Goal: Task Accomplishment & Management: Manage account settings

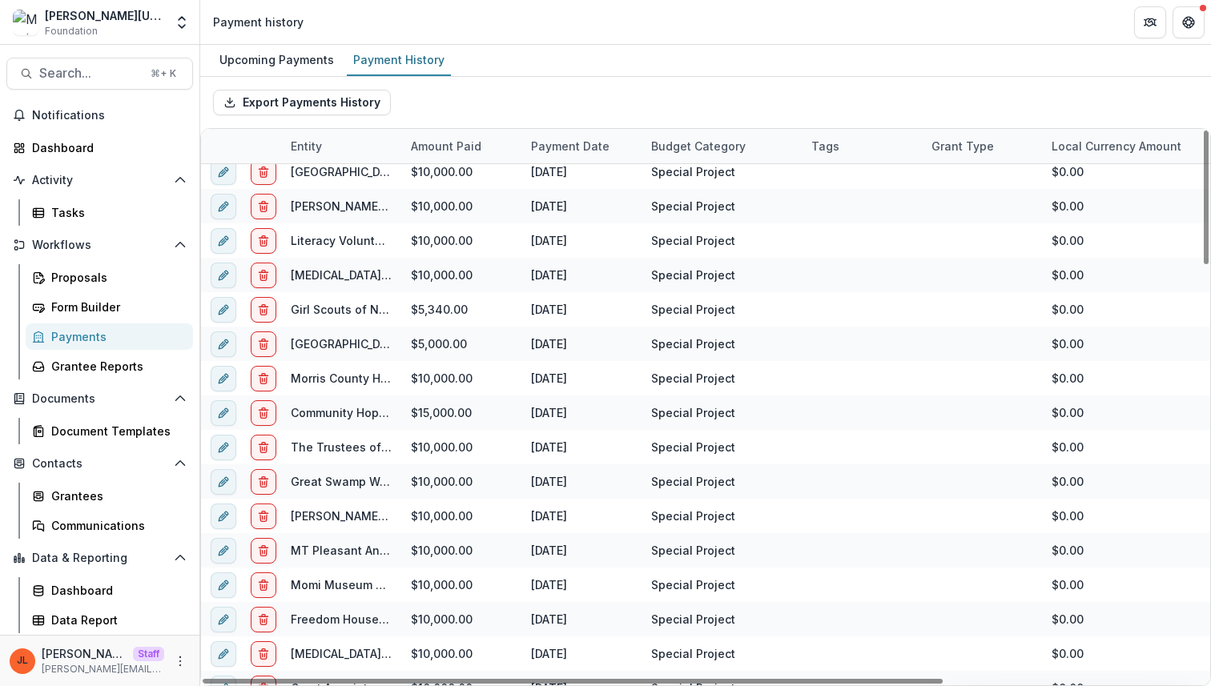
scroll to position [1717, 0]
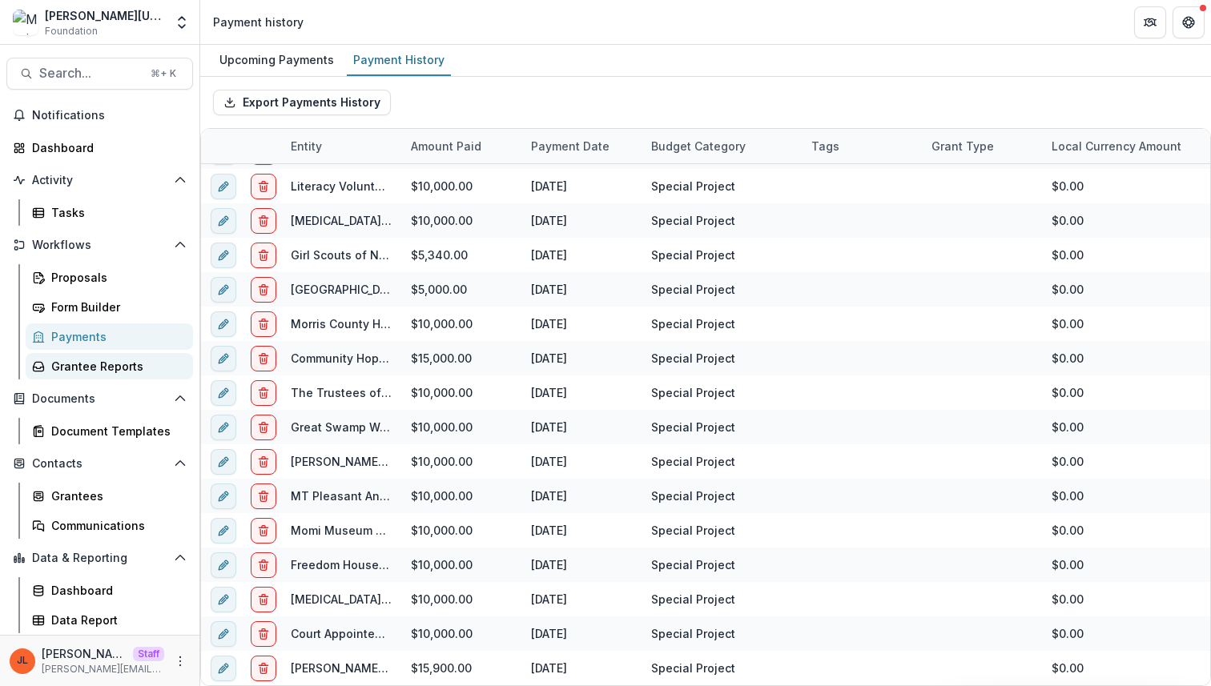
click at [89, 365] on div "Grantee Reports" at bounding box center [115, 366] width 129 height 17
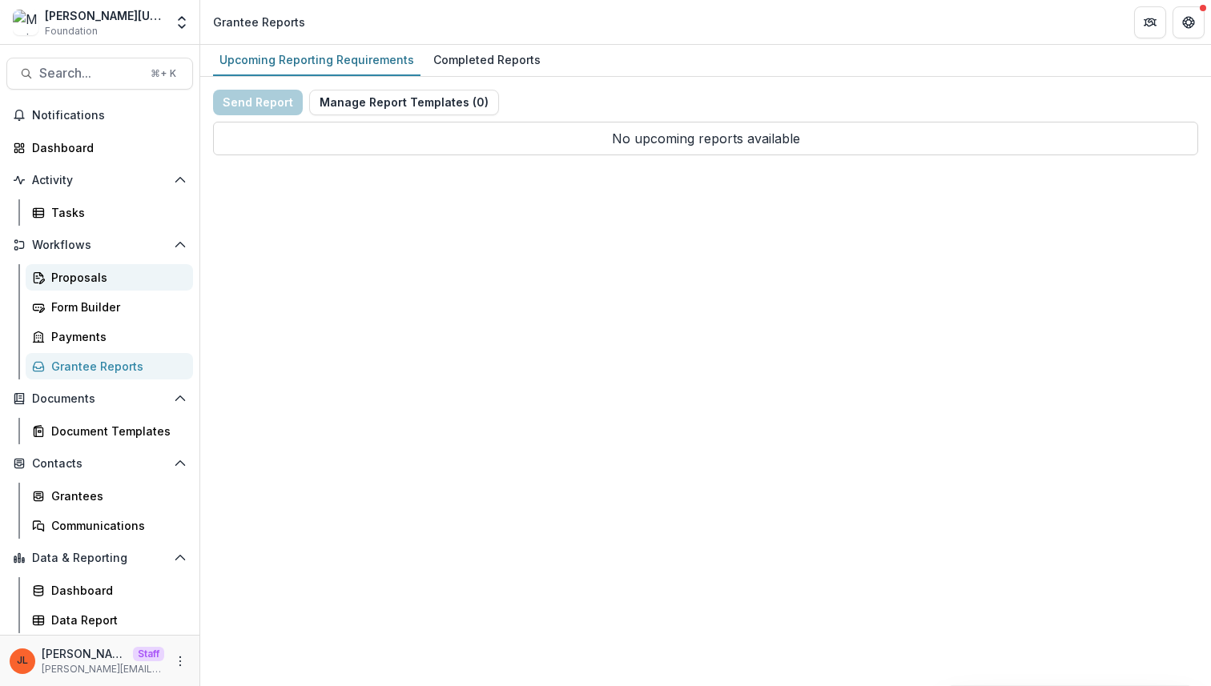
click at [97, 281] on div "Proposals" at bounding box center [115, 277] width 129 height 17
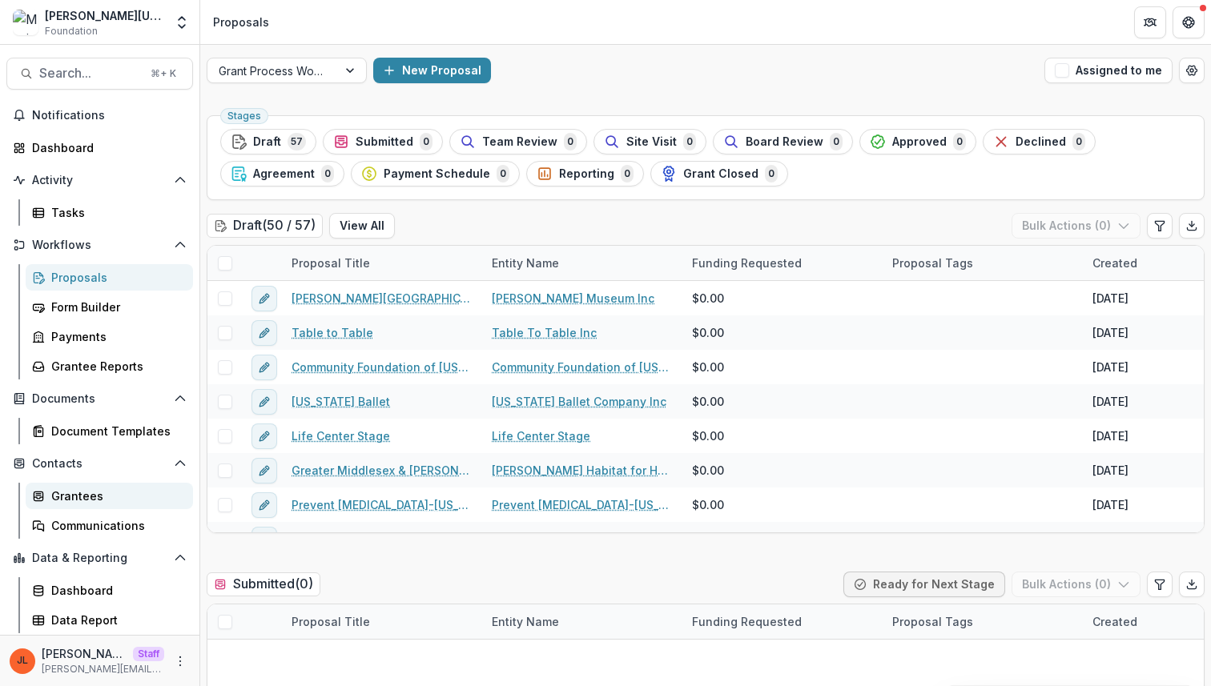
click at [123, 485] on link "Grantees" at bounding box center [109, 496] width 167 height 26
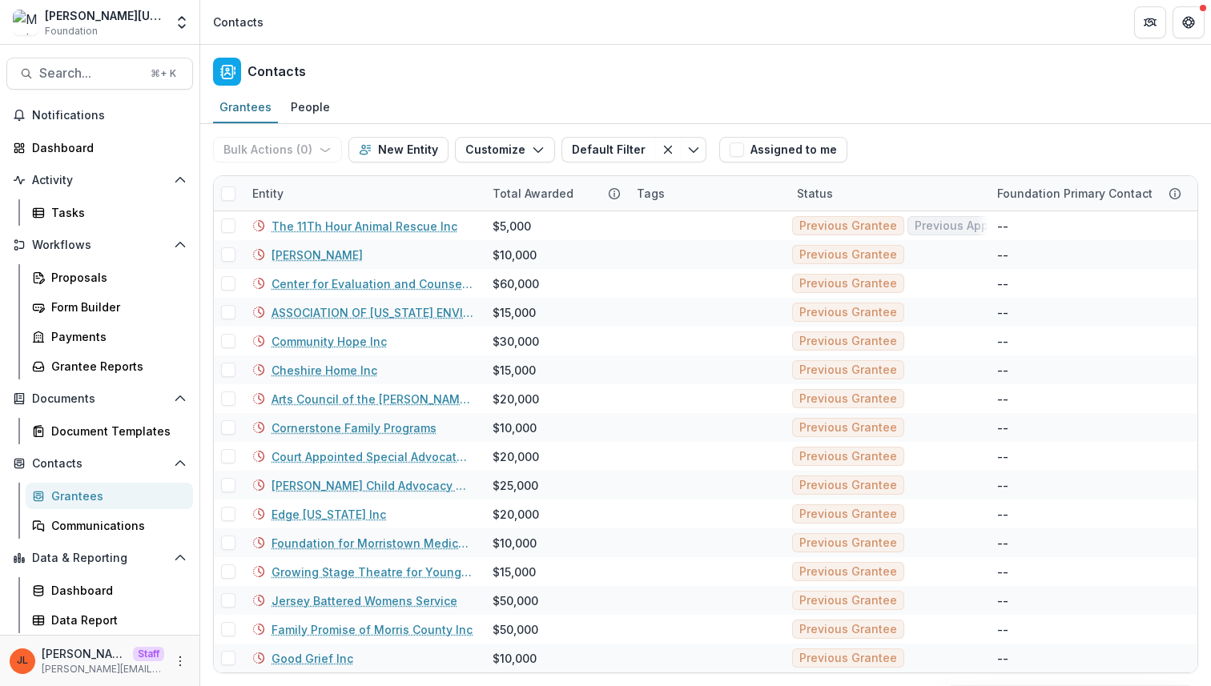
click at [445, 47] on div "Contacts" at bounding box center [705, 68] width 1011 height 47
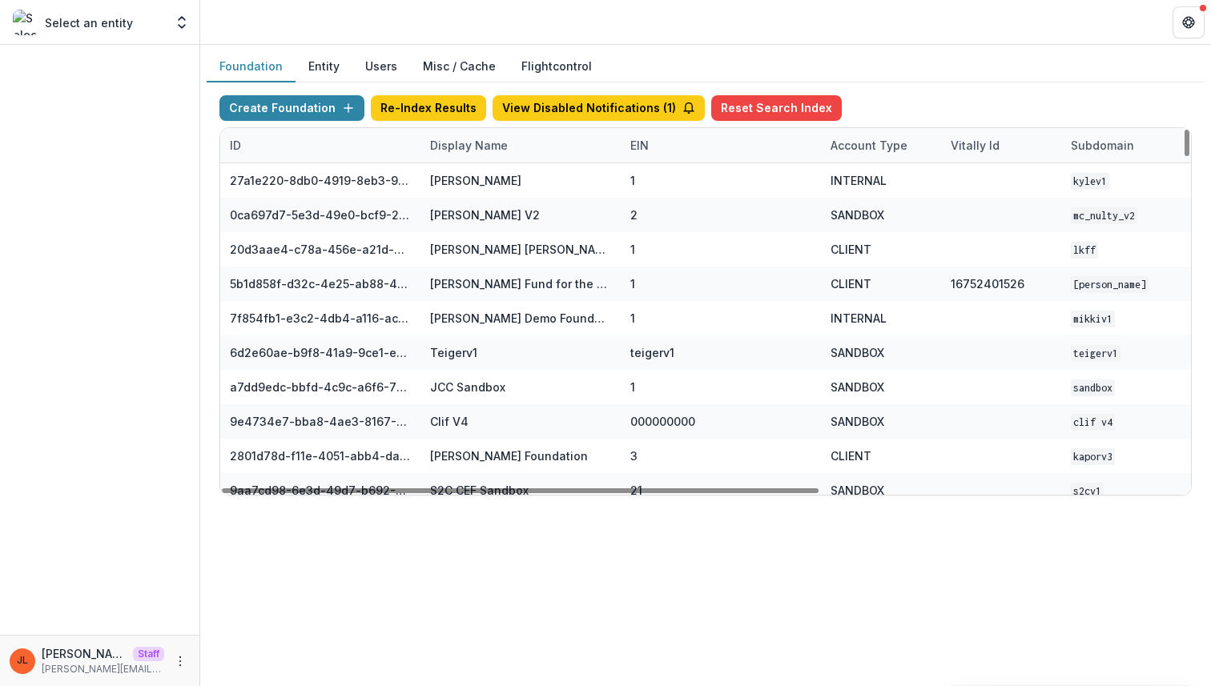
click at [499, 149] on div "Display Name" at bounding box center [468, 145] width 97 height 17
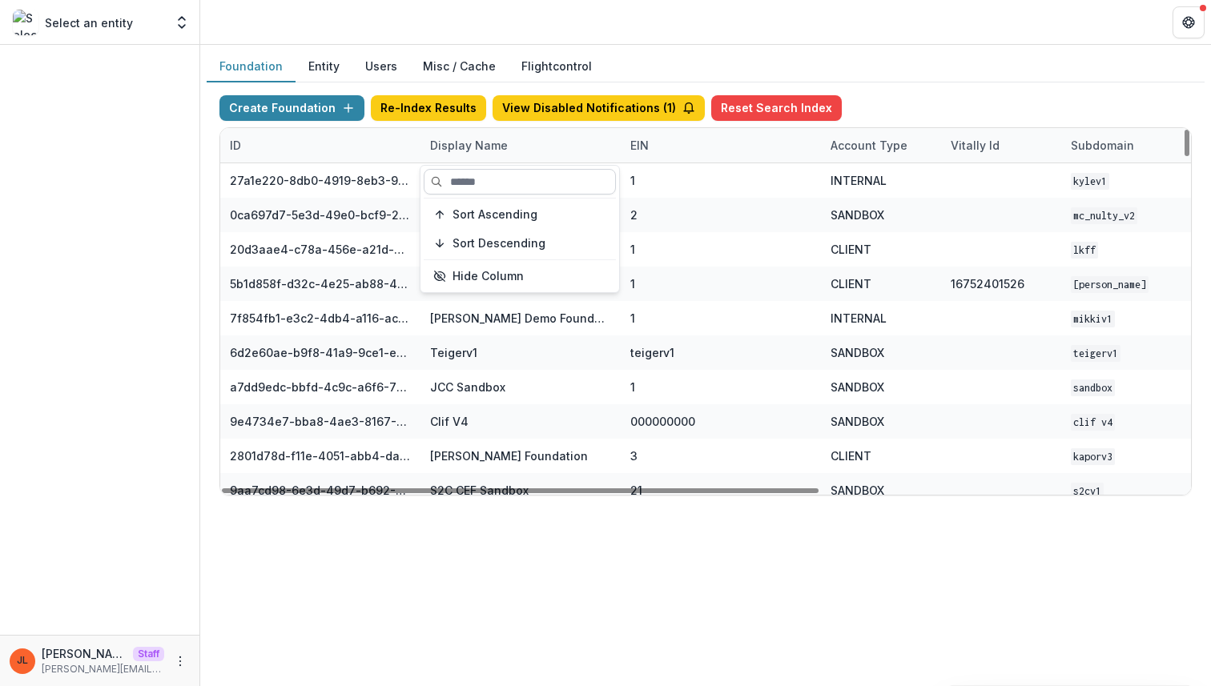
click at [493, 180] on input at bounding box center [520, 182] width 192 height 26
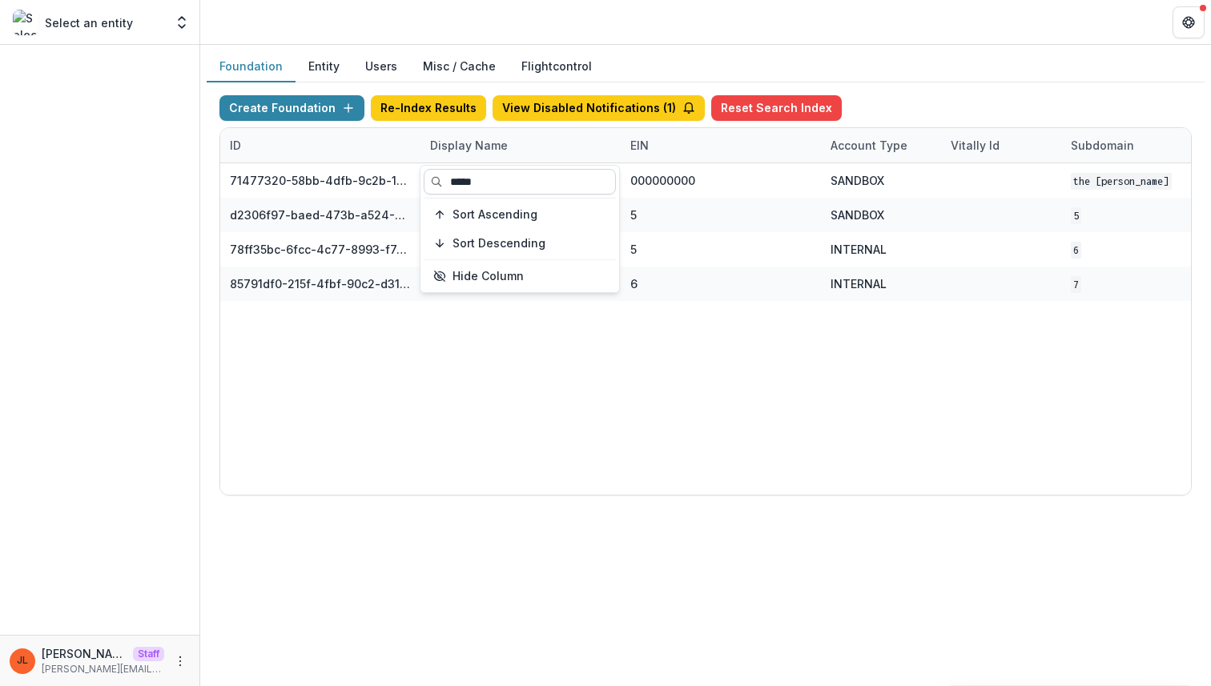
type input "*****"
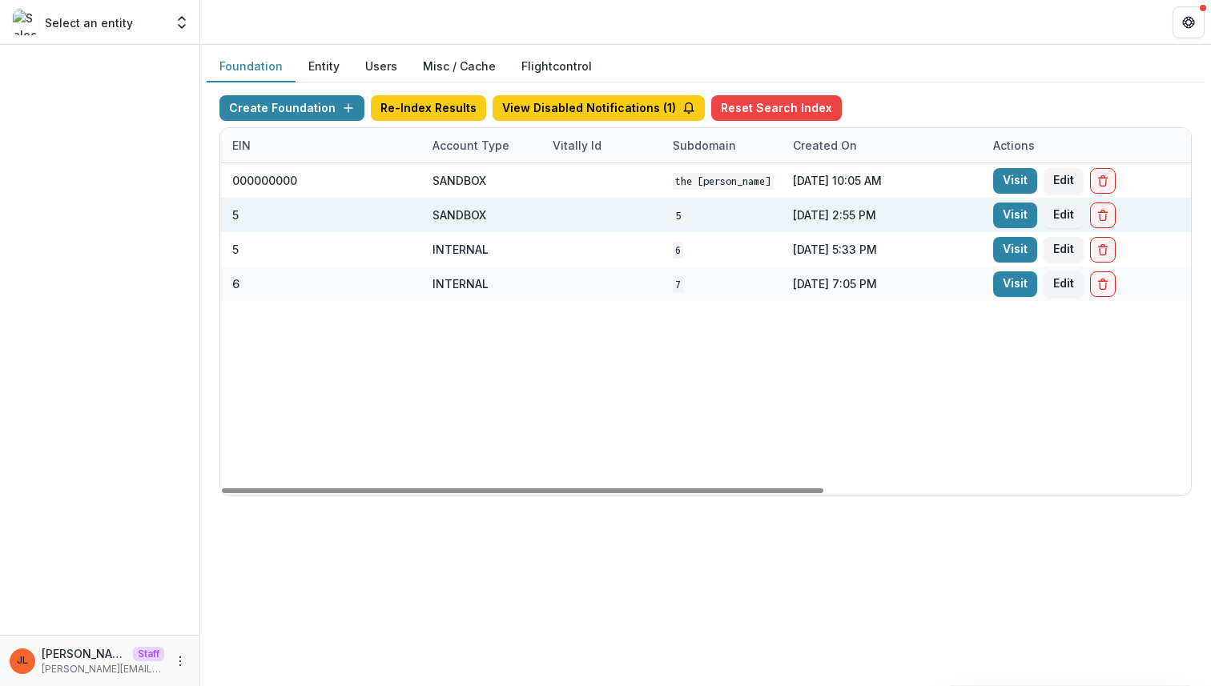
scroll to position [0, 591]
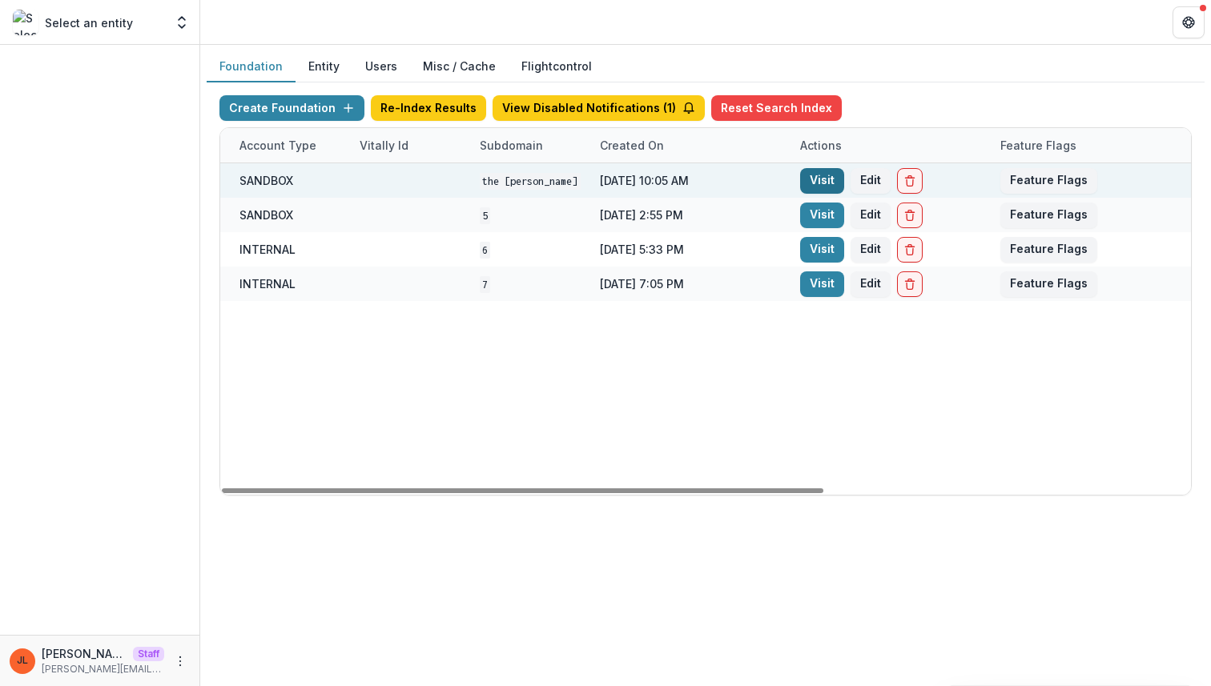
click at [821, 180] on link "Visit" at bounding box center [822, 181] width 44 height 26
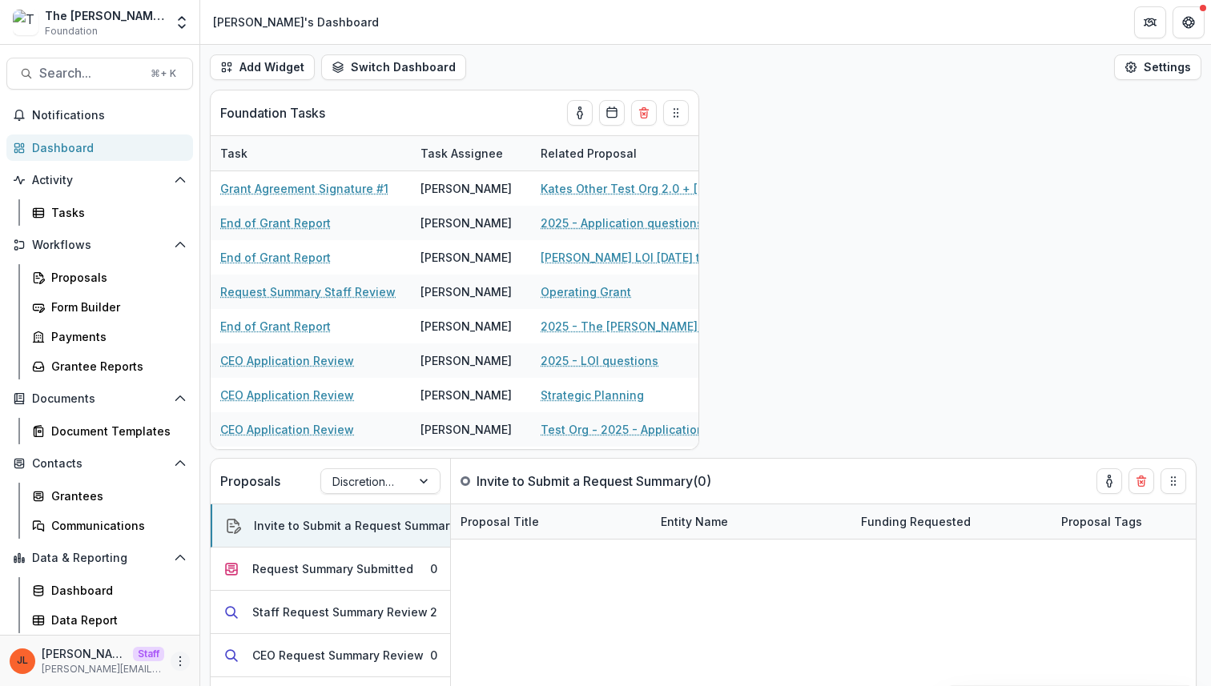
click at [183, 661] on icon "More" at bounding box center [180, 661] width 13 height 13
click at [276, 632] on link "User Settings" at bounding box center [285, 627] width 171 height 26
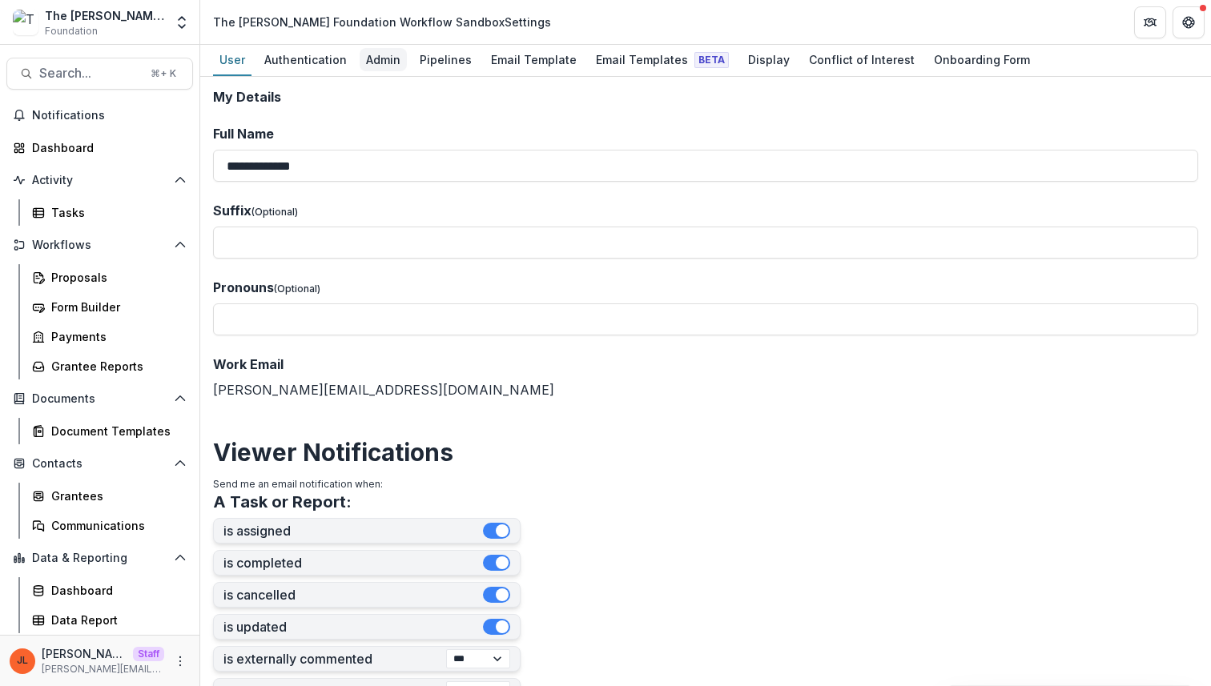
click at [369, 48] on div "Admin" at bounding box center [383, 59] width 47 height 23
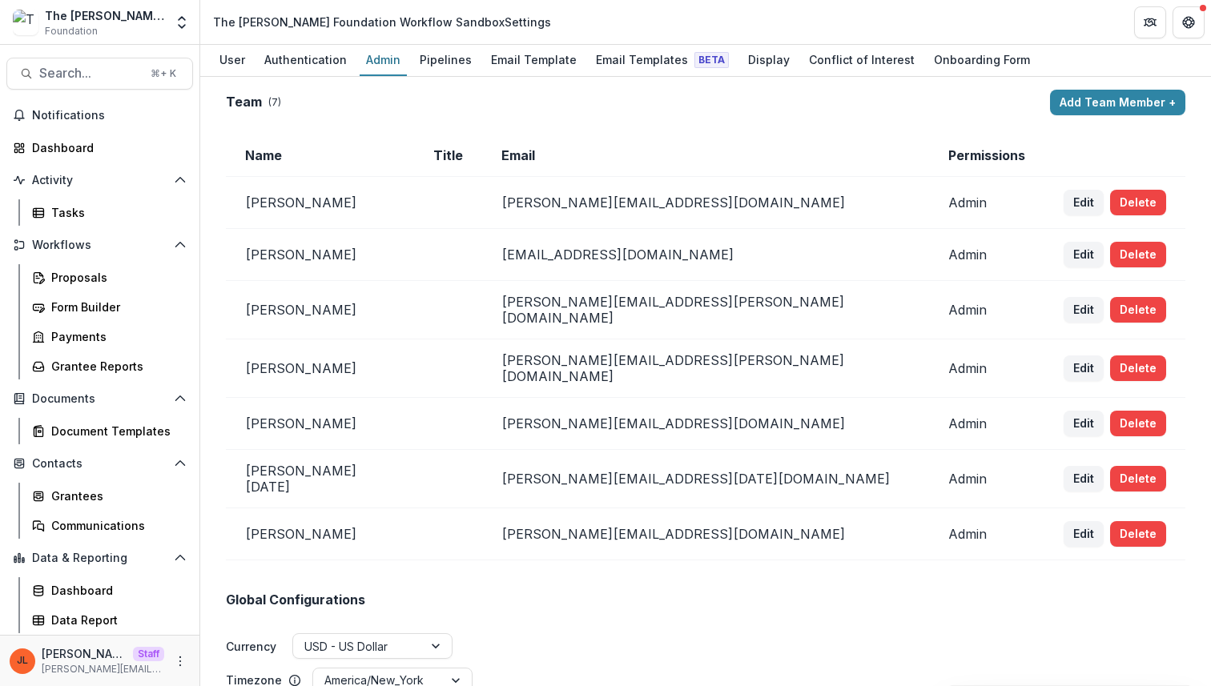
scroll to position [15, 0]
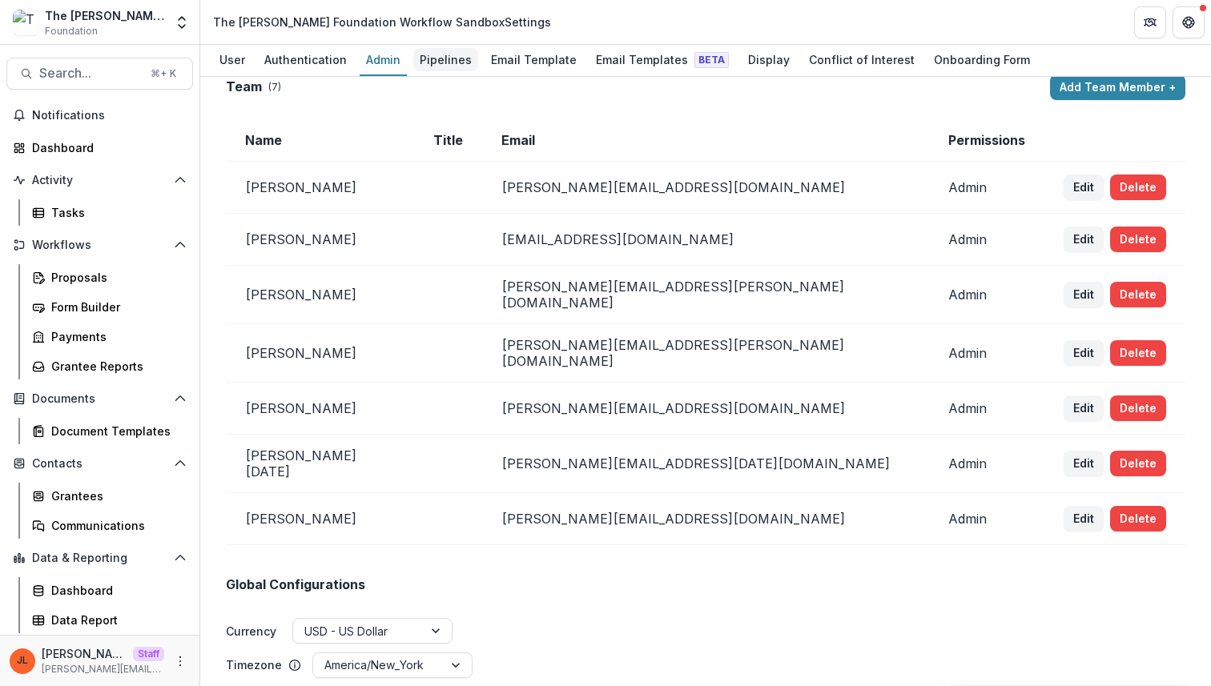
click at [447, 58] on div "Pipelines" at bounding box center [445, 59] width 65 height 23
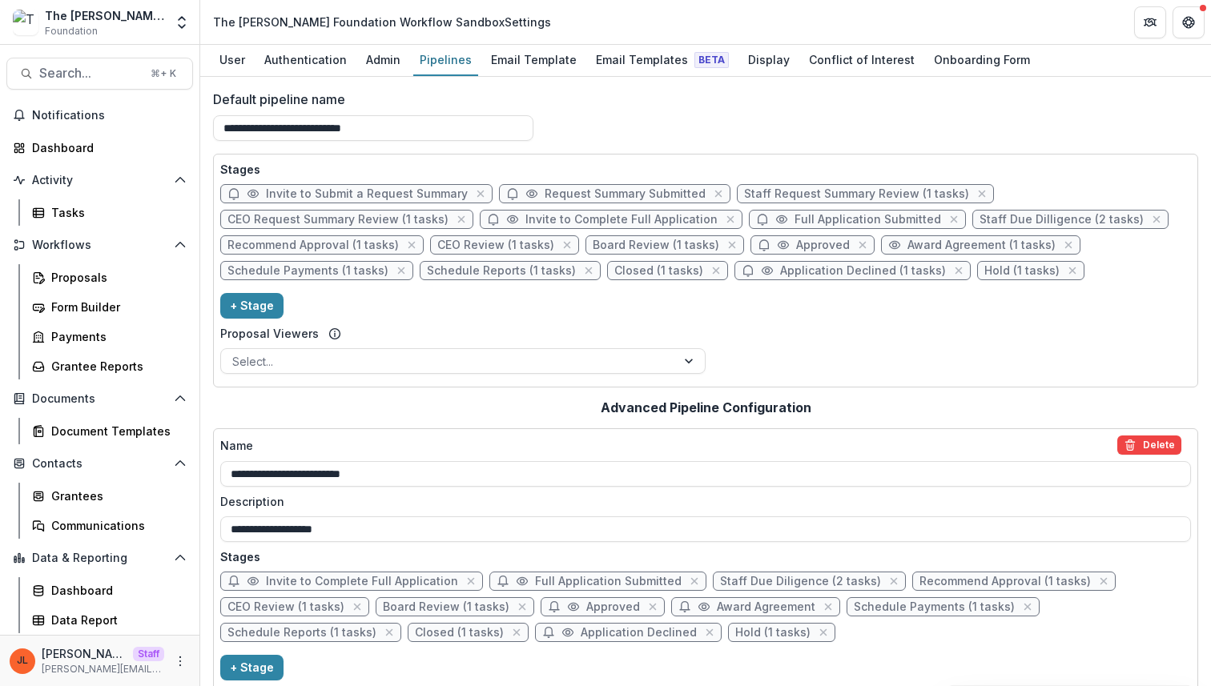
click at [764, 319] on div "Stages Invite to Submit a Request Summary Request Summary Submitted Staff Reque…" at bounding box center [705, 270] width 971 height 219
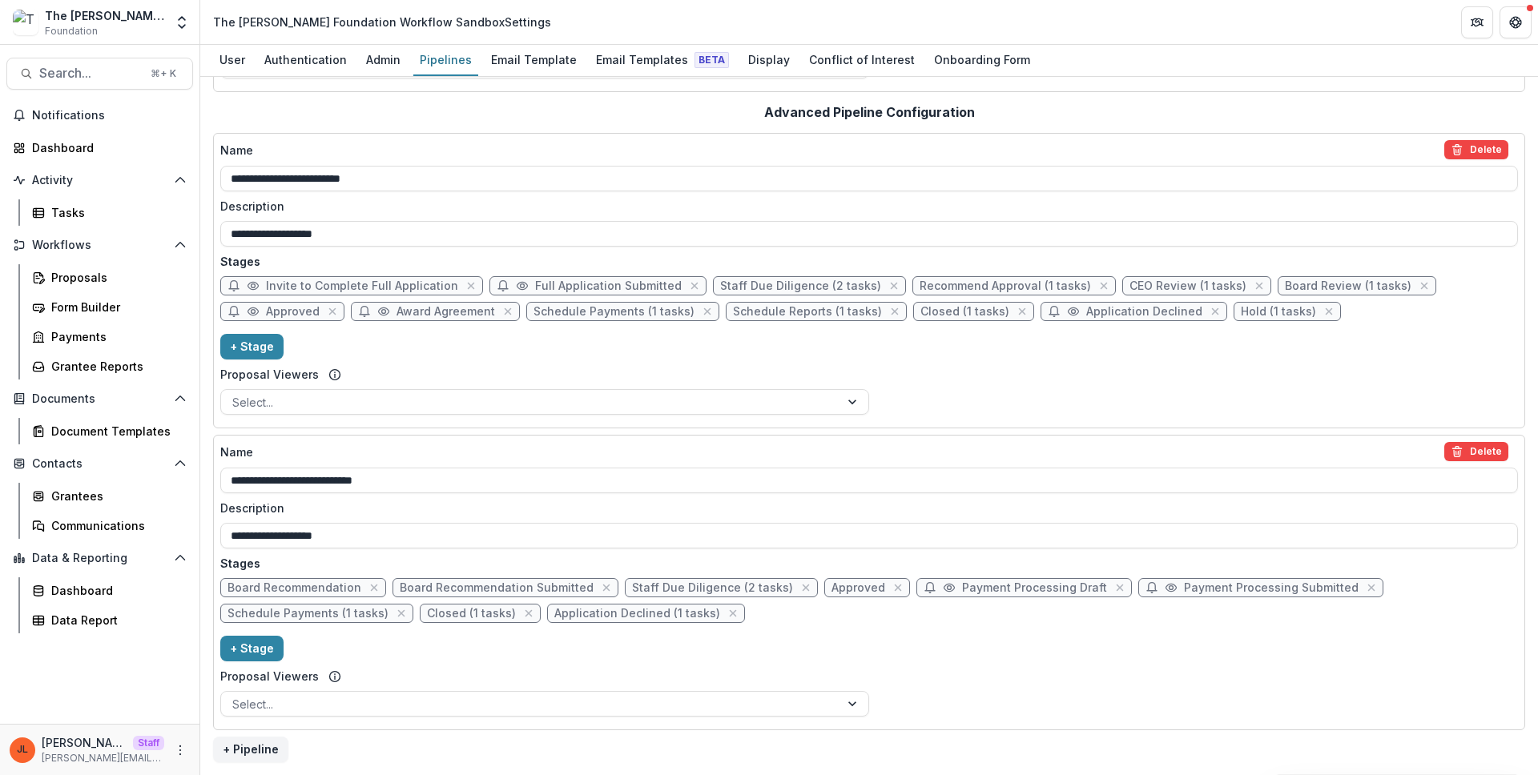
scroll to position [270, 0]
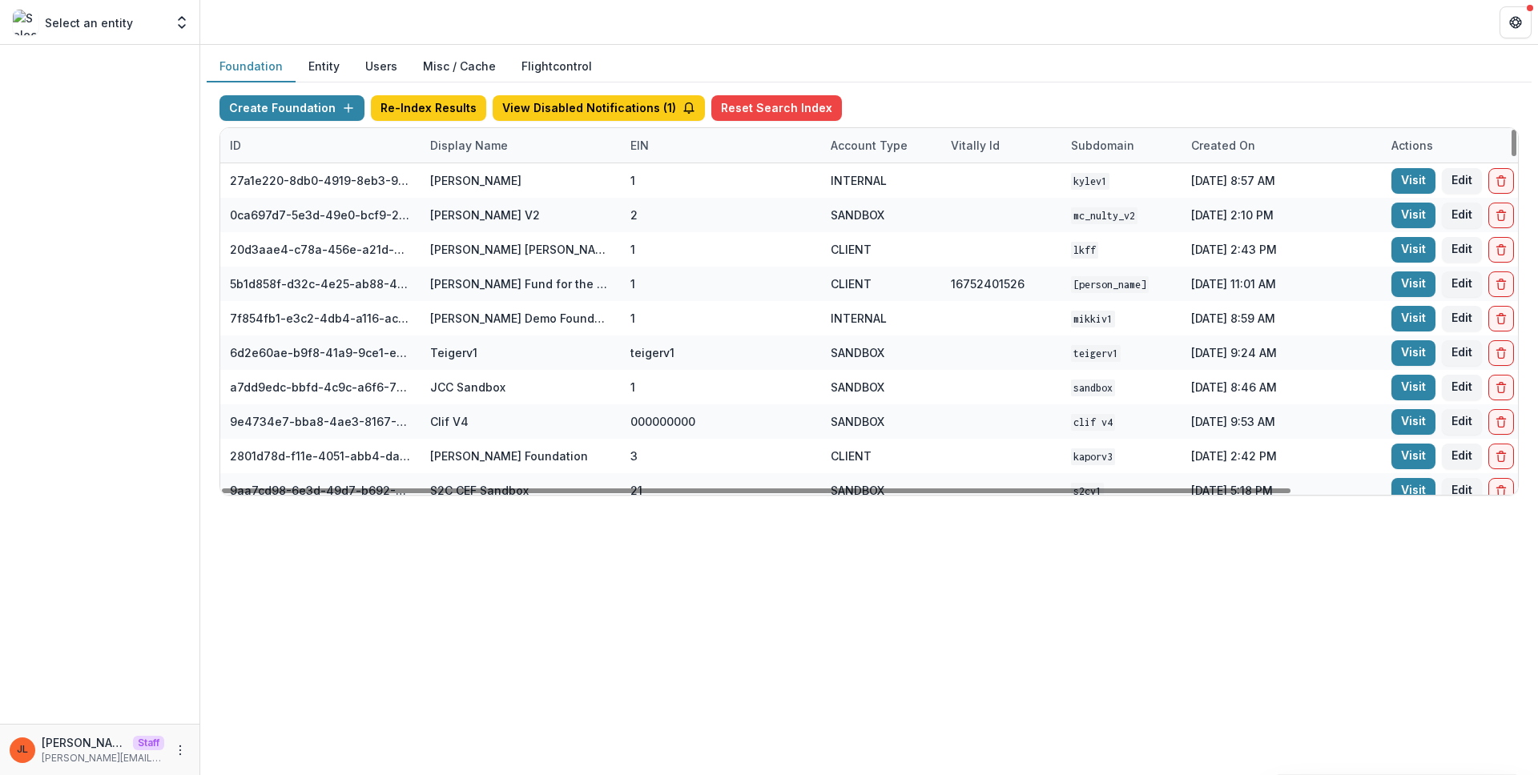
click at [513, 144] on div "Display Name" at bounding box center [520, 145] width 200 height 34
click at [493, 171] on input at bounding box center [520, 182] width 192 height 26
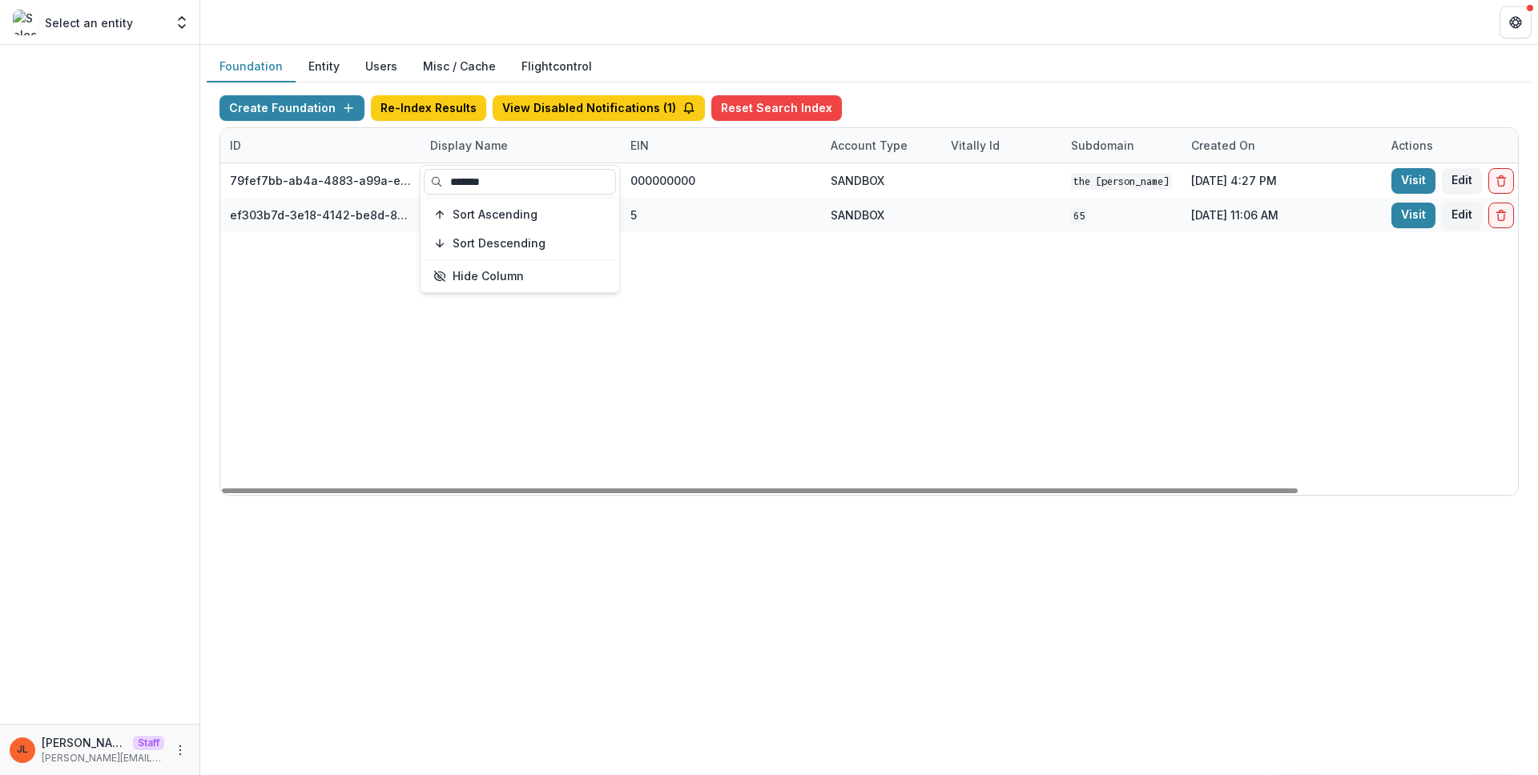
type input "*******"
click at [974, 375] on div "79fef7bb-ab4a-4883-a99a-e2f11936830d The Carol and James Collins Foundation Wor…" at bounding box center [1001, 329] width 1562 height 332
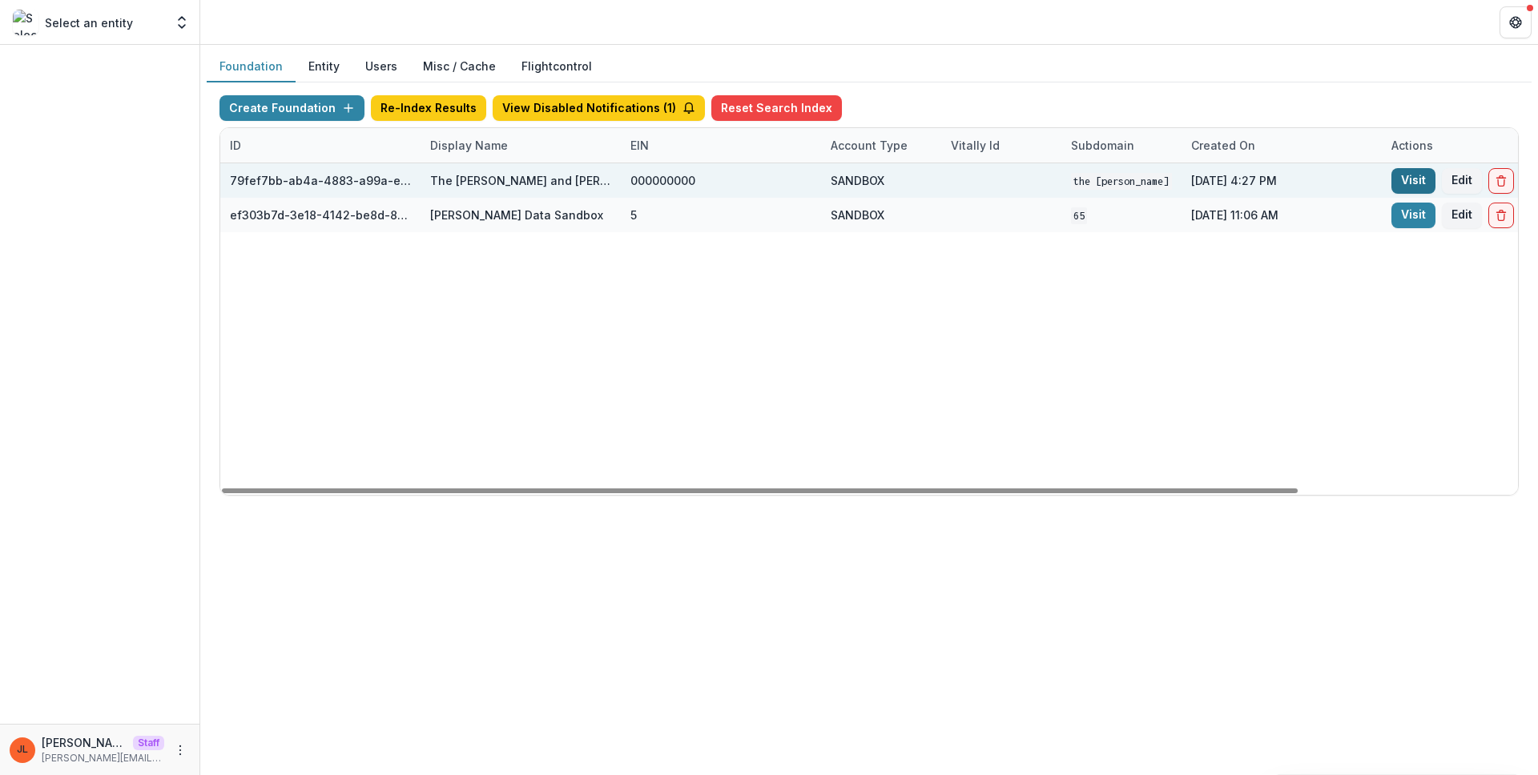
click at [1406, 180] on link "Visit" at bounding box center [1413, 181] width 44 height 26
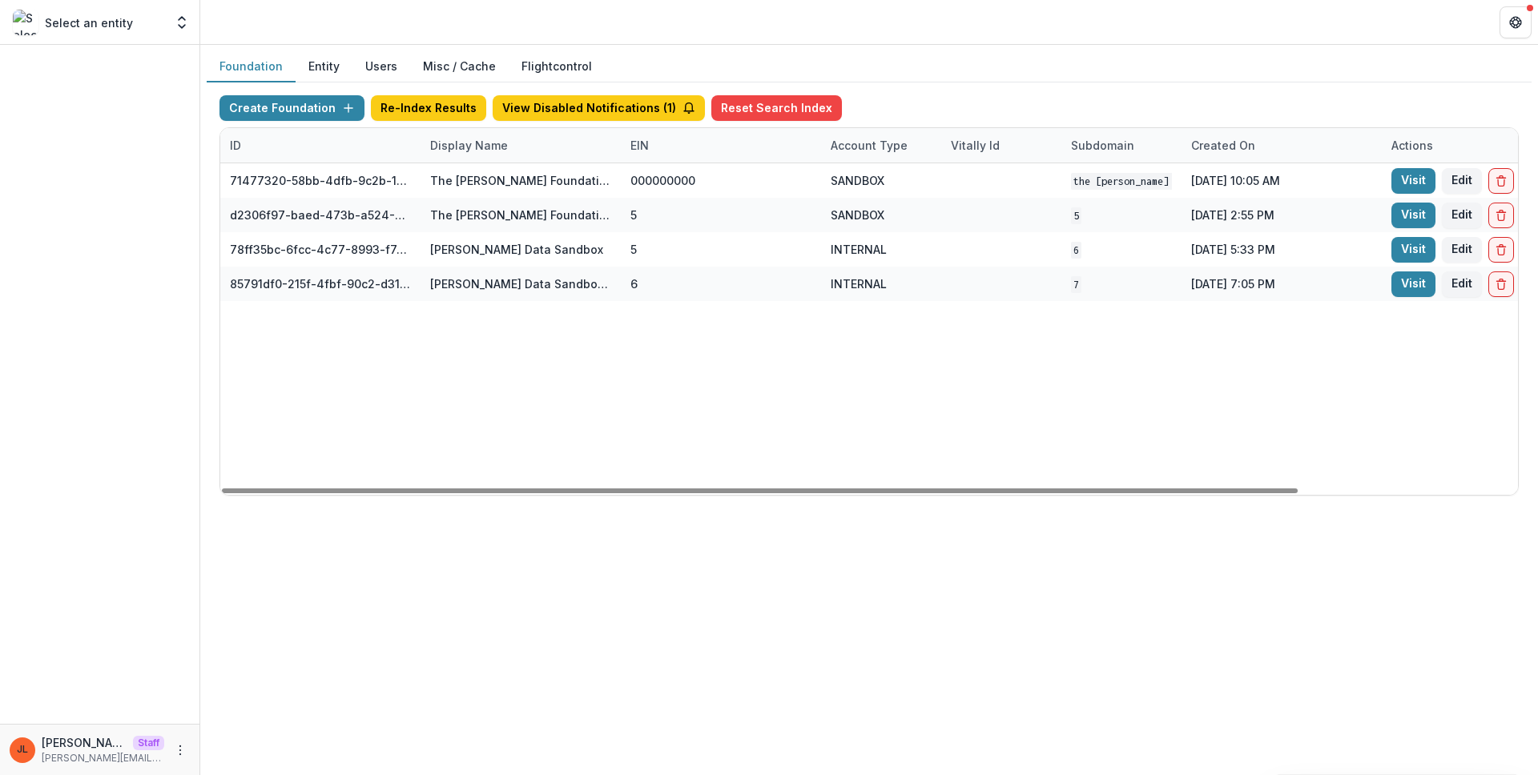
scroll to position [0, 264]
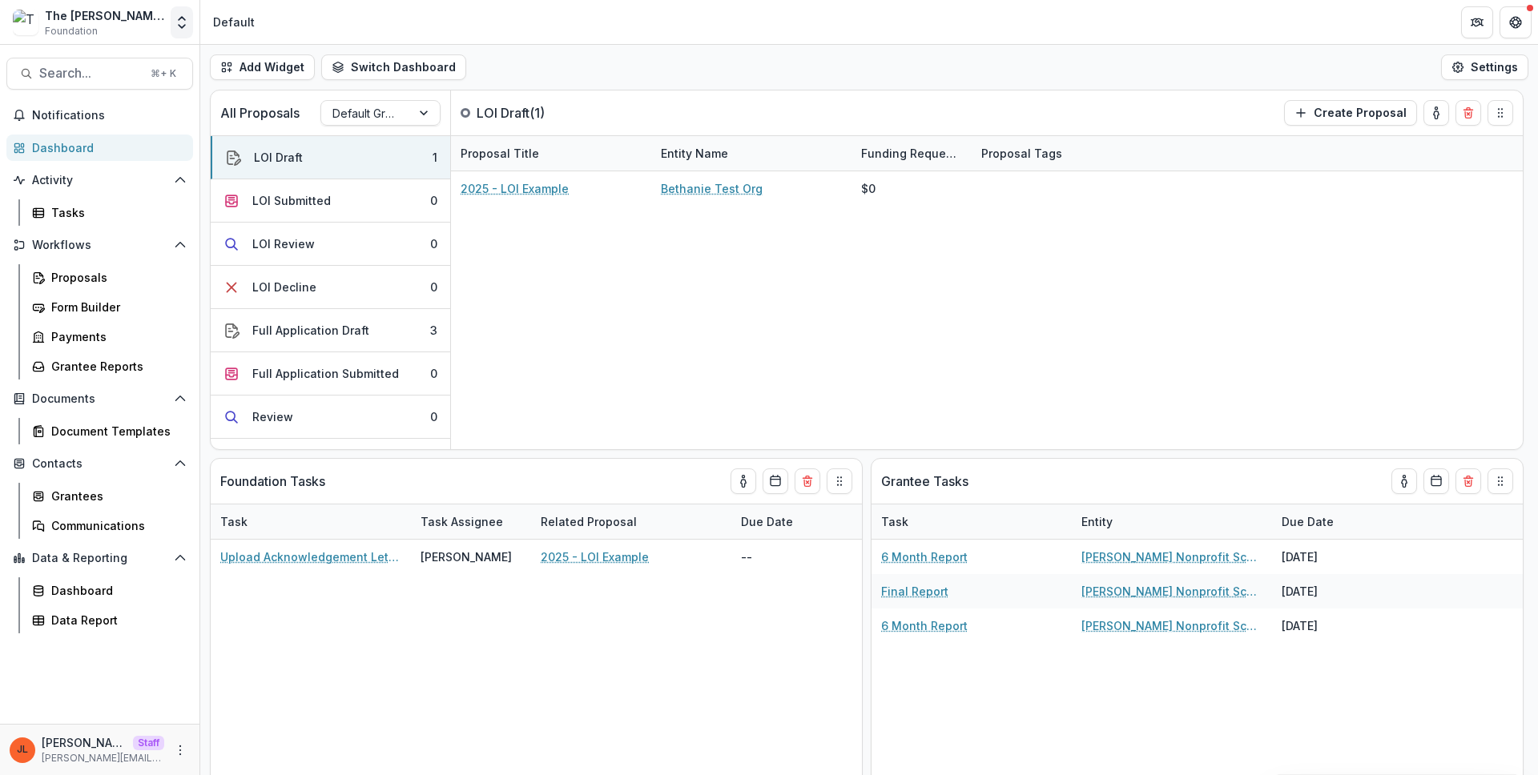
click at [171, 25] on button "Open entity switcher" at bounding box center [182, 22] width 22 height 32
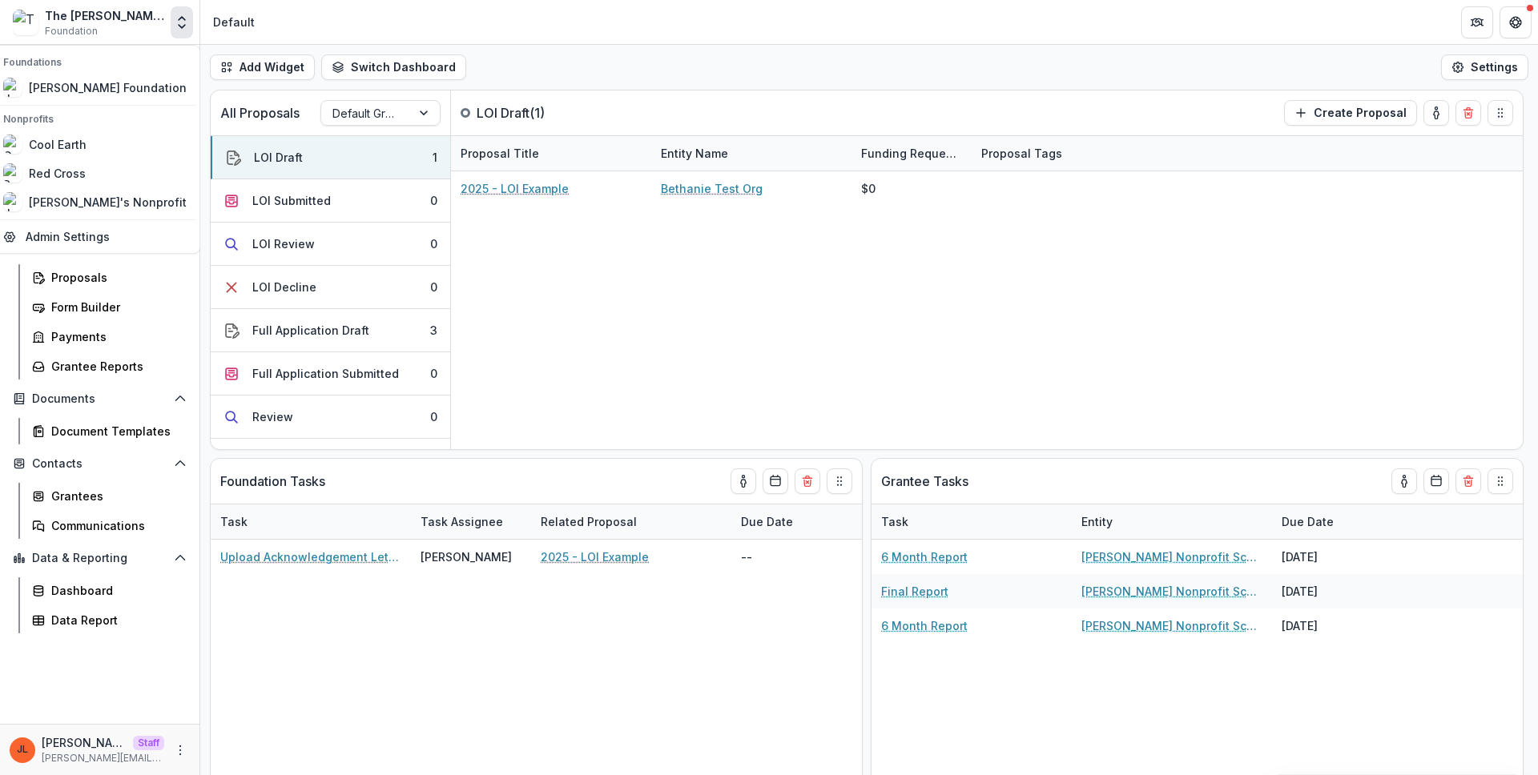
click at [333, 19] on header "Default" at bounding box center [869, 22] width 1338 height 44
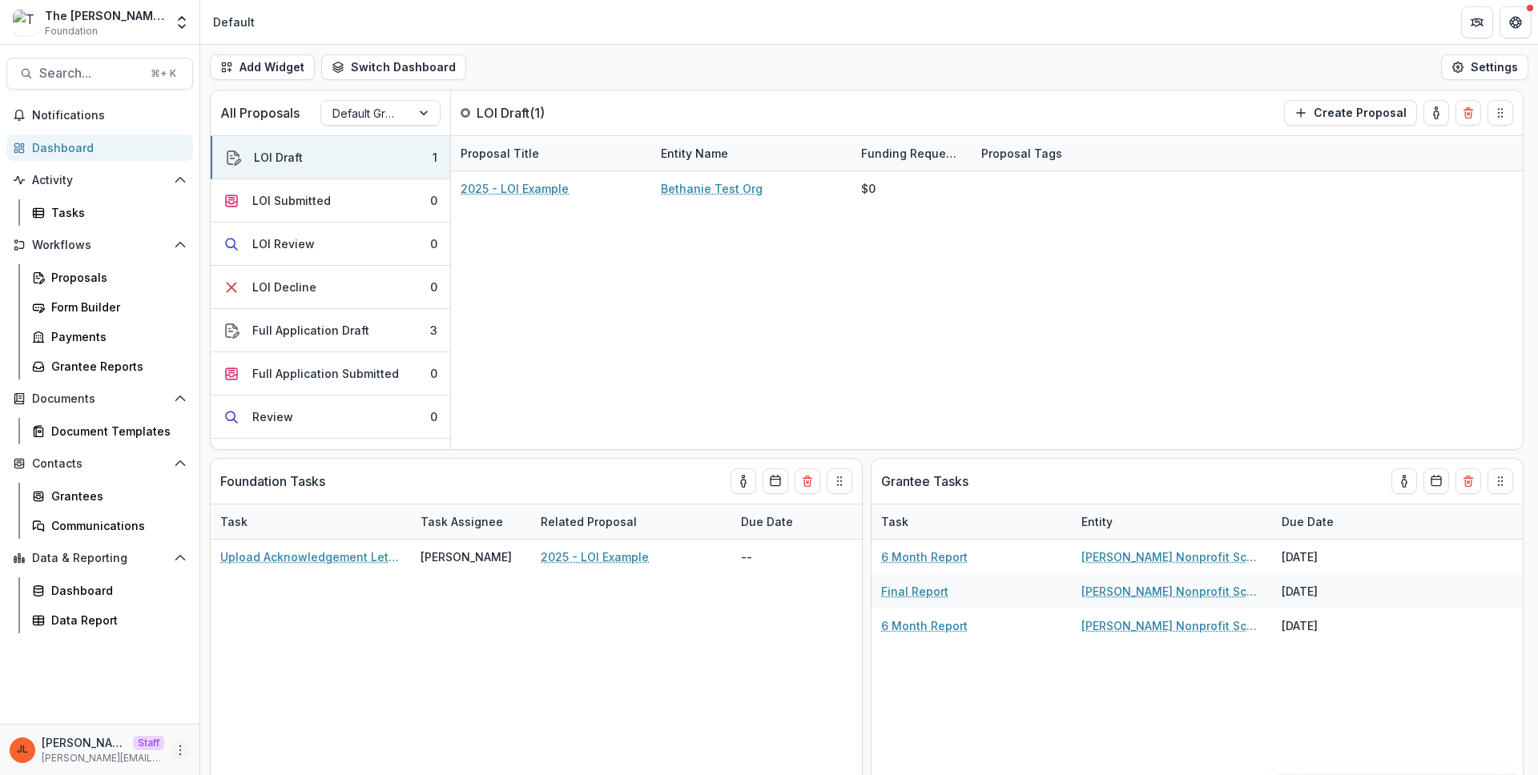
click at [182, 756] on icon "More" at bounding box center [180, 750] width 13 height 13
click at [259, 721] on link "User Settings" at bounding box center [285, 716] width 171 height 26
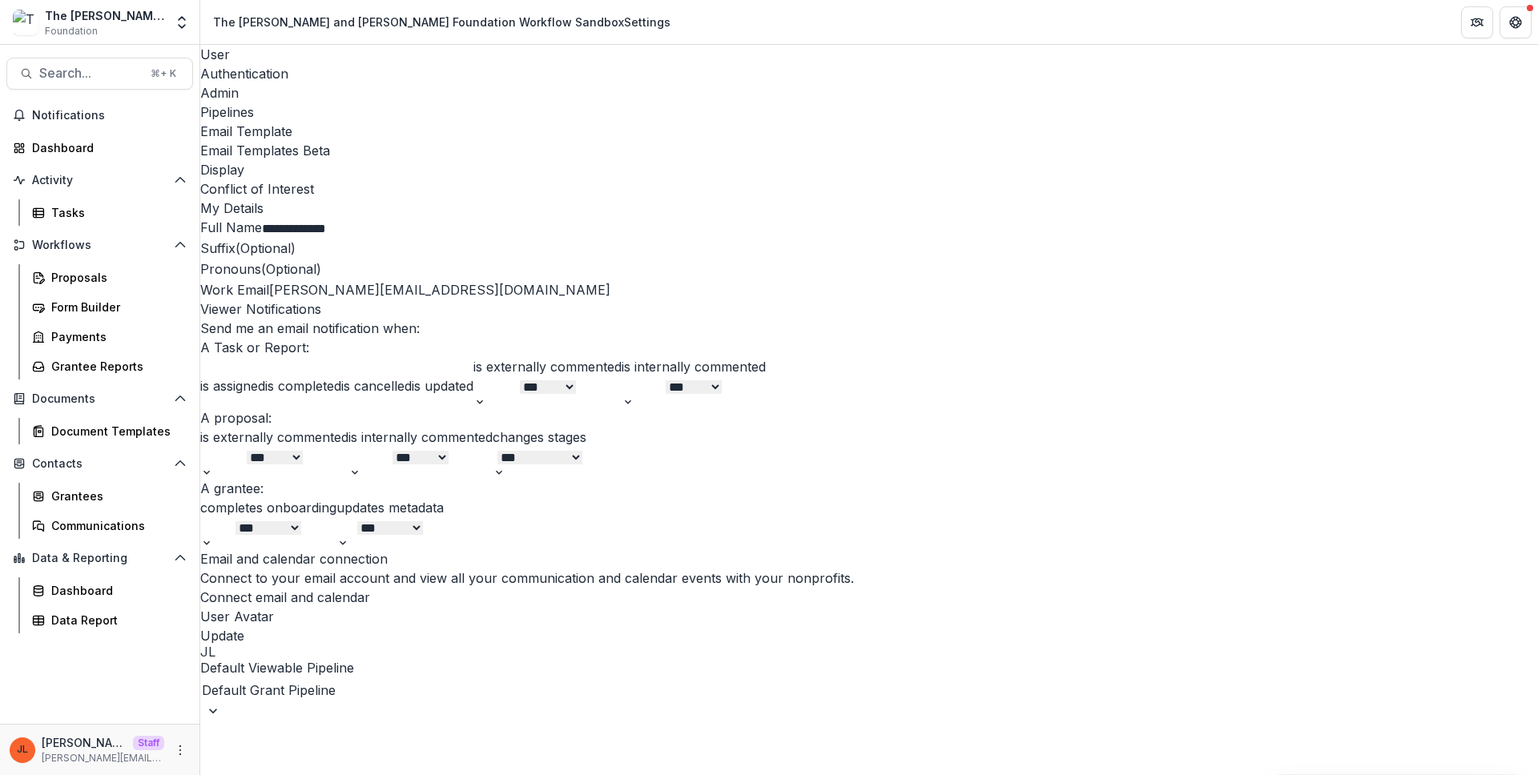
click at [513, 199] on div "**********" at bounding box center [869, 459] width 1338 height 521
click at [386, 83] on div "Admin" at bounding box center [869, 92] width 1338 height 19
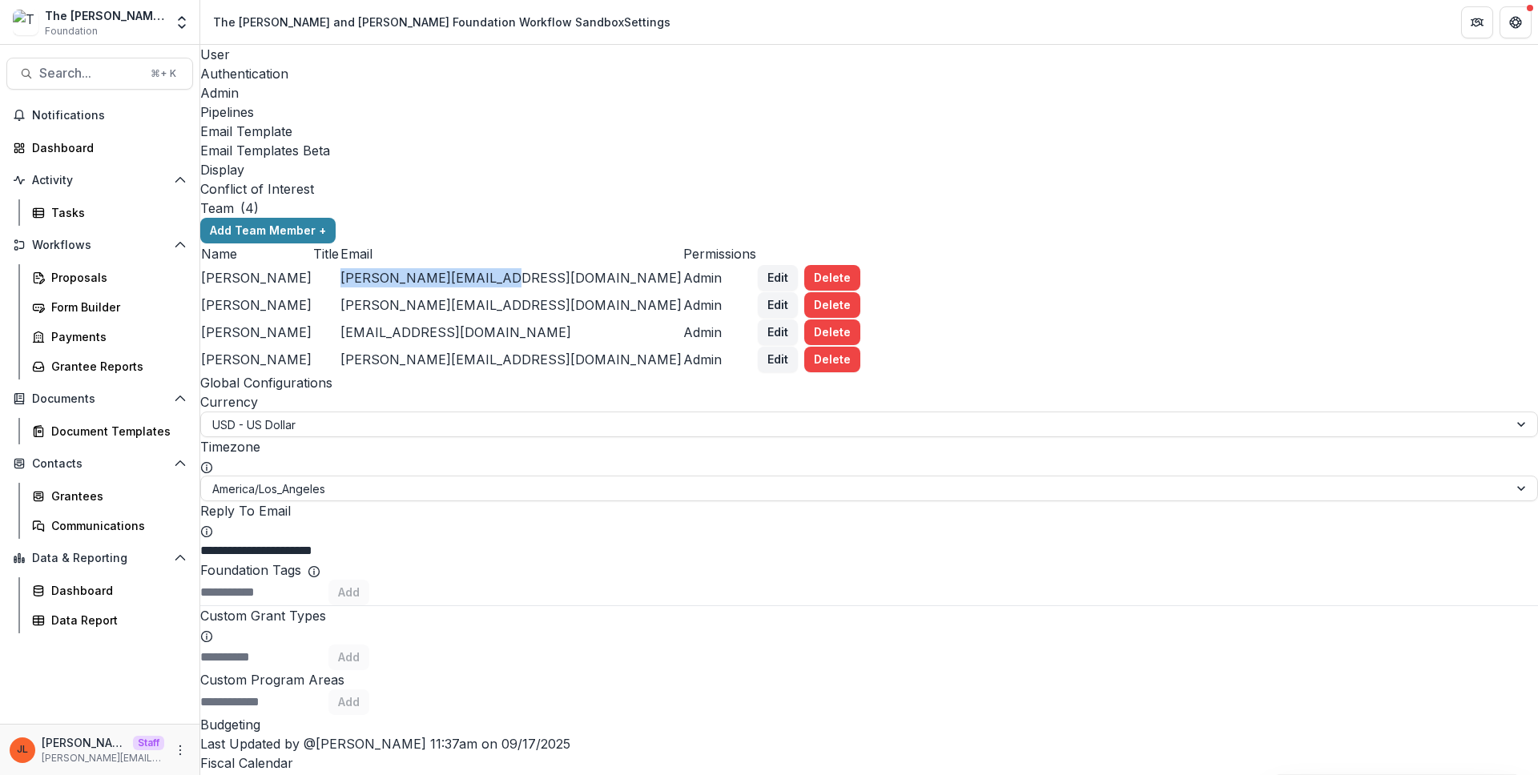
drag, startPoint x: 844, startPoint y: 203, endPoint x: 666, endPoint y: 205, distance: 178.6
click at [666, 264] on td "mona@jamesacollins.com" at bounding box center [511, 277] width 343 height 27
copy td "mona@jamesacollins.com"
click at [843, 496] on ul "Timezone America/Los_Angeles" at bounding box center [869, 469] width 1338 height 64
drag, startPoint x: 844, startPoint y: 201, endPoint x: 665, endPoint y: 203, distance: 179.4
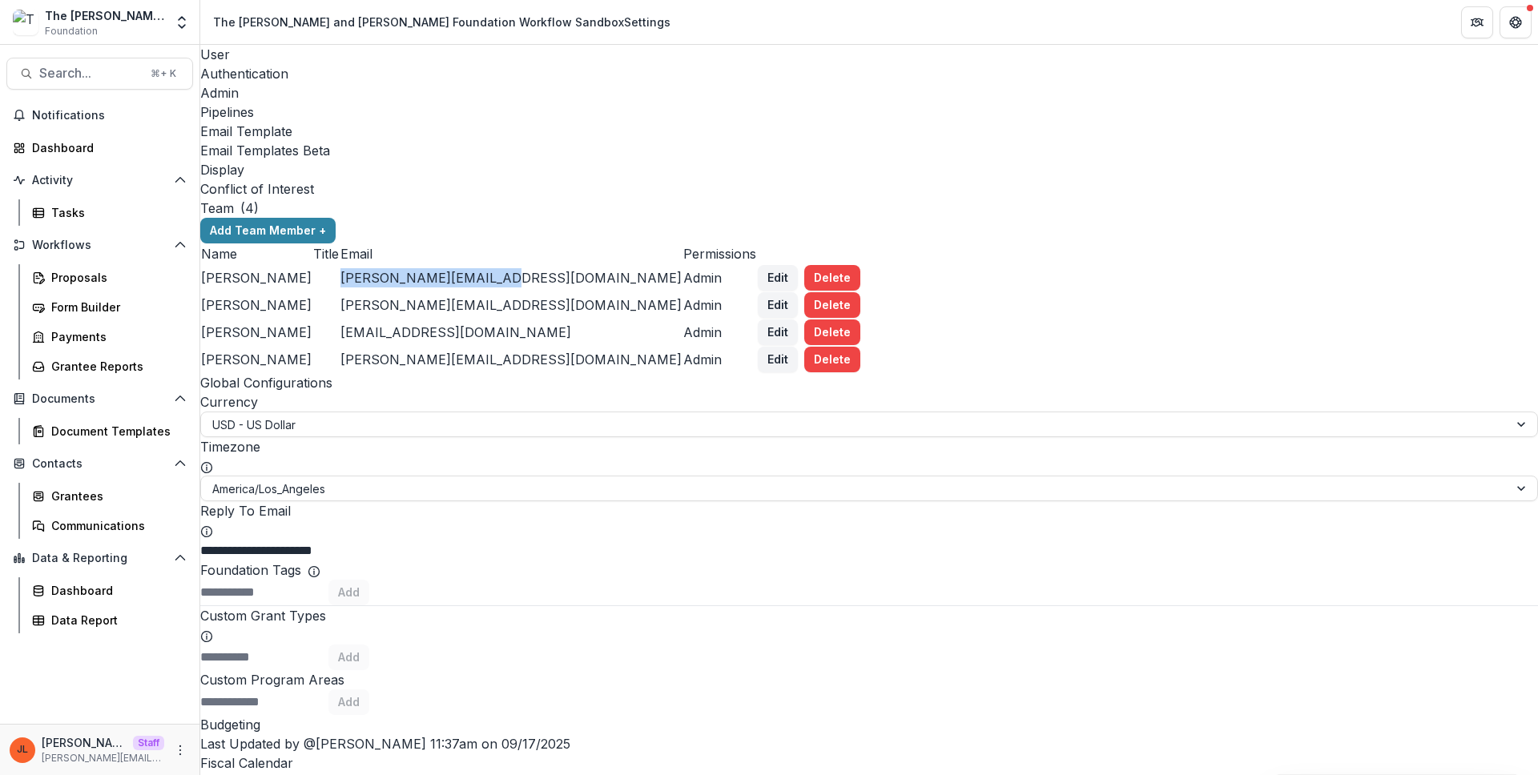
click at [665, 264] on td "mona@jamesacollins.com" at bounding box center [511, 277] width 343 height 27
copy td "mona@jamesacollins.com"
click at [682, 350] on td "cathy@jamesacollins.com" at bounding box center [511, 359] width 343 height 27
drag, startPoint x: 828, startPoint y: 354, endPoint x: 662, endPoint y: 357, distance: 166.6
click at [662, 357] on td "cathy@jamesacollins.com" at bounding box center [511, 359] width 343 height 27
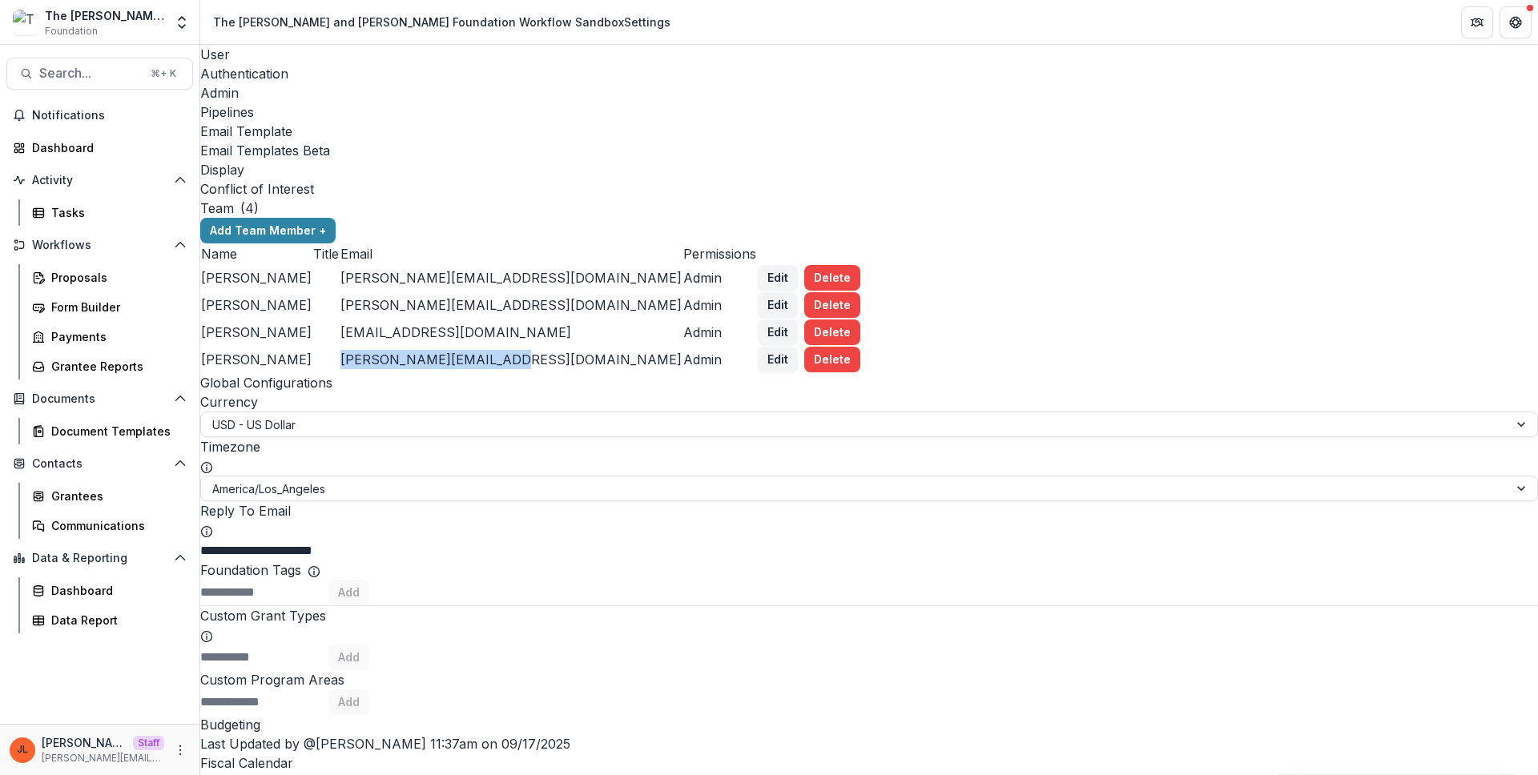
copy td "cathy@jamesacollins.com"
click at [312, 292] on td "Lucy" at bounding box center [256, 305] width 112 height 27
drag, startPoint x: 847, startPoint y: 312, endPoint x: 626, endPoint y: 306, distance: 221.9
click at [626, 319] on tr "Bethanie Milteer bethanie@jamesacollins.com Admin Edit Delete" at bounding box center [530, 332] width 661 height 27
copy tr "bethanie@jamesacollins.com"
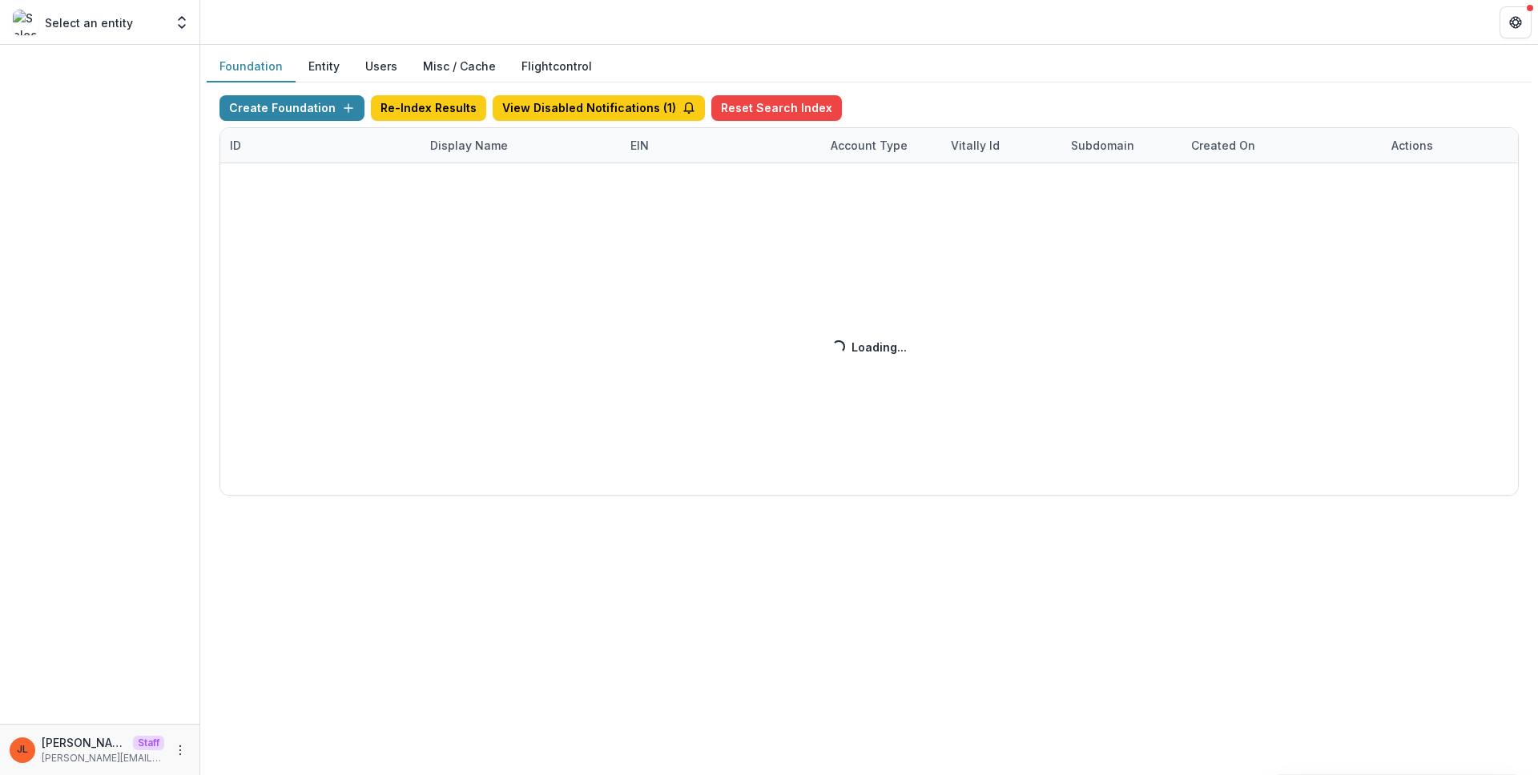
click at [453, 142] on div "Create Foundation Re-Index Results View Disabled Notifications ( 1 ) Reset Sear…" at bounding box center [868, 295] width 1299 height 400
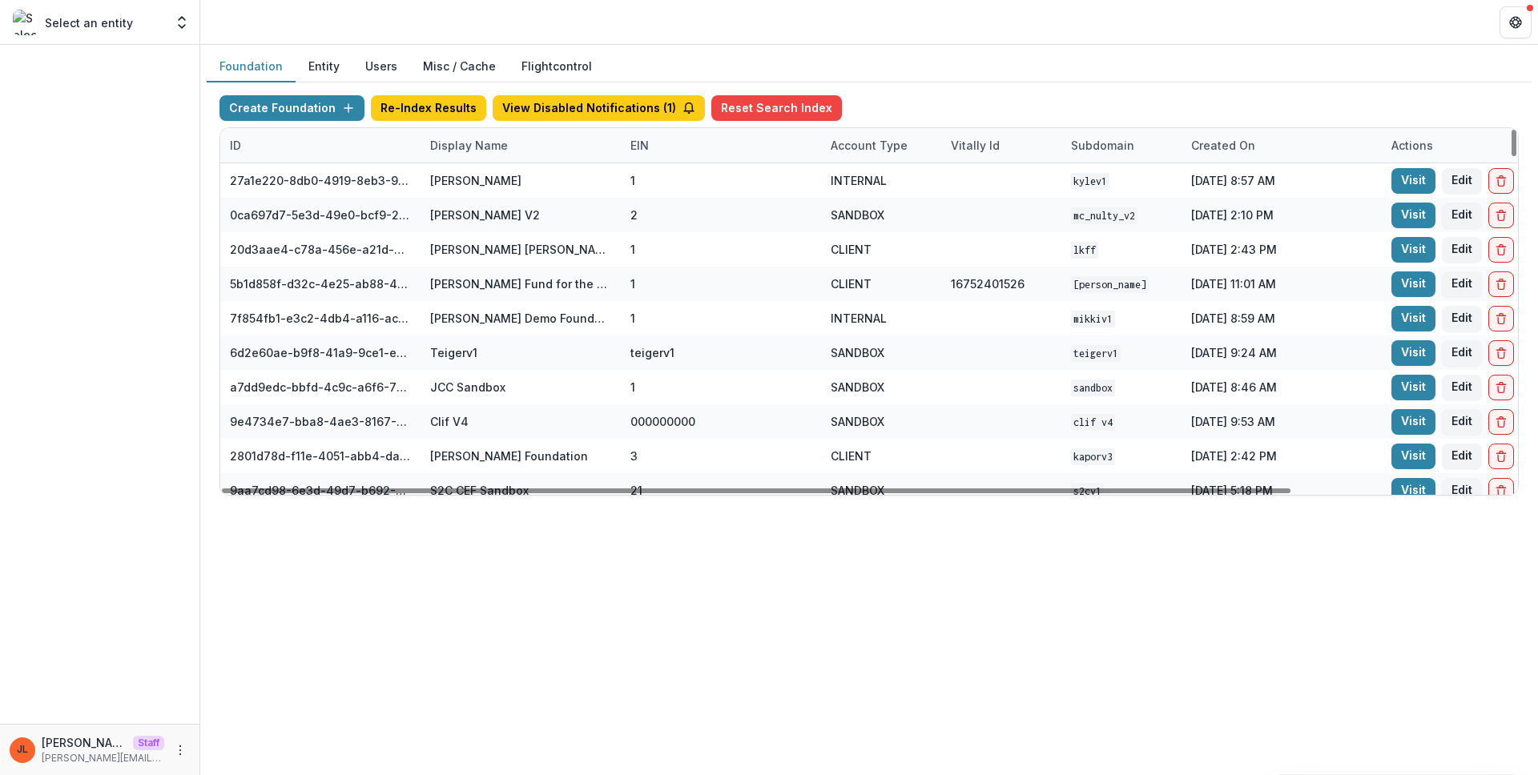
click at [446, 145] on div "Display Name" at bounding box center [468, 145] width 97 height 17
click at [447, 193] on input at bounding box center [520, 182] width 192 height 26
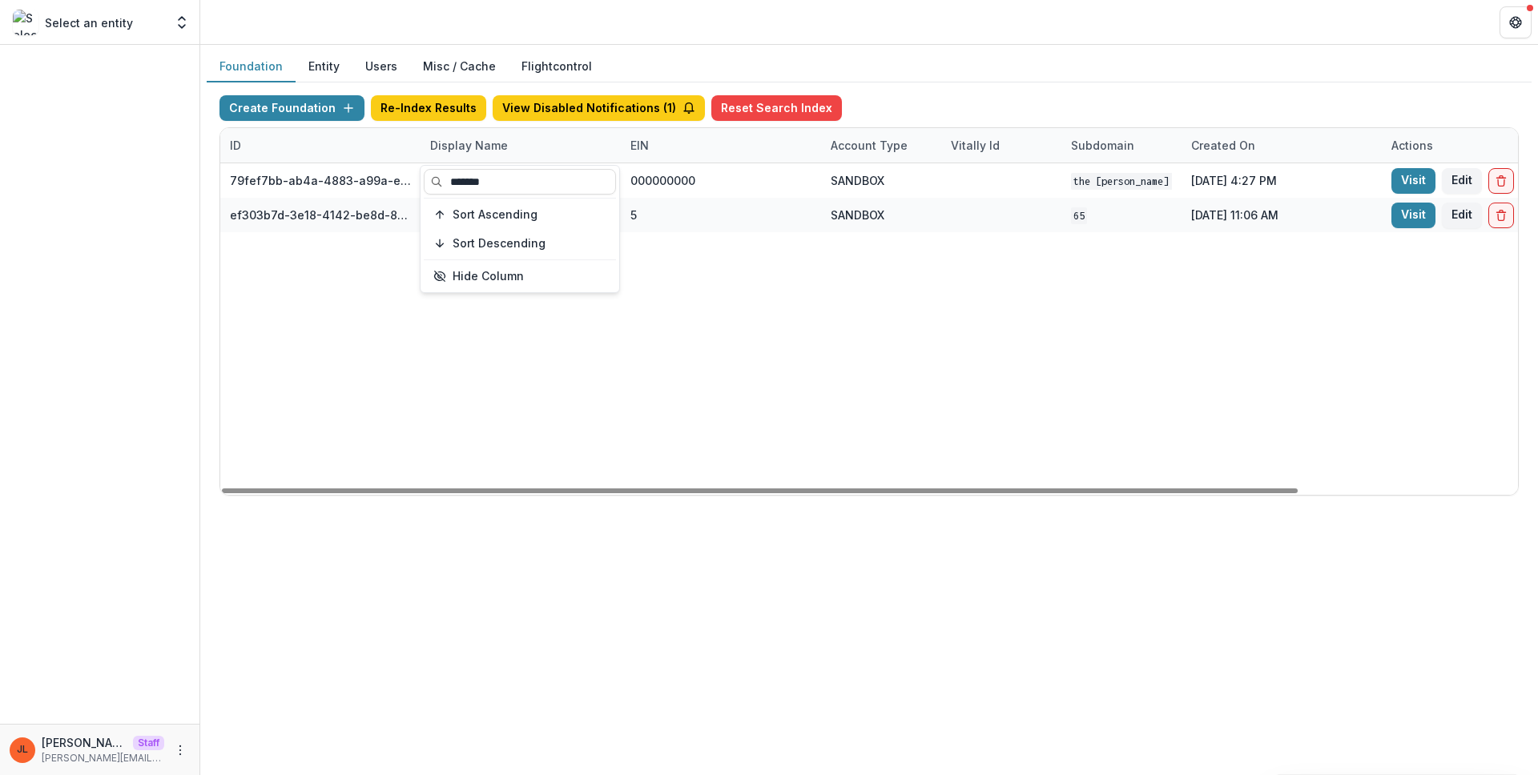
type input "*******"
click at [824, 312] on div "79fef7bb-ab4a-4883-a99a-e2f11936830d The Carol and James Collins Foundation Wor…" at bounding box center [1001, 329] width 1562 height 332
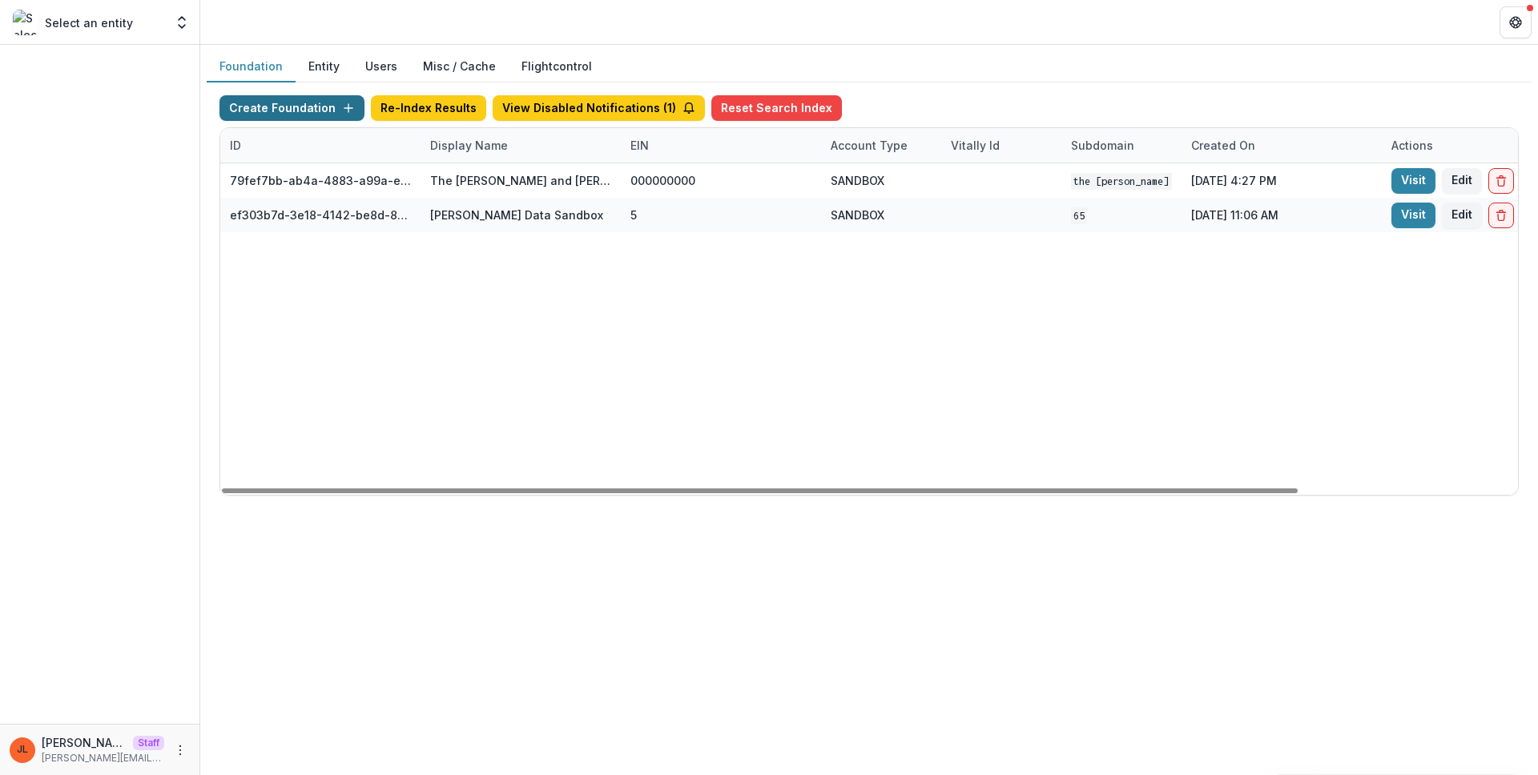
click at [317, 107] on button "Create Foundation" at bounding box center [291, 108] width 145 height 26
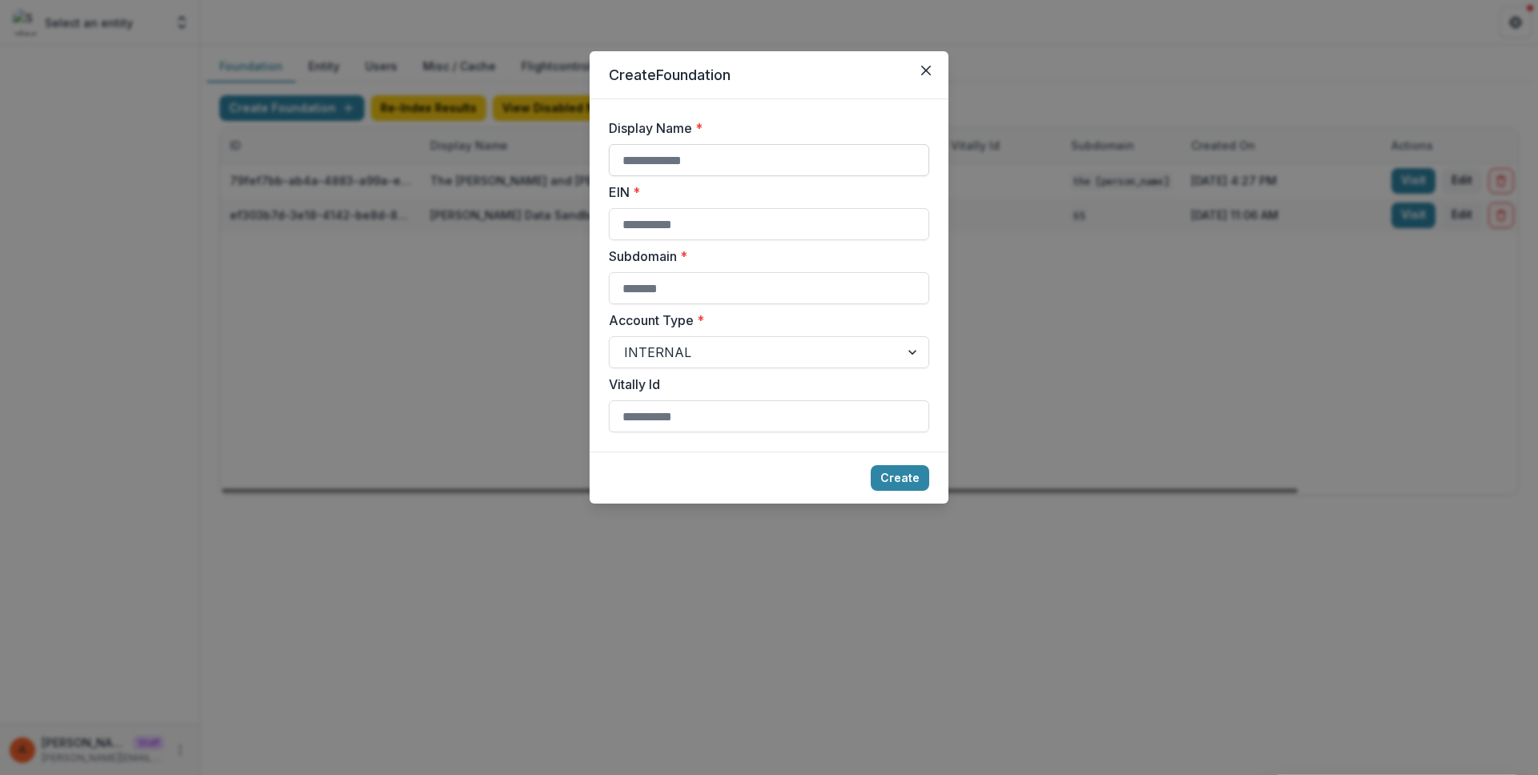
click at [626, 174] on input "Display Name *" at bounding box center [769, 160] width 320 height 32
click at [781, 151] on input "**********" at bounding box center [769, 160] width 320 height 32
click at [780, 160] on input "**********" at bounding box center [769, 160] width 320 height 32
type input "**********"
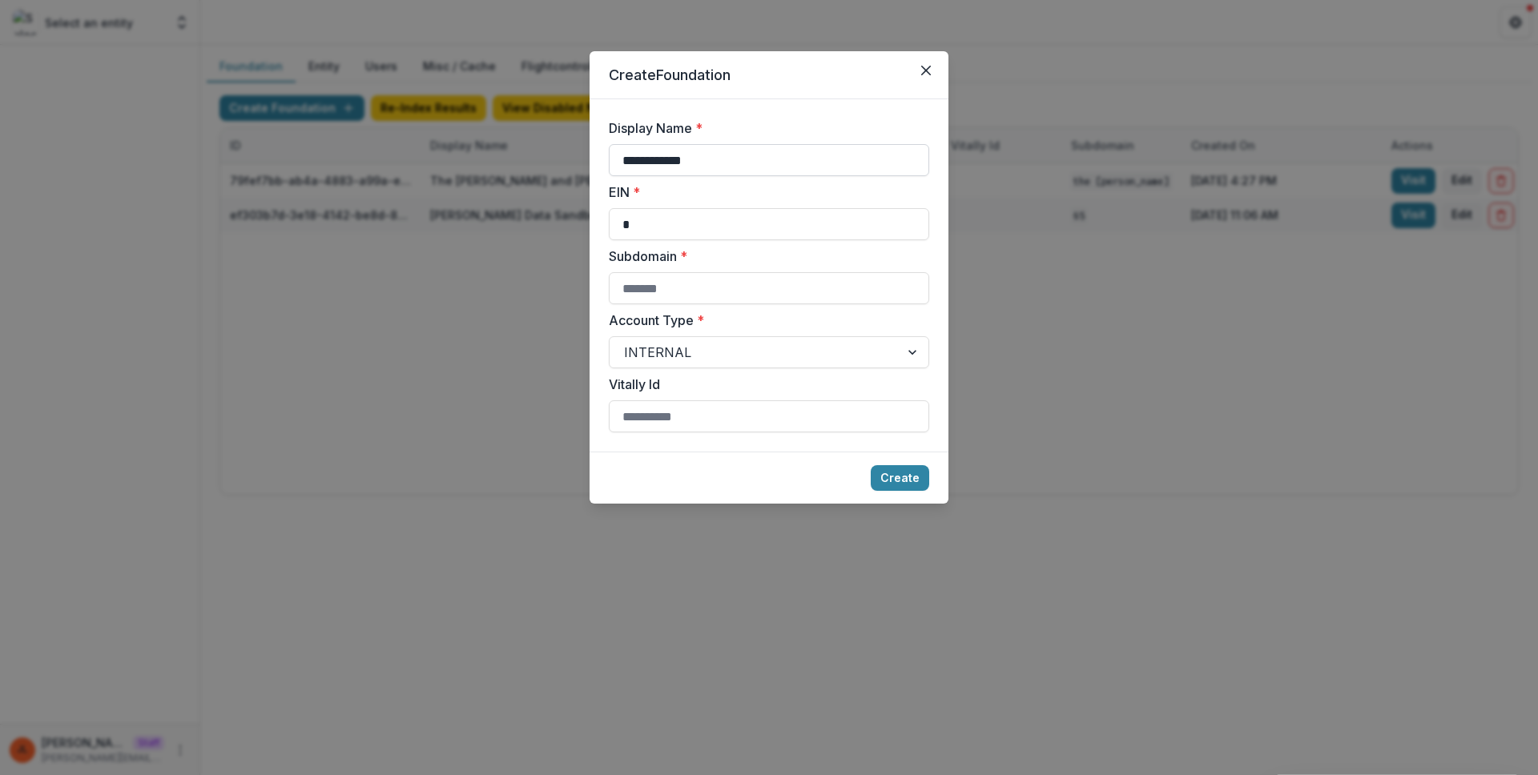
type input "*"
click at [899, 485] on button "Create" at bounding box center [900, 478] width 58 height 26
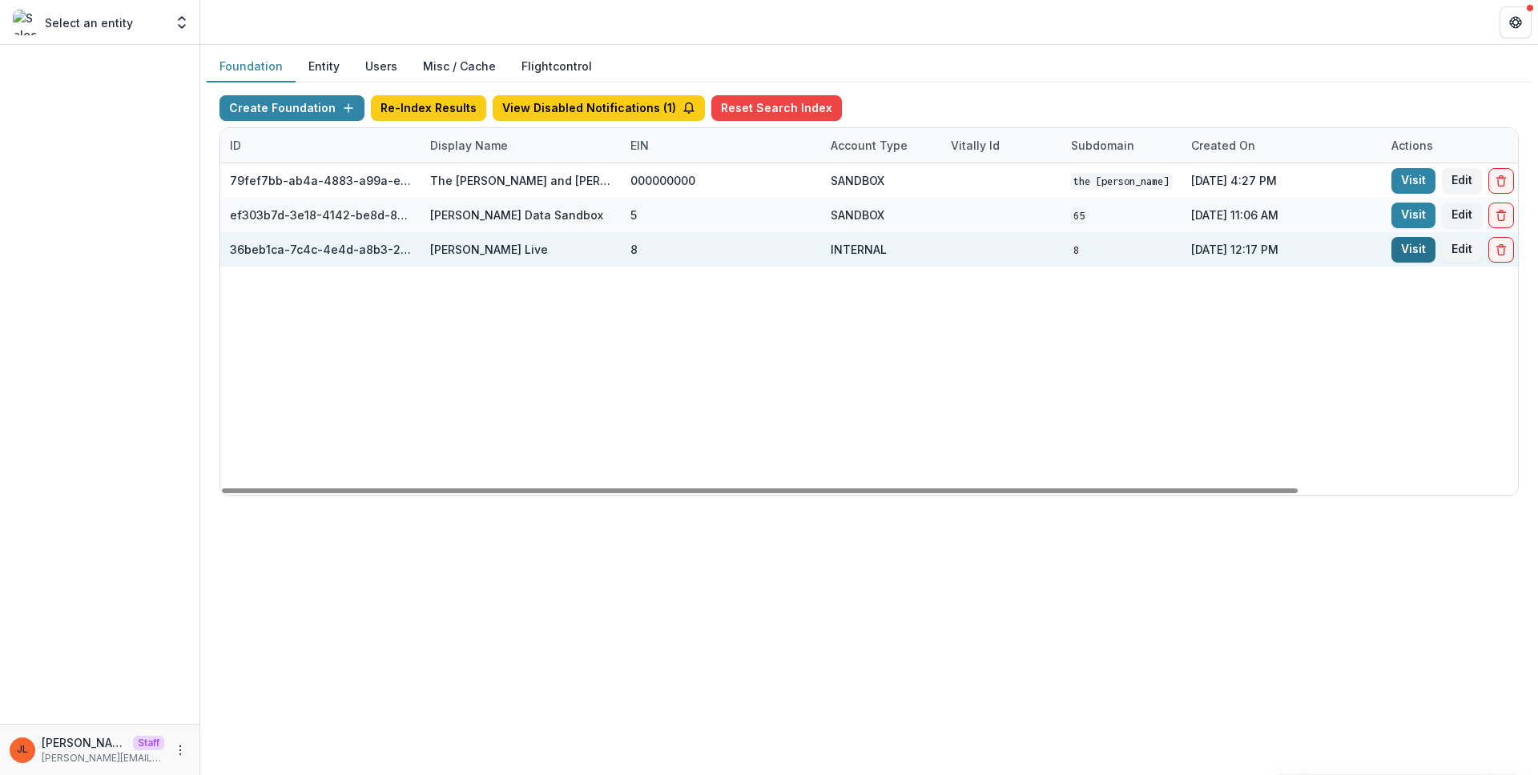
click at [1414, 244] on link "Visit" at bounding box center [1413, 250] width 44 height 26
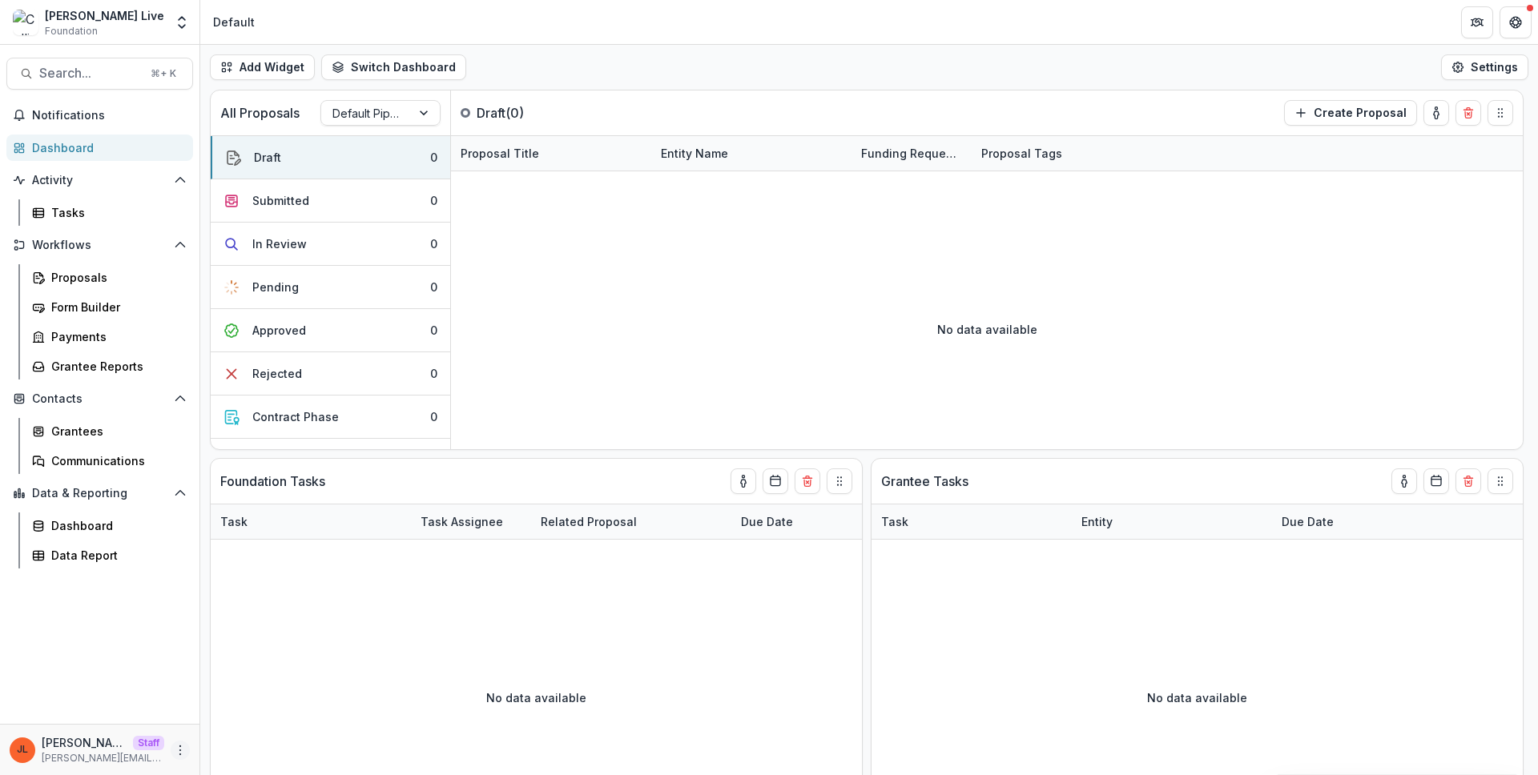
click at [180, 753] on icon "More" at bounding box center [180, 750] width 13 height 13
click at [244, 719] on link "User Settings" at bounding box center [285, 716] width 171 height 26
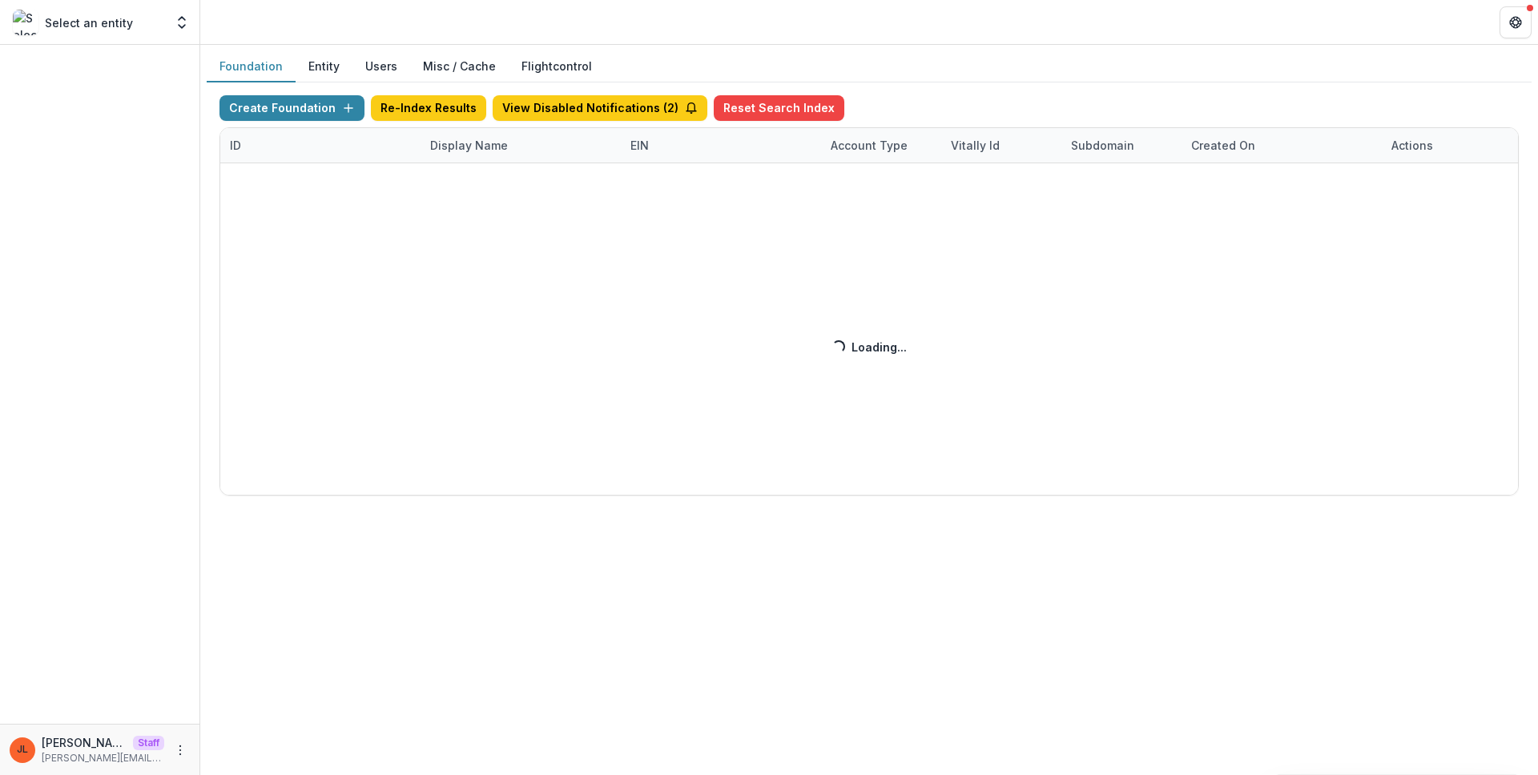
click at [534, 678] on div "Foundation Entity Users Misc / Cache Flightcontrol Create Foundation Re-Index R…" at bounding box center [869, 410] width 1338 height 730
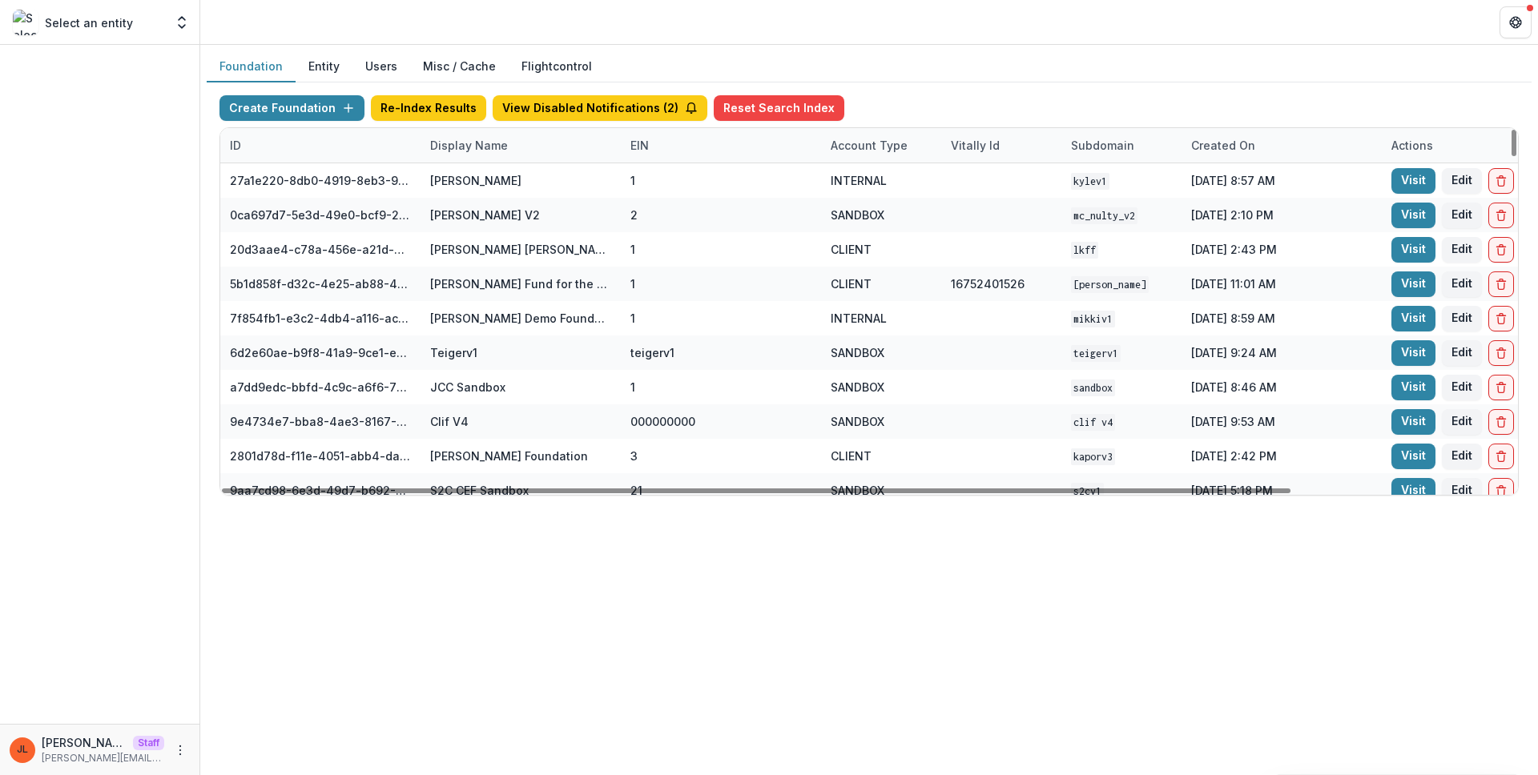
click at [469, 148] on div "Display Name" at bounding box center [468, 145] width 97 height 17
click at [478, 175] on input at bounding box center [520, 182] width 192 height 26
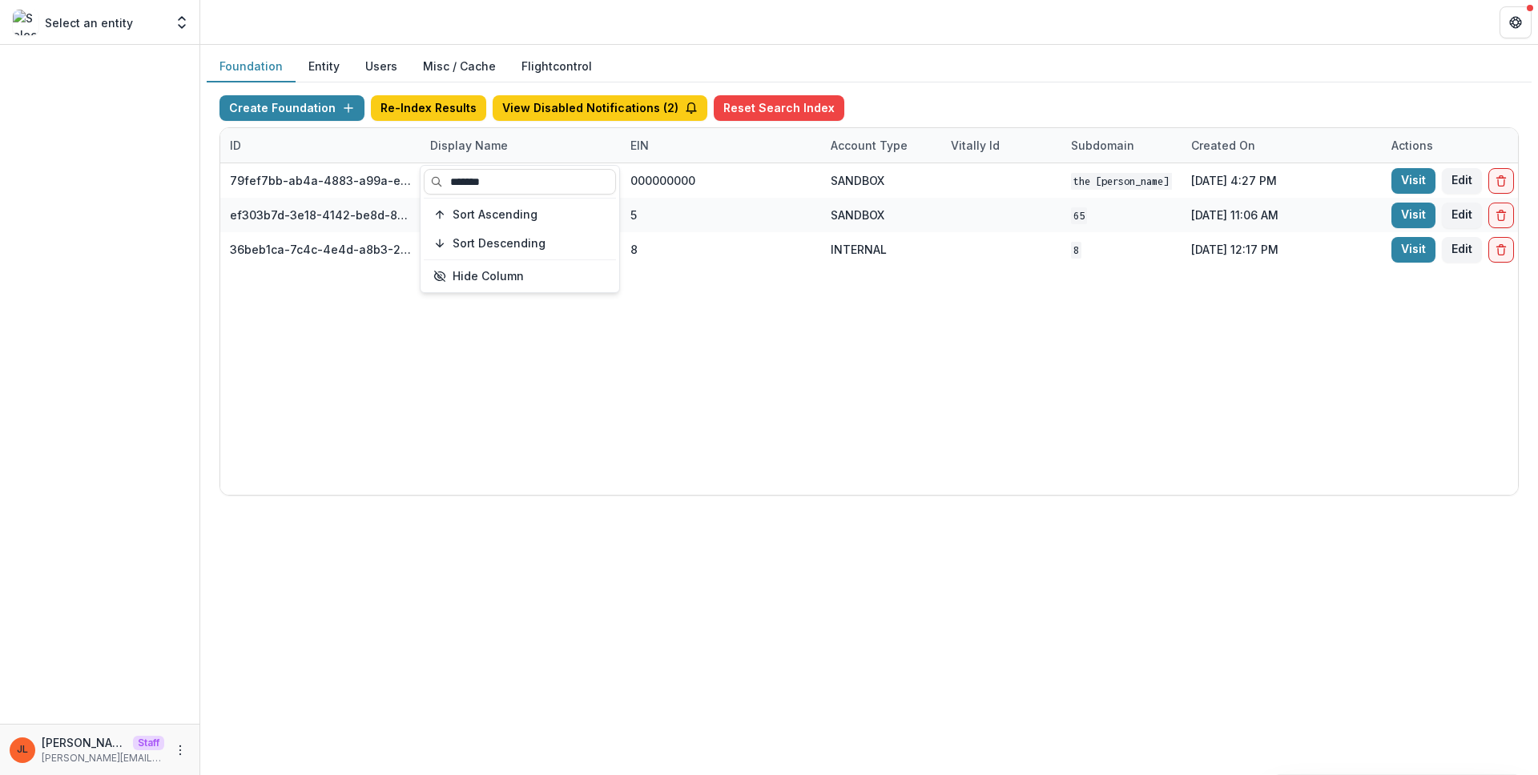
type input "*******"
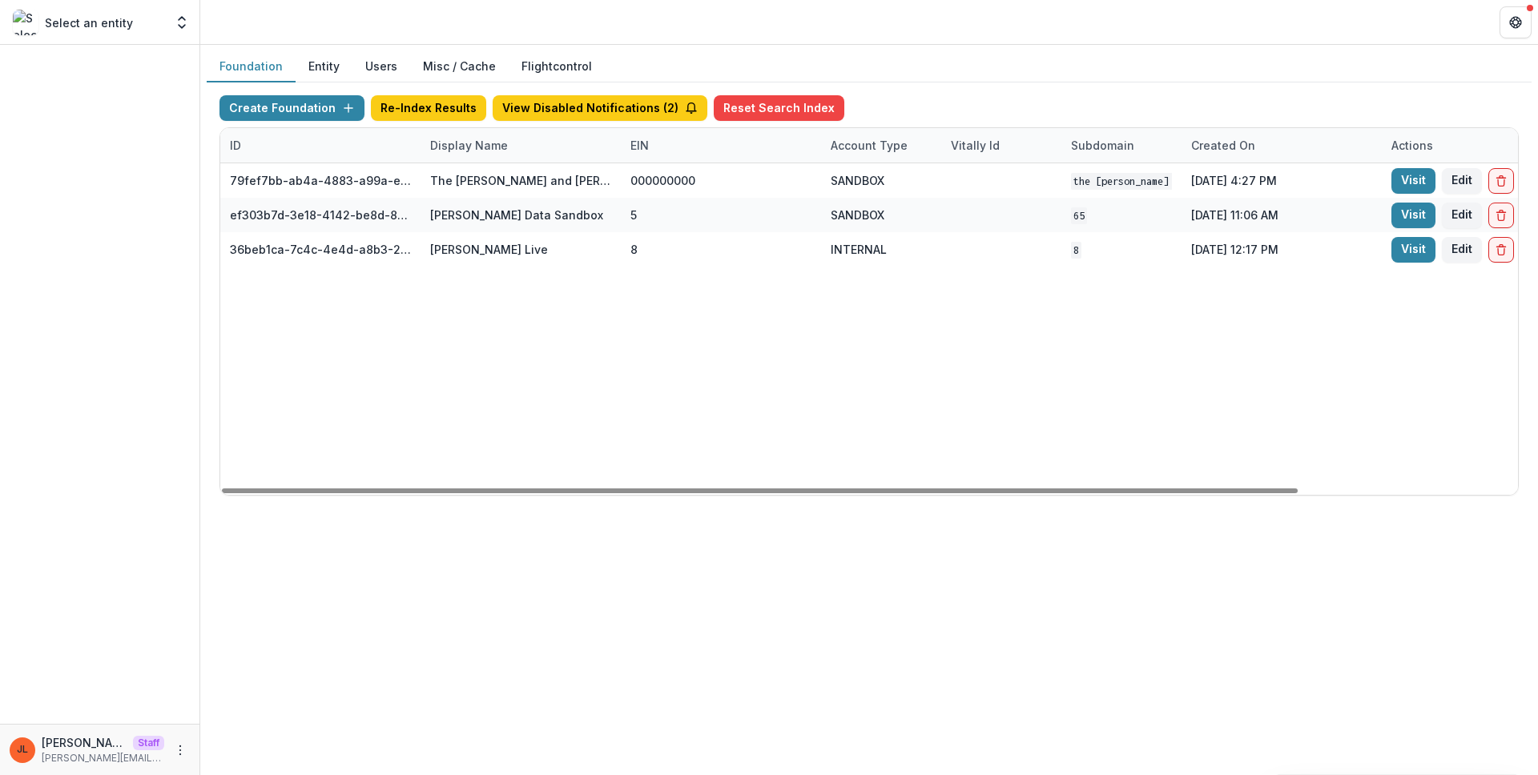
click at [1033, 347] on div "79fef7bb-ab4a-4883-a99a-e2f11936830d The [PERSON_NAME] and [PERSON_NAME] Founda…" at bounding box center [1001, 329] width 1562 height 332
drag, startPoint x: 1464, startPoint y: 250, endPoint x: 1344, endPoint y: 348, distance: 155.4
click at [1392, 341] on div "79fef7bb-ab4a-4883-a99a-e2f11936830d The [PERSON_NAME] and [PERSON_NAME] Founda…" at bounding box center [1001, 329] width 1562 height 332
click at [631, 107] on button "View Disabled Notifications ( 2 )" at bounding box center [600, 108] width 215 height 26
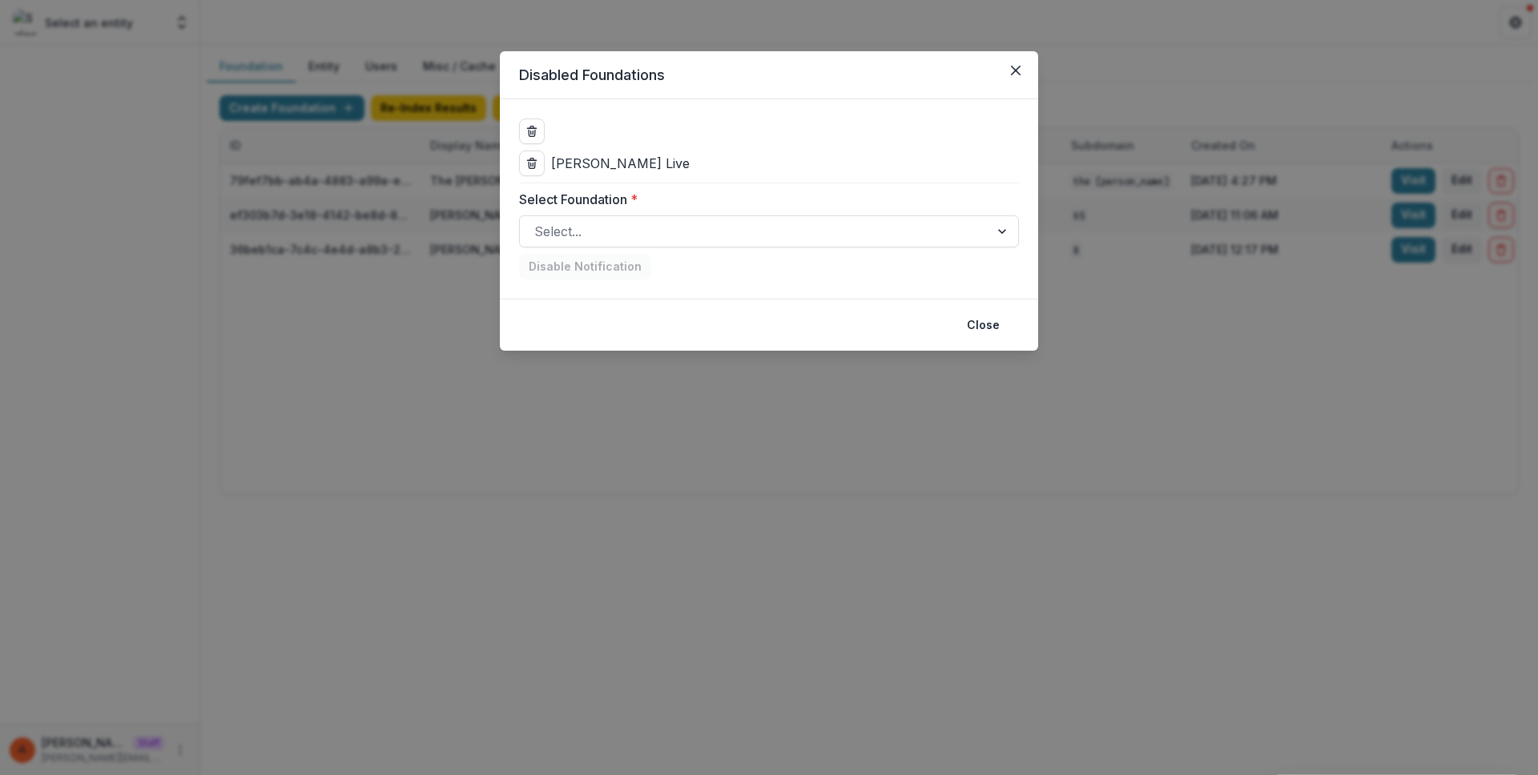
click at [543, 419] on div "Disabled Foundations Collins Live Select Foundation * Select... Disable Notific…" at bounding box center [769, 387] width 1538 height 775
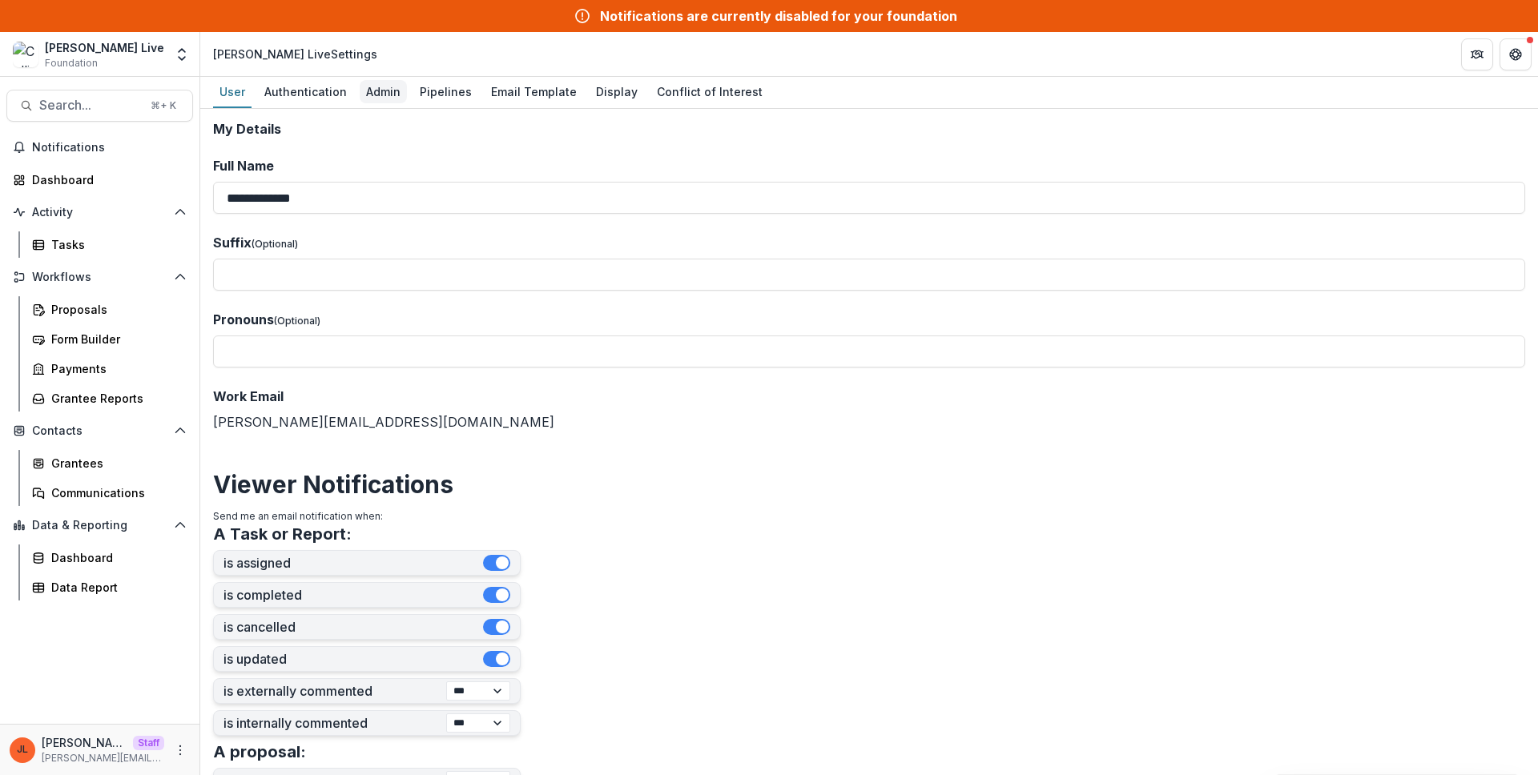
click at [380, 85] on div "Admin" at bounding box center [383, 91] width 47 height 23
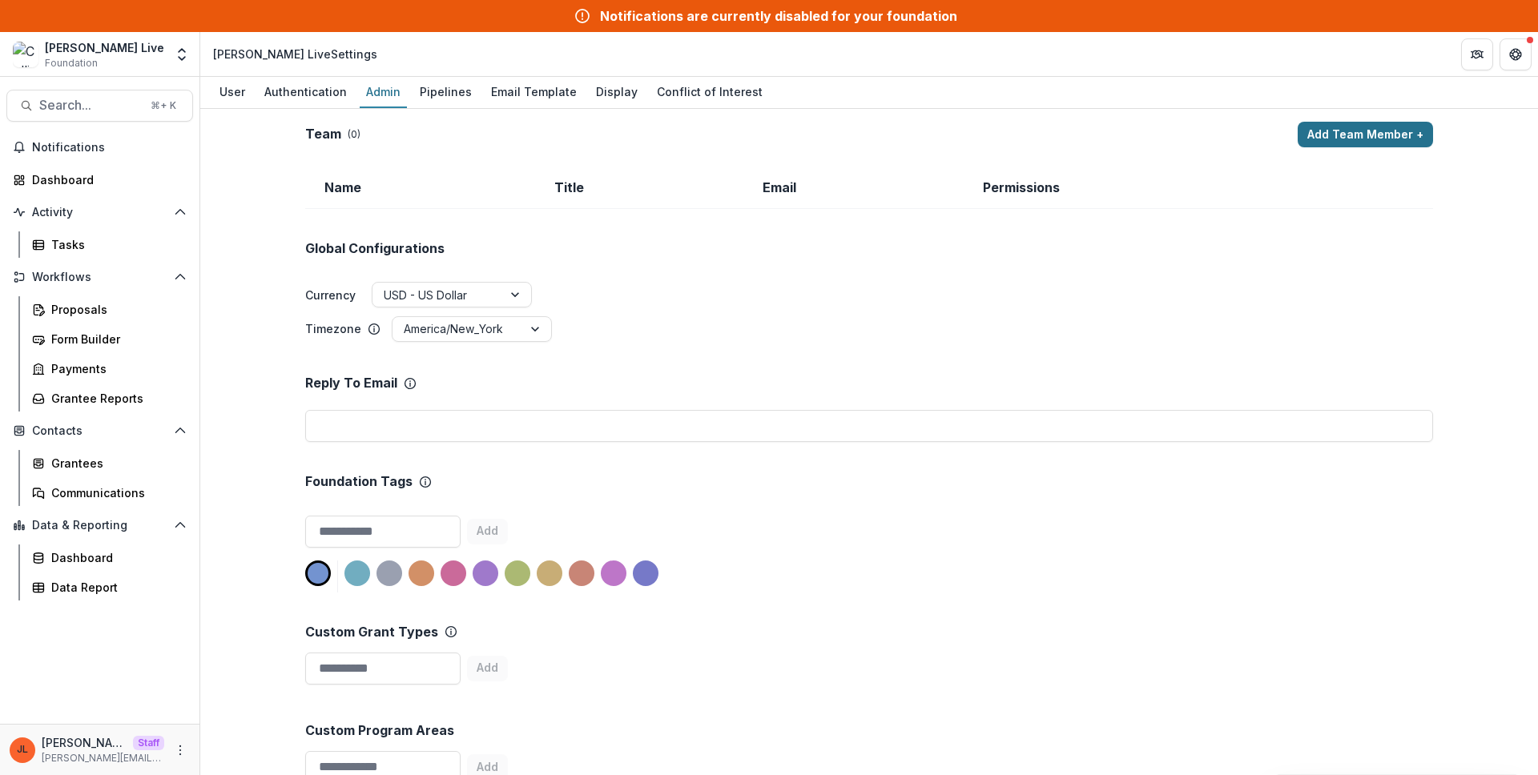
click at [1353, 131] on button "Add Team Member +" at bounding box center [1365, 135] width 135 height 26
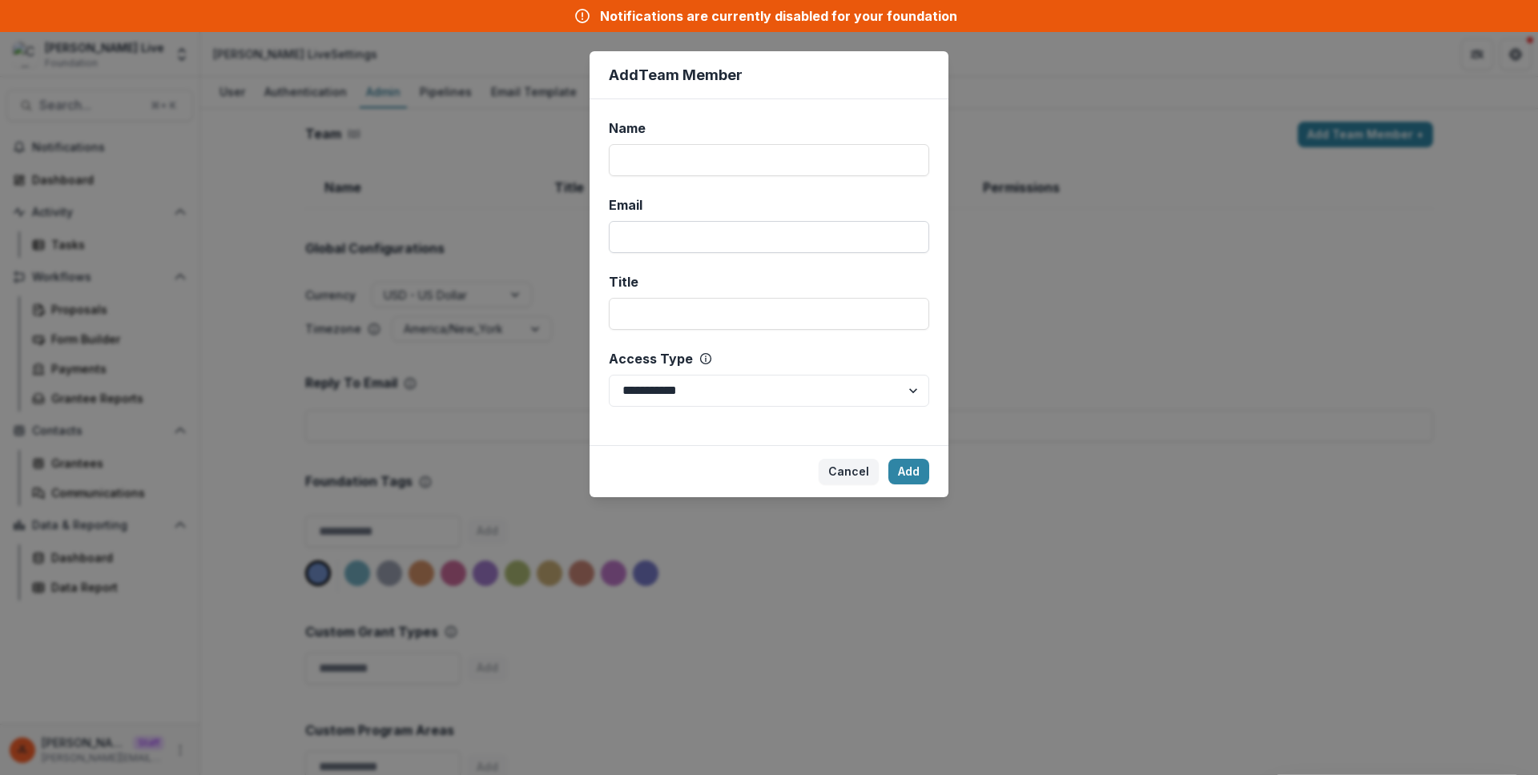
click at [843, 251] on input "Email" at bounding box center [769, 237] width 320 height 32
paste input "**********"
type input "**********"
click at [736, 131] on div "Name" at bounding box center [764, 128] width 311 height 19
click at [736, 144] on input "Name" at bounding box center [769, 160] width 320 height 32
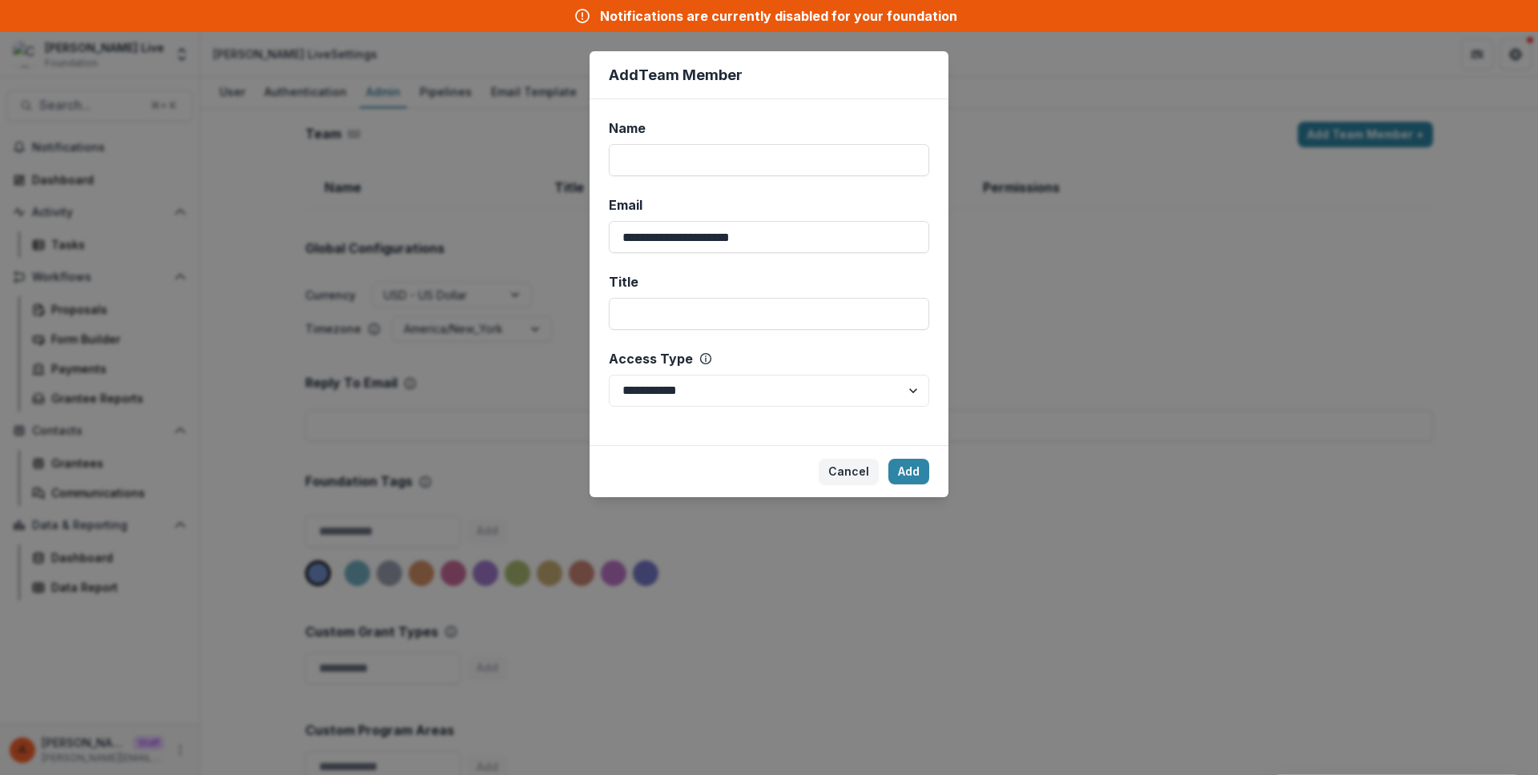
click at [741, 137] on div "Name" at bounding box center [764, 128] width 311 height 19
click at [741, 144] on input "Name" at bounding box center [769, 160] width 320 height 32
type input "**********"
click at [750, 389] on select "**********" at bounding box center [769, 391] width 320 height 32
select select "*****"
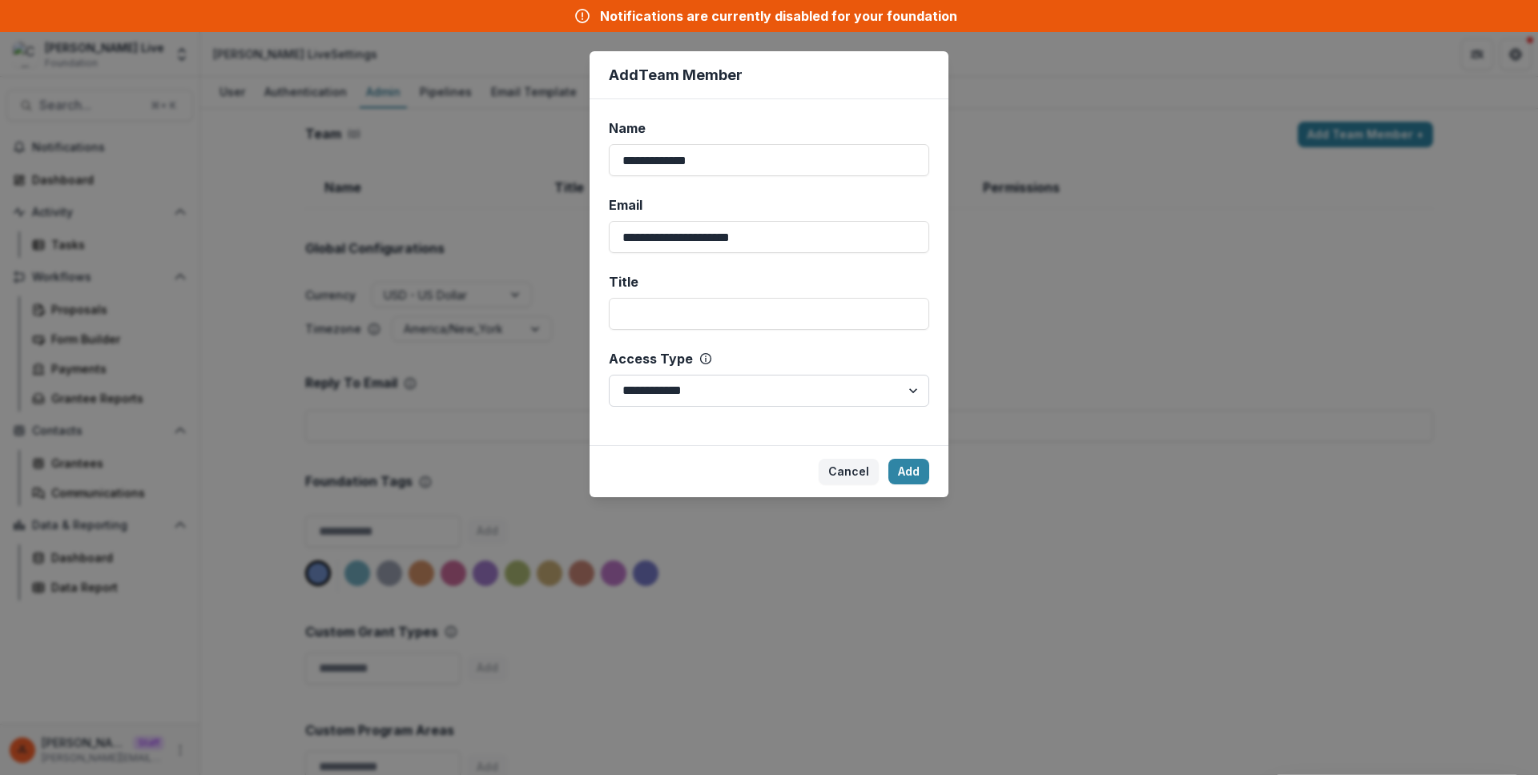
click at [609, 375] on select "**********" at bounding box center [769, 391] width 320 height 32
click at [909, 477] on button "Add" at bounding box center [908, 472] width 41 height 26
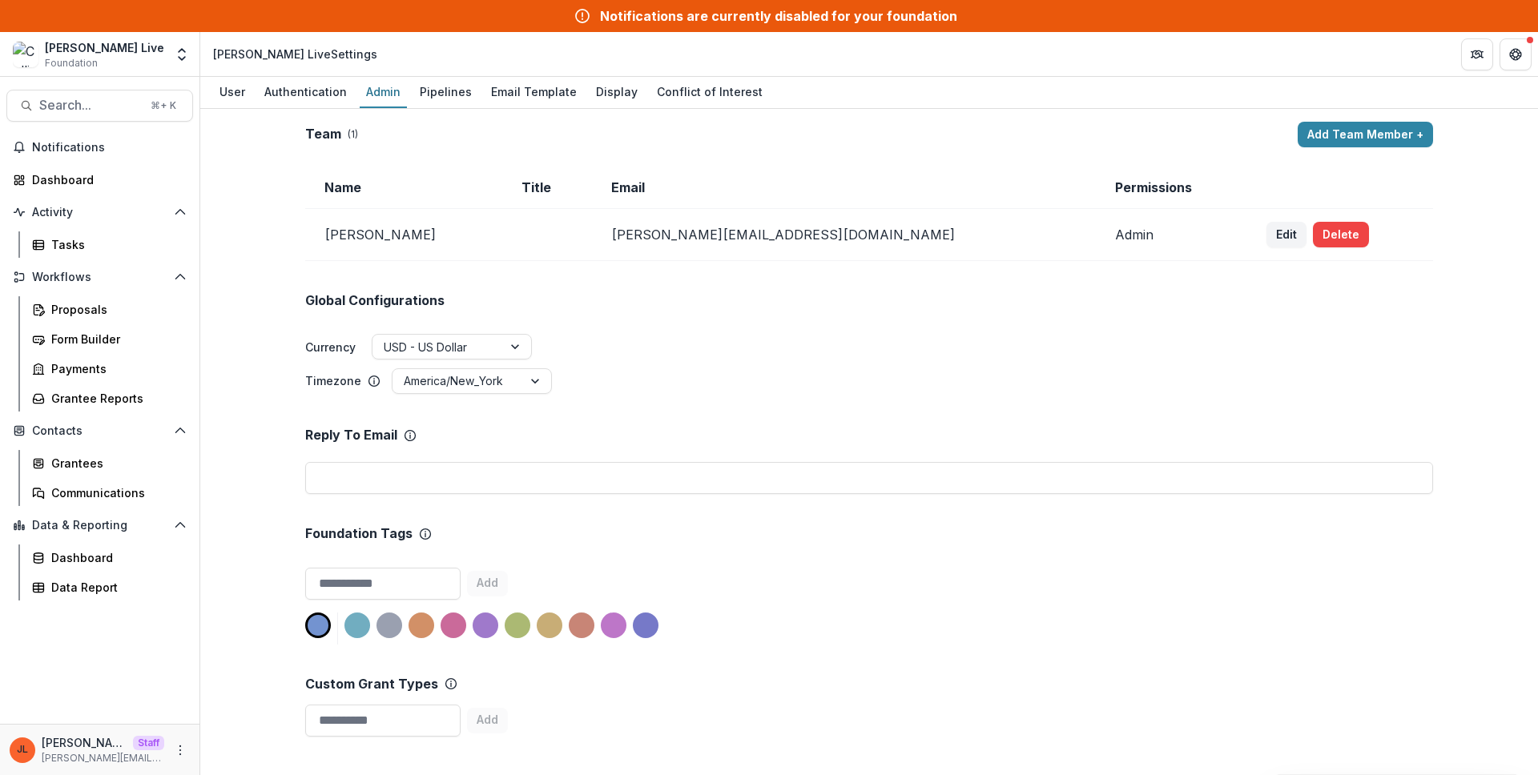
click at [1355, 115] on div "Team ( 1 ) Add Team Member + Name Title Email Permissions [PERSON_NAME] [PERSON…" at bounding box center [869, 442] width 1338 height 666
click at [1354, 125] on button "Add Team Member +" at bounding box center [1365, 135] width 135 height 26
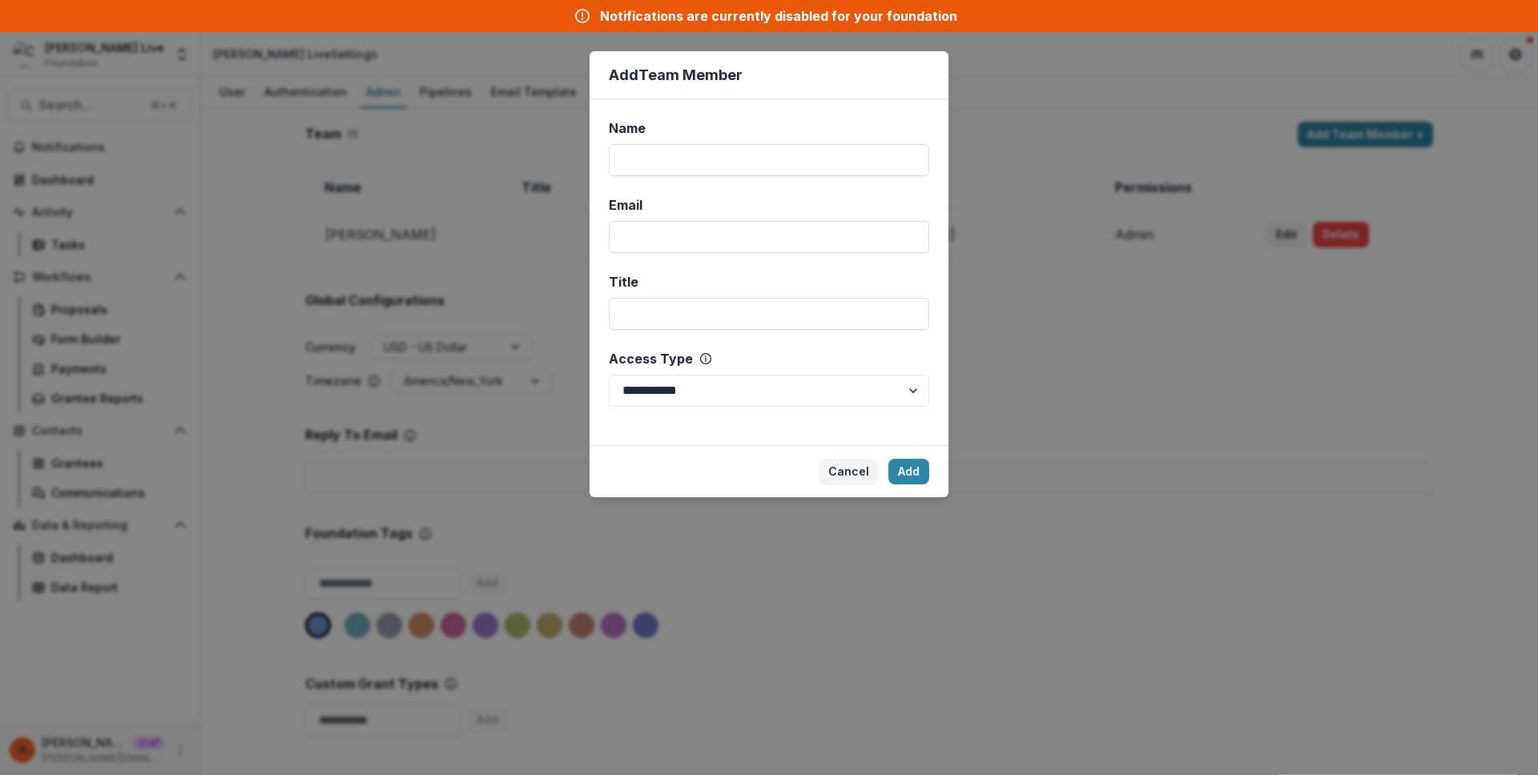
click at [639, 179] on div "**********" at bounding box center [768, 272] width 359 height 346
click at [655, 167] on input "Name" at bounding box center [769, 160] width 320 height 32
type input "**********"
paste input "**********"
type input "**********"
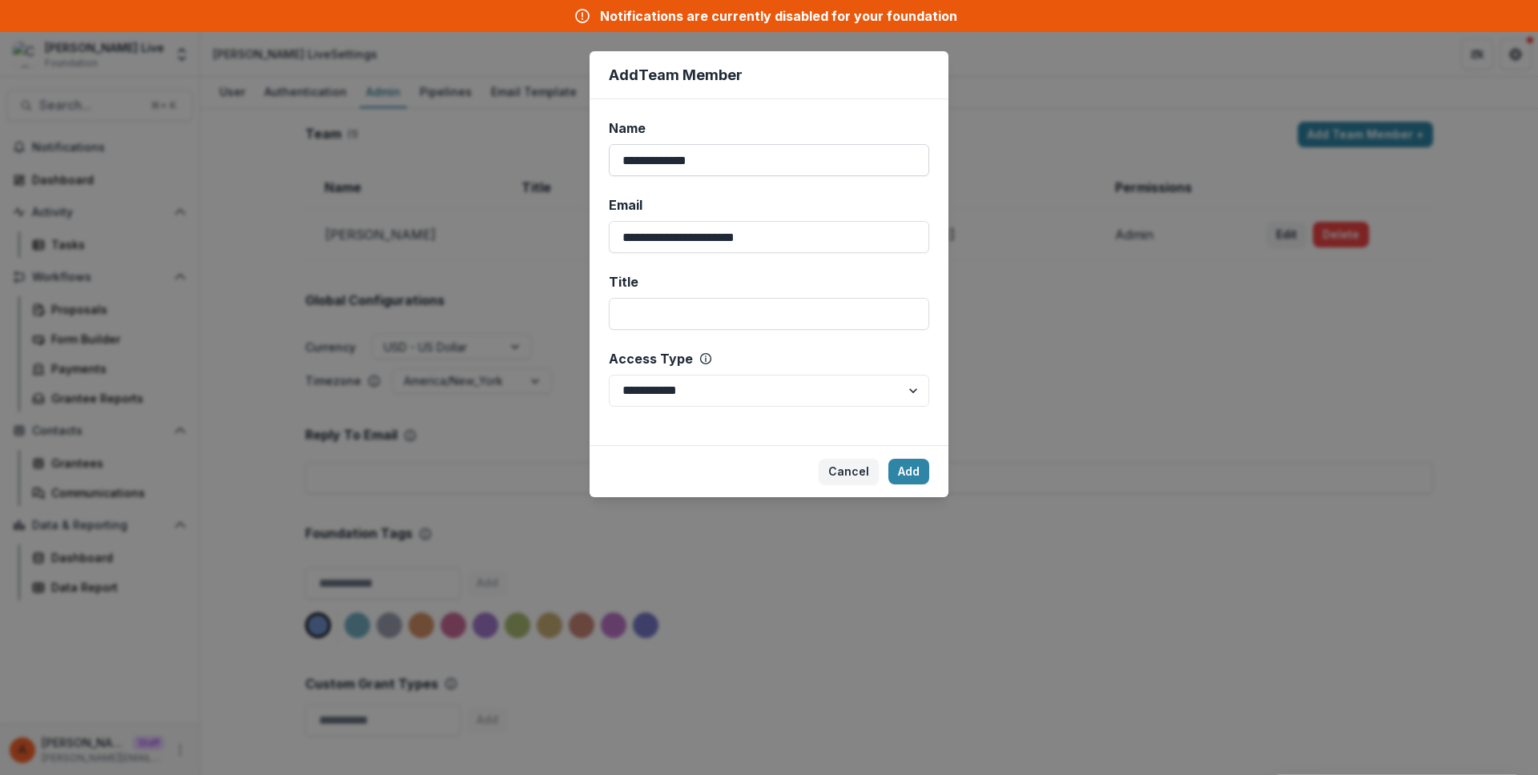
select select "*****"
click at [923, 487] on footer "Cancel Add" at bounding box center [768, 471] width 359 height 52
click at [913, 474] on button "Add" at bounding box center [908, 472] width 41 height 26
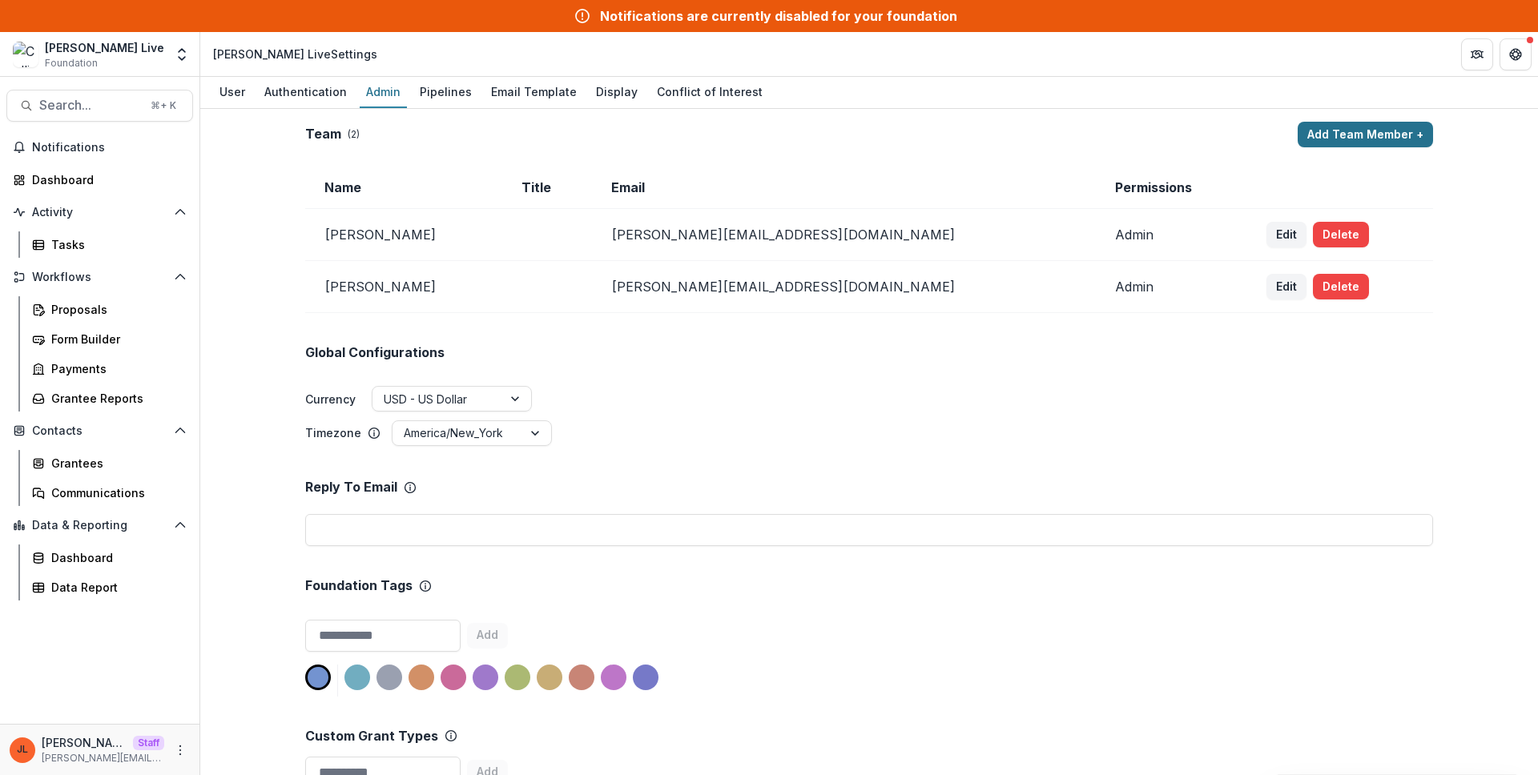
click at [1319, 135] on button "Add Team Member +" at bounding box center [1365, 135] width 135 height 26
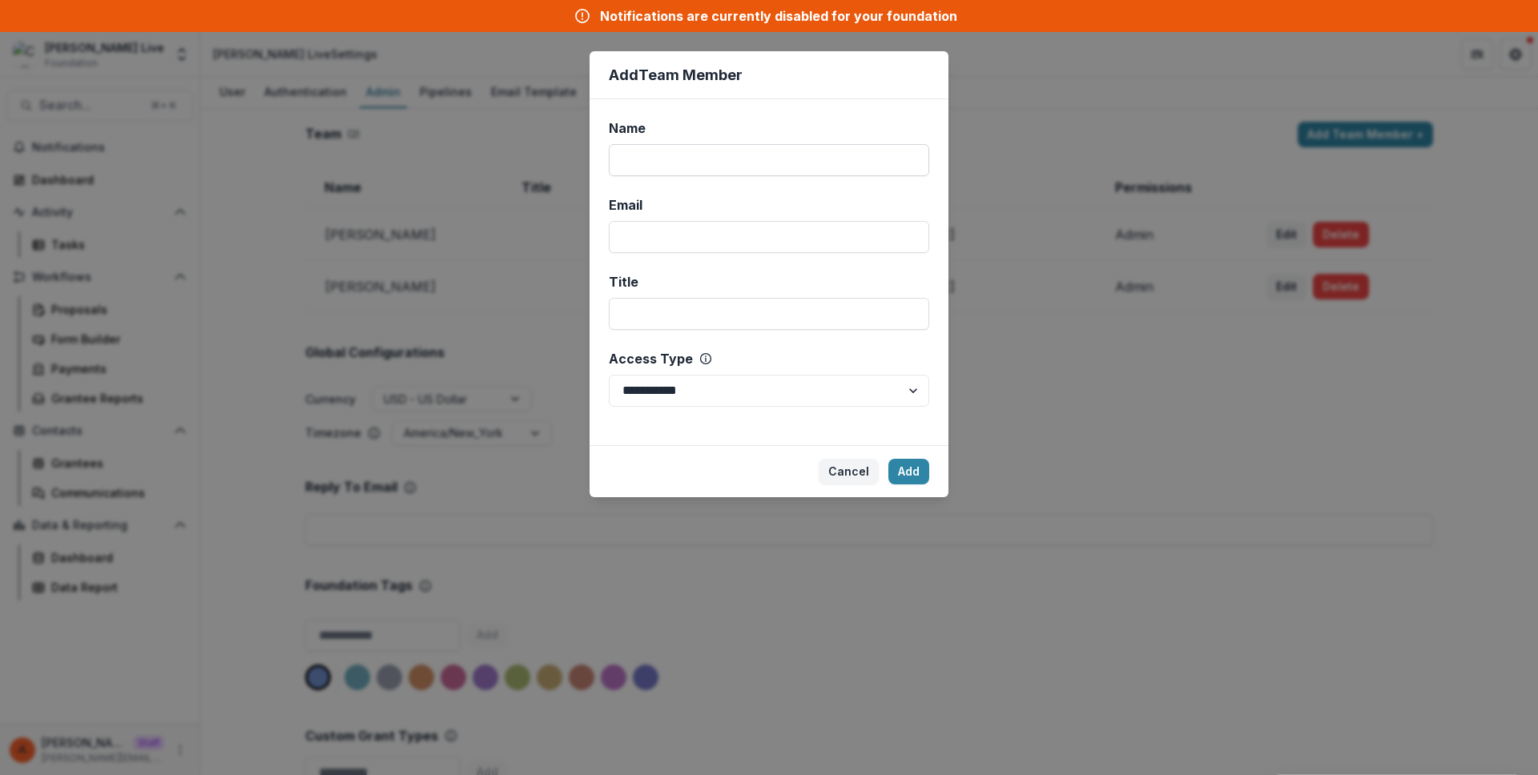
click at [828, 167] on input "Name" at bounding box center [769, 160] width 320 height 32
type input "**********"
paste input "**********"
type input "**********"
select select "*****"
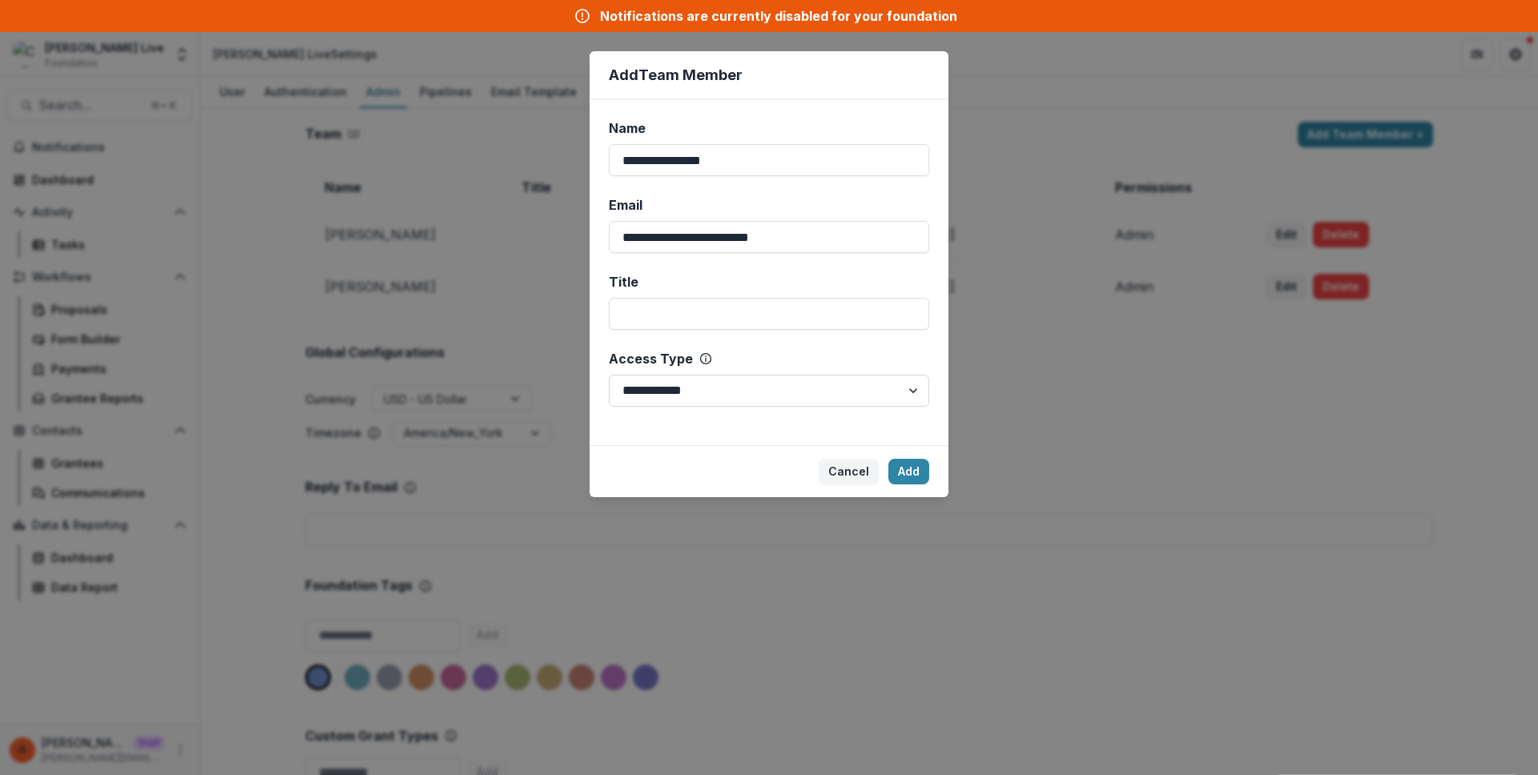
click button "Add" at bounding box center [908, 472] width 41 height 26
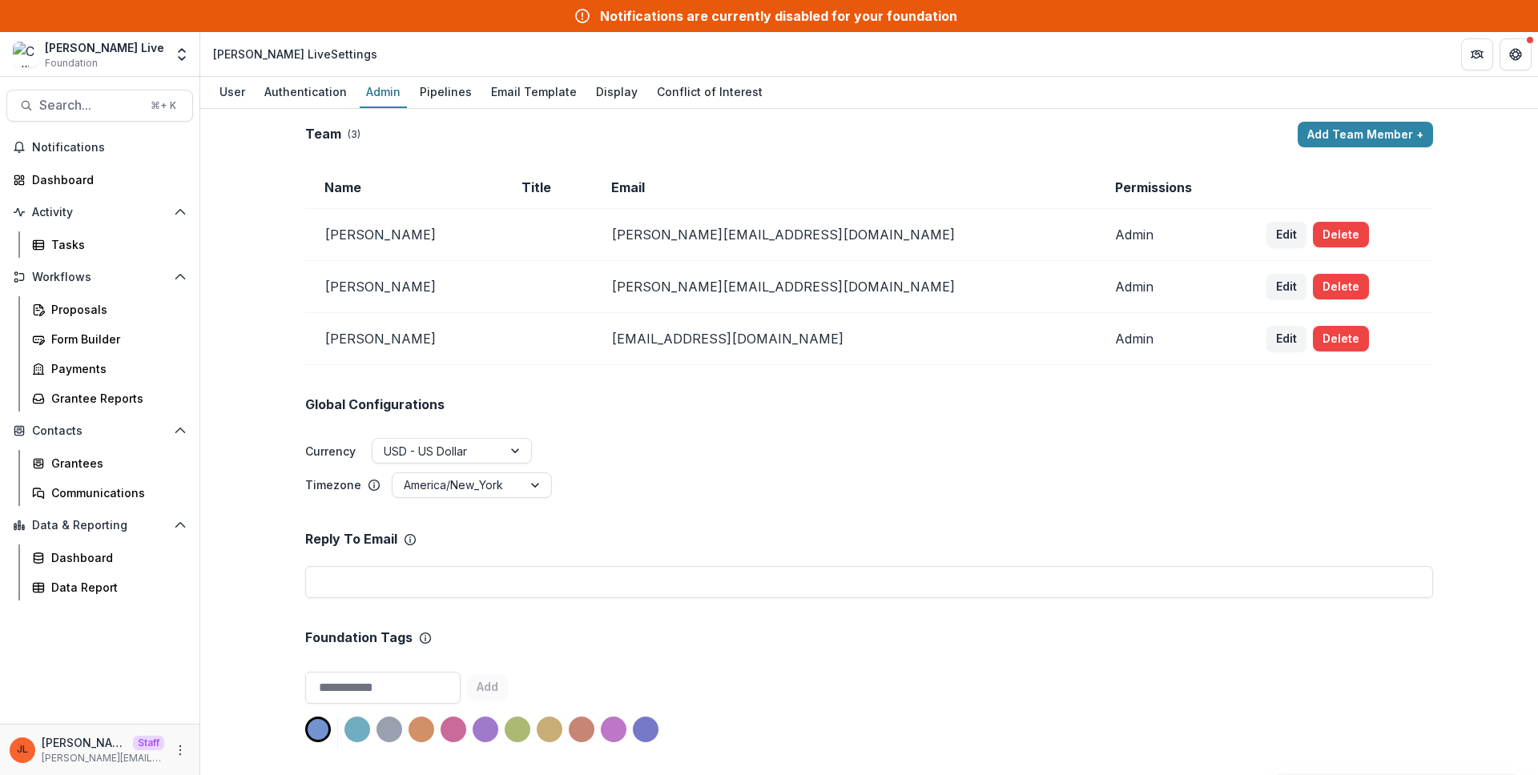
click at [819, 286] on td "[PERSON_NAME][EMAIL_ADDRESS][DOMAIN_NAME]" at bounding box center [843, 287] width 503 height 52
drag, startPoint x: 819, startPoint y: 286, endPoint x: 639, endPoint y: 287, distance: 179.4
click at [639, 287] on tr "Cathy Hession cathy@jamesacollins.com Admin Edit Delete" at bounding box center [869, 287] width 1128 height 52
copy tr "[PERSON_NAME][EMAIL_ADDRESS][DOMAIN_NAME]"
click at [248, 352] on div "Team ( 3 ) Add Team Member + Name Title Email Permissions Mona Nicholas mona@ja…" at bounding box center [869, 442] width 1338 height 666
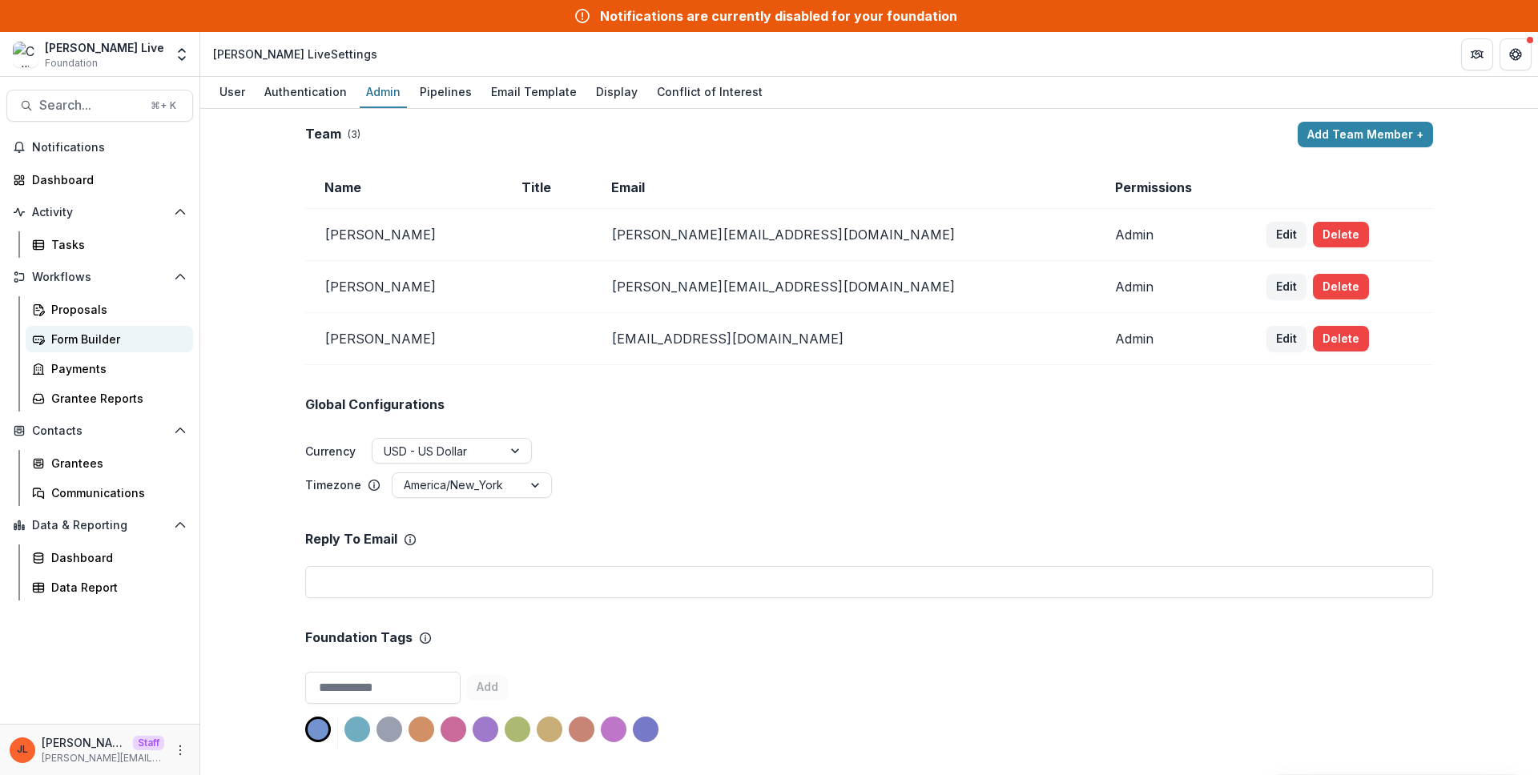
click at [143, 344] on div "Form Builder" at bounding box center [115, 339] width 129 height 17
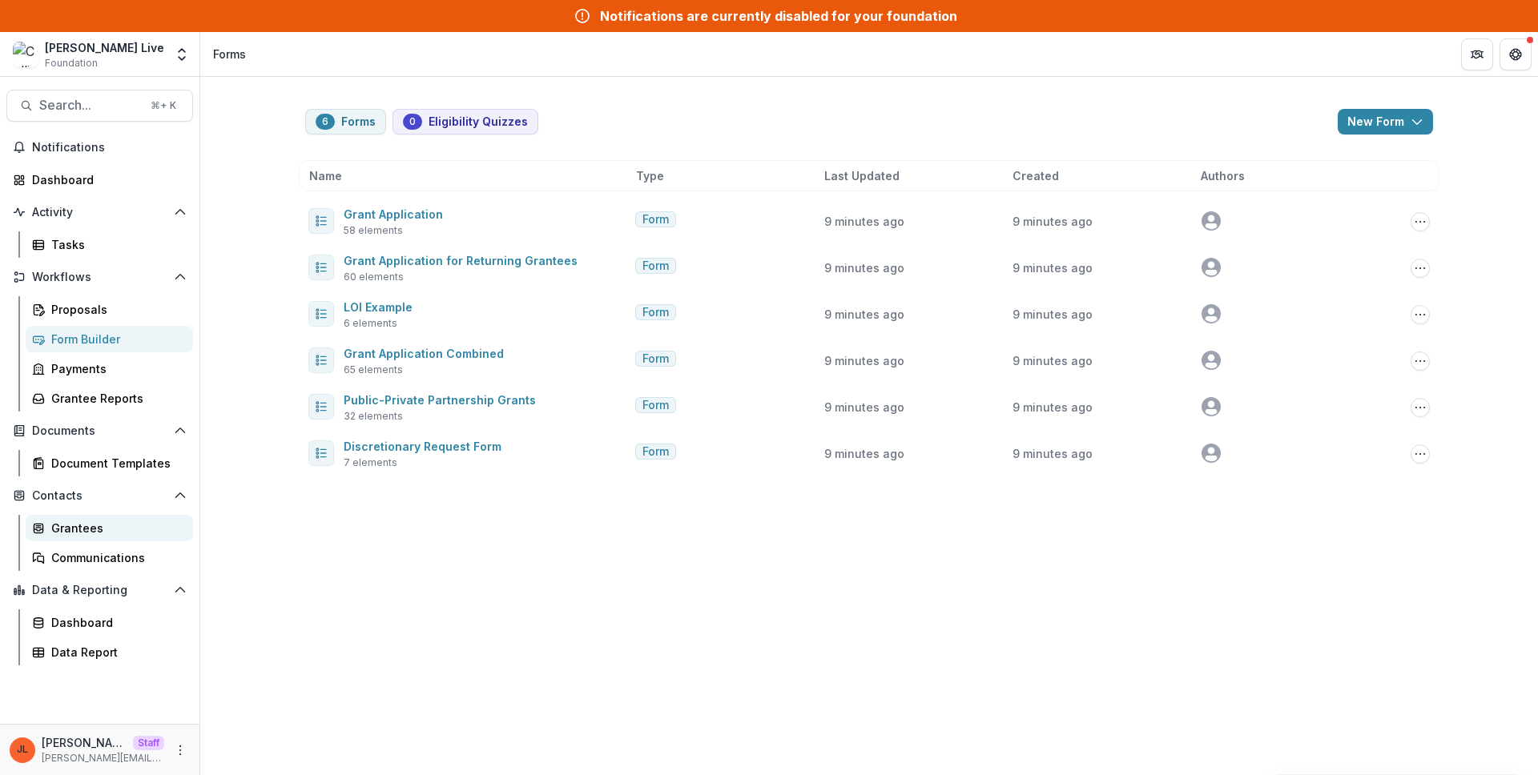
click at [77, 520] on div "Grantees" at bounding box center [115, 528] width 129 height 17
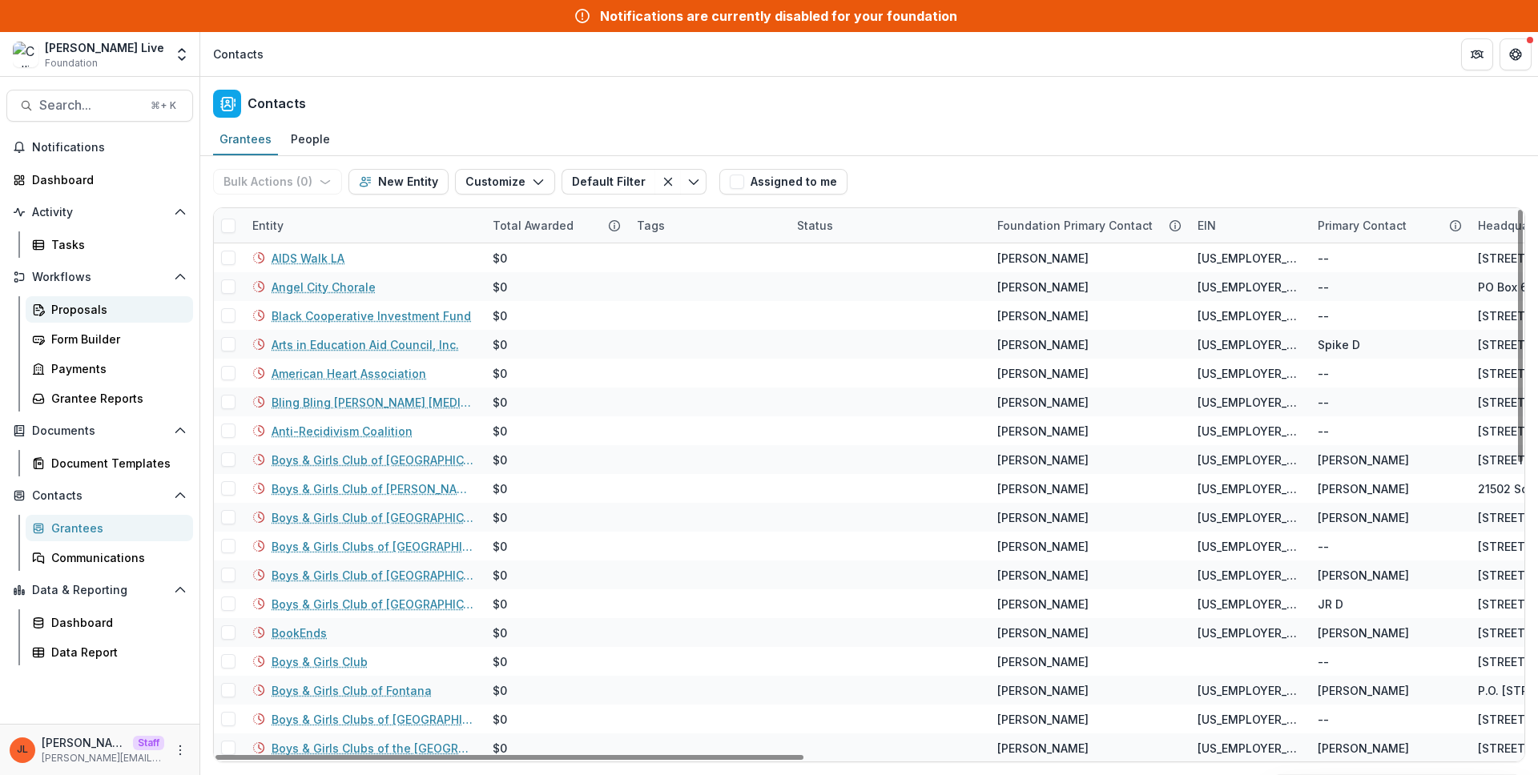
click at [99, 316] on div "Proposals" at bounding box center [115, 309] width 129 height 17
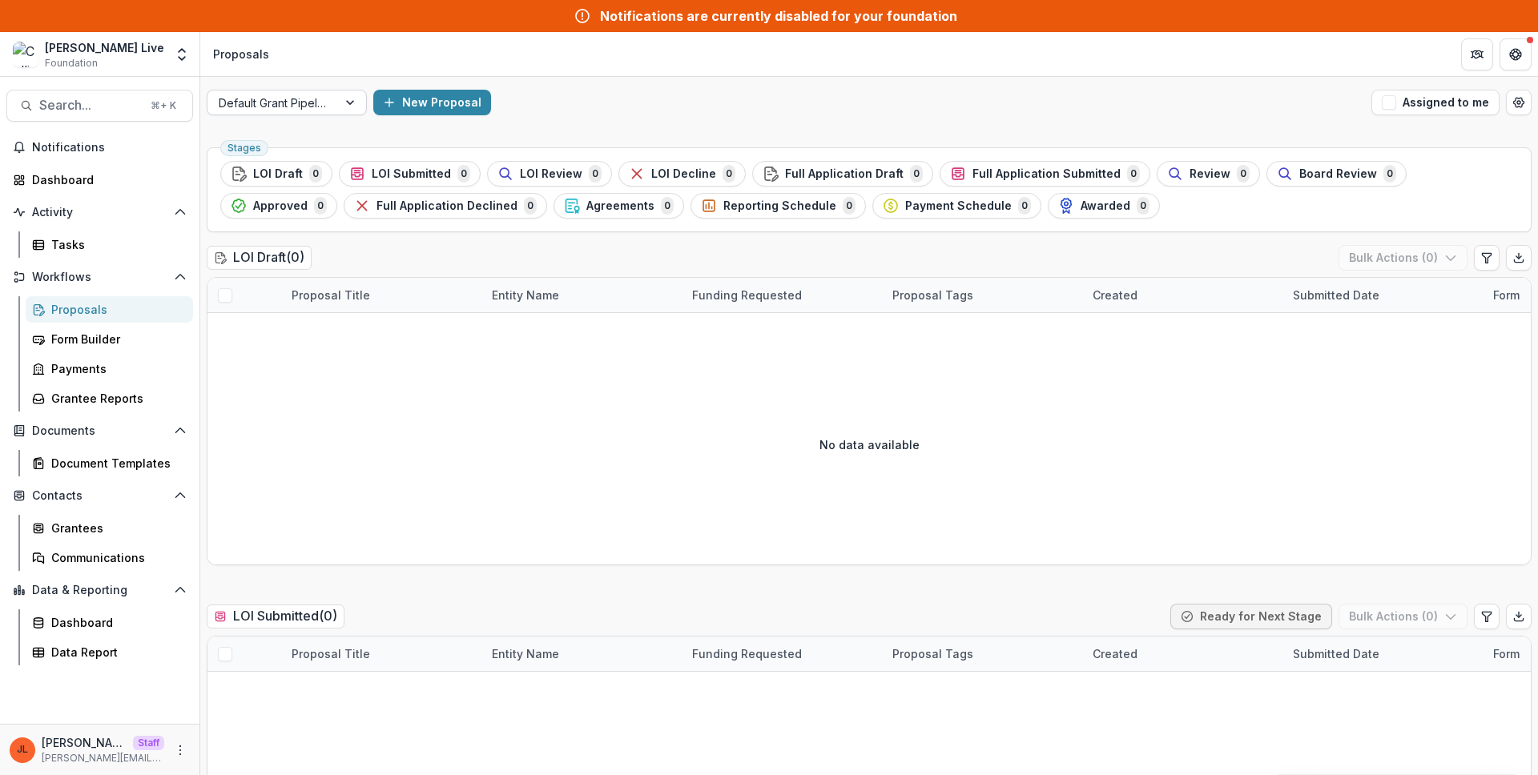
click at [339, 107] on div at bounding box center [351, 103] width 29 height 24
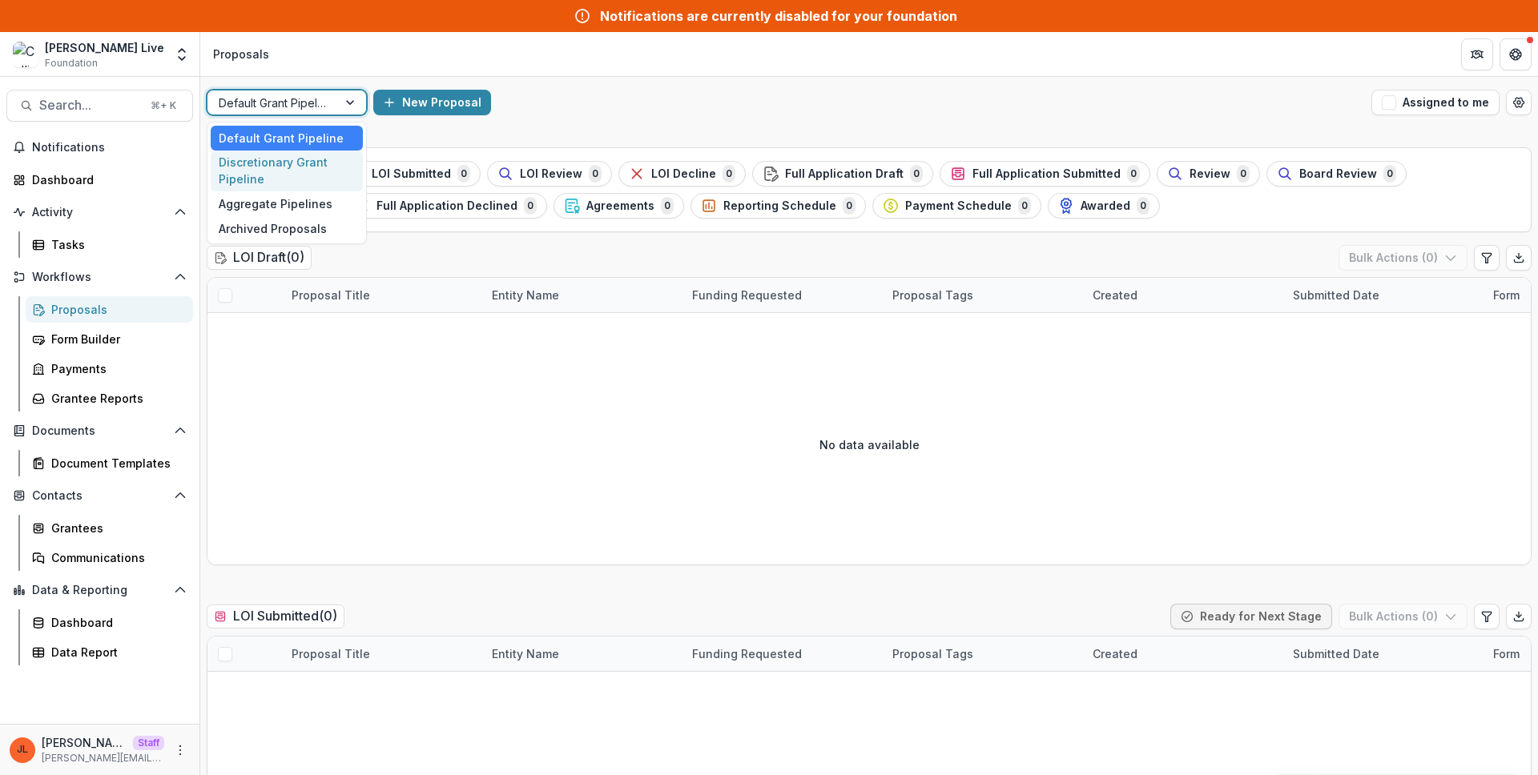
click at [309, 158] on div "Discretionary Grant Pipeline" at bounding box center [287, 172] width 152 height 42
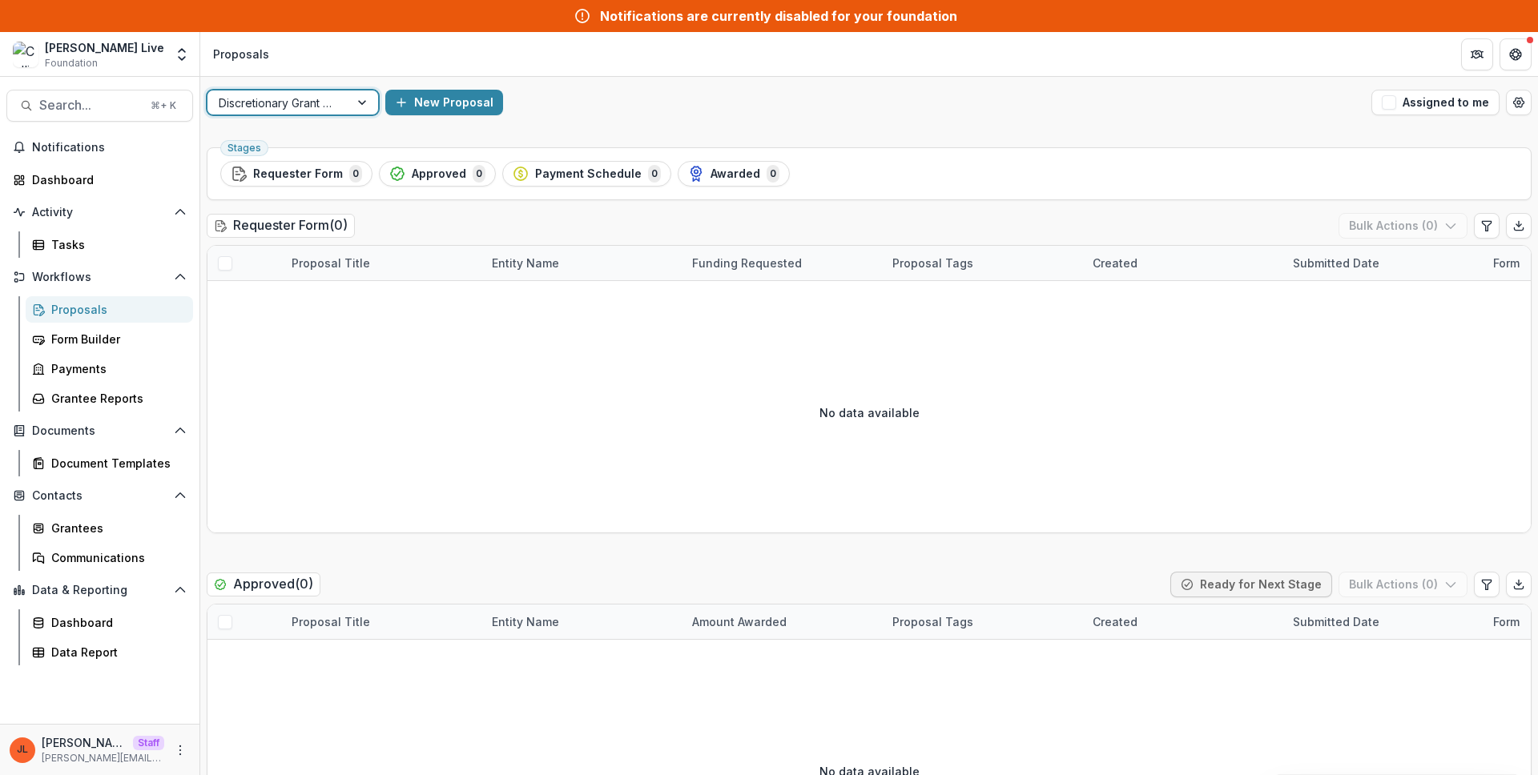
click at [329, 102] on div at bounding box center [278, 103] width 119 height 20
click at [336, 191] on div "Aggregate Pipelines" at bounding box center [293, 203] width 165 height 25
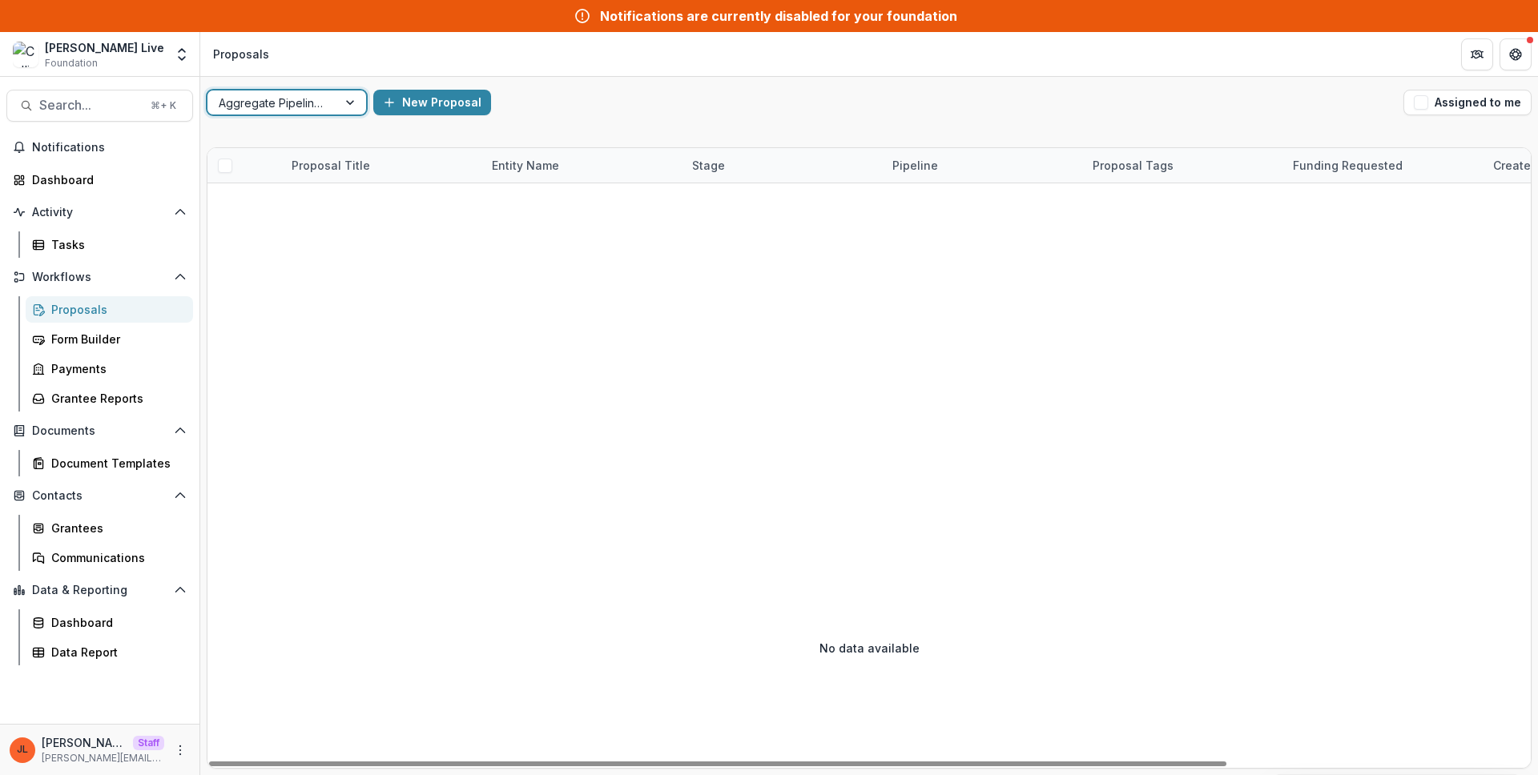
click at [606, 108] on div "New Proposal" at bounding box center [885, 103] width 1024 height 26
click at [704, 113] on div "New Proposal" at bounding box center [885, 103] width 1024 height 26
click at [172, 750] on button "More" at bounding box center [180, 750] width 19 height 19
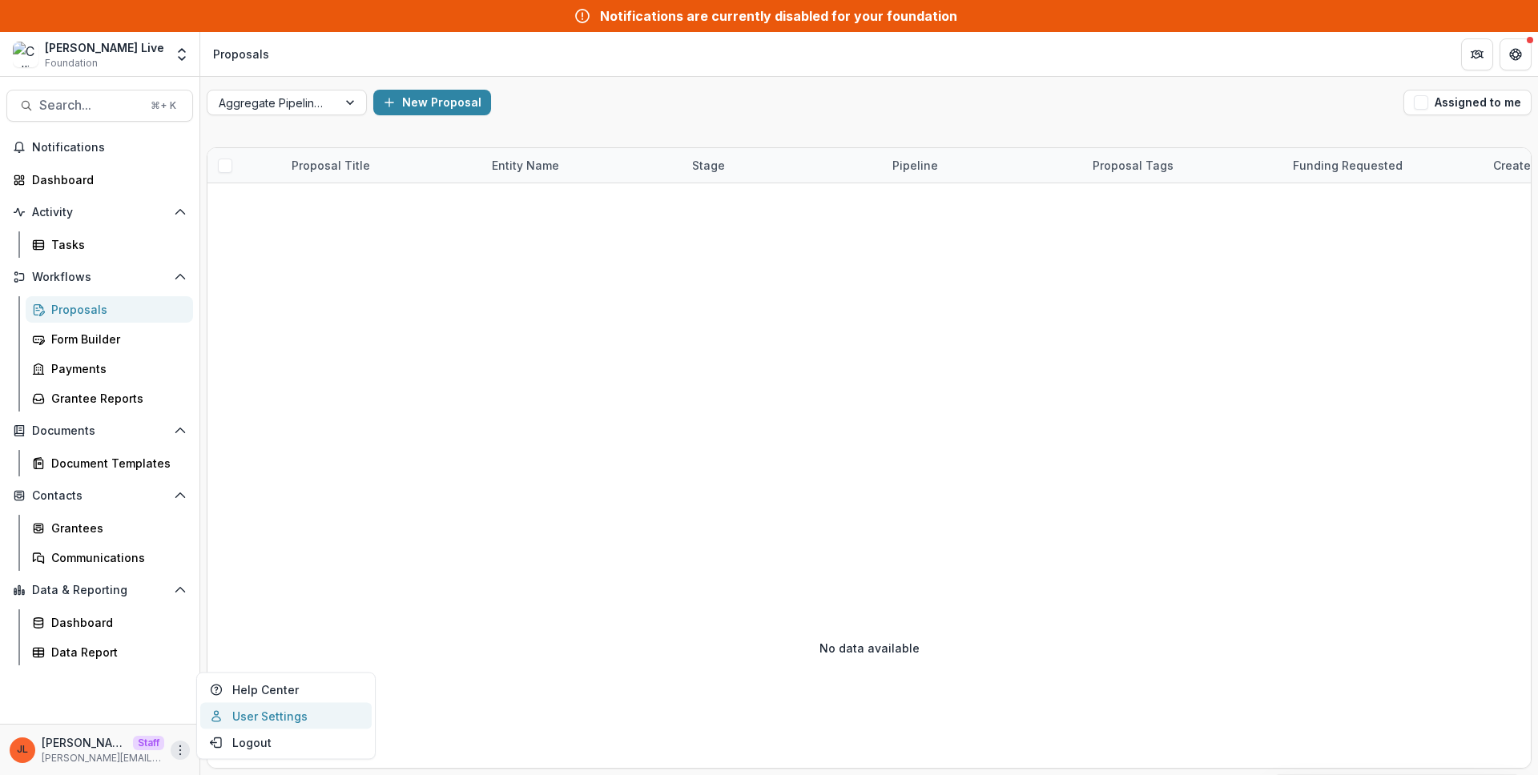
click at [239, 708] on link "User Settings" at bounding box center [285, 716] width 171 height 26
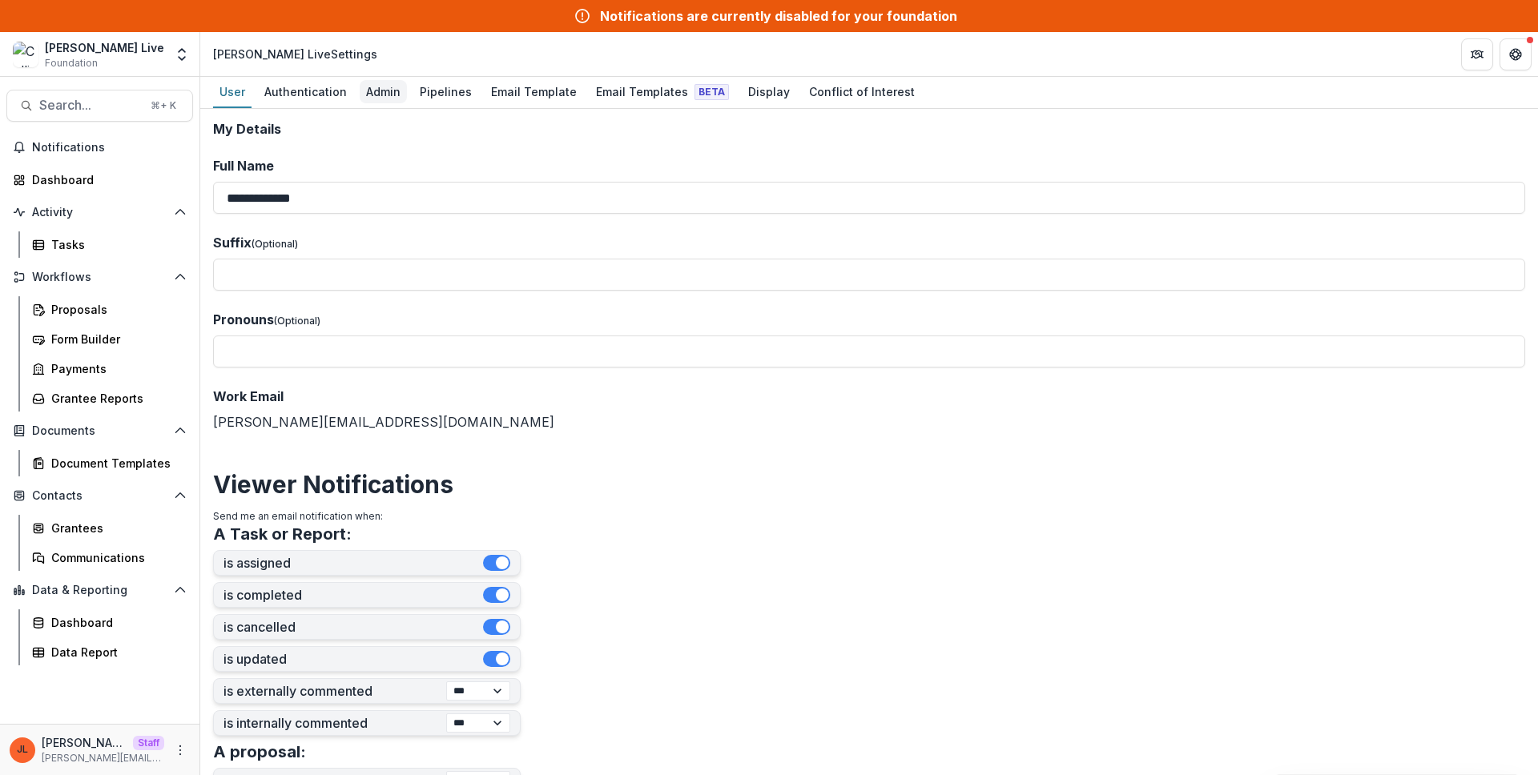
click at [384, 103] on div "Admin" at bounding box center [383, 91] width 47 height 23
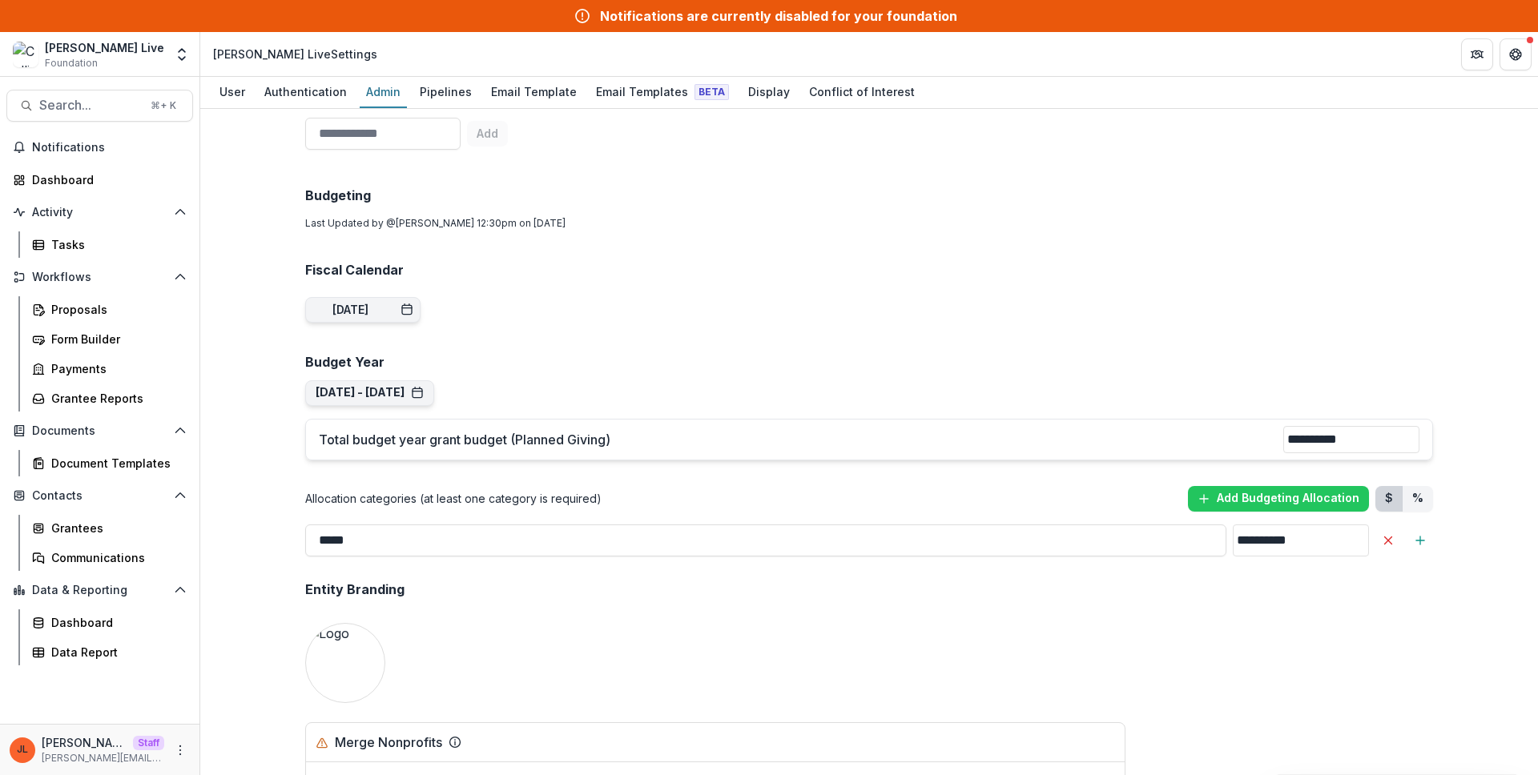
scroll to position [814, 0]
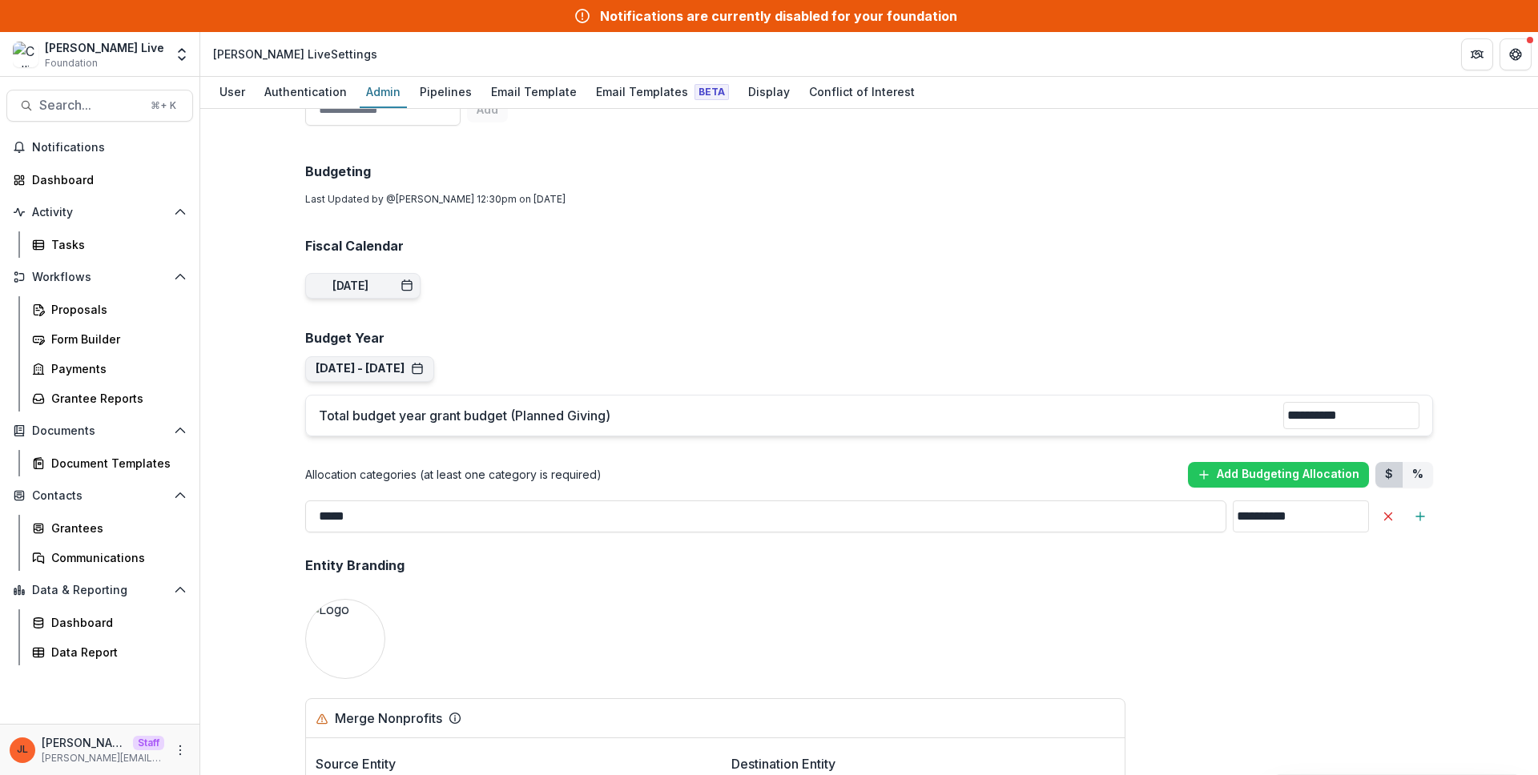
click at [632, 561] on div "Entity Branding" at bounding box center [869, 565] width 1128 height 41
click at [68, 533] on div "Grantees" at bounding box center [115, 528] width 129 height 17
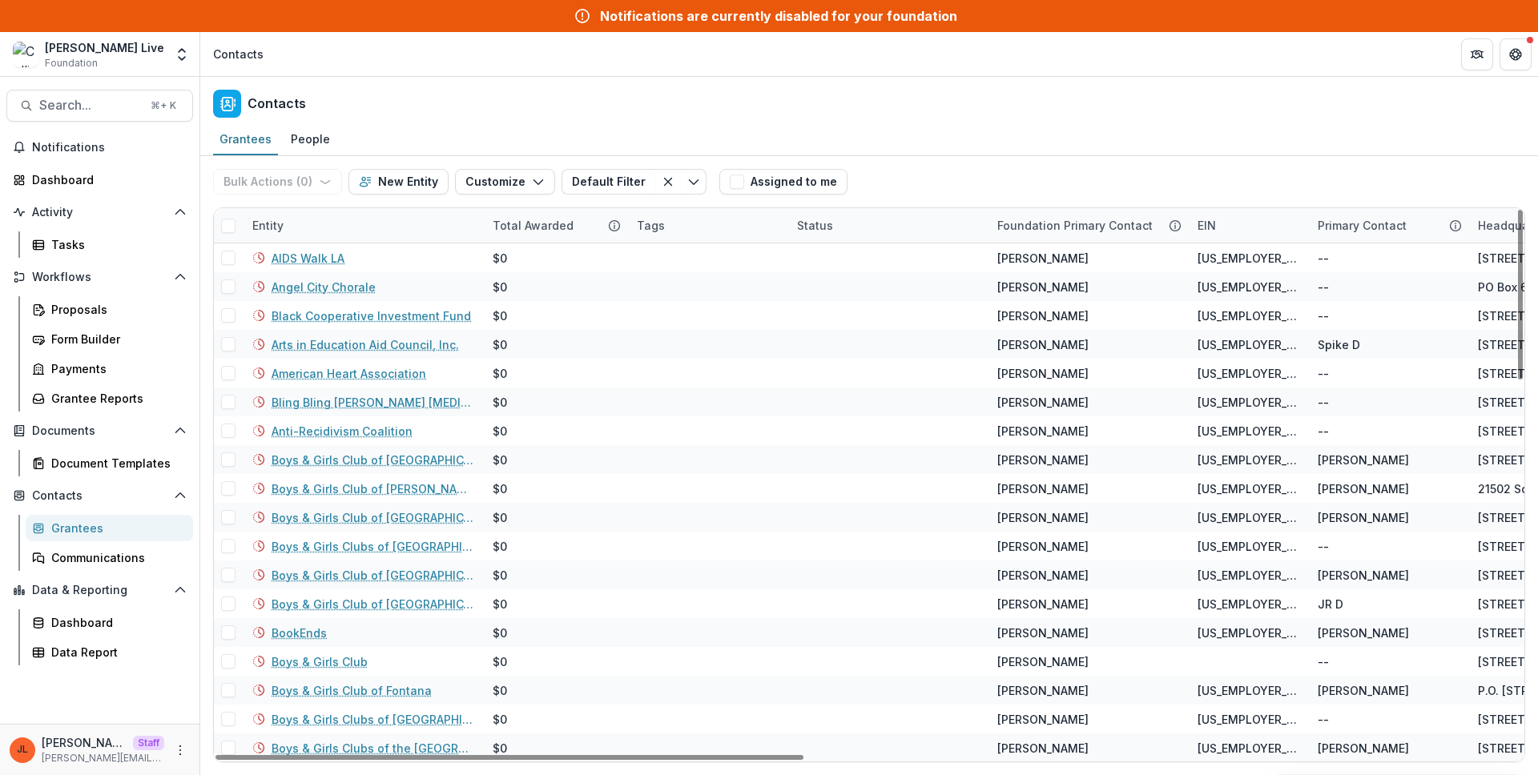
click at [517, 226] on div "Total Awarded" at bounding box center [533, 225] width 100 height 17
click at [537, 322] on span "Sort Descending" at bounding box center [561, 324] width 93 height 14
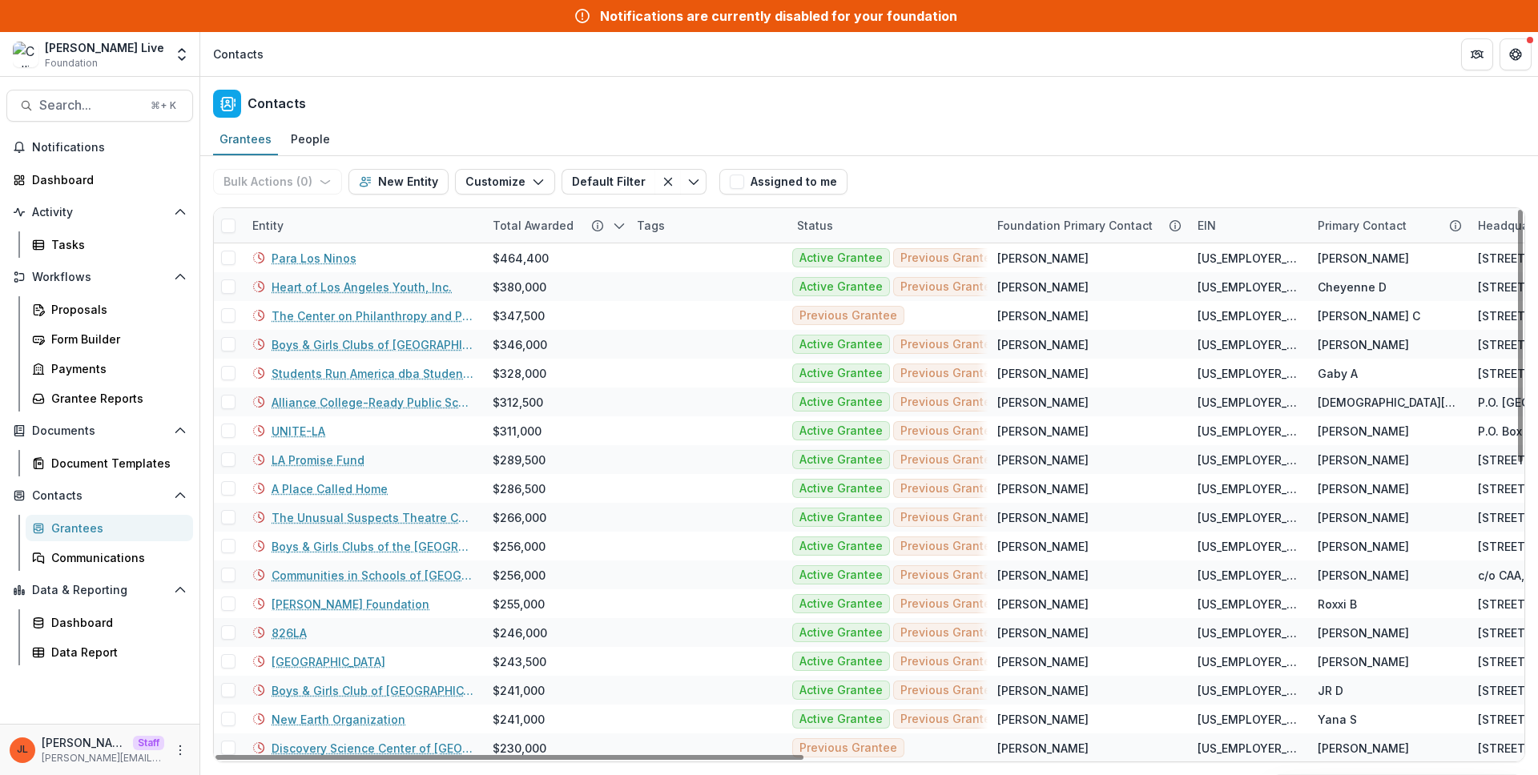
click at [543, 135] on div "Grantees People" at bounding box center [869, 140] width 1338 height 32
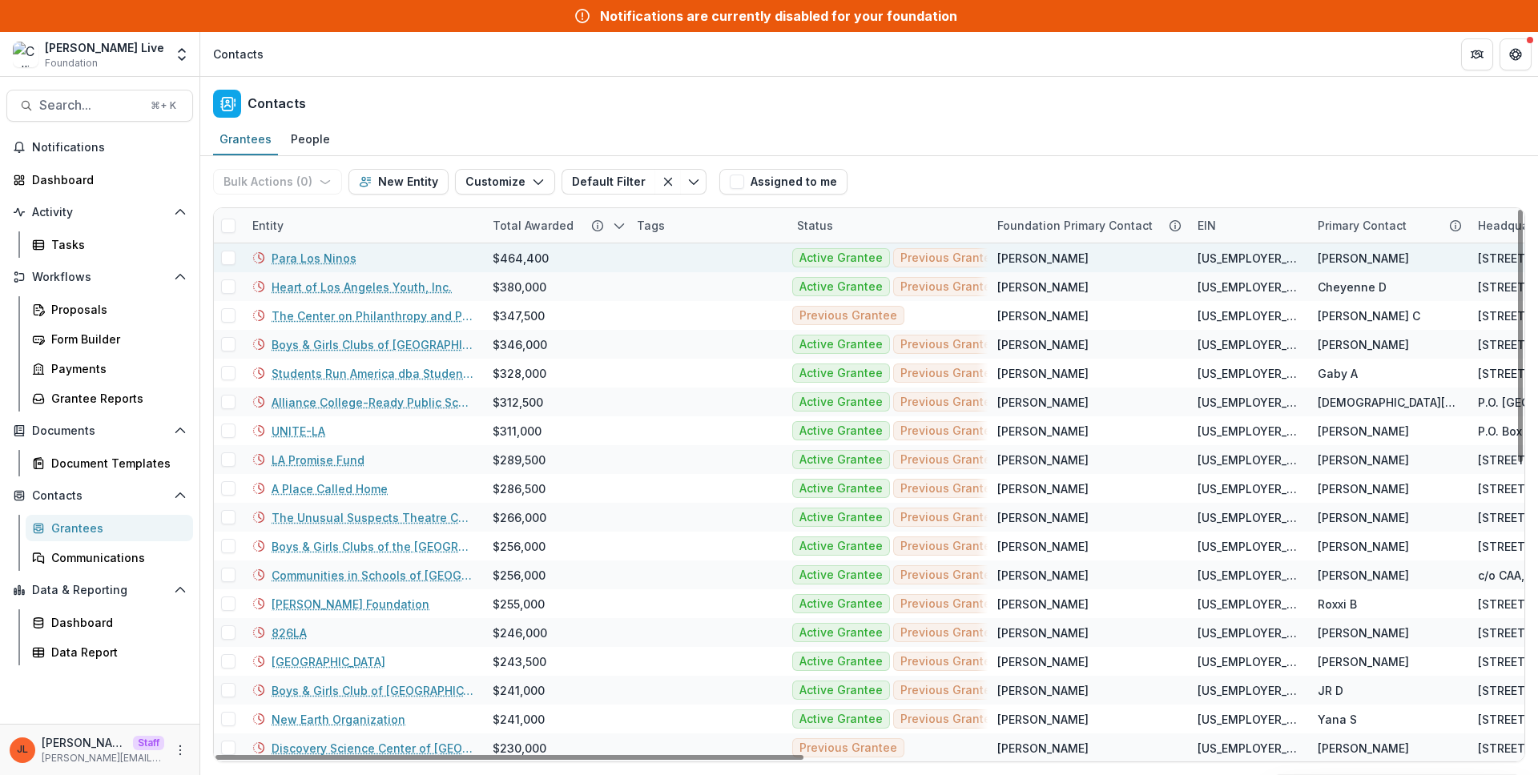
click at [312, 261] on link "Para Los Ninos" at bounding box center [314, 258] width 85 height 17
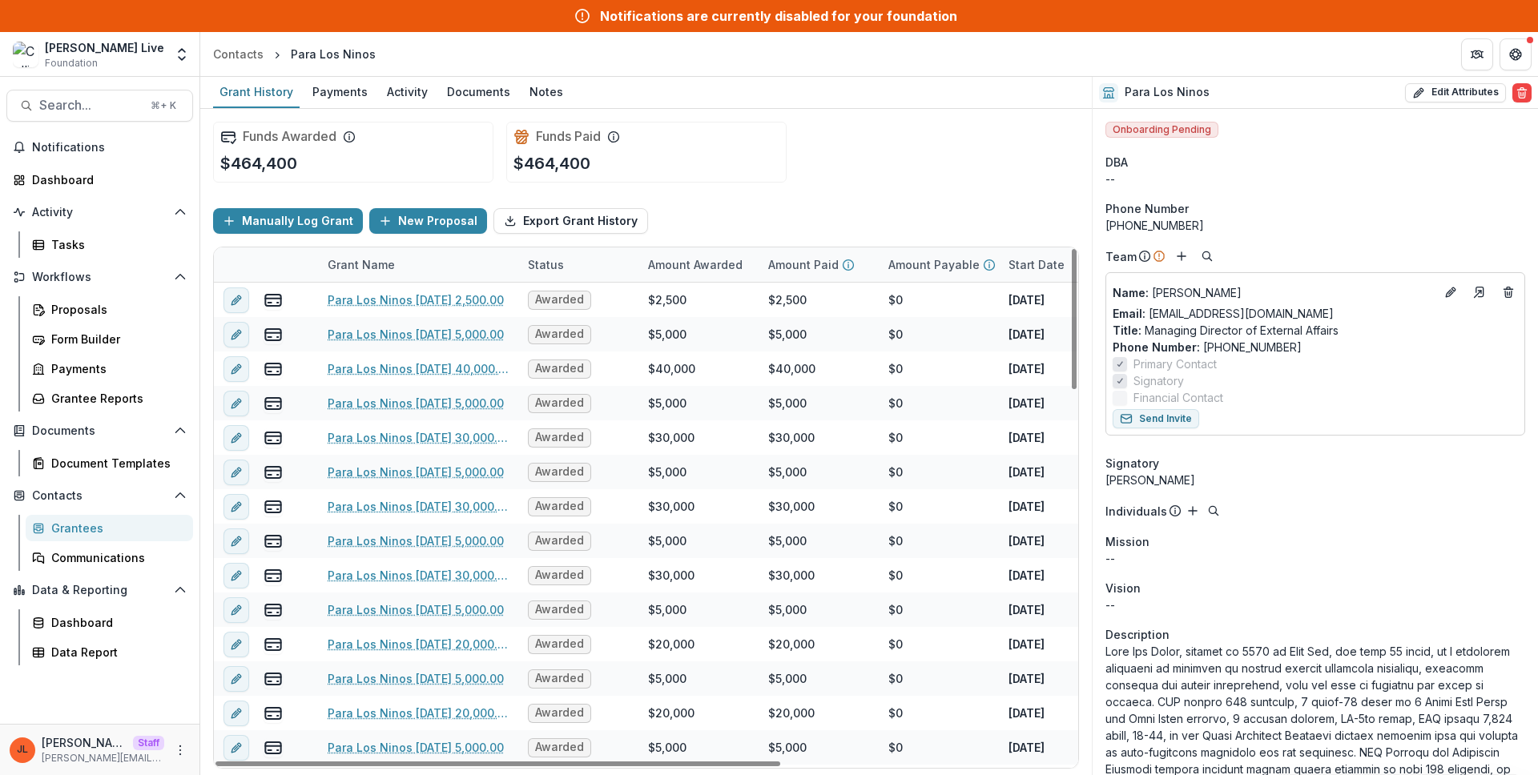
click at [318, 74] on header "Contacts Para Los Ninos" at bounding box center [869, 54] width 1338 height 44
click at [320, 98] on div "Payments" at bounding box center [340, 91] width 68 height 23
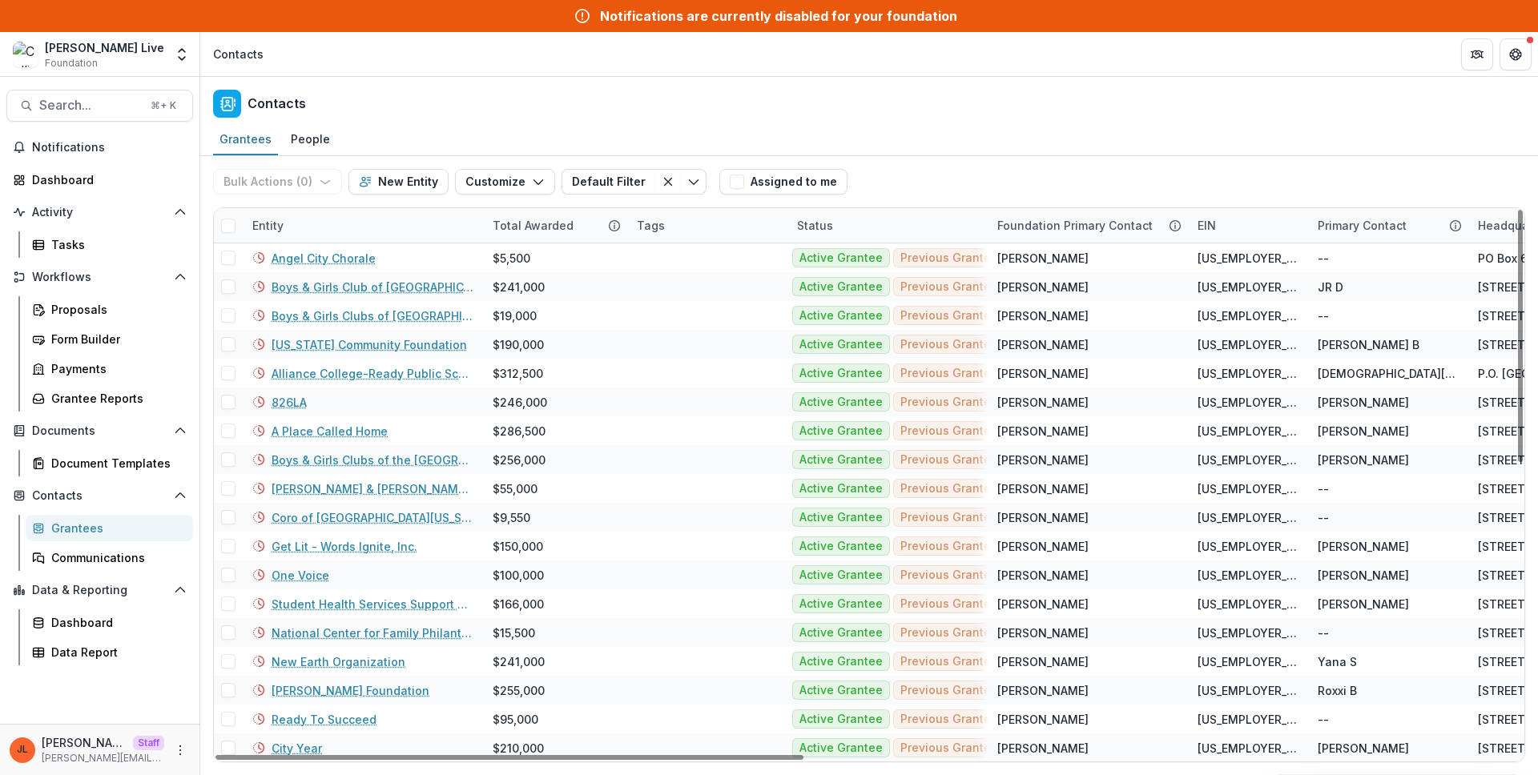
click at [302, 221] on div "Entity" at bounding box center [363, 225] width 240 height 34
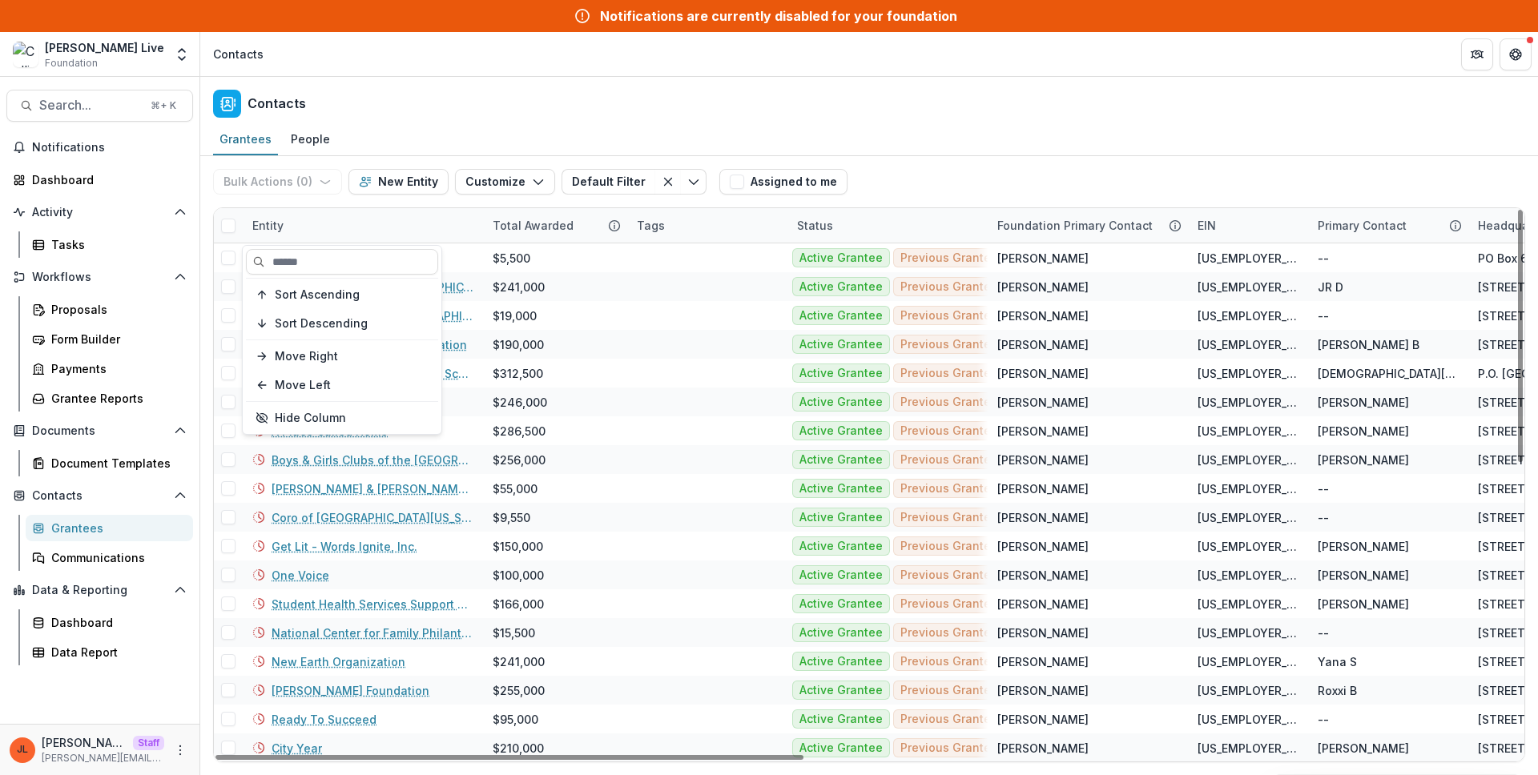
drag, startPoint x: 304, startPoint y: 265, endPoint x: 320, endPoint y: 232, distance: 36.2
click at [305, 265] on input at bounding box center [342, 262] width 192 height 26
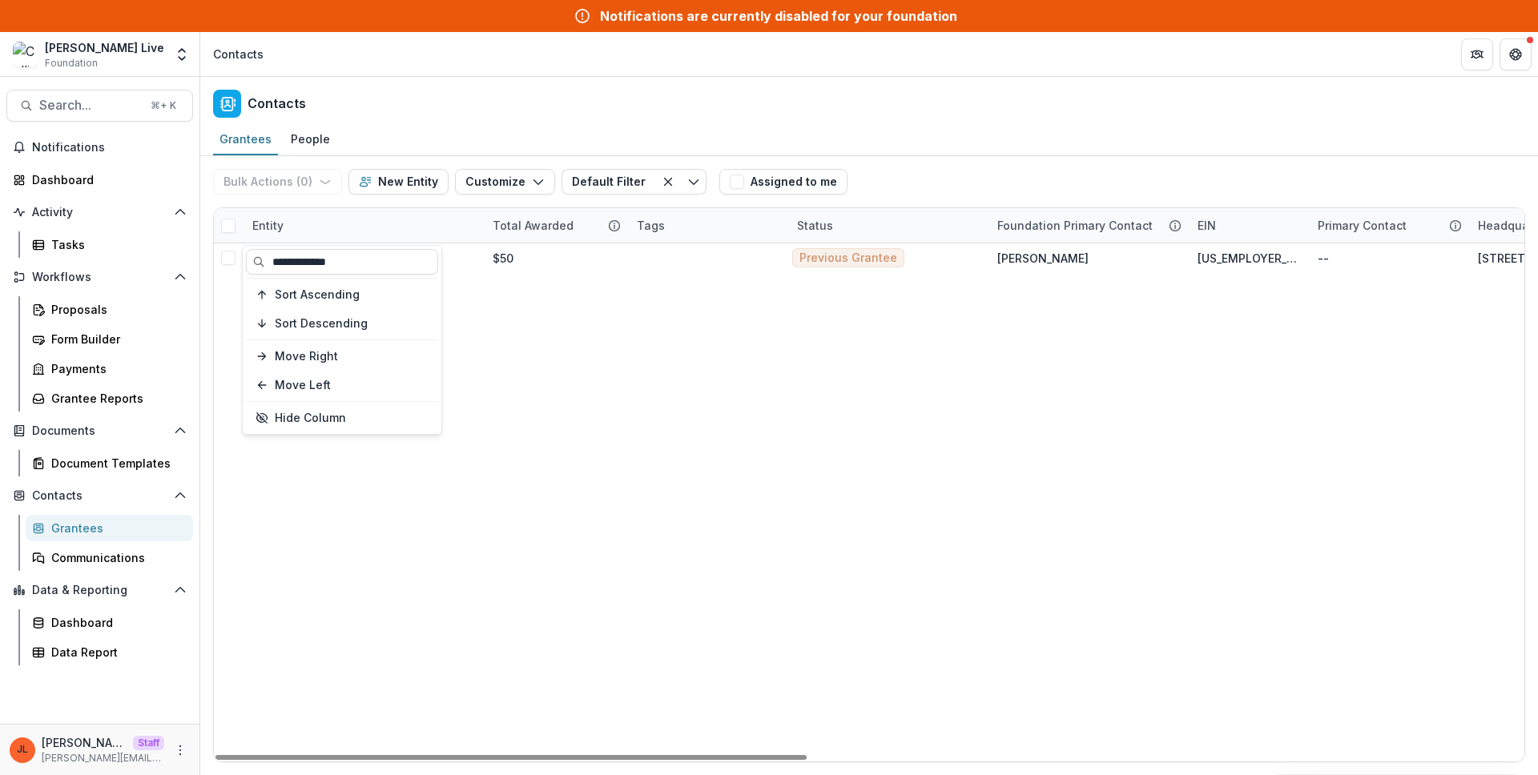
type input "**********"
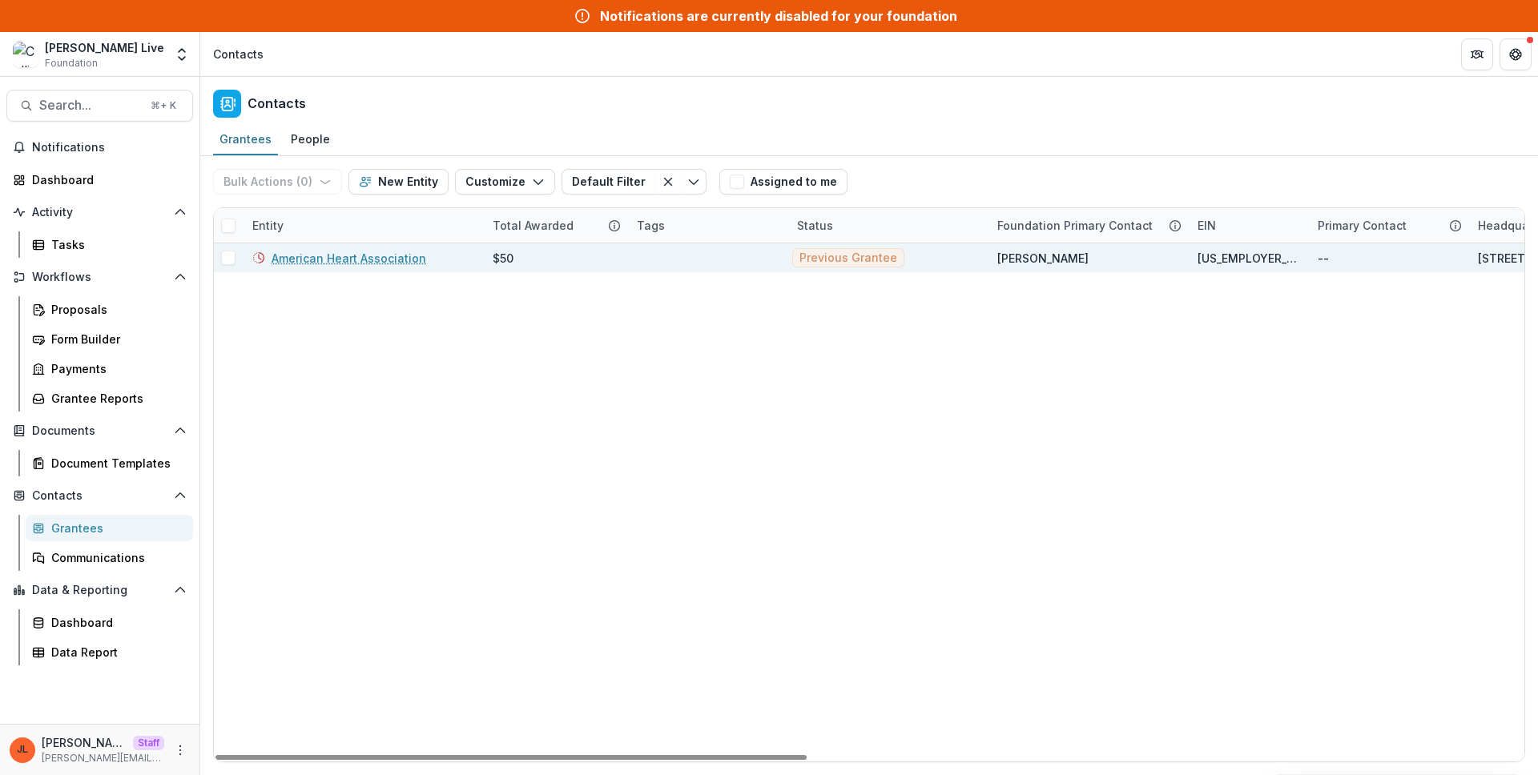
click at [347, 259] on link "American Heart Association" at bounding box center [349, 258] width 155 height 17
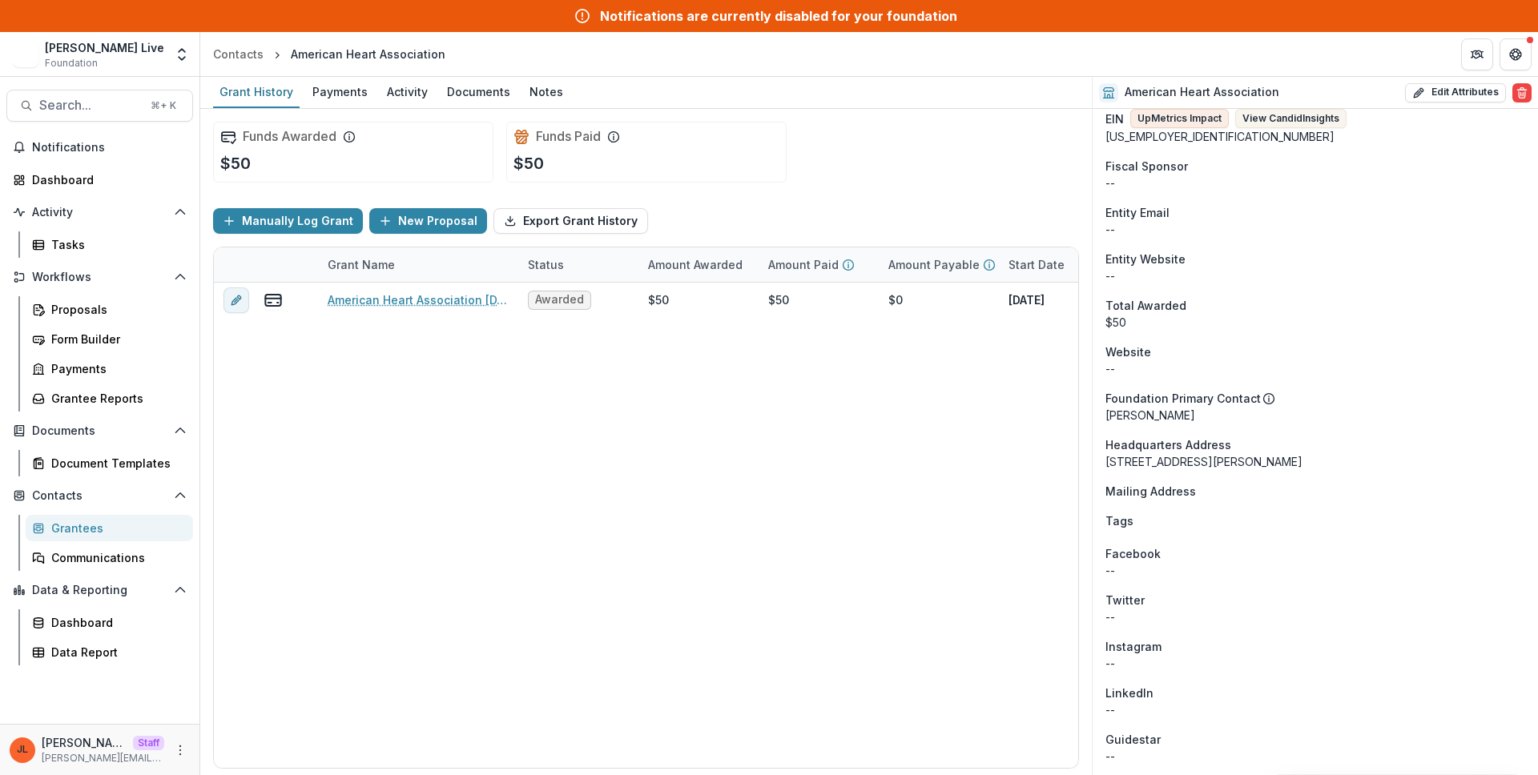
scroll to position [482, 0]
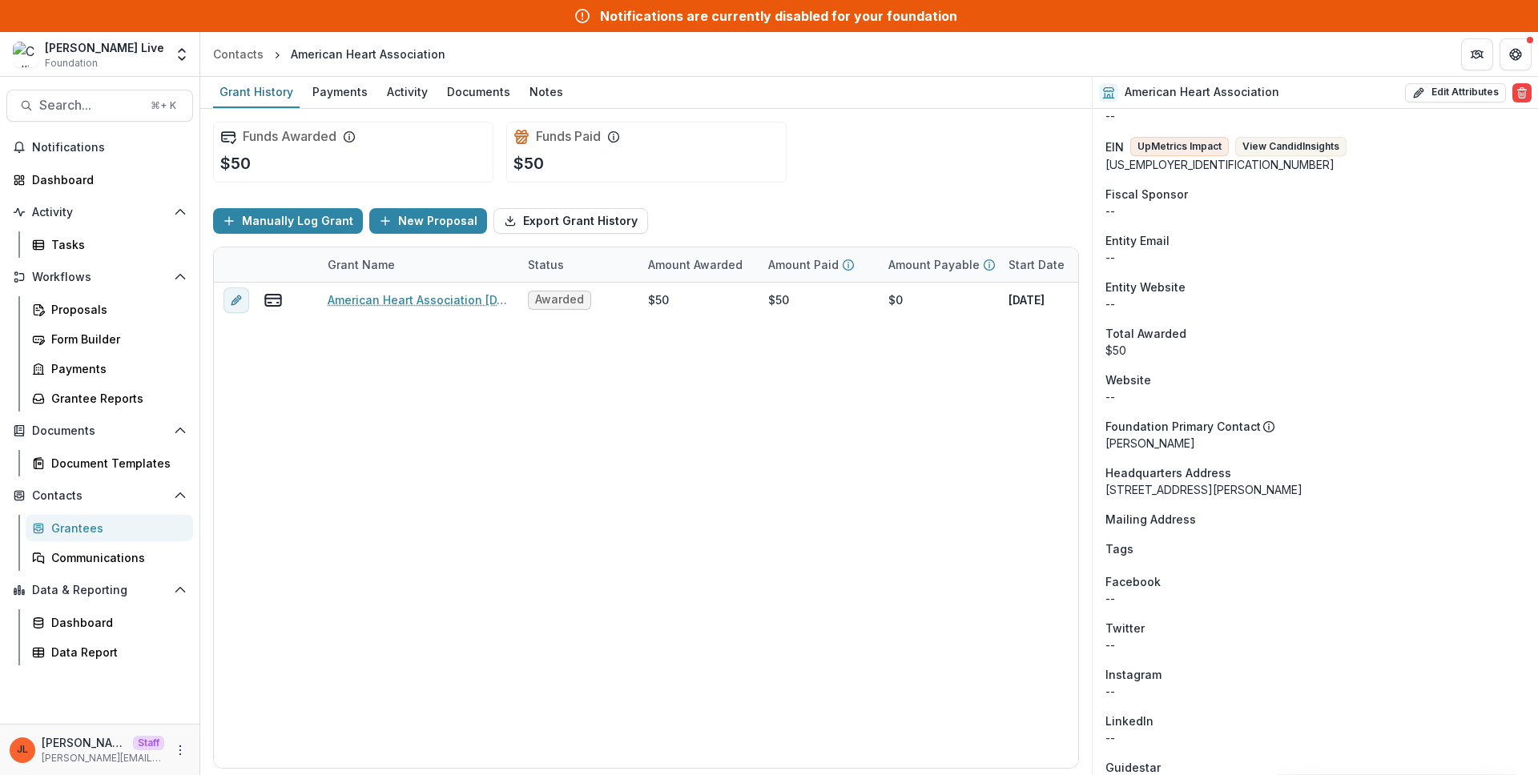
click at [1120, 304] on div "--" at bounding box center [1315, 304] width 420 height 17
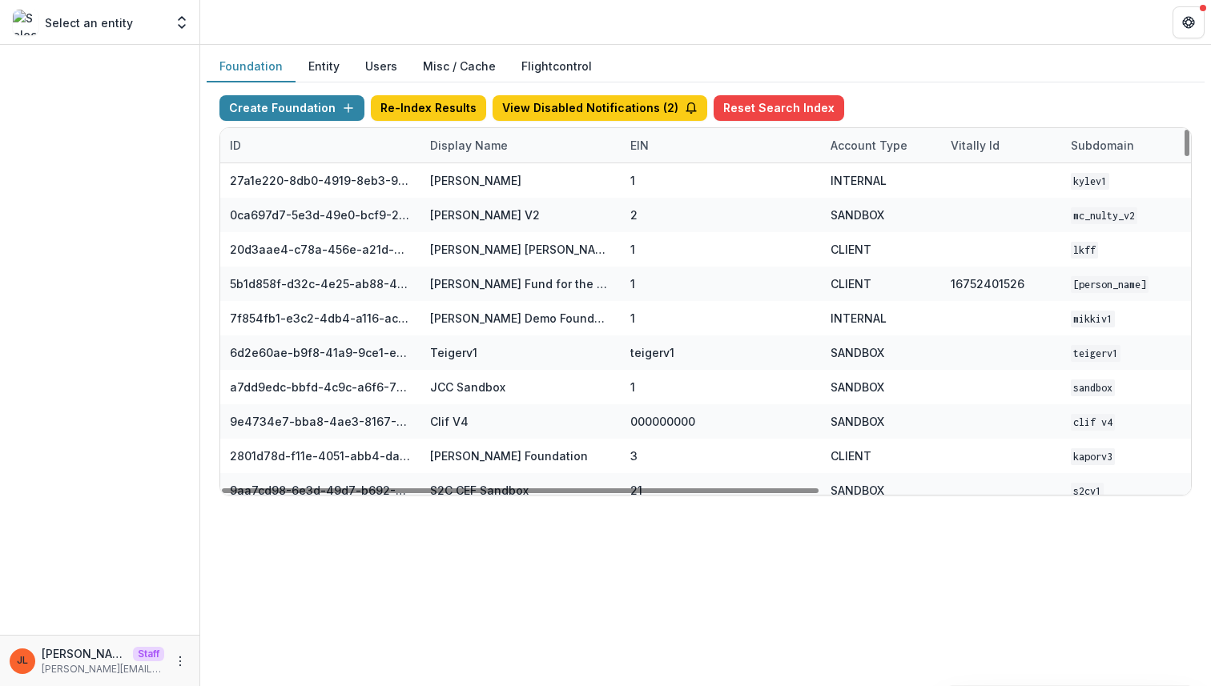
click at [462, 142] on div "Display Name" at bounding box center [468, 145] width 97 height 17
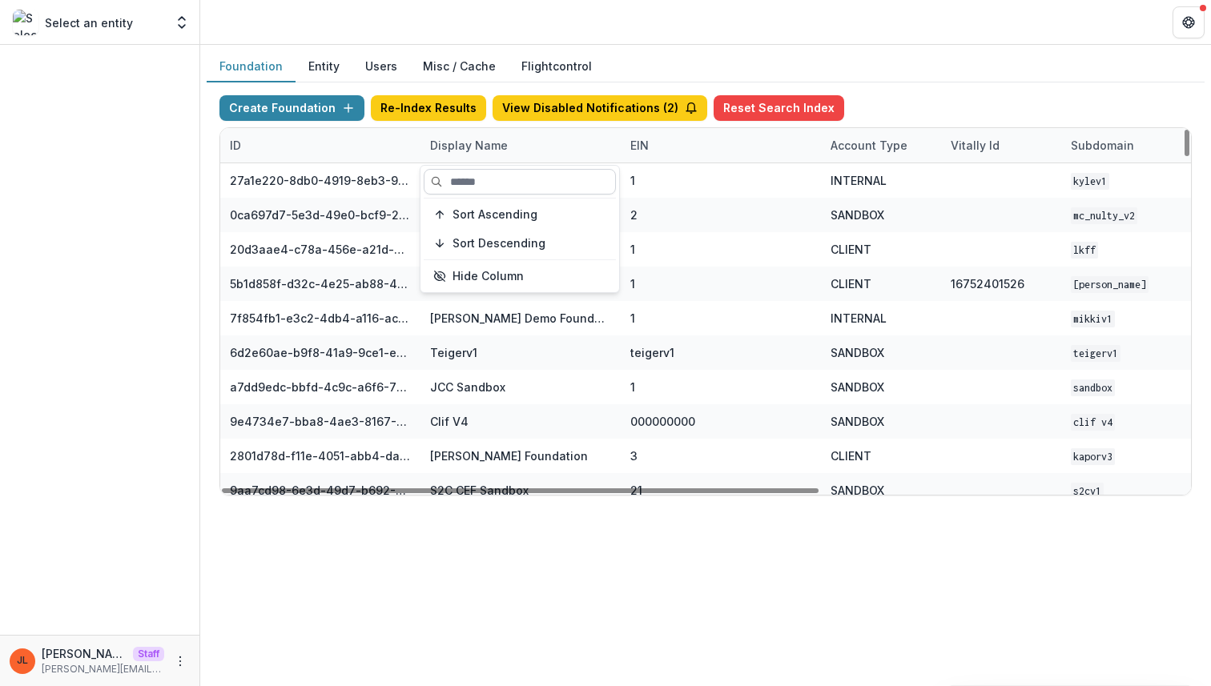
click at [473, 188] on input at bounding box center [520, 182] width 192 height 26
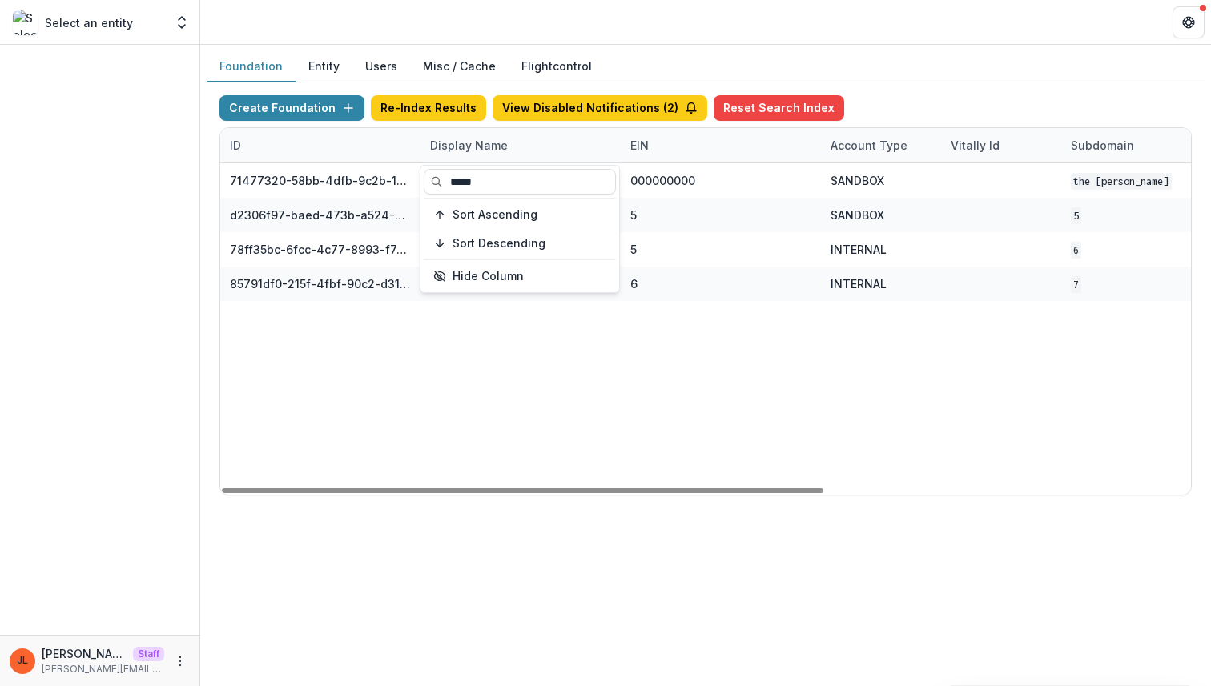
type input "*****"
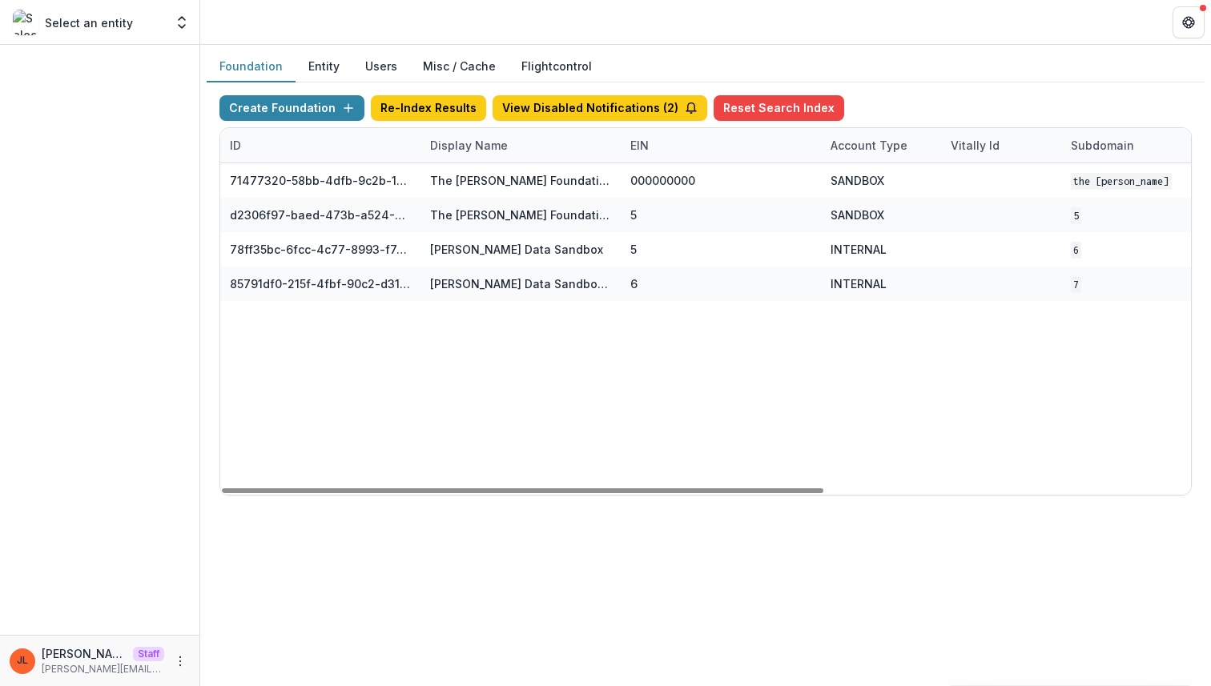
click at [501, 422] on div "71477320-58bb-4dfb-9c2b-1ce0ed8fa8a7 The [PERSON_NAME] Foundation Workflow Sand…" at bounding box center [1001, 329] width 1562 height 332
click at [320, 111] on button "Create Foundation" at bounding box center [291, 108] width 145 height 26
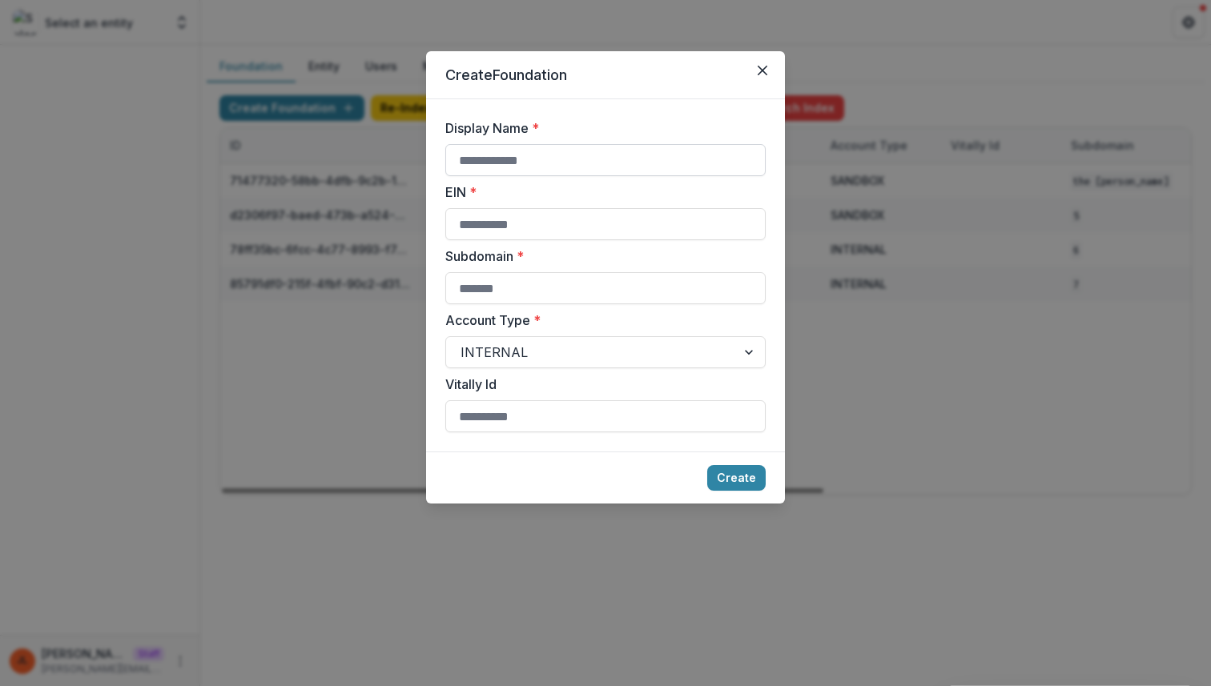
click at [563, 171] on input "Display Name *" at bounding box center [605, 160] width 320 height 32
type input "**********"
type input "*"
click at [707, 465] on button "Create" at bounding box center [736, 478] width 58 height 26
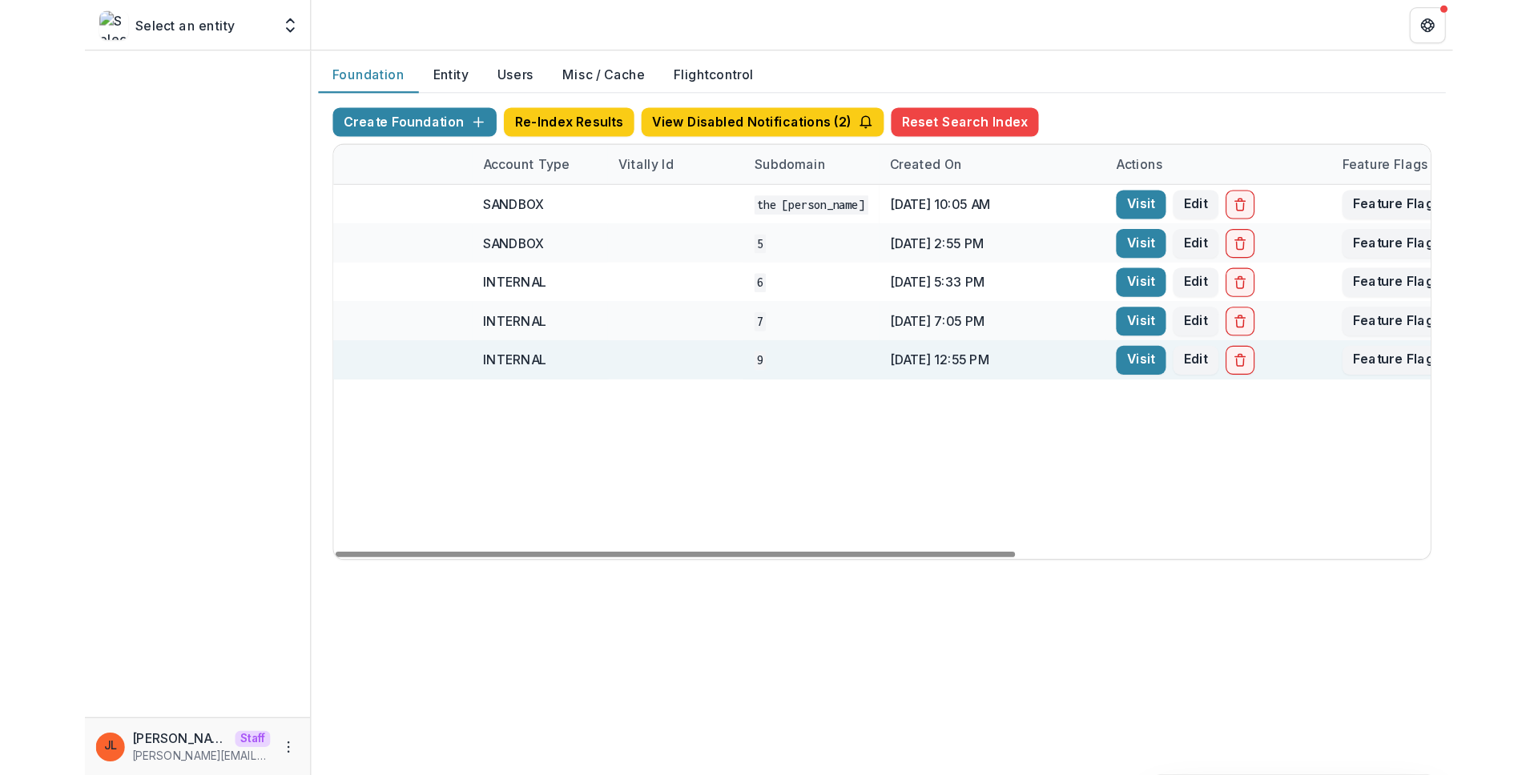
scroll to position [0, 591]
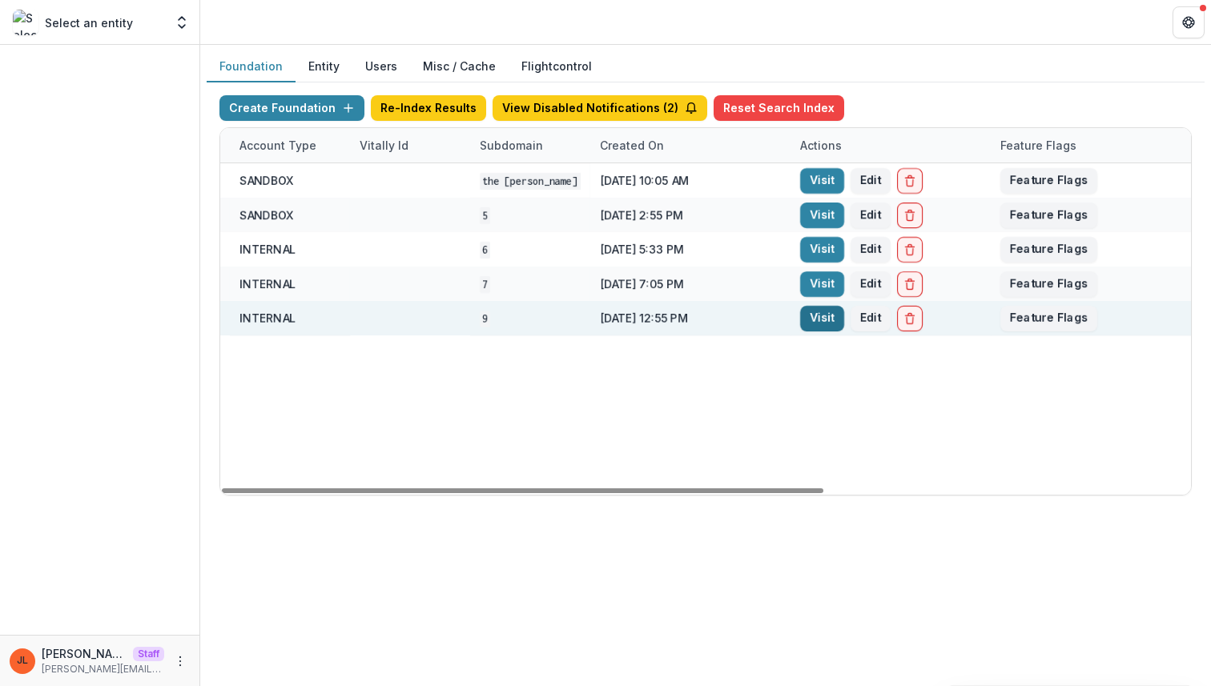
click at [807, 316] on link "Visit" at bounding box center [822, 319] width 44 height 26
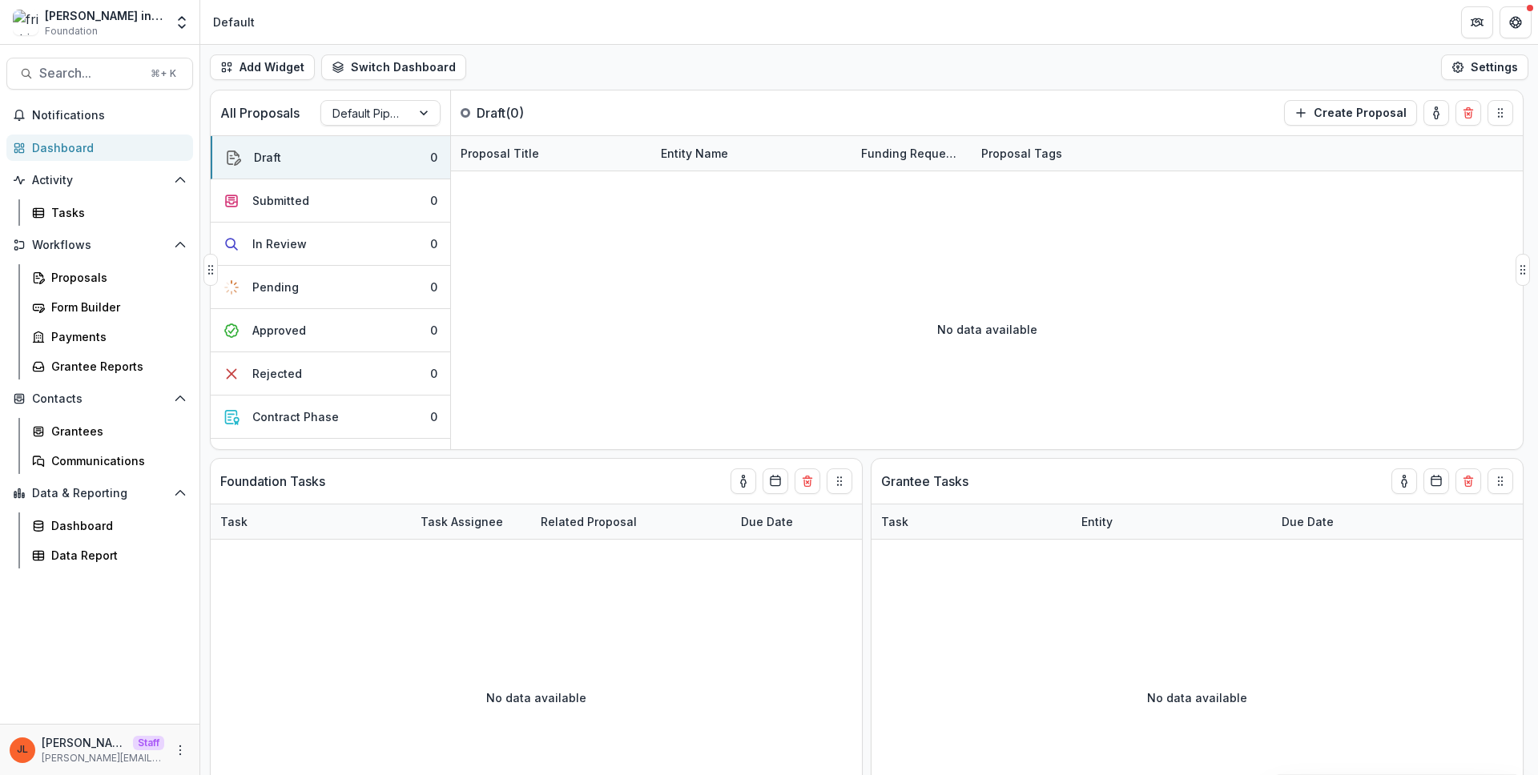
click at [1207, 303] on div "No data available" at bounding box center [987, 329] width 1072 height 240
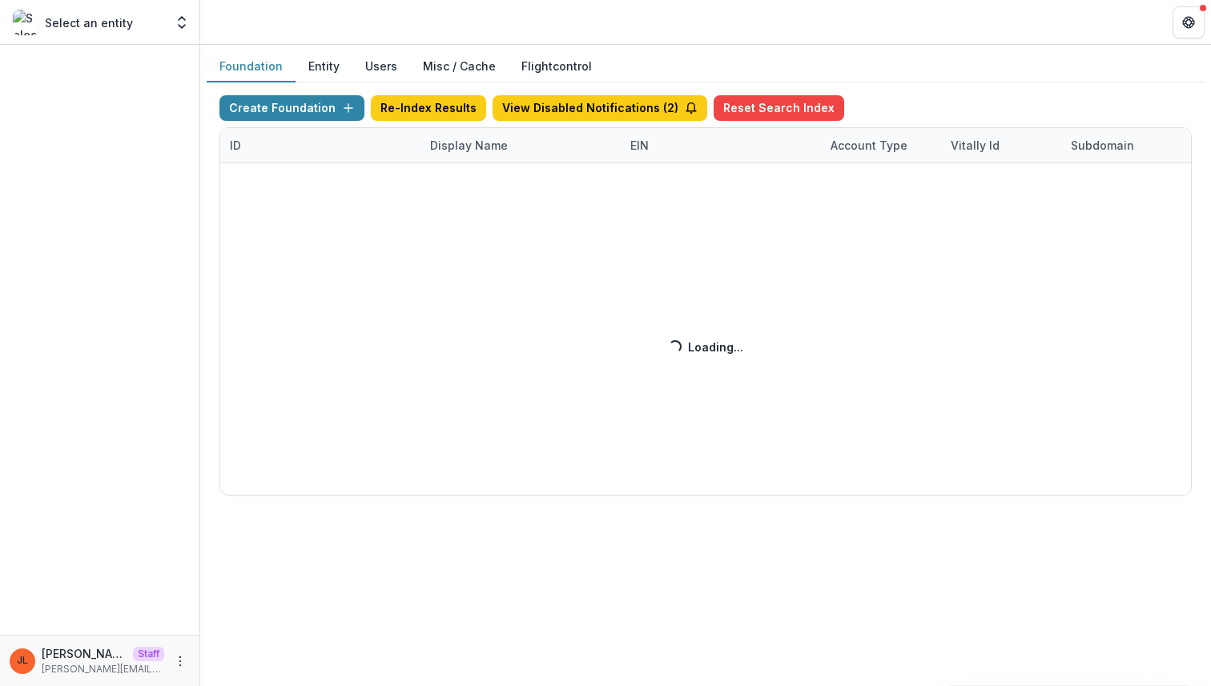
click at [468, 149] on div "Create Foundation Re-Index Results View Disabled Notifications ( 2 ) Reset Sear…" at bounding box center [705, 295] width 972 height 400
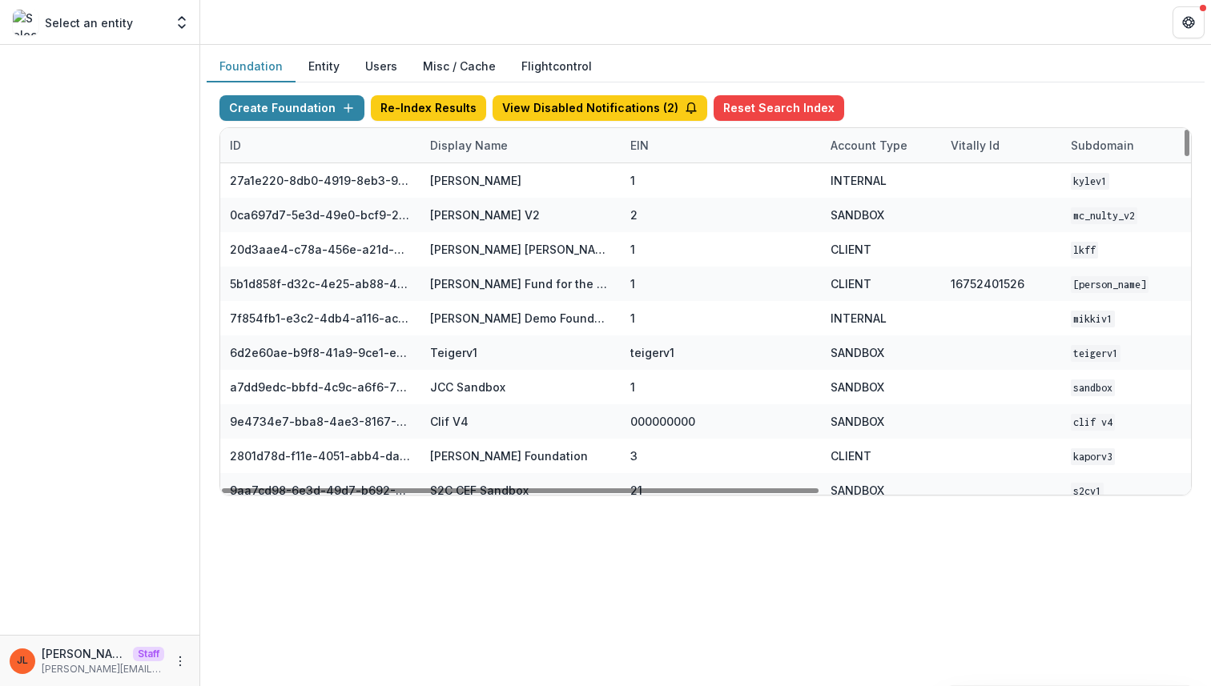
click at [433, 145] on div "Display Name" at bounding box center [468, 145] width 97 height 17
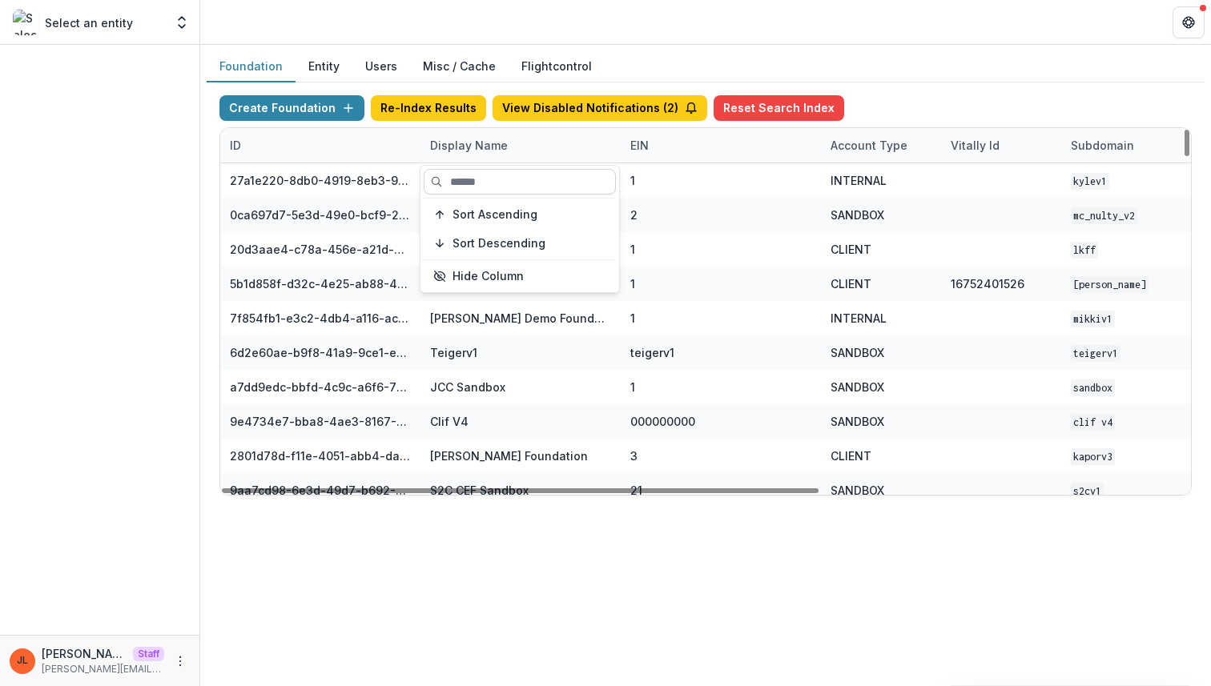
click at [466, 182] on input at bounding box center [520, 182] width 192 height 26
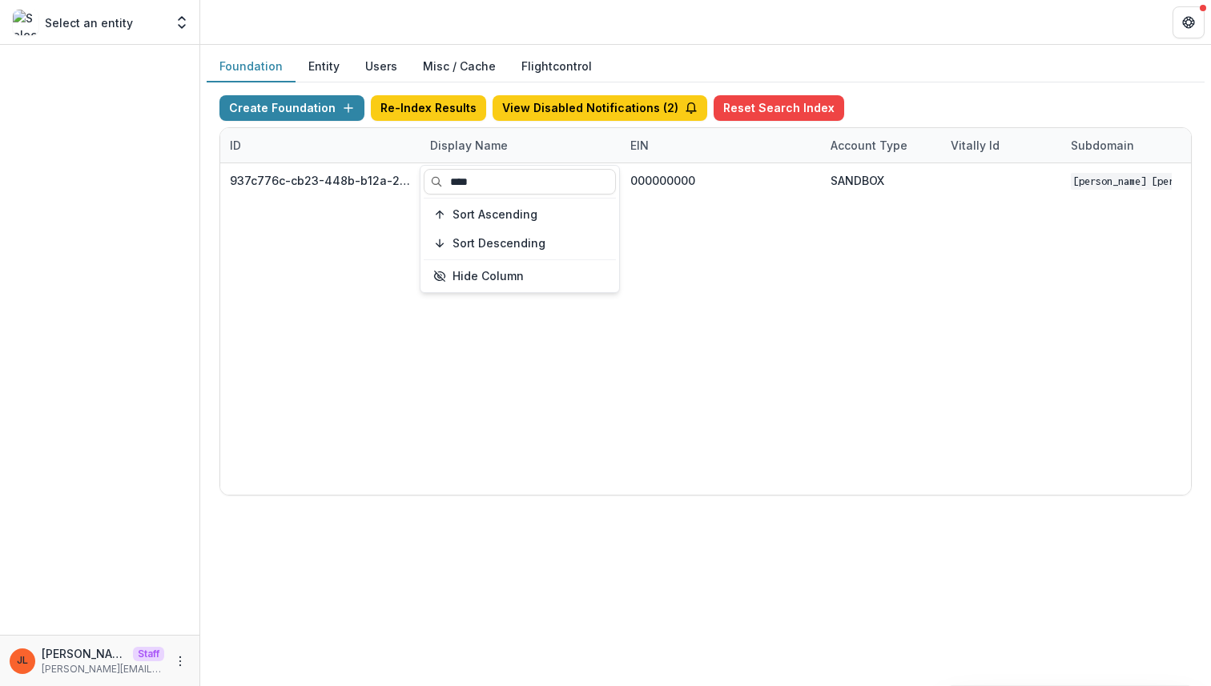
type input "****"
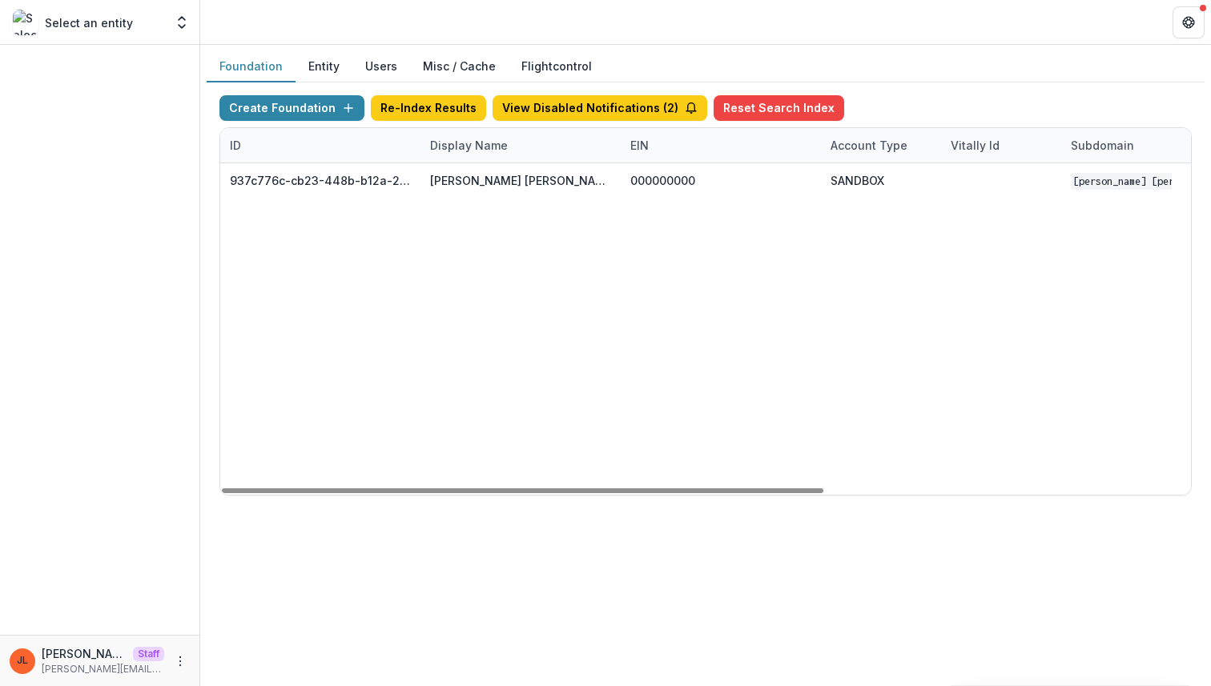
click at [491, 376] on div "937c776c-cb23-448b-b12a-2973e7789acd Mary Reynolds Babcock Workflow Sandbox 000…" at bounding box center [1001, 329] width 1562 height 332
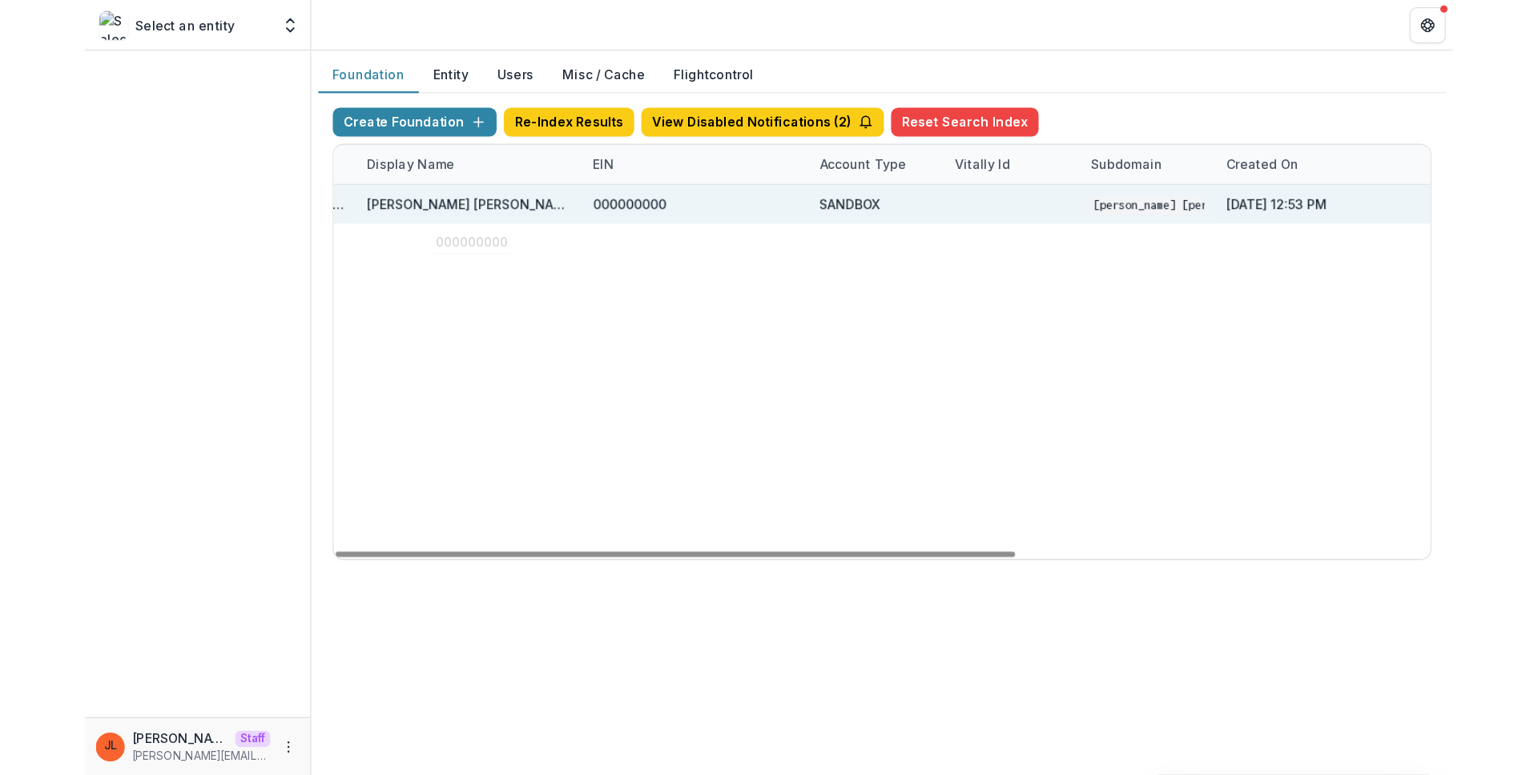
scroll to position [0, 591]
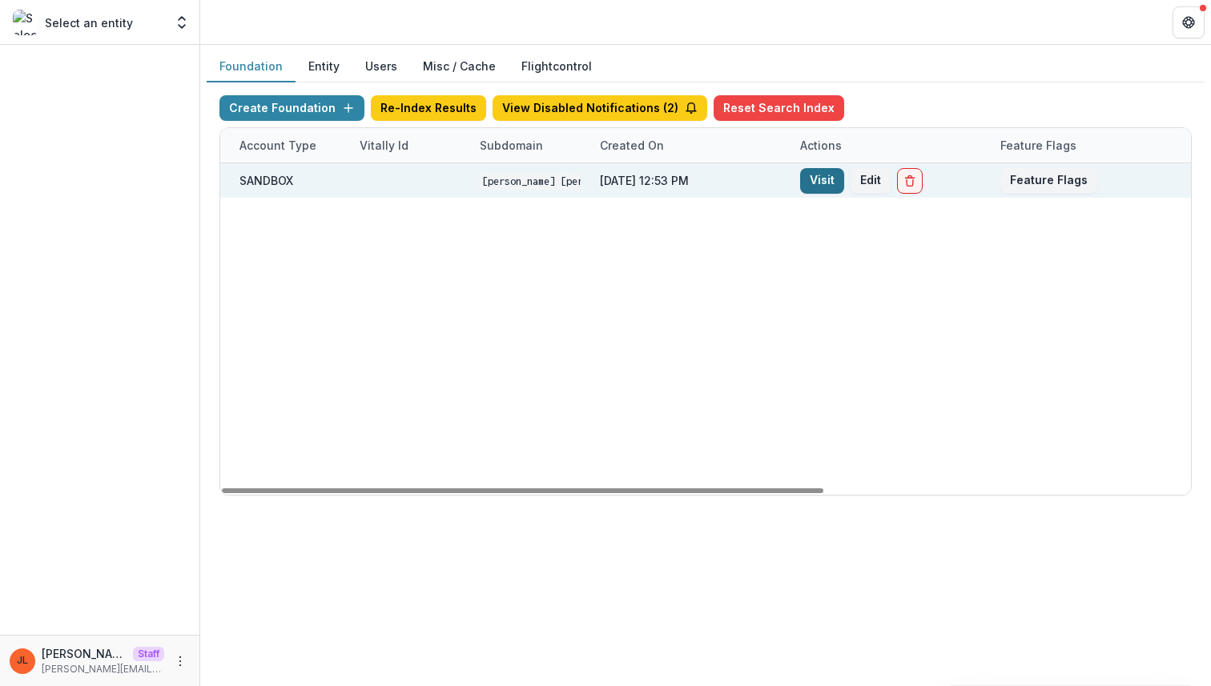
click at [833, 177] on link "Visit" at bounding box center [822, 181] width 44 height 26
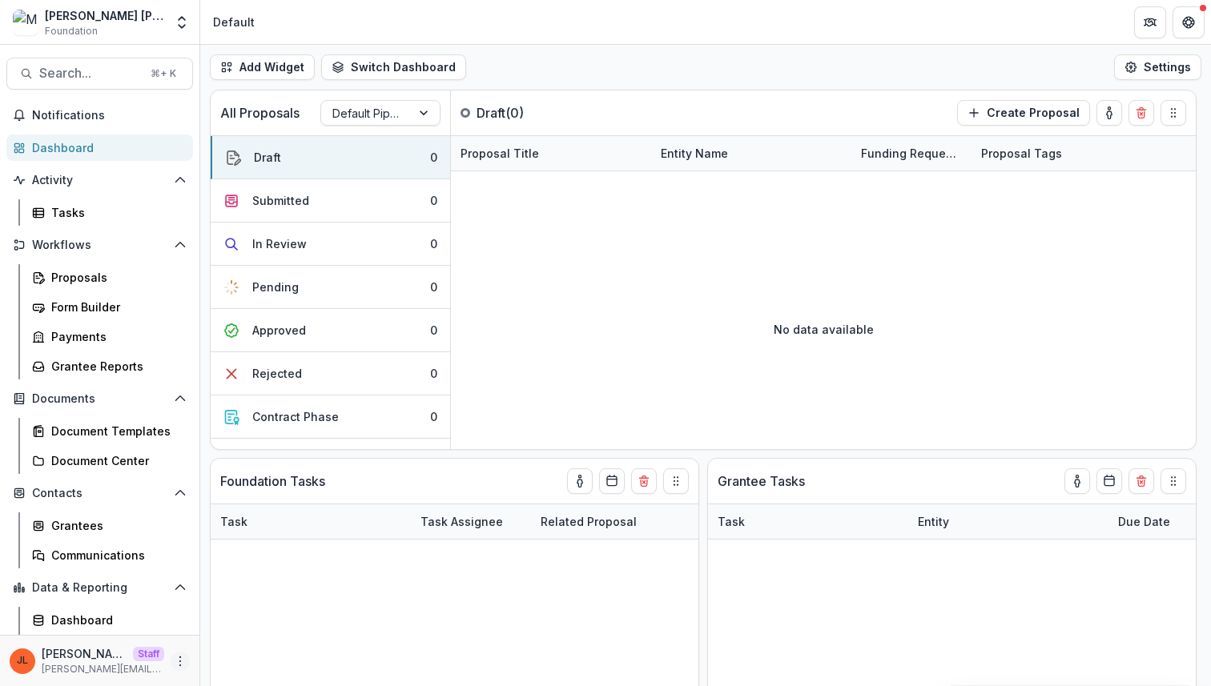
click at [174, 657] on icon "More" at bounding box center [180, 661] width 13 height 13
click at [235, 625] on link "User Settings" at bounding box center [280, 627] width 171 height 26
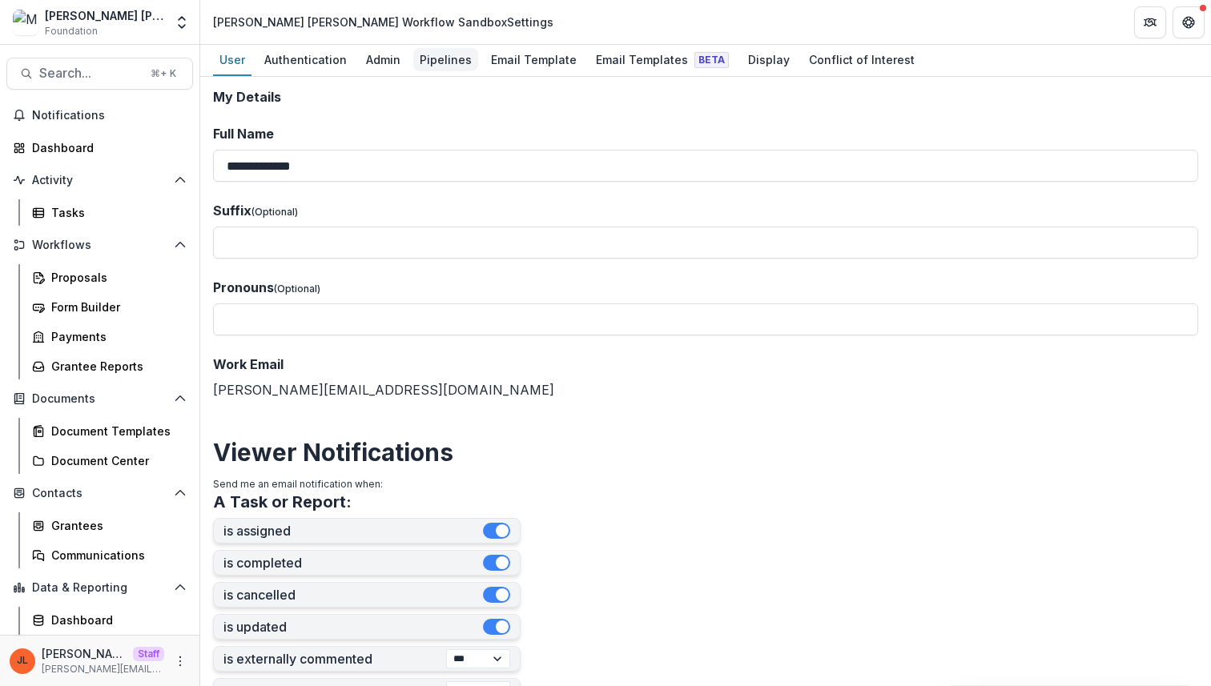
click at [456, 62] on div "Pipelines" at bounding box center [445, 59] width 65 height 23
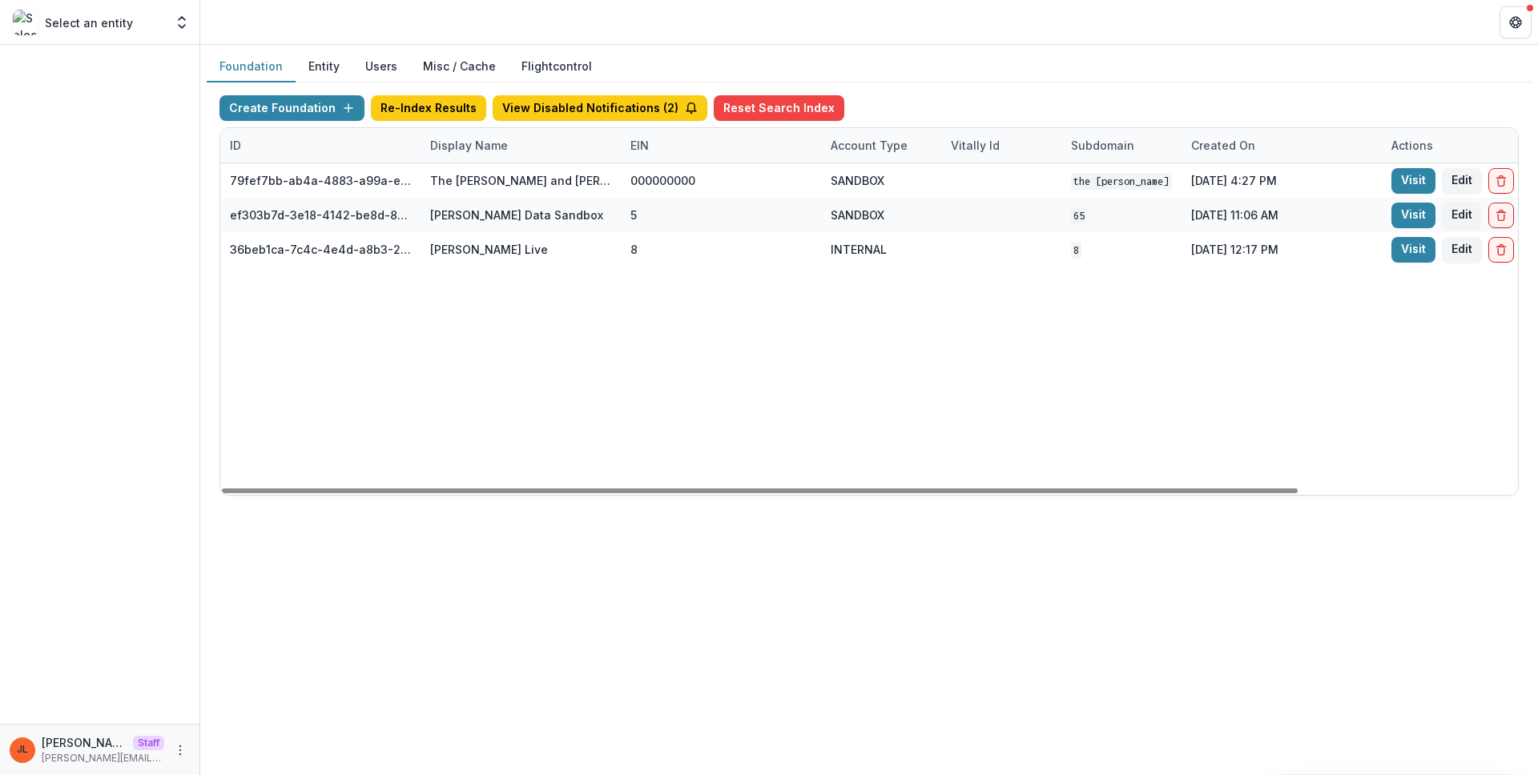
click at [584, 434] on div "79fef7bb-ab4a-4883-a99a-e2f11936830d The [PERSON_NAME] and [PERSON_NAME] Founda…" at bounding box center [1001, 329] width 1562 height 332
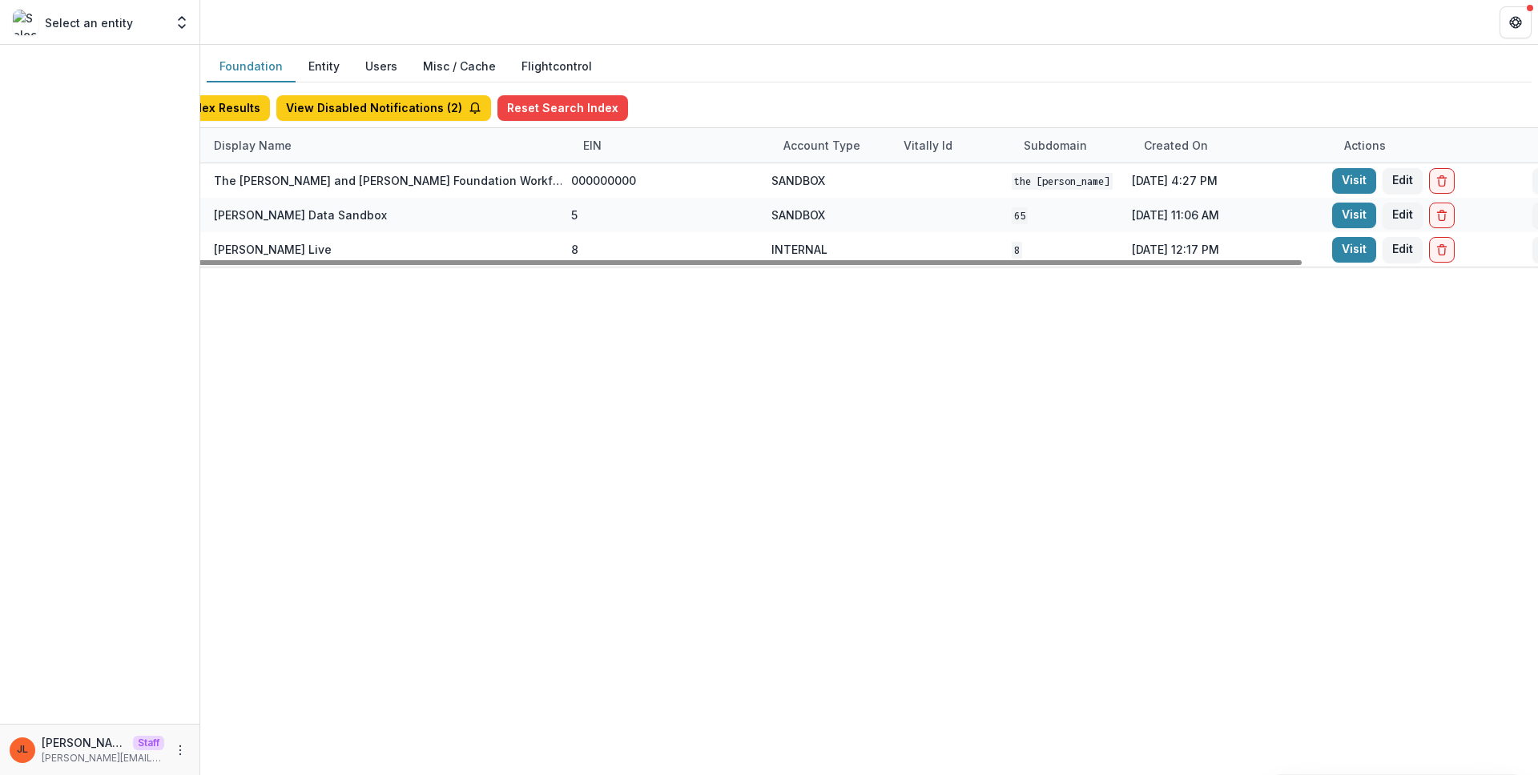
drag, startPoint x: 619, startPoint y: 145, endPoint x: 788, endPoint y: 143, distance: 169.0
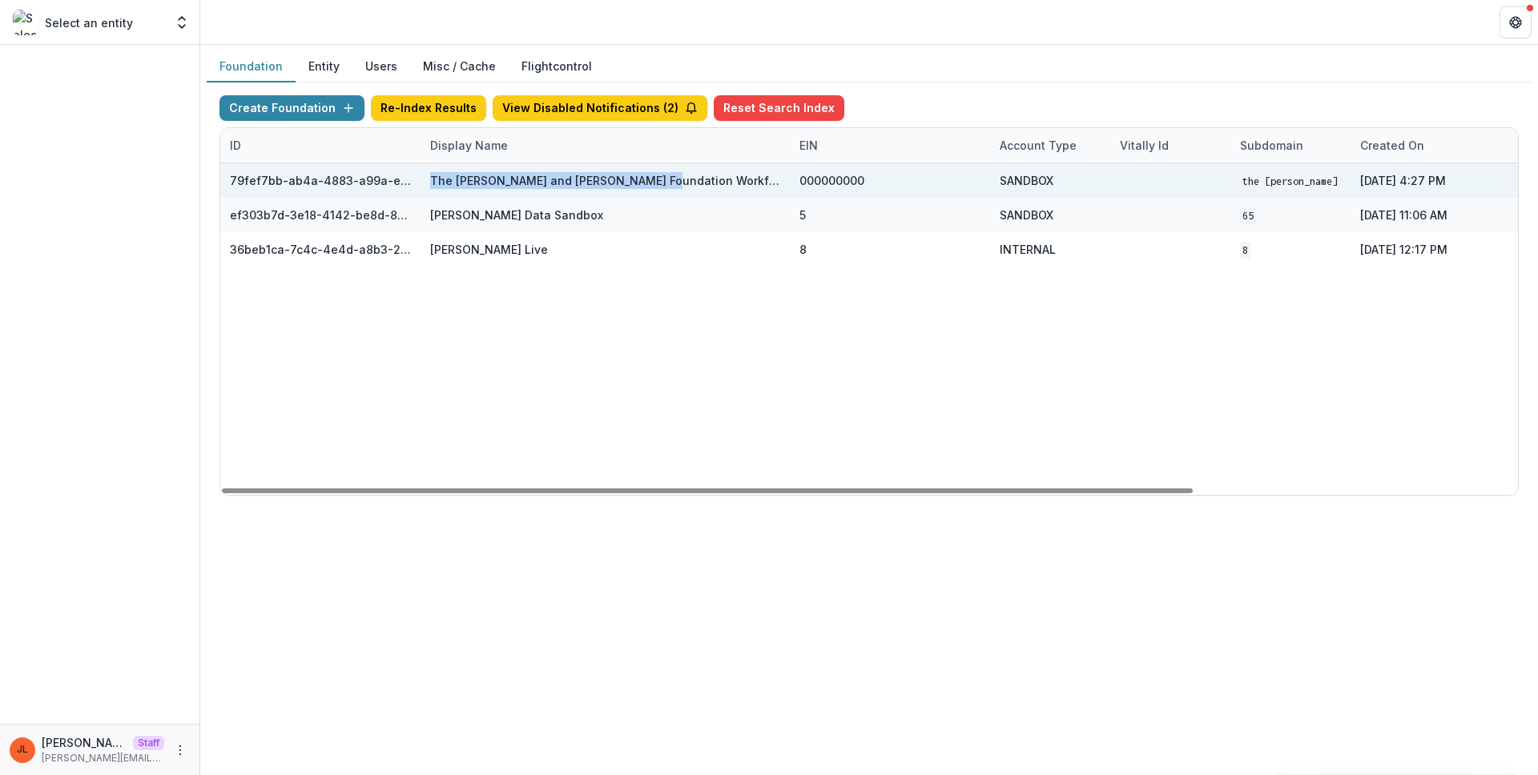
drag, startPoint x: 643, startPoint y: 180, endPoint x: 413, endPoint y: 177, distance: 229.9
click at [413, 177] on div "79fef7bb-ab4a-4883-a99a-e2f11936830d The [PERSON_NAME] and [PERSON_NAME] Founda…" at bounding box center [1085, 180] width 1731 height 34
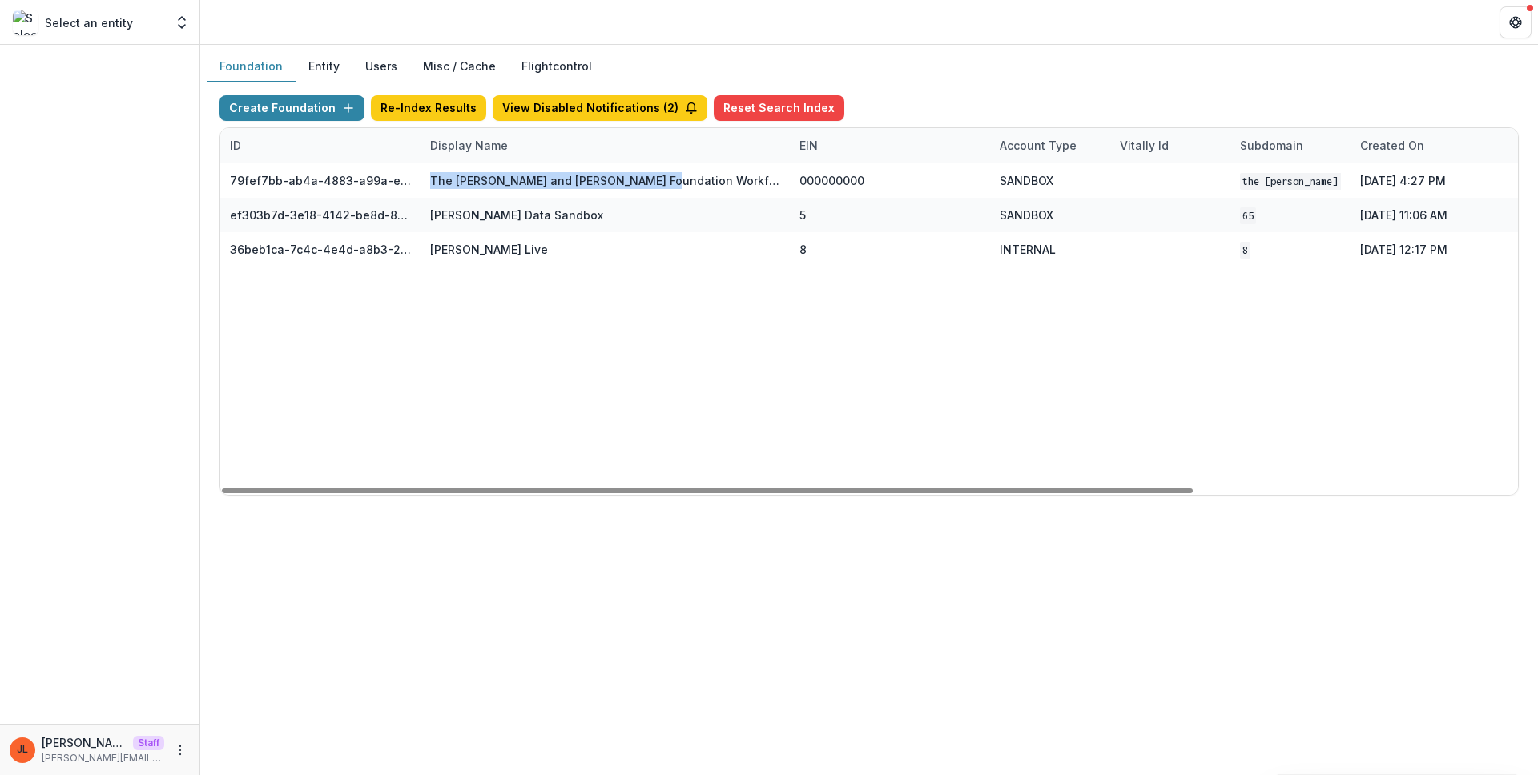
copy div "36830d The [PERSON_NAME] and [PERSON_NAME] Foundation"
click at [312, 108] on button "Create Foundation" at bounding box center [291, 108] width 145 height 26
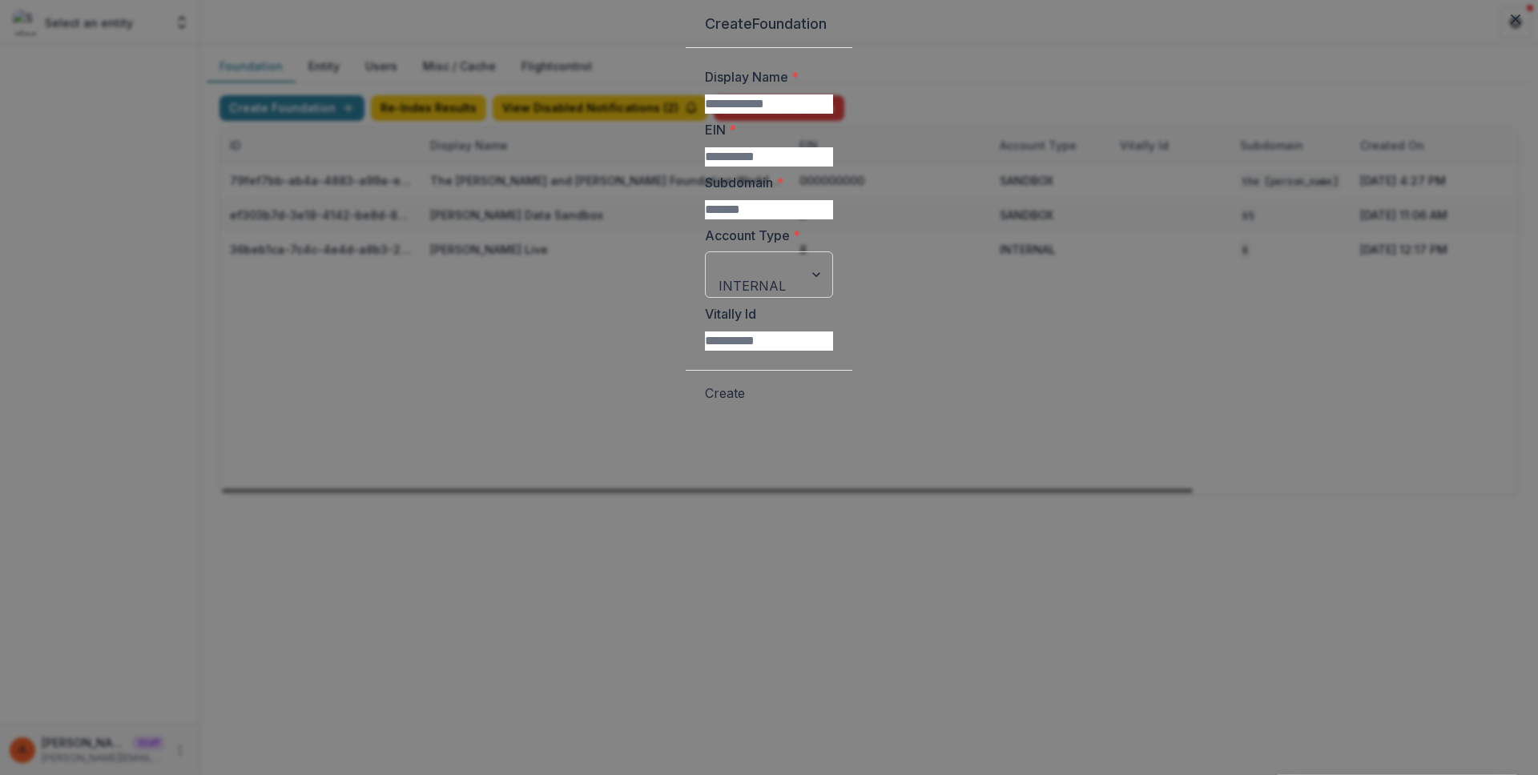
click at [823, 139] on label "EIN *" at bounding box center [764, 129] width 119 height 19
click at [833, 167] on input "EIN *" at bounding box center [769, 156] width 128 height 19
click at [827, 114] on input "Display Name *" at bounding box center [769, 104] width 128 height 19
paste input "**********"
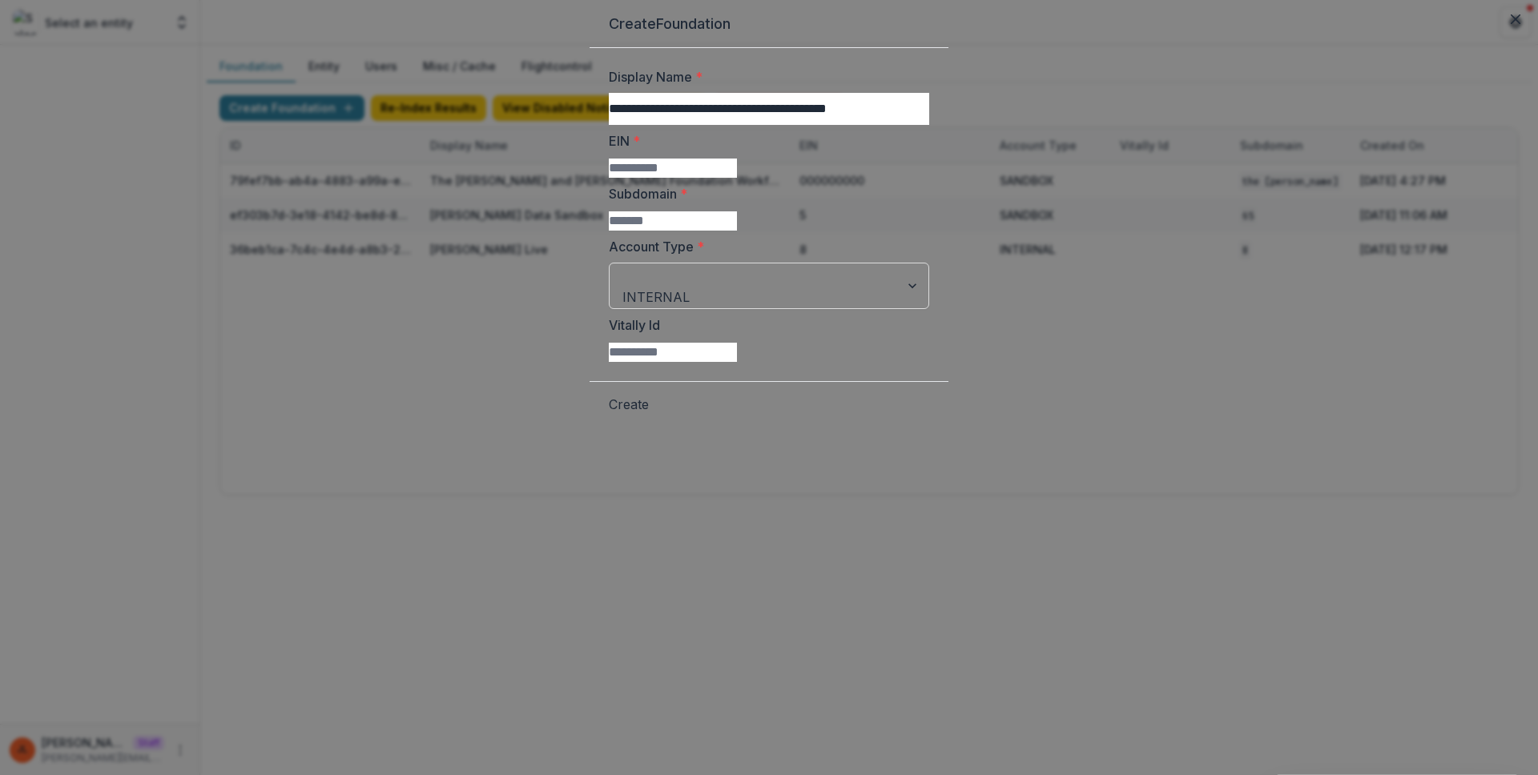
drag, startPoint x: 673, startPoint y: 165, endPoint x: 481, endPoint y: 160, distance: 191.5
click at [481, 160] on div "**********" at bounding box center [769, 387] width 1538 height 775
type input "**********"
type input "*"
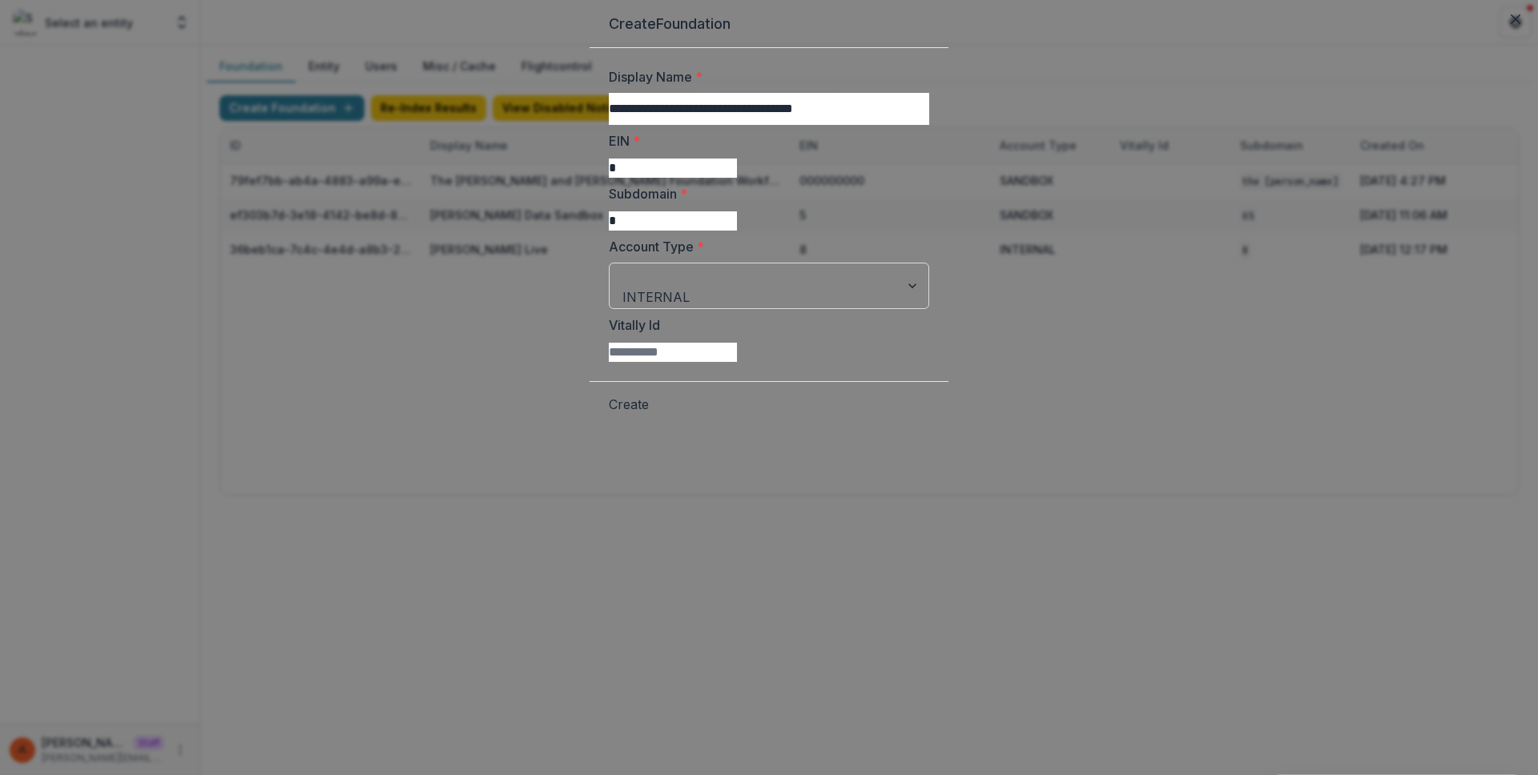
click at [604, 151] on form "**********" at bounding box center [768, 214] width 359 height 333
click at [626, 125] on input "**********" at bounding box center [769, 109] width 320 height 32
type input "**********"
click at [609, 395] on button "Create" at bounding box center [629, 404] width 40 height 19
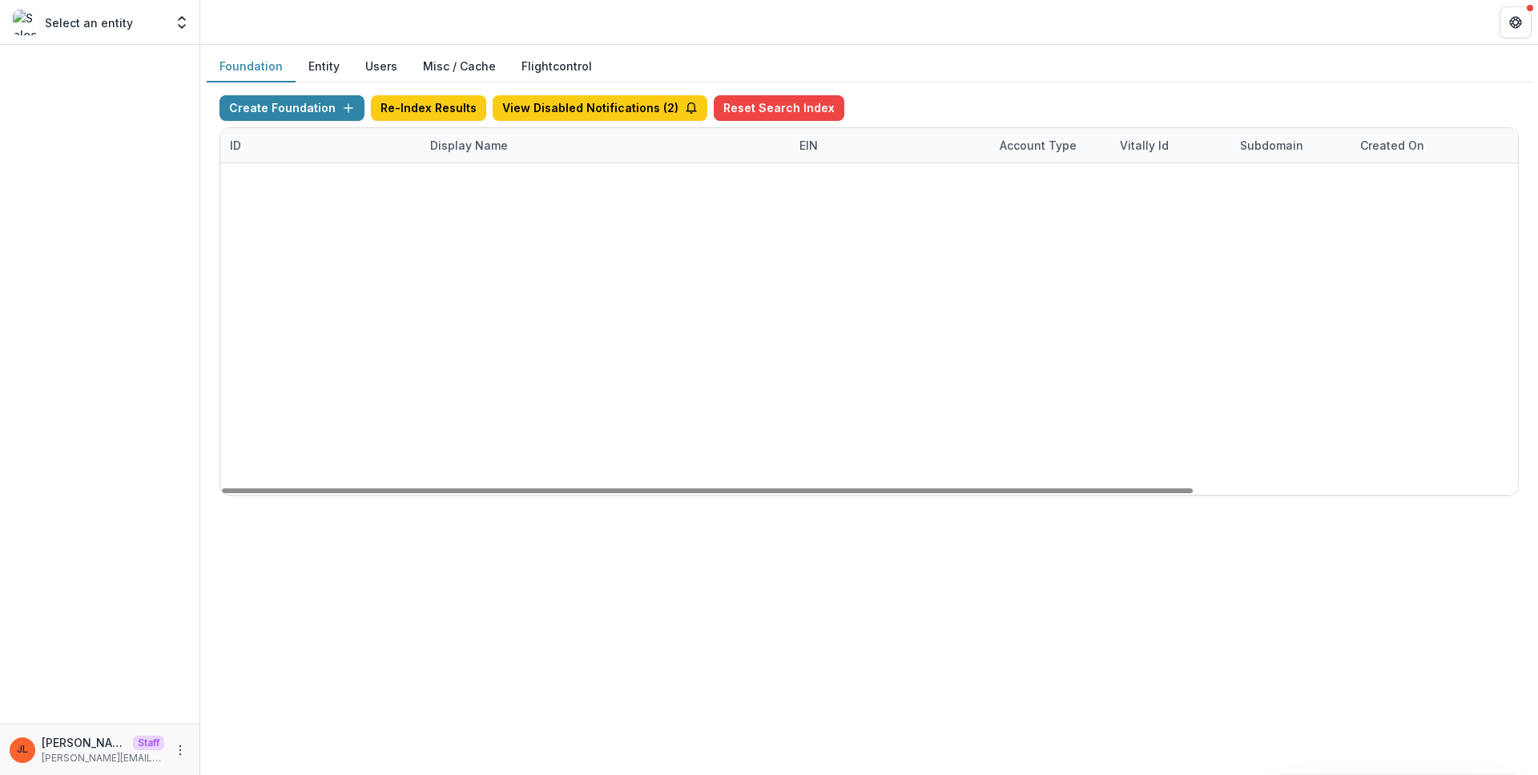
click at [565, 90] on div "Create Foundation Re-Index Results View Disabled Notifications ( 2 ) Reset Sear…" at bounding box center [869, 295] width 1325 height 426
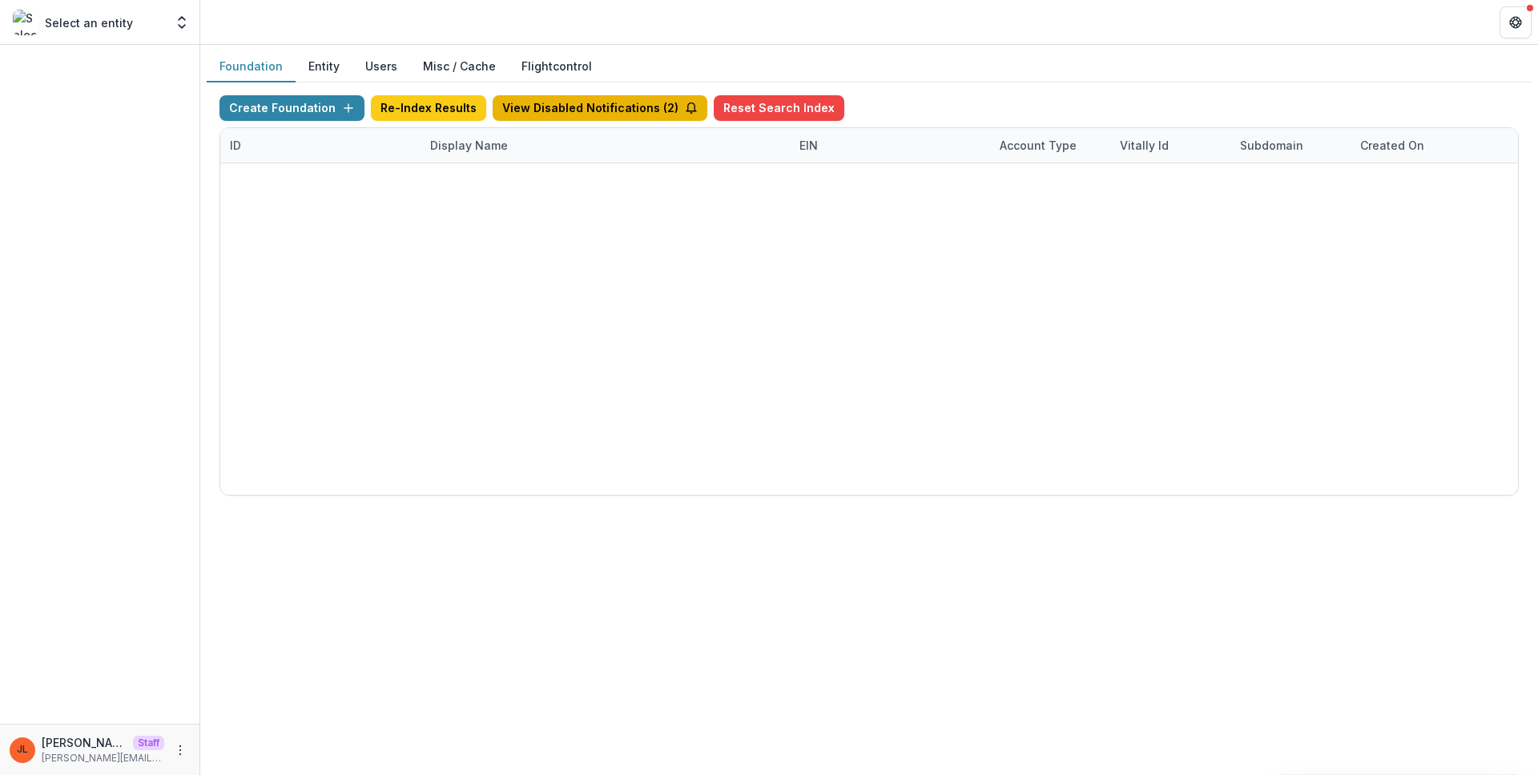
click at [574, 110] on button "View Disabled Notifications ( 2 )" at bounding box center [600, 108] width 215 height 26
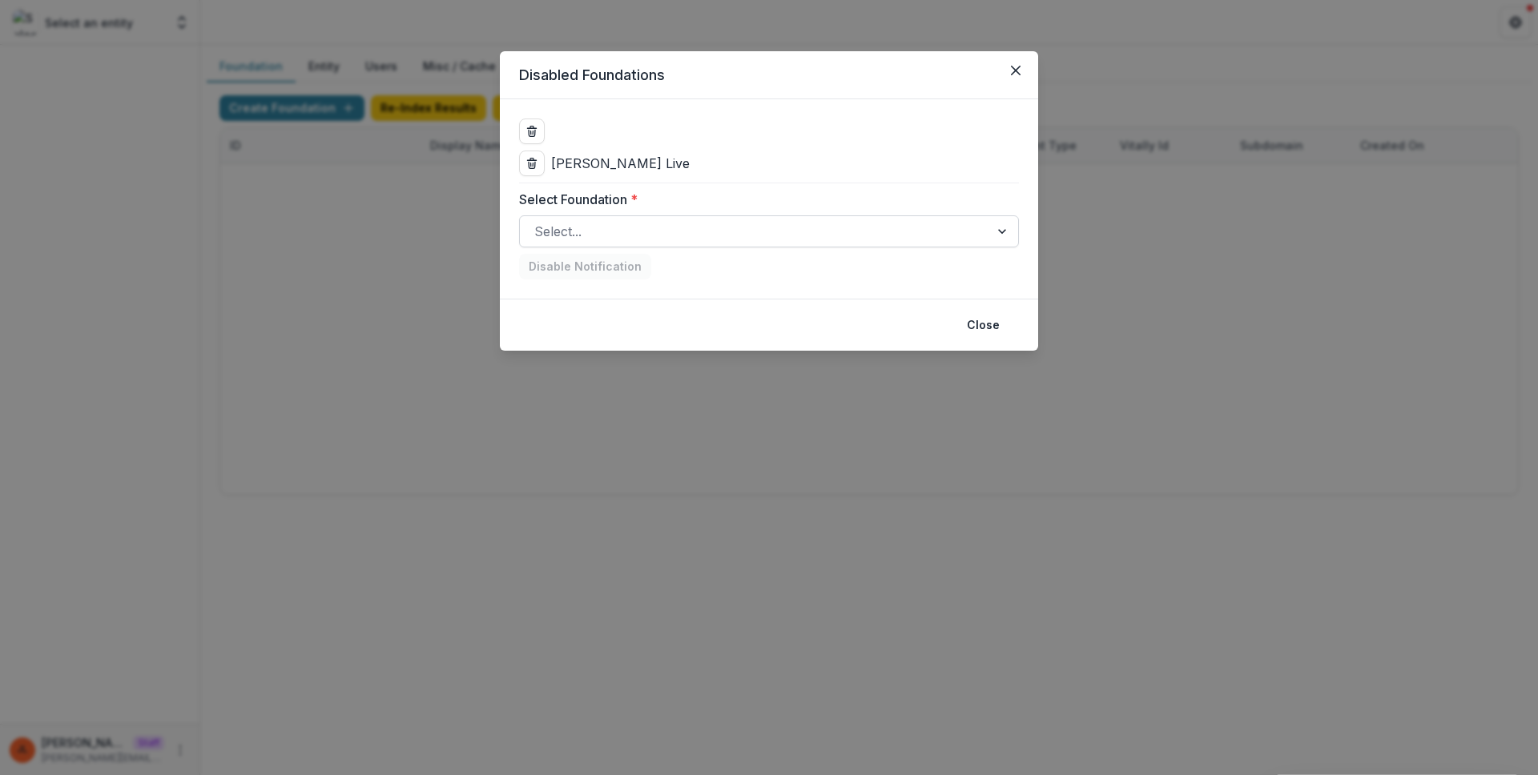
click at [626, 223] on div at bounding box center [754, 231] width 441 height 22
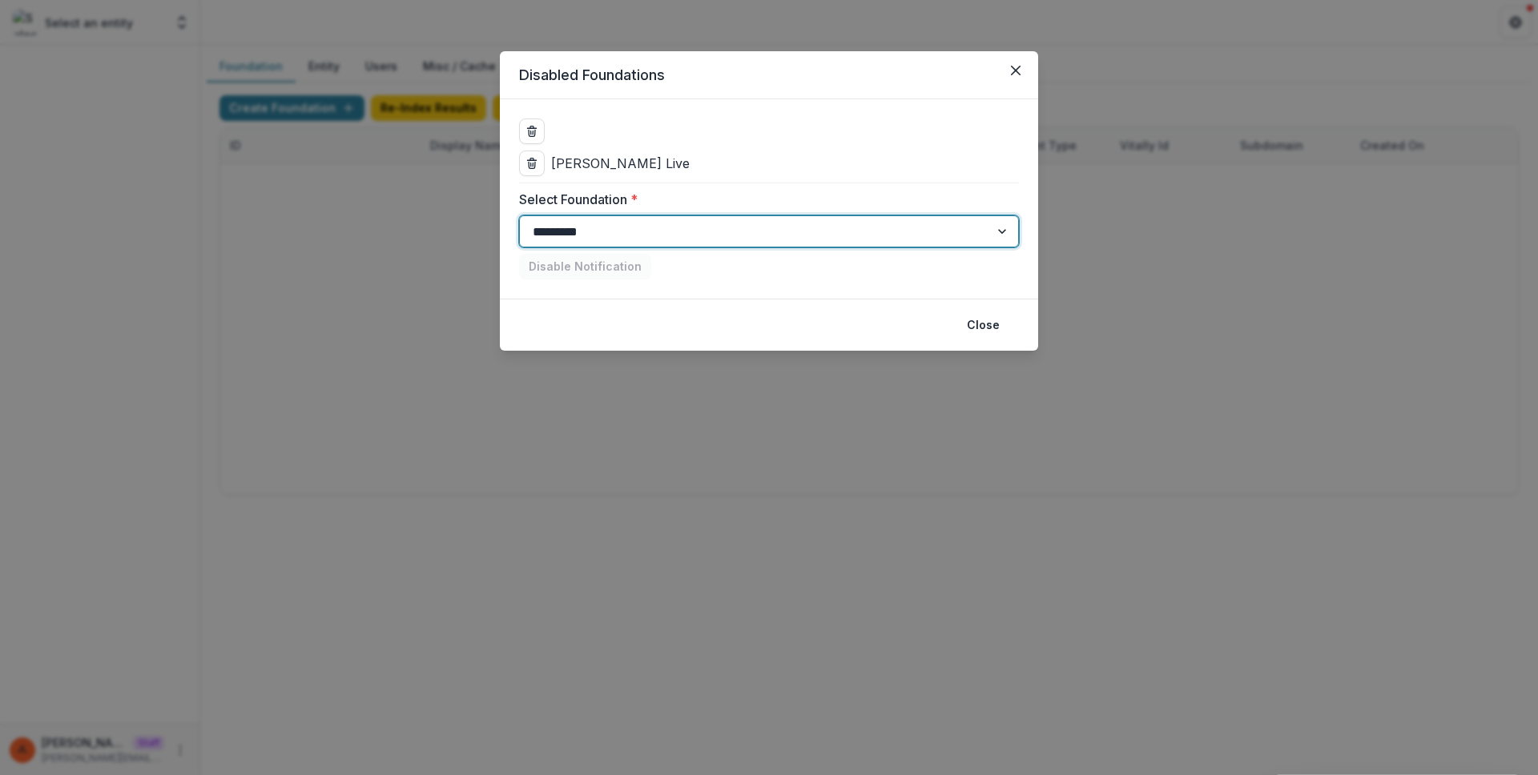
type input "*********"
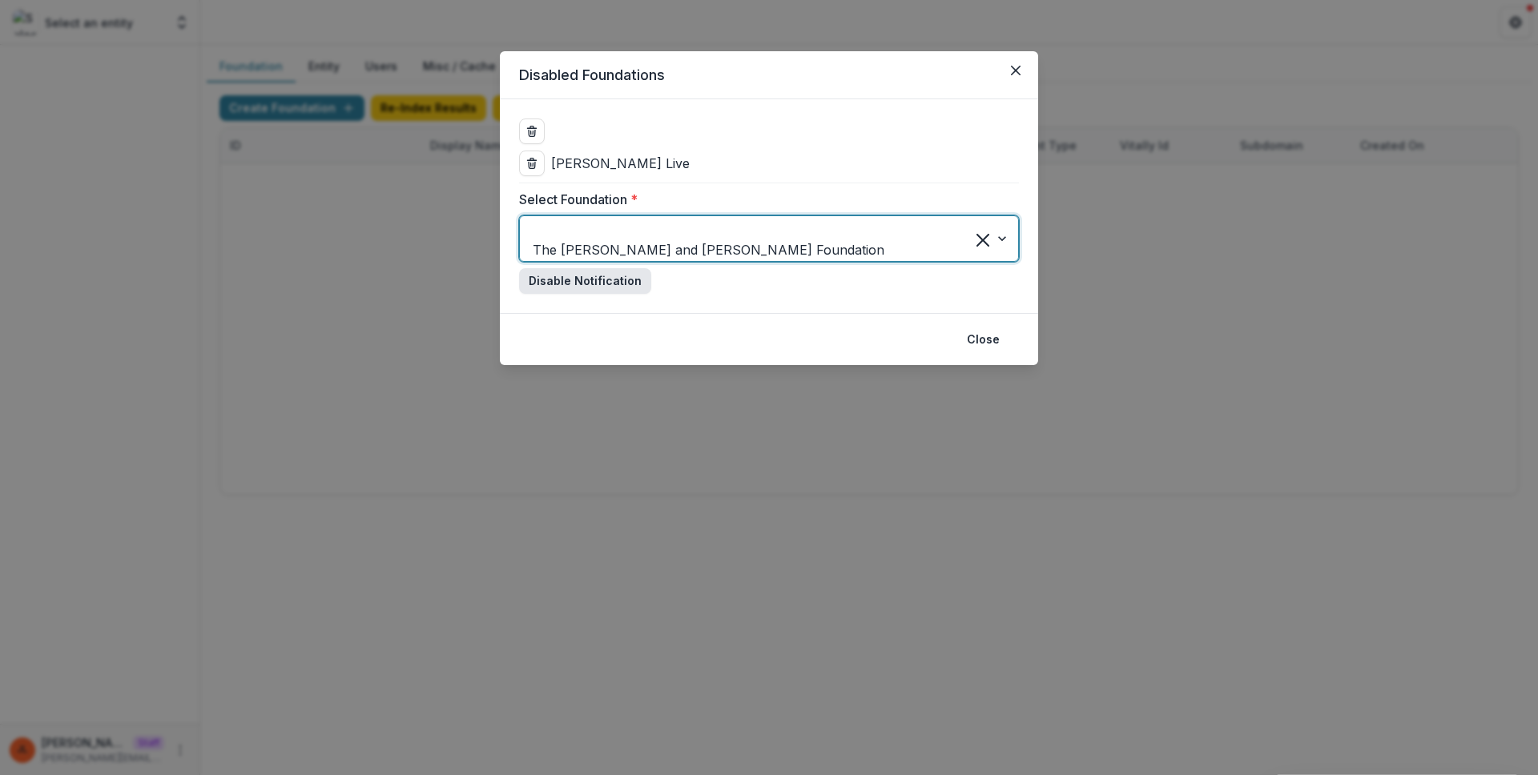
click at [557, 268] on button "Disable Notification" at bounding box center [585, 281] width 132 height 26
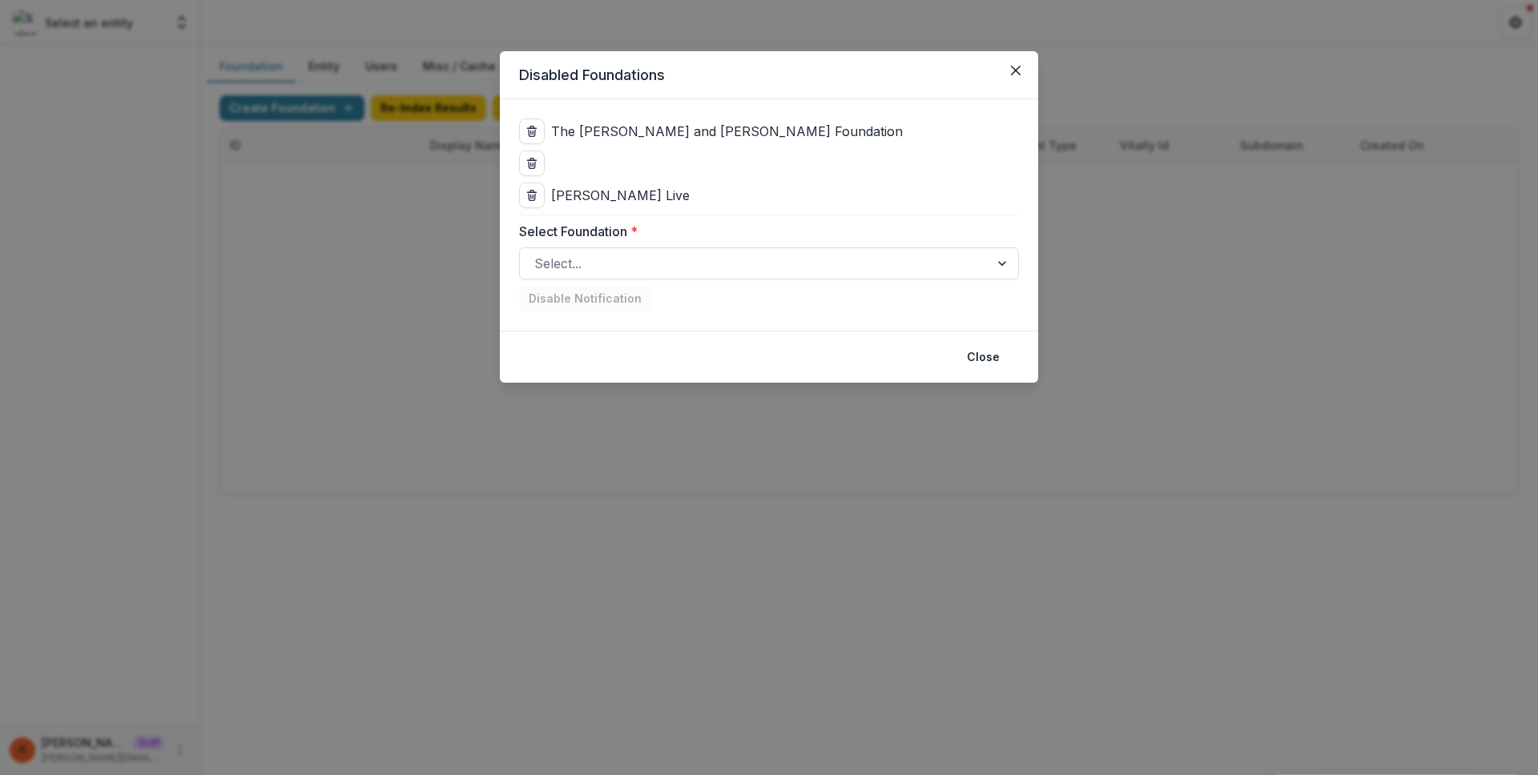
click at [706, 470] on div "Disabled Foundations The Carol and James Collins Foundation Collins Live Select…" at bounding box center [769, 387] width 1538 height 775
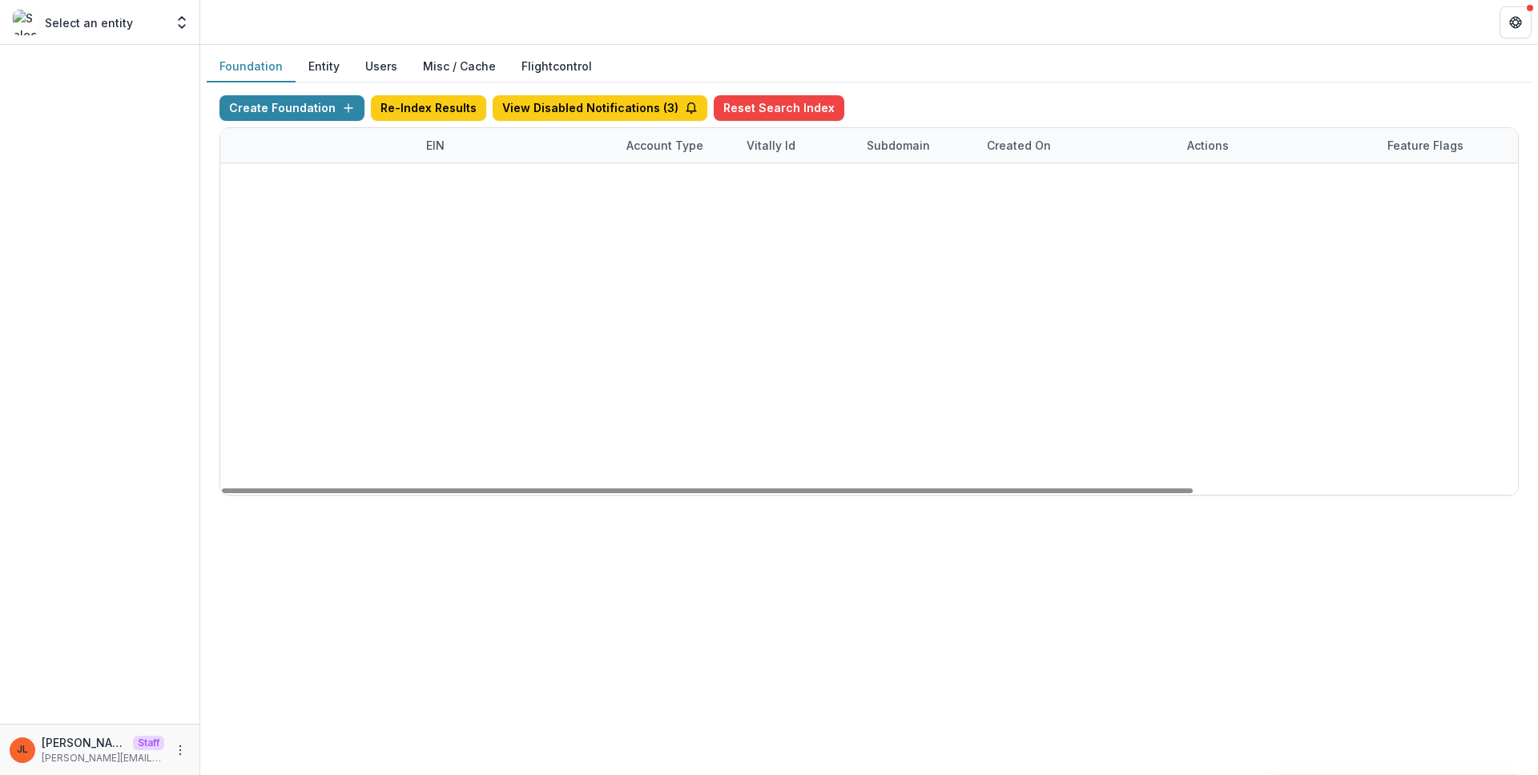
scroll to position [0, 433]
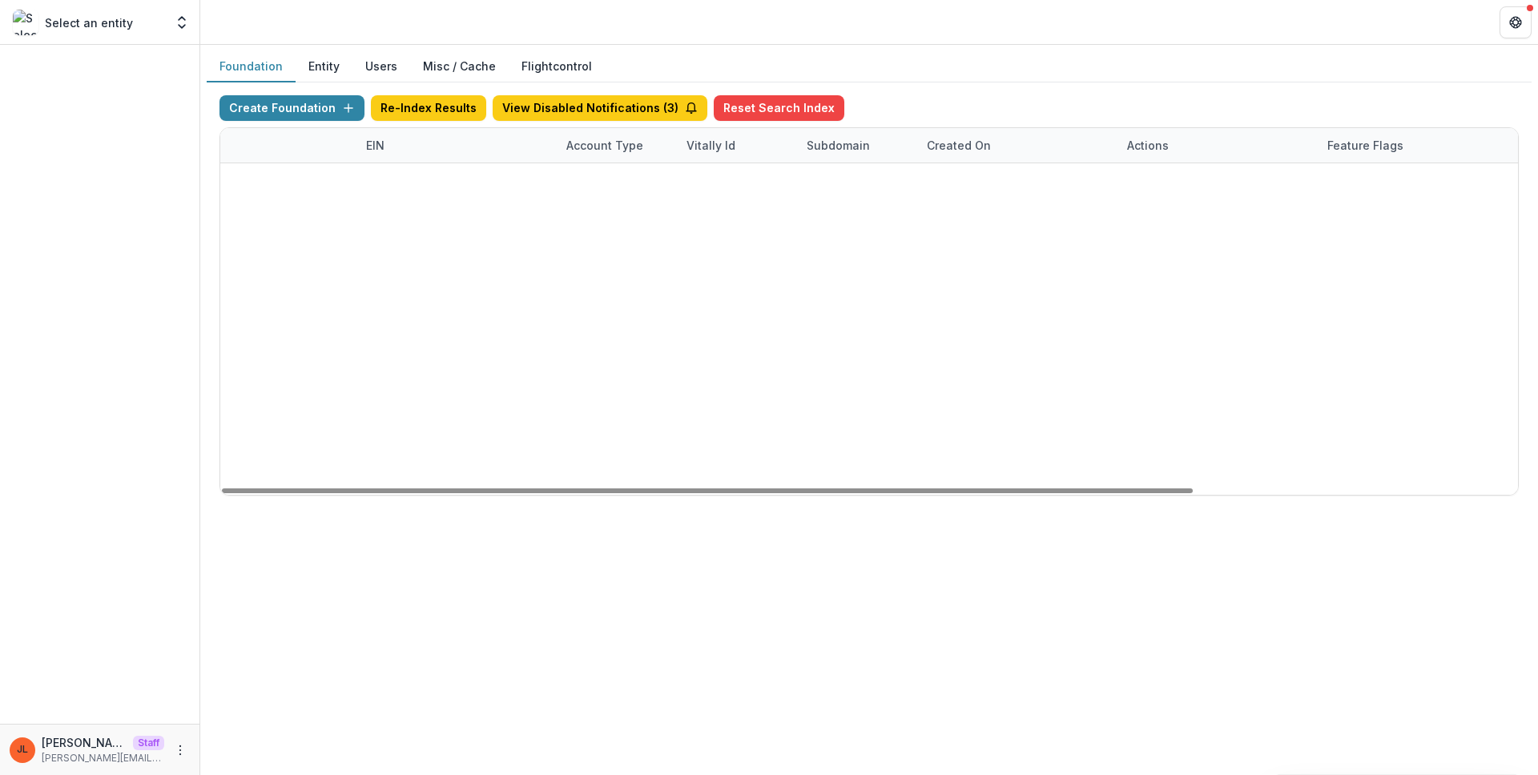
click at [1141, 218] on link "Visit" at bounding box center [1149, 216] width 44 height 26
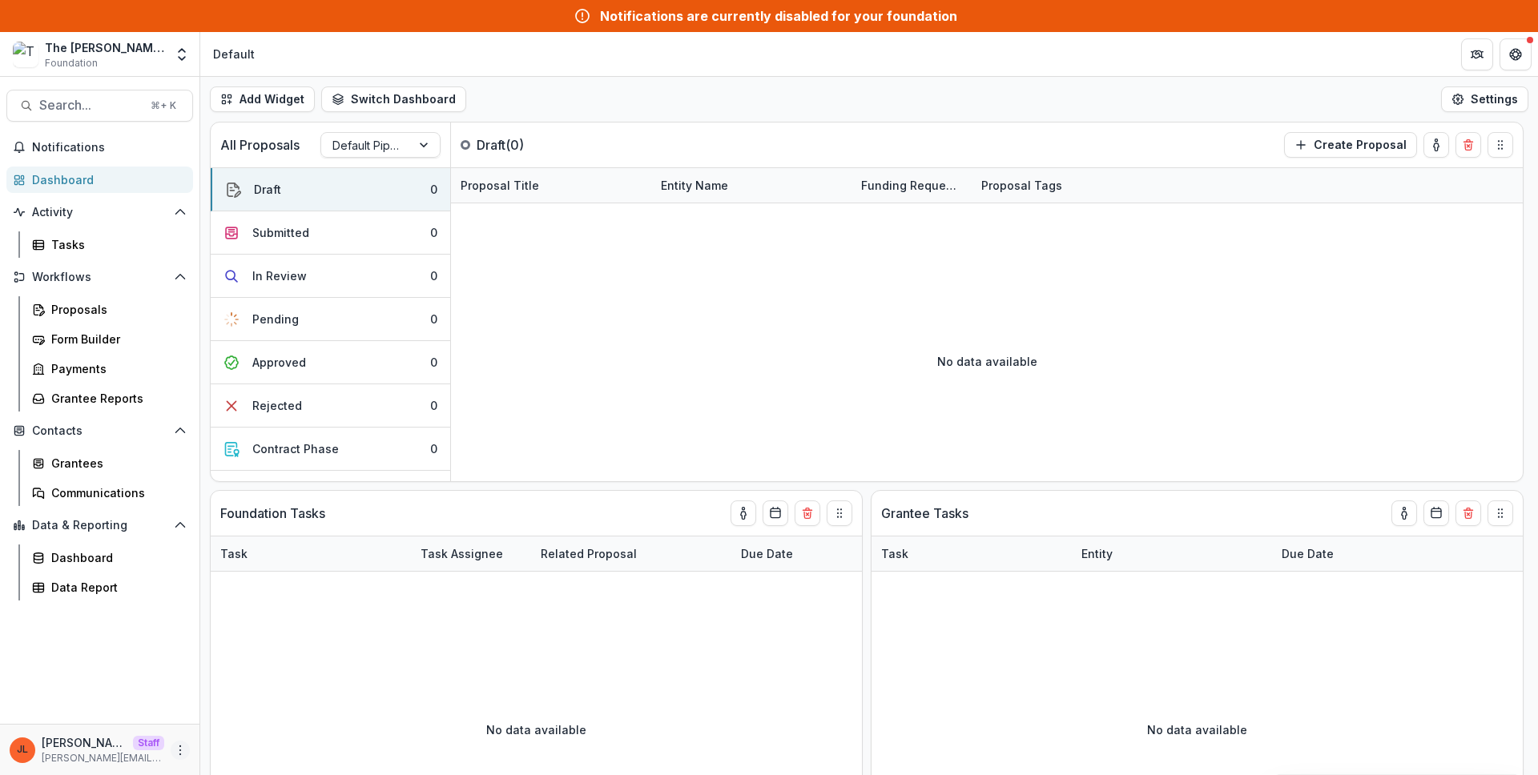
click at [183, 752] on icon "More" at bounding box center [180, 750] width 13 height 13
click link "User Settings"
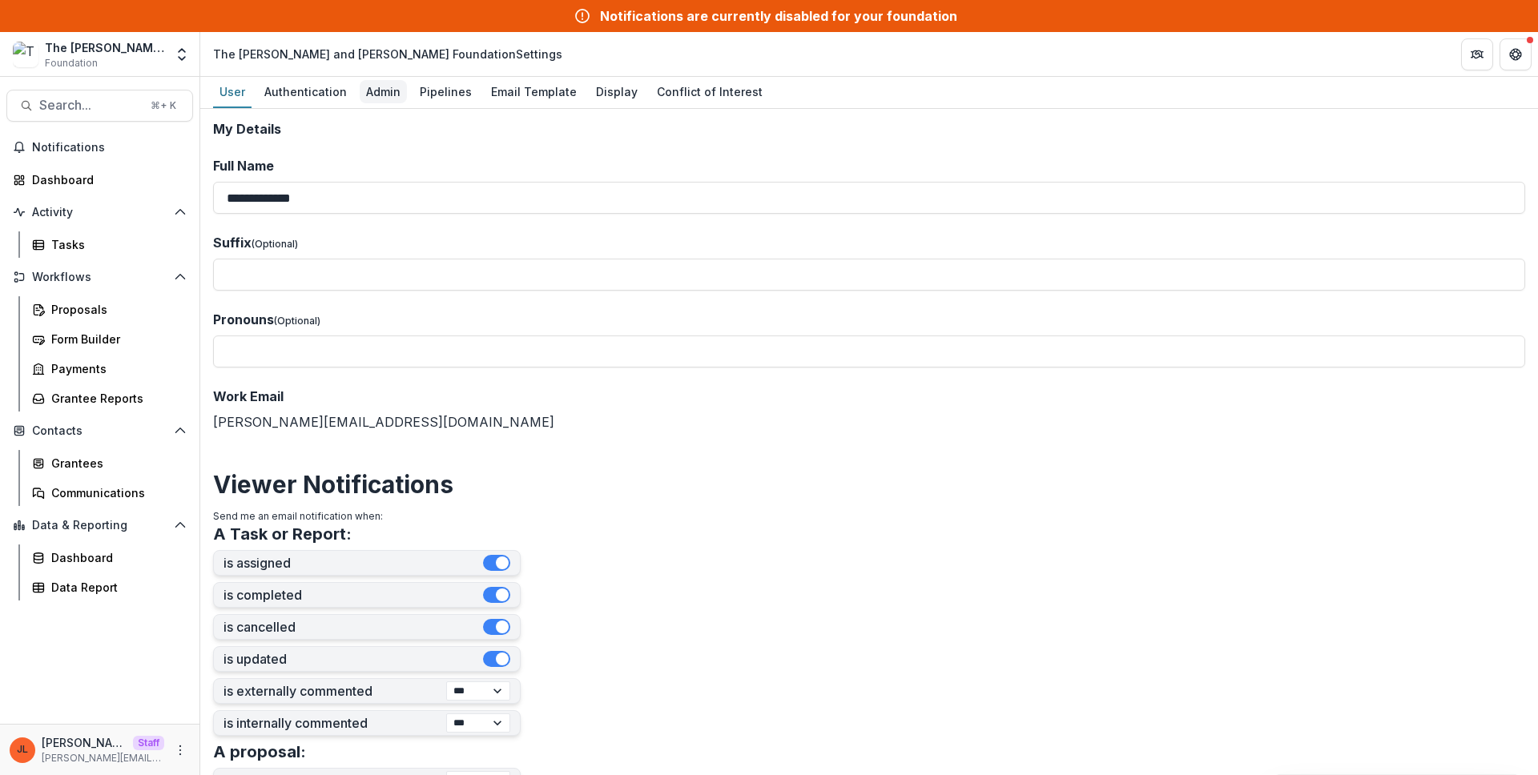
click div "Admin"
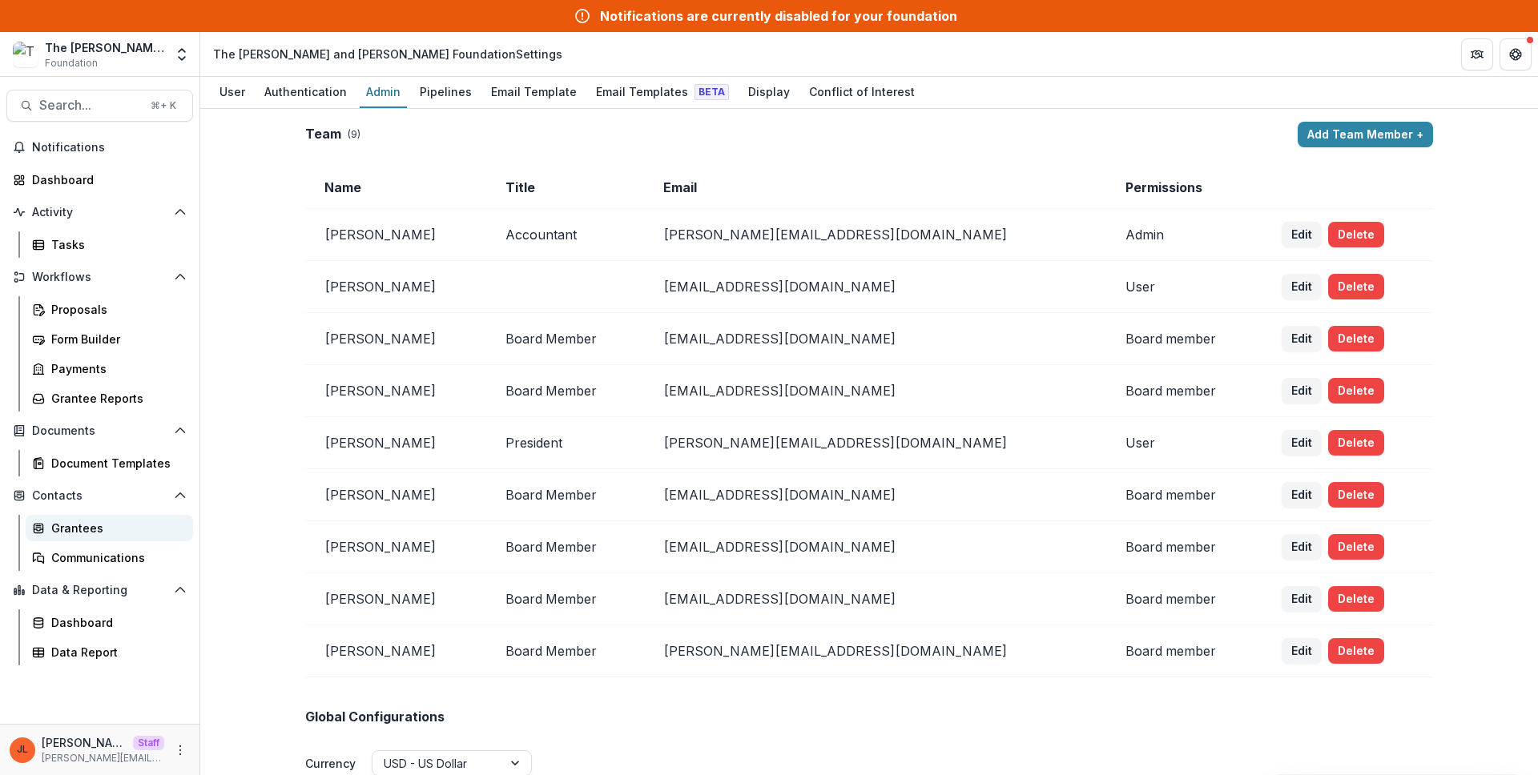
click at [111, 535] on div "Grantees" at bounding box center [115, 528] width 129 height 17
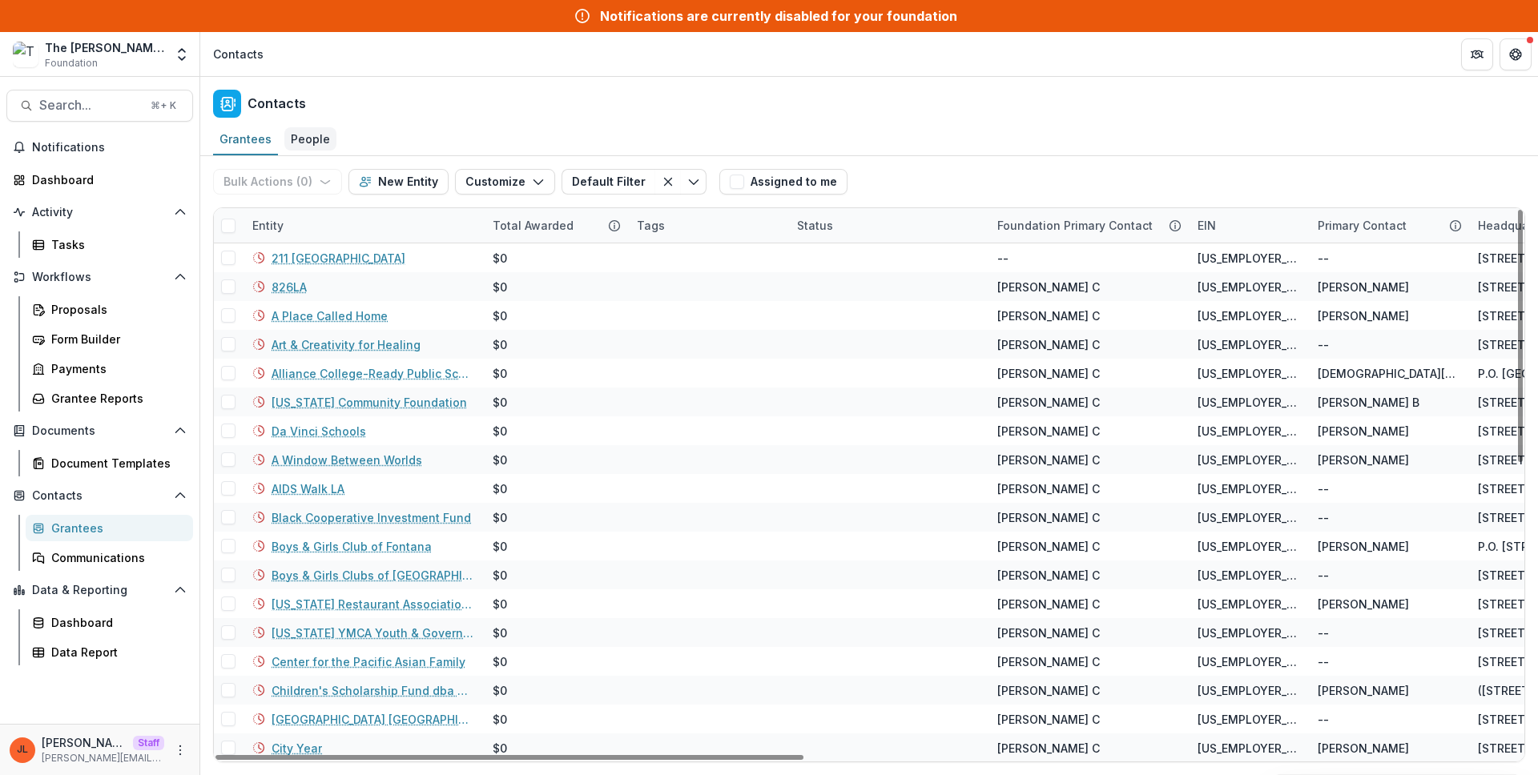
click at [320, 129] on div "People" at bounding box center [310, 138] width 52 height 23
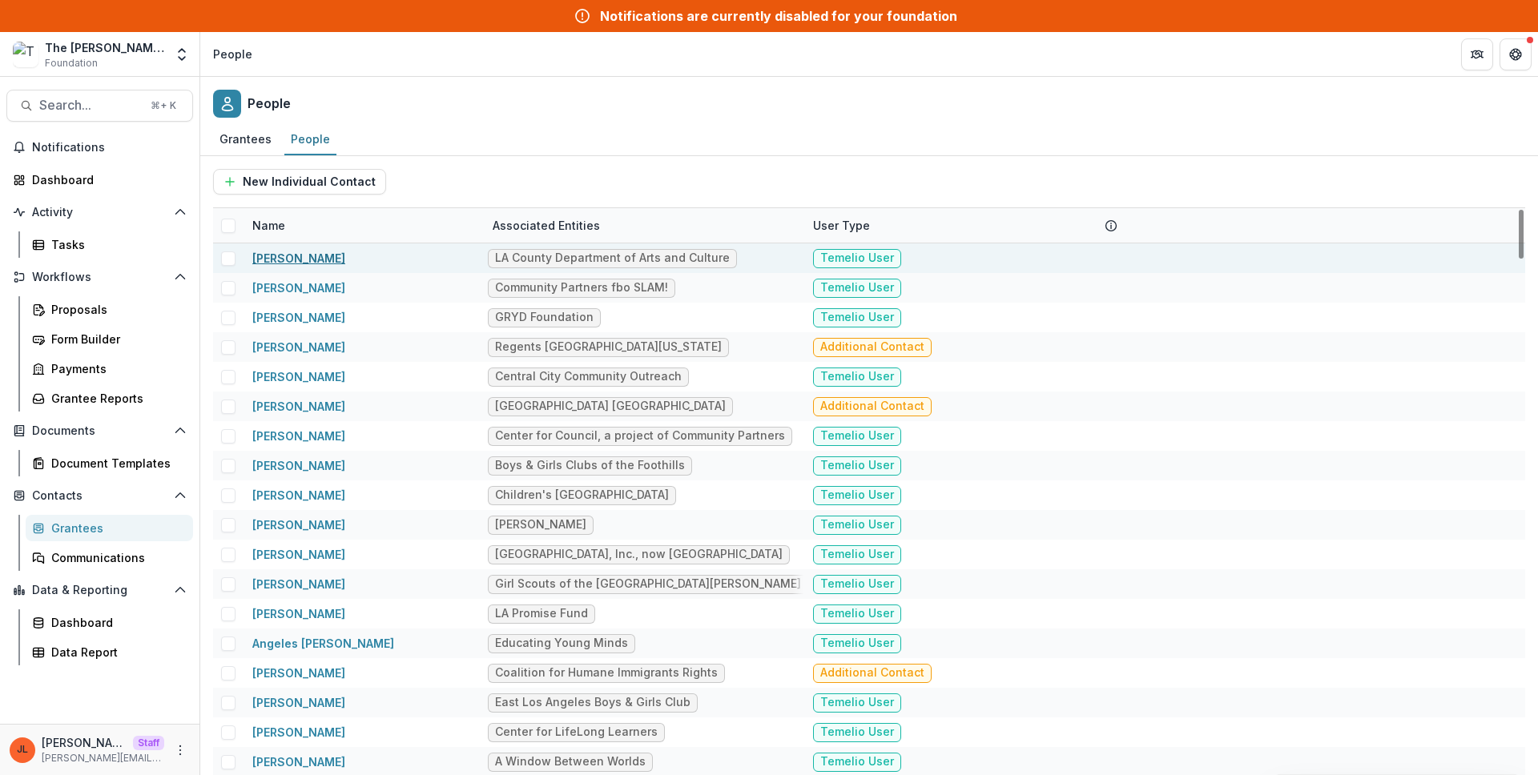
click at [274, 257] on link "[PERSON_NAME]" at bounding box center [298, 258] width 93 height 14
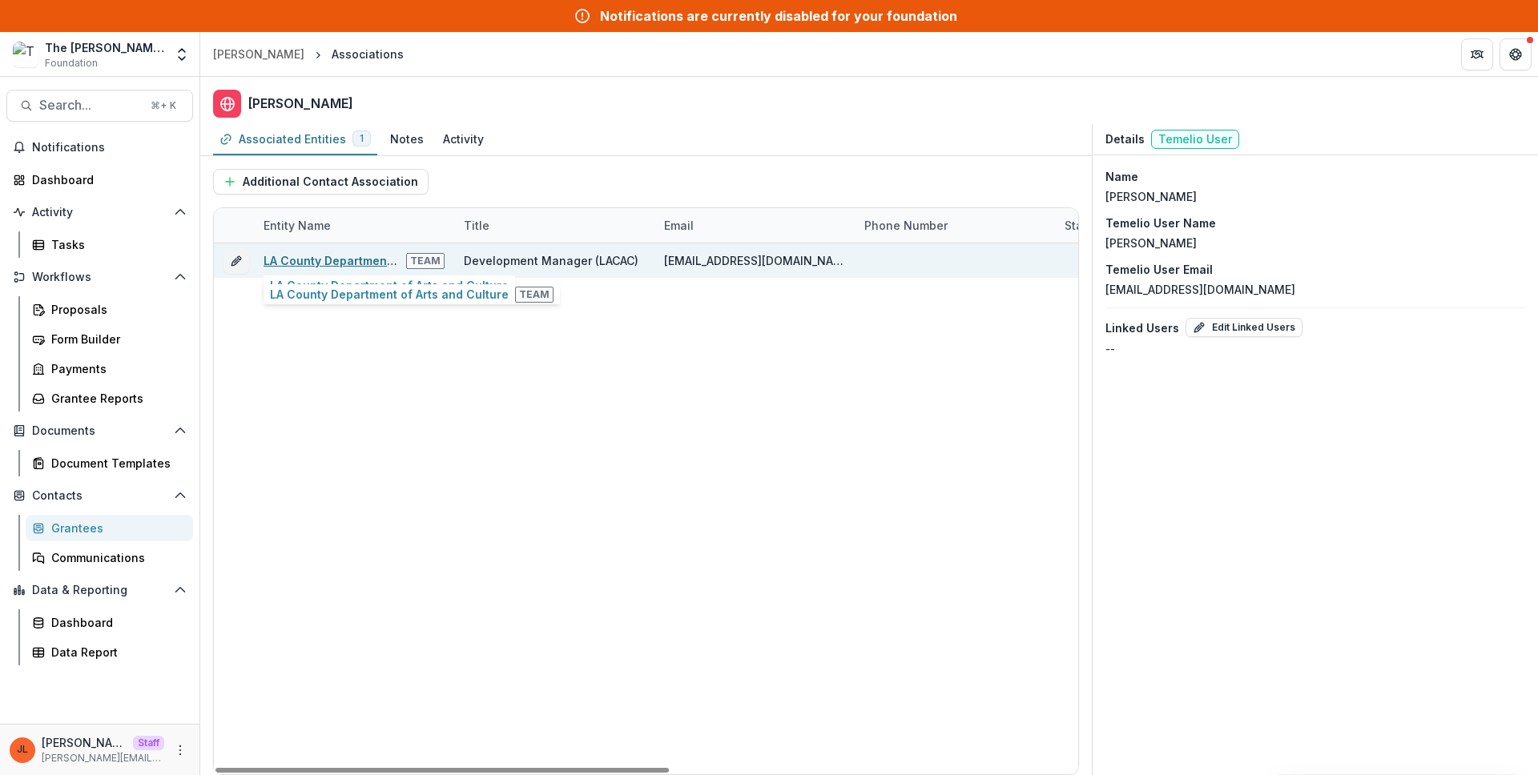
click at [274, 260] on link "LA County Department of Arts and Culture" at bounding box center [383, 261] width 239 height 14
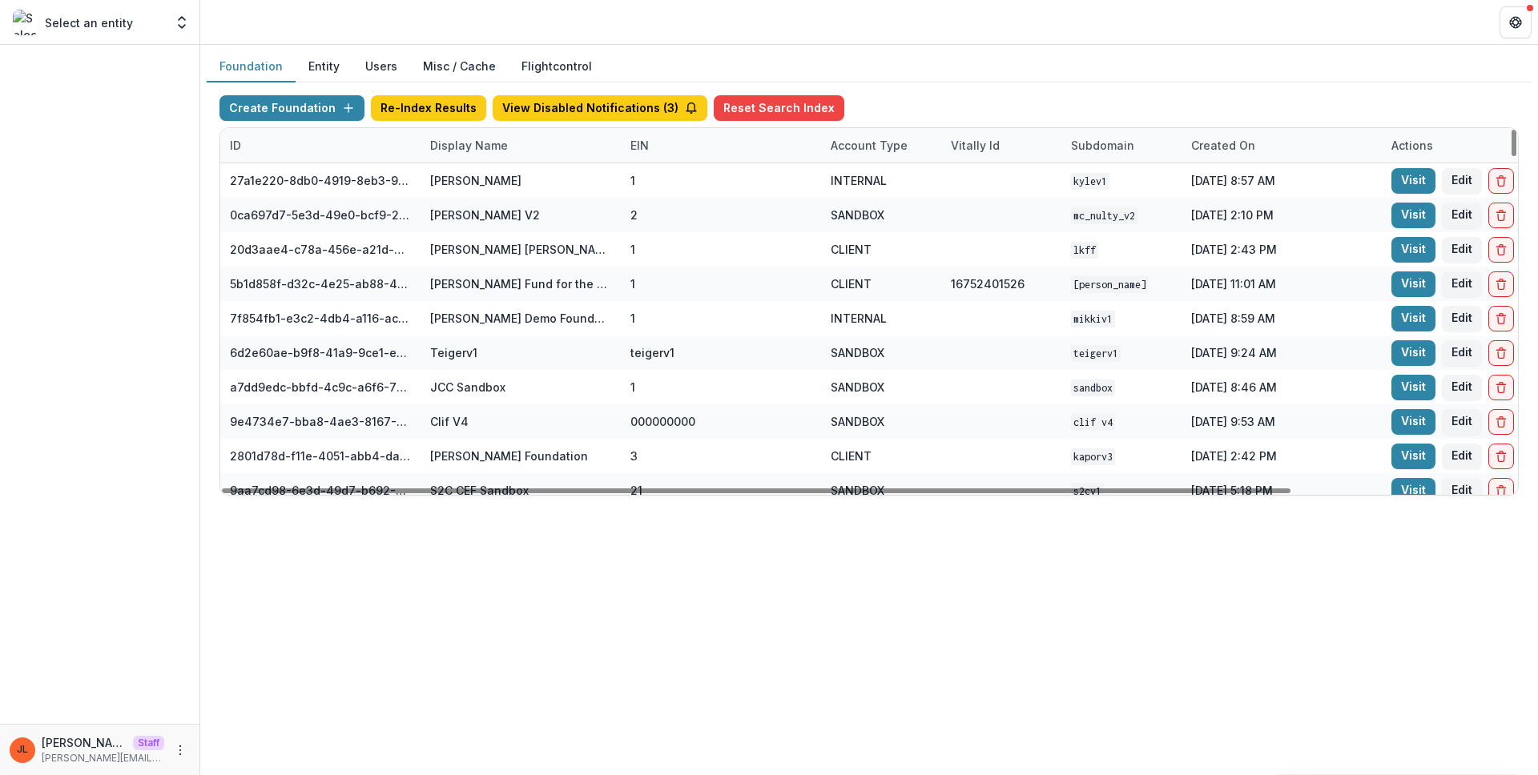
click at [484, 155] on div "Display Name" at bounding box center [520, 145] width 200 height 34
click at [487, 191] on input at bounding box center [520, 182] width 192 height 26
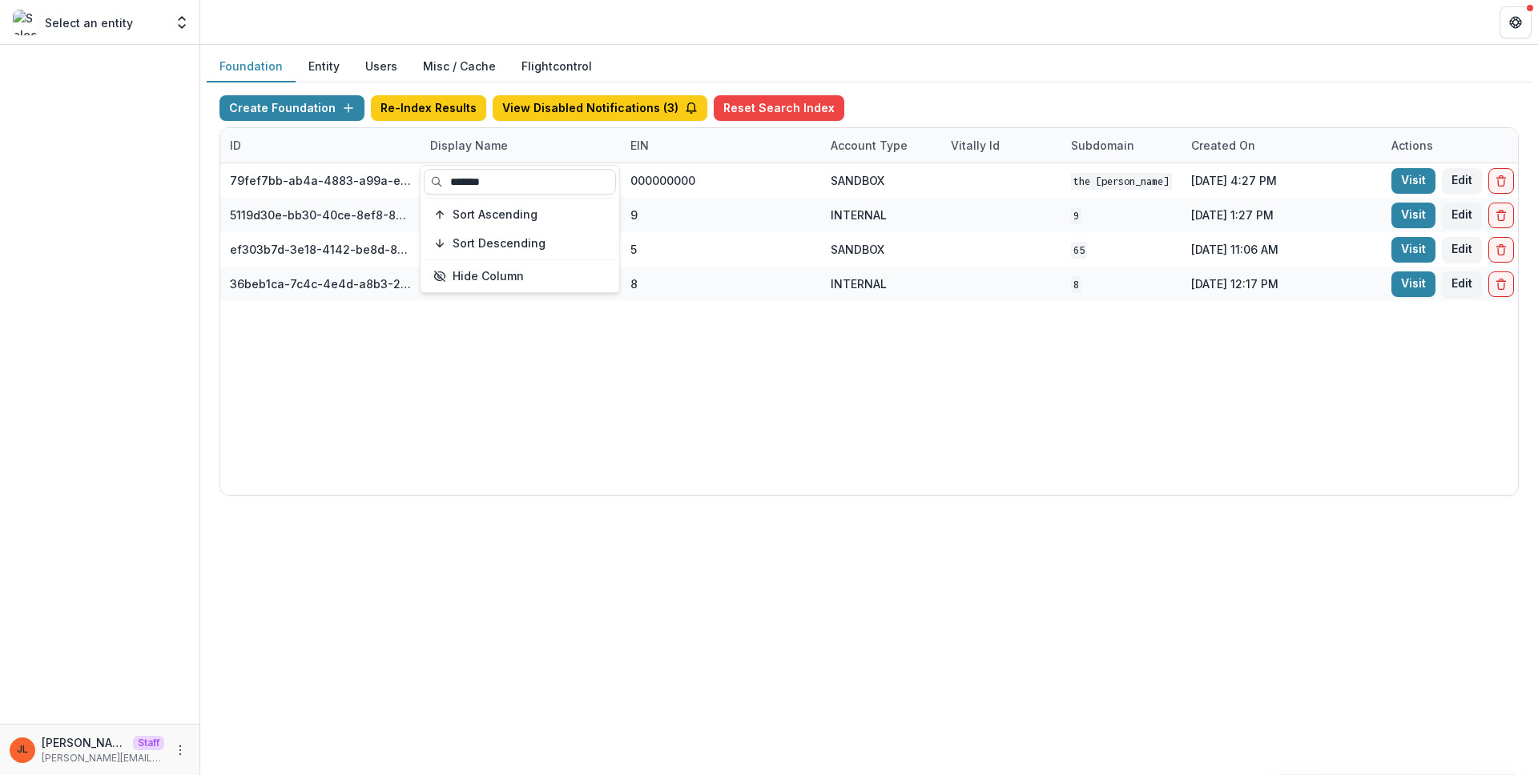
type input "*******"
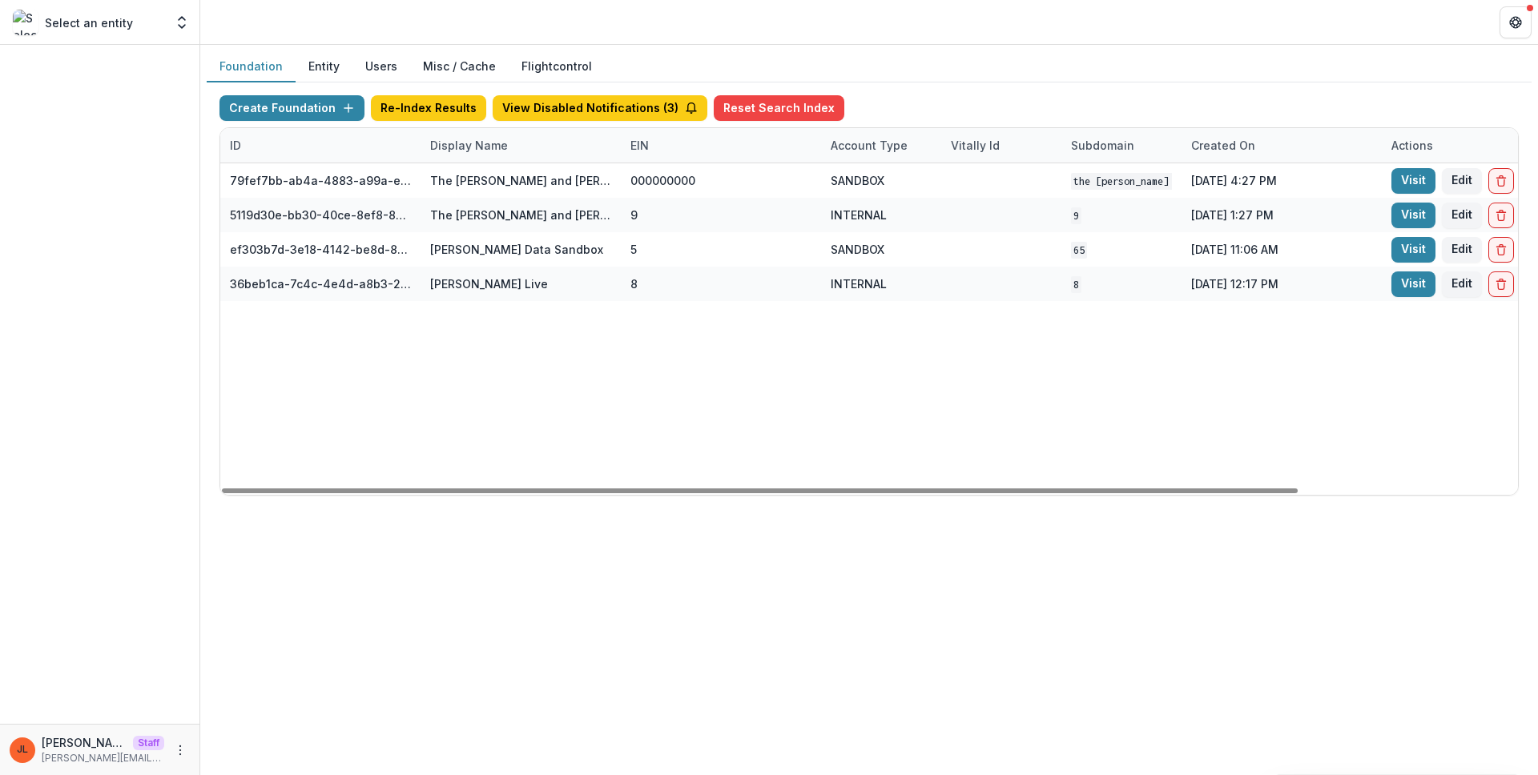
drag, startPoint x: 568, startPoint y: 438, endPoint x: 609, endPoint y: 428, distance: 42.2
click at [578, 437] on div "79fef7bb-ab4a-4883-a99a-e2f11936830d The [PERSON_NAME] and [PERSON_NAME] Founda…" at bounding box center [1001, 329] width 1562 height 332
click at [621, 146] on div "EIN" at bounding box center [640, 145] width 38 height 17
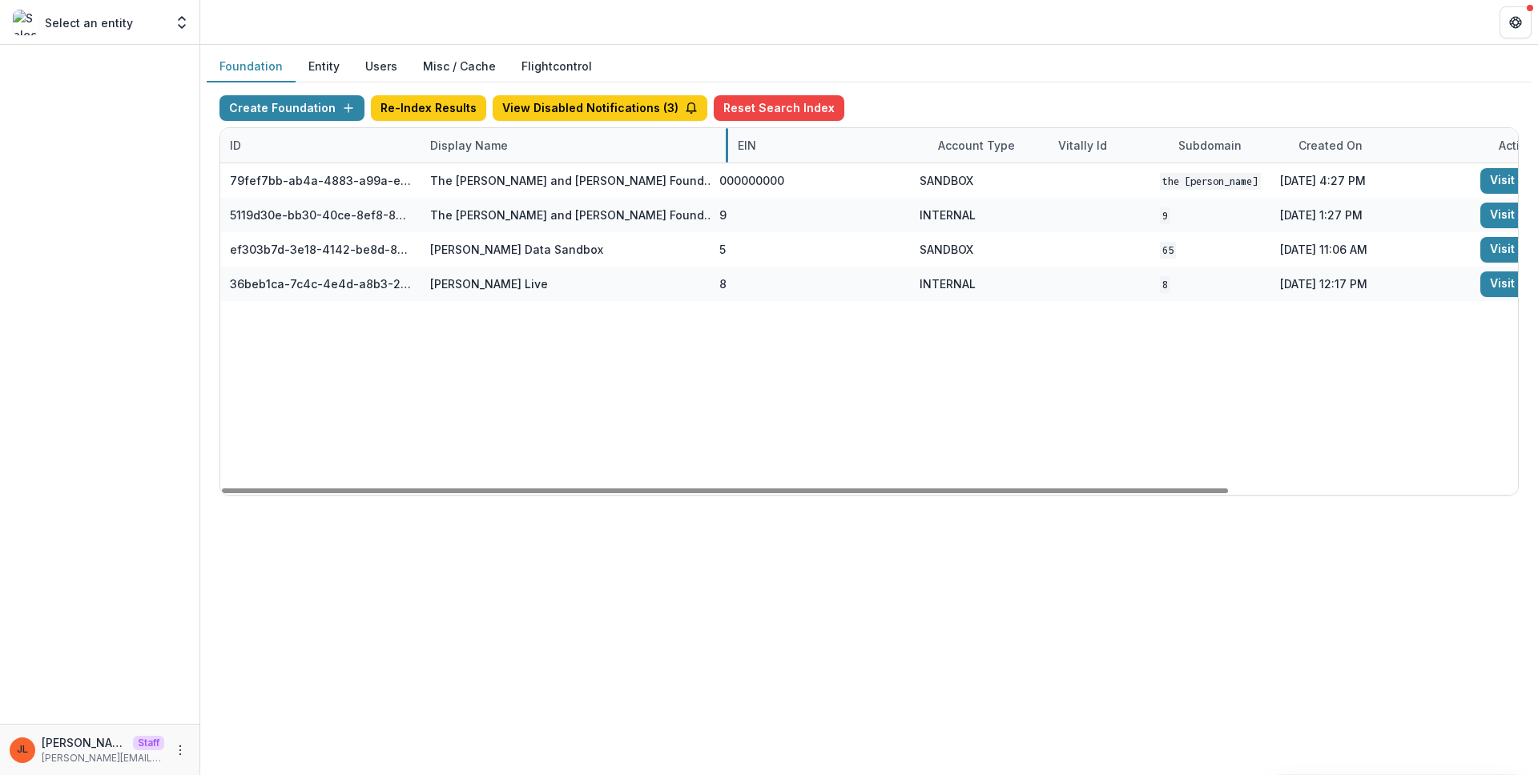
drag, startPoint x: 618, startPoint y: 145, endPoint x: 726, endPoint y: 151, distance: 107.5
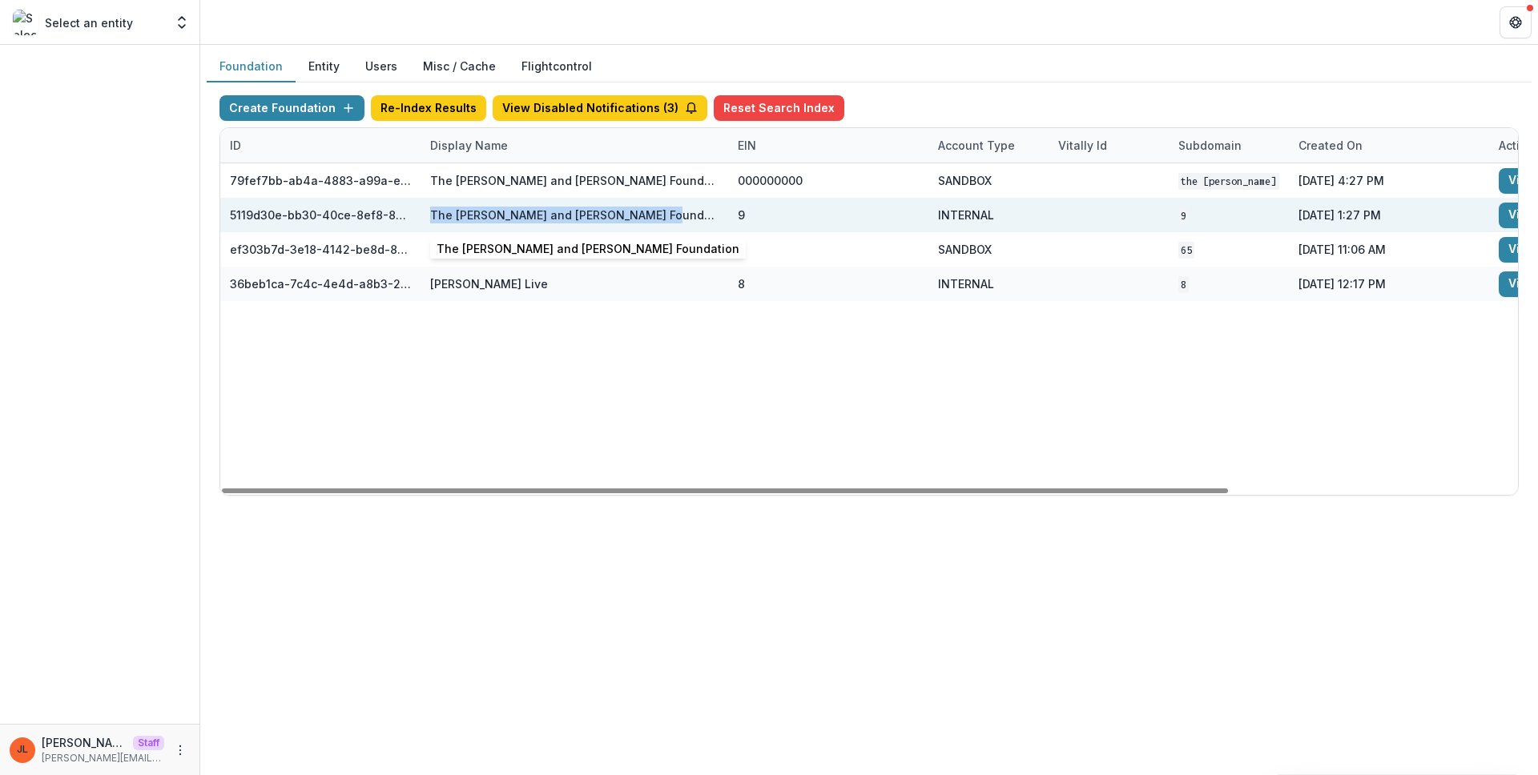
drag, startPoint x: 654, startPoint y: 215, endPoint x: 431, endPoint y: 218, distance: 222.7
click at [431, 218] on div "The [PERSON_NAME] and [PERSON_NAME] Foundation" at bounding box center [574, 215] width 288 height 34
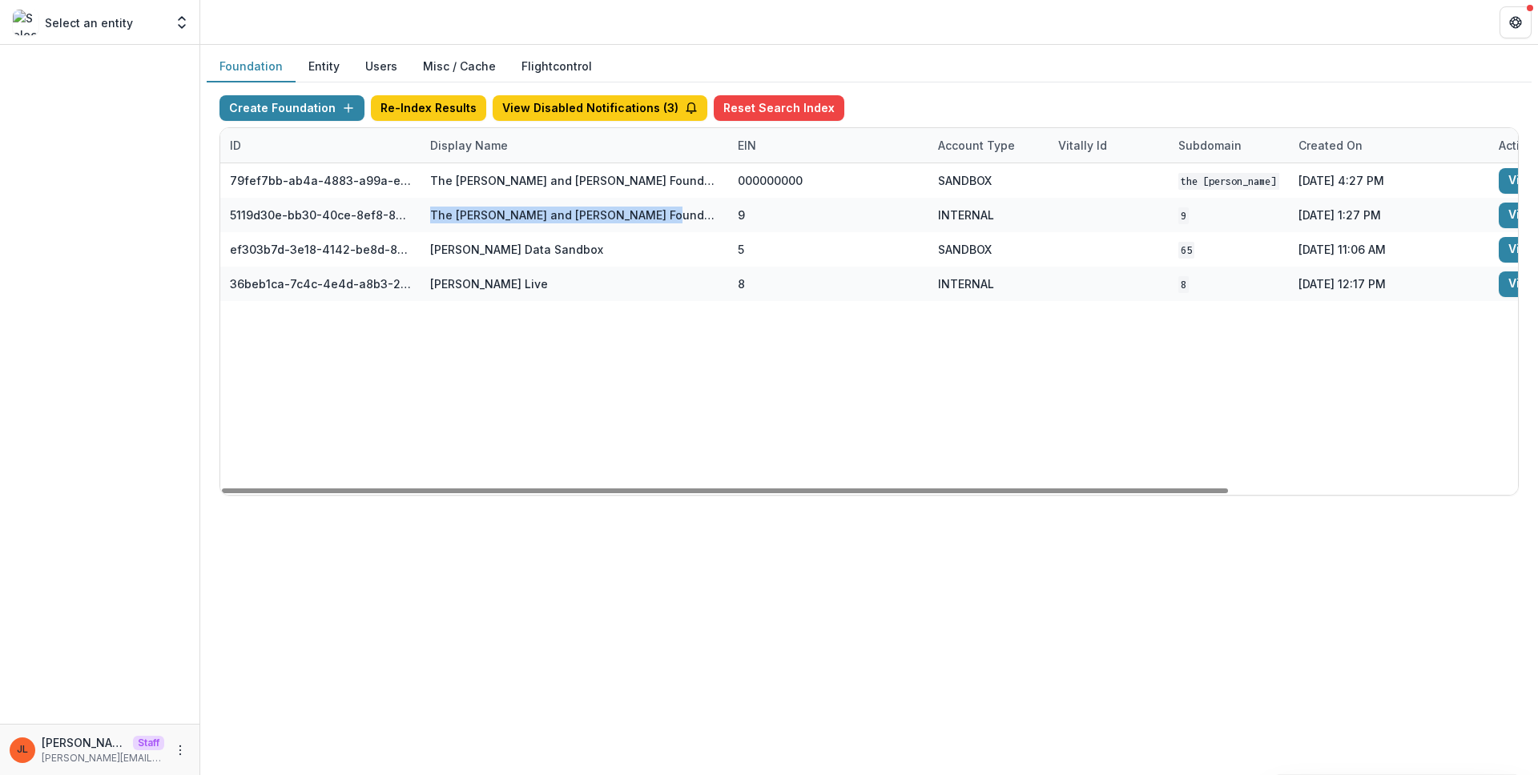
copy div "The [PERSON_NAME] and [PERSON_NAME] Foundation"
click at [296, 95] on button "Create Foundation" at bounding box center [291, 108] width 145 height 26
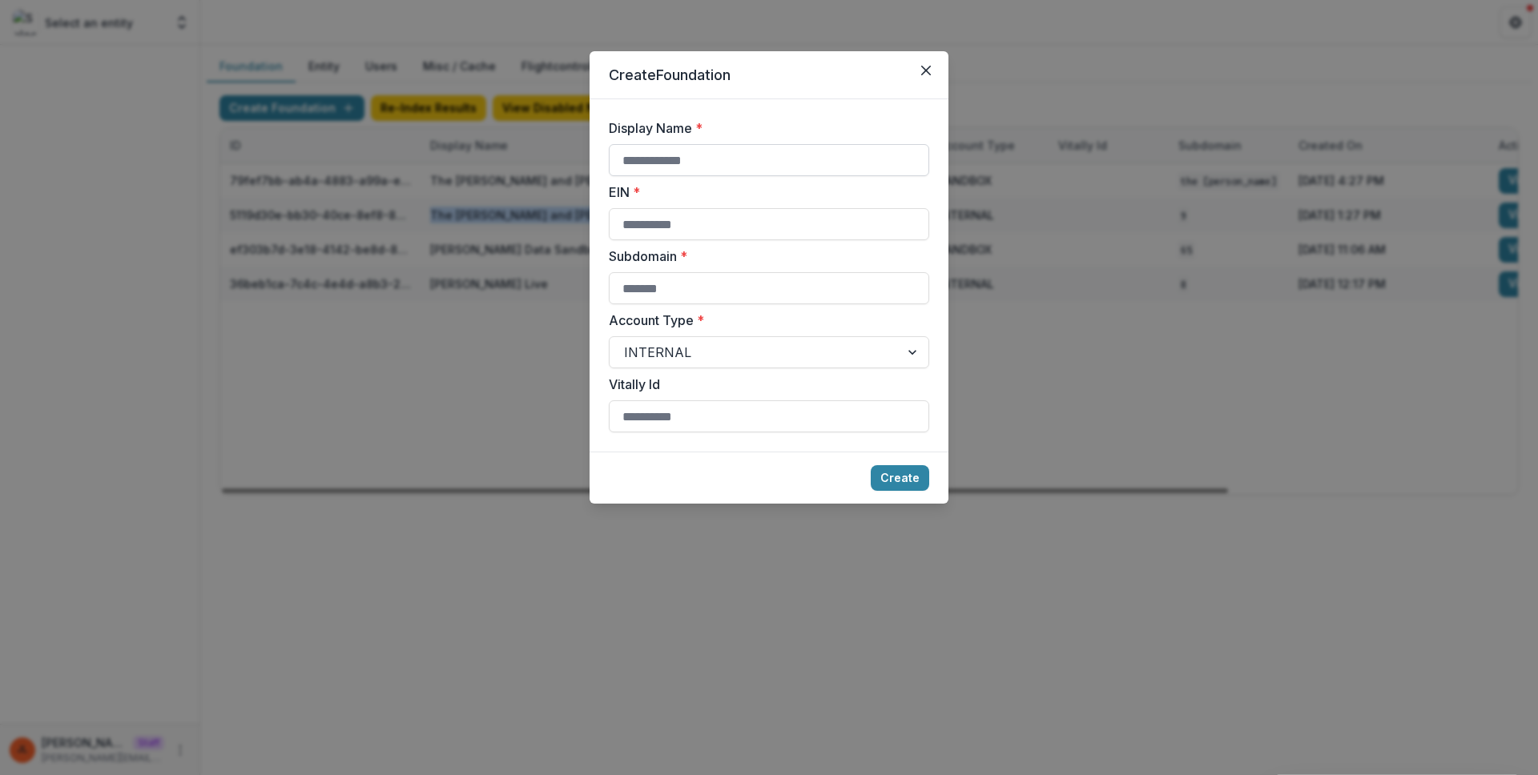
click at [630, 167] on input "Display Name *" at bounding box center [769, 160] width 320 height 32
paste input "**********"
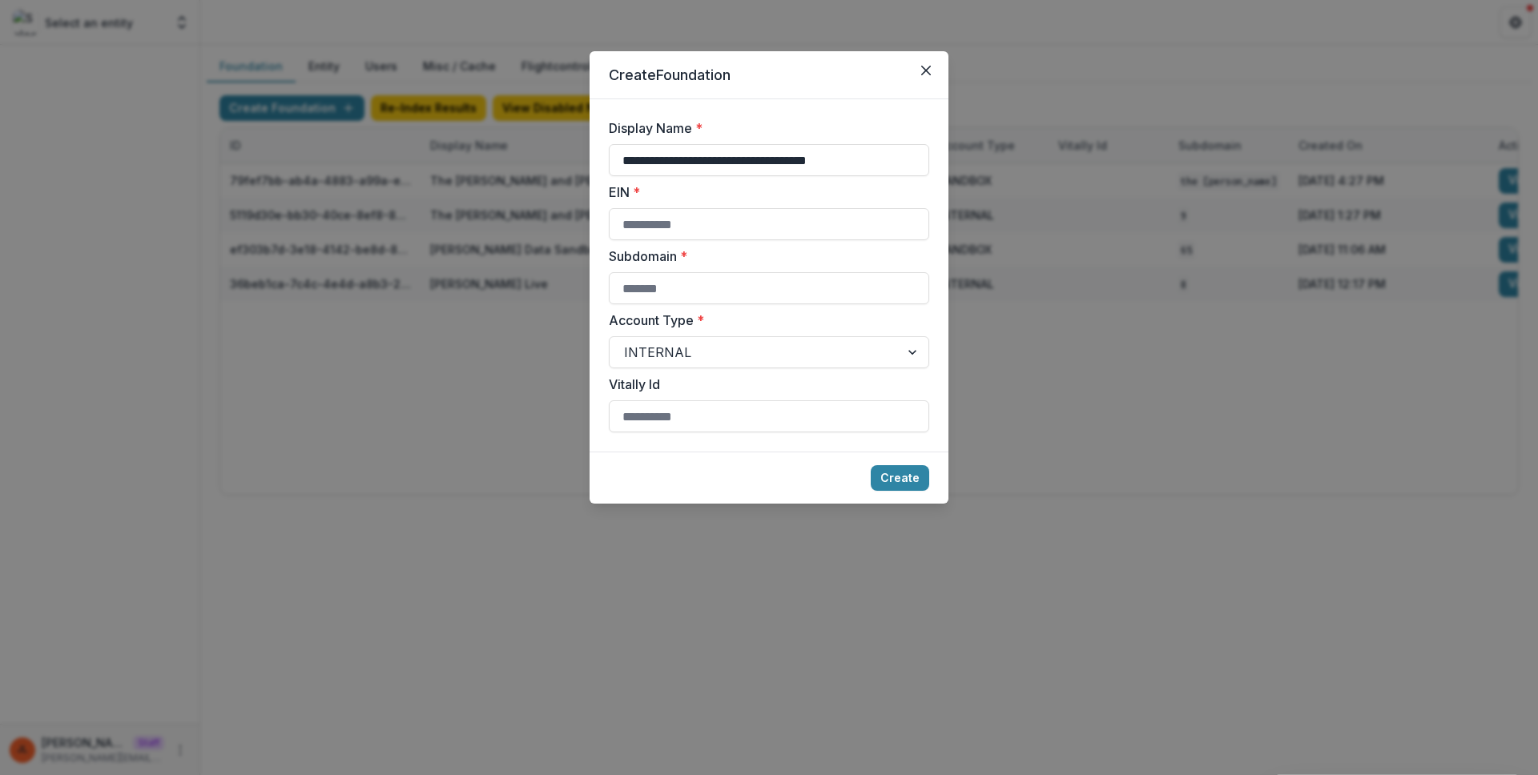
type input "**********"
type input "****"
type input "**"
click at [871, 465] on button "Create" at bounding box center [900, 478] width 58 height 26
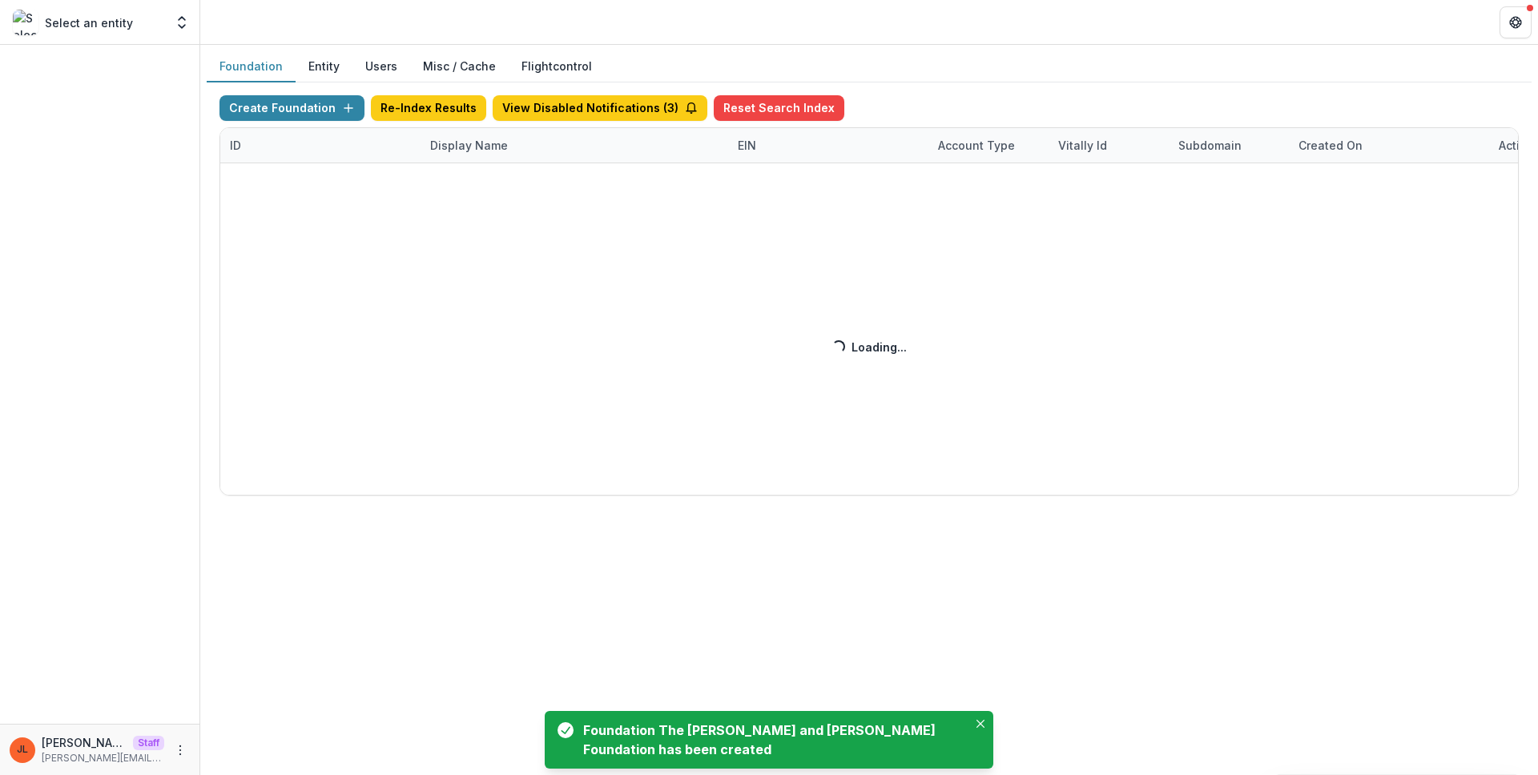
click at [617, 115] on div "Create Foundation Re-Index Results View Disabled Notifications ( 3 ) Reset Sear…" at bounding box center [868, 295] width 1299 height 400
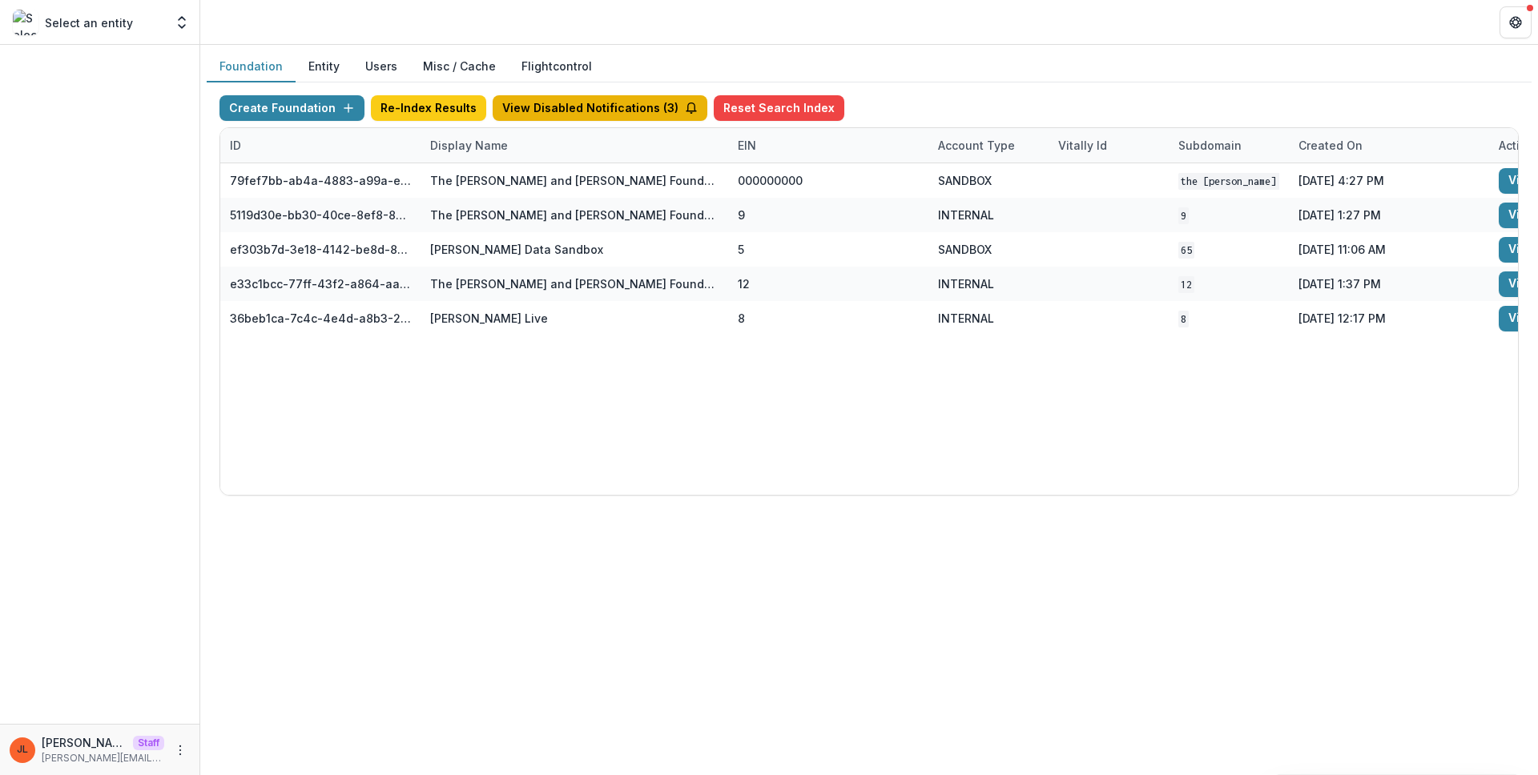
click at [601, 112] on button "View Disabled Notifications ( 3 )" at bounding box center [600, 108] width 215 height 26
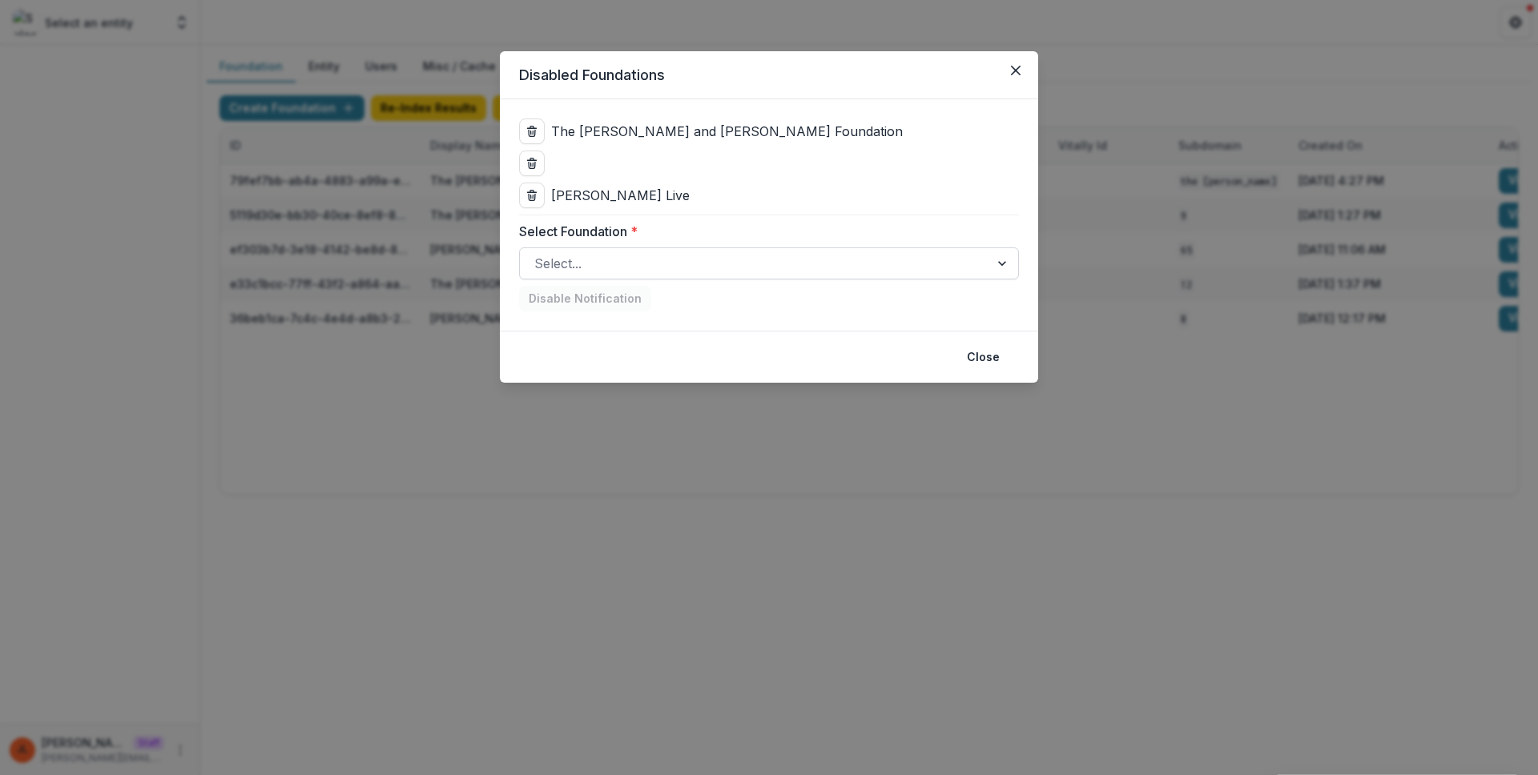
click at [635, 260] on div at bounding box center [754, 263] width 441 height 22
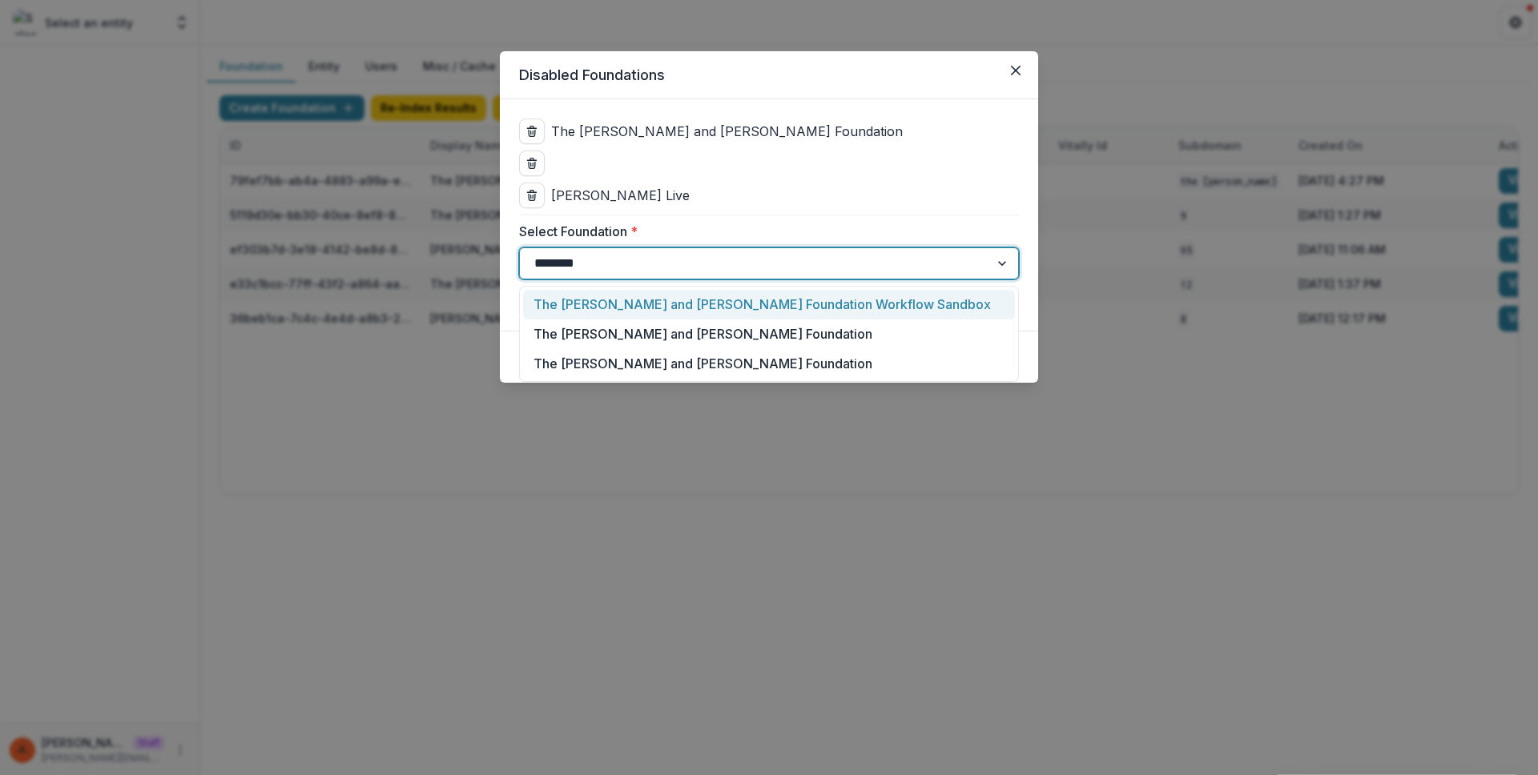
type input "*********"
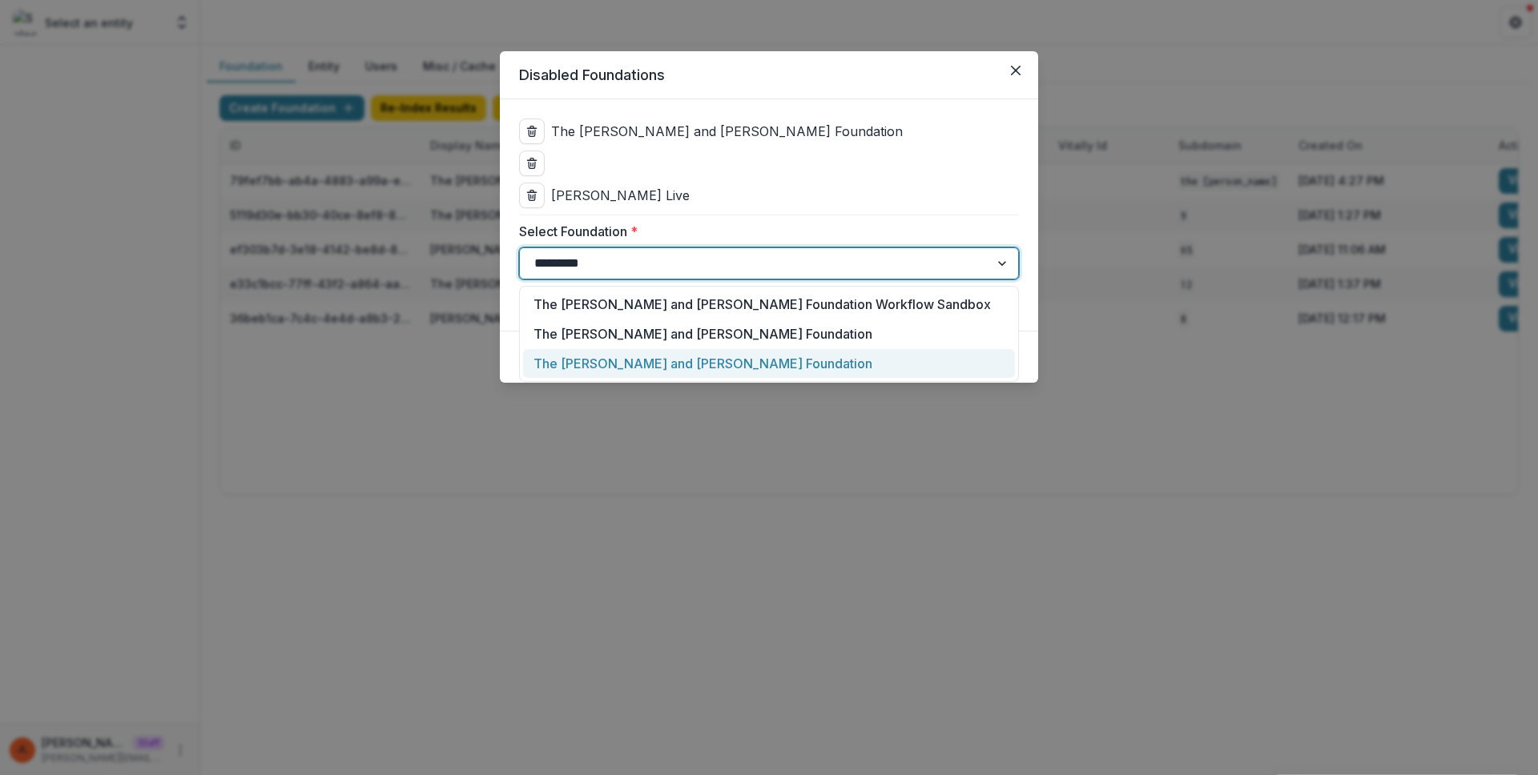
click at [647, 356] on div "The [PERSON_NAME] and [PERSON_NAME] Foundation" at bounding box center [769, 364] width 492 height 30
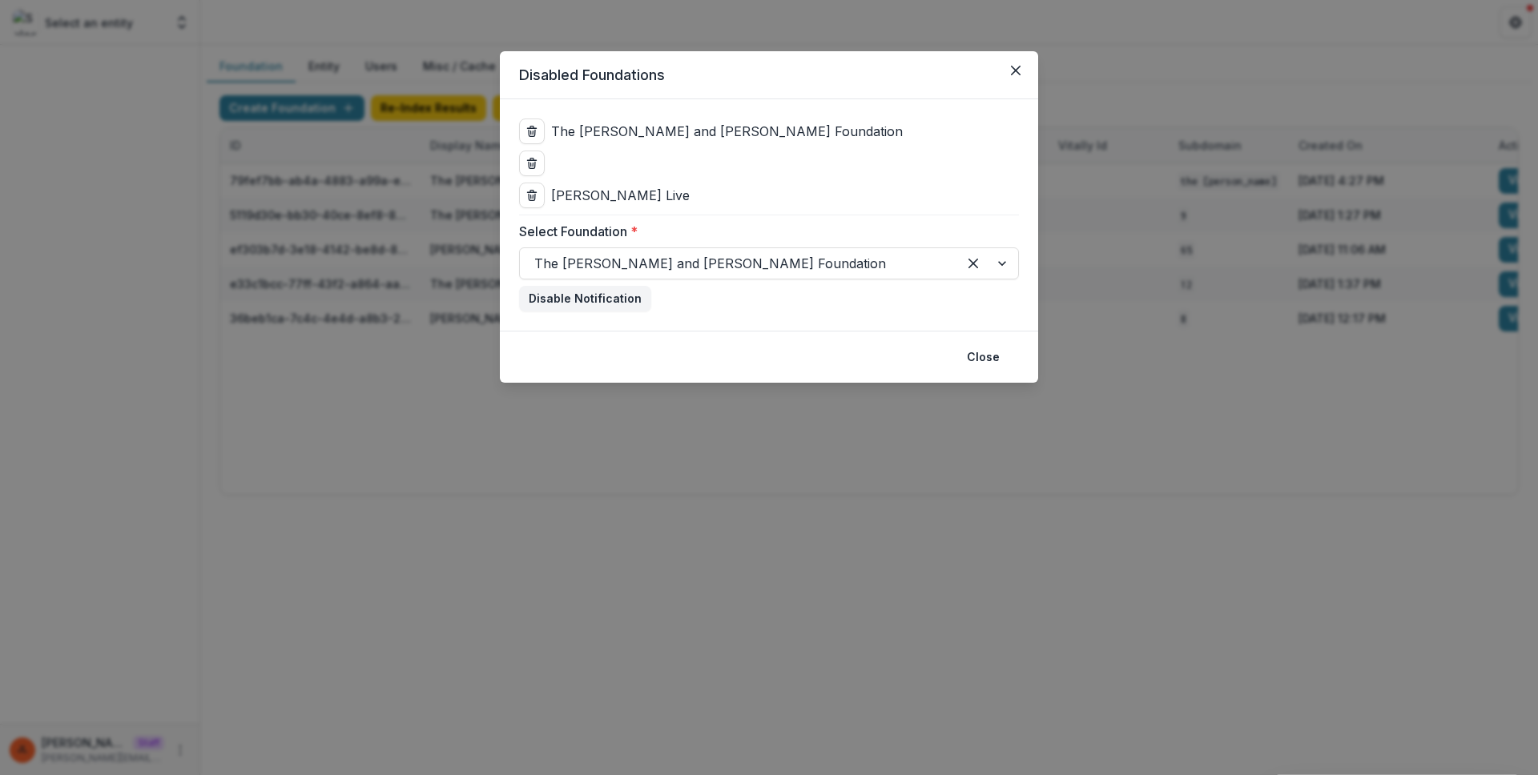
click at [618, 315] on div "The [PERSON_NAME] and [PERSON_NAME] Foundation [PERSON_NAME] Live Select Founda…" at bounding box center [769, 214] width 538 height 231
click at [618, 300] on button "Disable Notification" at bounding box center [585, 299] width 132 height 26
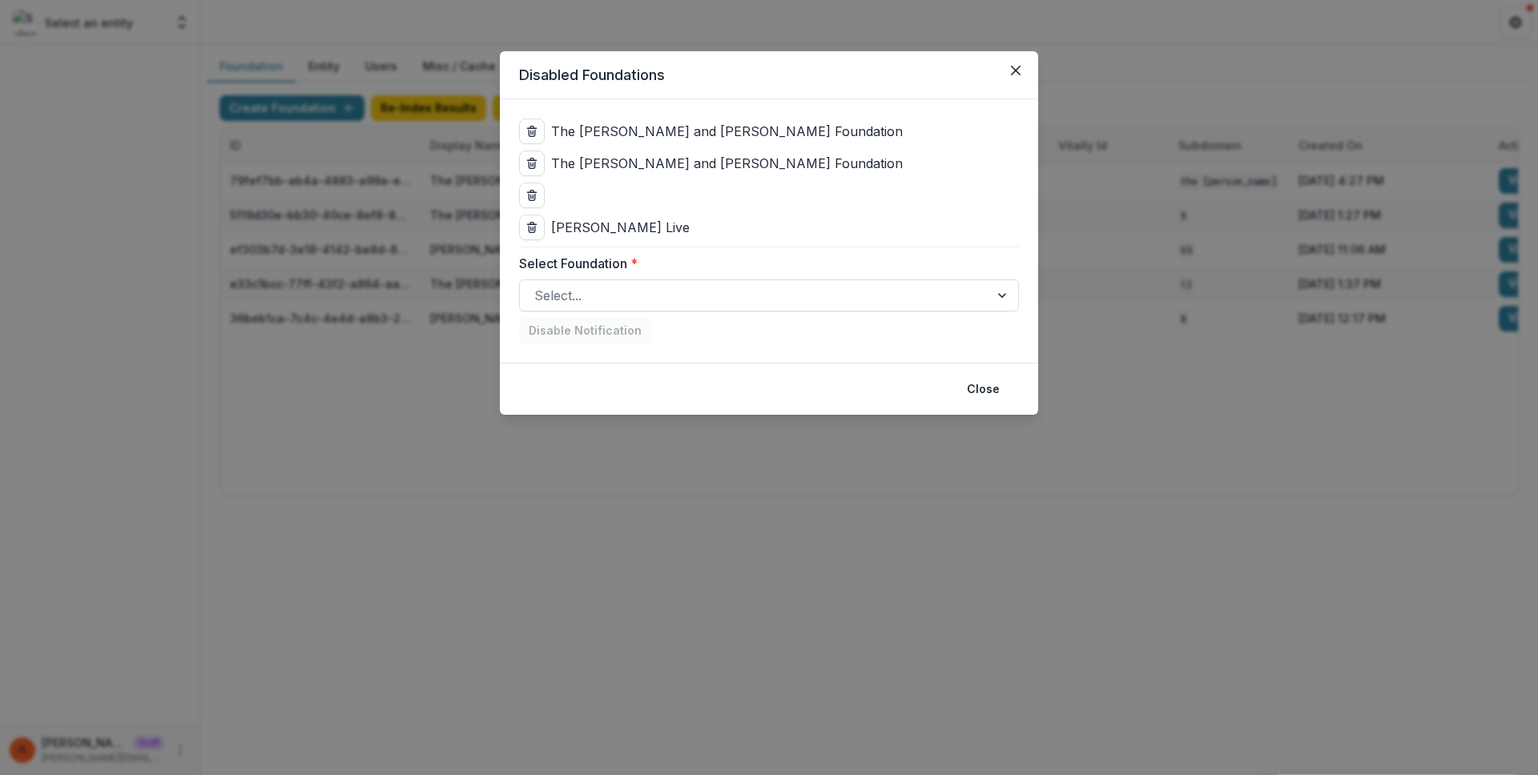
click at [573, 535] on div "Disabled Foundations The [PERSON_NAME] and [PERSON_NAME] Foundation The [PERSON…" at bounding box center [769, 387] width 1538 height 775
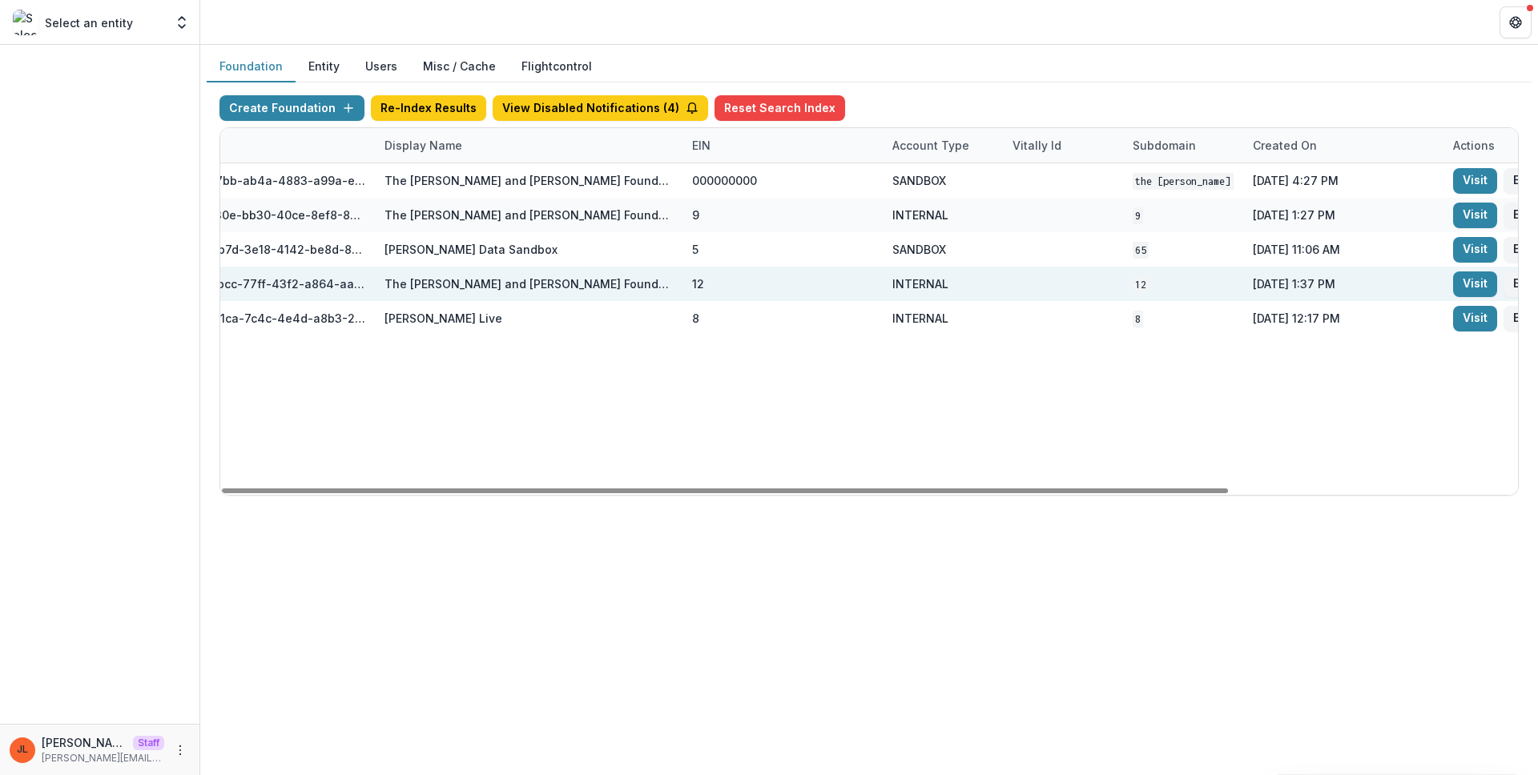
scroll to position [0, 46]
click at [1460, 293] on link "Visit" at bounding box center [1474, 285] width 44 height 26
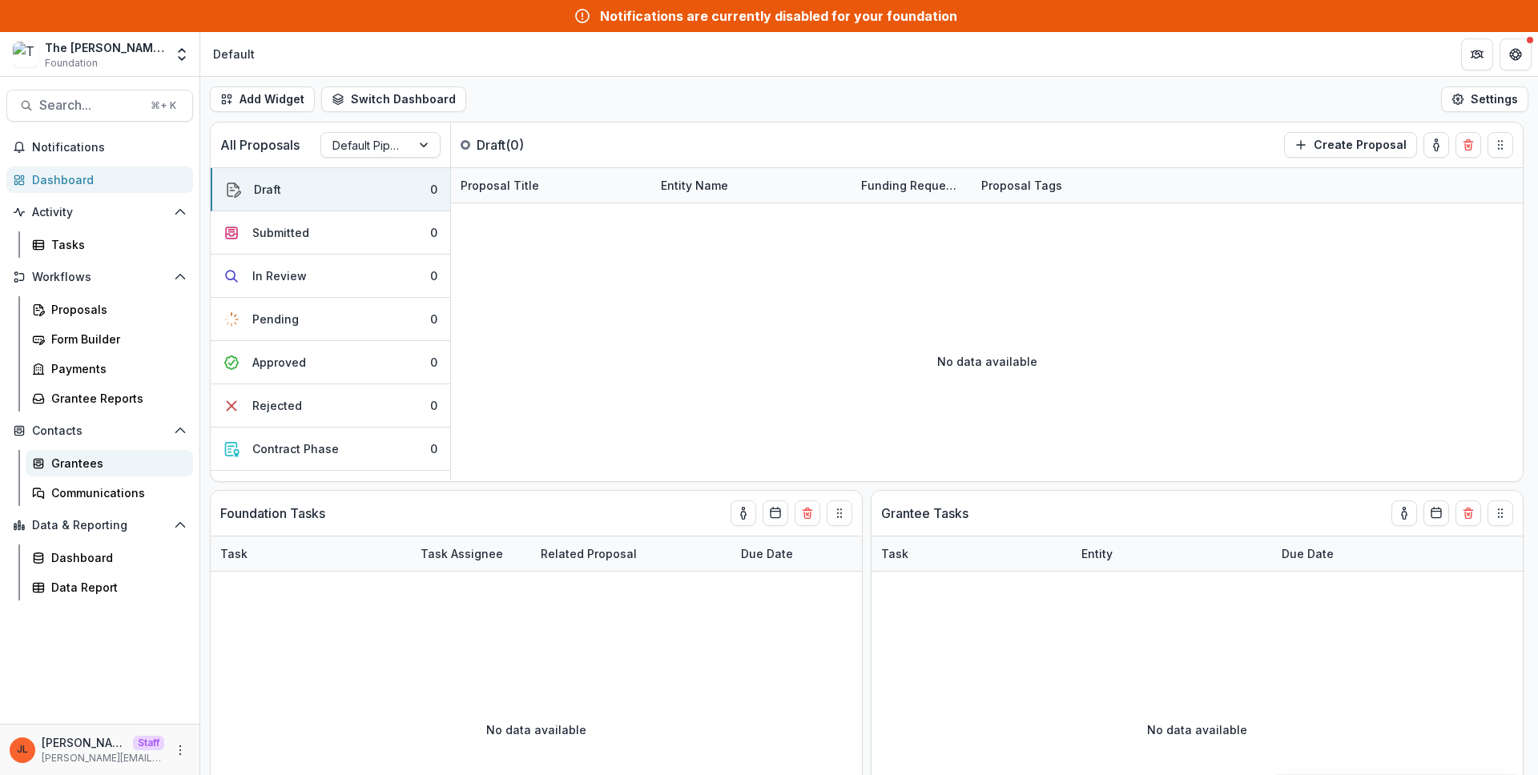
click at [113, 475] on link "Grantees" at bounding box center [109, 463] width 167 height 26
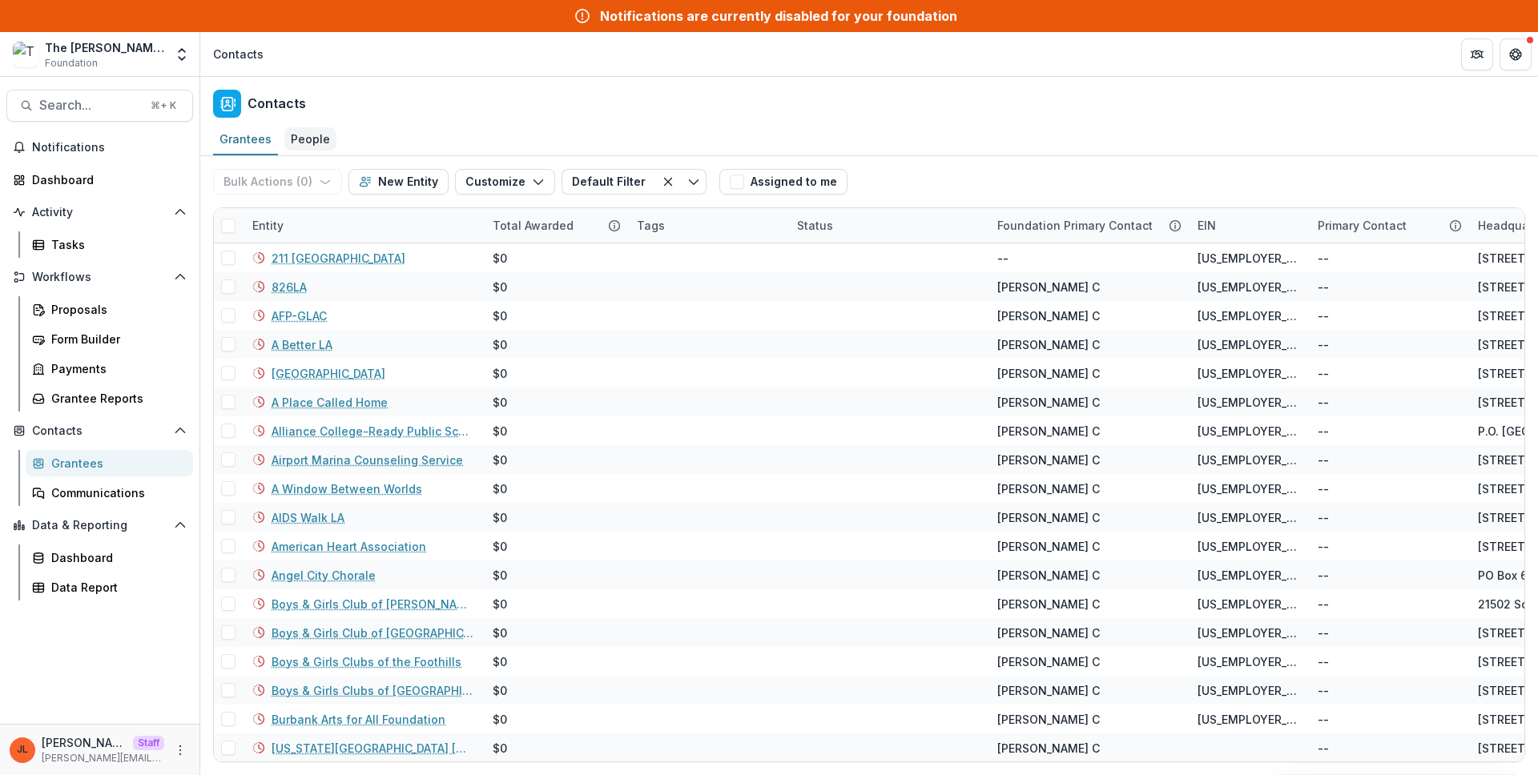
click at [321, 152] on link "People" at bounding box center [310, 139] width 52 height 31
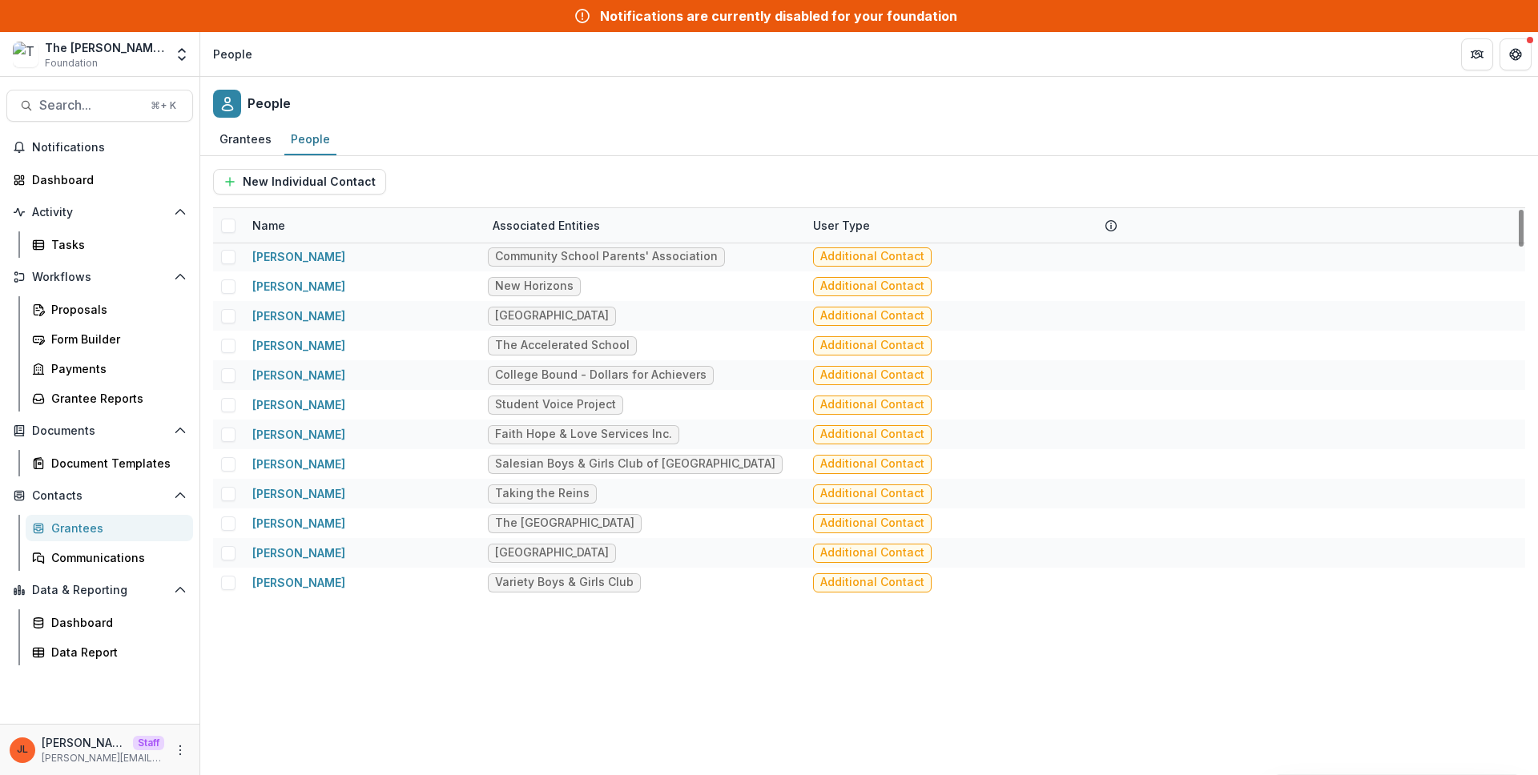
scroll to position [3115, 0]
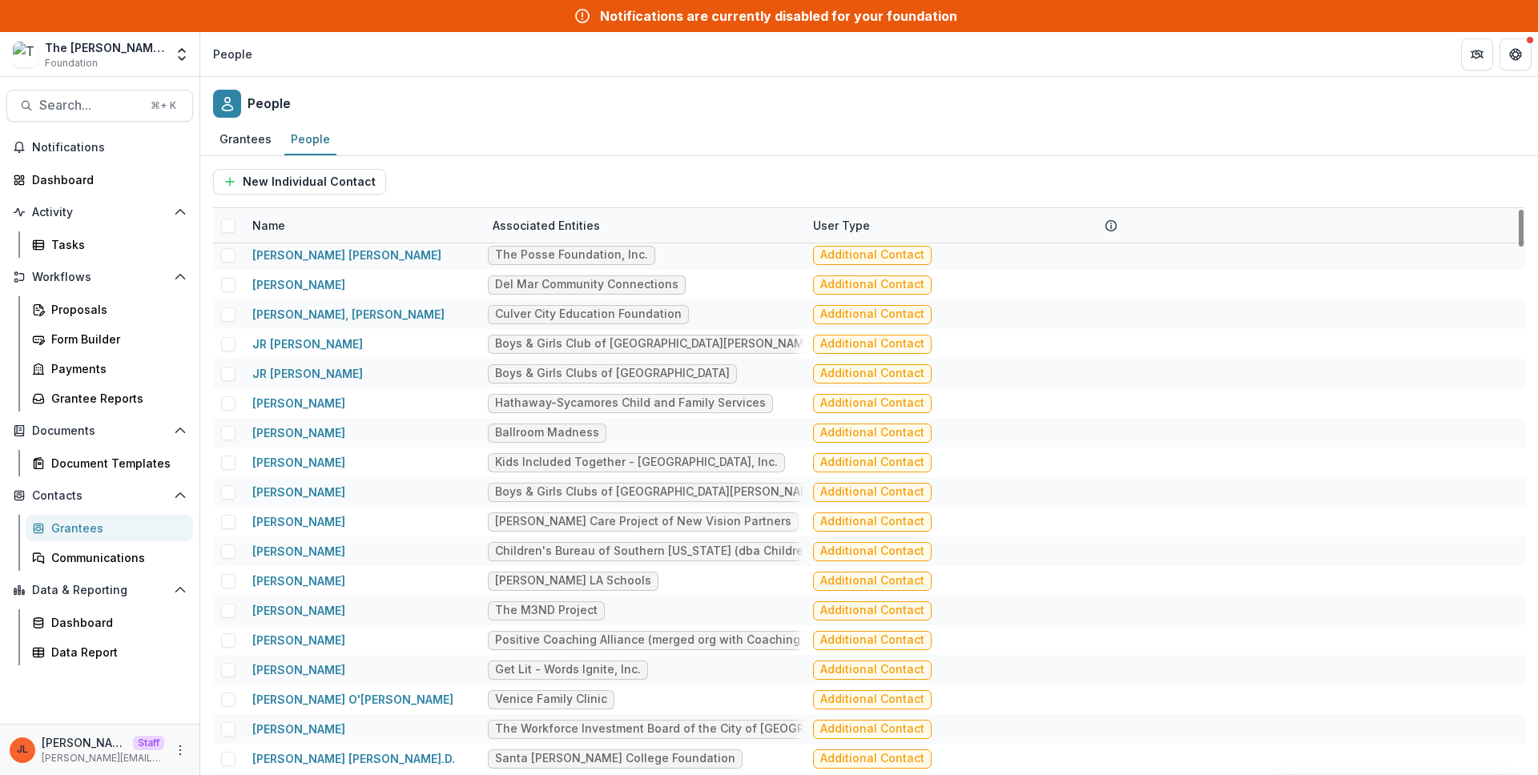
click at [602, 142] on div "Grantees People" at bounding box center [869, 140] width 1338 height 32
click at [171, 751] on button "More" at bounding box center [180, 750] width 19 height 19
click at [223, 725] on link "User Settings" at bounding box center [285, 716] width 171 height 26
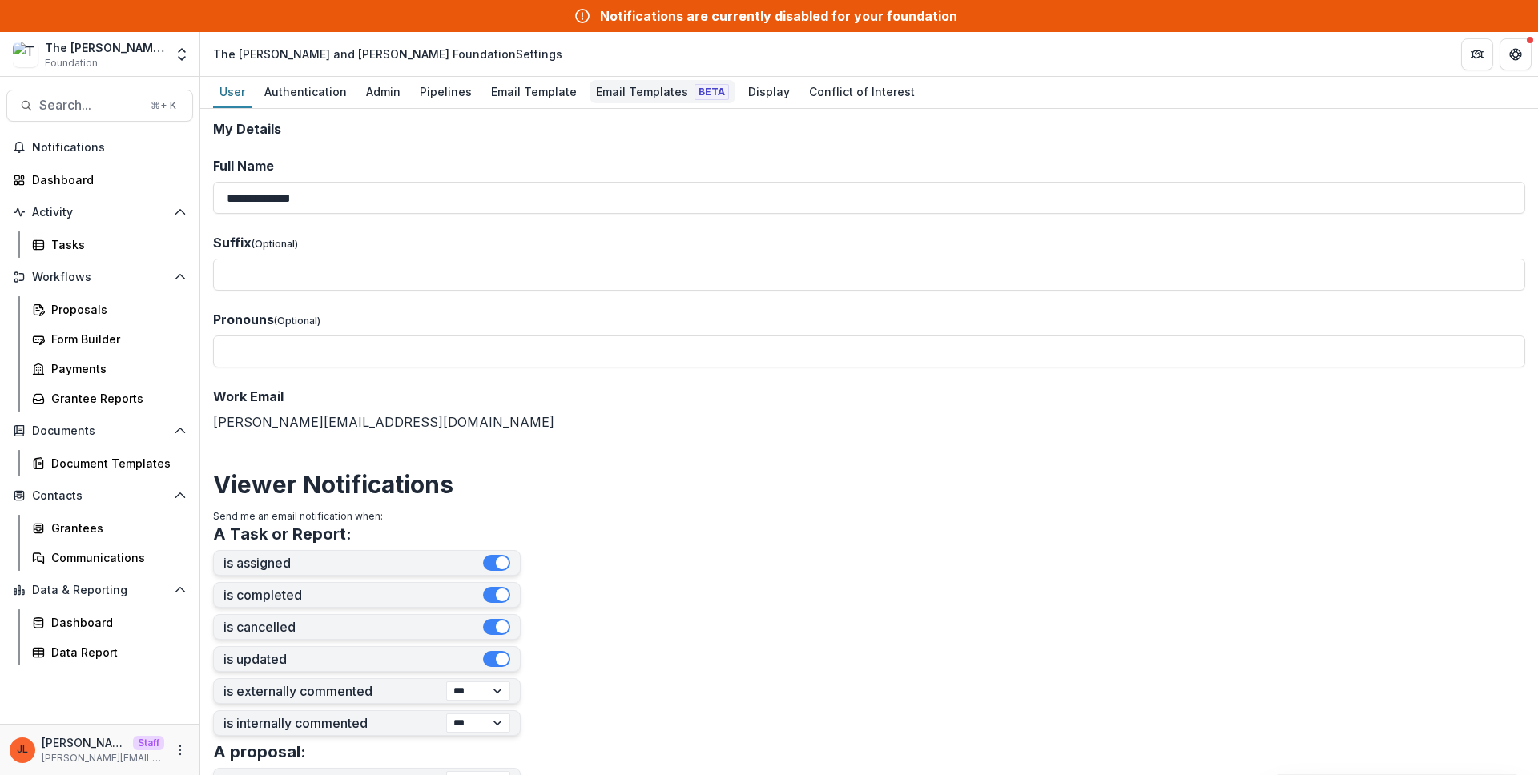
click at [628, 93] on div "Email Templates Beta" at bounding box center [662, 91] width 146 height 23
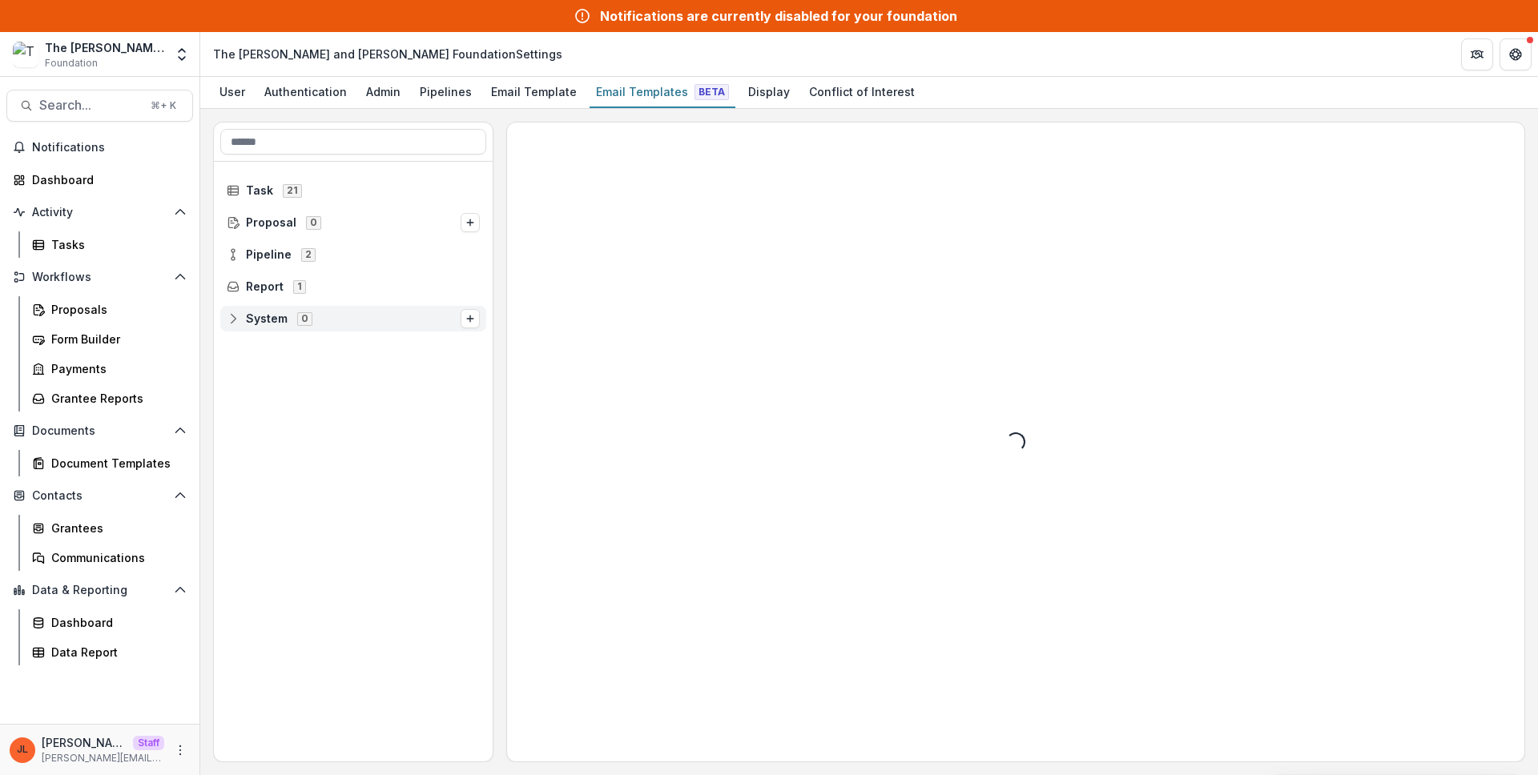
click at [330, 314] on span "System 0" at bounding box center [344, 319] width 234 height 14
click at [400, 284] on span "Report 1" at bounding box center [353, 287] width 253 height 14
click at [340, 314] on span "6 Month Report" at bounding box center [302, 319] width 88 height 14
click at [396, 253] on span "Pipeline 2" at bounding box center [353, 254] width 253 height 14
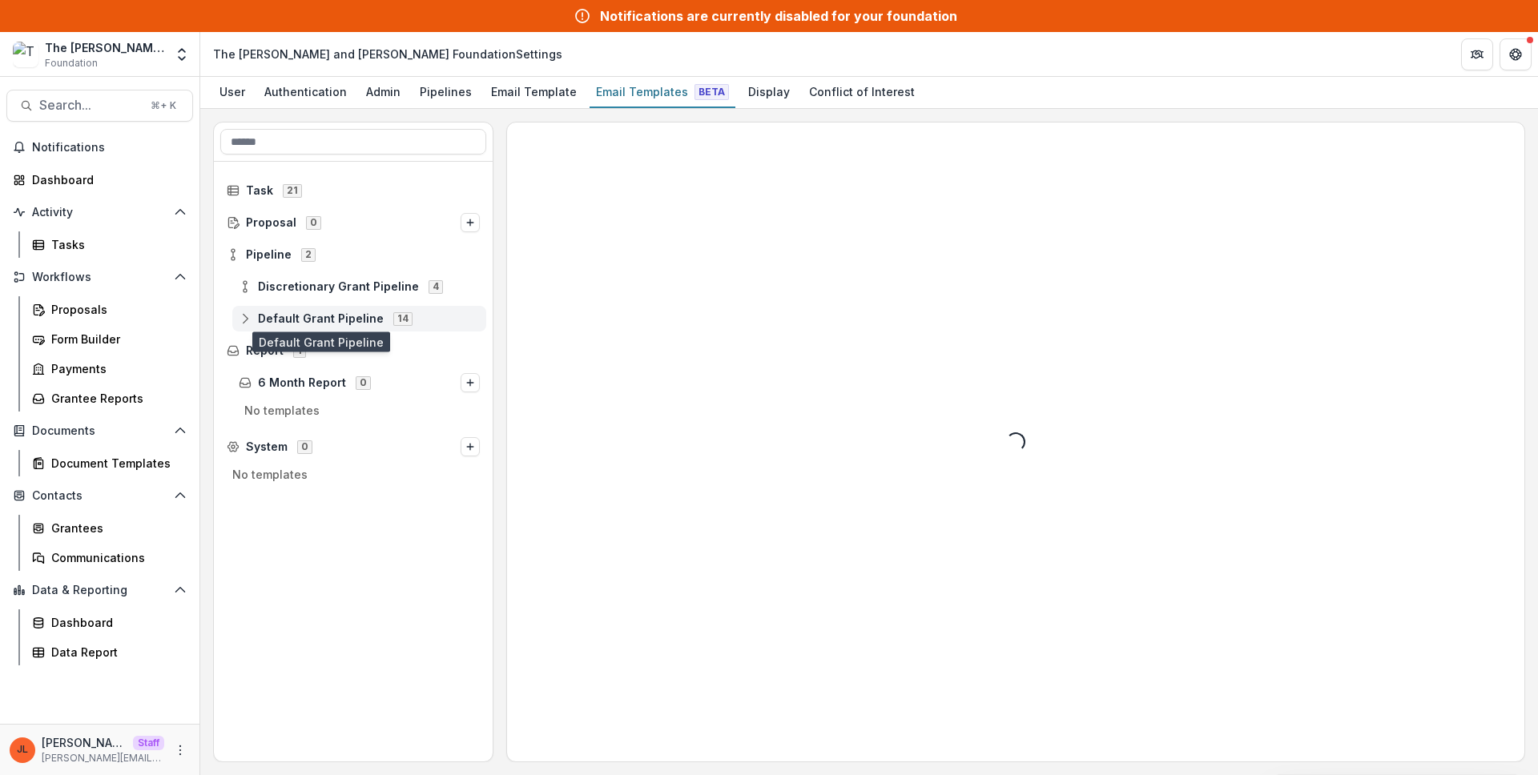
click at [335, 317] on span "Default Grant Pipeline" at bounding box center [321, 319] width 126 height 14
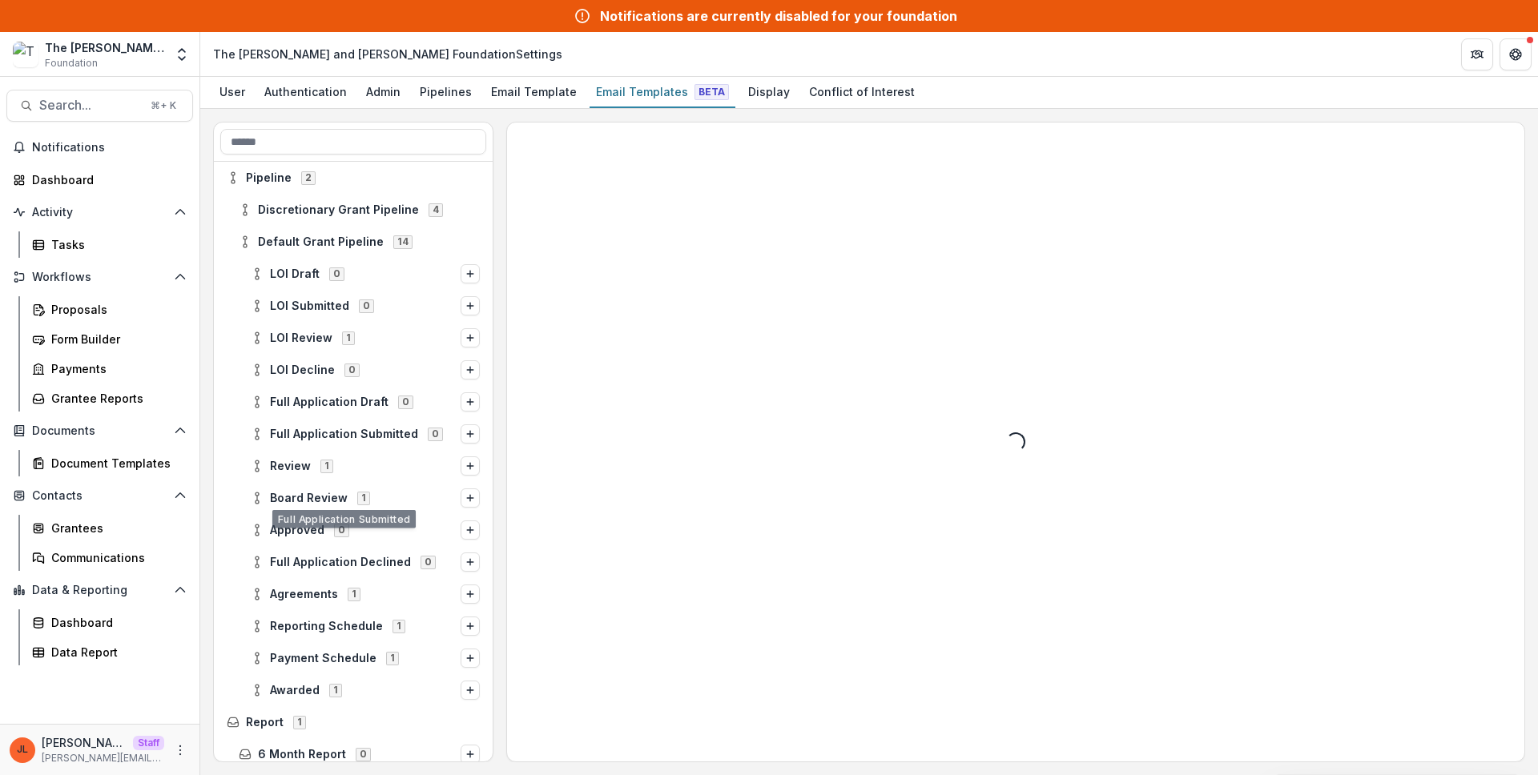
scroll to position [86, 0]
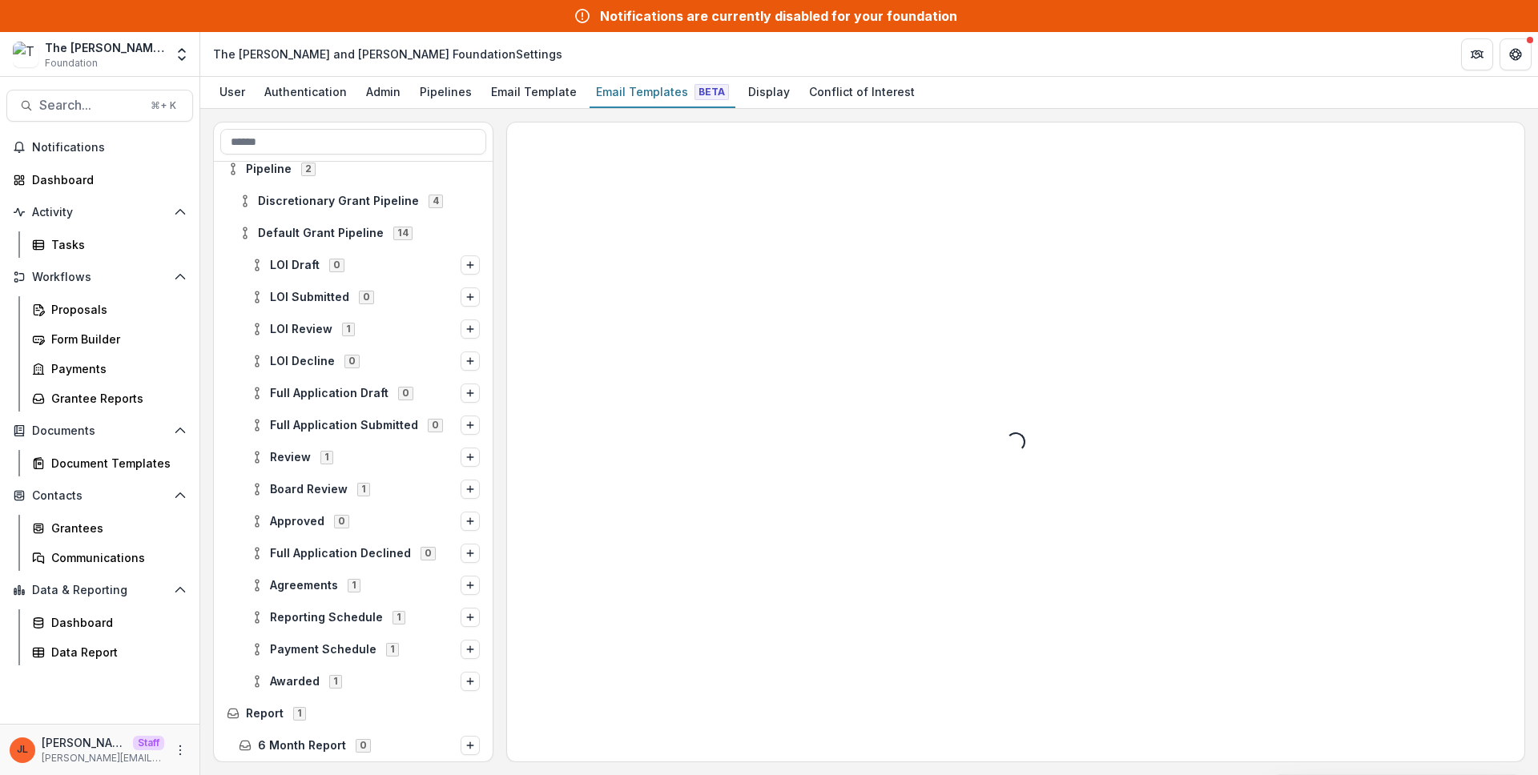
click at [353, 376] on div "LOI Decline 0" at bounding box center [353, 361] width 279 height 32
click at [354, 384] on div "Full Application Draft 0" at bounding box center [365, 393] width 242 height 26
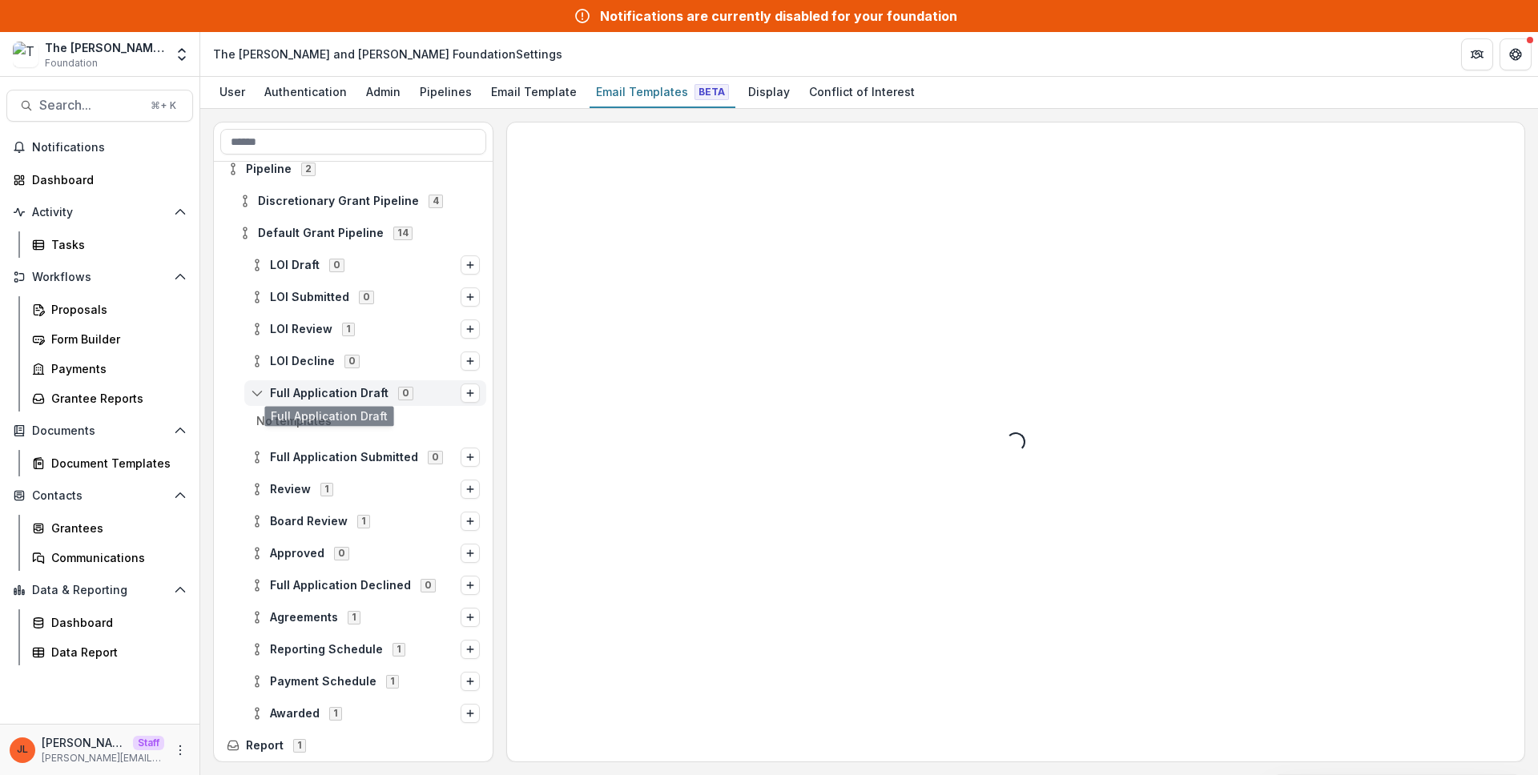
click at [340, 400] on div "Full Application Draft 0" at bounding box center [365, 393] width 242 height 26
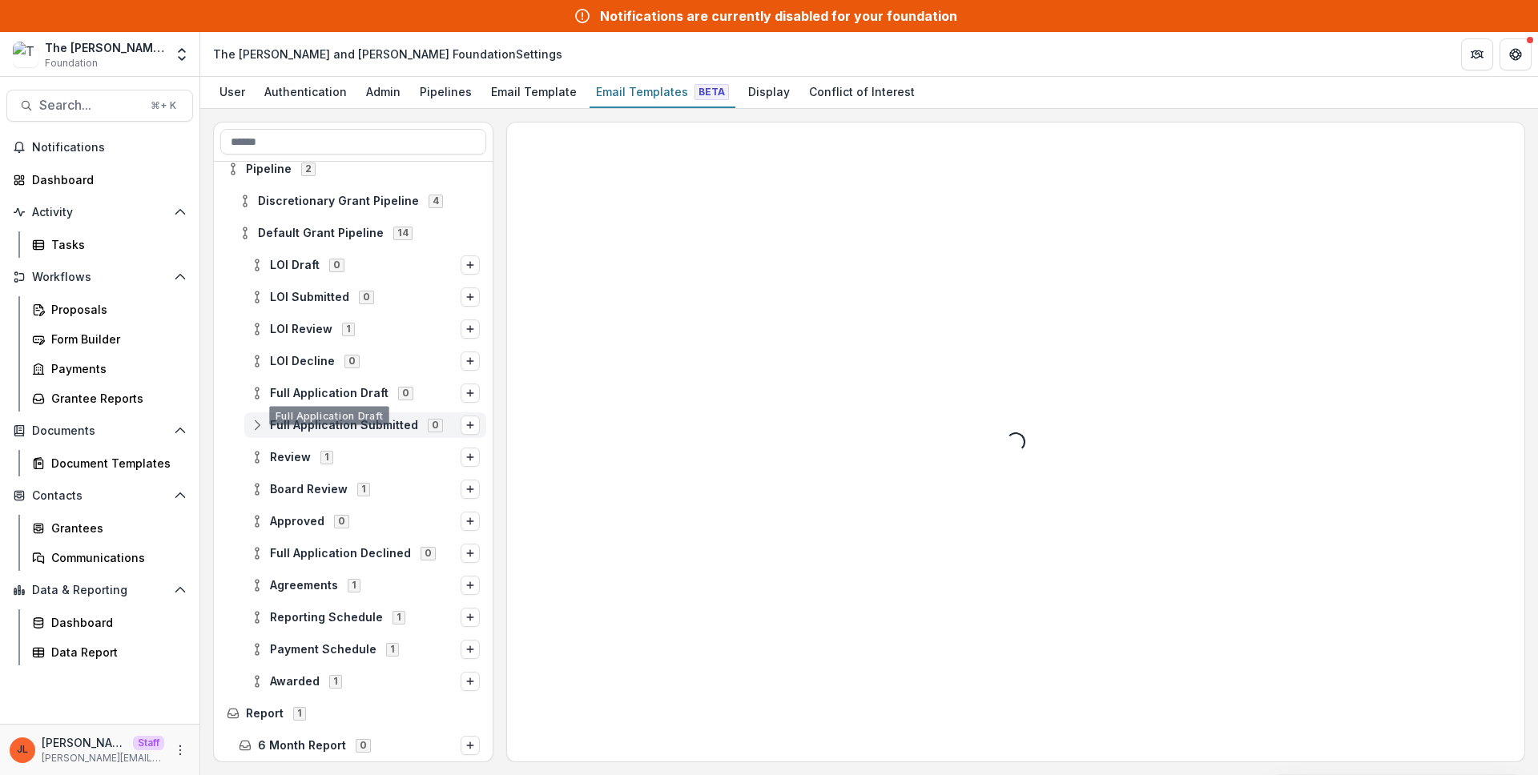
click at [364, 437] on div "Full Application Submitted 0" at bounding box center [365, 425] width 242 height 26
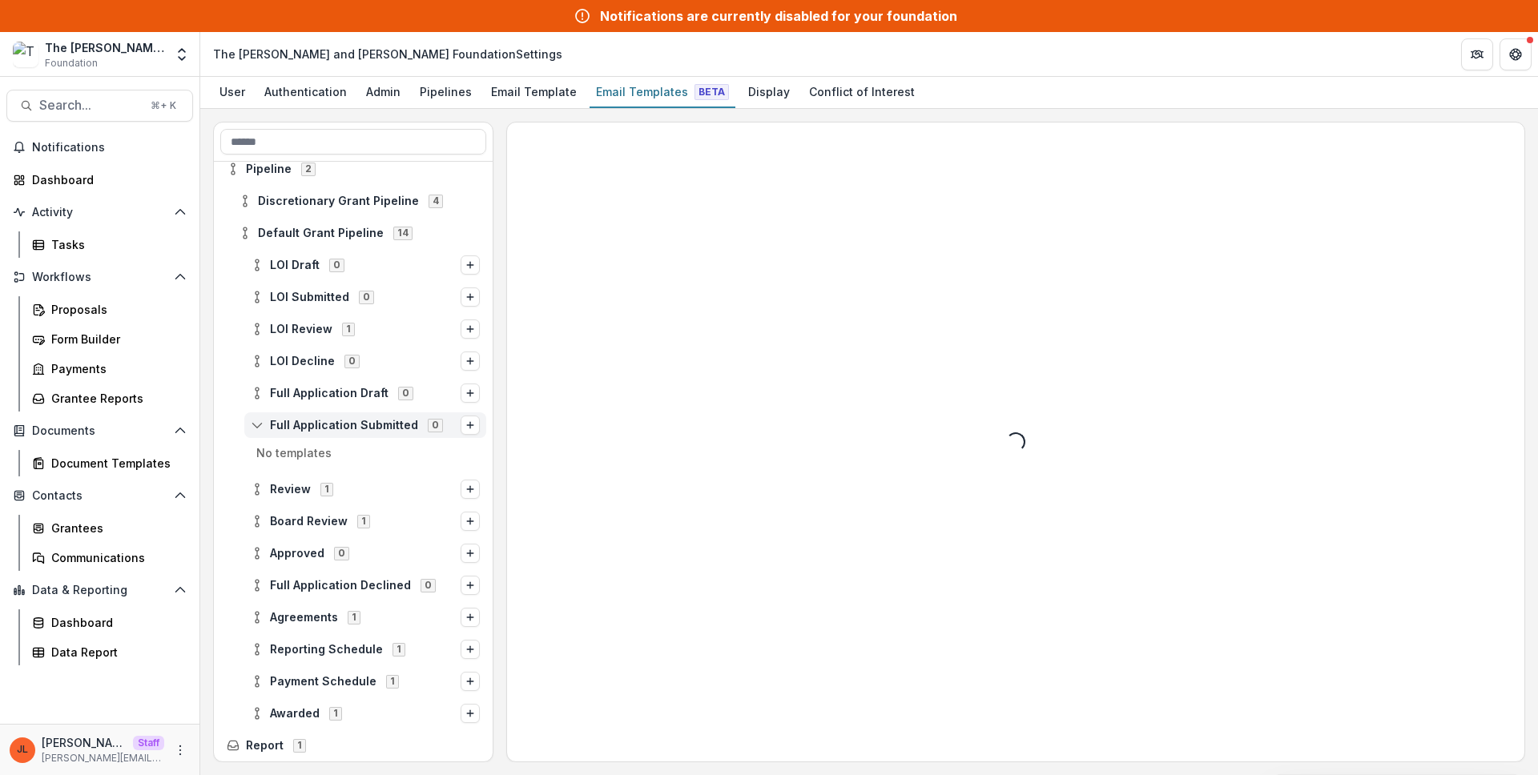
click at [364, 436] on div "Full Application Submitted 0" at bounding box center [365, 425] width 242 height 26
click at [1064, 339] on div "Loading..." at bounding box center [1015, 442] width 1017 height 639
click at [780, 514] on div "Loading..." at bounding box center [1015, 442] width 1017 height 639
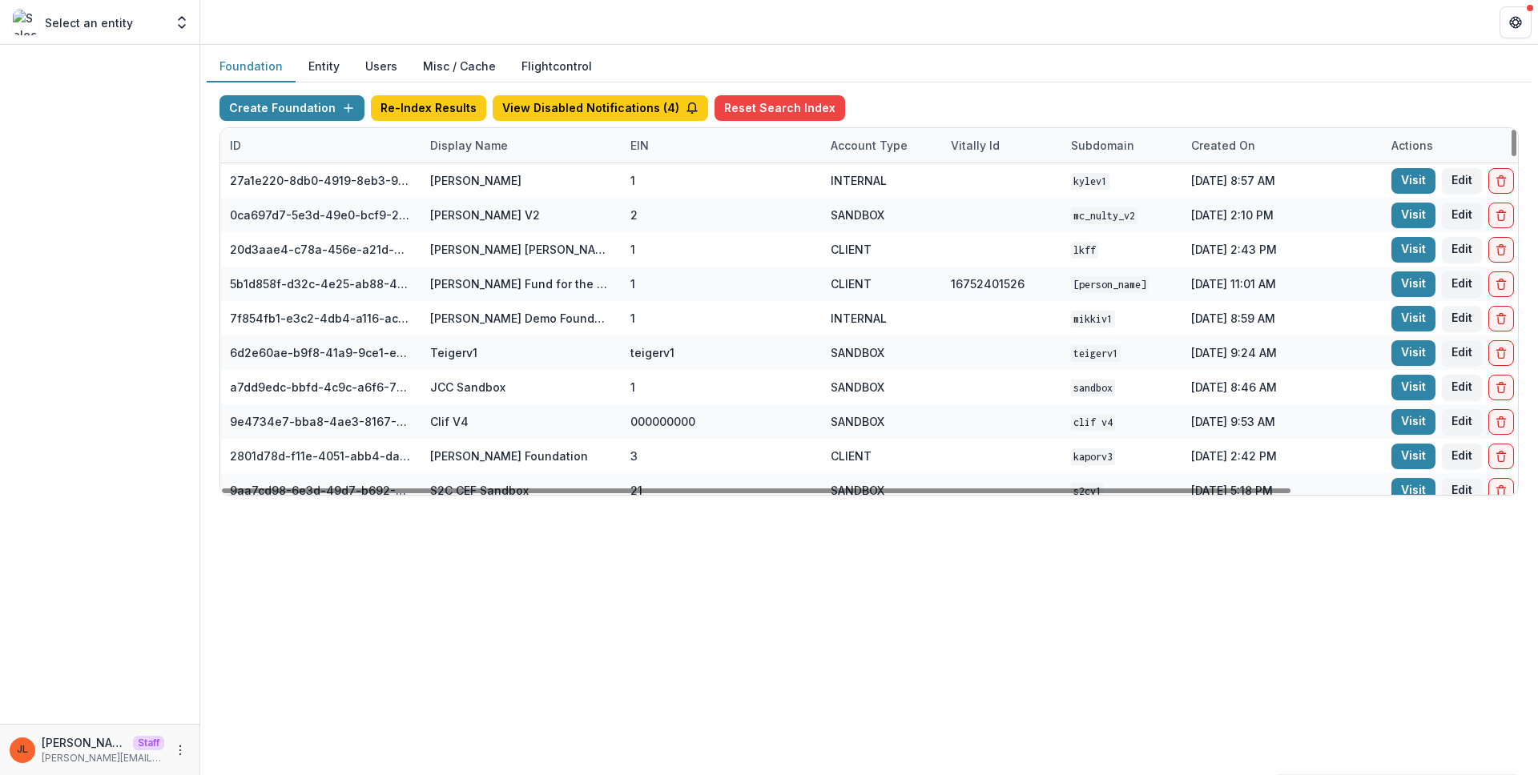
click at [501, 136] on div "Display Name" at bounding box center [520, 145] width 200 height 34
click at [495, 186] on input at bounding box center [520, 182] width 192 height 26
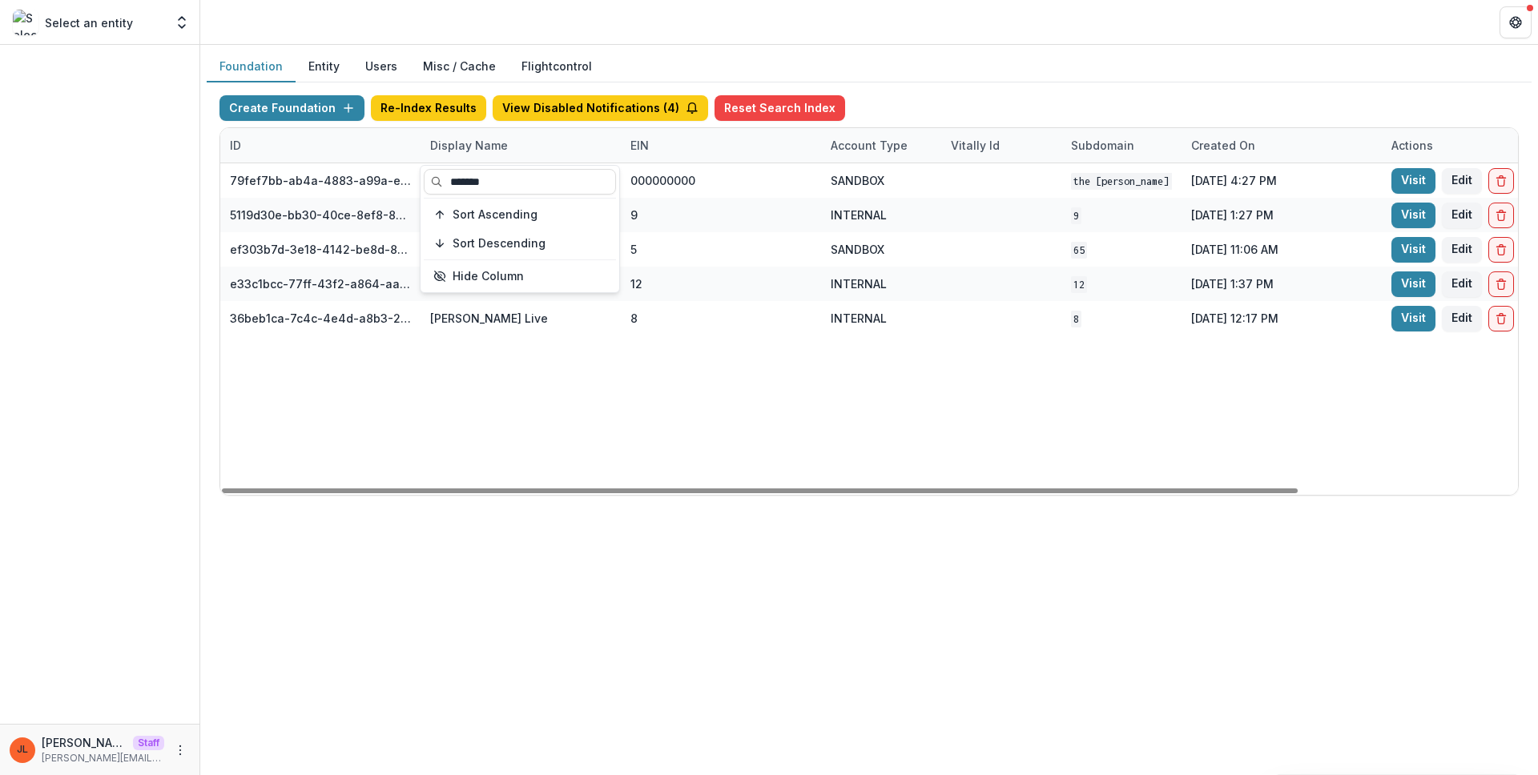
type input "*******"
drag, startPoint x: 713, startPoint y: 474, endPoint x: 718, endPoint y: 468, distance: 8.5
click at [713, 474] on div "79fef7bb-ab4a-4883-a99a-e2f11936830d The [PERSON_NAME] and [PERSON_NAME] Founda…" at bounding box center [1001, 329] width 1562 height 332
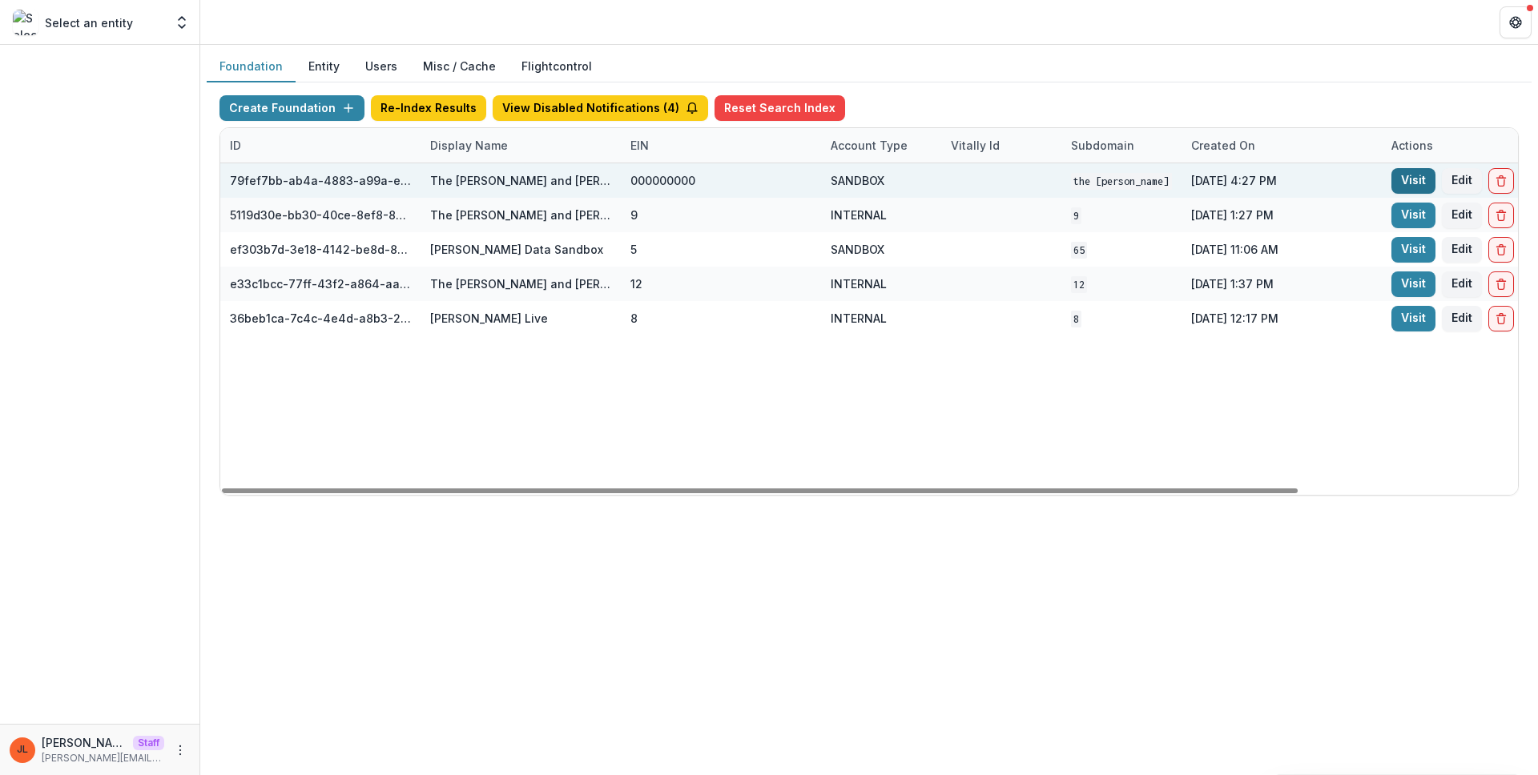
click at [1393, 180] on link "Visit" at bounding box center [1413, 181] width 44 height 26
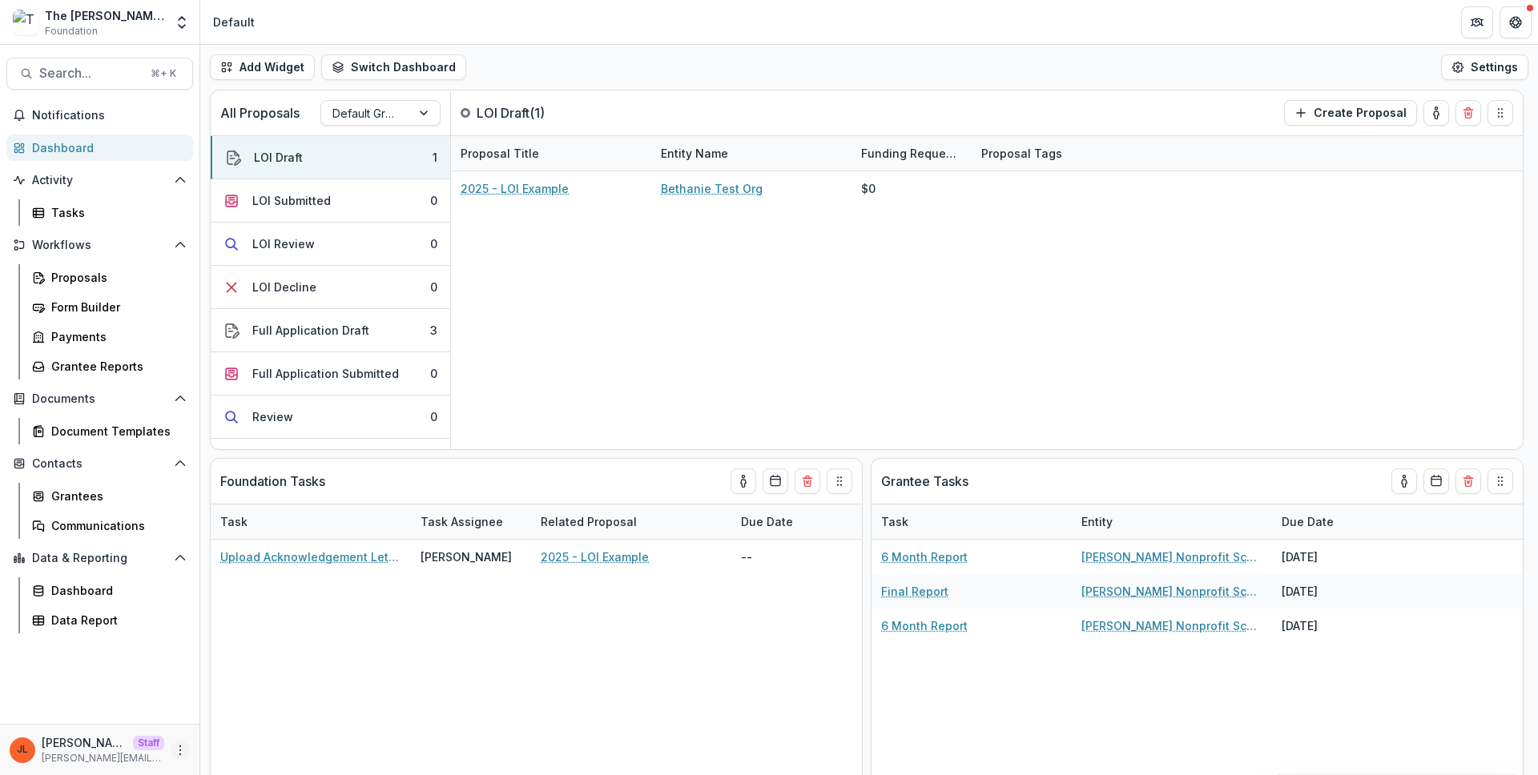
click at [181, 746] on icon "More" at bounding box center [180, 750] width 13 height 13
click at [234, 718] on link "User Settings" at bounding box center [285, 716] width 171 height 26
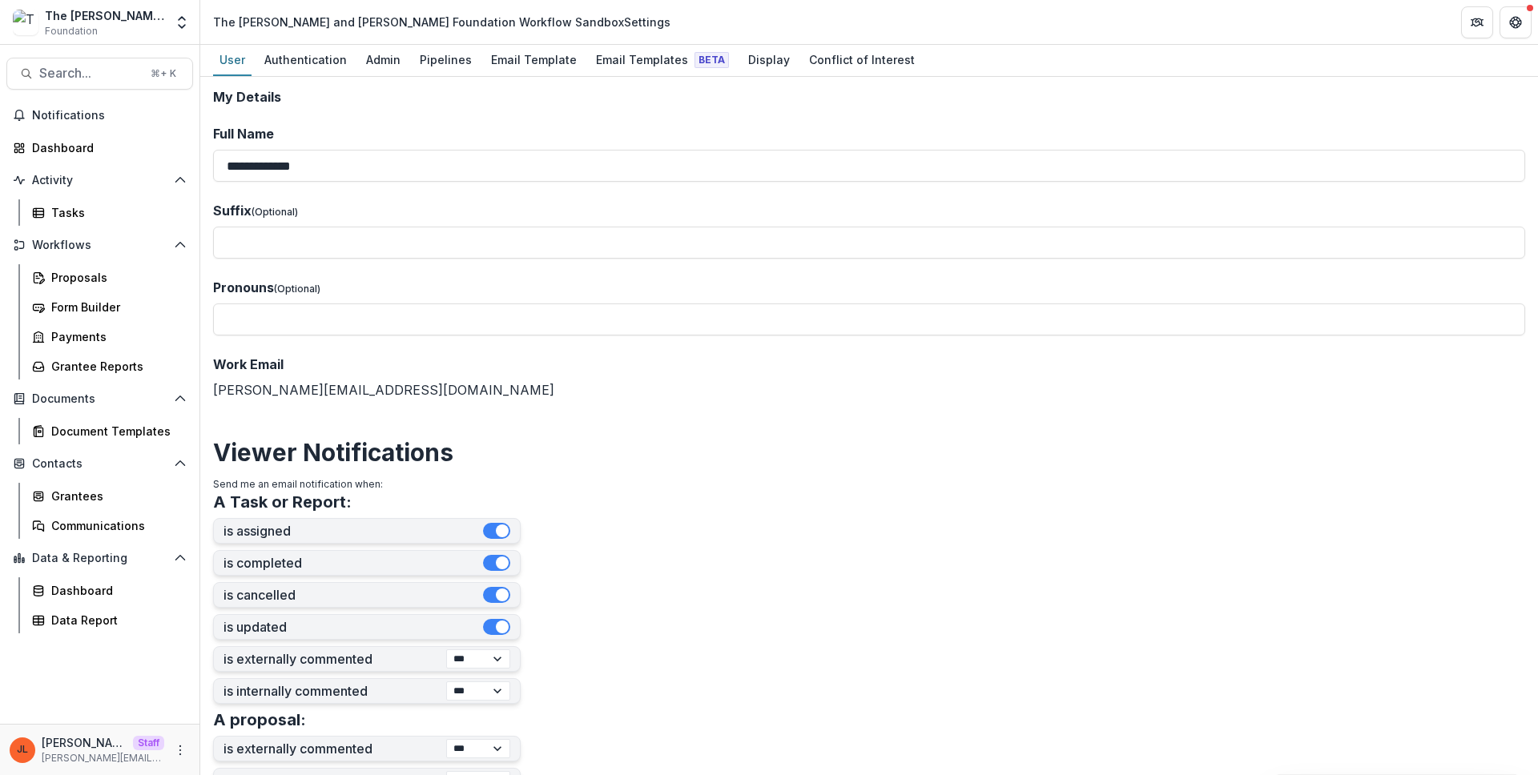
click at [640, 131] on label "Full Name" at bounding box center [864, 133] width 1302 height 19
click at [640, 150] on input "**********" at bounding box center [869, 166] width 1312 height 32
click at [597, 116] on form "**********" at bounding box center [869, 648] width 1312 height 1116
click at [619, 68] on div "Email Templates Beta" at bounding box center [662, 59] width 146 height 23
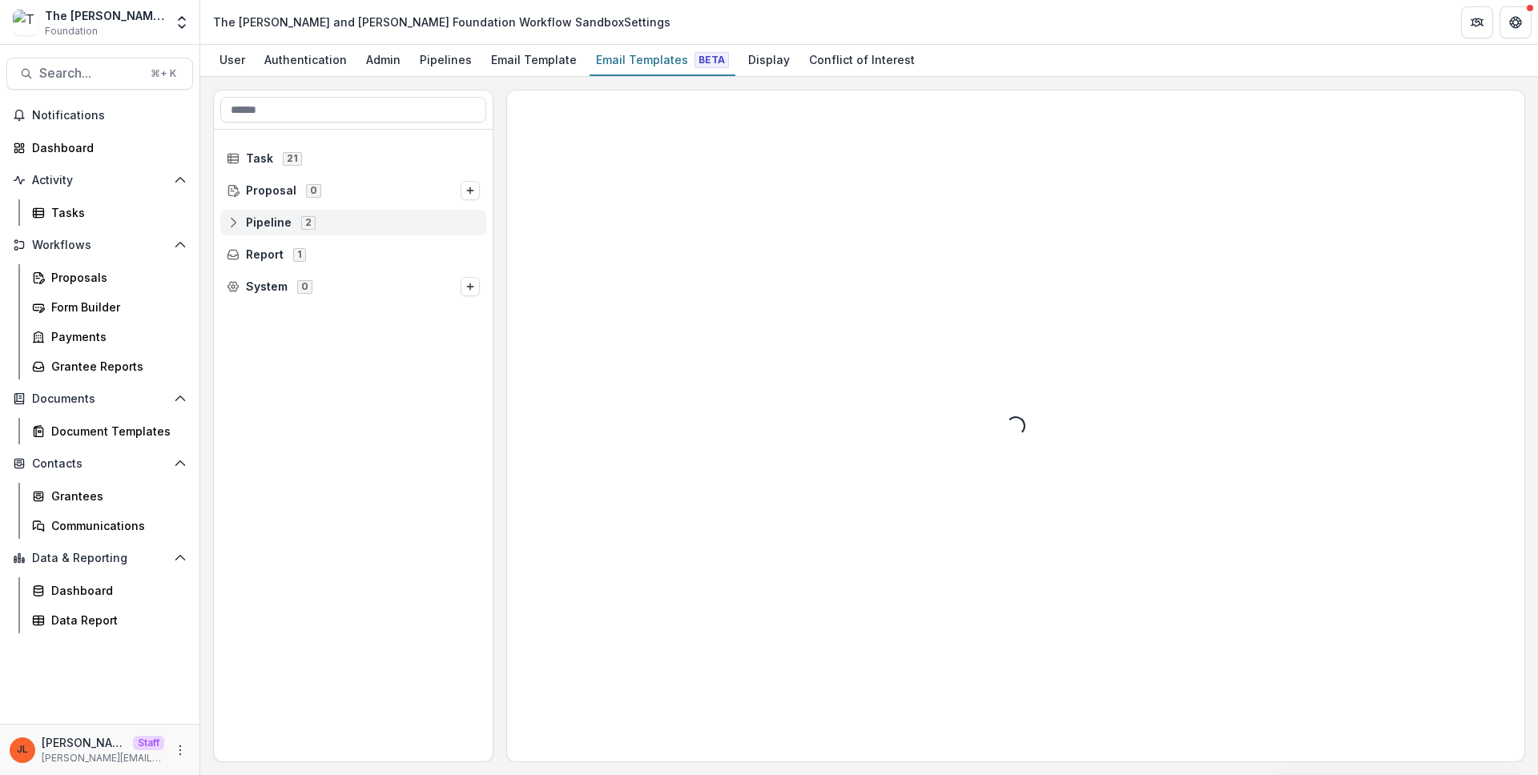
click at [308, 228] on span "2" at bounding box center [308, 222] width 14 height 13
click at [300, 278] on div "Default Grant Pipeline 14" at bounding box center [359, 287] width 254 height 26
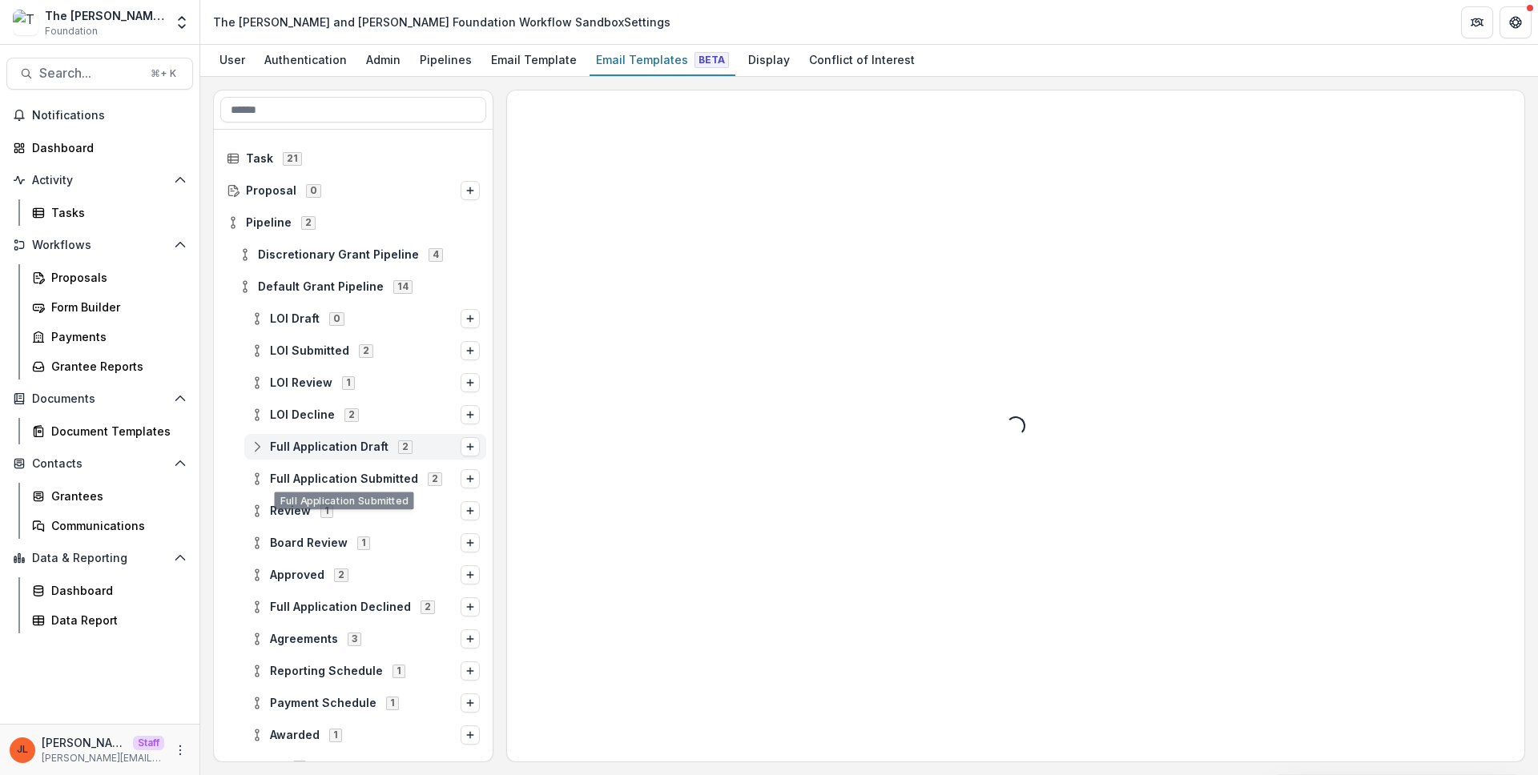
click at [349, 446] on span "Full Application Draft" at bounding box center [329, 448] width 119 height 14
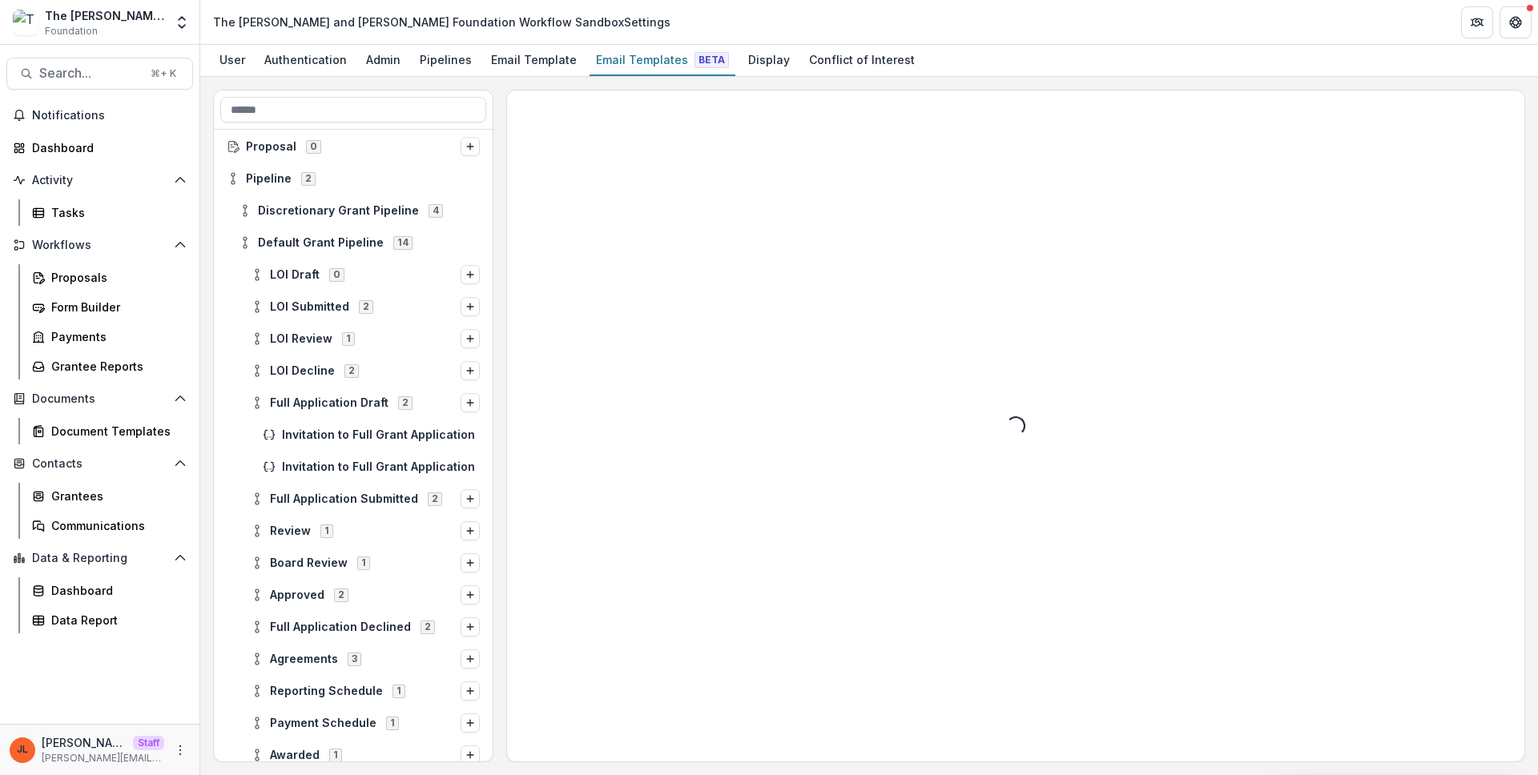
scroll to position [99, 0]
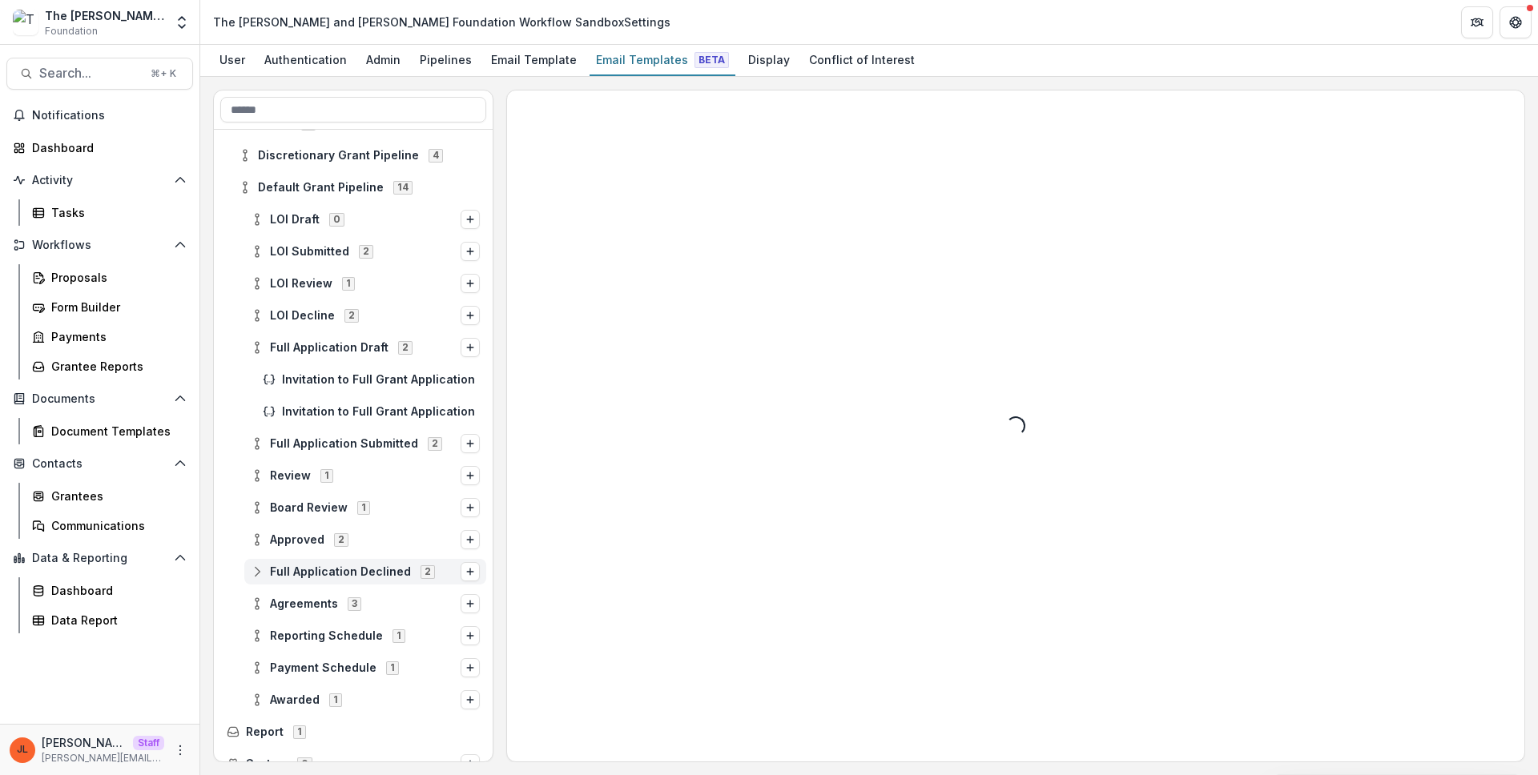
click at [321, 582] on div "Full Application Declined 2" at bounding box center [365, 572] width 242 height 26
click at [321, 597] on span "Stage Change Message" at bounding box center [381, 604] width 198 height 14
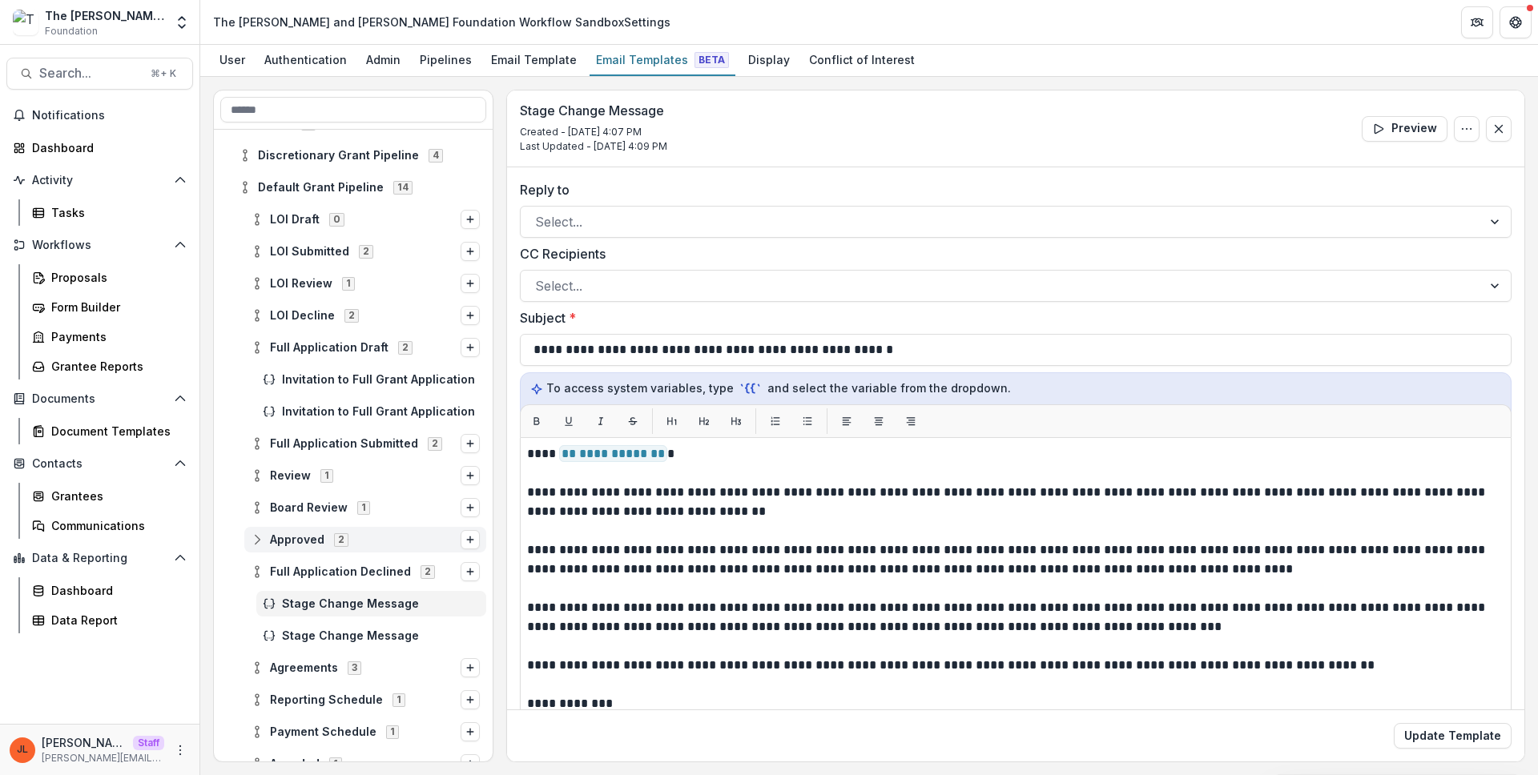
click at [335, 543] on span "2" at bounding box center [341, 539] width 14 height 13
click at [328, 566] on span "Stage Change Message" at bounding box center [381, 572] width 198 height 14
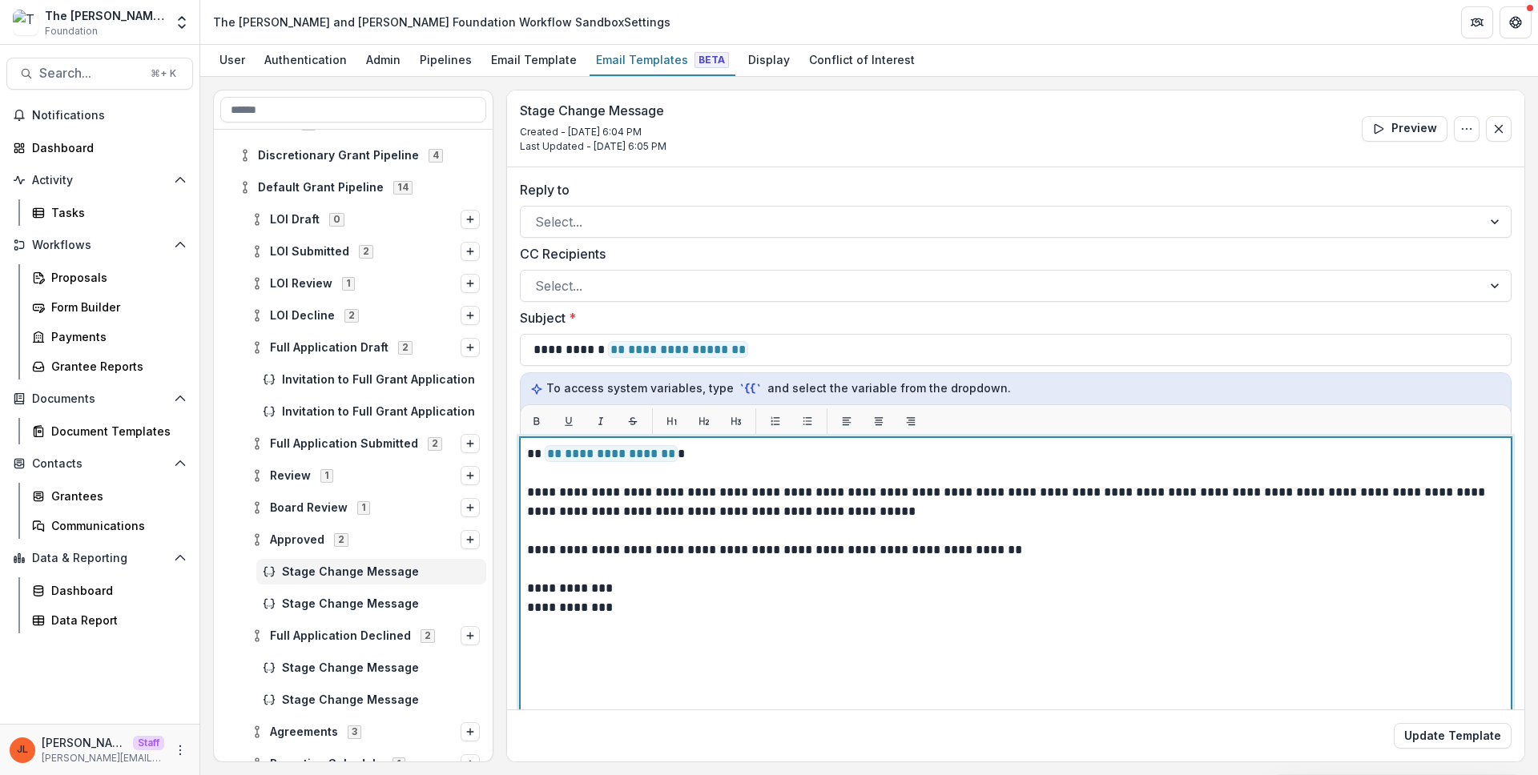
click at [779, 573] on p at bounding box center [1015, 569] width 977 height 19
click at [610, 458] on span "**********" at bounding box center [611, 453] width 133 height 17
click at [670, 573] on p at bounding box center [1015, 569] width 977 height 19
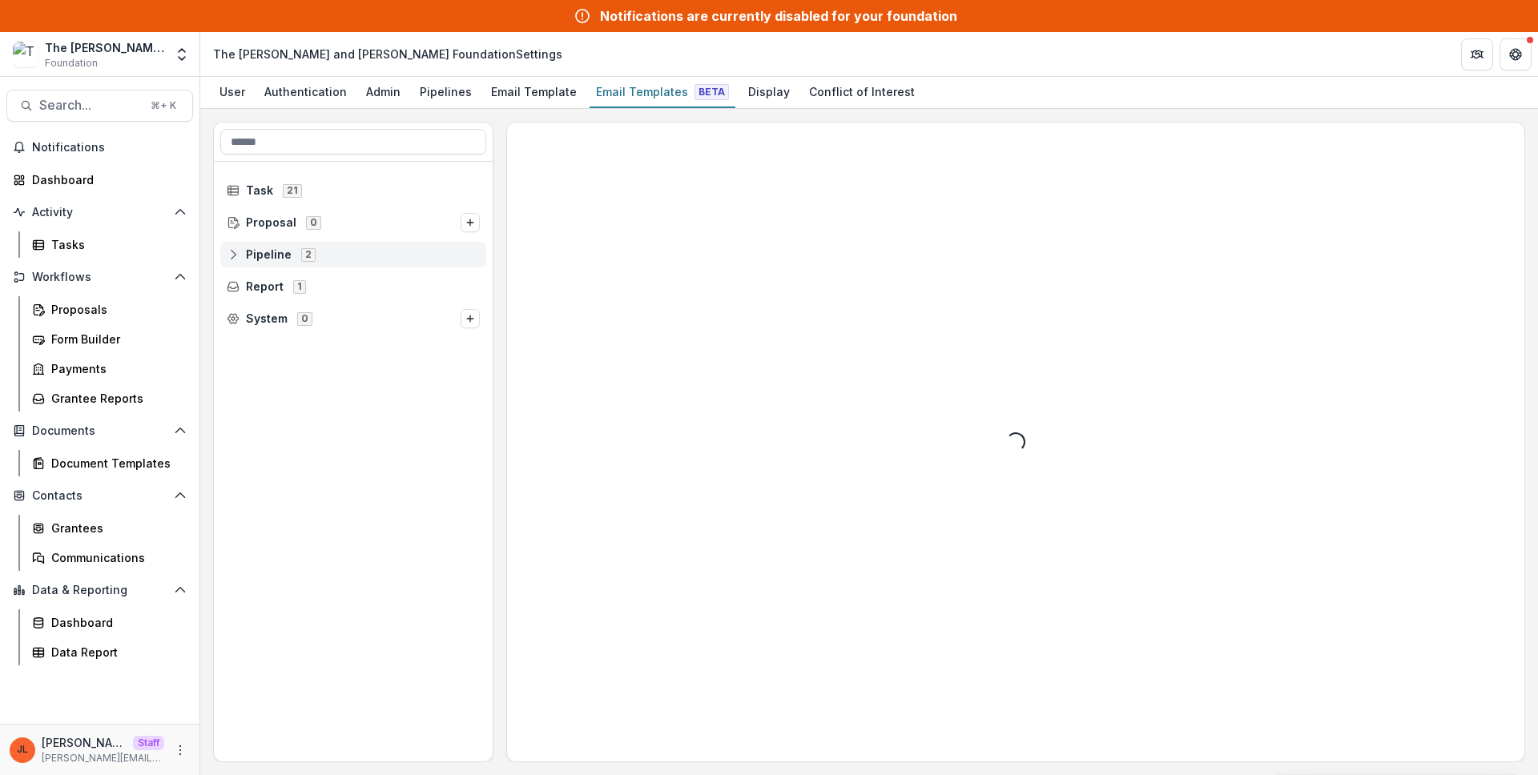
click at [331, 246] on div "Pipeline 2" at bounding box center [353, 255] width 266 height 26
click at [320, 310] on div "Default Grant Pipeline 14" at bounding box center [359, 319] width 254 height 26
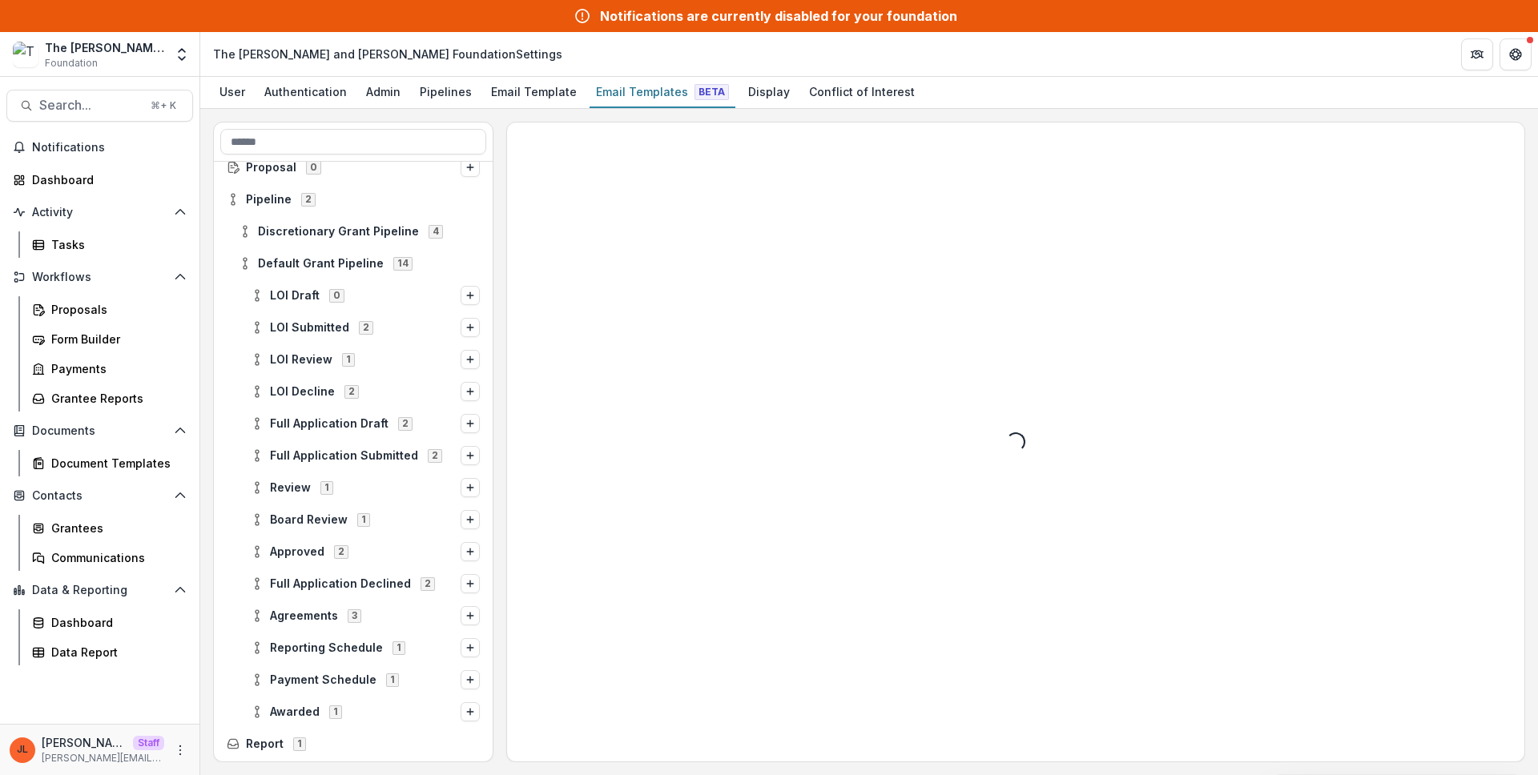
scroll to position [58, 0]
click at [372, 456] on span "Full Application Submitted" at bounding box center [344, 454] width 148 height 14
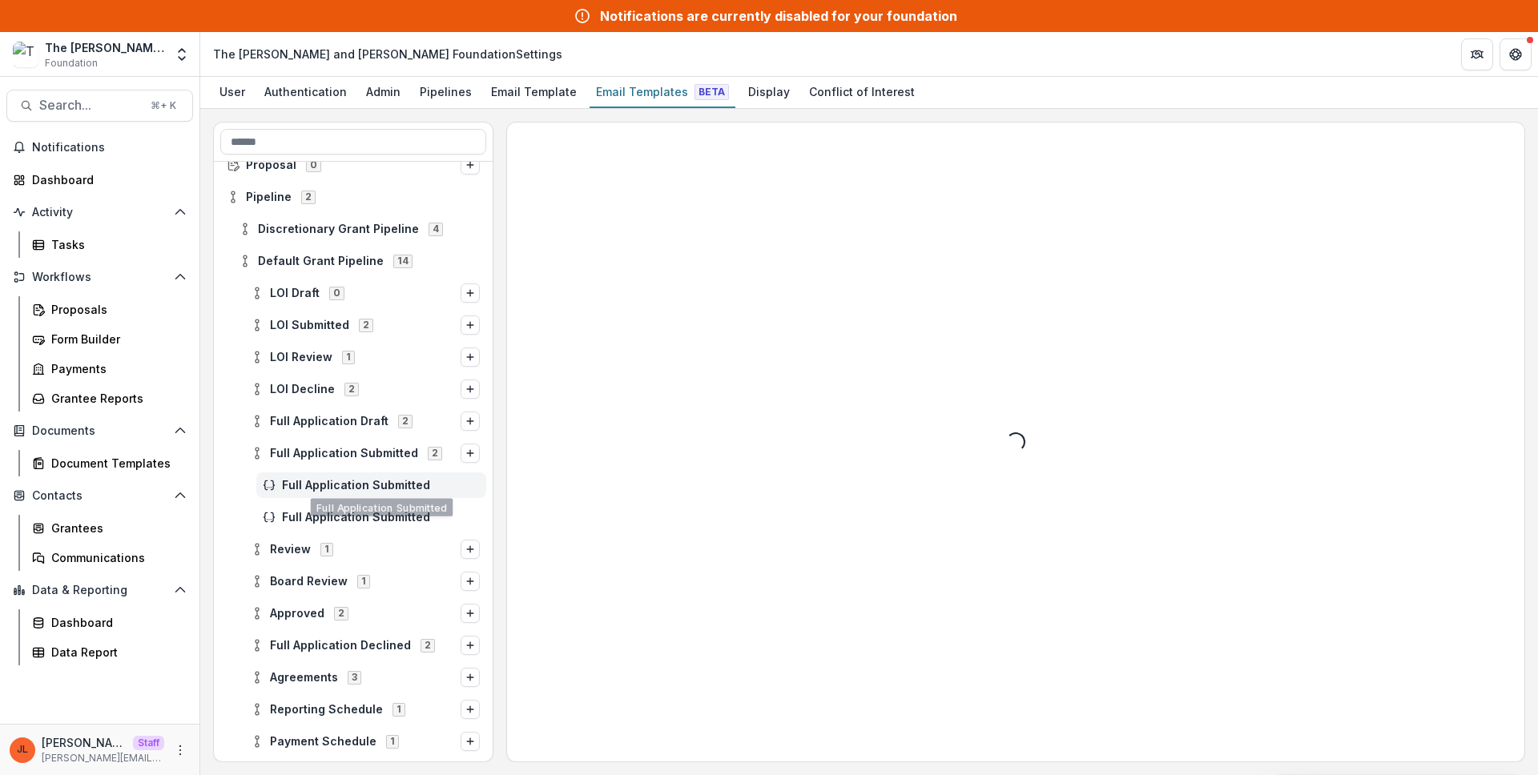
click at [363, 493] on div "Full Application Submitted" at bounding box center [371, 486] width 230 height 26
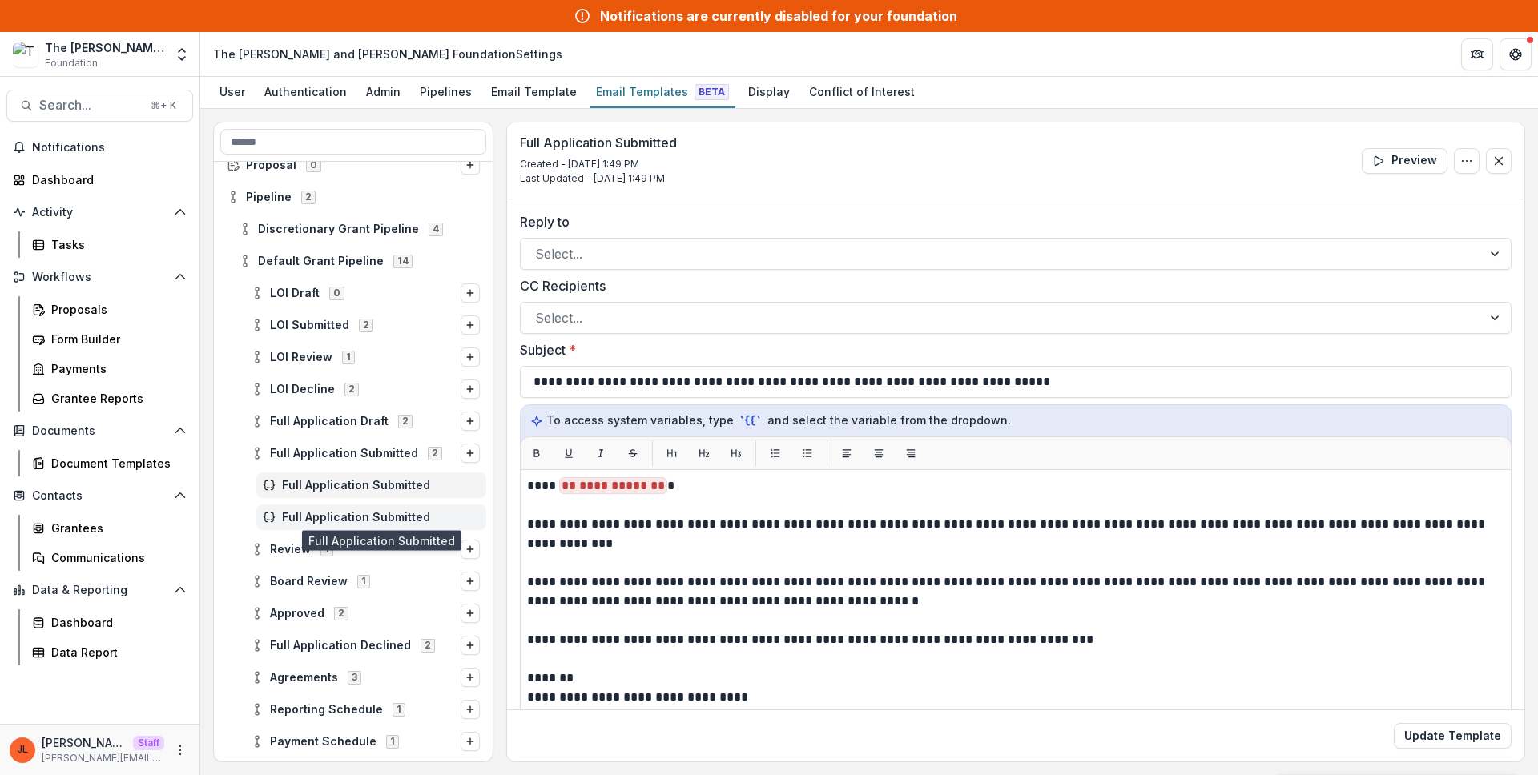
click at [359, 517] on span "Full Application Submitted" at bounding box center [381, 518] width 198 height 14
click at [353, 437] on div "Full Application Submitted 2" at bounding box center [353, 453] width 279 height 32
click at [351, 424] on span "Full Application Draft" at bounding box center [329, 422] width 119 height 14
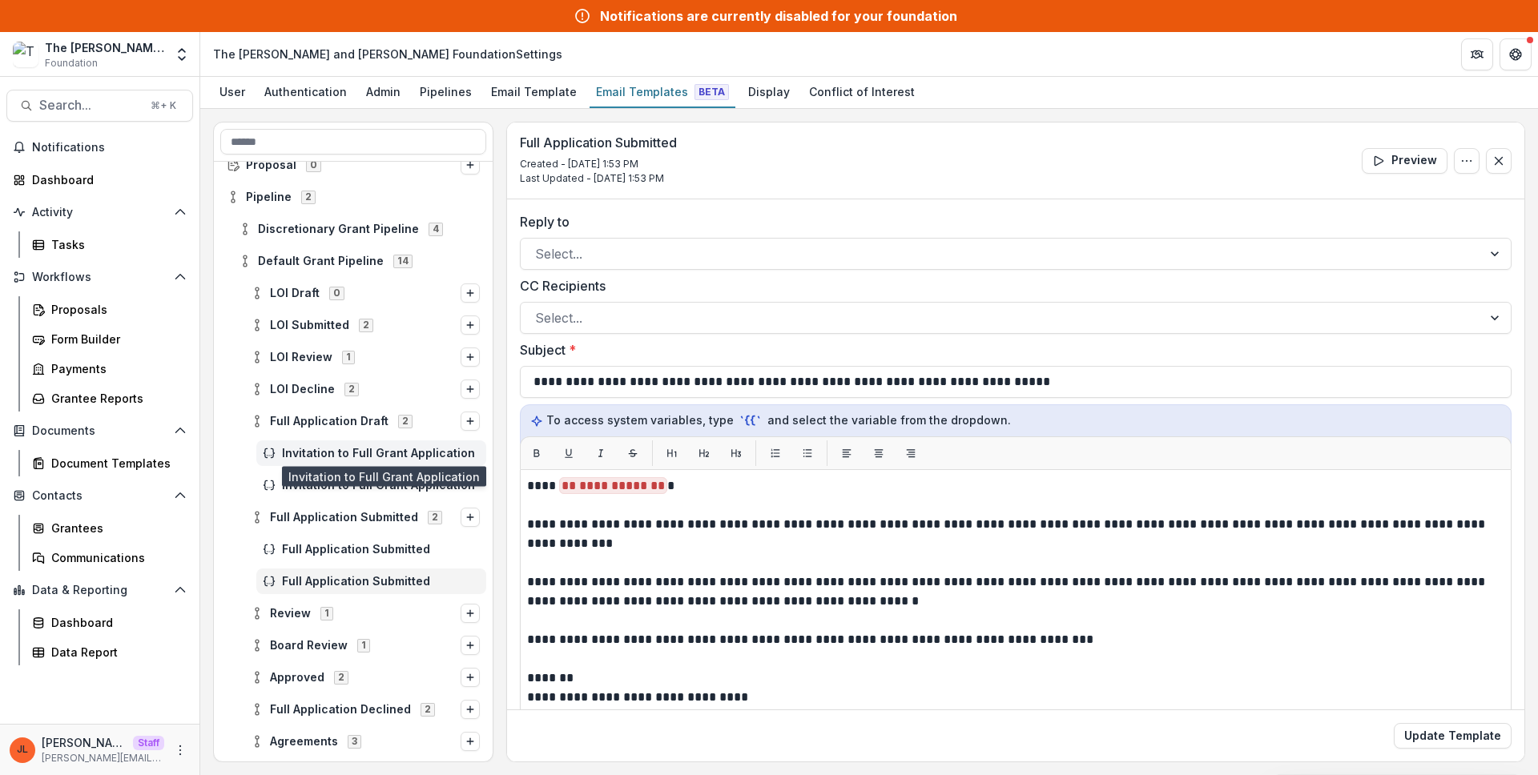
click at [352, 449] on span "Invitation to Full Grant Application" at bounding box center [381, 454] width 198 height 14
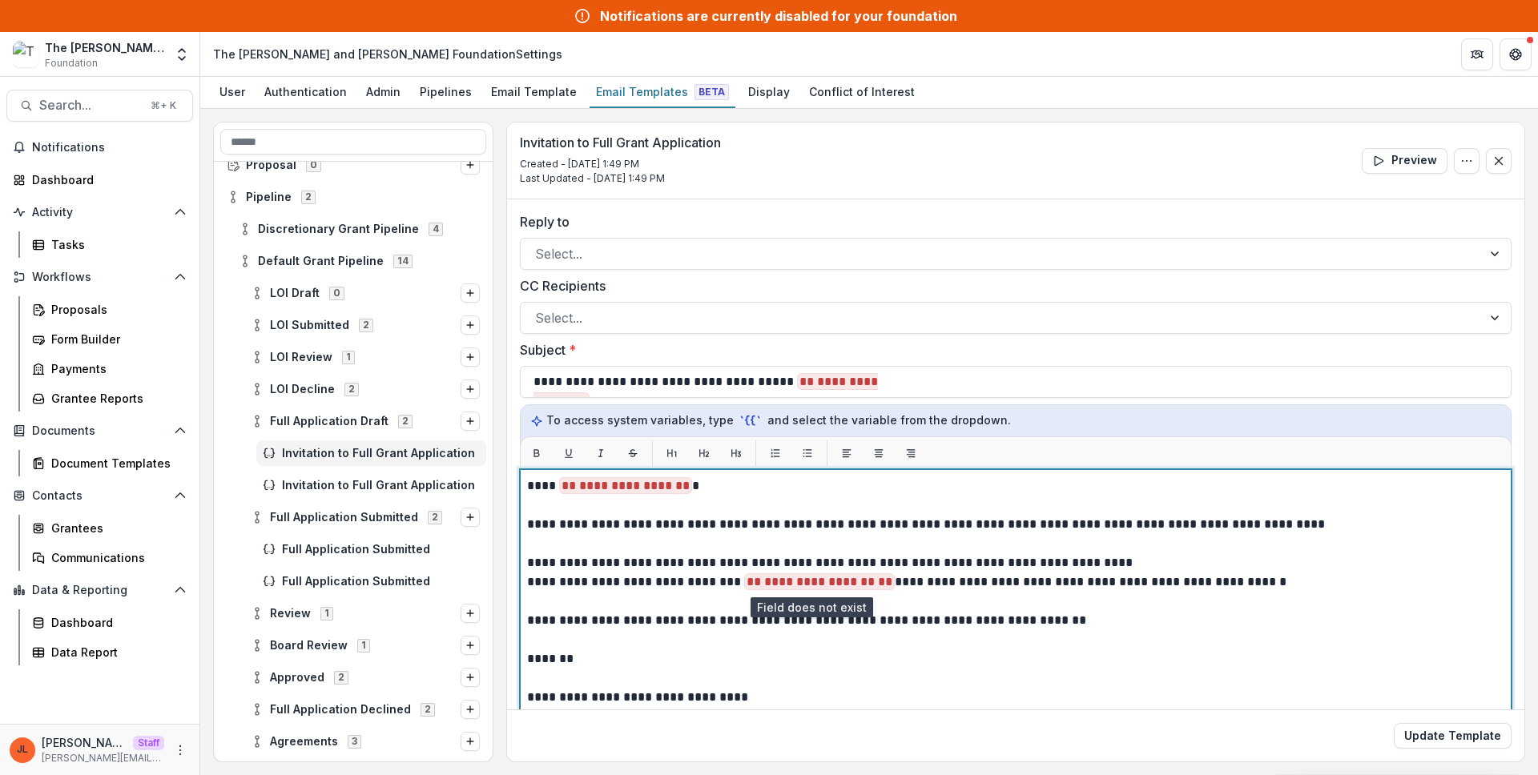
click at [819, 589] on span "**********" at bounding box center [819, 581] width 151 height 17
click at [956, 515] on p "**********" at bounding box center [1013, 524] width 972 height 19
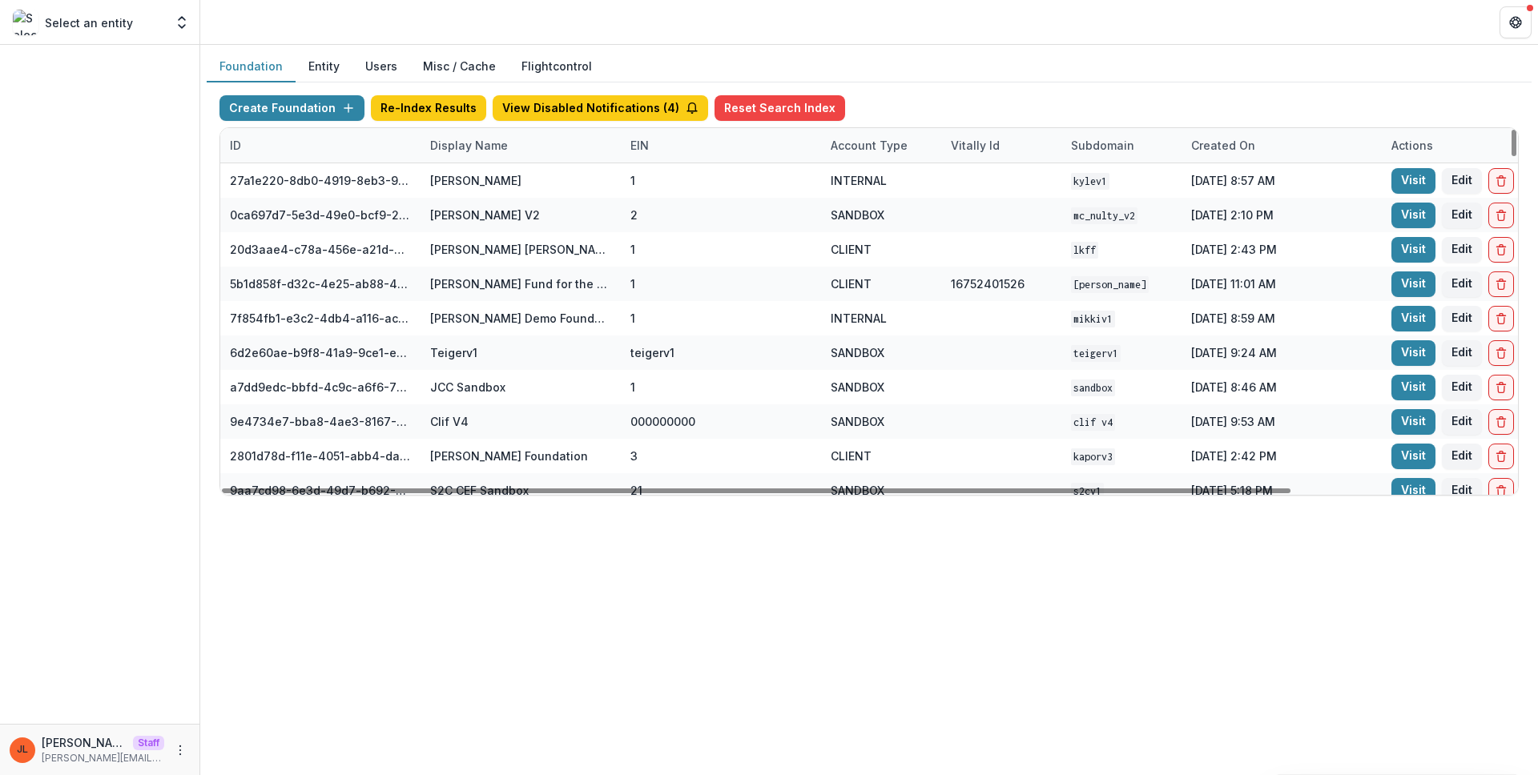
click at [523, 156] on div "Display Name" at bounding box center [520, 145] width 200 height 34
click at [520, 183] on input at bounding box center [520, 182] width 192 height 26
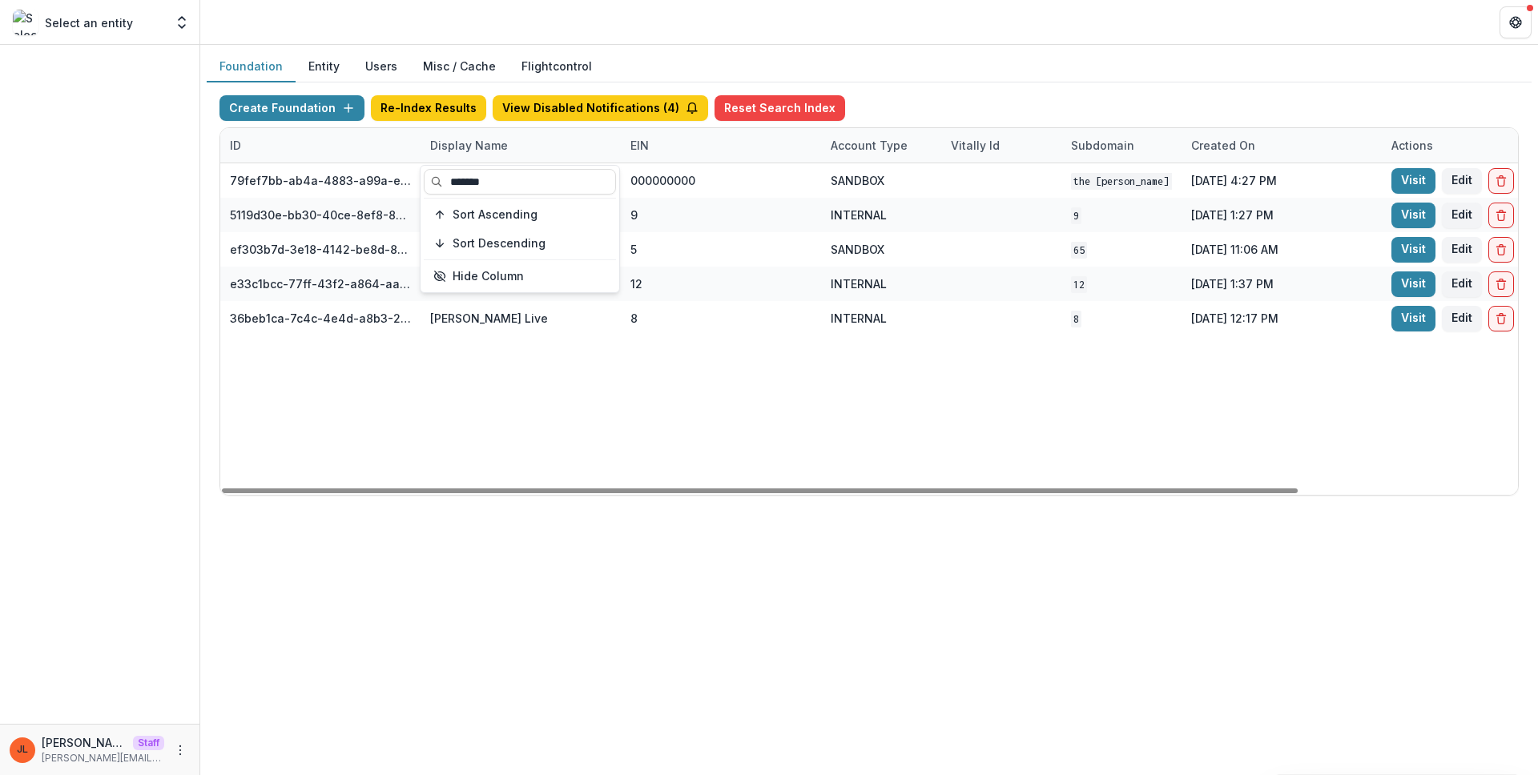
type input "*******"
click at [715, 381] on div "79fef7bb-ab4a-4883-a99a-e2f11936830d The [PERSON_NAME] and [PERSON_NAME] Founda…" at bounding box center [1001, 329] width 1562 height 332
drag, startPoint x: 618, startPoint y: 148, endPoint x: 734, endPoint y: 142, distance: 117.1
click at [734, 142] on div "ID Display Name EIN Account Type Vitally Id Subdomain Created on Actions Featur…" at bounding box center [1001, 145] width 1562 height 34
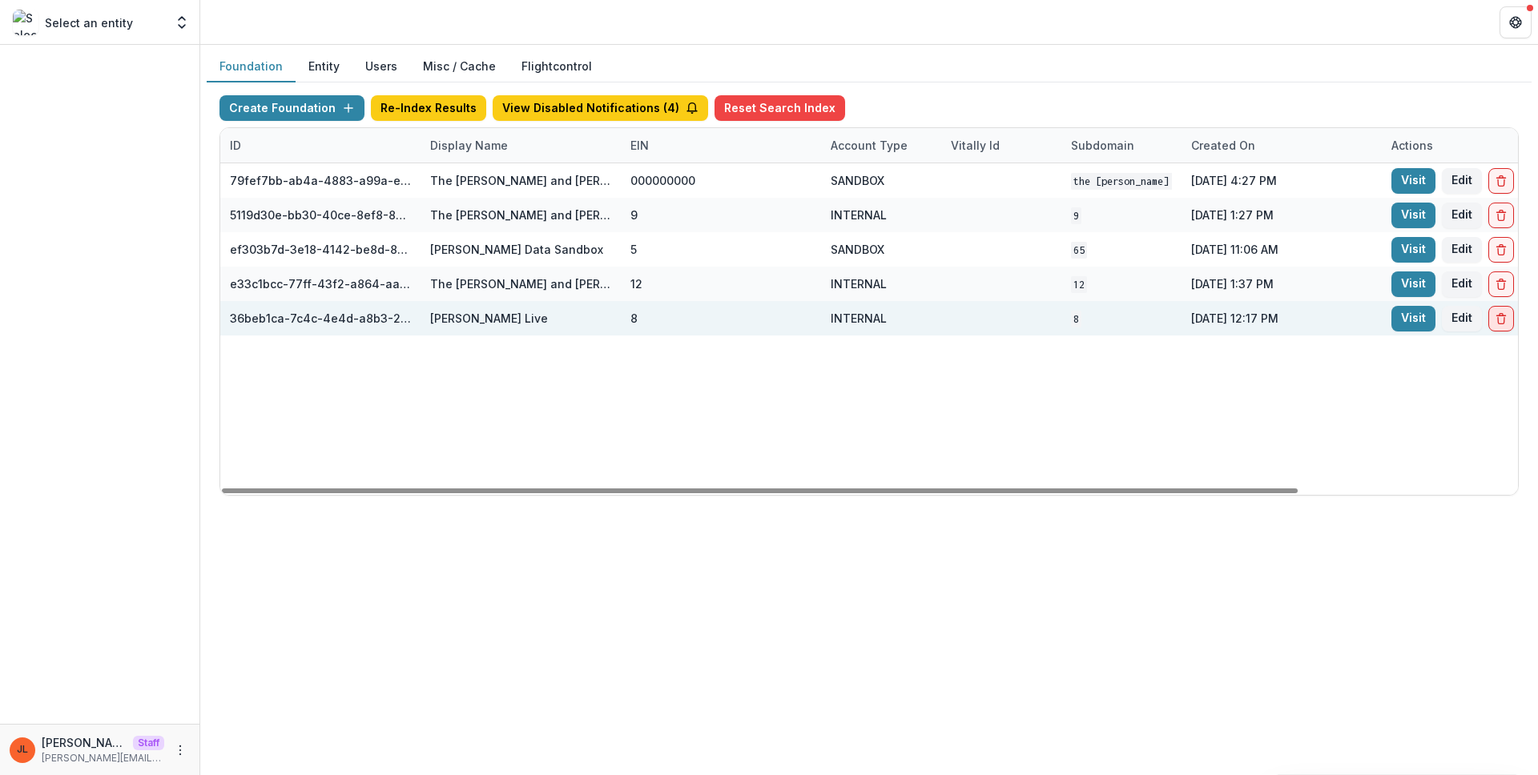
click at [1505, 321] on icon "Delete Foundation" at bounding box center [1501, 318] width 13 height 13
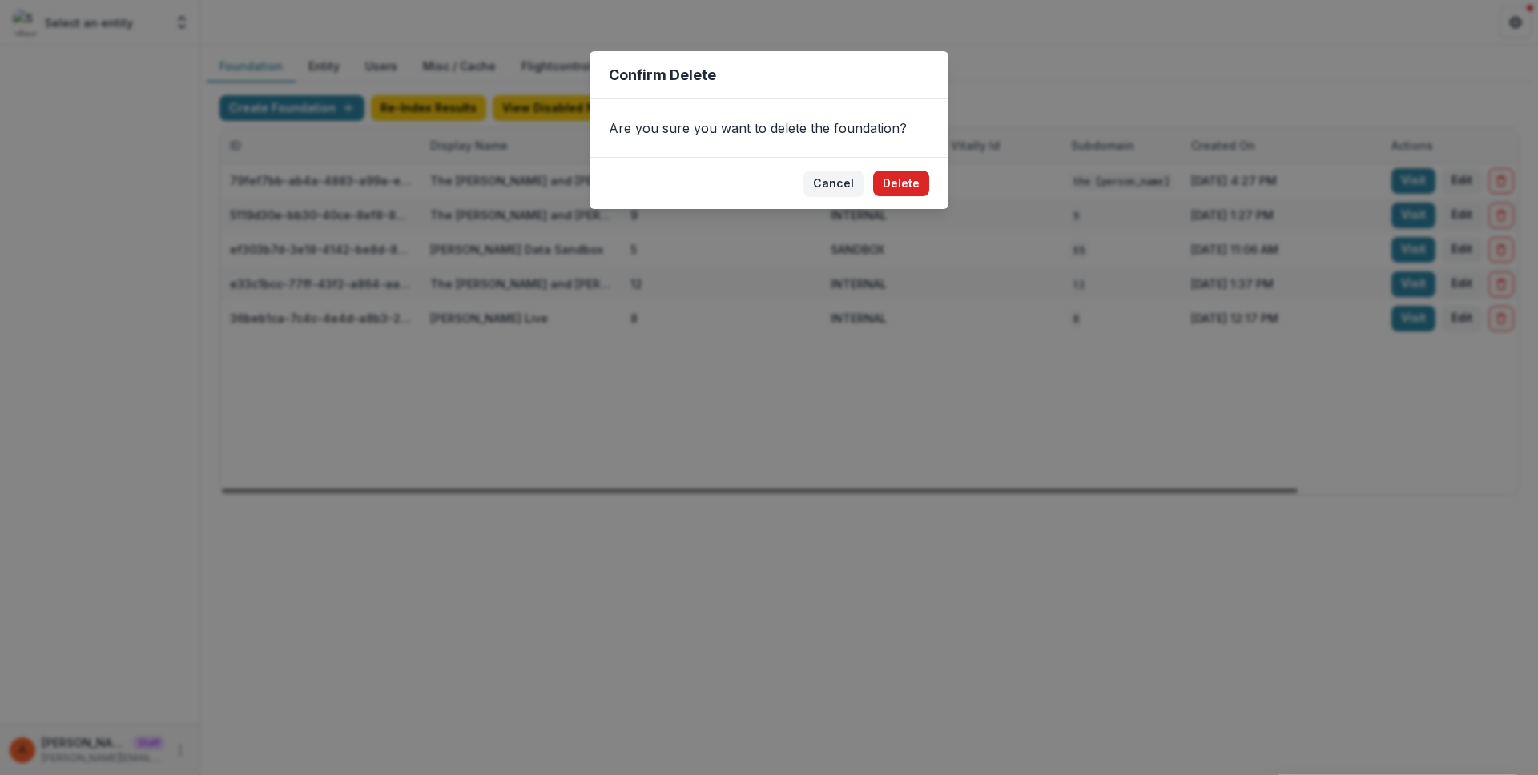
click at [901, 189] on button "Delete" at bounding box center [901, 184] width 56 height 26
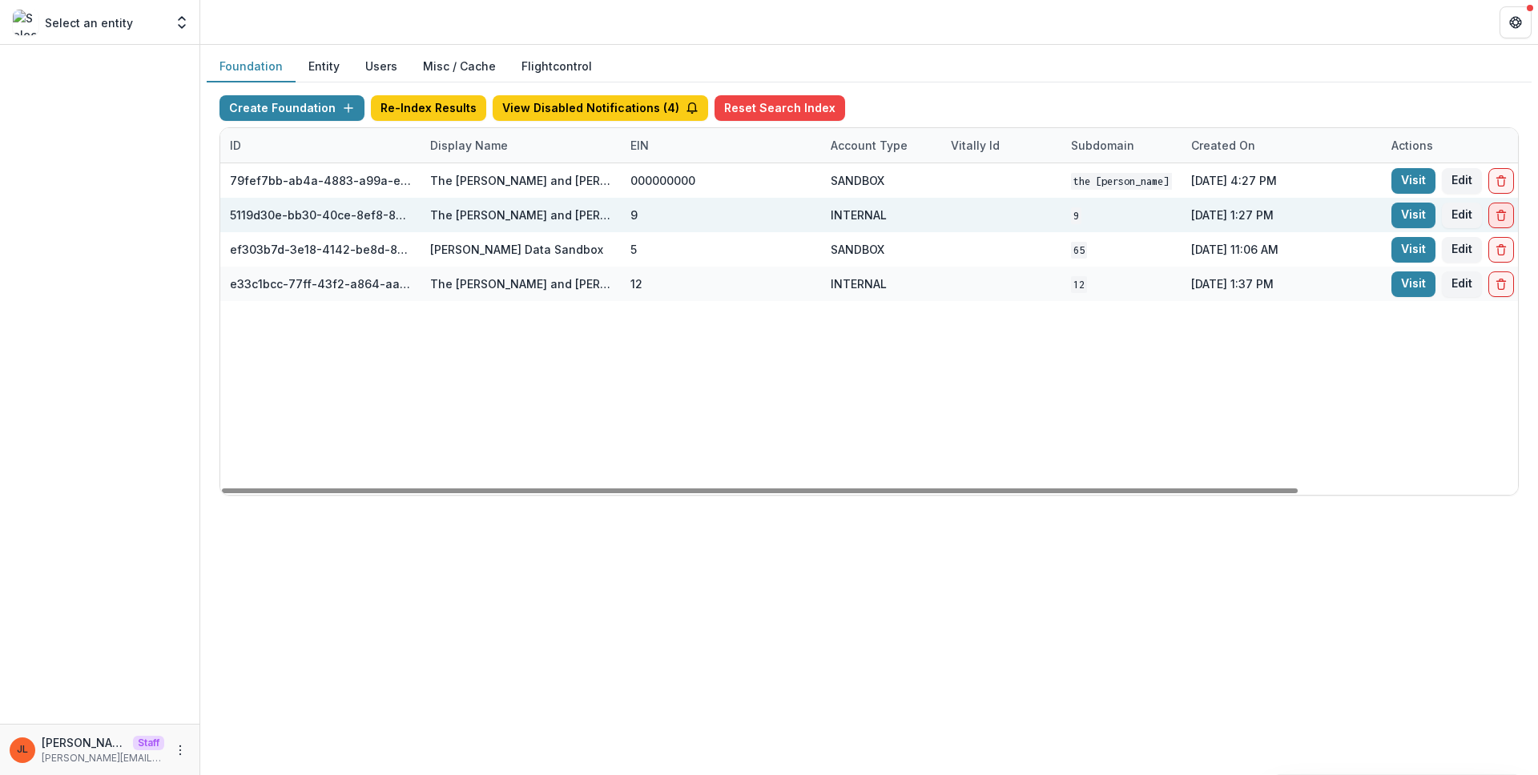
click at [1503, 212] on line "Delete Foundation" at bounding box center [1500, 212] width 9 height 0
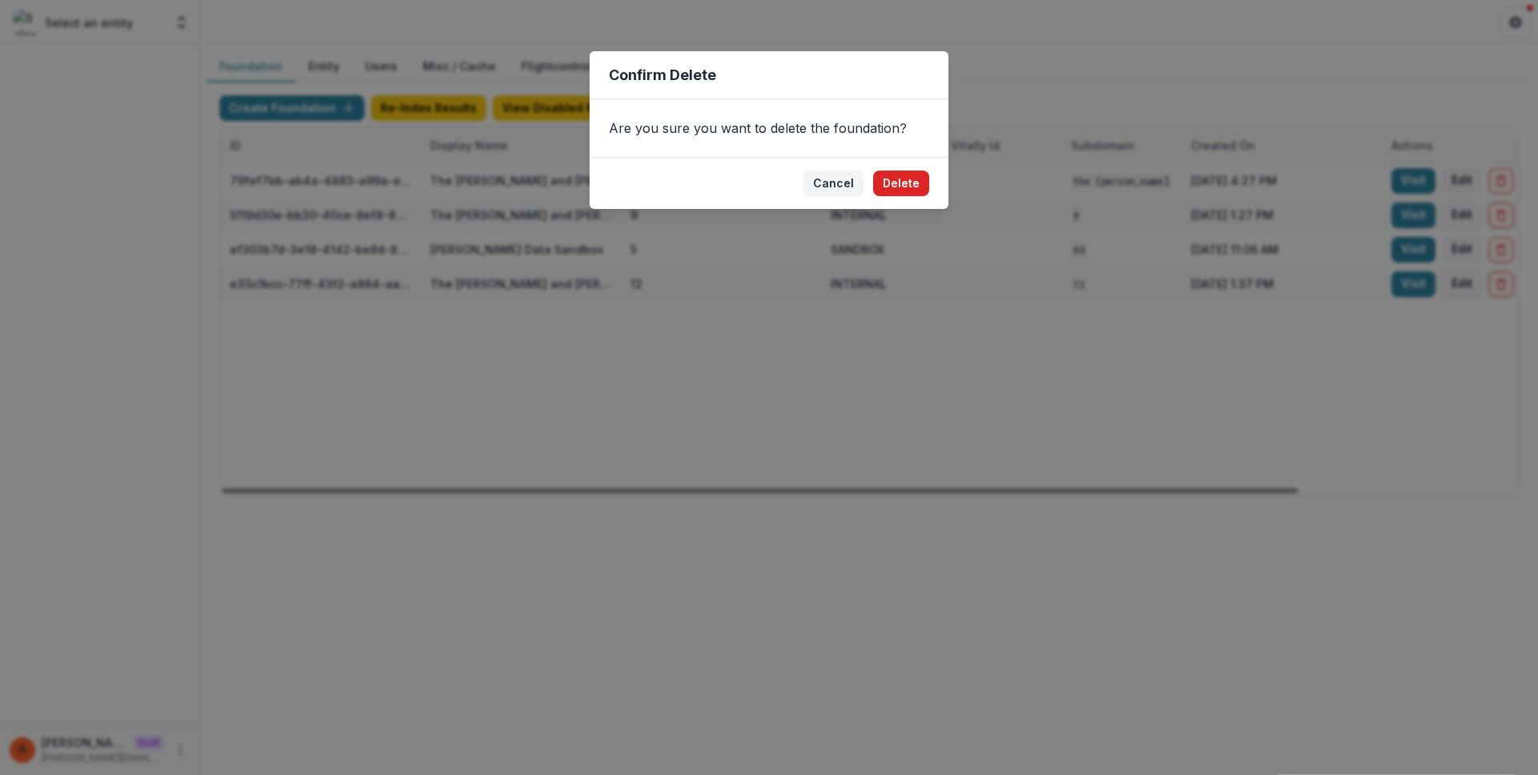
click at [903, 183] on button "Delete" at bounding box center [901, 184] width 56 height 26
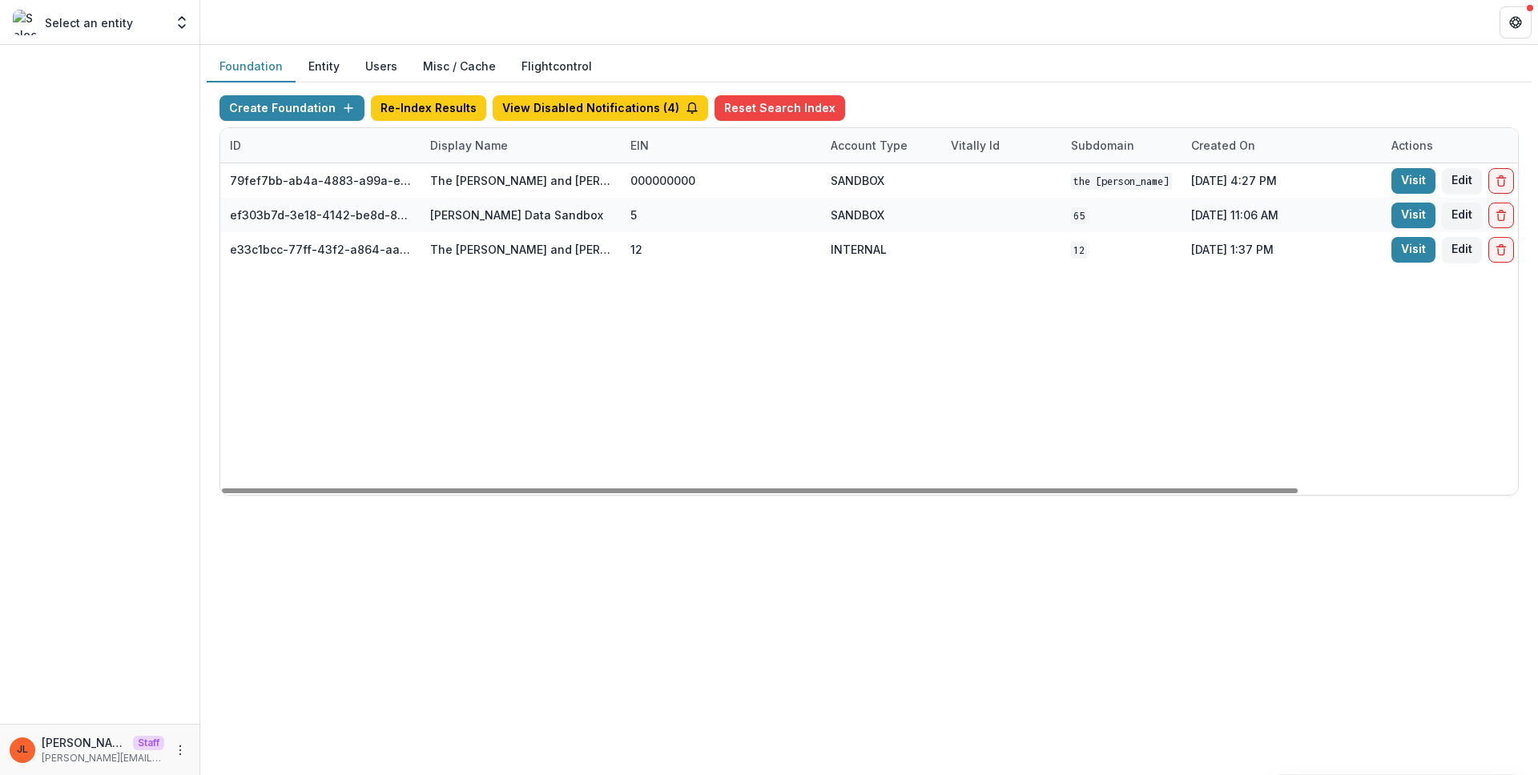
click at [644, 320] on div "79fef7bb-ab4a-4883-a99a-e2f11936830d The [PERSON_NAME] and [PERSON_NAME] Founda…" at bounding box center [1001, 329] width 1562 height 332
click at [450, 143] on div "Display Name" at bounding box center [468, 145] width 97 height 17
click at [489, 184] on input "*******" at bounding box center [520, 182] width 192 height 26
type input "*******"
click at [711, 332] on div "79fef7bb-ab4a-4883-a99a-e2f11936830d The [PERSON_NAME] and [PERSON_NAME] Founda…" at bounding box center [1001, 329] width 1562 height 332
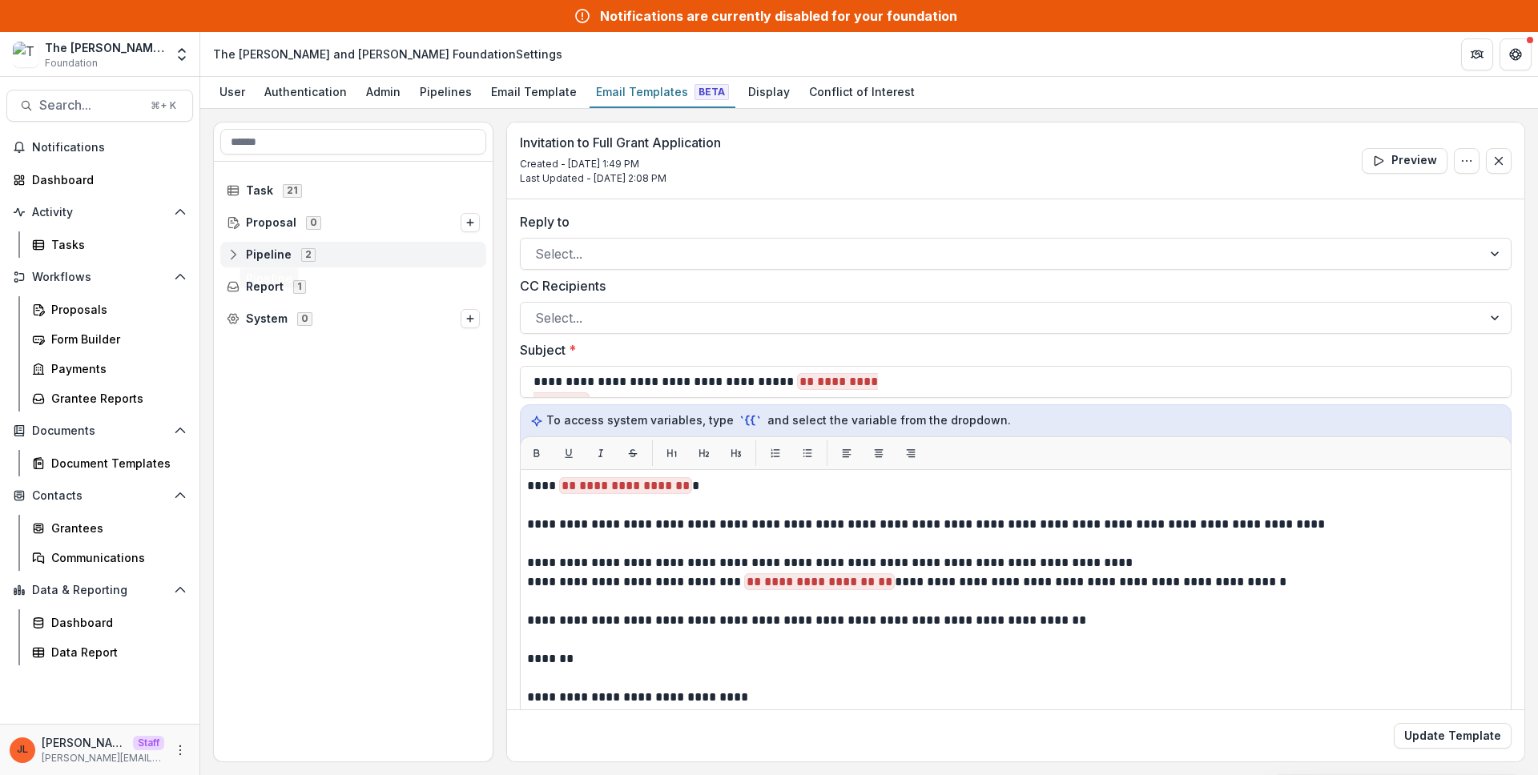
click at [264, 249] on span "Pipeline" at bounding box center [269, 255] width 46 height 14
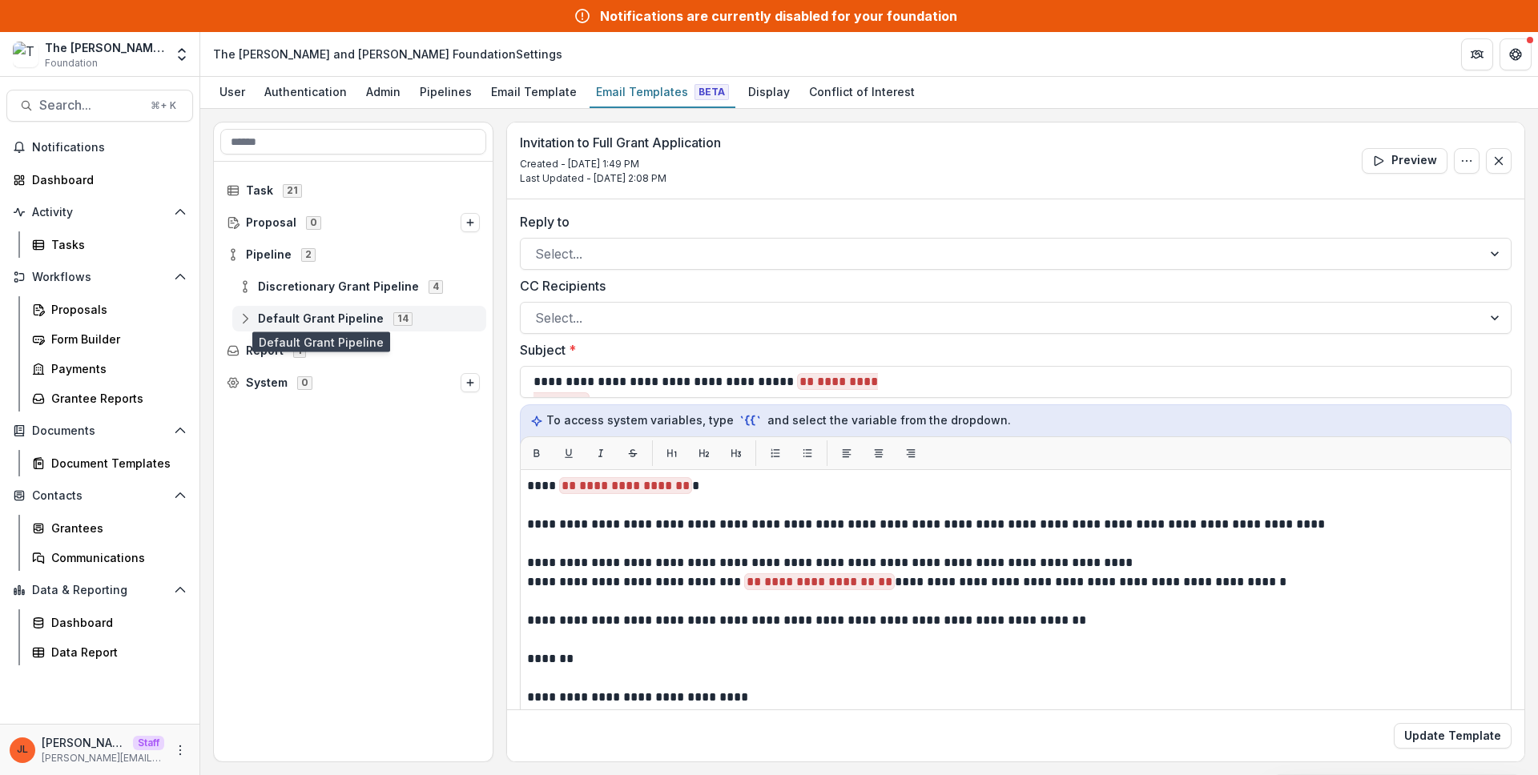
click at [292, 321] on span "Default Grant Pipeline" at bounding box center [321, 319] width 126 height 14
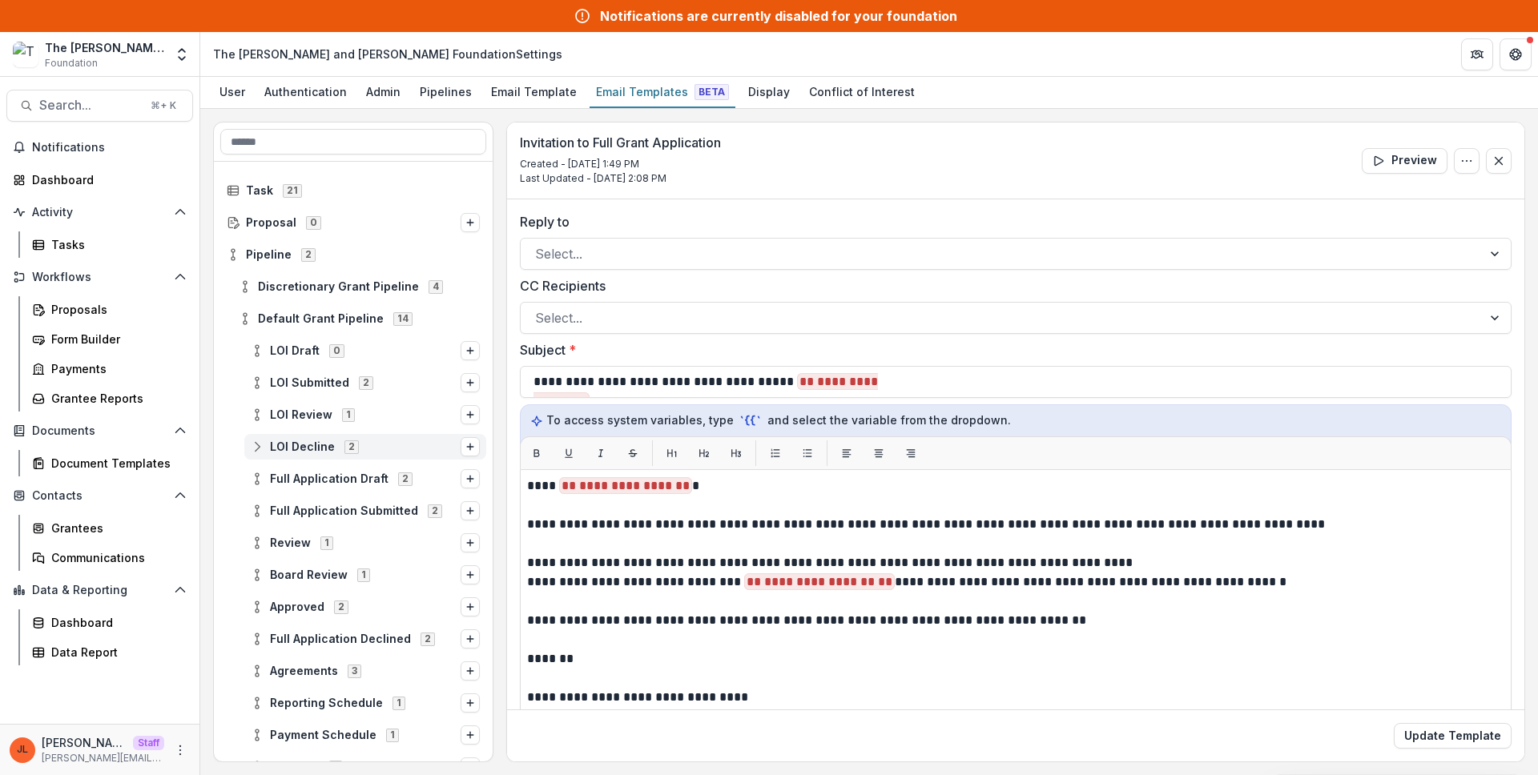
click at [328, 438] on div "LOI Decline 2" at bounding box center [365, 447] width 242 height 26
click at [356, 493] on div "Stage Change Message" at bounding box center [353, 479] width 279 height 32
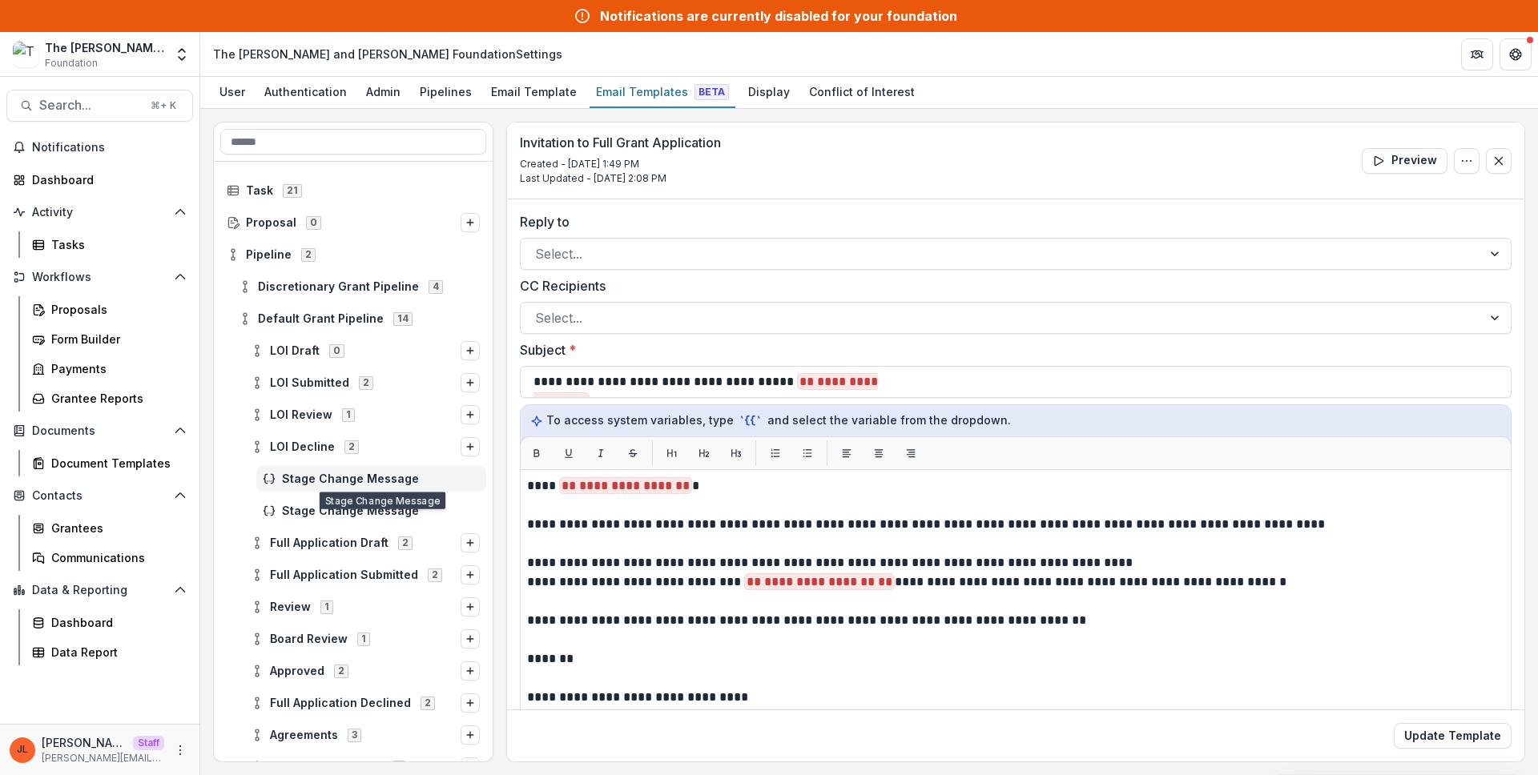
click at [349, 477] on span "Stage Change Message" at bounding box center [381, 480] width 198 height 14
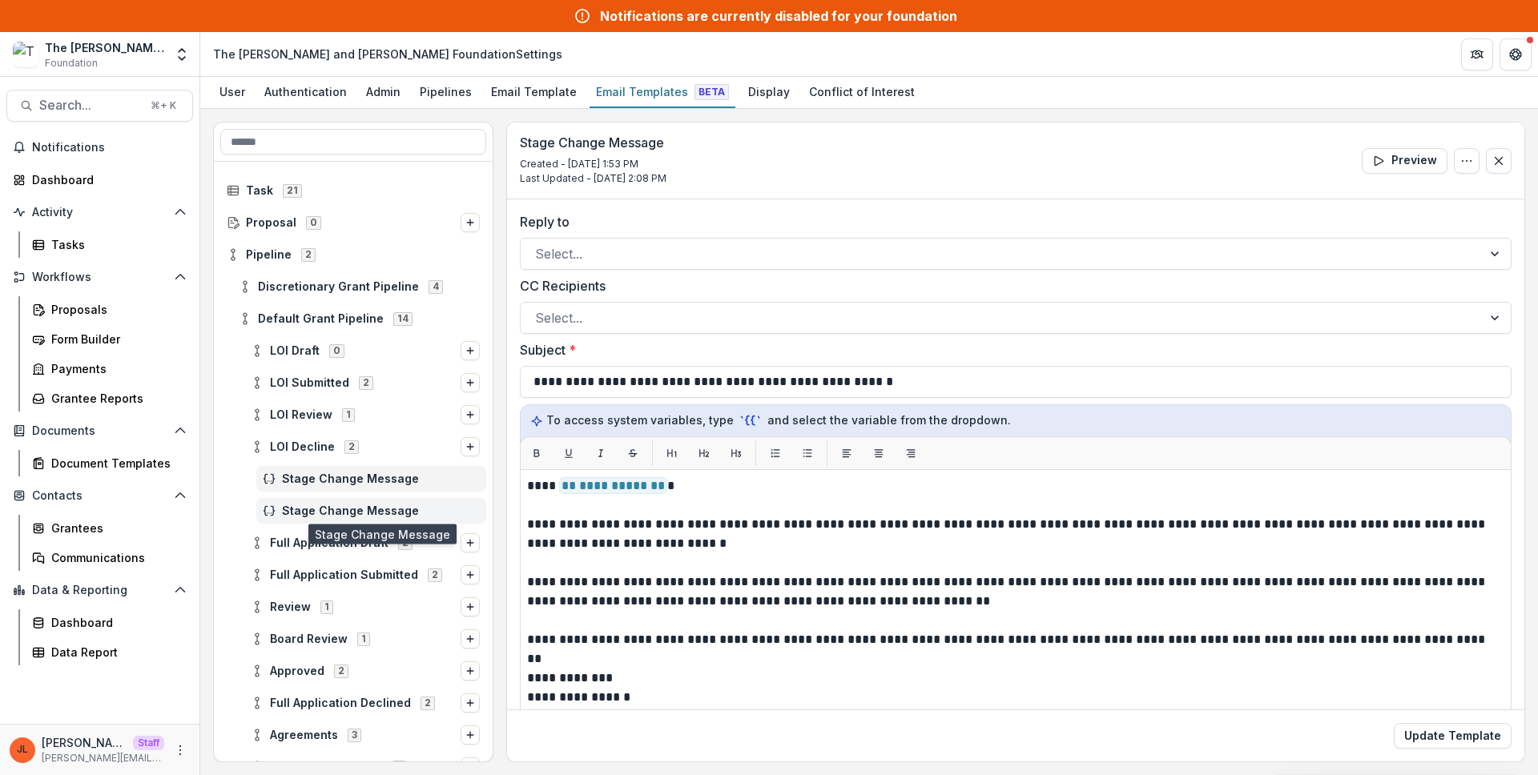
click at [351, 512] on span "Stage Change Message" at bounding box center [381, 512] width 198 height 14
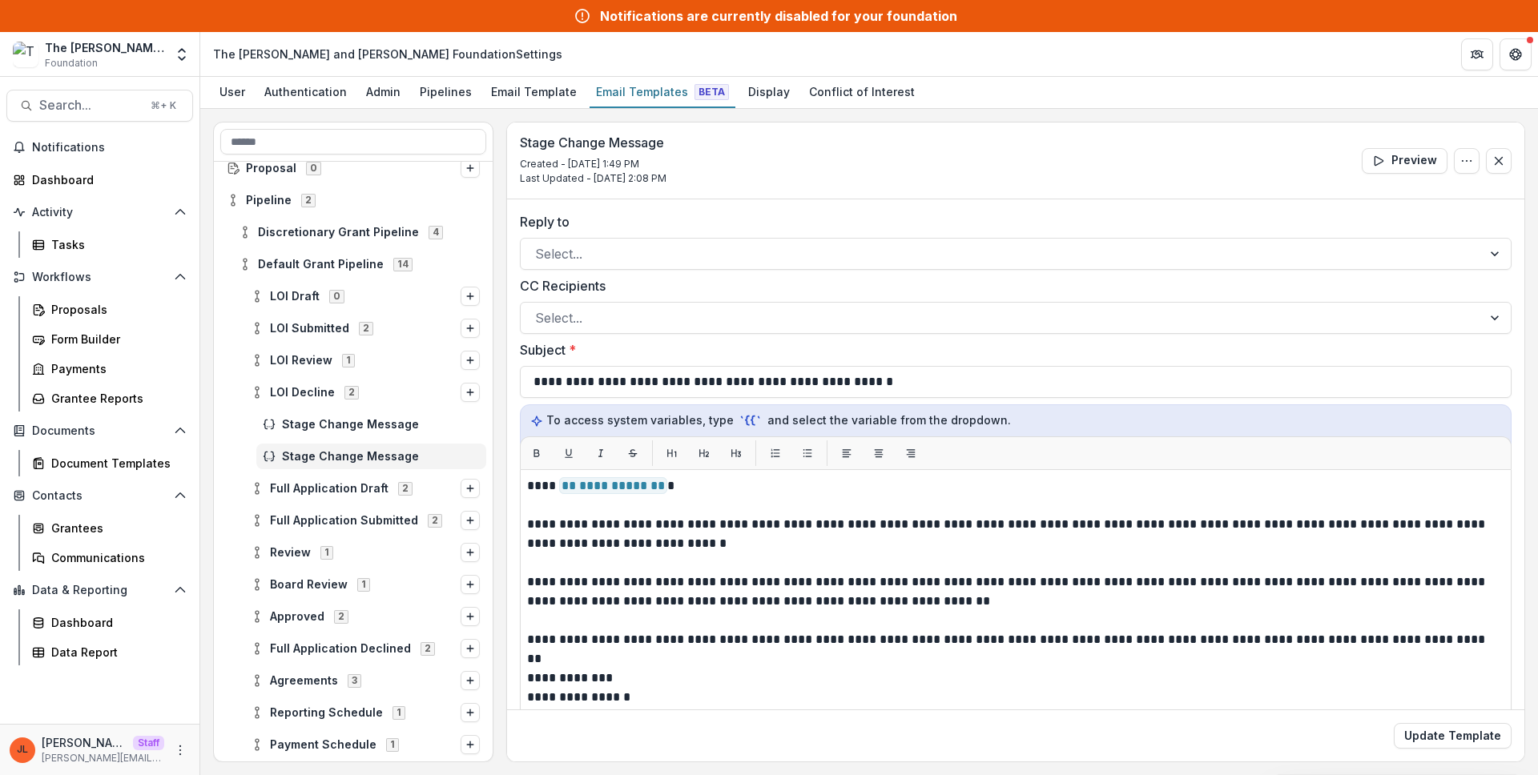
scroll to position [62, 0]
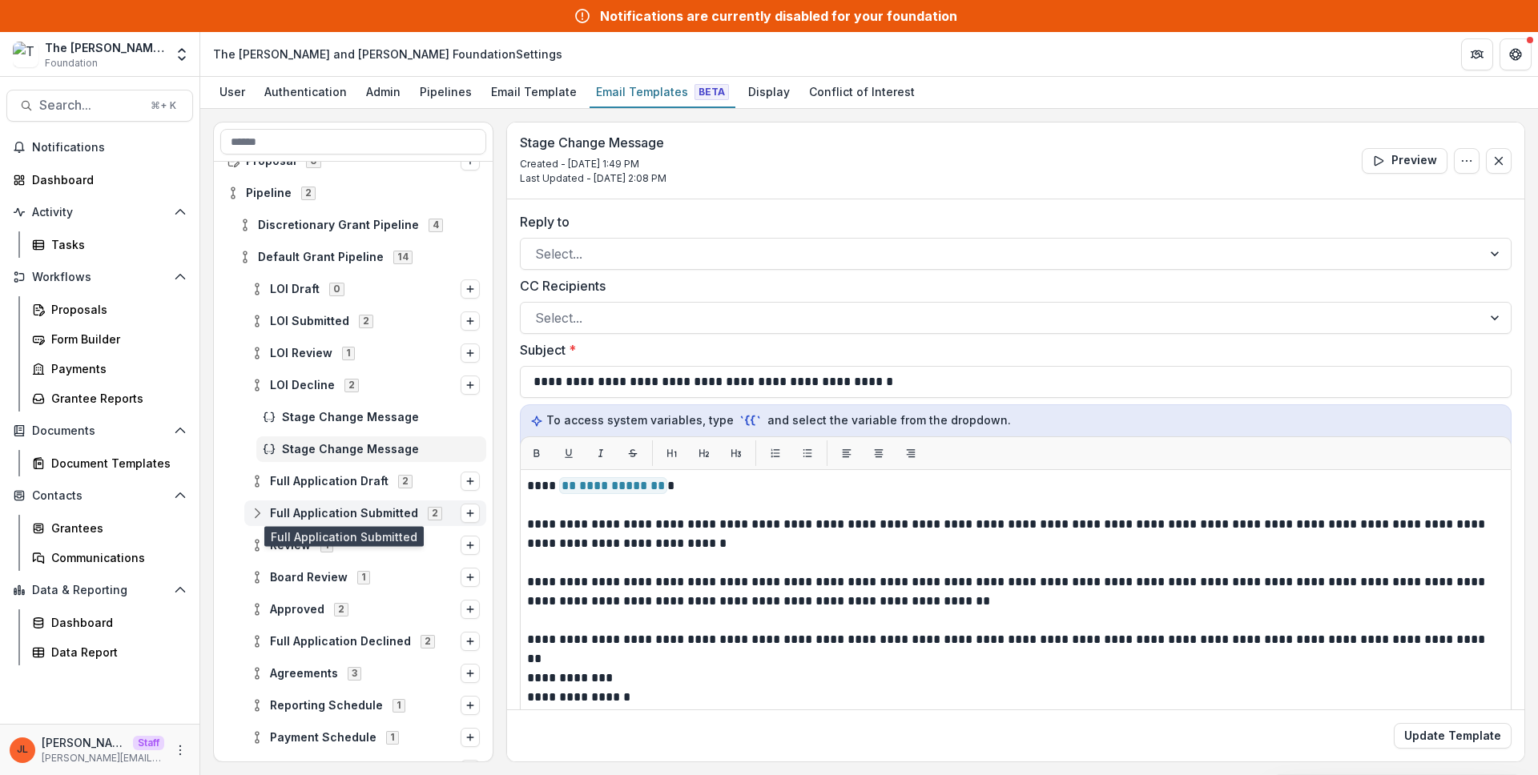
click at [338, 515] on span "Full Application Submitted" at bounding box center [344, 514] width 148 height 14
click at [348, 546] on span "Full Application Submitted" at bounding box center [381, 546] width 198 height 14
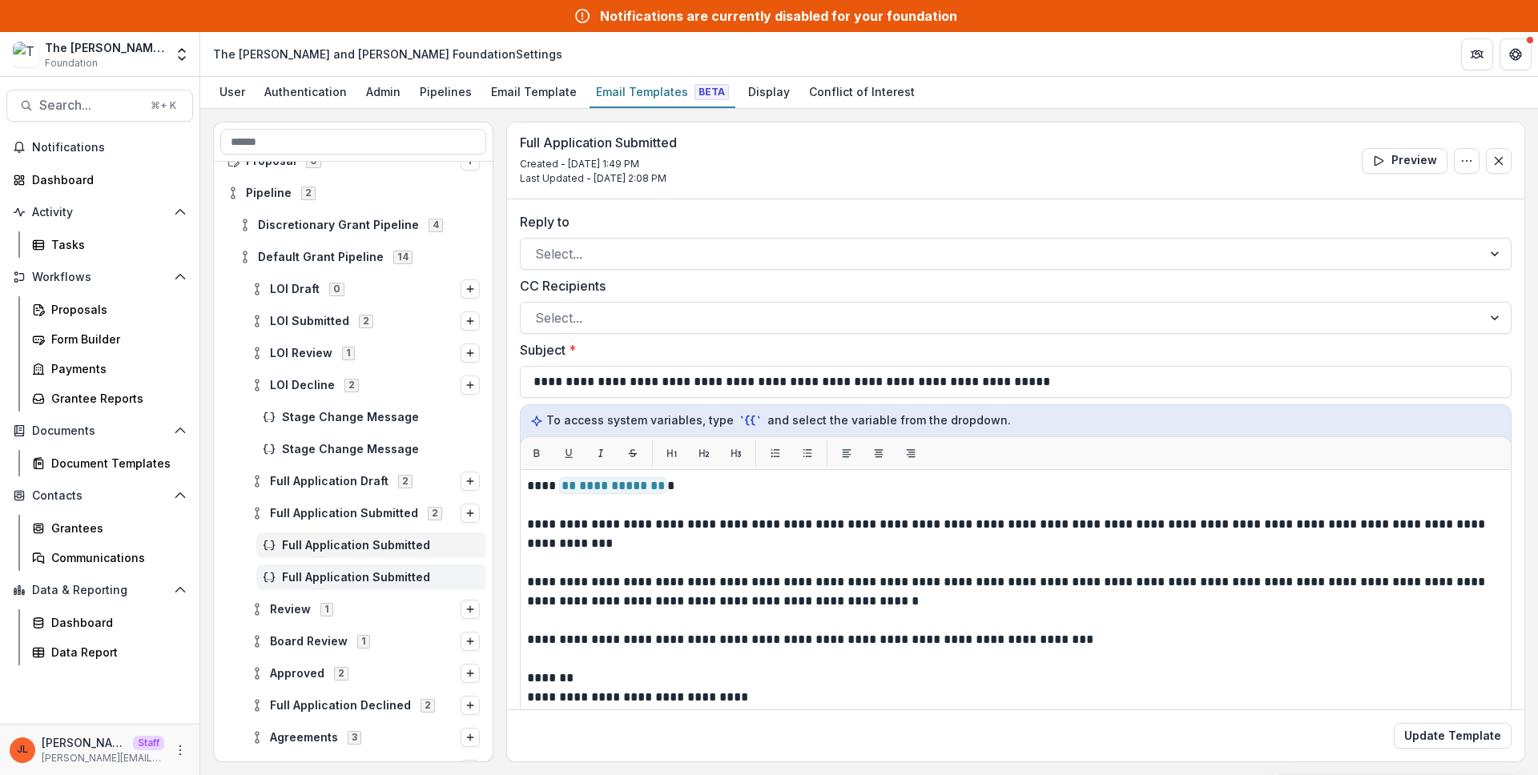
click at [344, 571] on span "Full Application Submitted" at bounding box center [381, 578] width 198 height 14
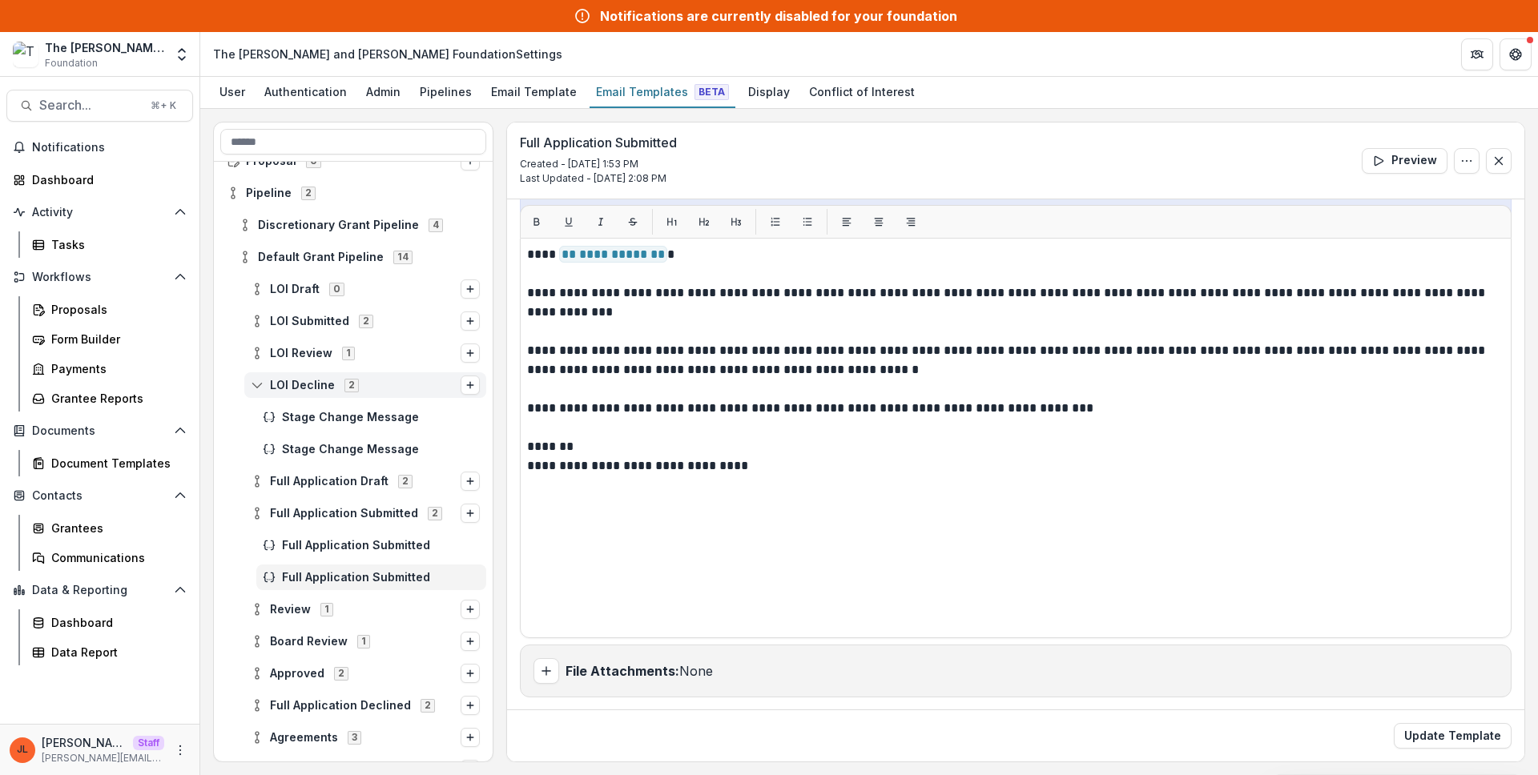
click at [349, 374] on div "LOI Decline 2" at bounding box center [365, 385] width 242 height 26
click at [348, 376] on div "LOI Decline 2" at bounding box center [365, 385] width 242 height 26
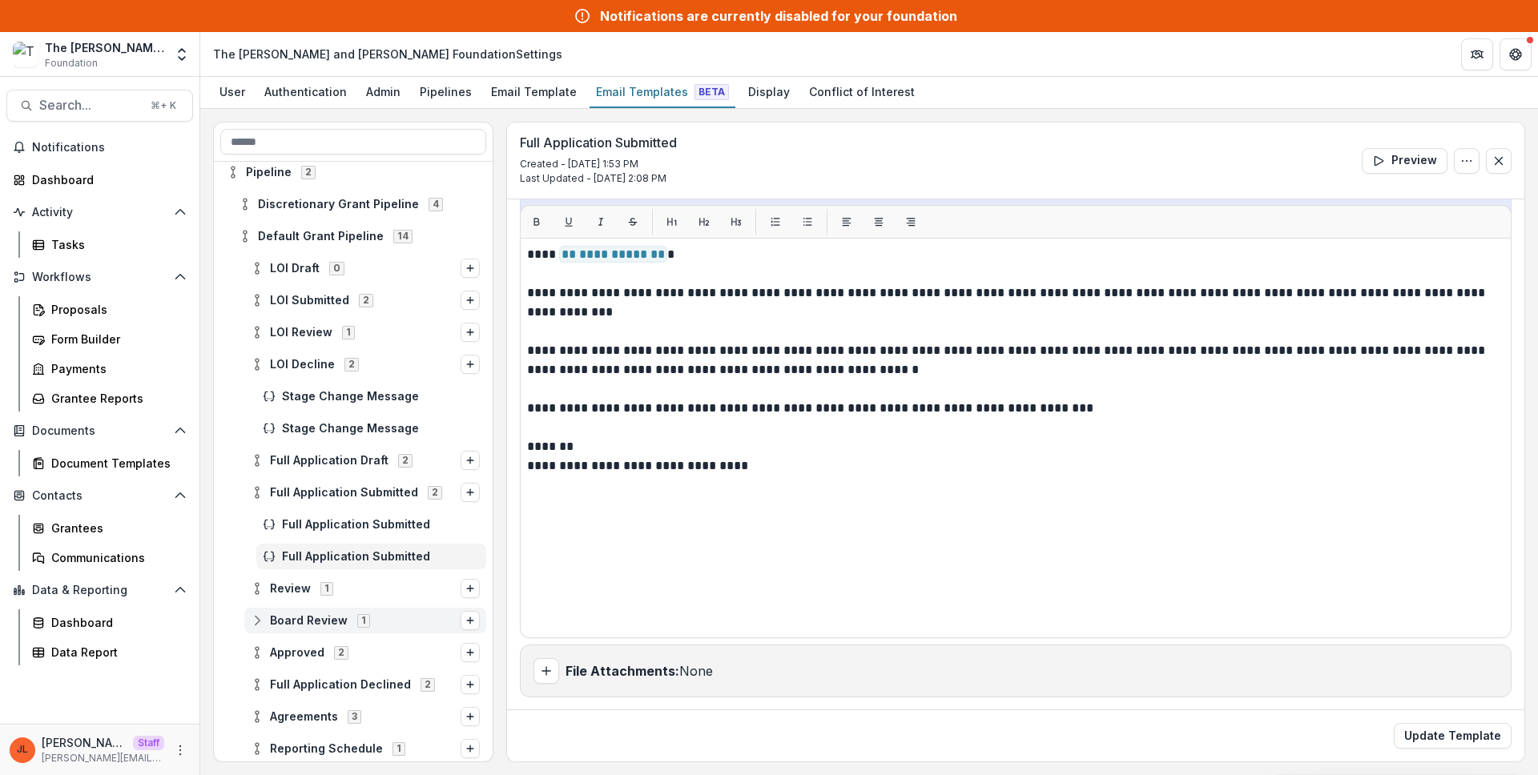
click at [339, 610] on div "Board Review 1" at bounding box center [365, 621] width 242 height 26
click at [340, 611] on div "Board Review 1" at bounding box center [365, 621] width 242 height 26
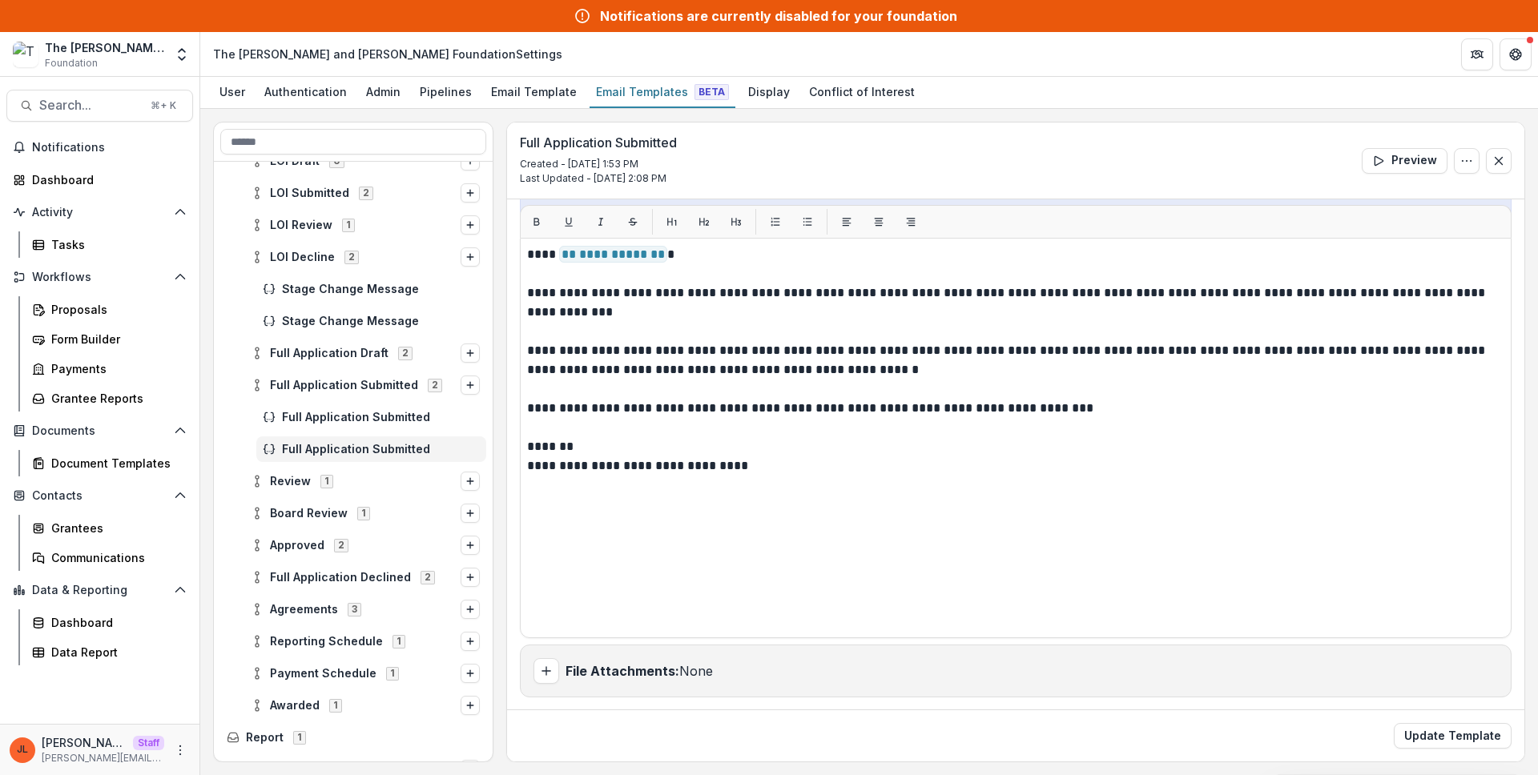
scroll to position [214, 0]
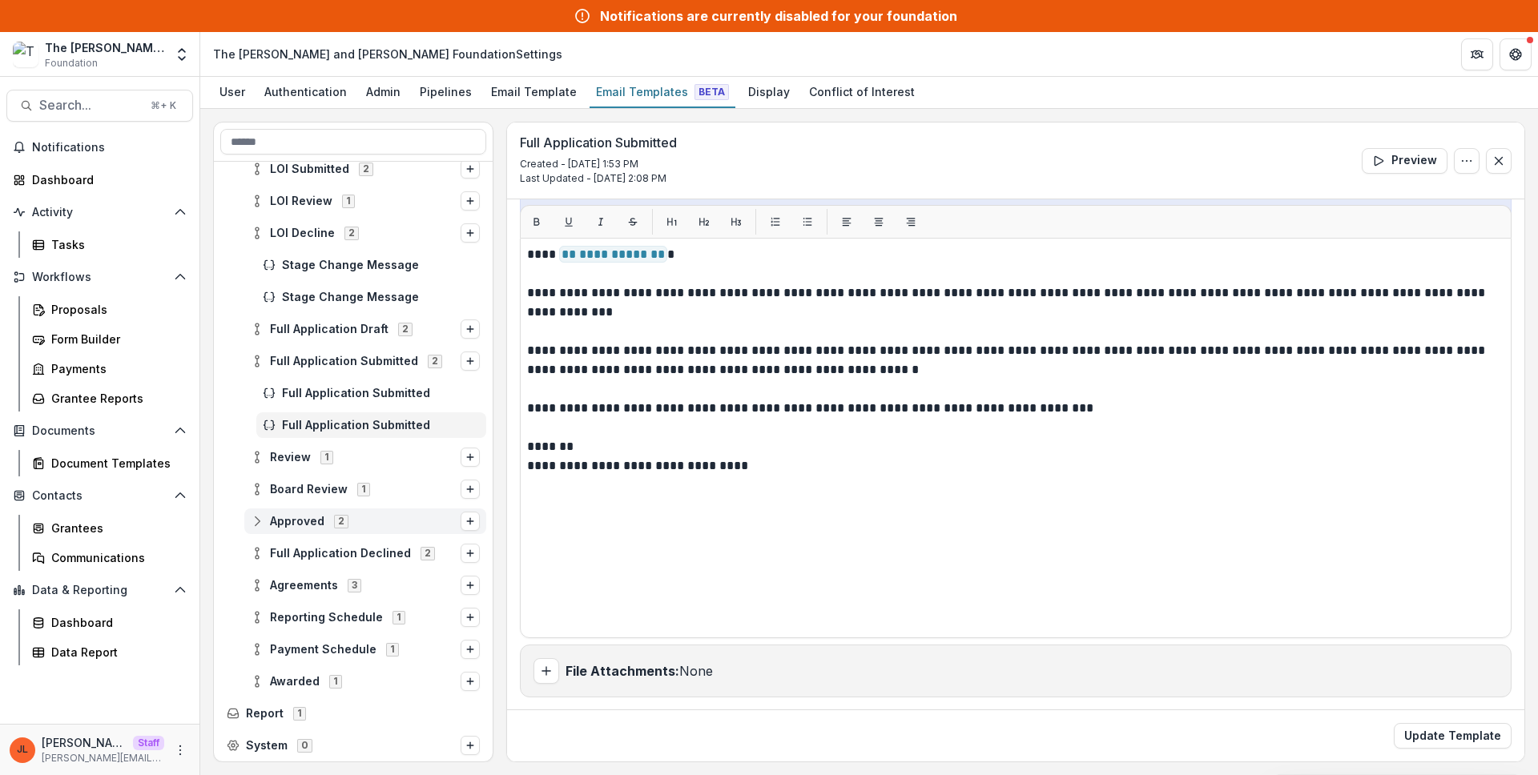
click at [315, 529] on div "Approved 2" at bounding box center [365, 522] width 242 height 26
click at [320, 559] on span "Stage Change Message" at bounding box center [381, 554] width 198 height 14
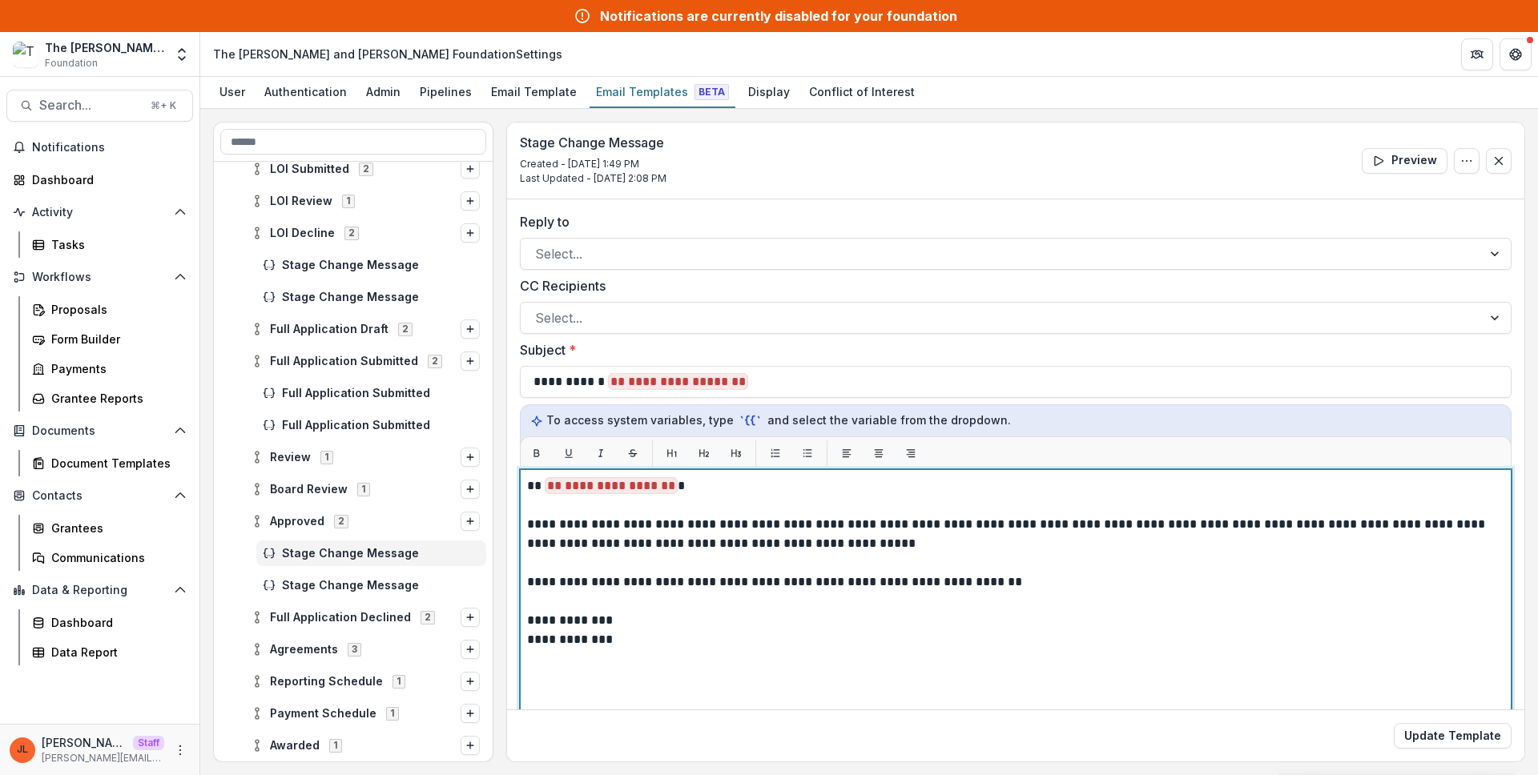
click at [877, 570] on p at bounding box center [1015, 562] width 977 height 19
drag, startPoint x: 662, startPoint y: 527, endPoint x: 647, endPoint y: 522, distance: 16.0
click at [665, 528] on p "**********" at bounding box center [1013, 534] width 972 height 38
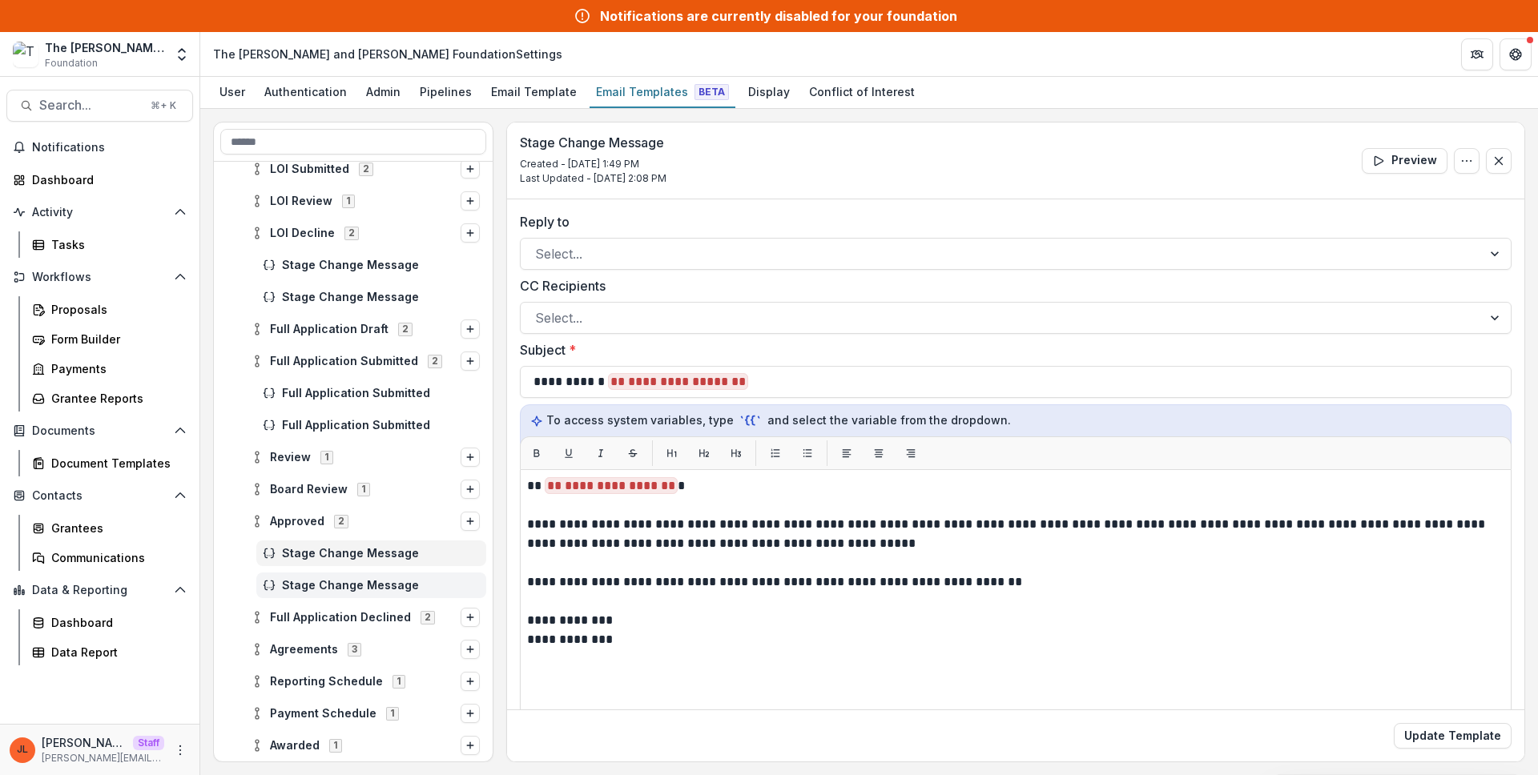
click at [333, 576] on div "Stage Change Message" at bounding box center [371, 586] width 230 height 26
click at [332, 557] on span "Stage Change Message" at bounding box center [381, 554] width 198 height 14
click at [331, 549] on span "Stage Change Message" at bounding box center [381, 554] width 198 height 14
click at [333, 577] on div "Stage Change Message" at bounding box center [371, 586] width 230 height 26
click at [324, 610] on div "Full Application Declined 2" at bounding box center [365, 618] width 242 height 26
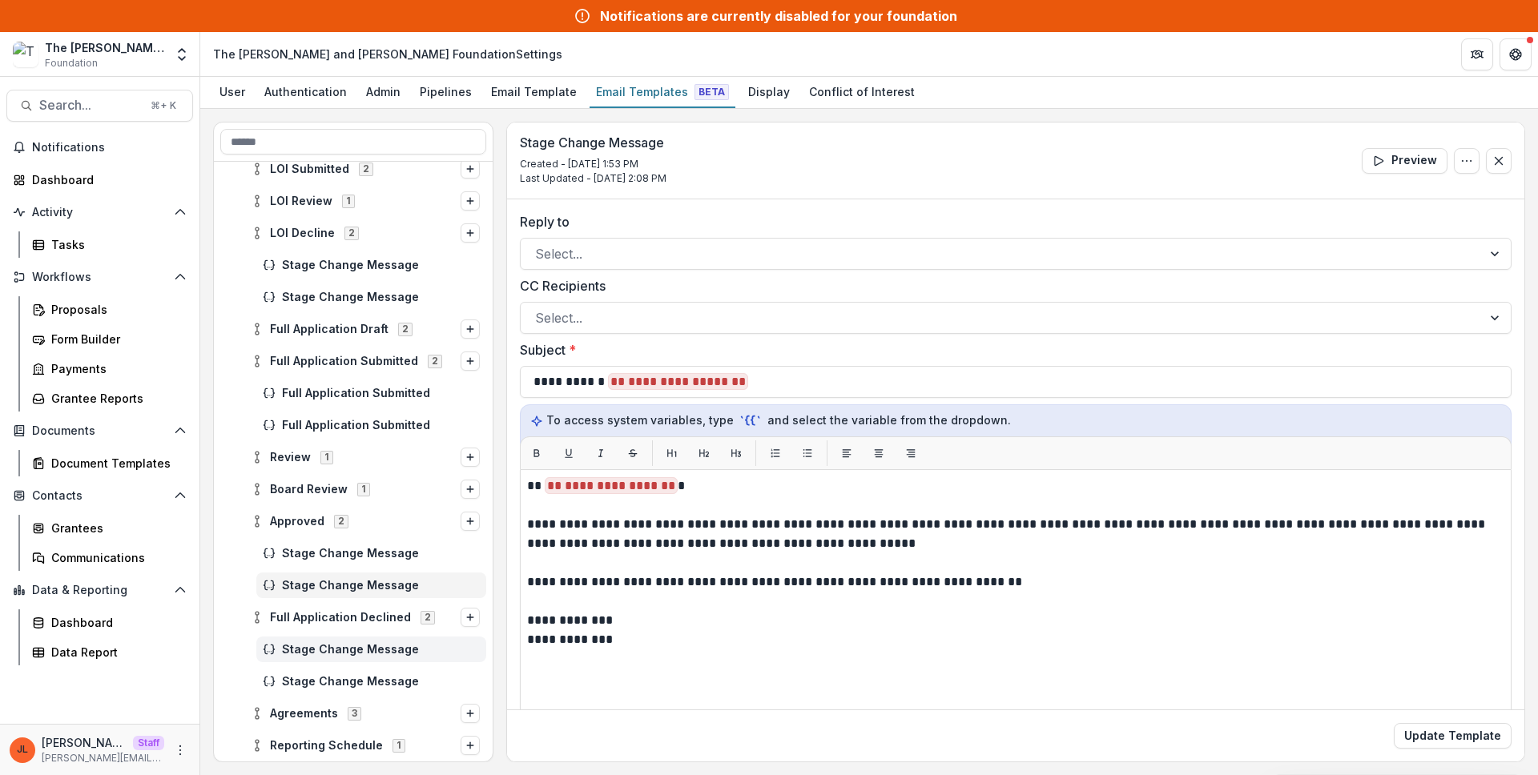
click at [328, 643] on span "Stage Change Message" at bounding box center [381, 650] width 198 height 14
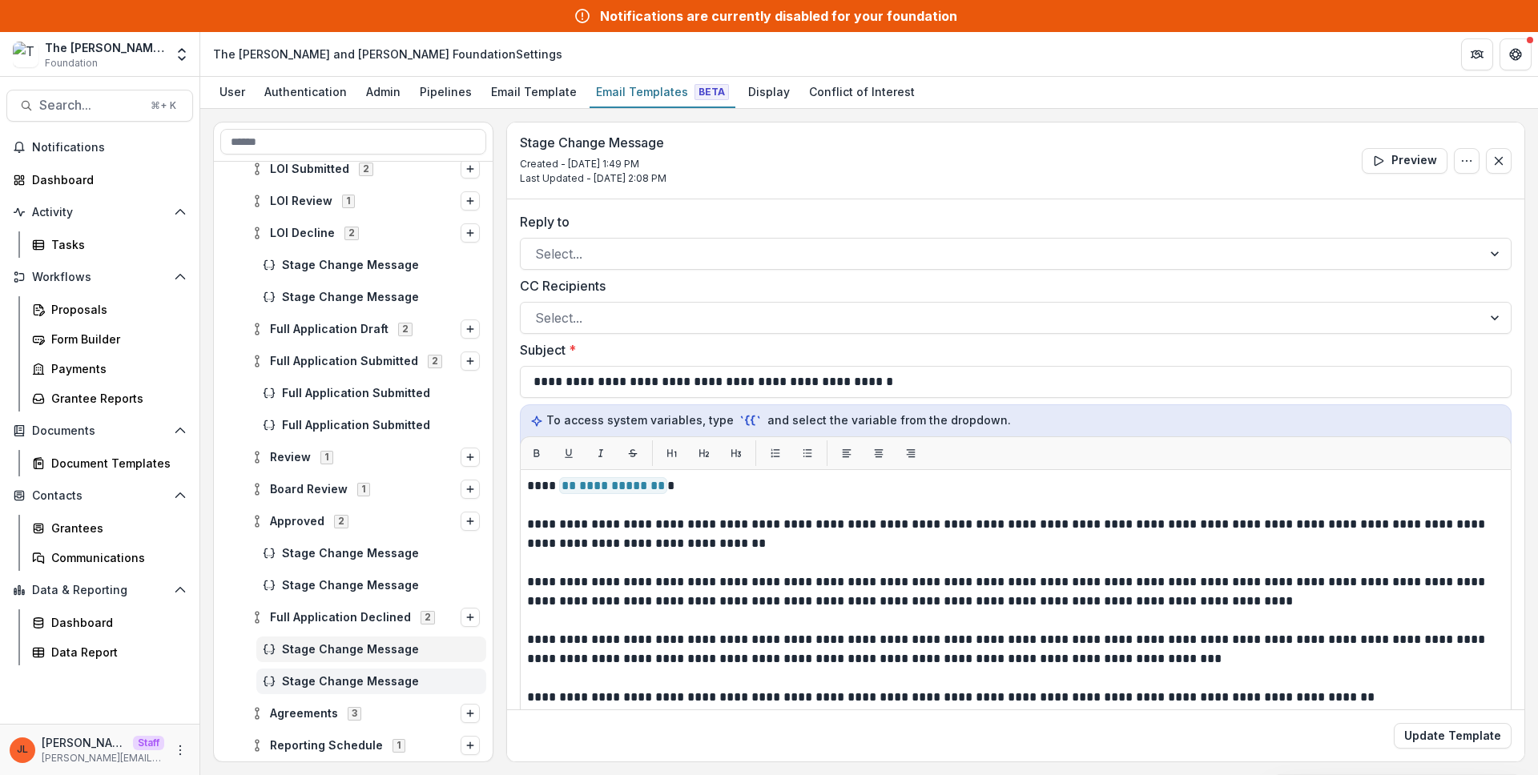
click at [325, 672] on div "Stage Change Message" at bounding box center [371, 682] width 230 height 26
click at [324, 655] on span "Stage Change Message" at bounding box center [381, 650] width 198 height 14
click at [327, 573] on div "Stage Change Message" at bounding box center [371, 586] width 230 height 26
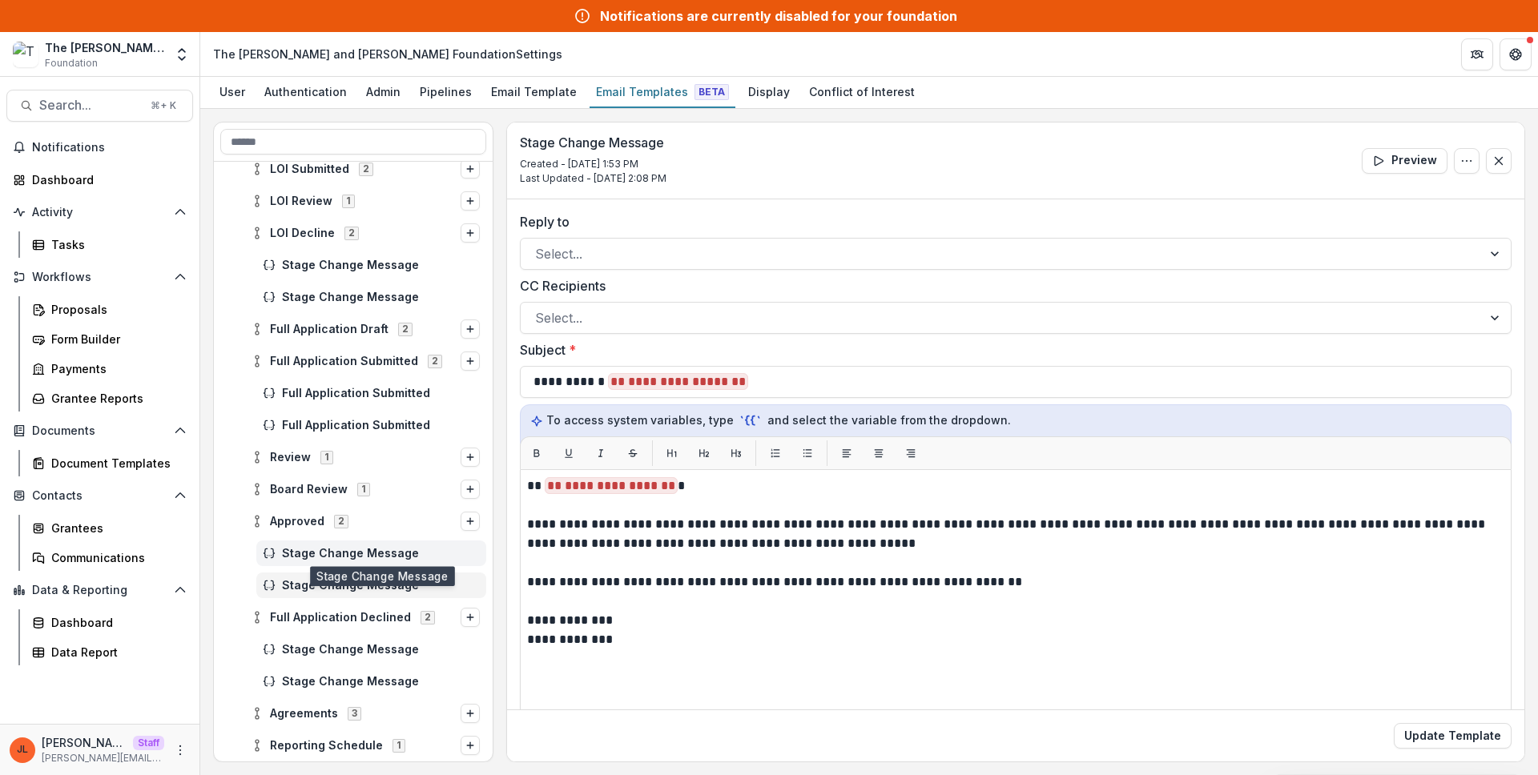
click at [328, 556] on span "Stage Change Message" at bounding box center [381, 554] width 198 height 14
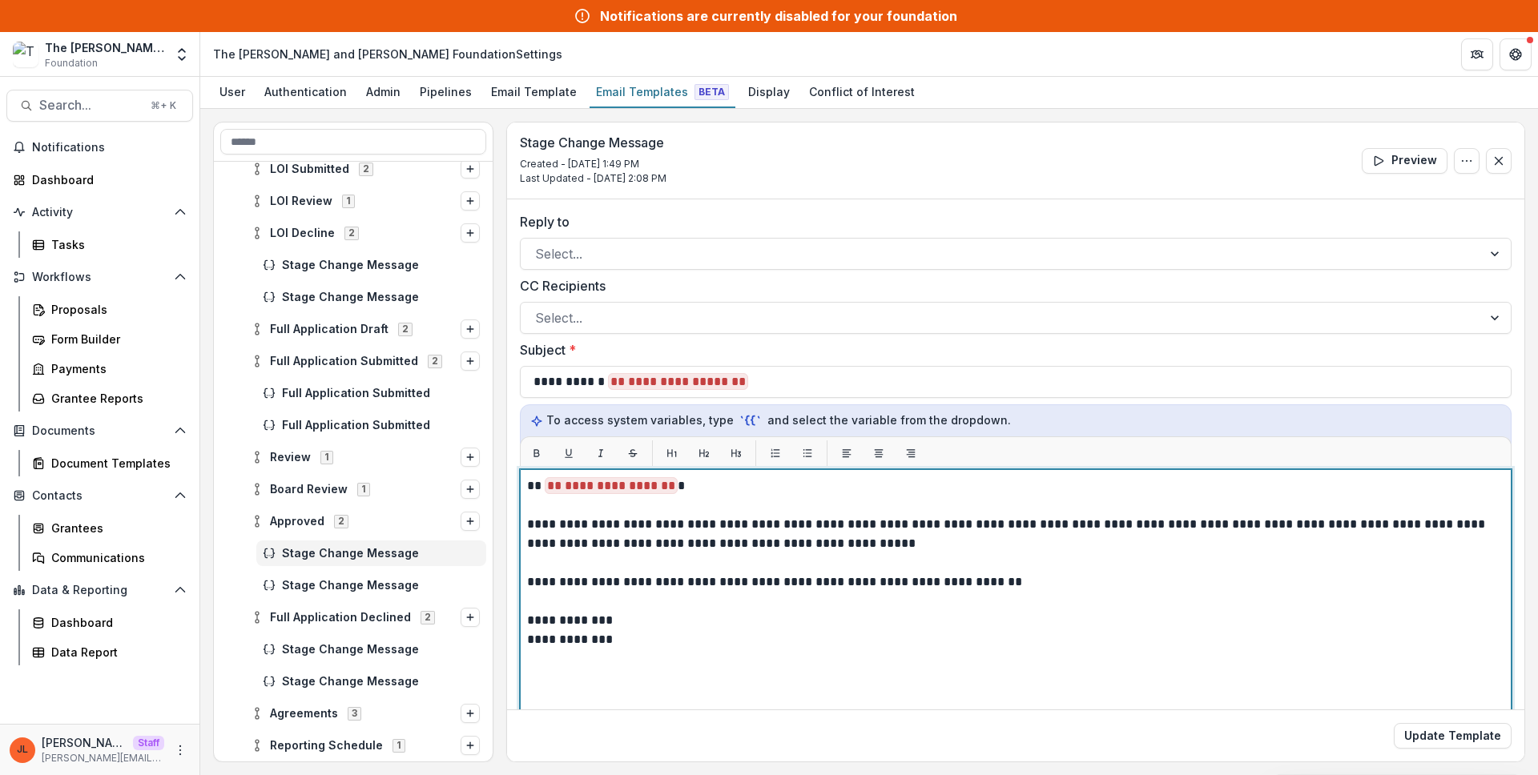
click at [716, 522] on p "**********" at bounding box center [1013, 534] width 972 height 38
click at [630, 516] on p "**********" at bounding box center [1013, 534] width 972 height 38
click at [720, 569] on p at bounding box center [1015, 562] width 977 height 19
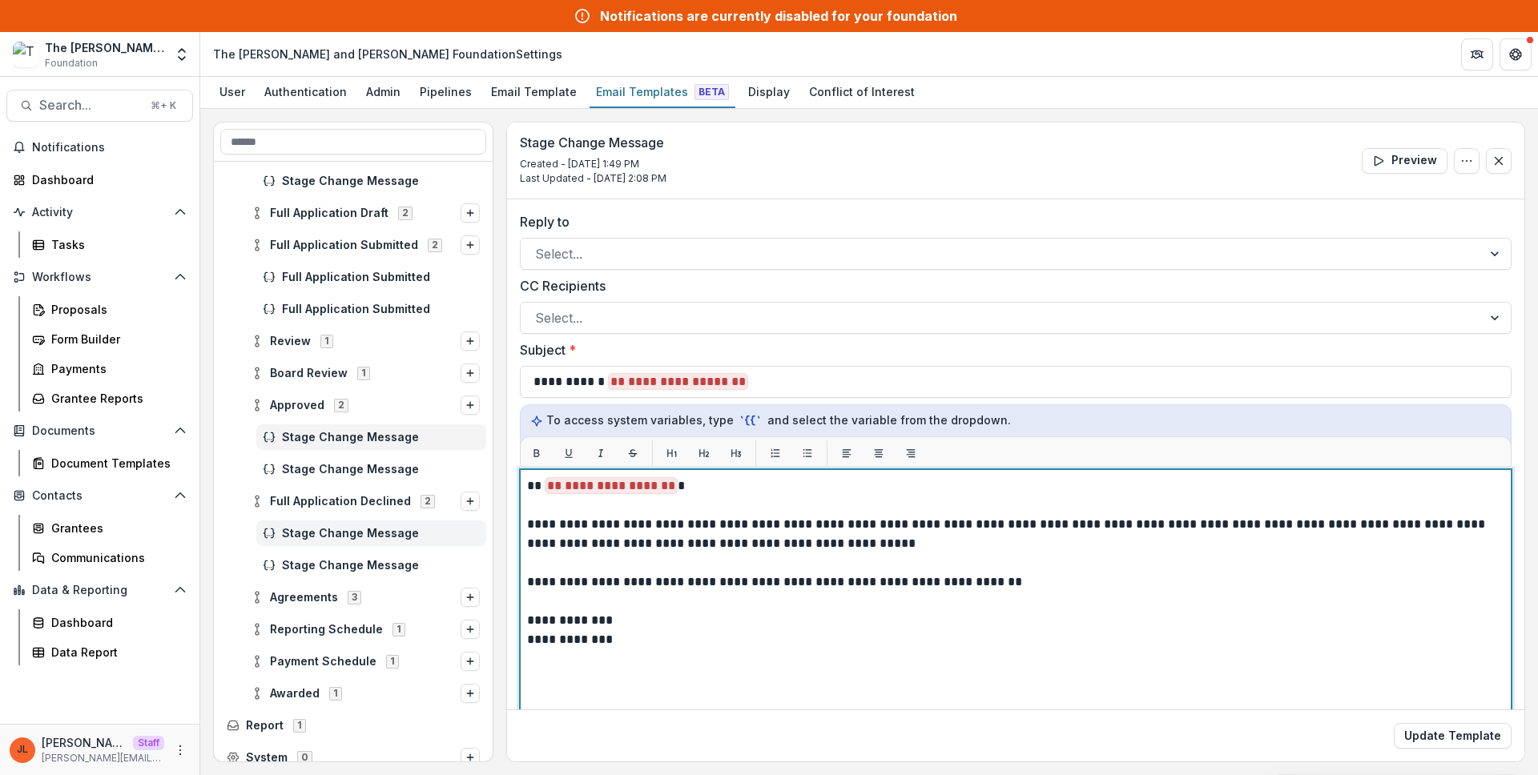
scroll to position [342, 0]
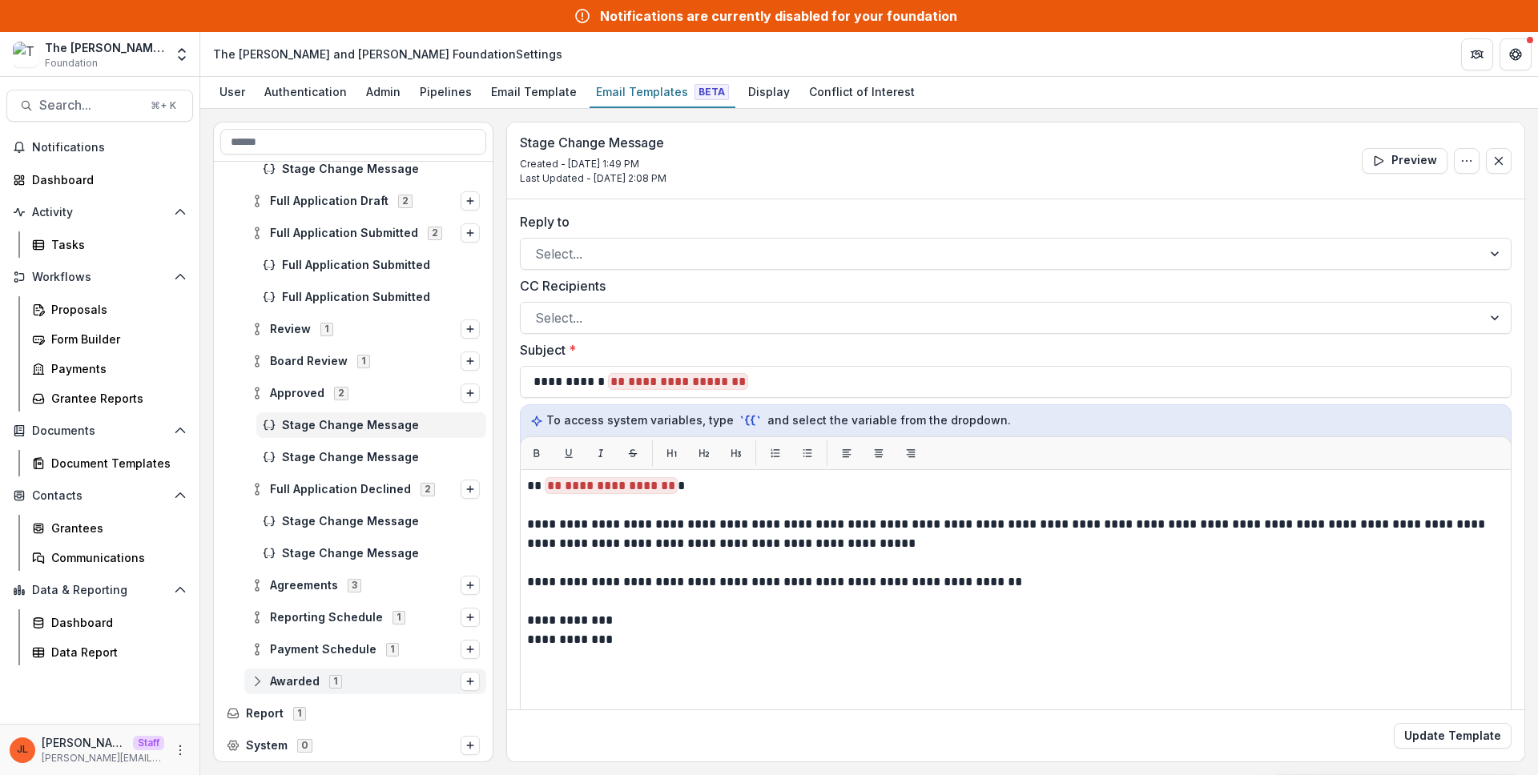
click at [291, 670] on div "Awarded 1" at bounding box center [365, 682] width 242 height 26
click at [335, 715] on span "Awarded Upload Acknowledgement Letter" at bounding box center [354, 714] width 155 height 14
click at [357, 660] on div "Payment Schedule 1" at bounding box center [365, 650] width 242 height 26
click at [353, 674] on div "Payment Schedule Dynamic Payment Schedule 0" at bounding box center [371, 682] width 230 height 26
click at [349, 621] on span "Reporting Schedule" at bounding box center [326, 618] width 113 height 14
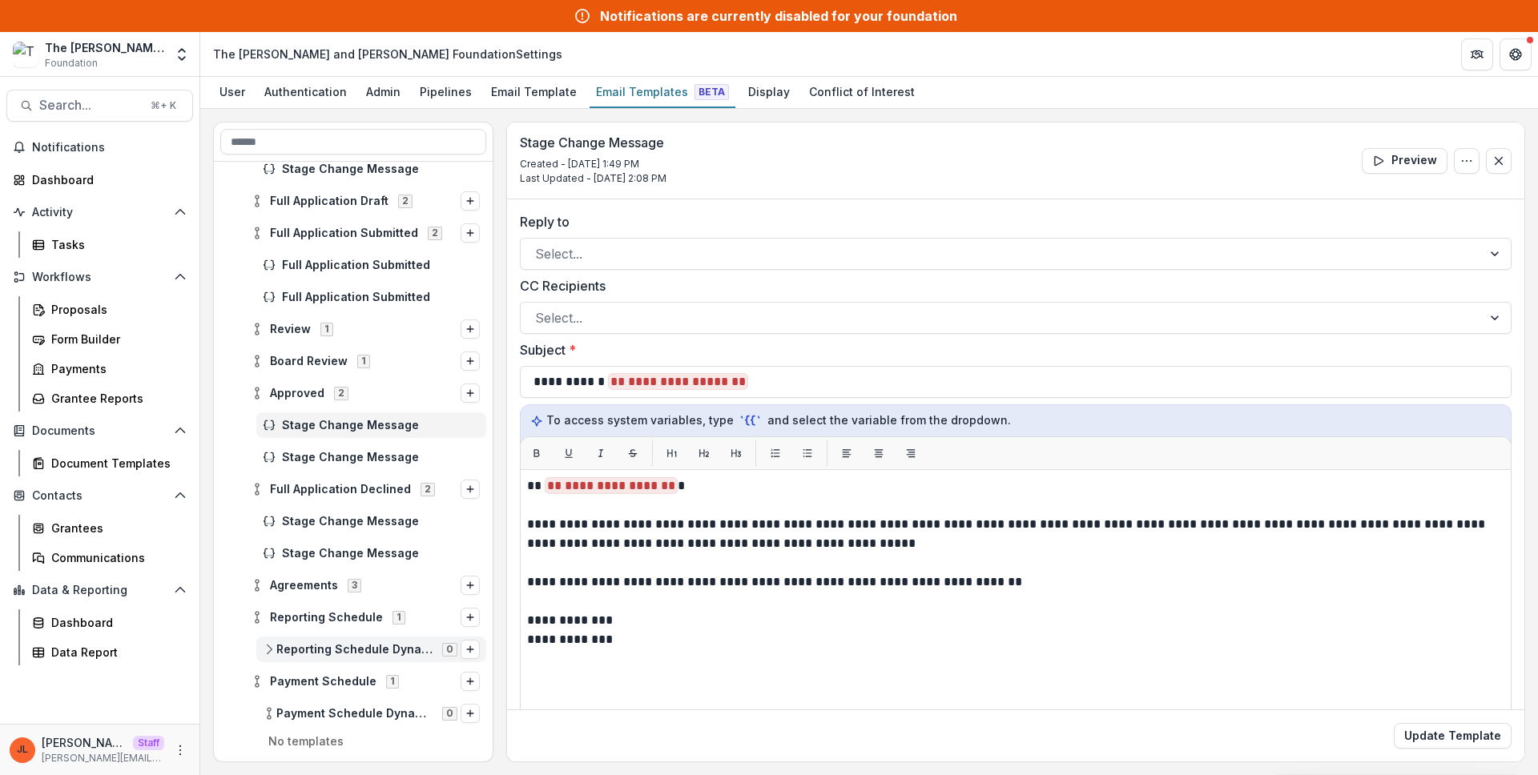
click at [352, 647] on span "Reporting Schedule Dynamic Reporting Schedule" at bounding box center [354, 650] width 156 height 14
click at [348, 585] on span "3" at bounding box center [355, 585] width 14 height 13
click at [348, 607] on div "Agreements Grant Agreement Template 0" at bounding box center [371, 618] width 230 height 26
click at [354, 674] on div "Stage Change Message" at bounding box center [371, 682] width 230 height 26
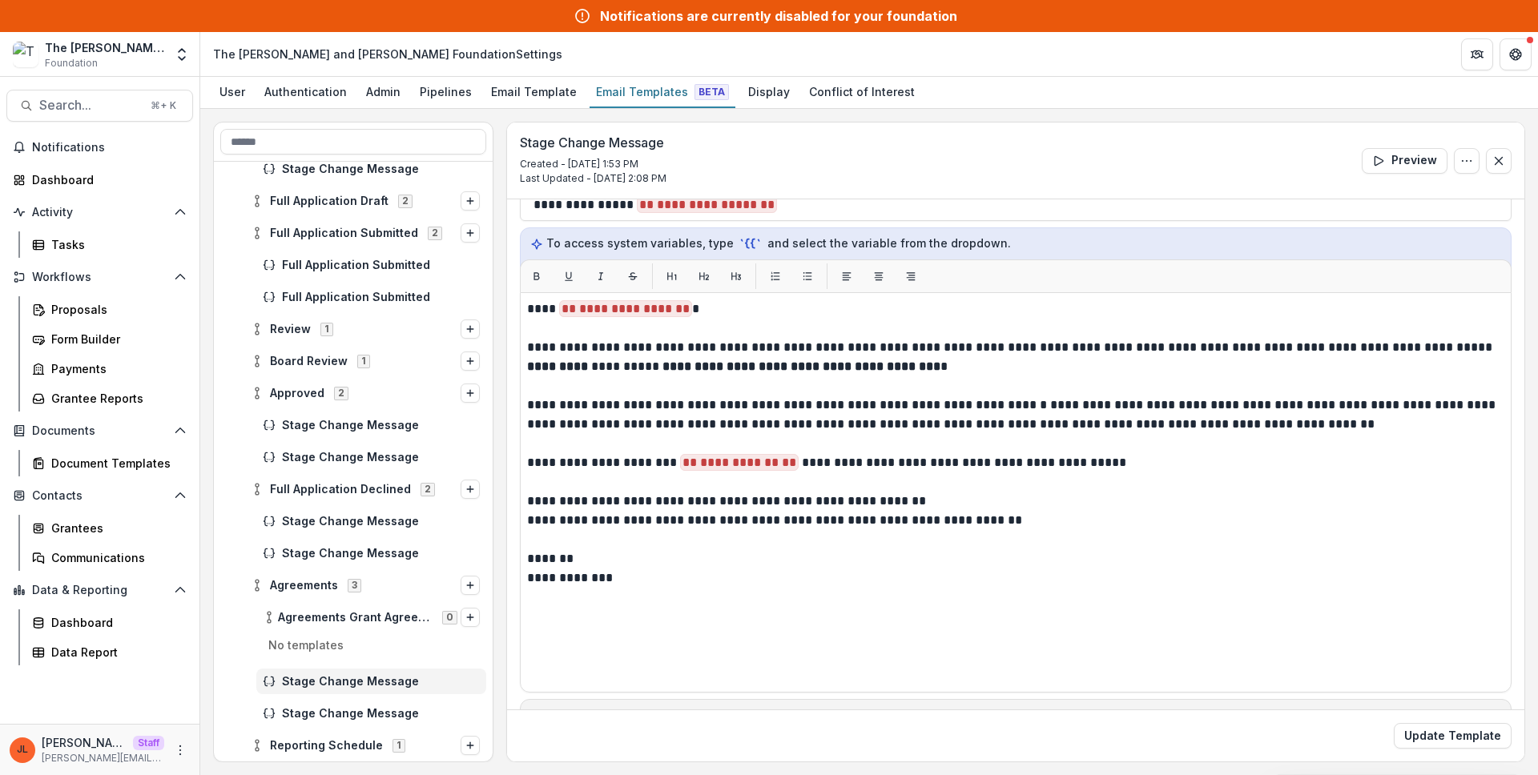
scroll to position [231, 0]
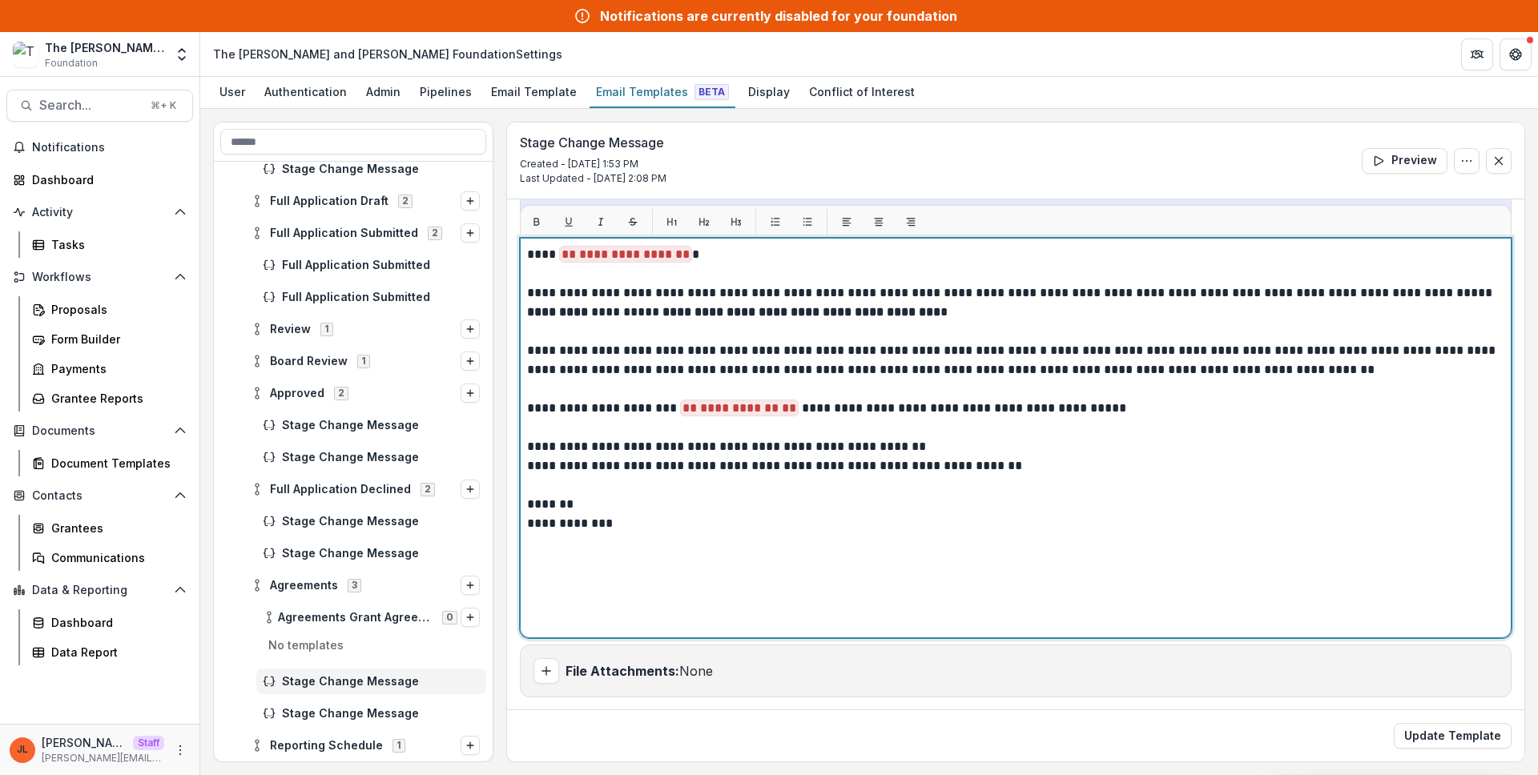
click at [749, 433] on p at bounding box center [1015, 427] width 977 height 19
click at [858, 492] on p at bounding box center [1015, 485] width 977 height 19
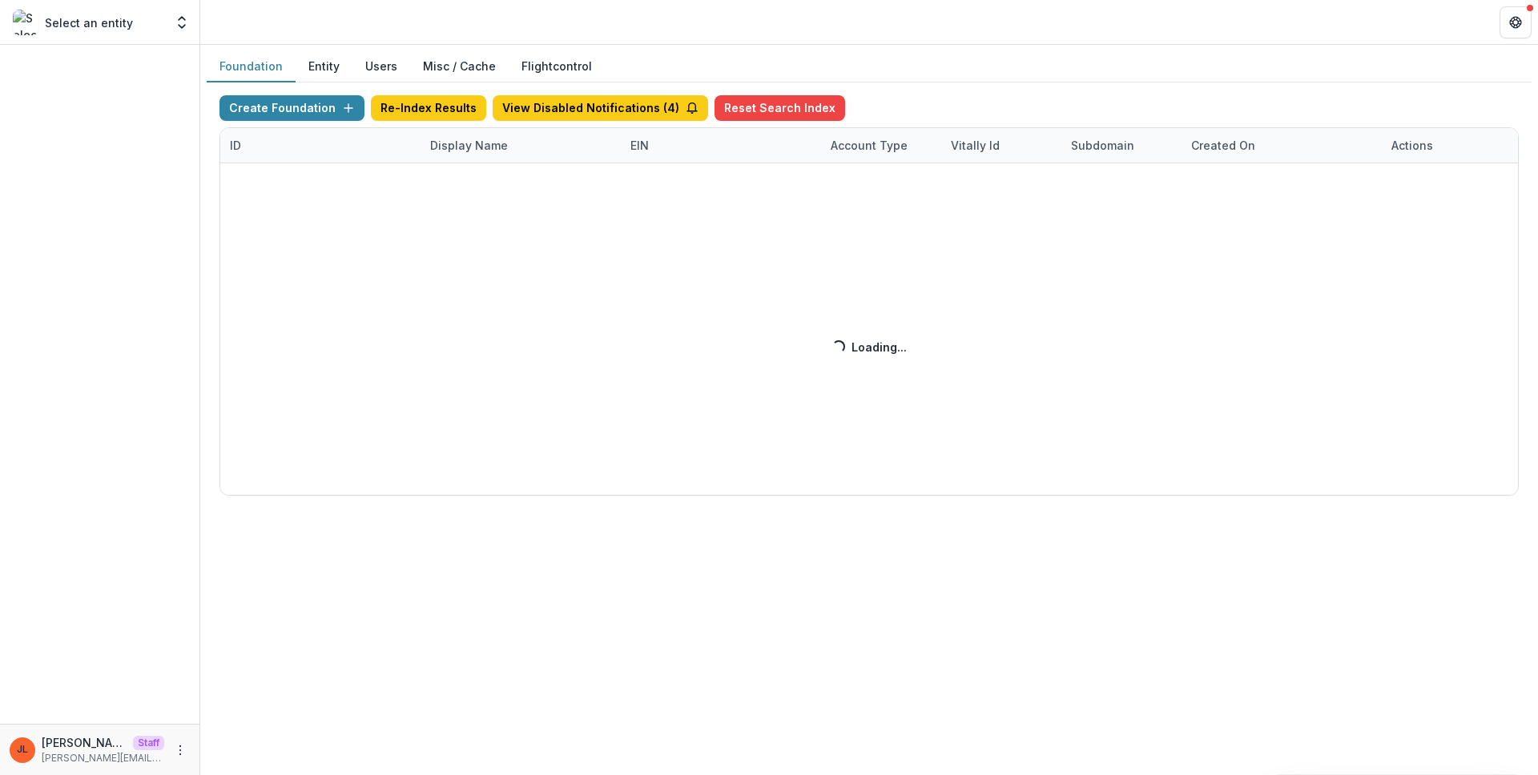
click at [489, 143] on div "Create Foundation Re-Index Results View Disabled Notifications ( 4 ) Reset Sear…" at bounding box center [868, 295] width 1299 height 400
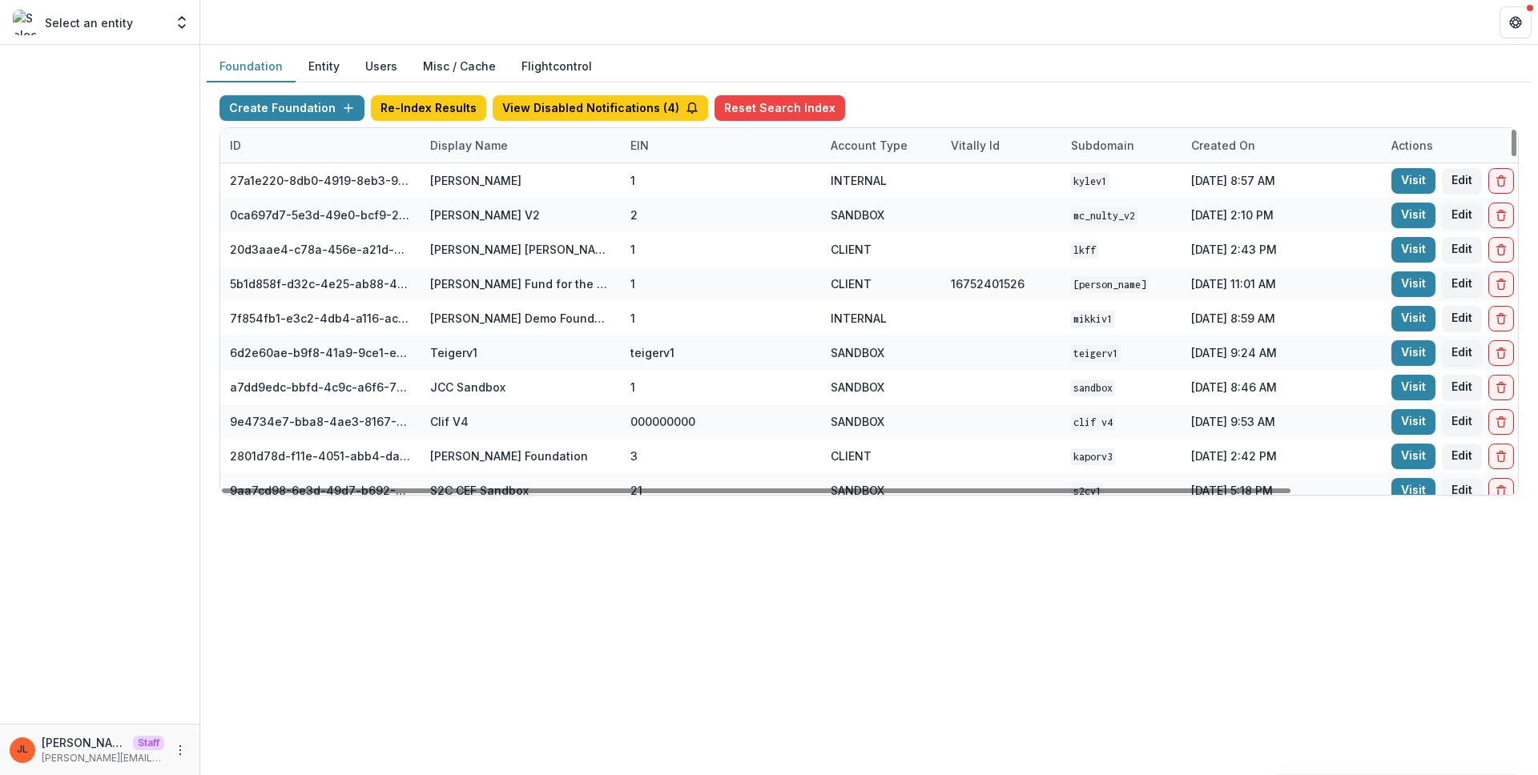
click at [470, 139] on div "Display Name" at bounding box center [468, 145] width 97 height 17
click at [486, 183] on input at bounding box center [520, 182] width 192 height 26
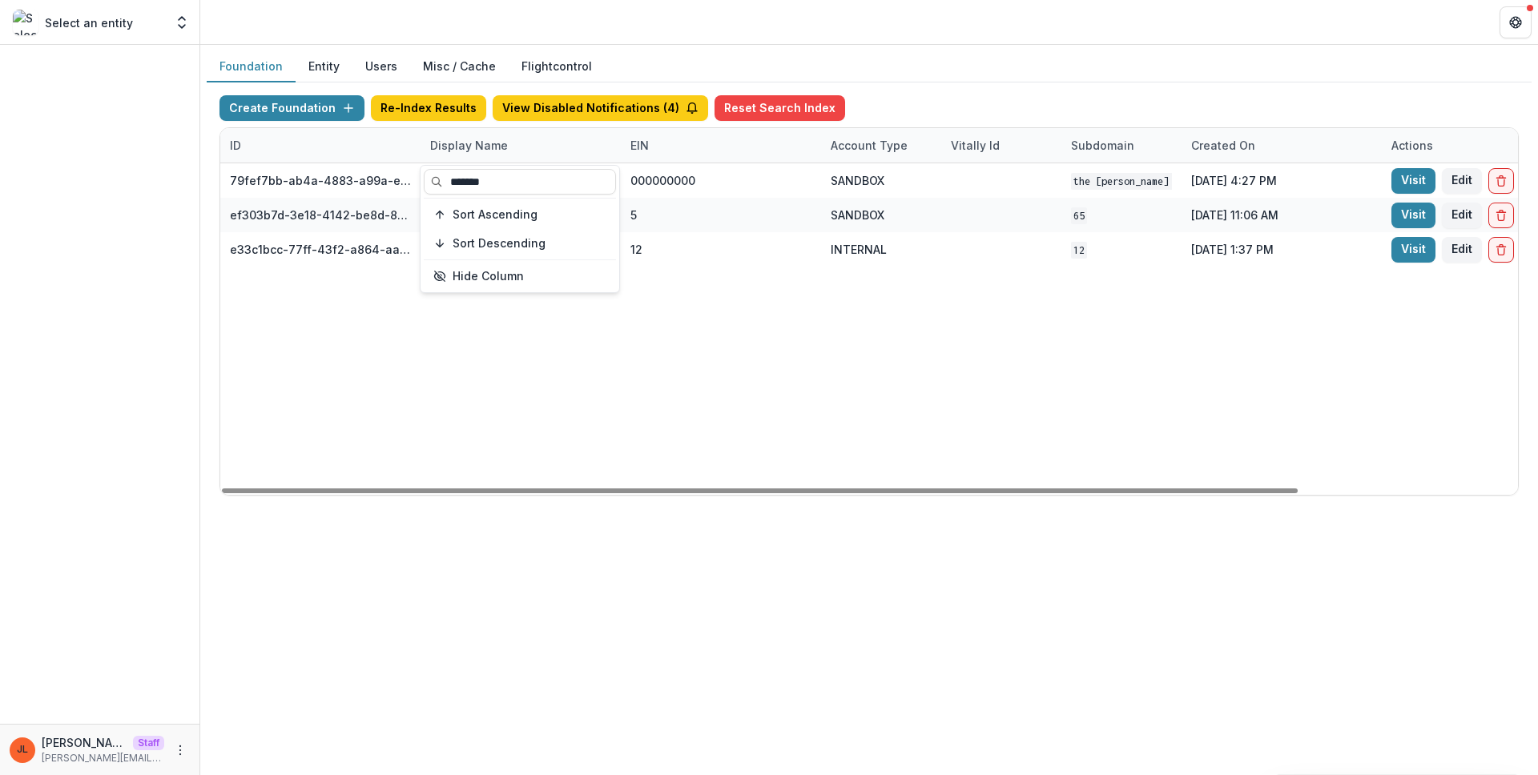
type input "*******"
drag, startPoint x: 462, startPoint y: 375, endPoint x: 465, endPoint y: 367, distance: 8.4
click at [462, 375] on div "79fef7bb-ab4a-4883-a99a-e2f11936830d The [PERSON_NAME] and [PERSON_NAME] Founda…" at bounding box center [1001, 329] width 1562 height 332
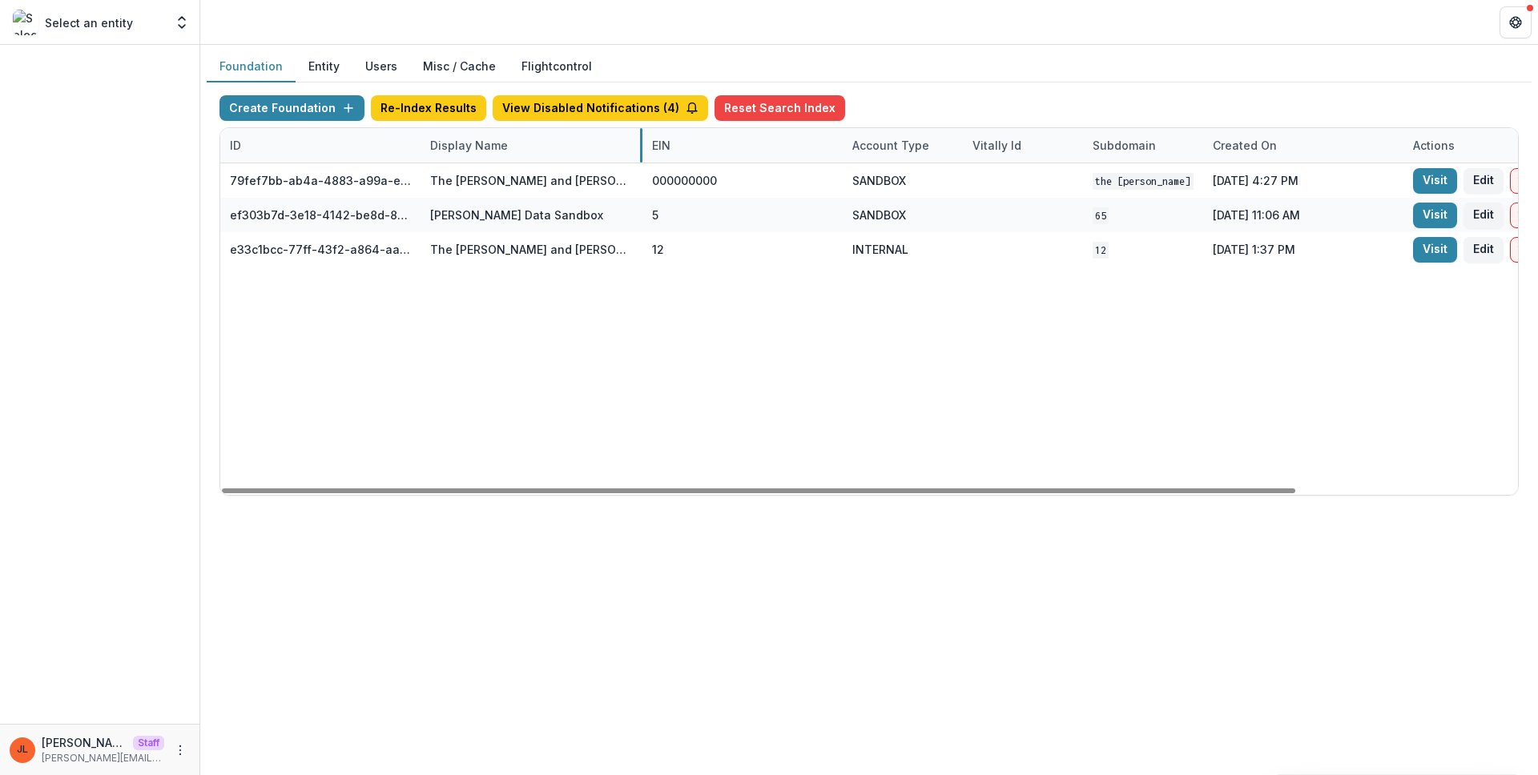
drag, startPoint x: 619, startPoint y: 143, endPoint x: 770, endPoint y: 150, distance: 151.5
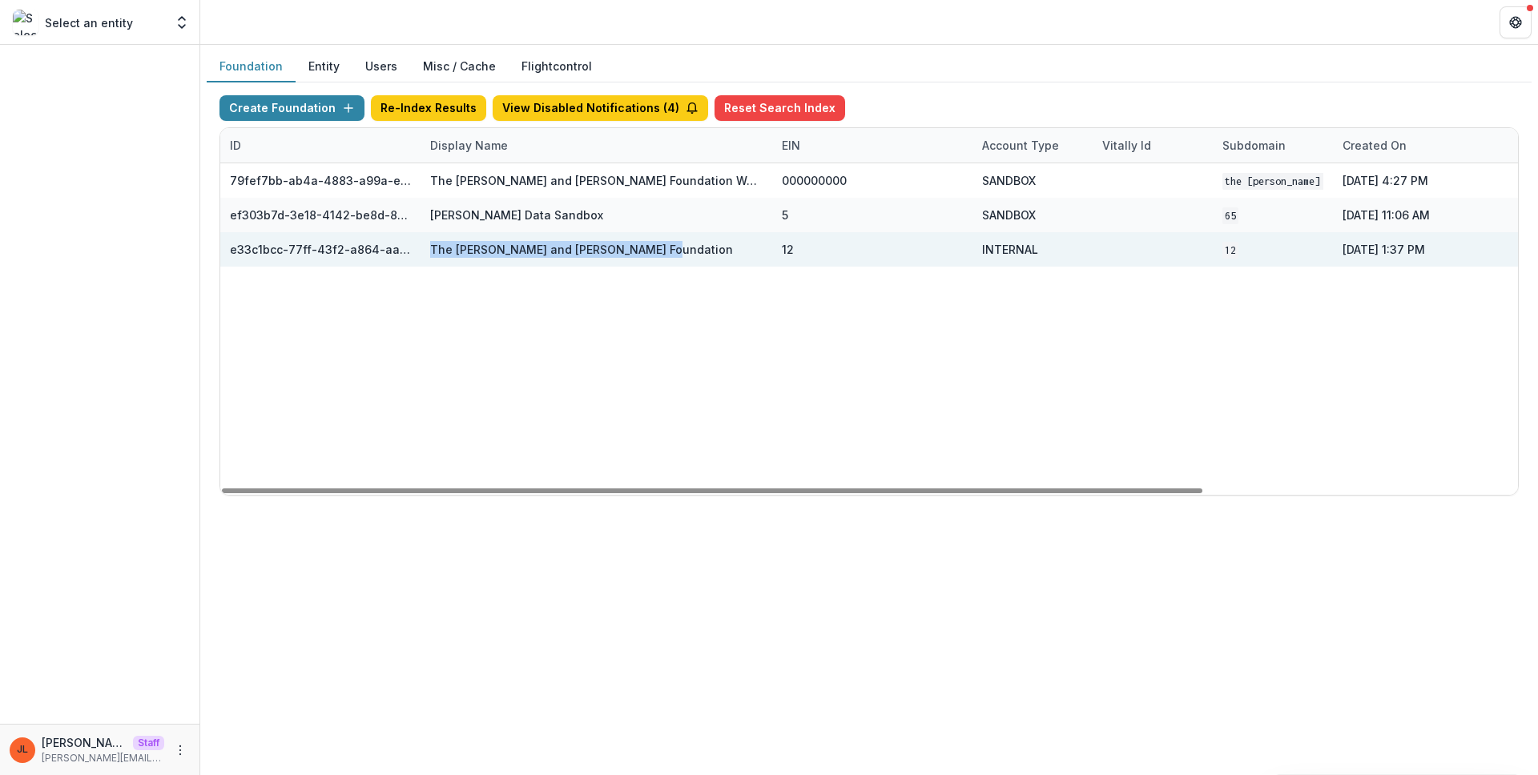
drag, startPoint x: 578, startPoint y: 251, endPoint x: 415, endPoint y: 249, distance: 163.4
click at [415, 249] on div "e33c1bcc-77ff-43f2-a864-aaecef1cd52a The [PERSON_NAME] and [PERSON_NAME] Founda…" at bounding box center [1076, 249] width 1713 height 34
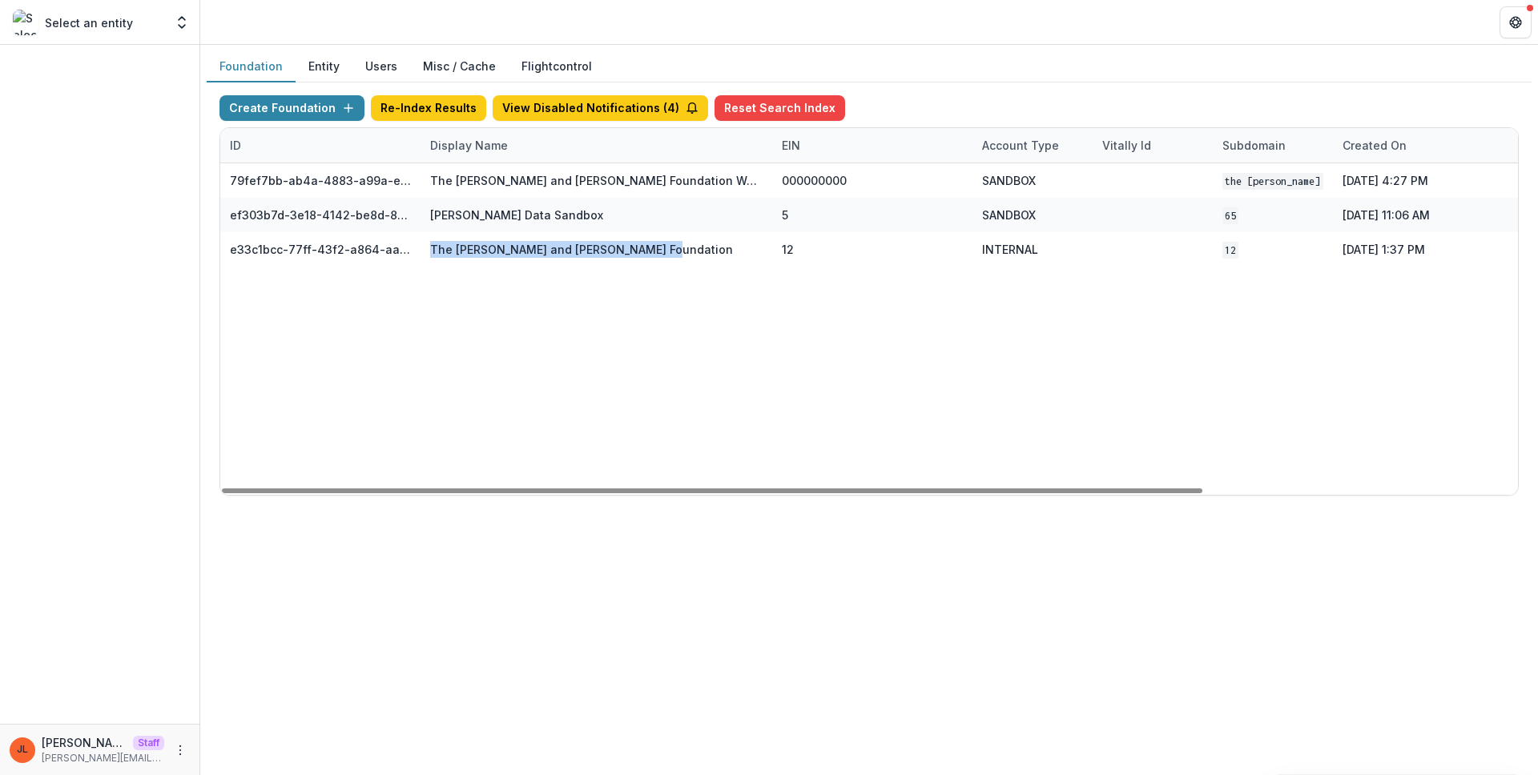
copy div "cd52a The [PERSON_NAME] and [PERSON_NAME] Foundation"
click at [292, 99] on button "Create Foundation" at bounding box center [291, 108] width 145 height 26
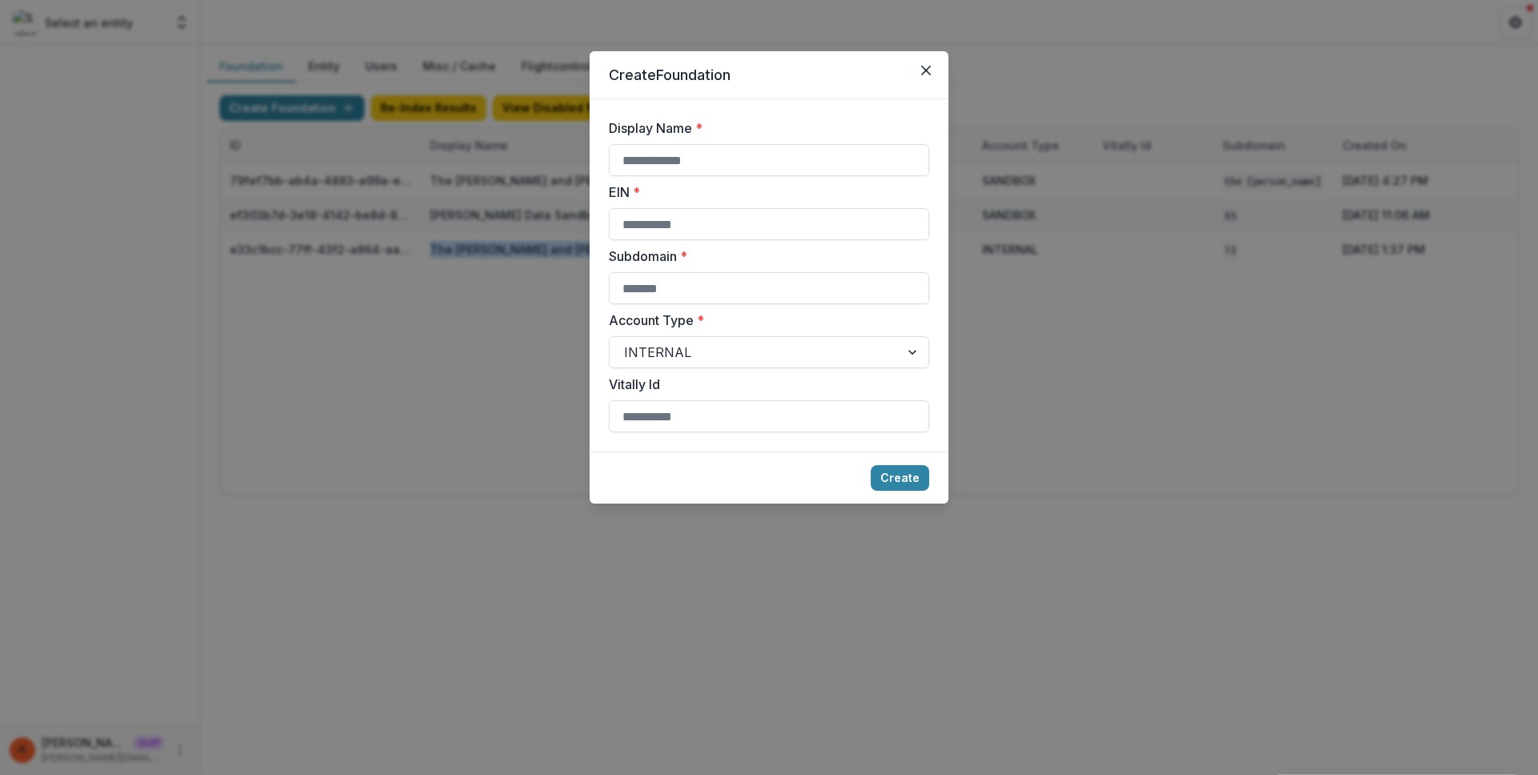
click at [487, 277] on div "Create Foundation Display Name * EIN * Subdomain * Account Type * INTERNAL Vita…" at bounding box center [769, 387] width 1538 height 775
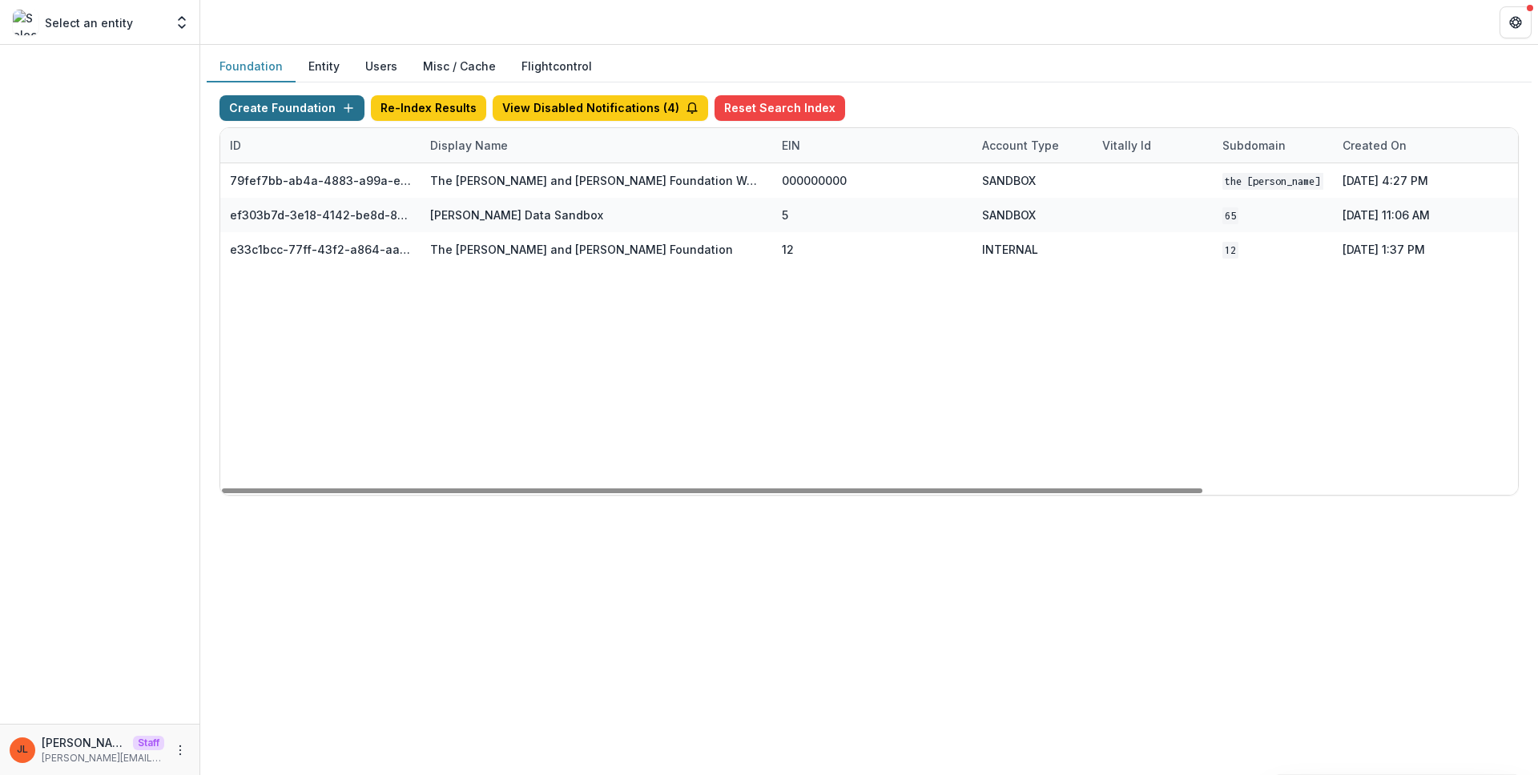
click at [329, 120] on button "Create Foundation" at bounding box center [291, 108] width 145 height 26
click at [329, 115] on div "Create Foundation Display Name * EIN * Subdomain * Account Type * INTERNAL Vita…" at bounding box center [769, 387] width 1538 height 775
click at [329, 115] on button "Create Foundation" at bounding box center [291, 108] width 145 height 26
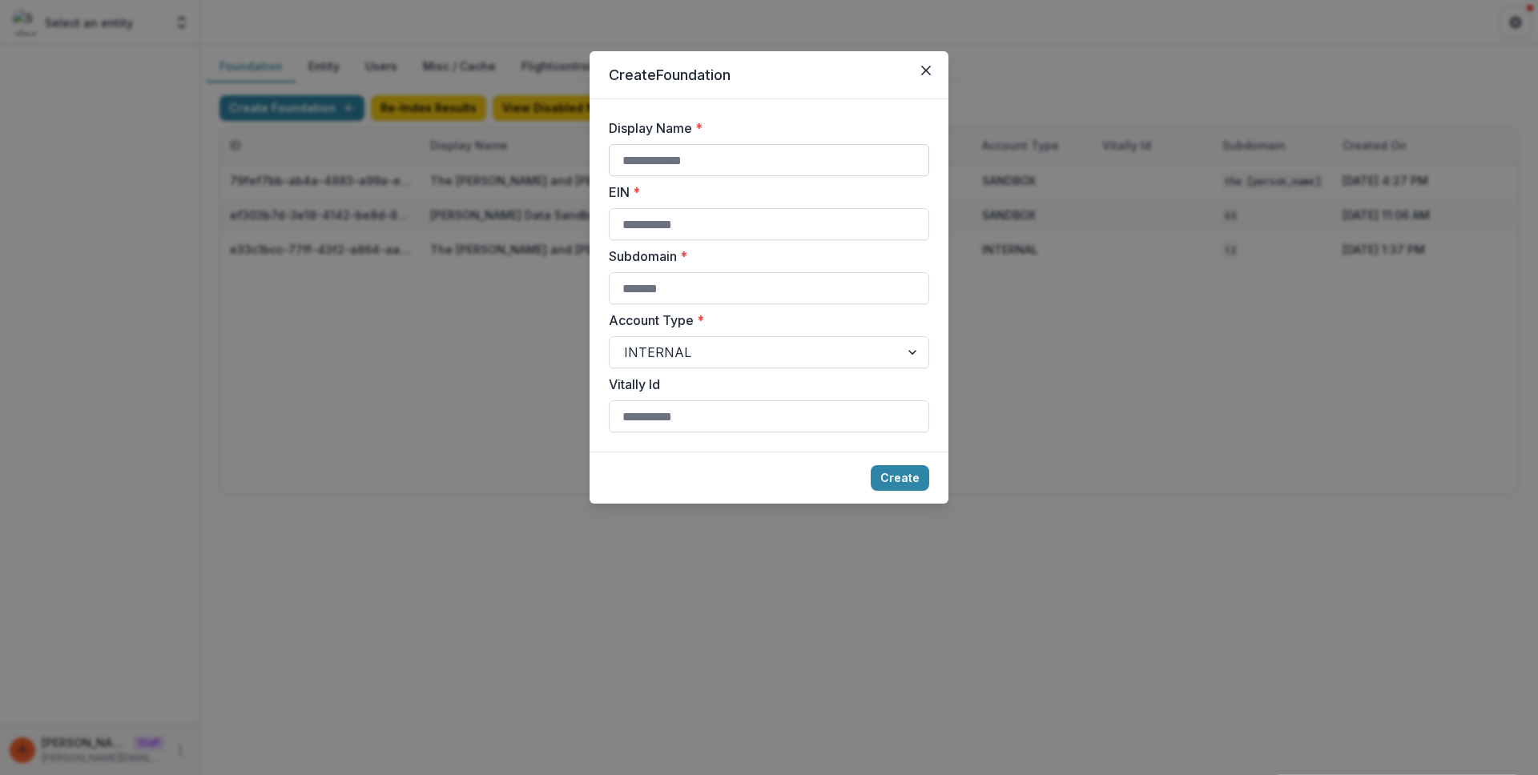
click at [662, 162] on input "Display Name *" at bounding box center [769, 160] width 320 height 32
paste input "**********"
type input "**********"
type input "*"
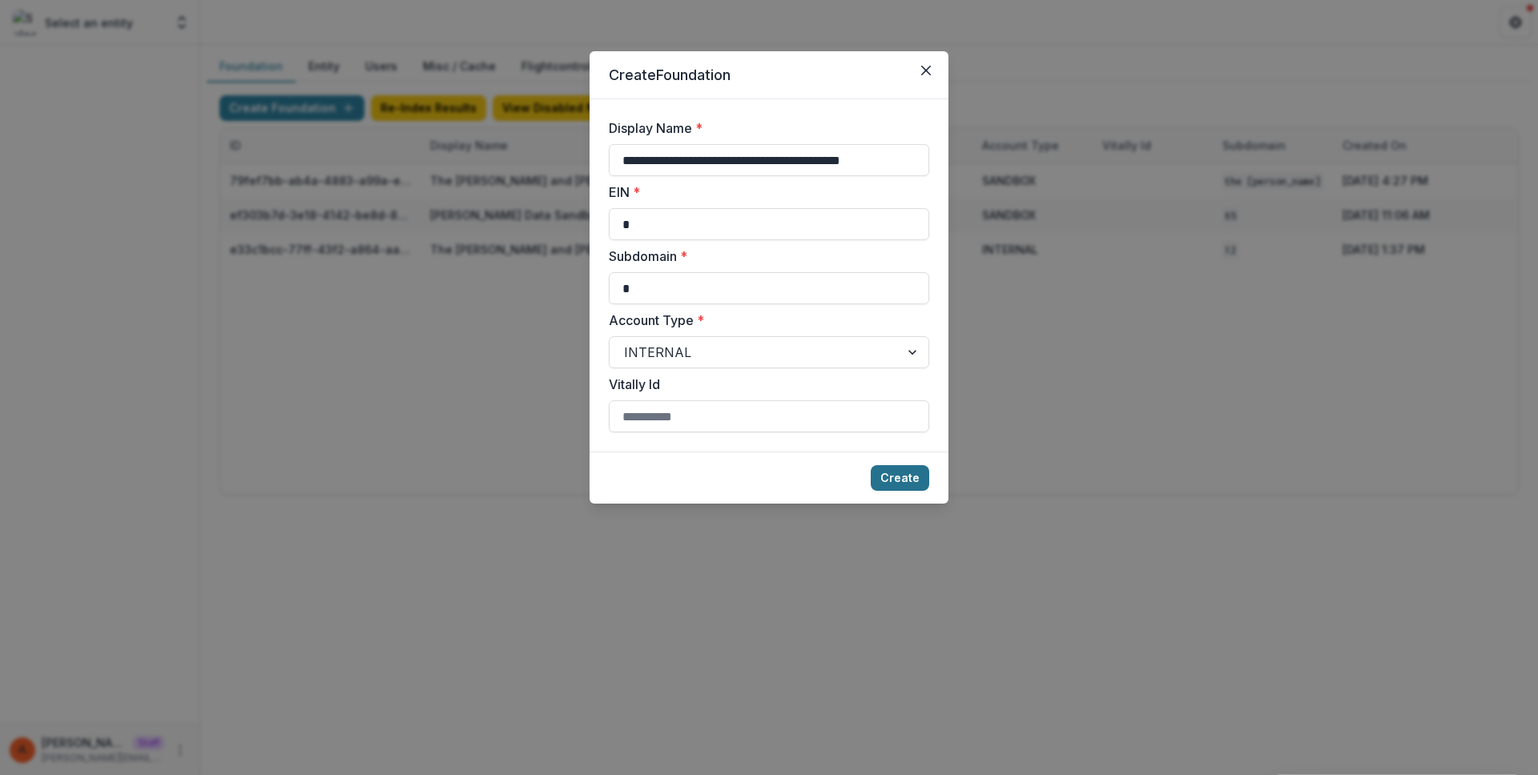
click at [897, 466] on button "Create" at bounding box center [900, 478] width 58 height 26
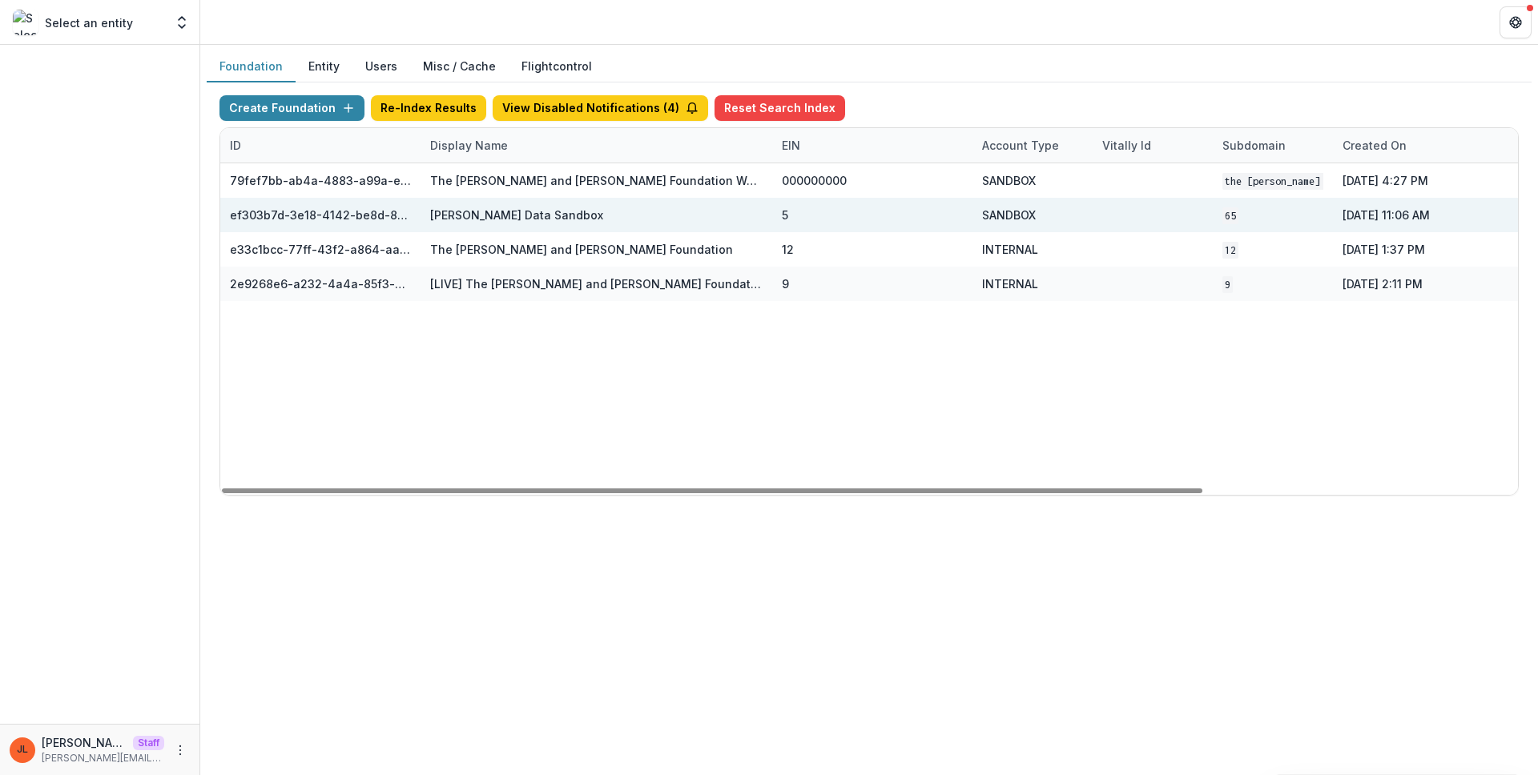
scroll to position [0, 416]
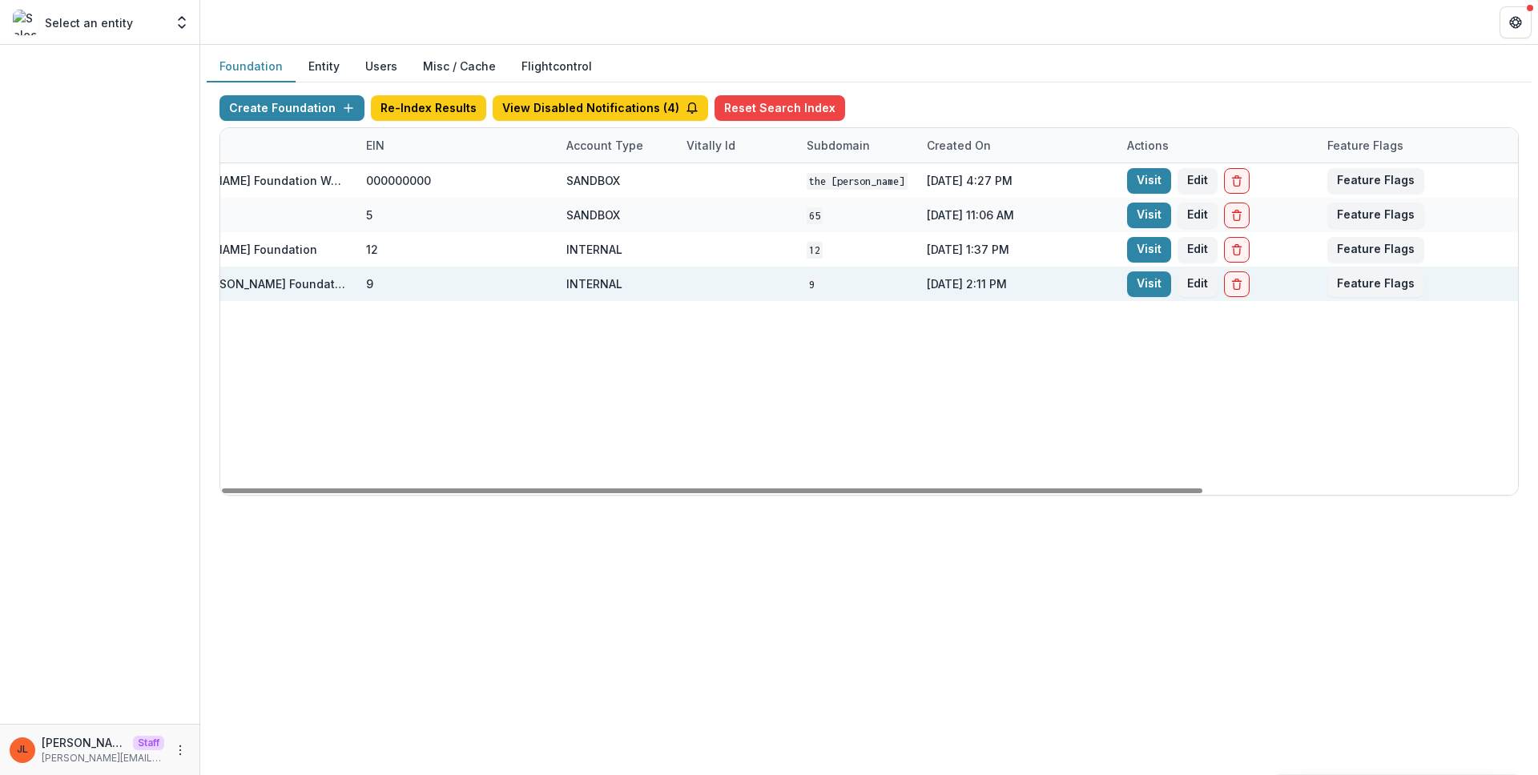
click at [1149, 269] on div "Visit Edit" at bounding box center [1217, 284] width 200 height 34
click at [1151, 273] on link "Visit" at bounding box center [1149, 285] width 44 height 26
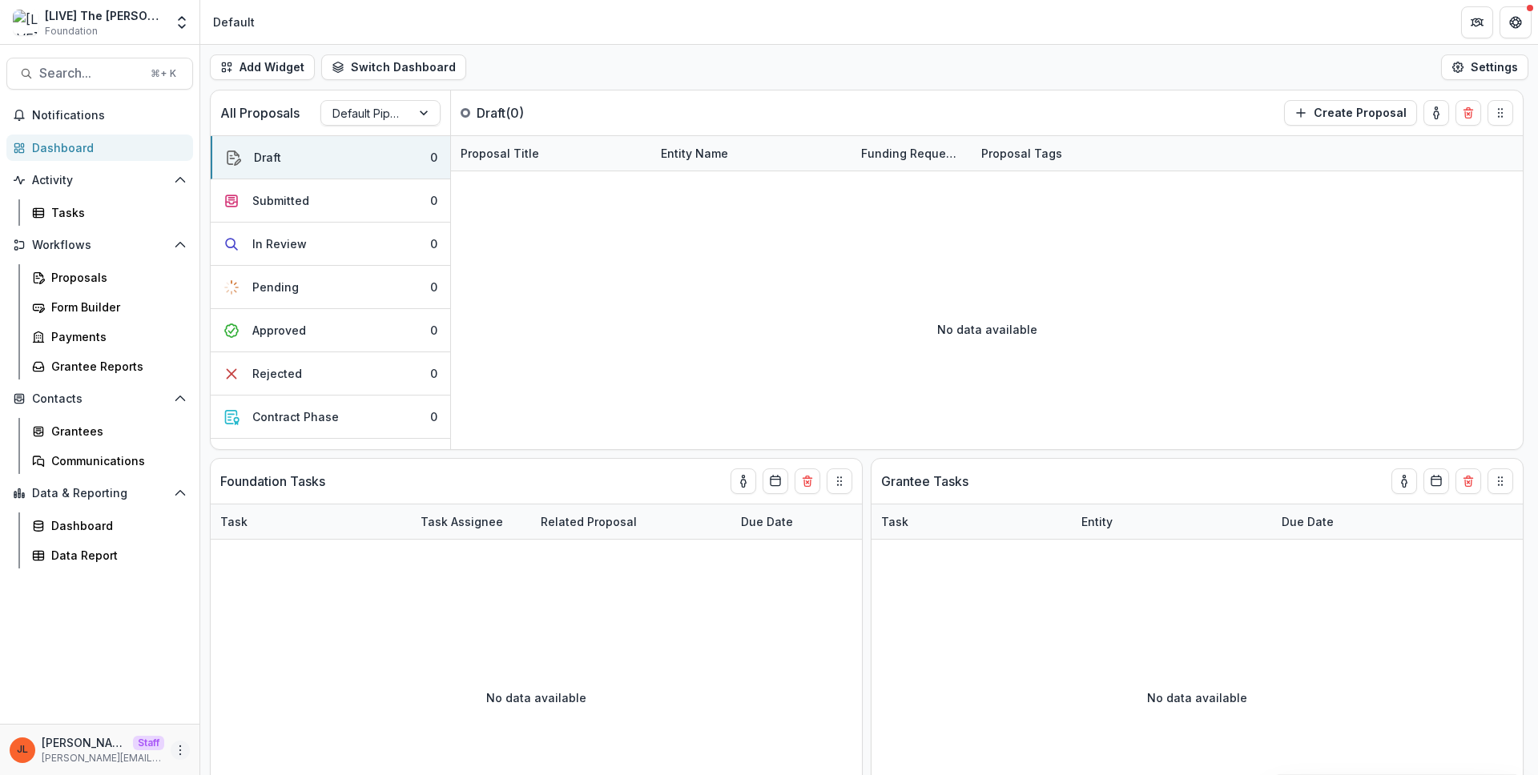
click at [179, 750] on icon "More" at bounding box center [180, 750] width 13 height 13
click at [221, 725] on link "User Settings" at bounding box center [285, 716] width 171 height 26
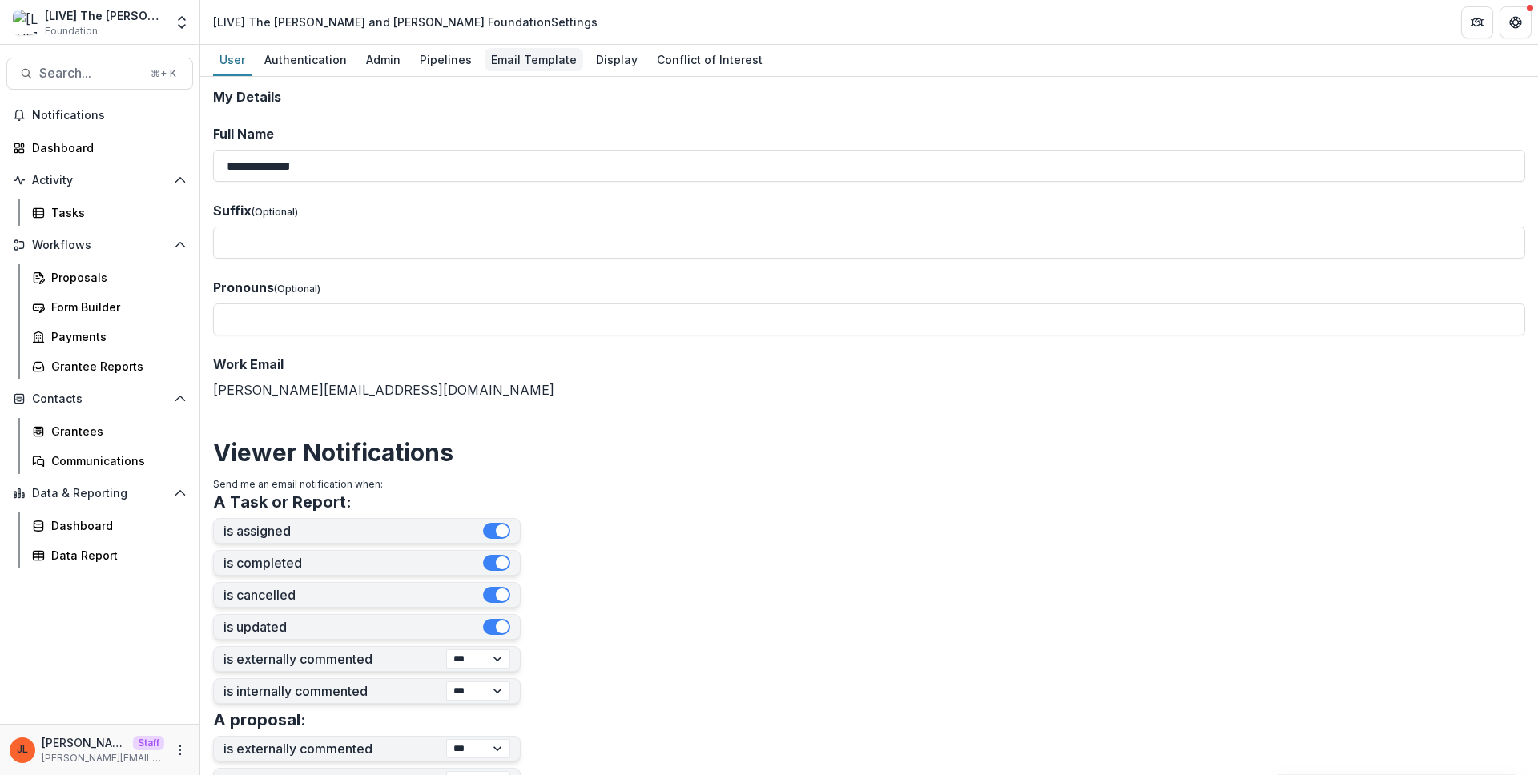
click at [503, 54] on div "Email Template" at bounding box center [534, 59] width 99 height 23
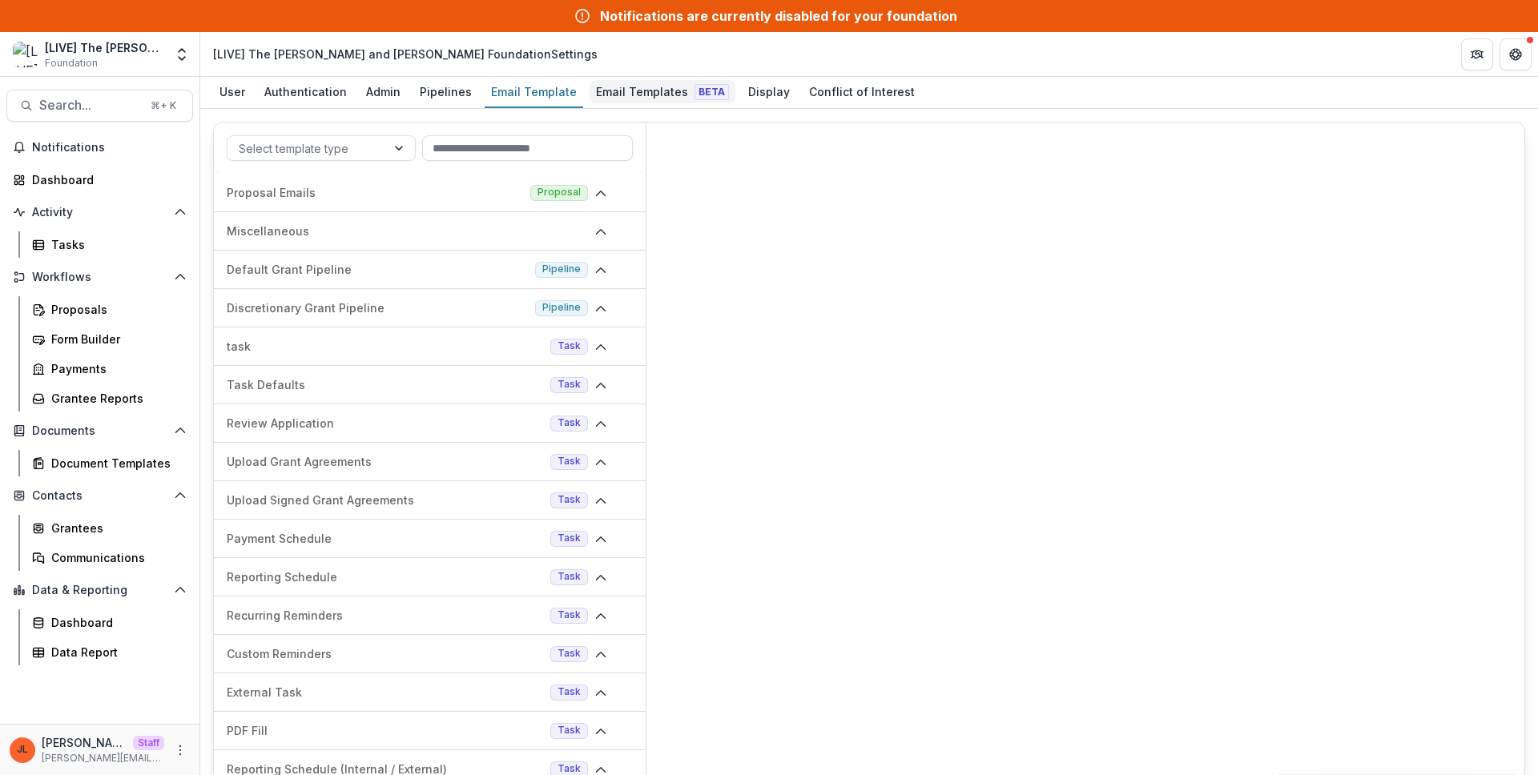
click at [642, 87] on div "Email Templates Beta" at bounding box center [662, 91] width 146 height 23
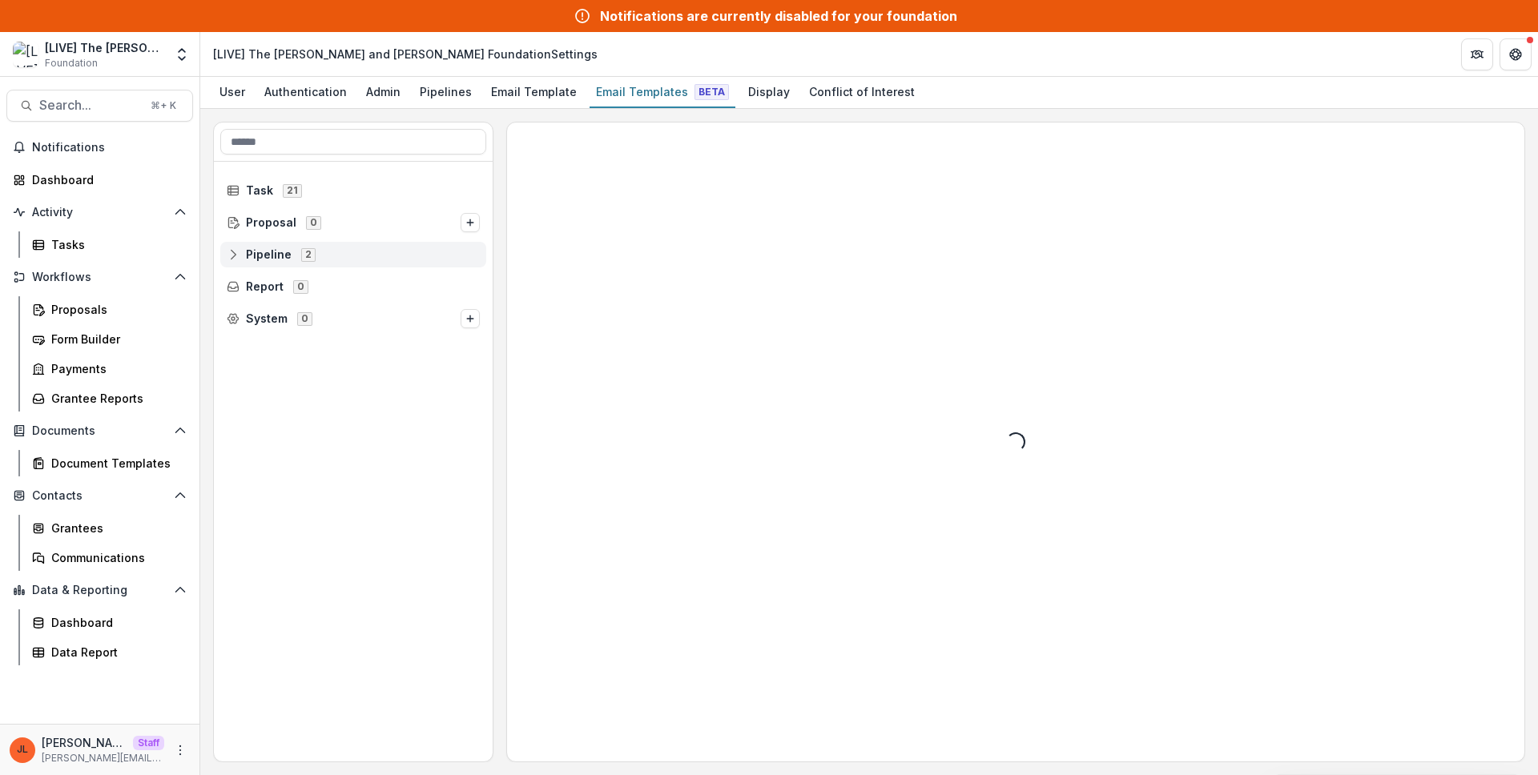
click at [343, 247] on span "Pipeline 2" at bounding box center [353, 254] width 253 height 14
click at [360, 305] on div "Default Grant Pipeline 14" at bounding box center [353, 319] width 279 height 32
click at [361, 311] on div "Default Grant Pipeline 14" at bounding box center [359, 319] width 254 height 26
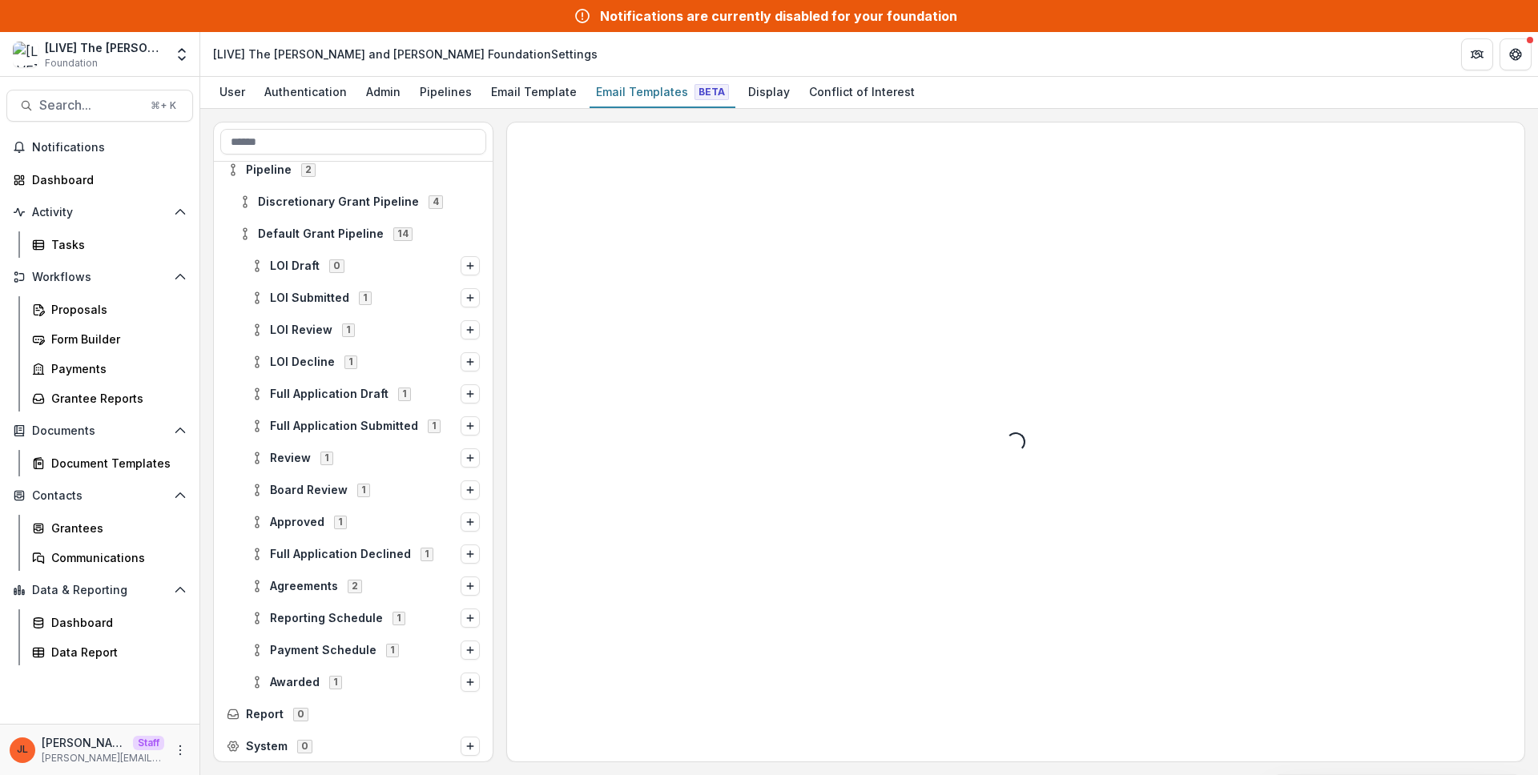
scroll to position [86, 0]
click at [351, 428] on span "Full Application Submitted" at bounding box center [344, 426] width 148 height 14
click at [344, 453] on span "Full Application Submitted" at bounding box center [381, 458] width 198 height 14
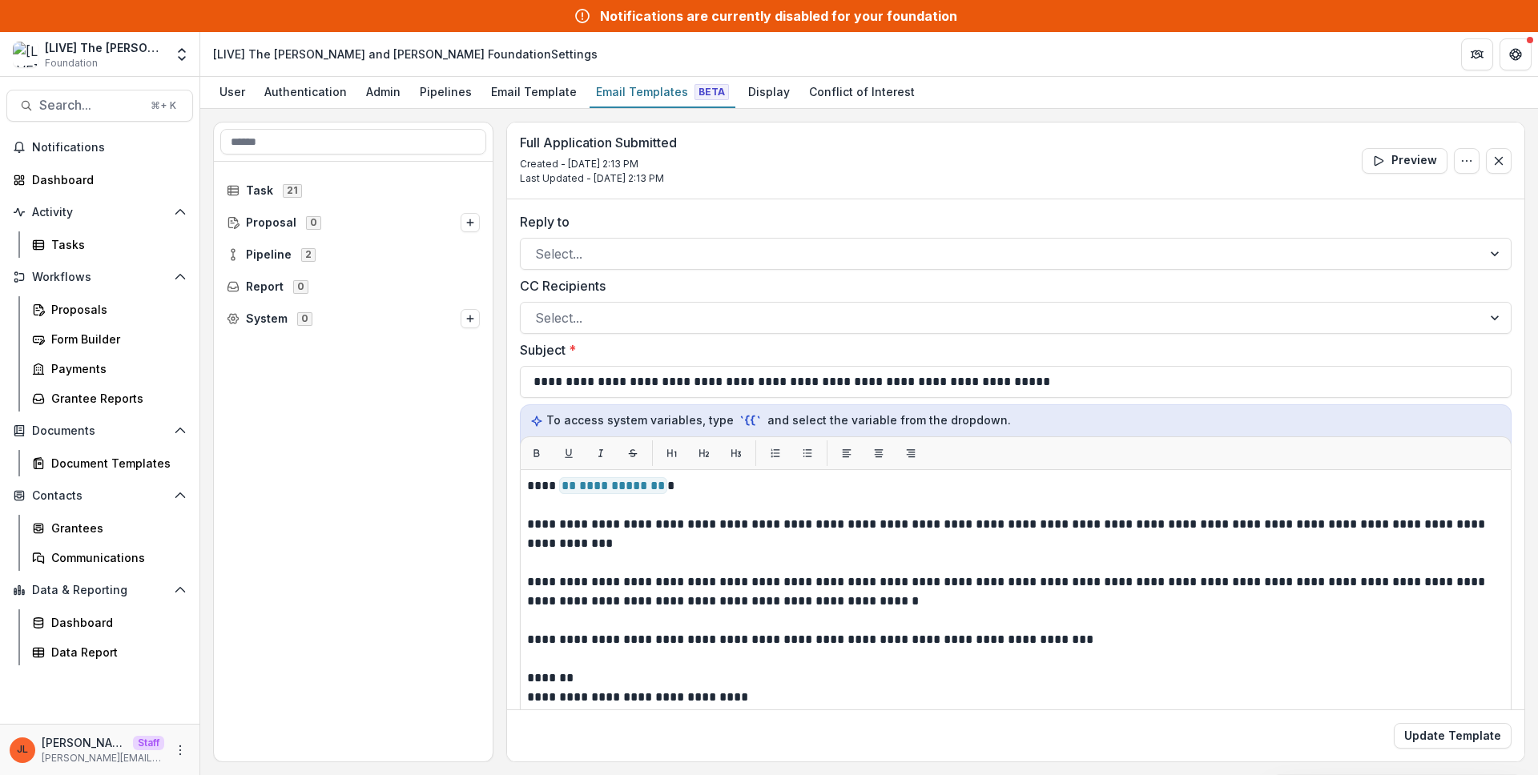
click at [968, 66] on header "[LIVE] The [PERSON_NAME] and [PERSON_NAME] Foundation Settings" at bounding box center [869, 54] width 1338 height 44
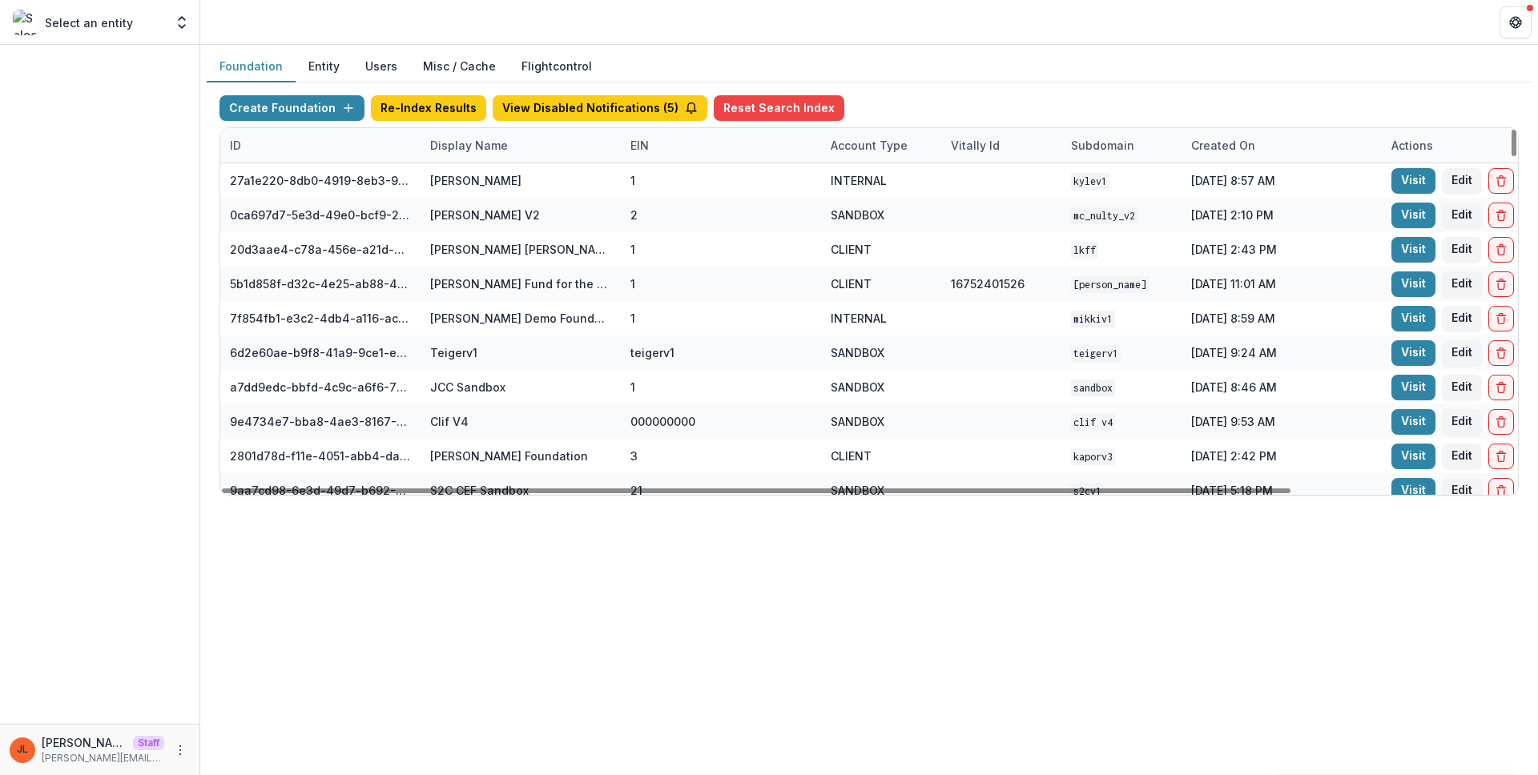
click at [466, 155] on div "Display Name" at bounding box center [520, 145] width 200 height 34
click at [470, 175] on input at bounding box center [520, 182] width 192 height 26
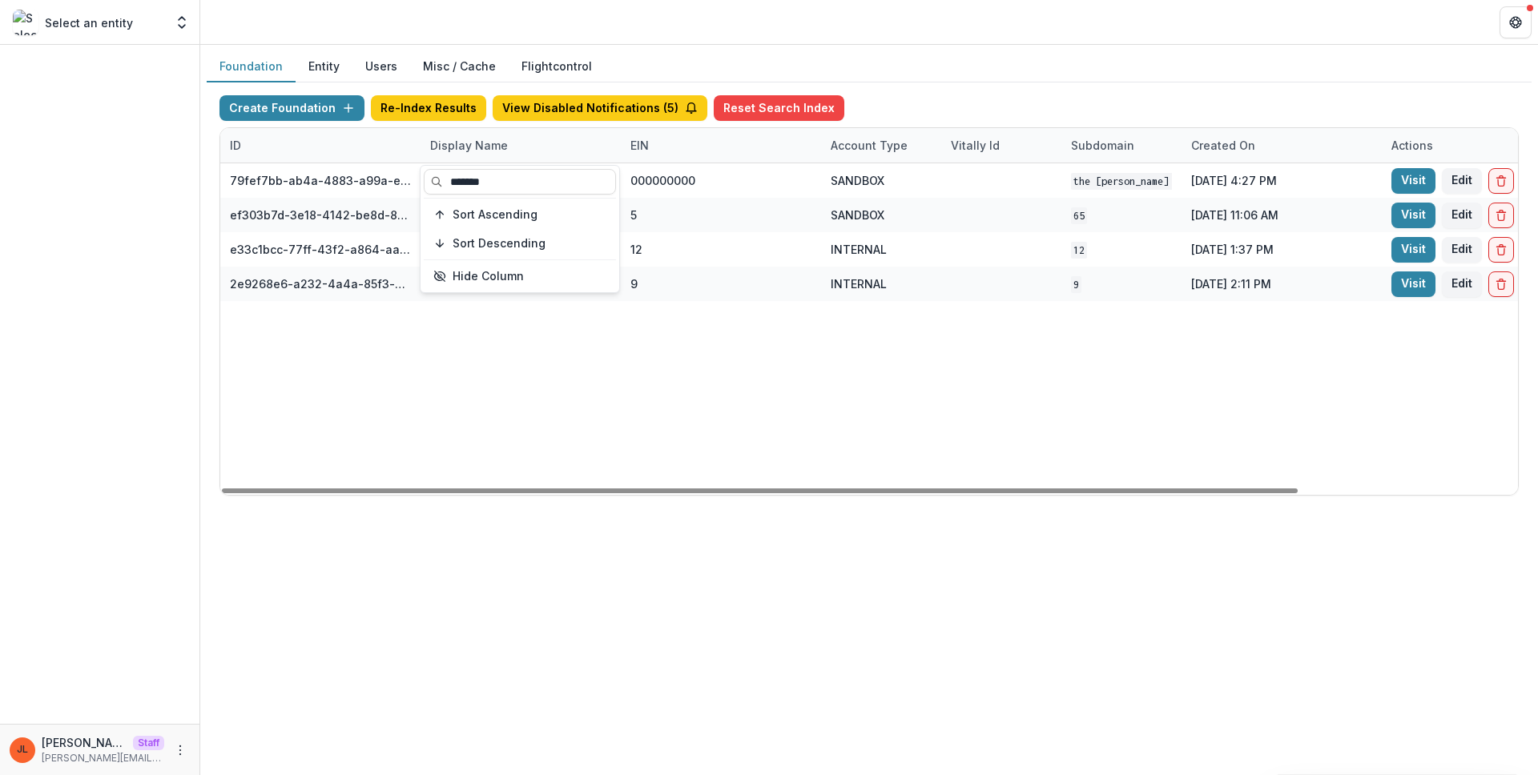
type input "*******"
click at [895, 367] on div "79fef7bb-ab4a-4883-a99a-e2f11936830d The [PERSON_NAME] and [PERSON_NAME] Founda…" at bounding box center [1001, 329] width 1562 height 332
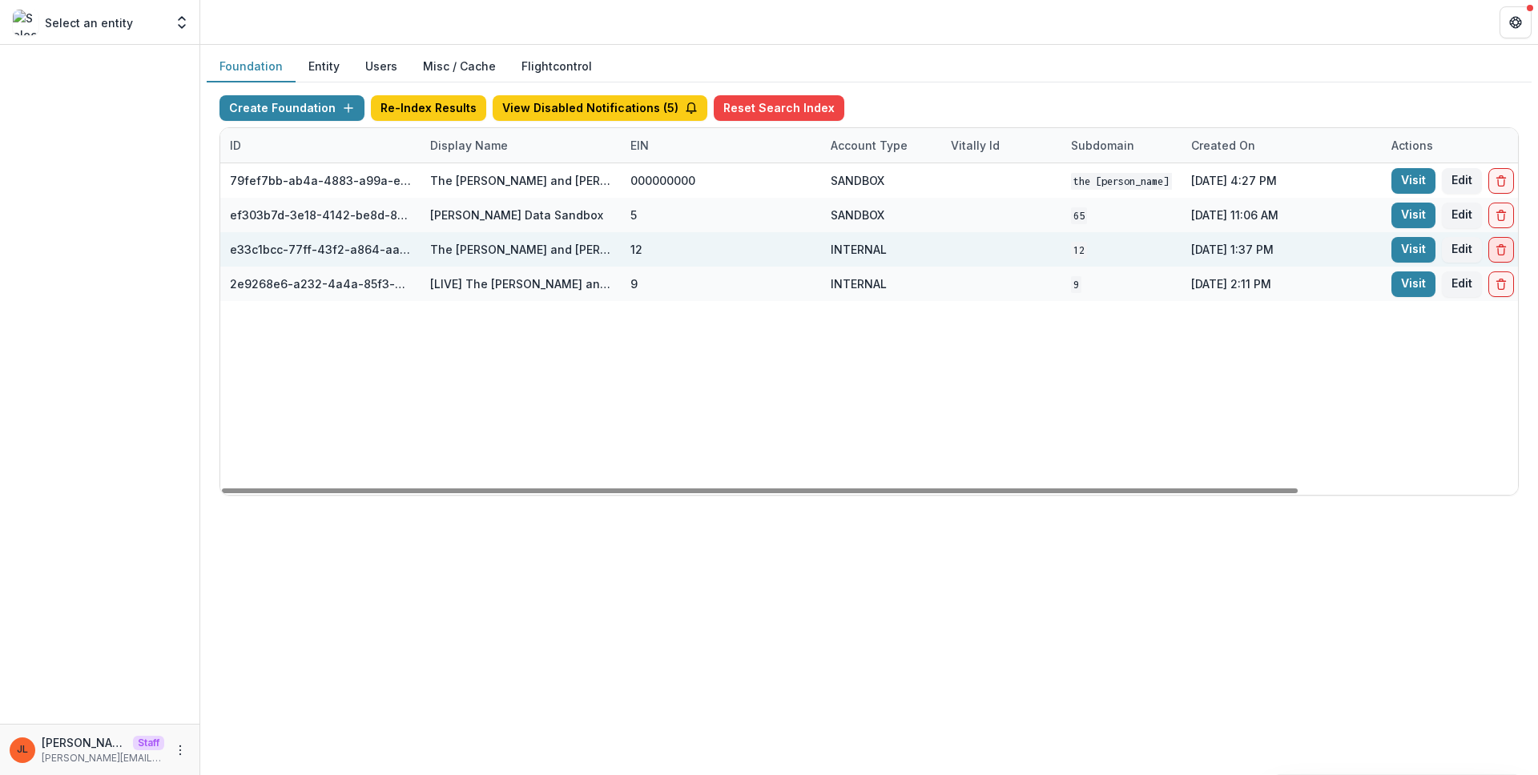
click at [1503, 252] on icon "Delete Foundation" at bounding box center [1501, 251] width 6 height 6
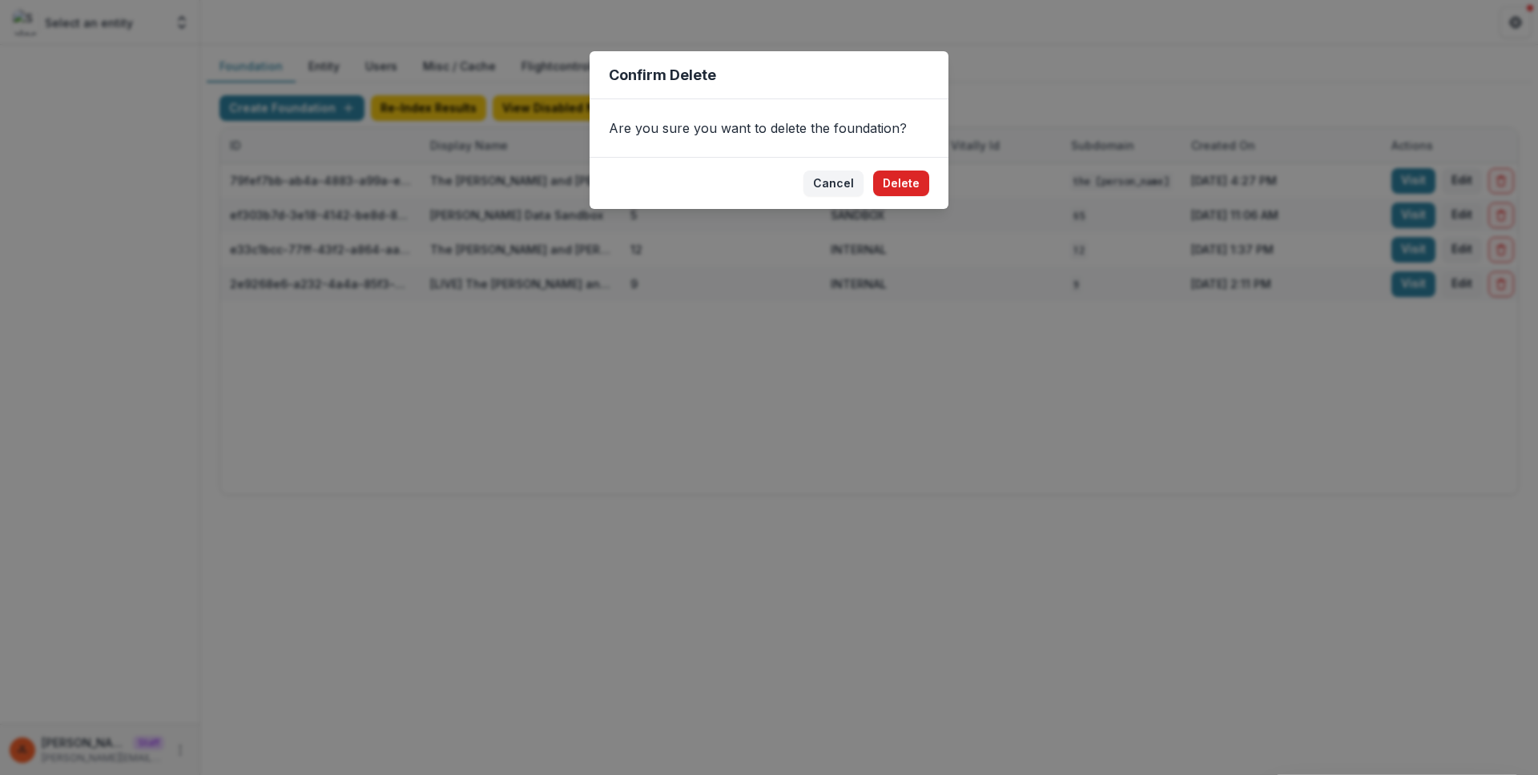
click at [913, 189] on button "Delete" at bounding box center [901, 184] width 56 height 26
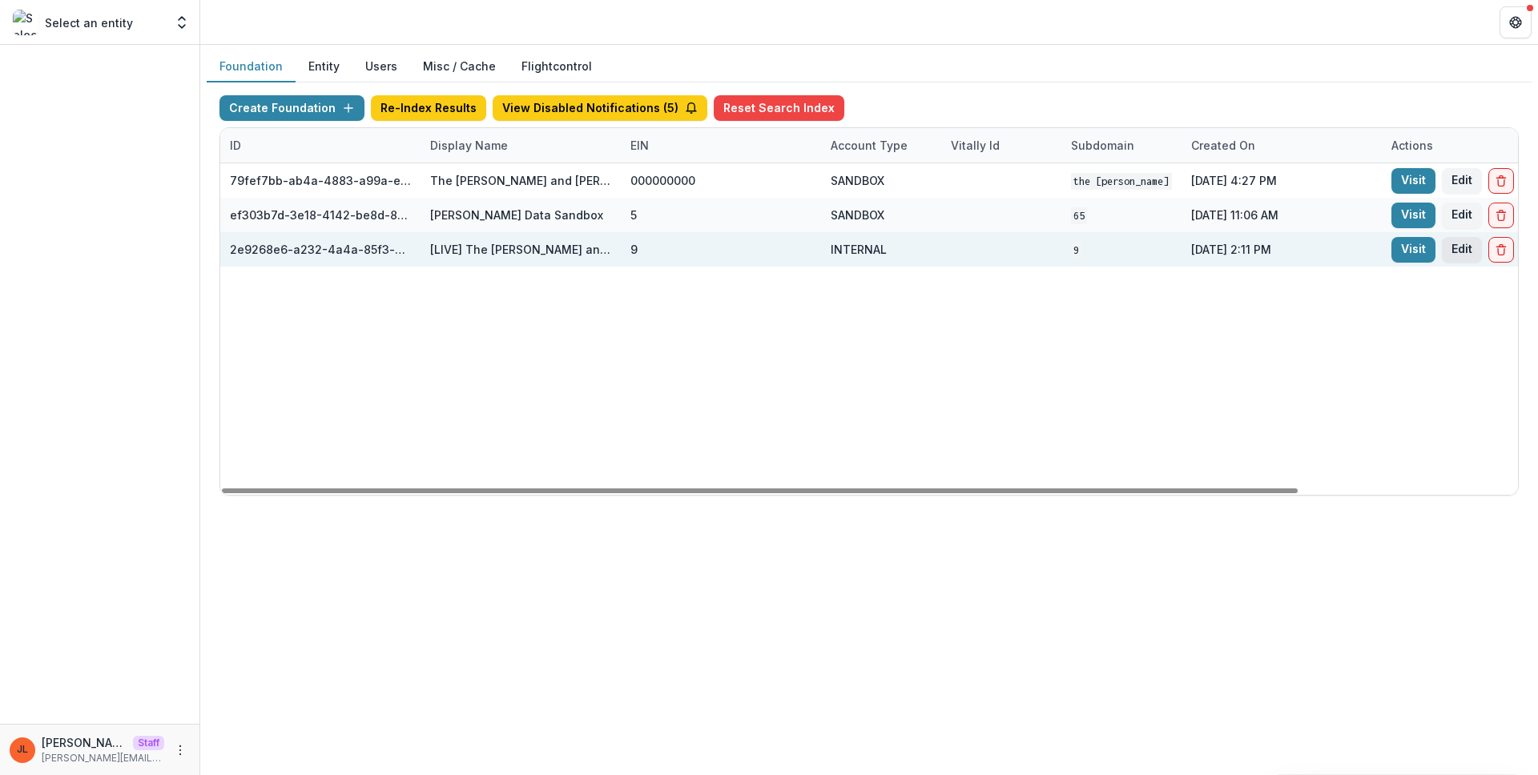
click at [1466, 256] on button "Edit" at bounding box center [1462, 250] width 40 height 26
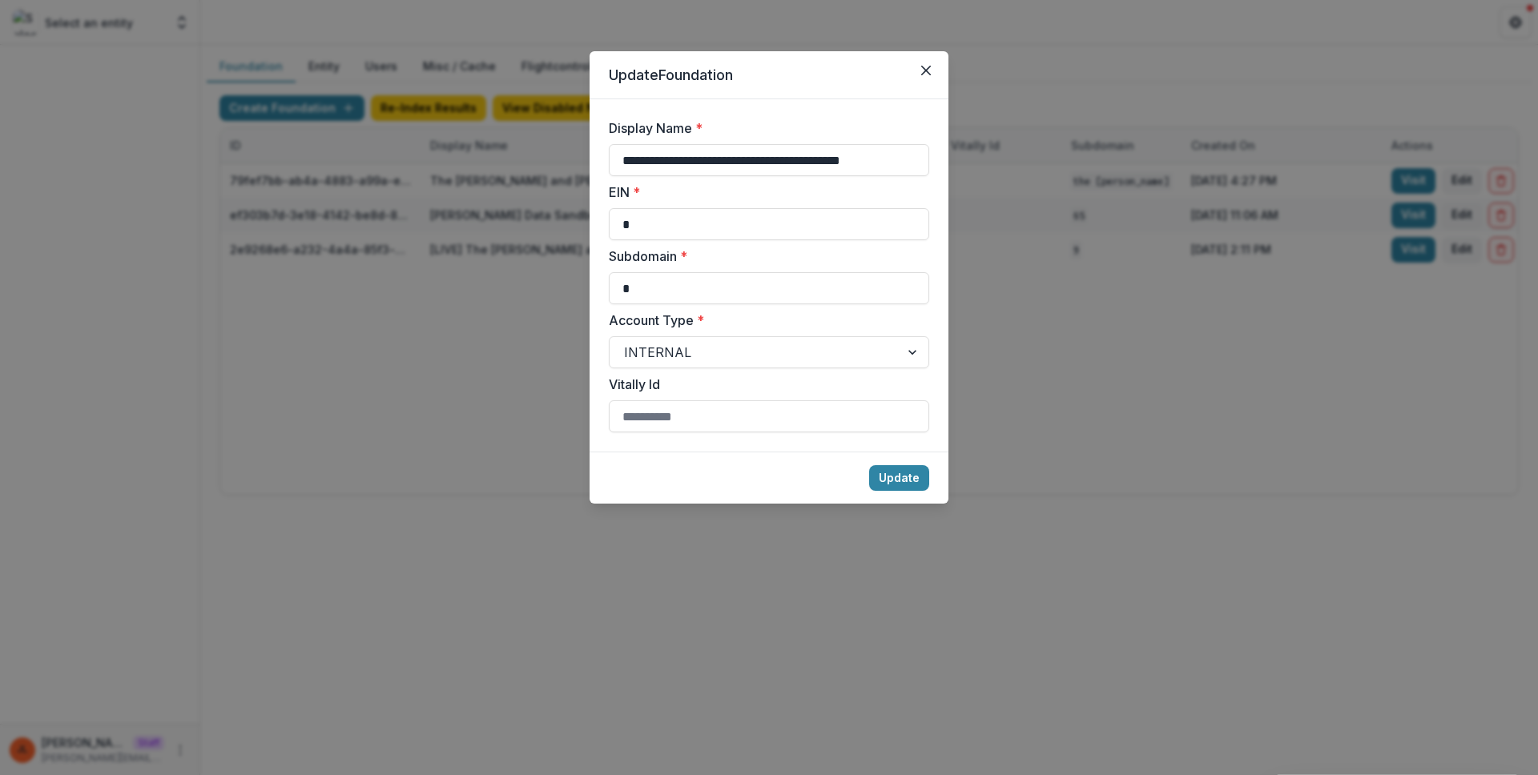
drag, startPoint x: 591, startPoint y: 151, endPoint x: 571, endPoint y: 150, distance: 20.1
click at [571, 150] on div "**********" at bounding box center [769, 387] width 1538 height 775
click at [694, 172] on input "**********" at bounding box center [769, 160] width 320 height 32
drag, startPoint x: 663, startPoint y: 162, endPoint x: 526, endPoint y: 159, distance: 137.0
click at [526, 159] on div "**********" at bounding box center [769, 387] width 1538 height 775
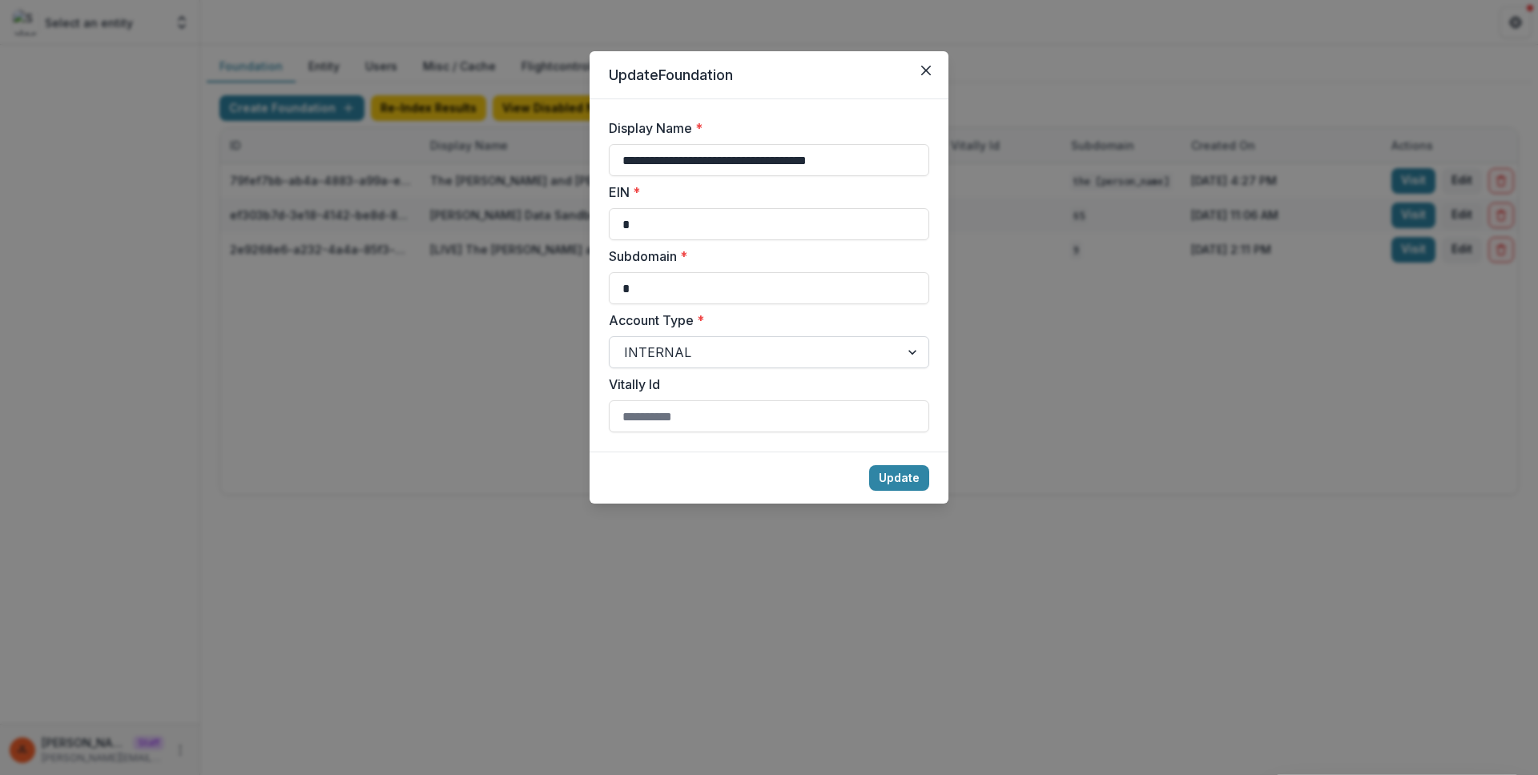
type input "**********"
click at [748, 349] on div at bounding box center [754, 352] width 261 height 22
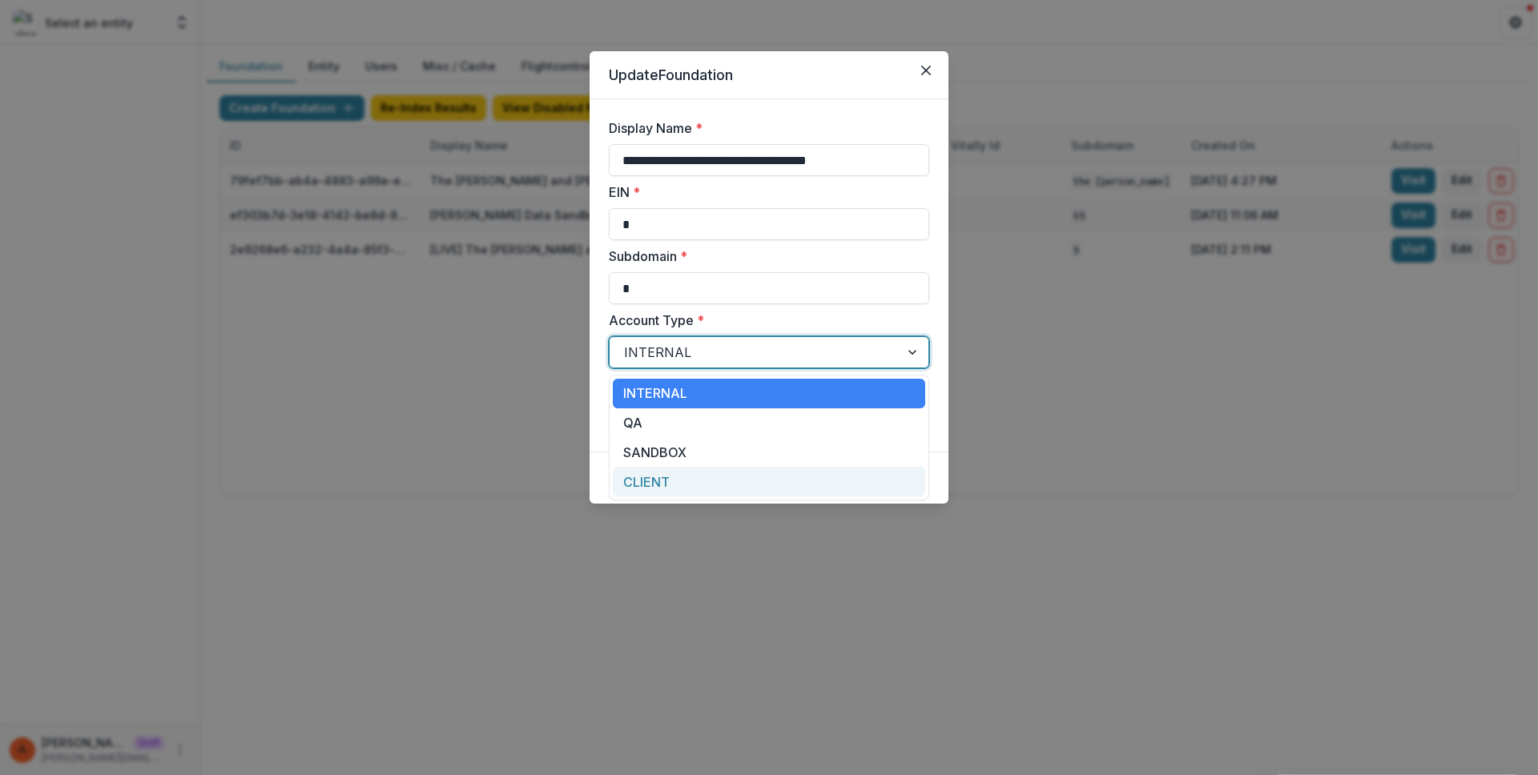
click at [702, 487] on div "CLIENT" at bounding box center [769, 482] width 312 height 30
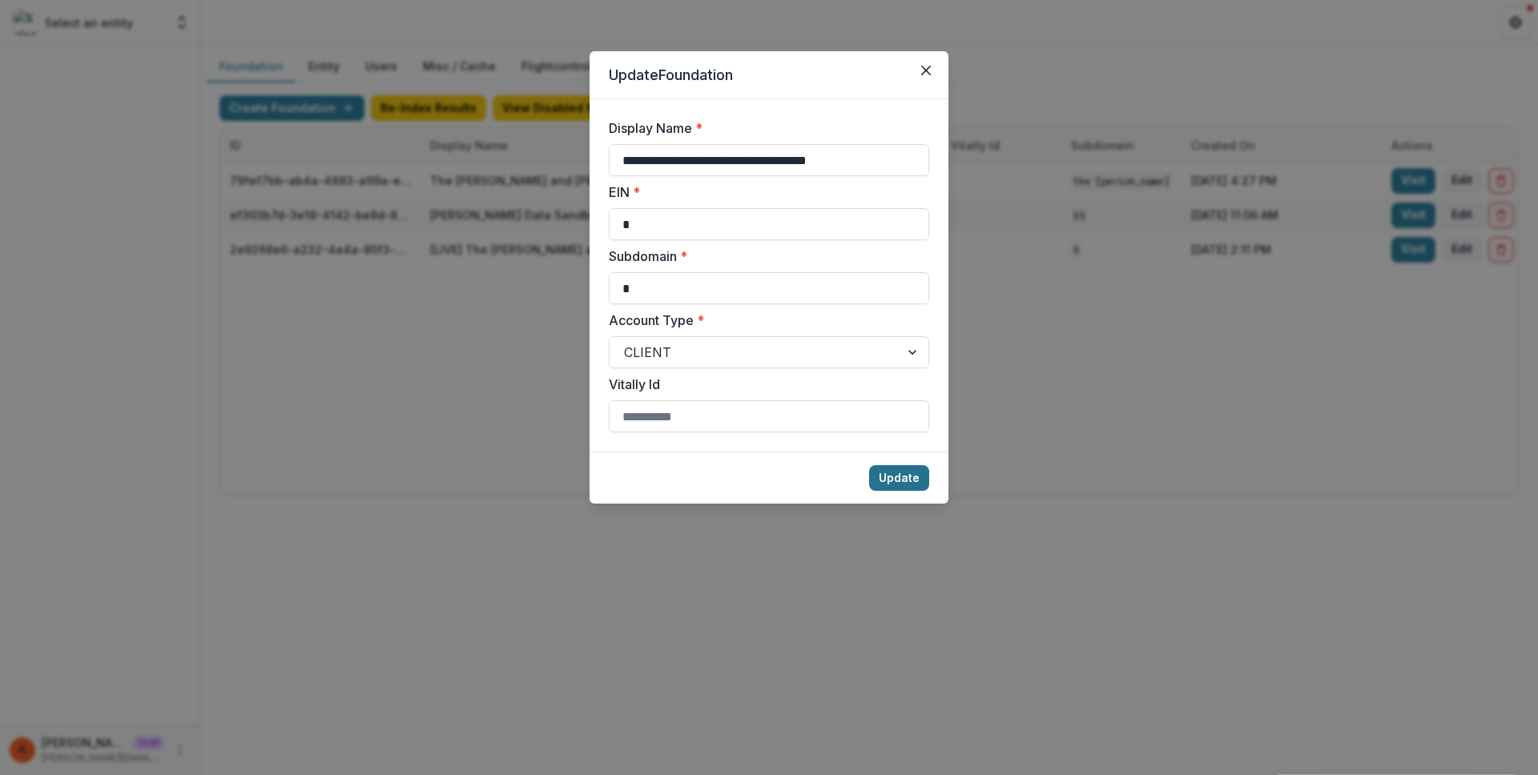
click at [886, 465] on button "Update" at bounding box center [899, 478] width 60 height 26
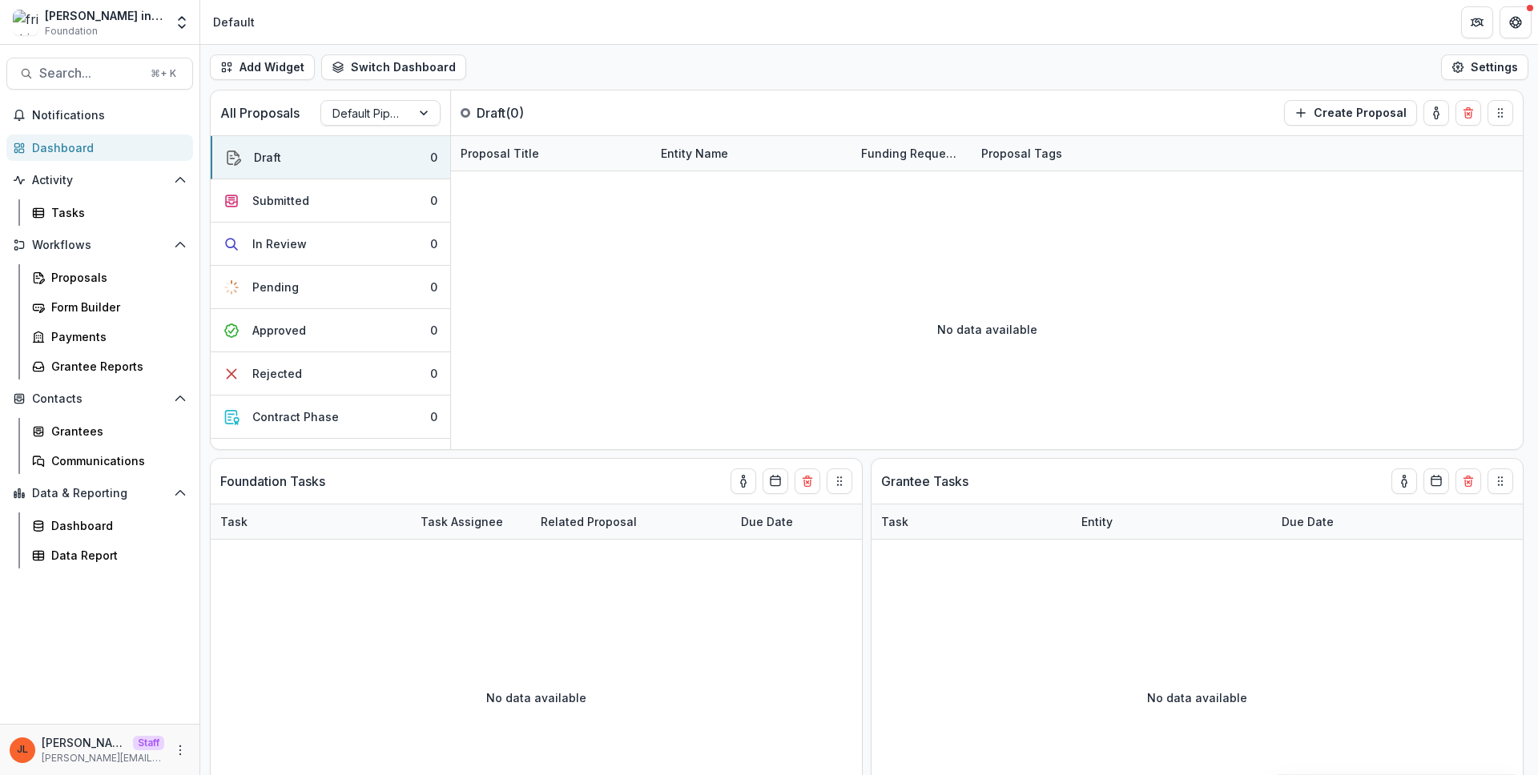
click at [734, 77] on div "Add Widget Switch Dashboard Default New Dashboard Settings" at bounding box center [869, 67] width 1338 height 45
click at [171, 747] on button "More" at bounding box center [180, 750] width 19 height 19
click at [261, 713] on link "User Settings" at bounding box center [285, 716] width 171 height 26
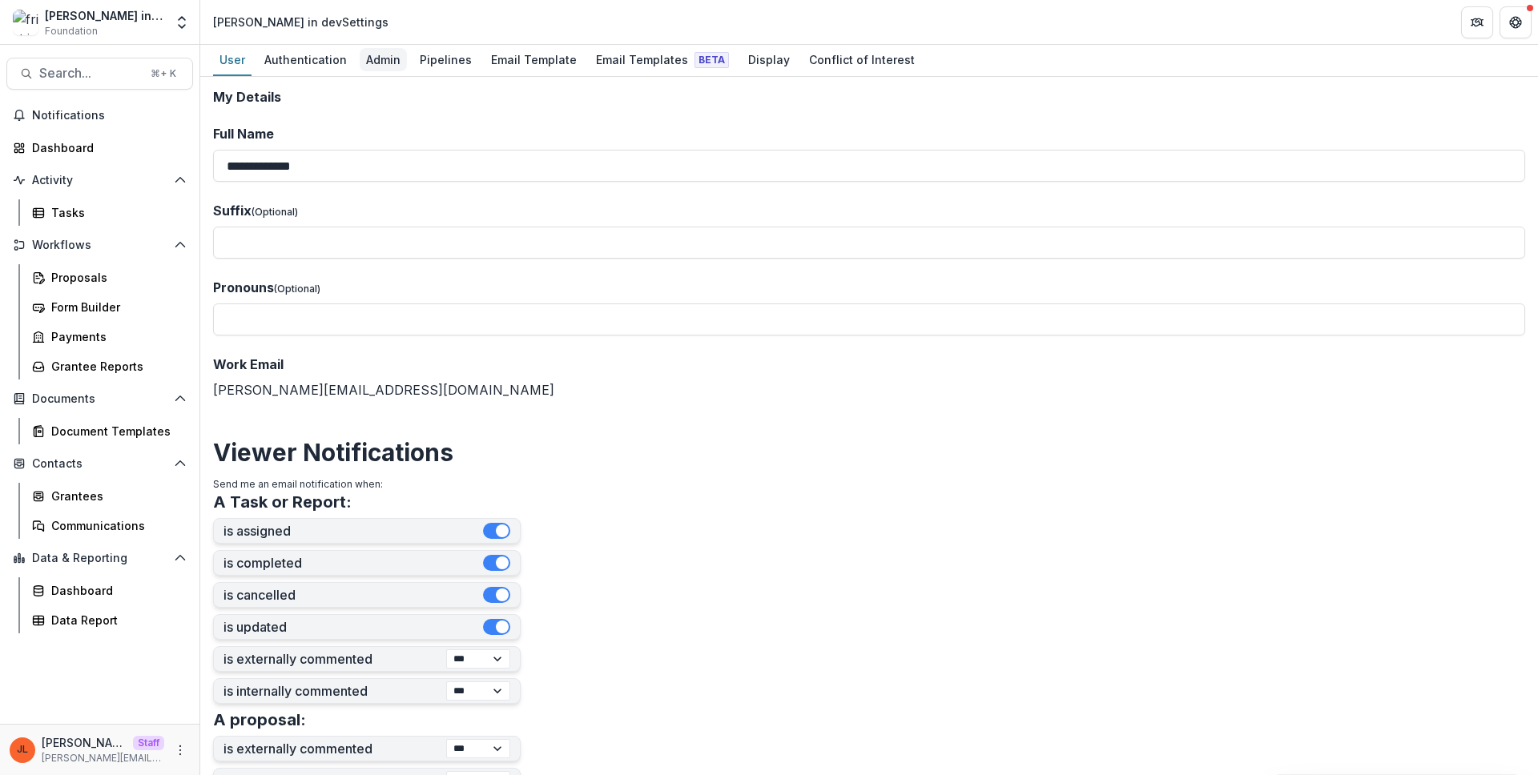
click at [396, 61] on div "Admin" at bounding box center [383, 59] width 47 height 23
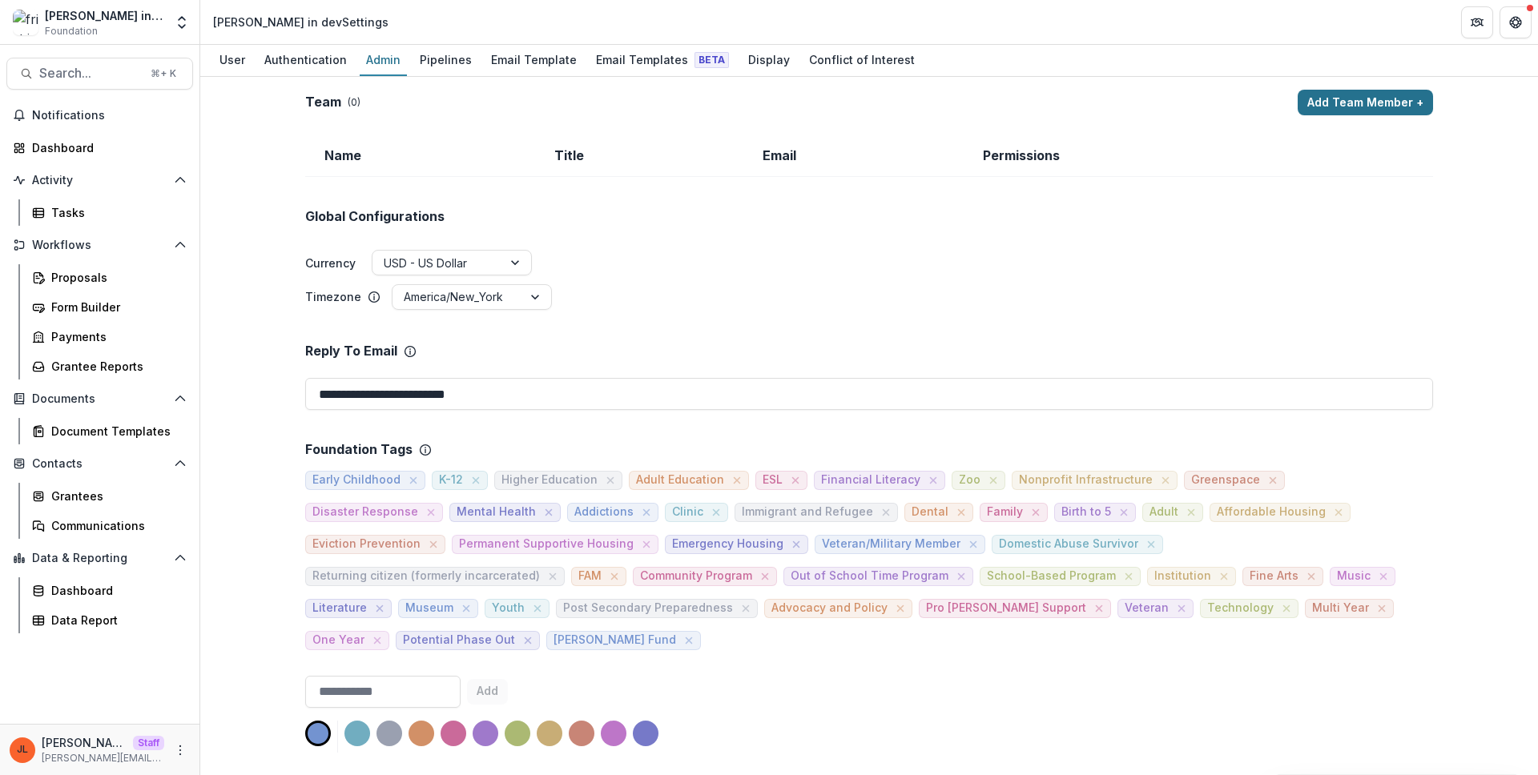
click at [1329, 92] on button "Add Team Member +" at bounding box center [1365, 103] width 135 height 26
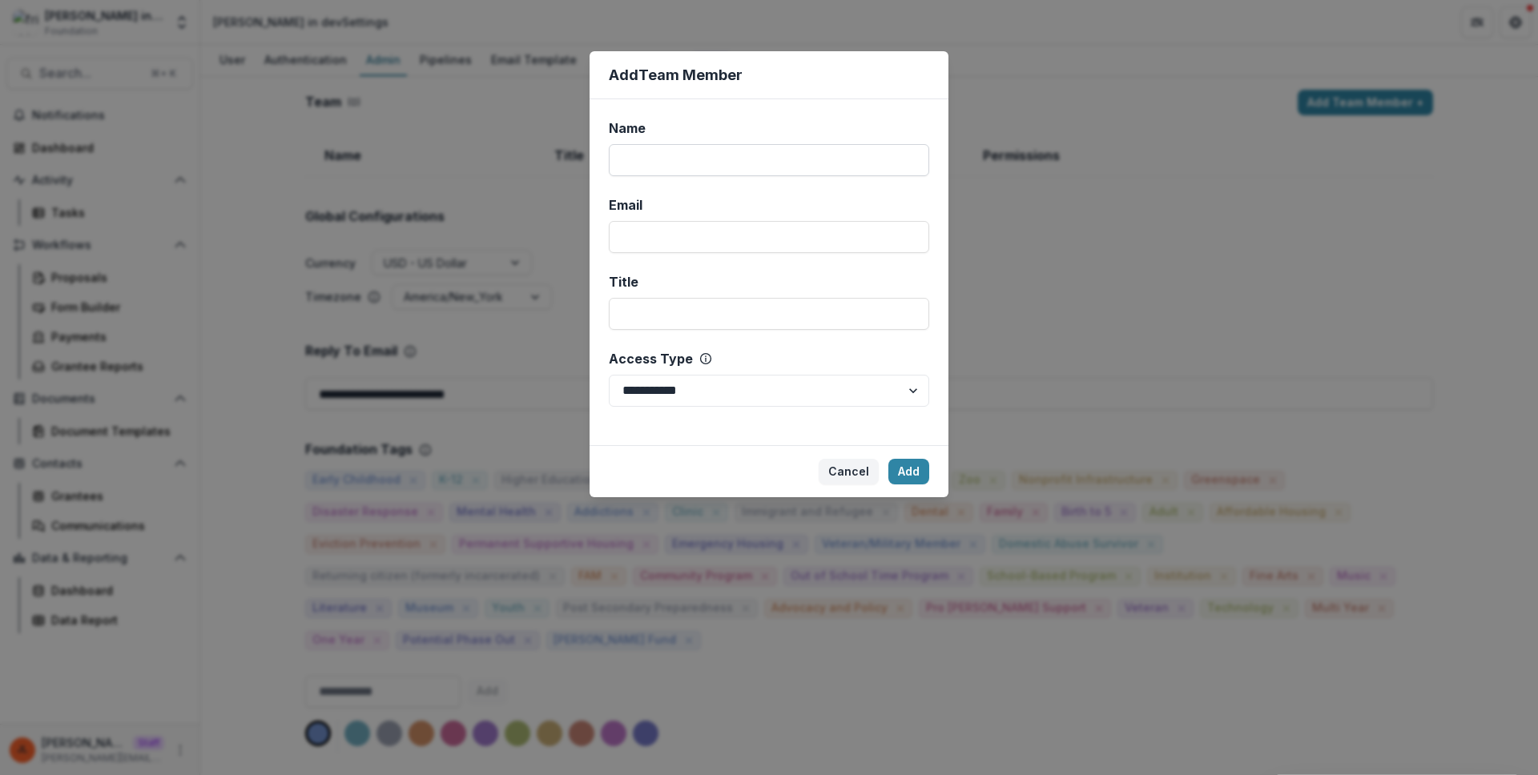
click at [780, 166] on input "Name" at bounding box center [769, 160] width 320 height 32
type input "****"
type input "**********"
select select "*****"
click button "Add" at bounding box center [908, 472] width 41 height 26
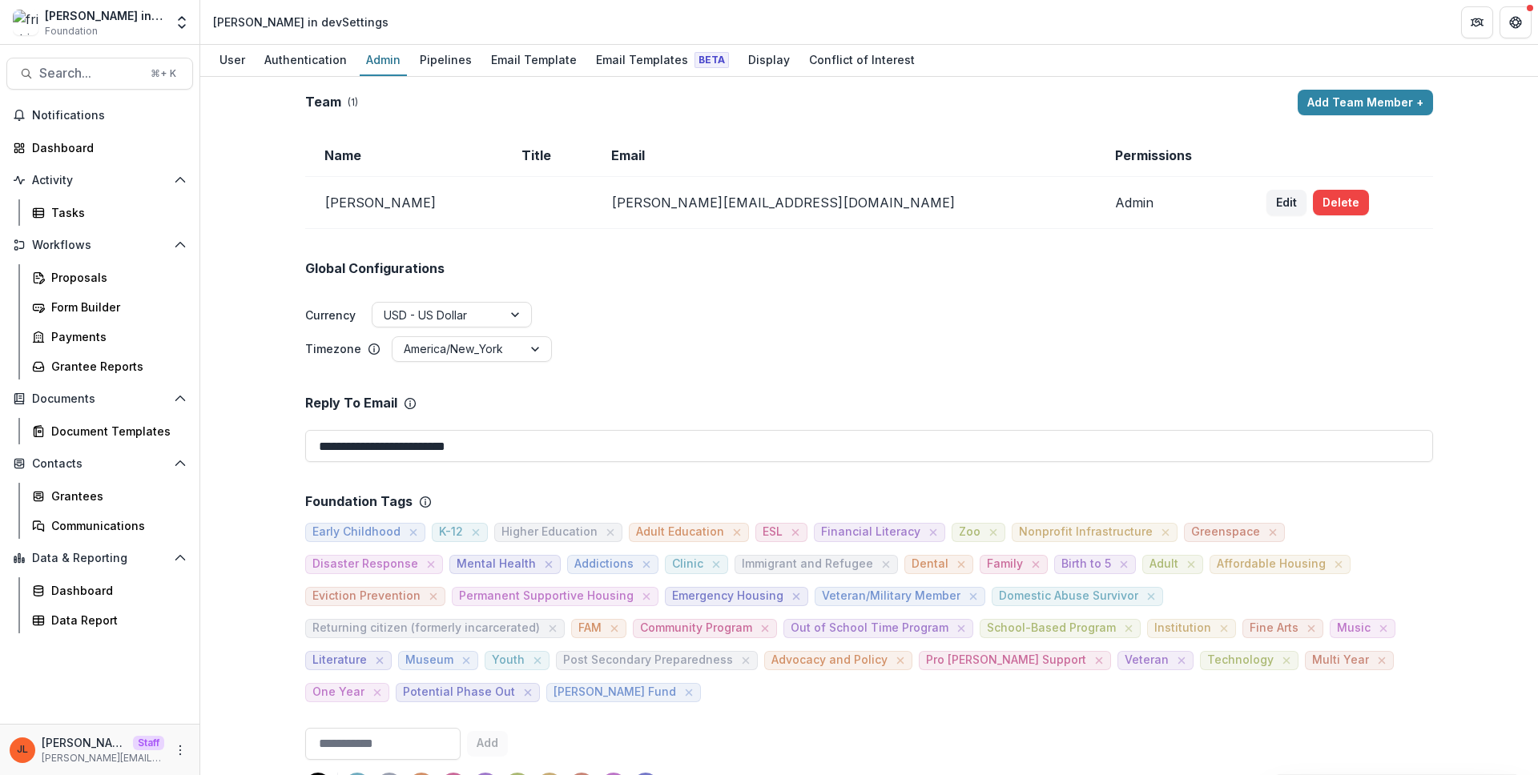
click at [758, 81] on div "**********" at bounding box center [869, 426] width 1338 height 698
click at [742, 52] on div "Display" at bounding box center [769, 59] width 54 height 23
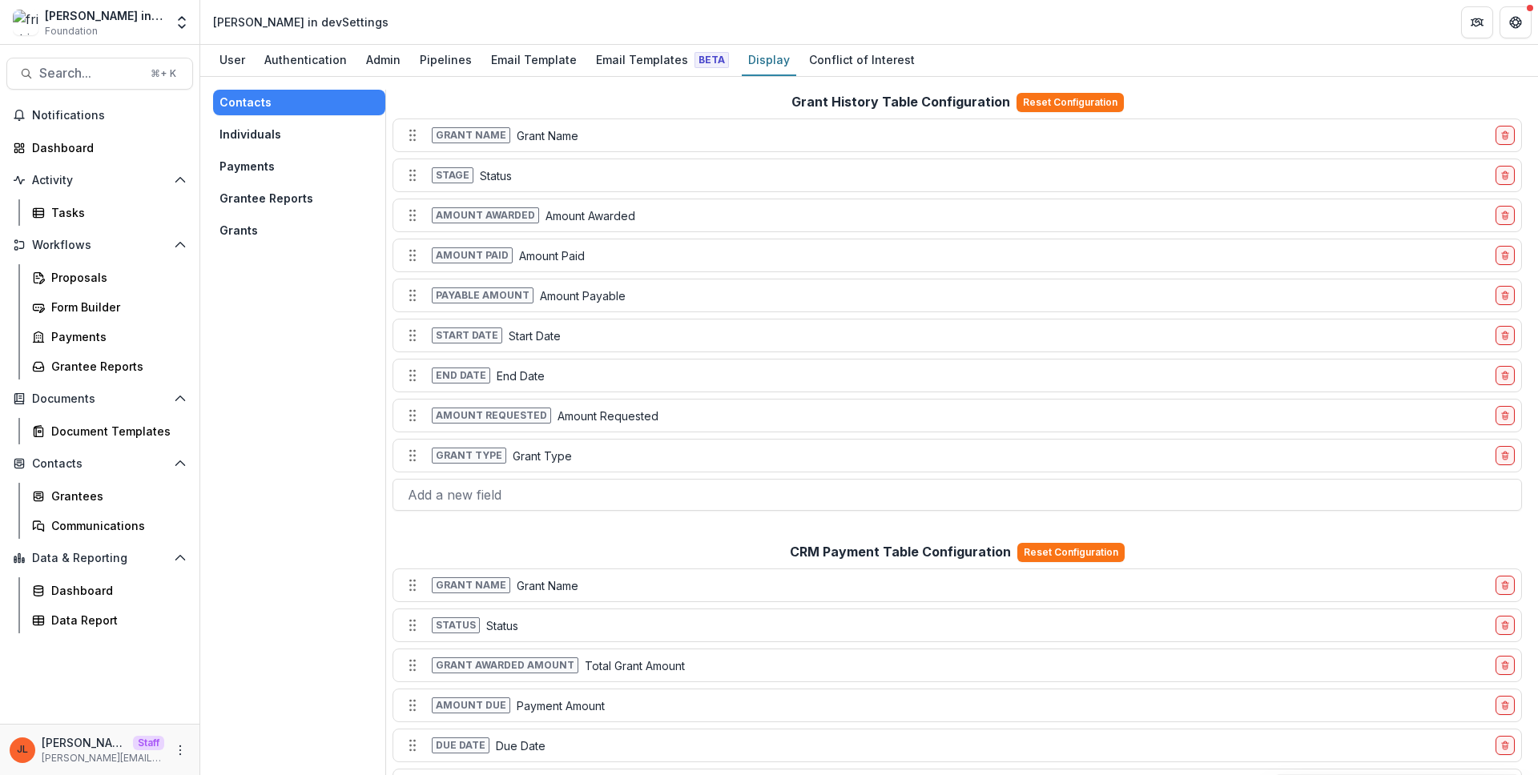
click at [231, 236] on button "Grants" at bounding box center [299, 231] width 172 height 26
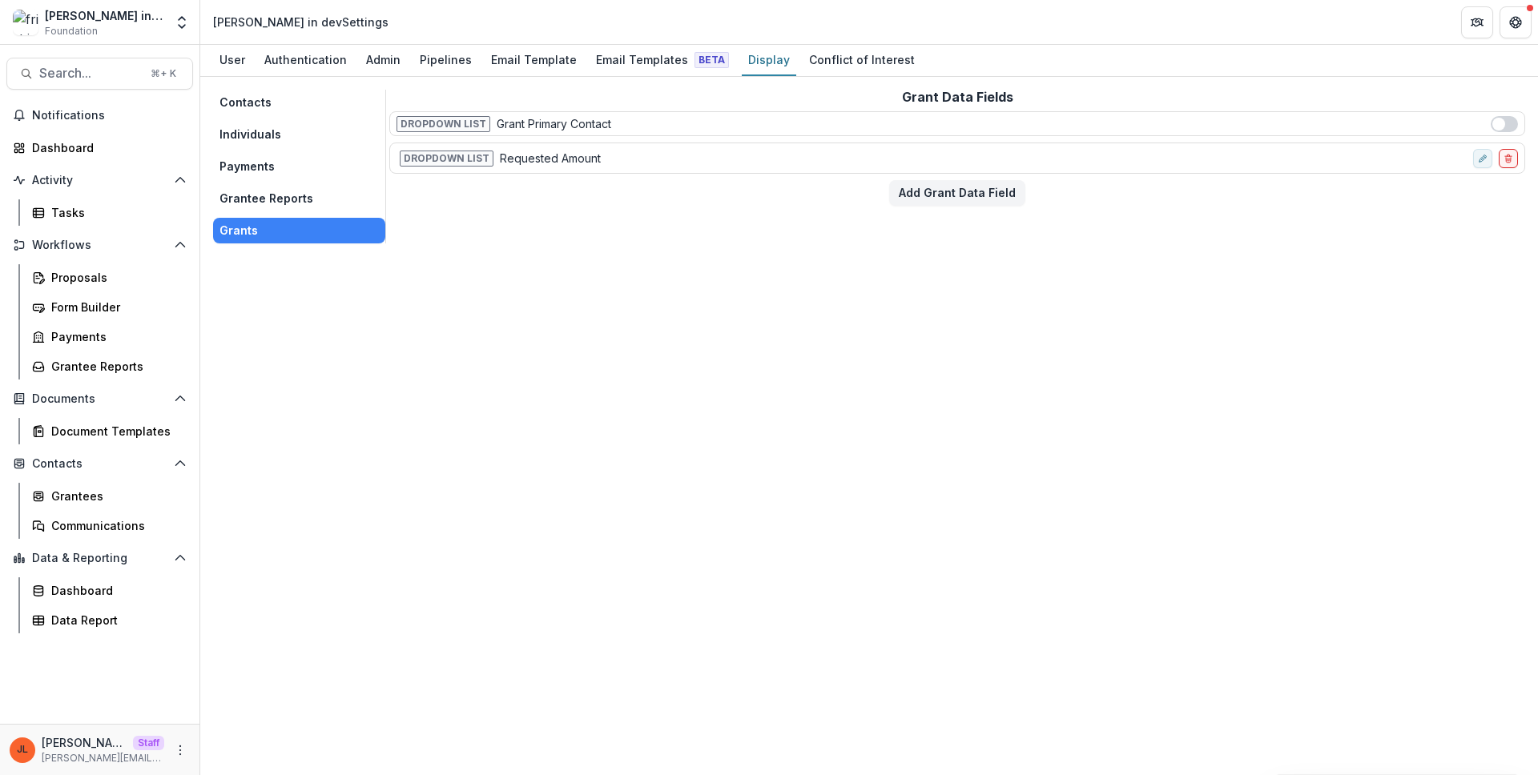
click at [262, 127] on button "Individuals" at bounding box center [299, 135] width 172 height 26
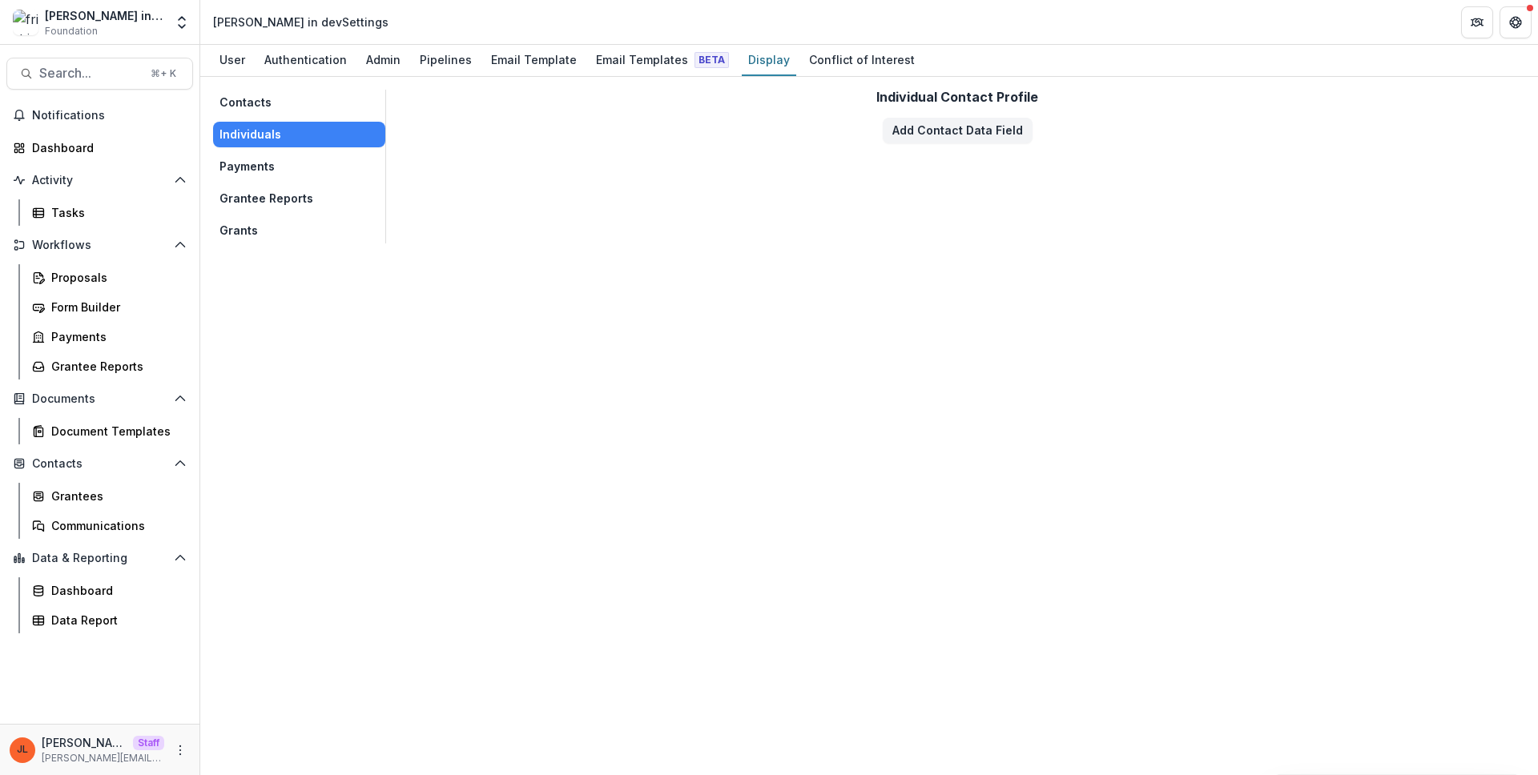
click at [258, 96] on button "Contacts" at bounding box center [299, 103] width 172 height 26
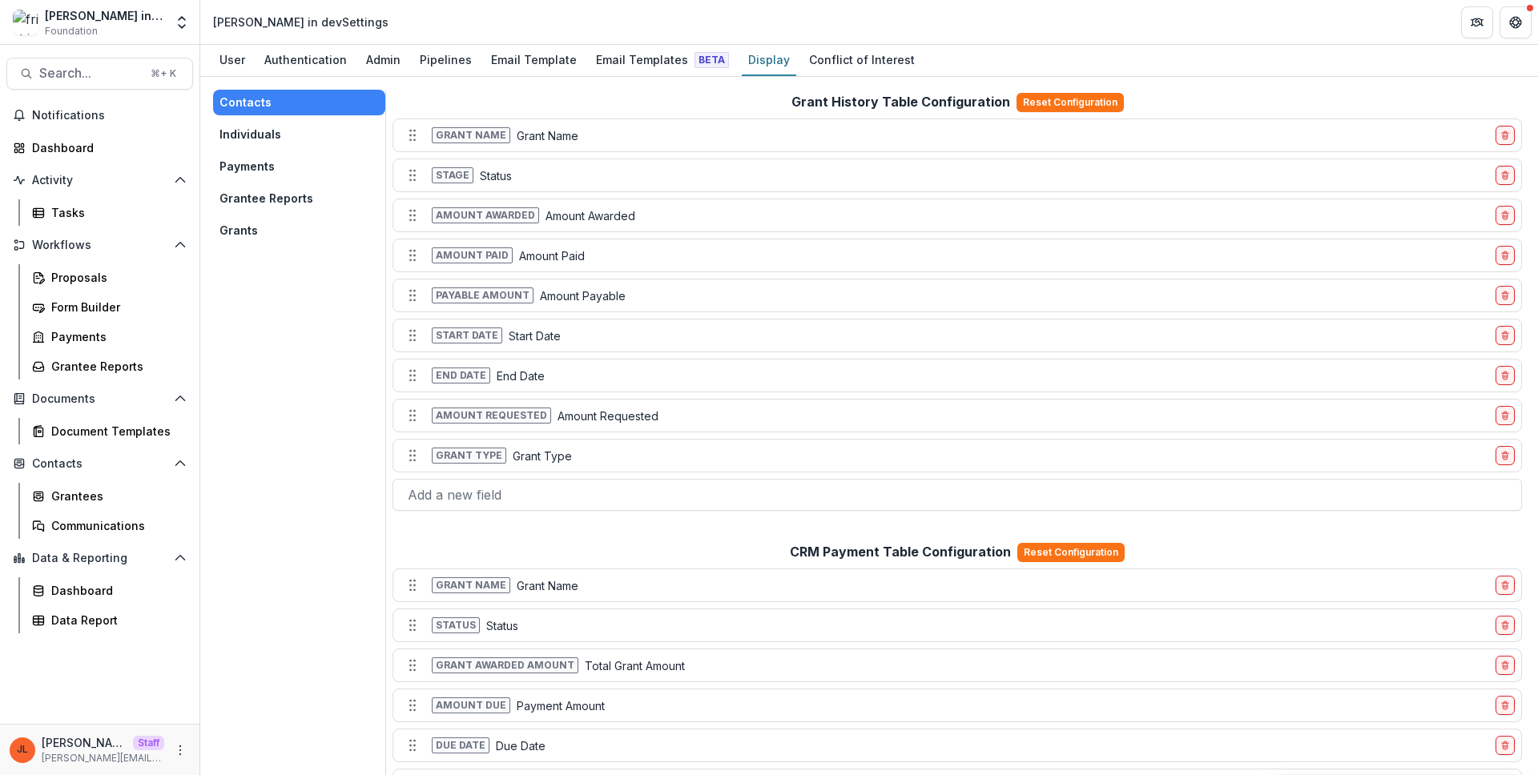
click at [249, 160] on button "Payments" at bounding box center [299, 167] width 172 height 26
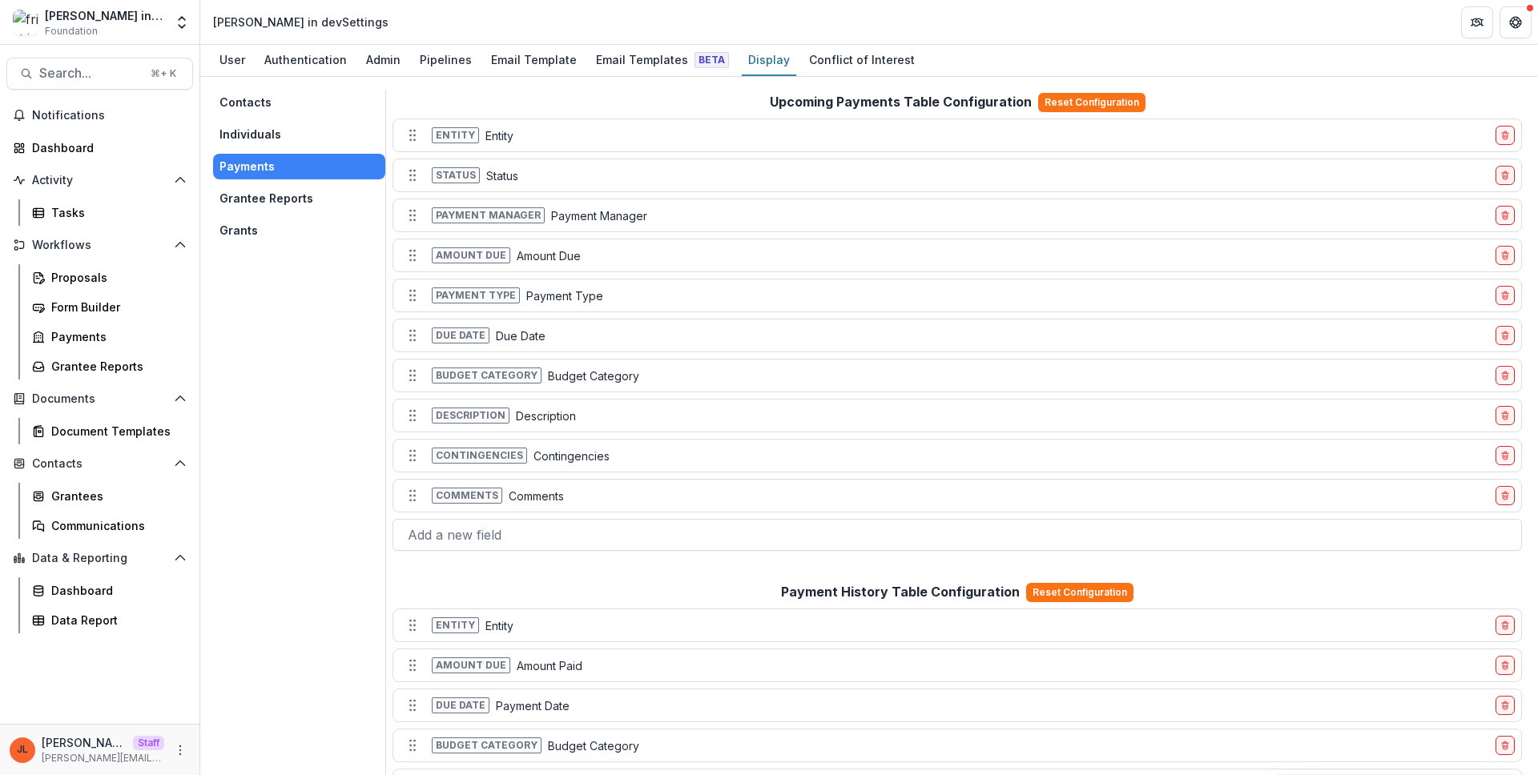
click at [294, 105] on button "Contacts" at bounding box center [299, 103] width 172 height 26
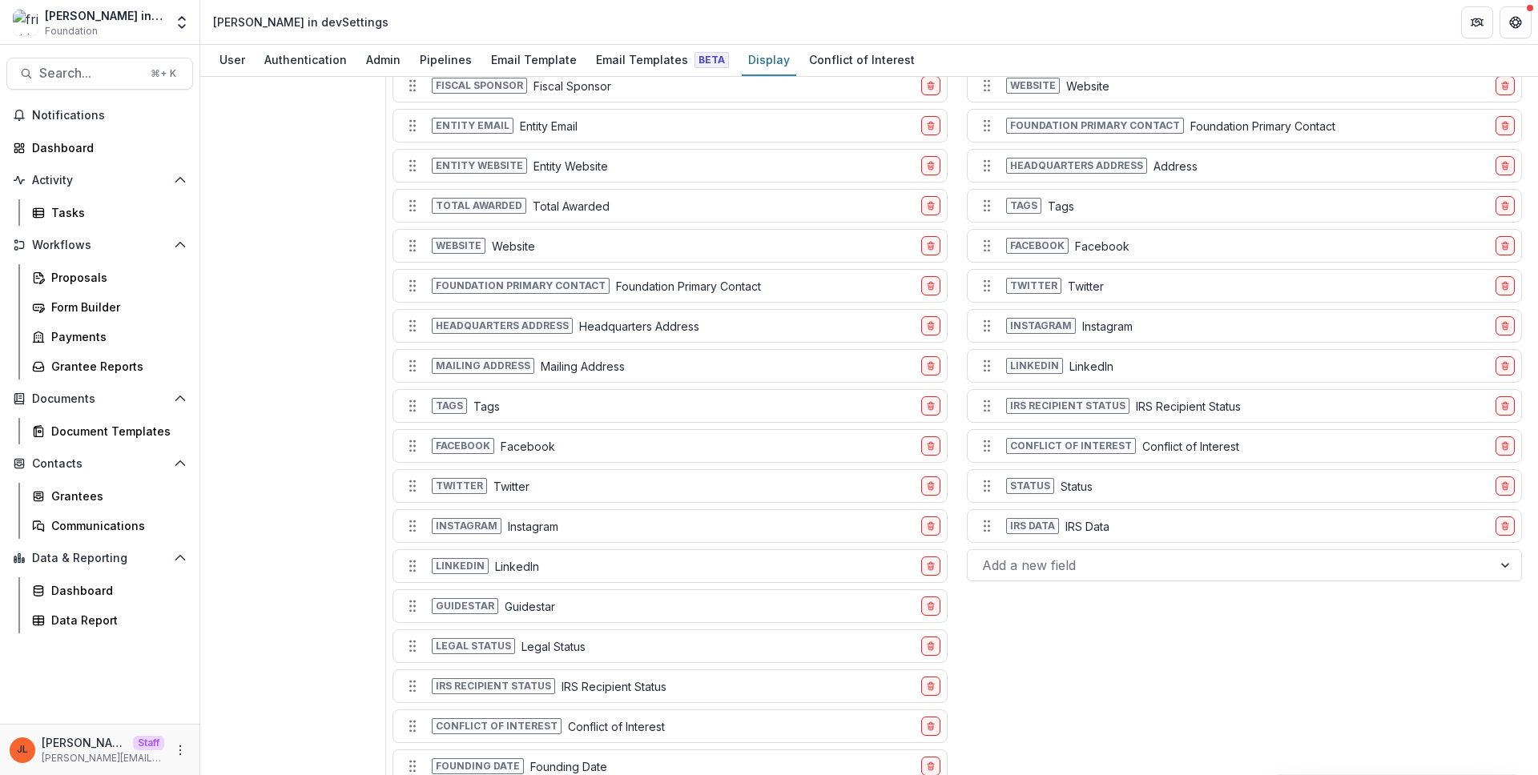
scroll to position [1599, 0]
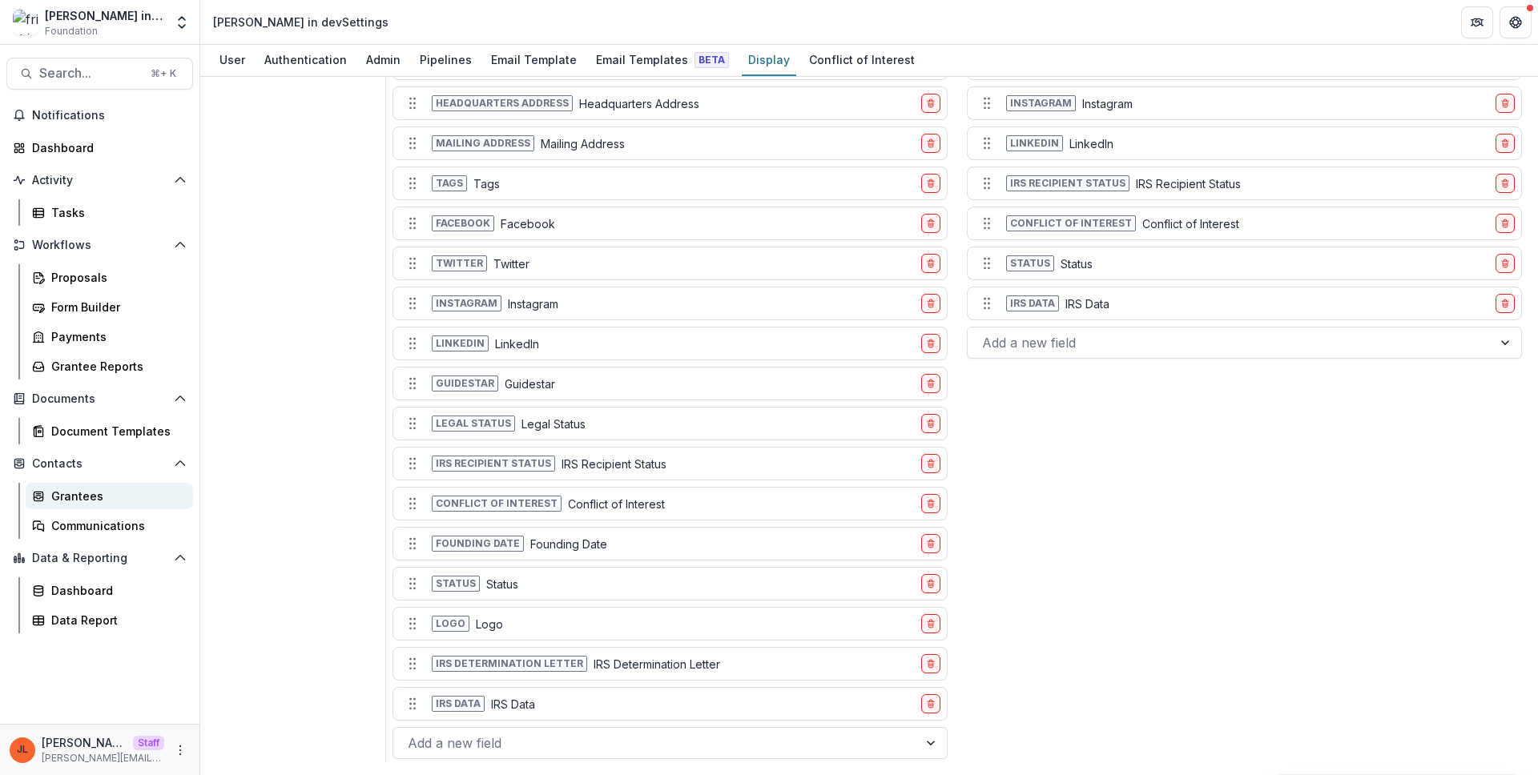
click at [112, 498] on div "Grantees" at bounding box center [115, 496] width 129 height 17
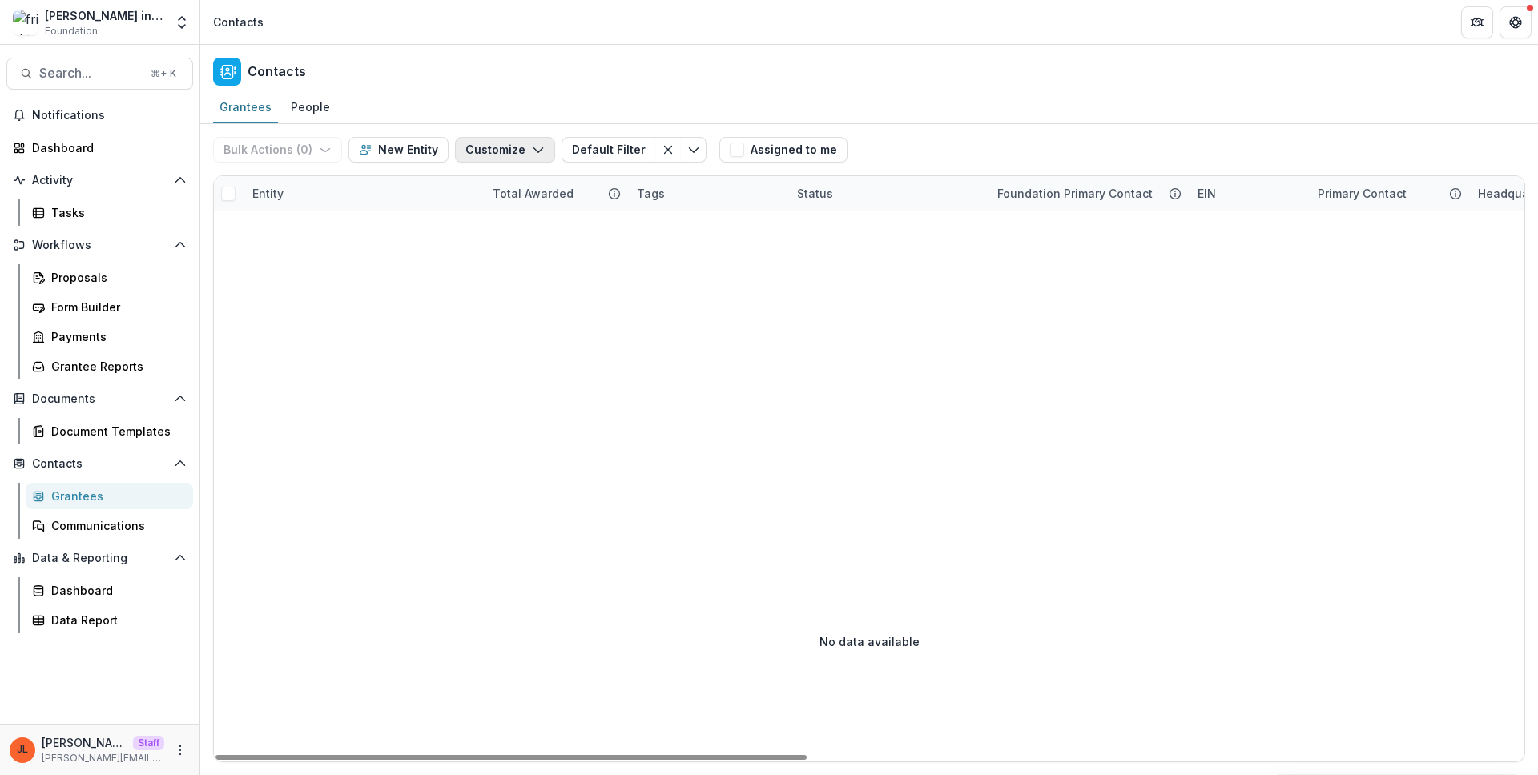
click at [517, 157] on button "Customize" at bounding box center [505, 150] width 100 height 26
click at [508, 211] on button "Manage Custom Fields" at bounding box center [456, 212] width 176 height 26
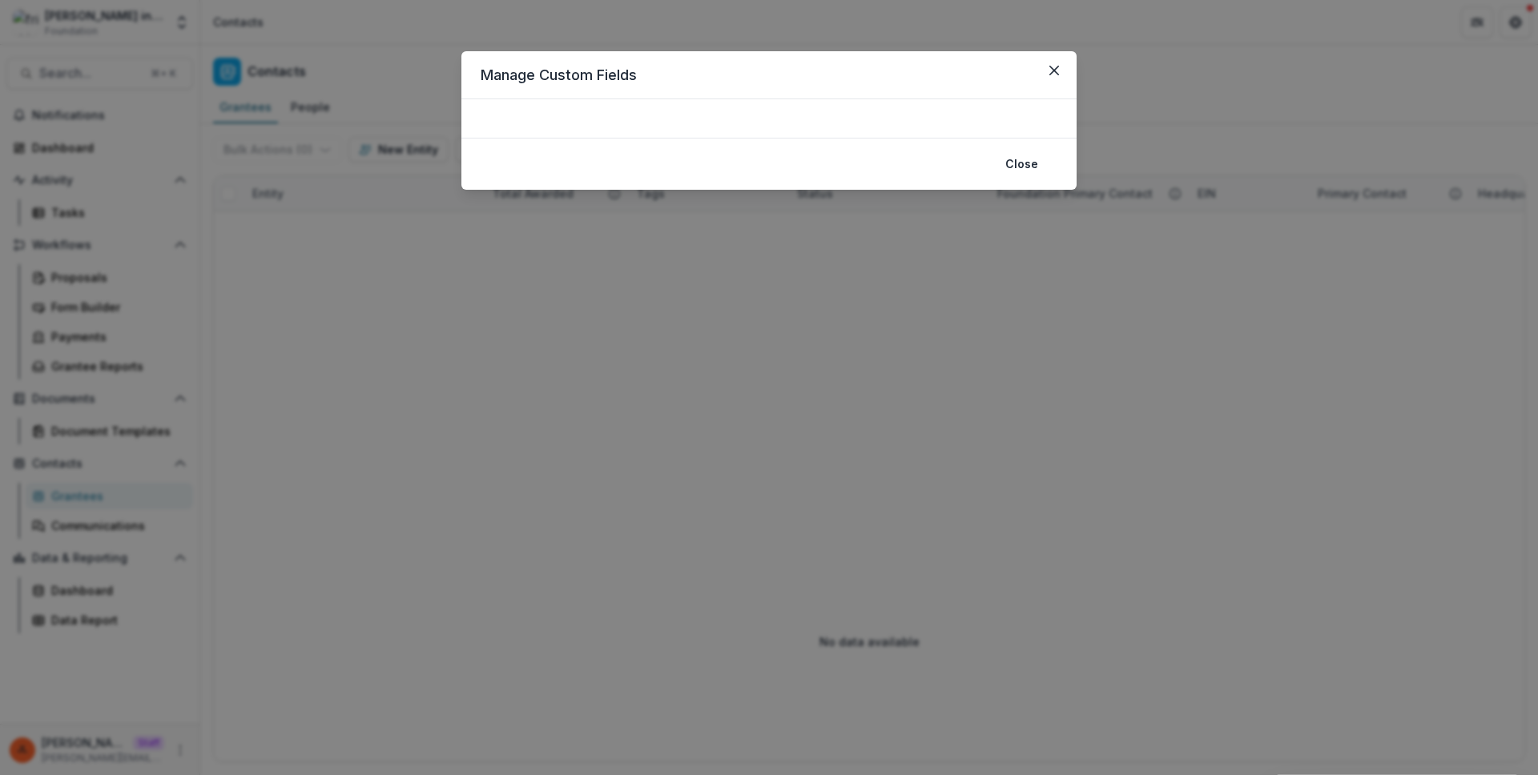
click at [532, 267] on div "Manage Custom Fields Close" at bounding box center [769, 387] width 1538 height 775
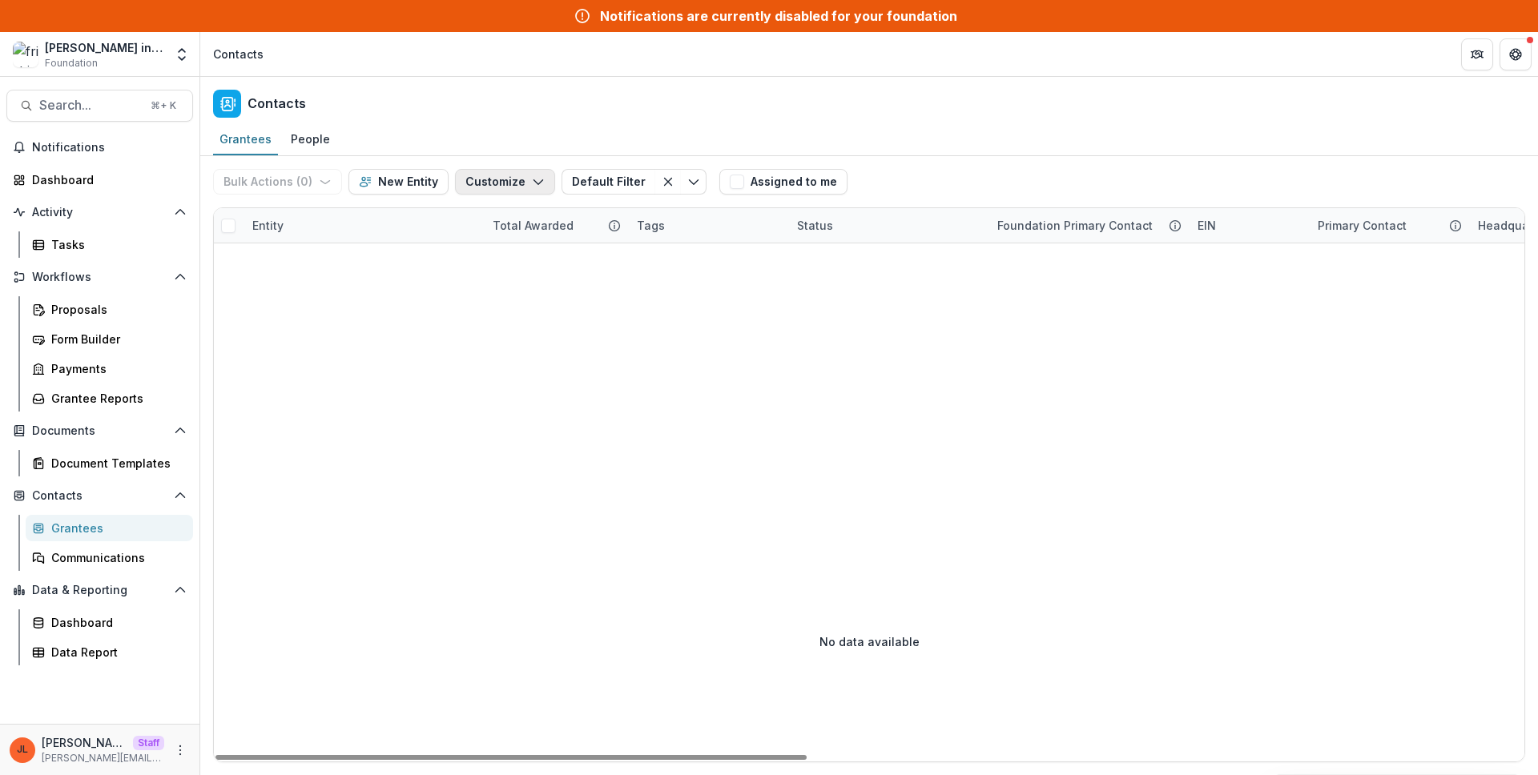
click at [478, 182] on button "Customize" at bounding box center [505, 182] width 100 height 26
click at [496, 245] on button "Manage Custom Fields" at bounding box center [456, 244] width 176 height 26
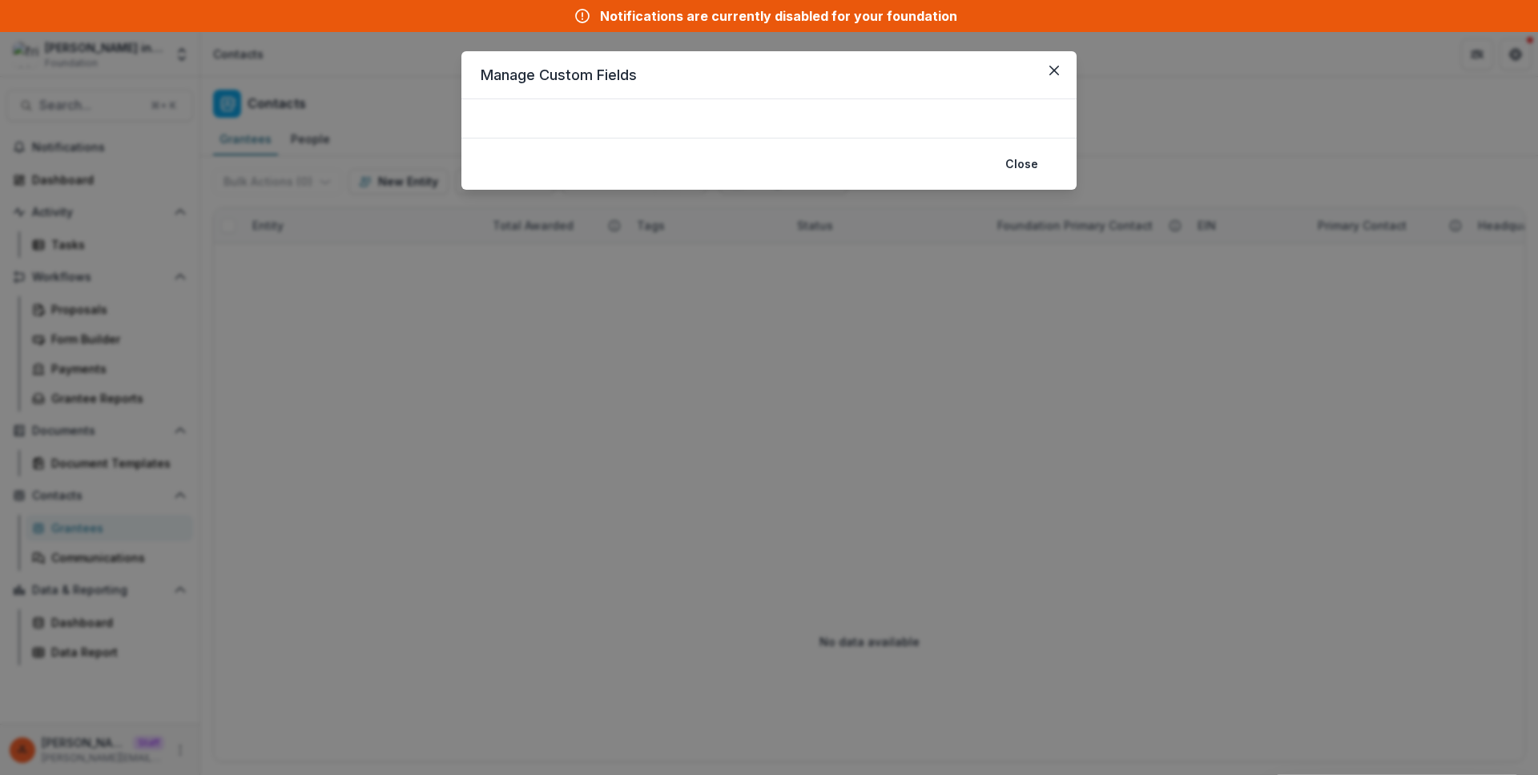
click at [492, 260] on div "Manage Custom Fields Close" at bounding box center [769, 387] width 1538 height 775
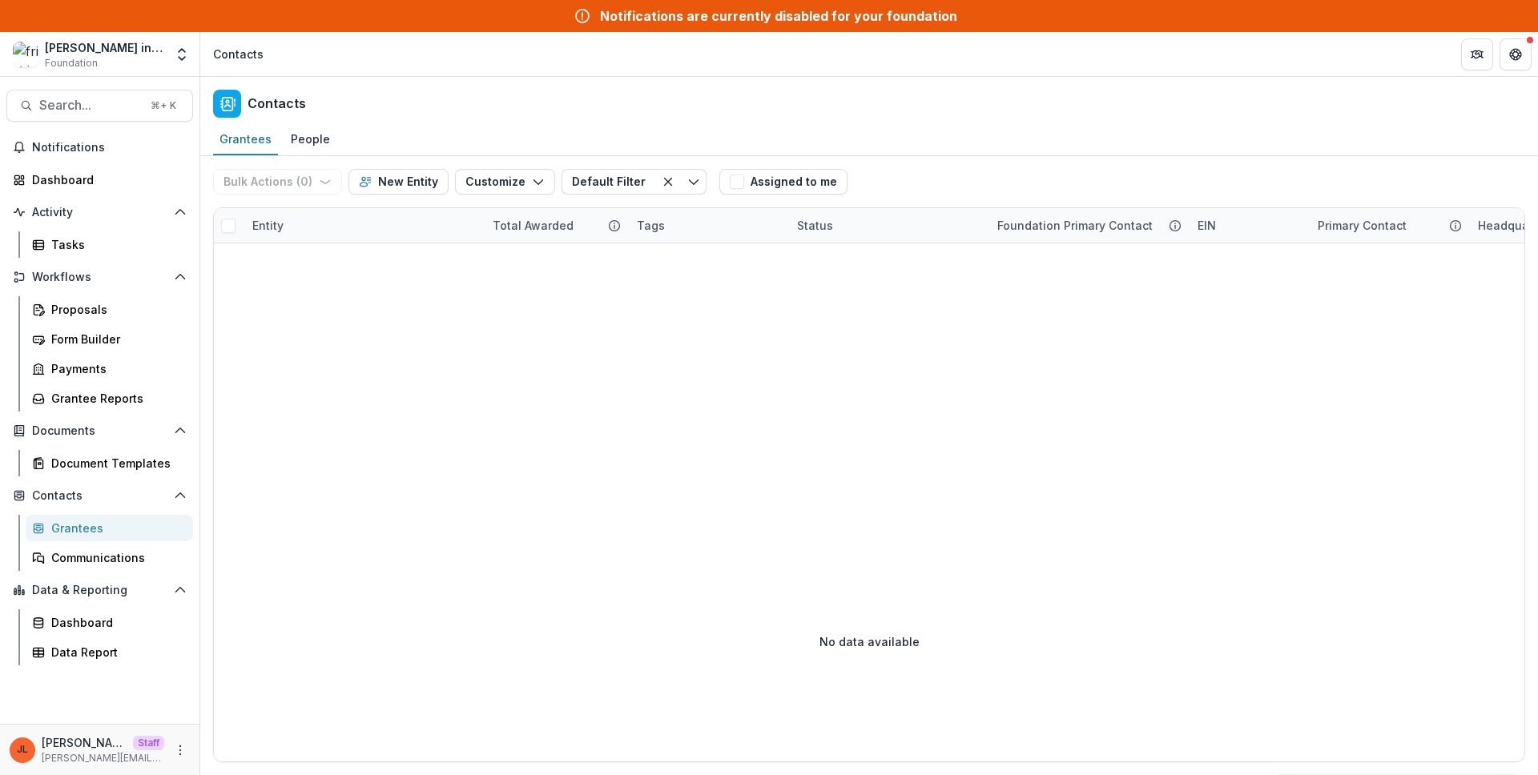
click at [90, 521] on div "Grantees" at bounding box center [115, 528] width 129 height 17
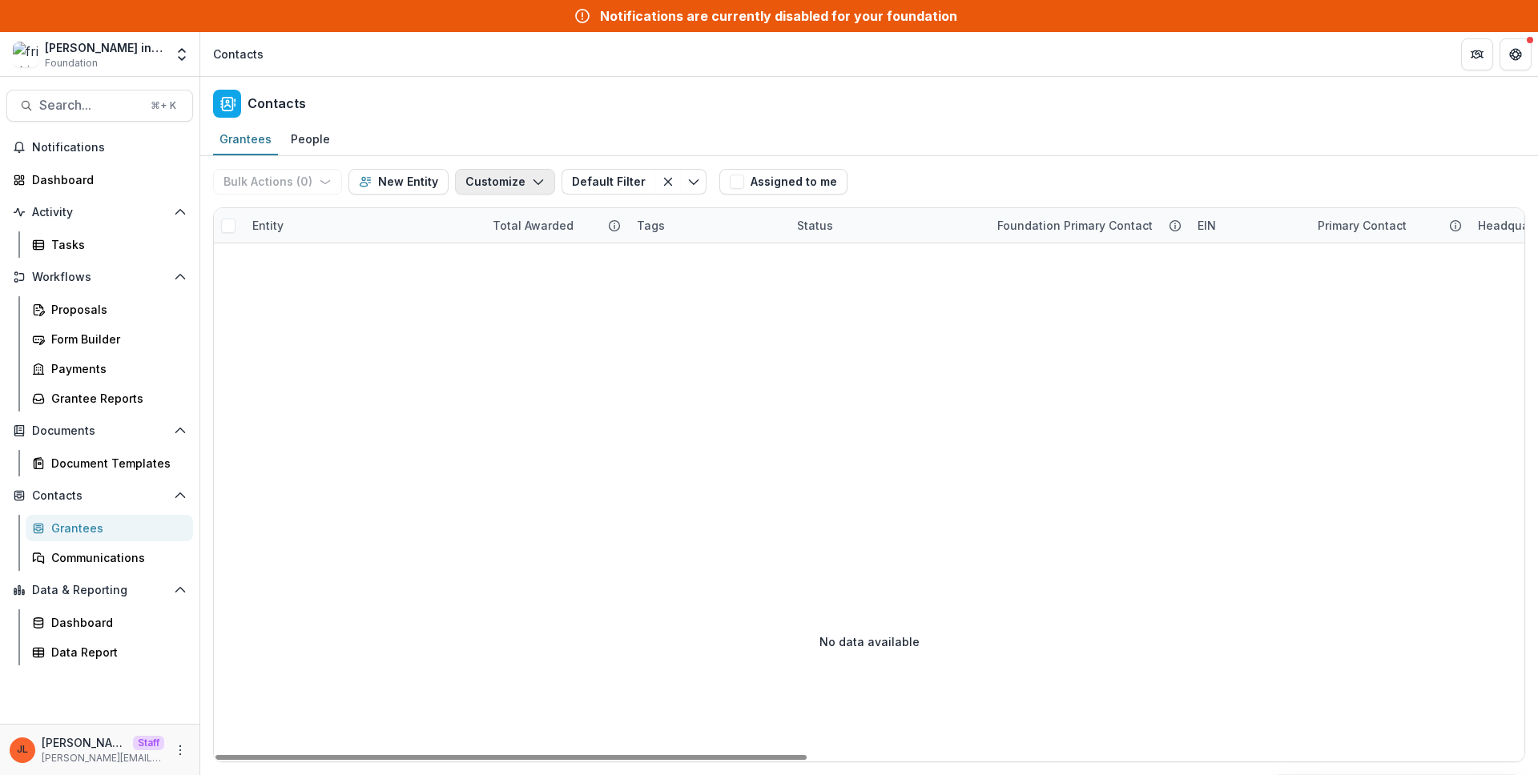
click at [519, 187] on button "Customize" at bounding box center [505, 182] width 100 height 26
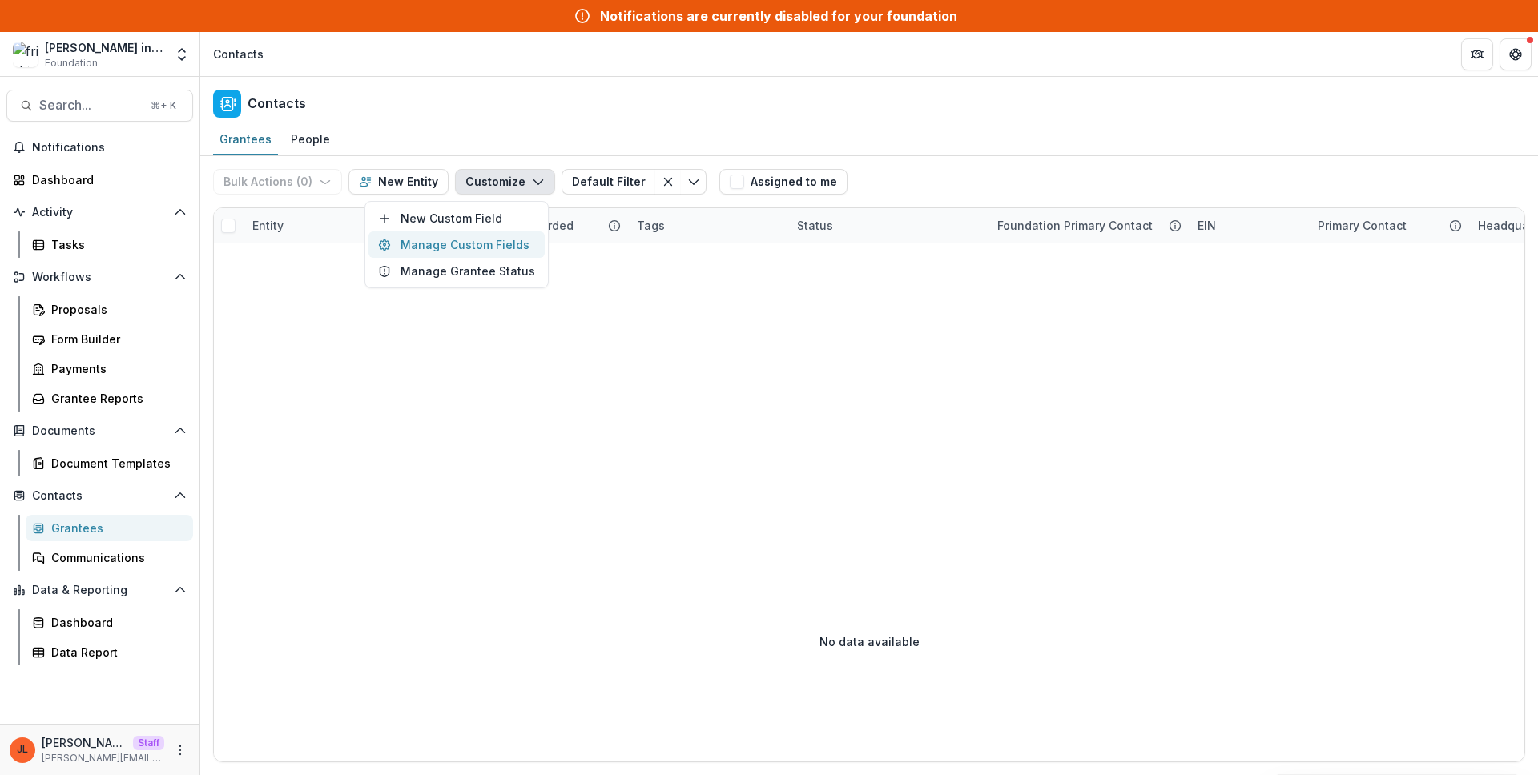
click at [484, 235] on button "Manage Custom Fields" at bounding box center [456, 244] width 176 height 26
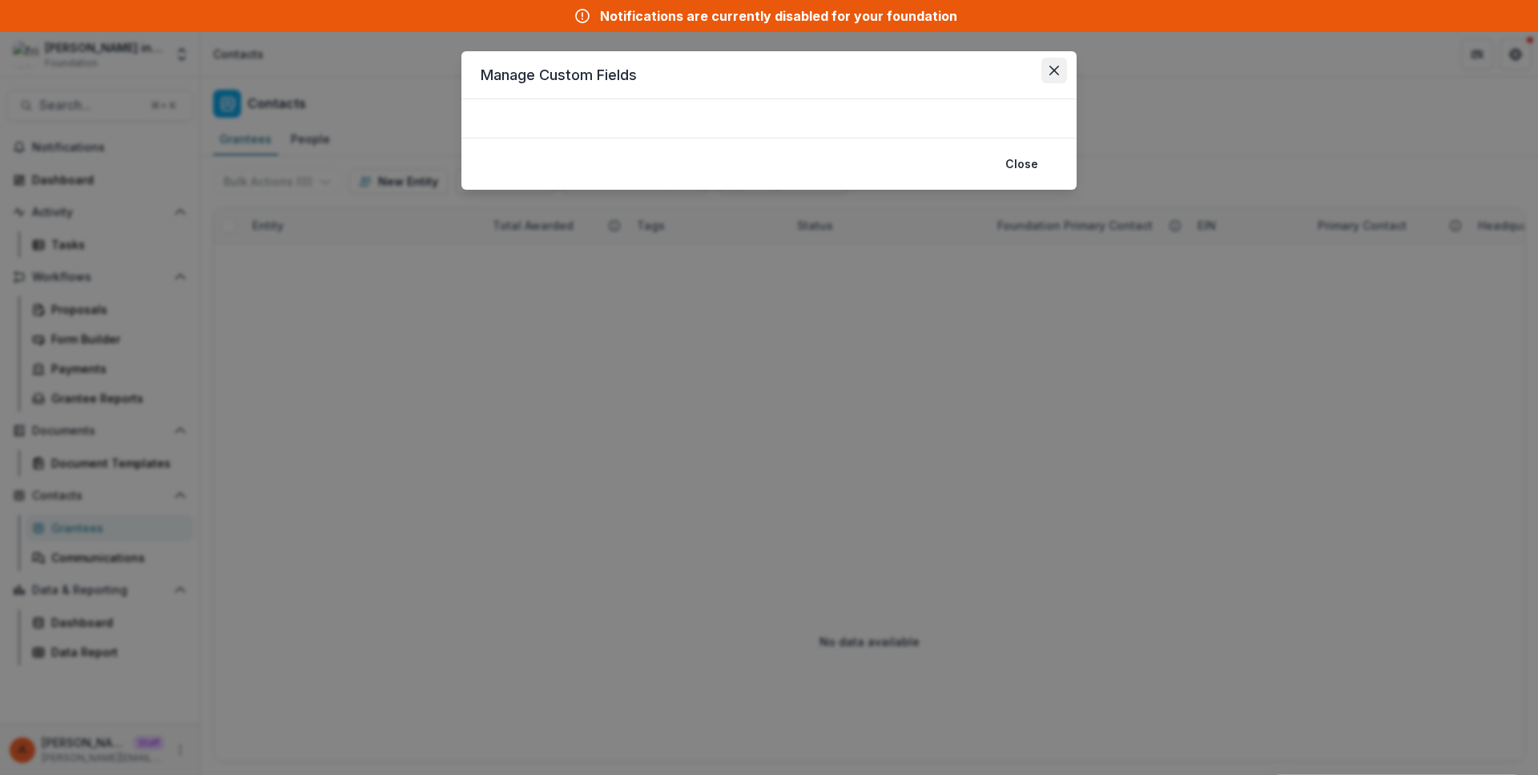
click at [1056, 70] on icon "Close" at bounding box center [1054, 71] width 10 height 10
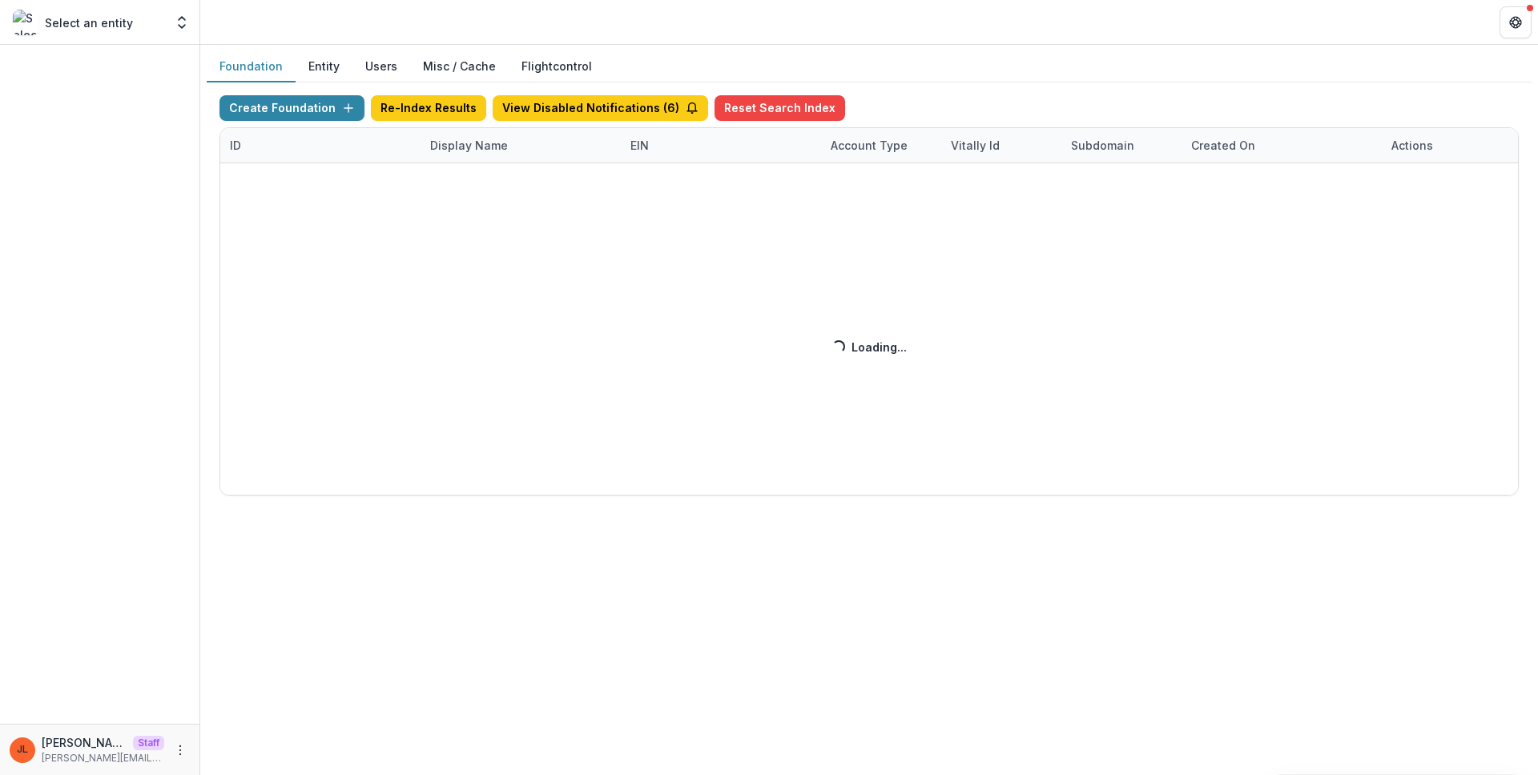
click at [479, 159] on div "Create Foundation Re-Index Results View Disabled Notifications ( 6 ) Reset Sear…" at bounding box center [868, 295] width 1299 height 400
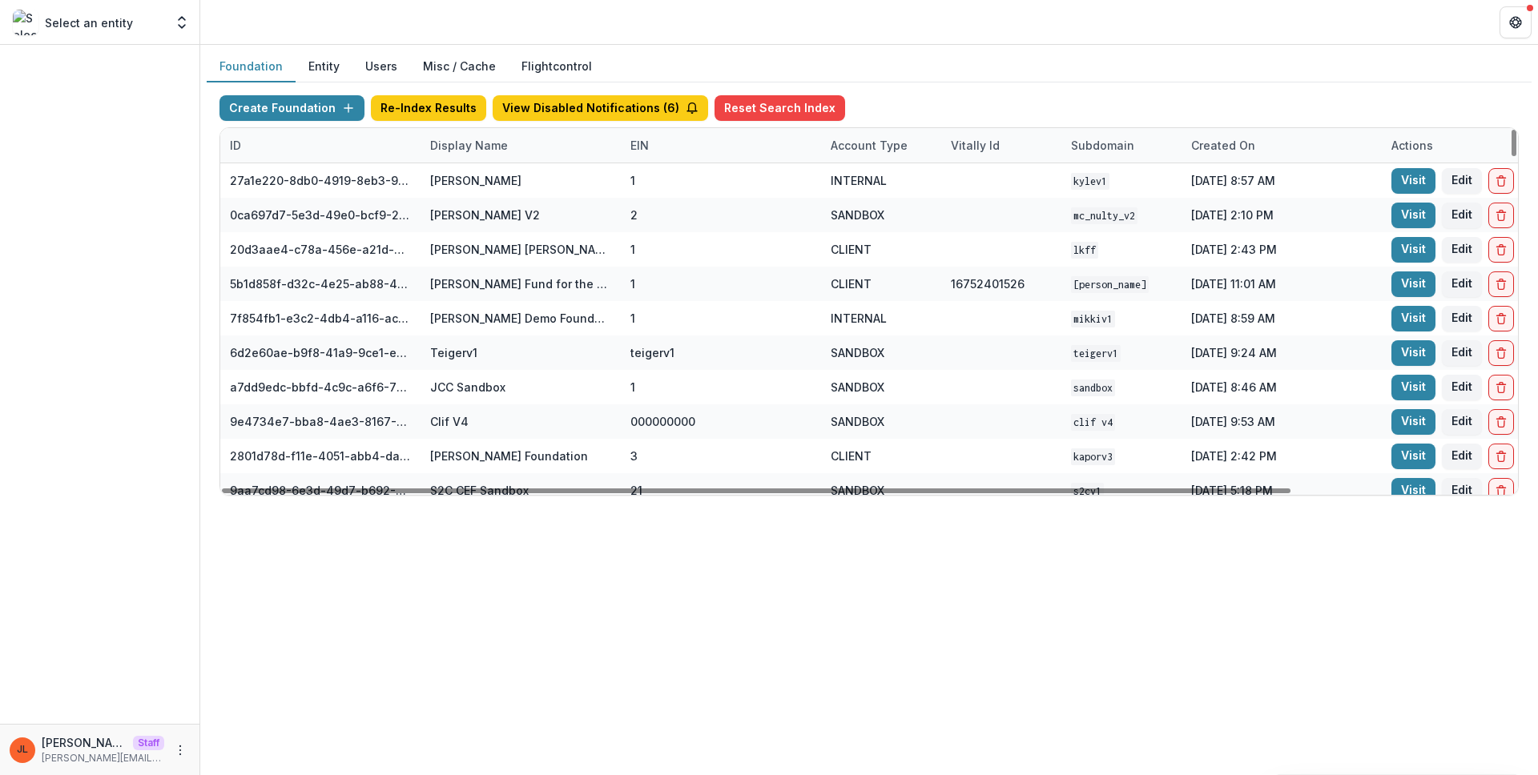
click at [481, 153] on div "Display Name" at bounding box center [468, 145] width 97 height 17
click at [490, 176] on input at bounding box center [520, 182] width 192 height 26
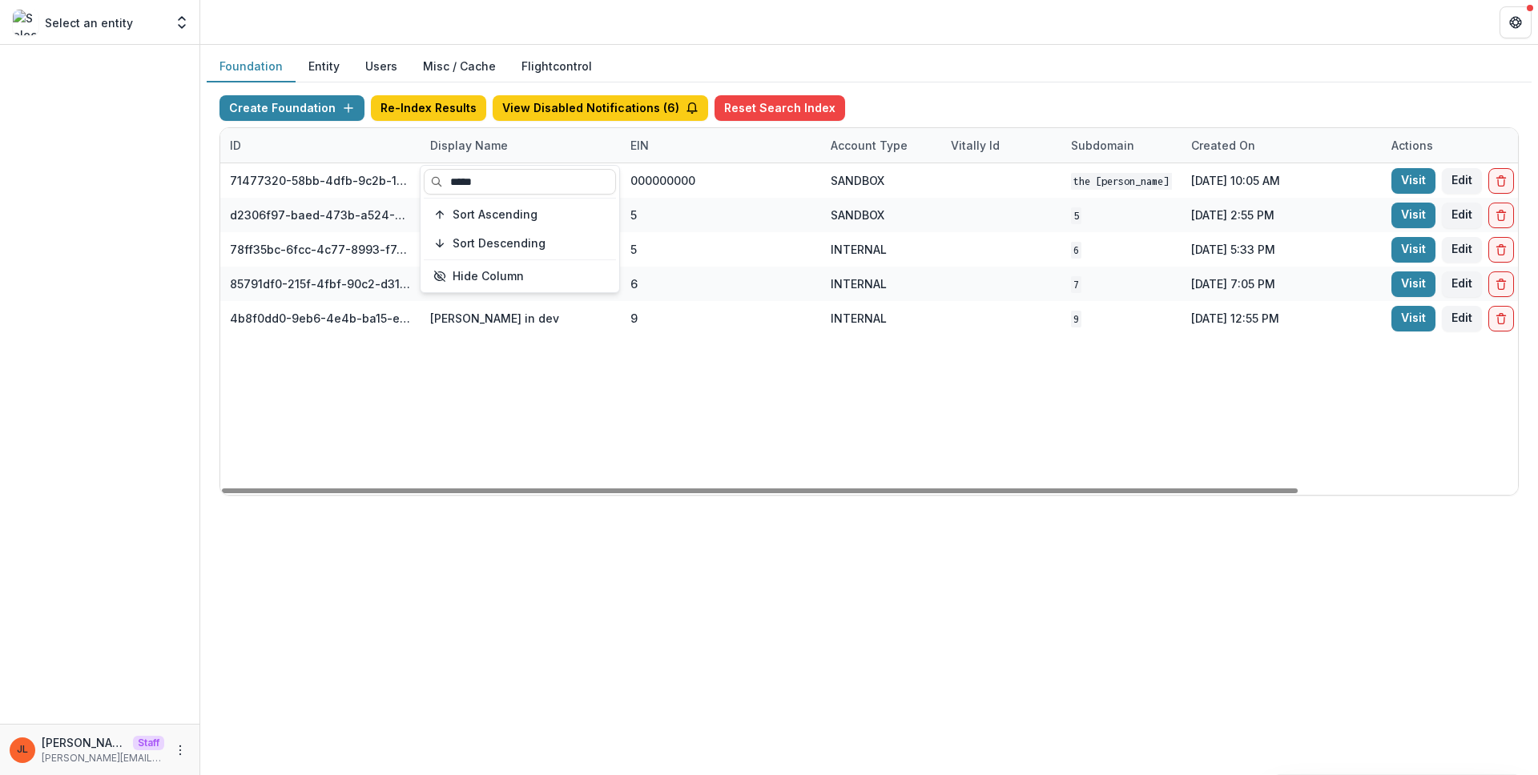
type input "*****"
click at [927, 412] on div "71477320-58bb-4dfb-9c2b-1ce0ed8fa8a7 The [PERSON_NAME] Foundation Workflow Sand…" at bounding box center [1001, 329] width 1562 height 332
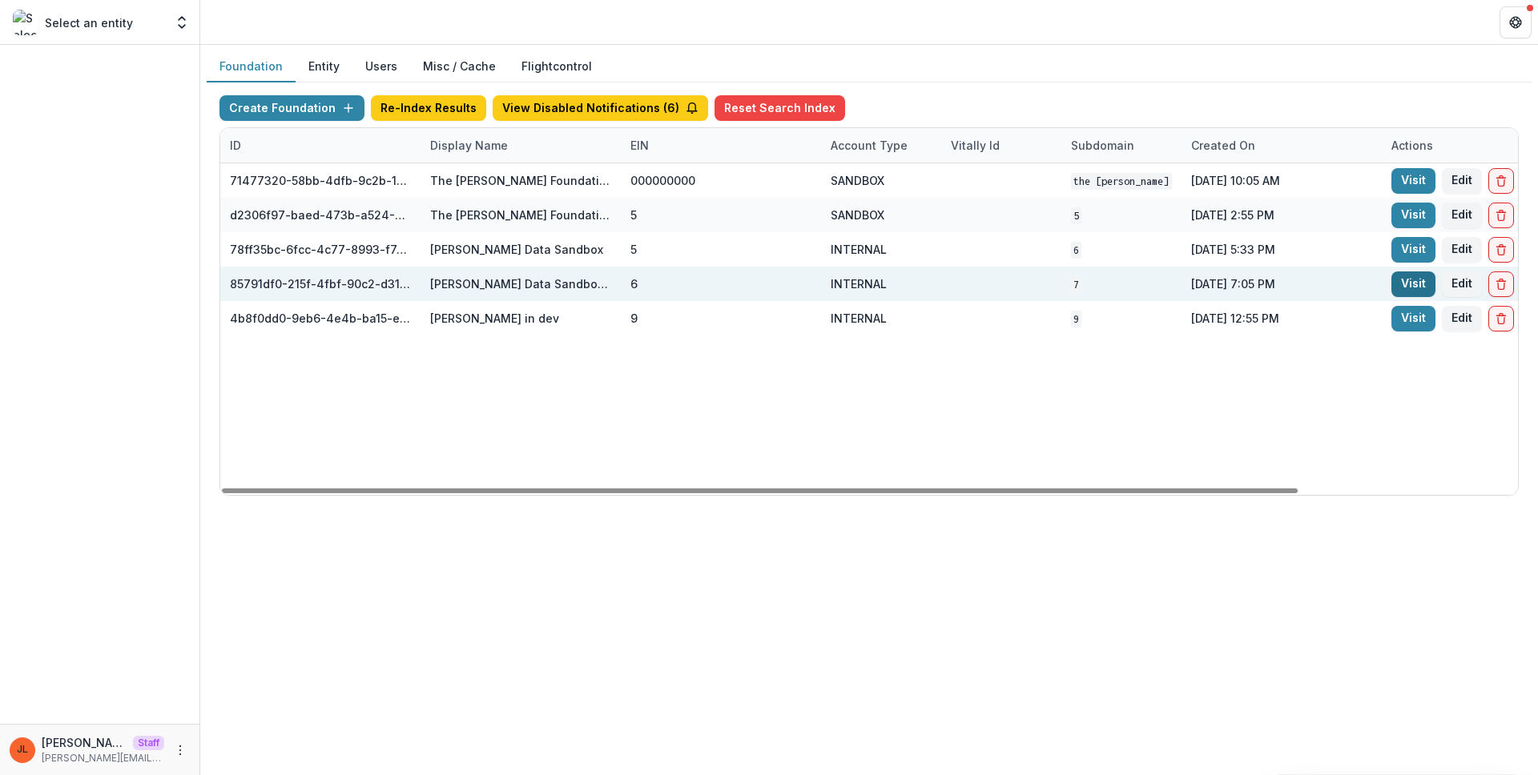
click at [1417, 287] on link "Visit" at bounding box center [1413, 285] width 44 height 26
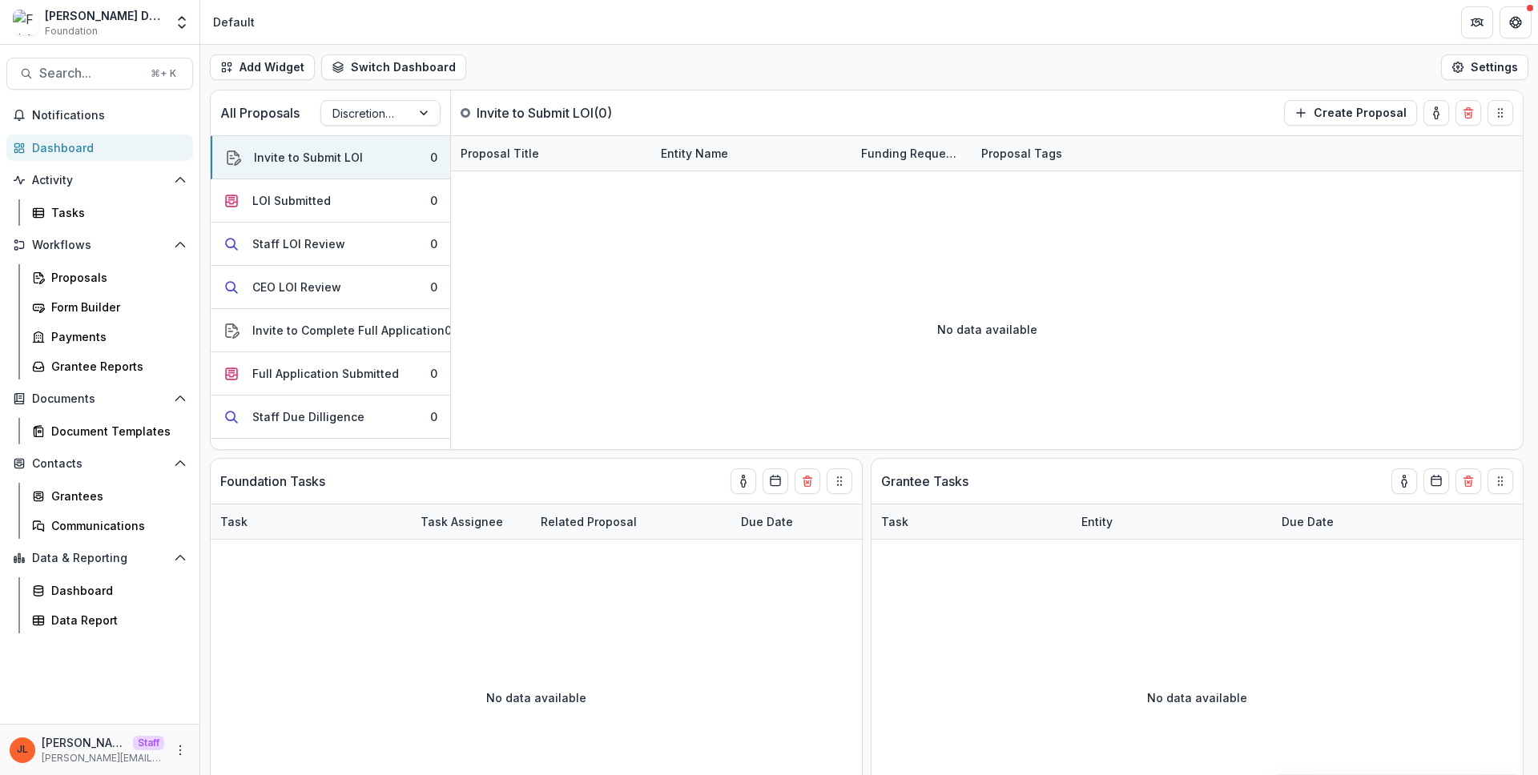
click at [174, 730] on div "JL Jeanne Locker Staff jeanne@trytemelio.com" at bounding box center [99, 749] width 199 height 51
click at [182, 753] on icon "More" at bounding box center [180, 750] width 13 height 13
click at [302, 712] on link "User Settings" at bounding box center [285, 716] width 171 height 26
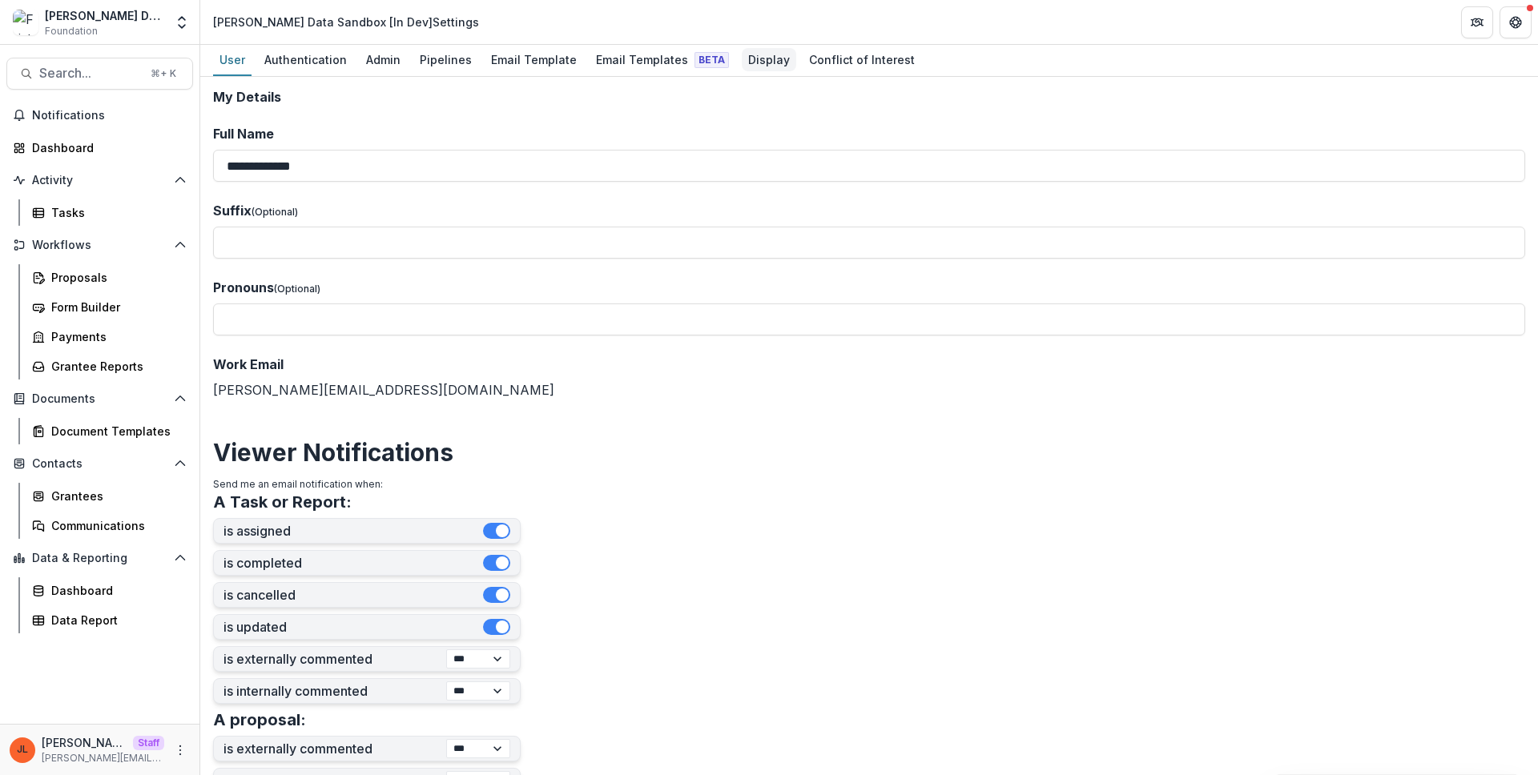
click at [742, 64] on div "Display" at bounding box center [769, 59] width 54 height 23
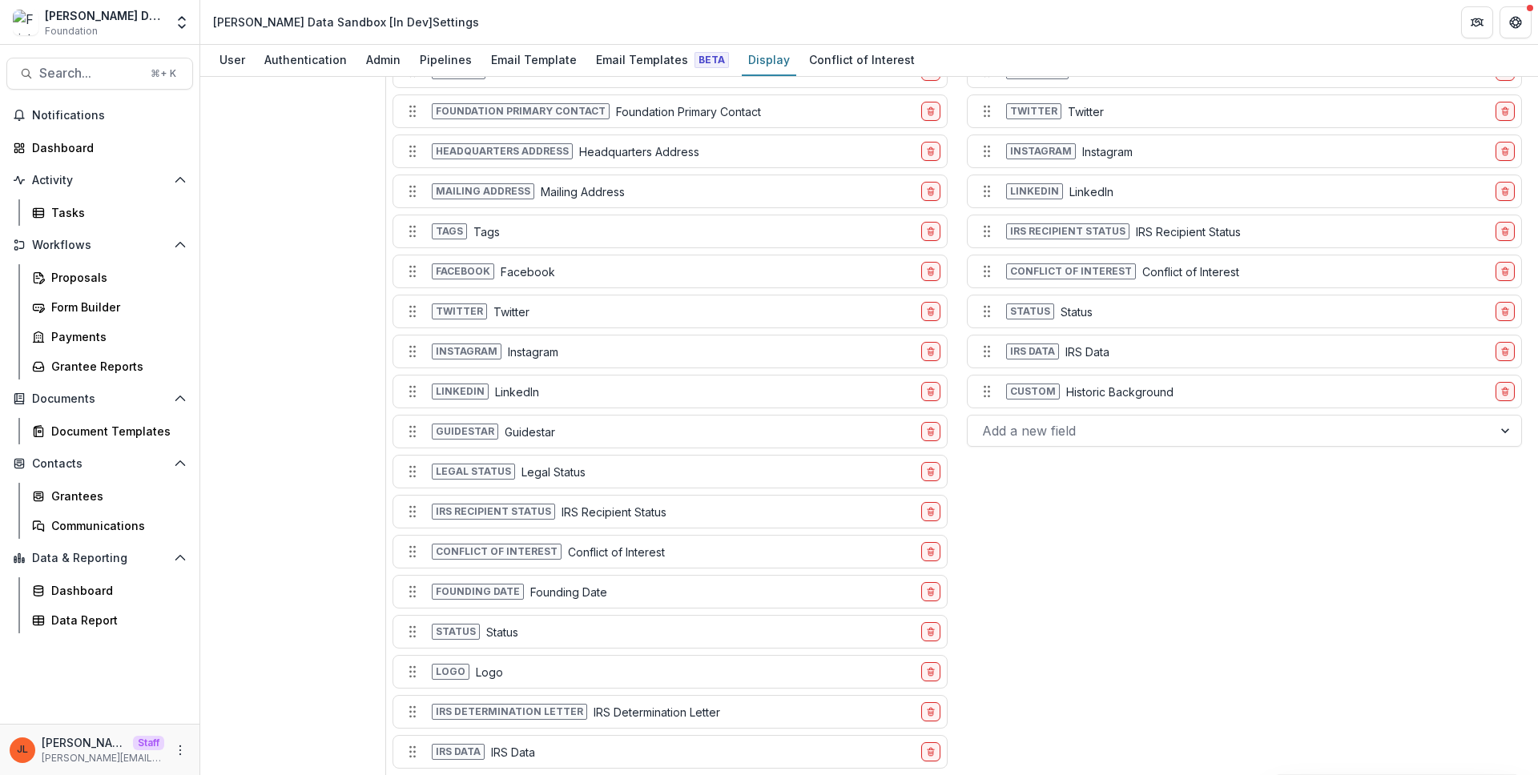
scroll to position [1640, 0]
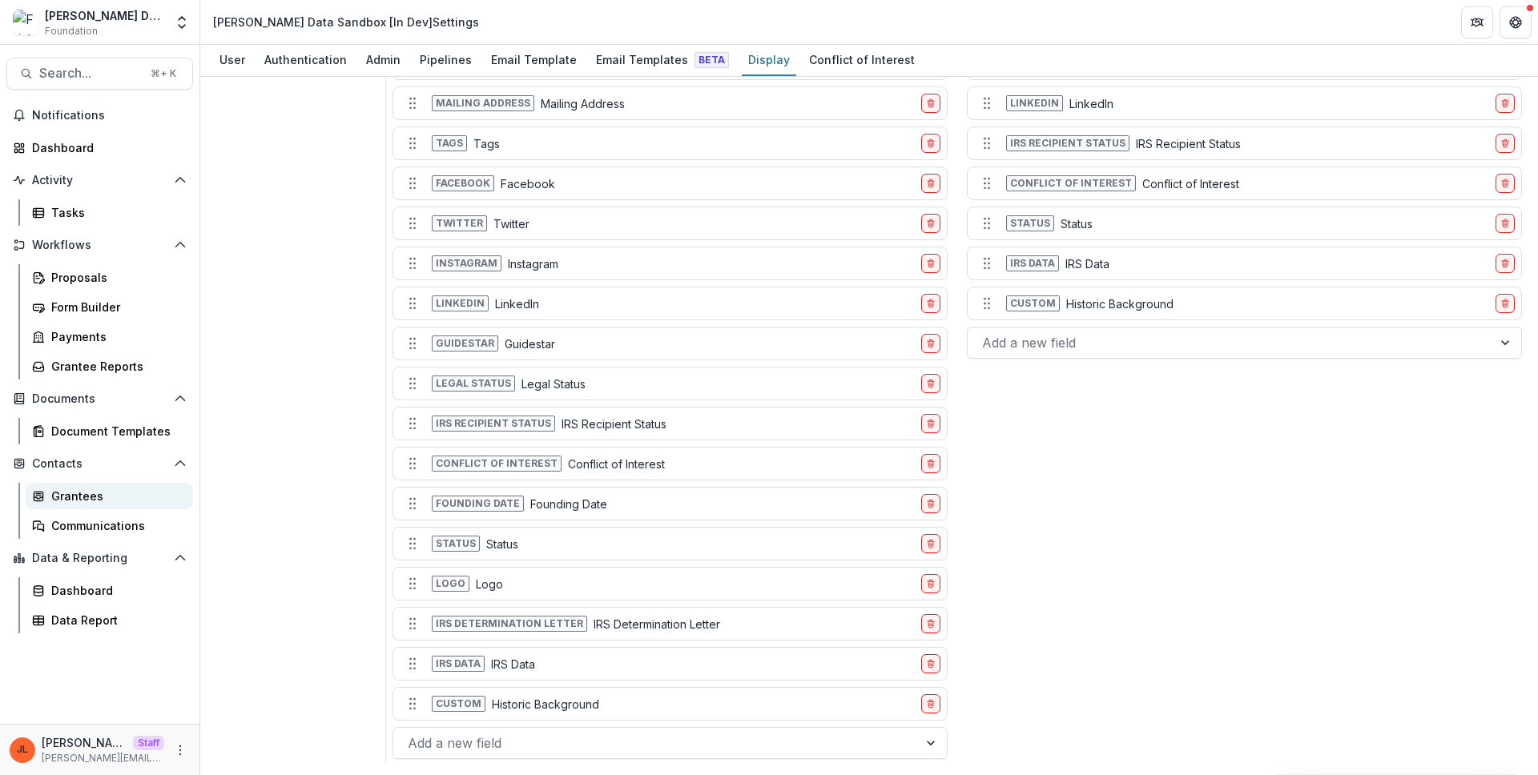
click at [91, 490] on div "Grantees" at bounding box center [115, 496] width 129 height 17
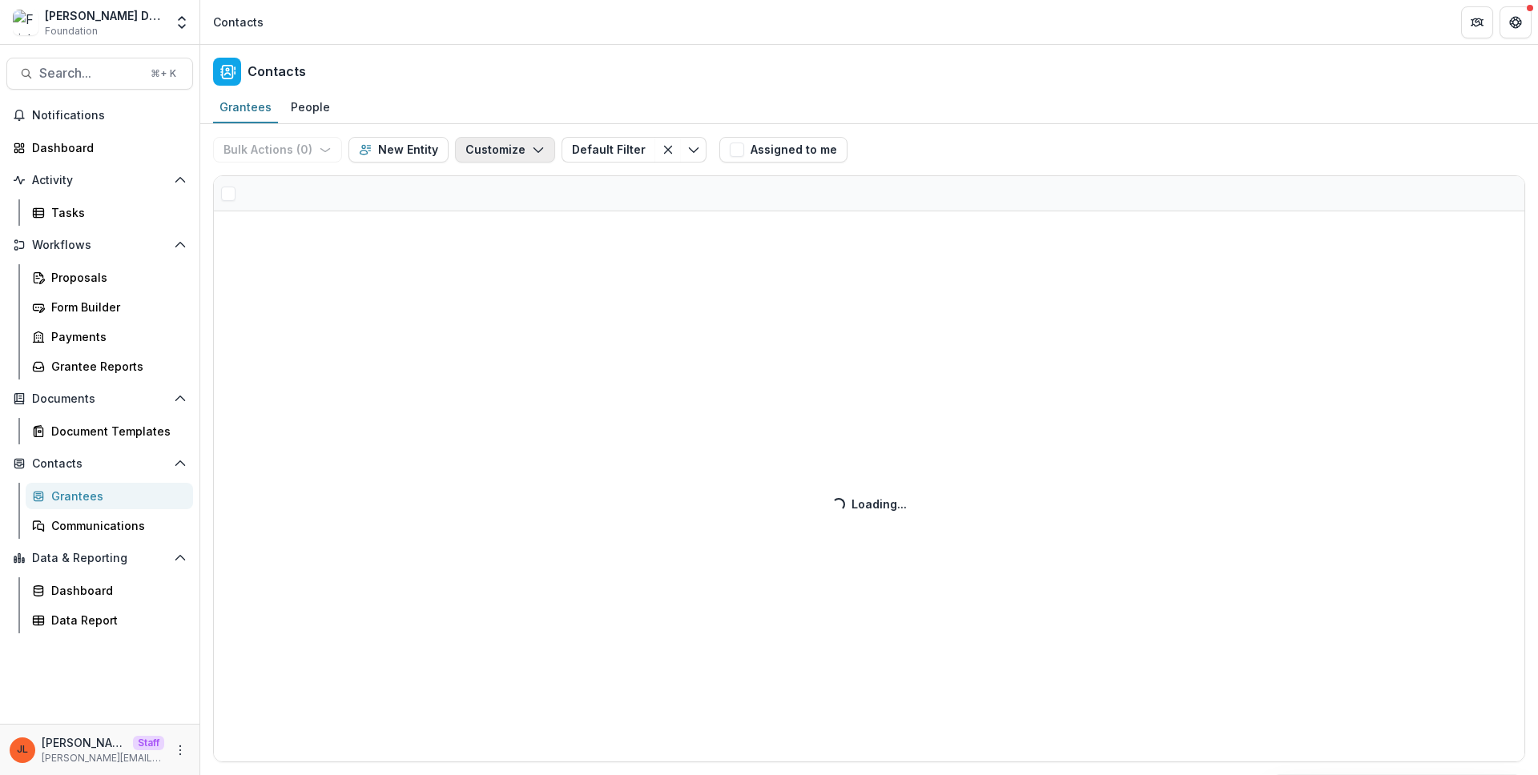
click at [509, 140] on button "Customize" at bounding box center [505, 150] width 100 height 26
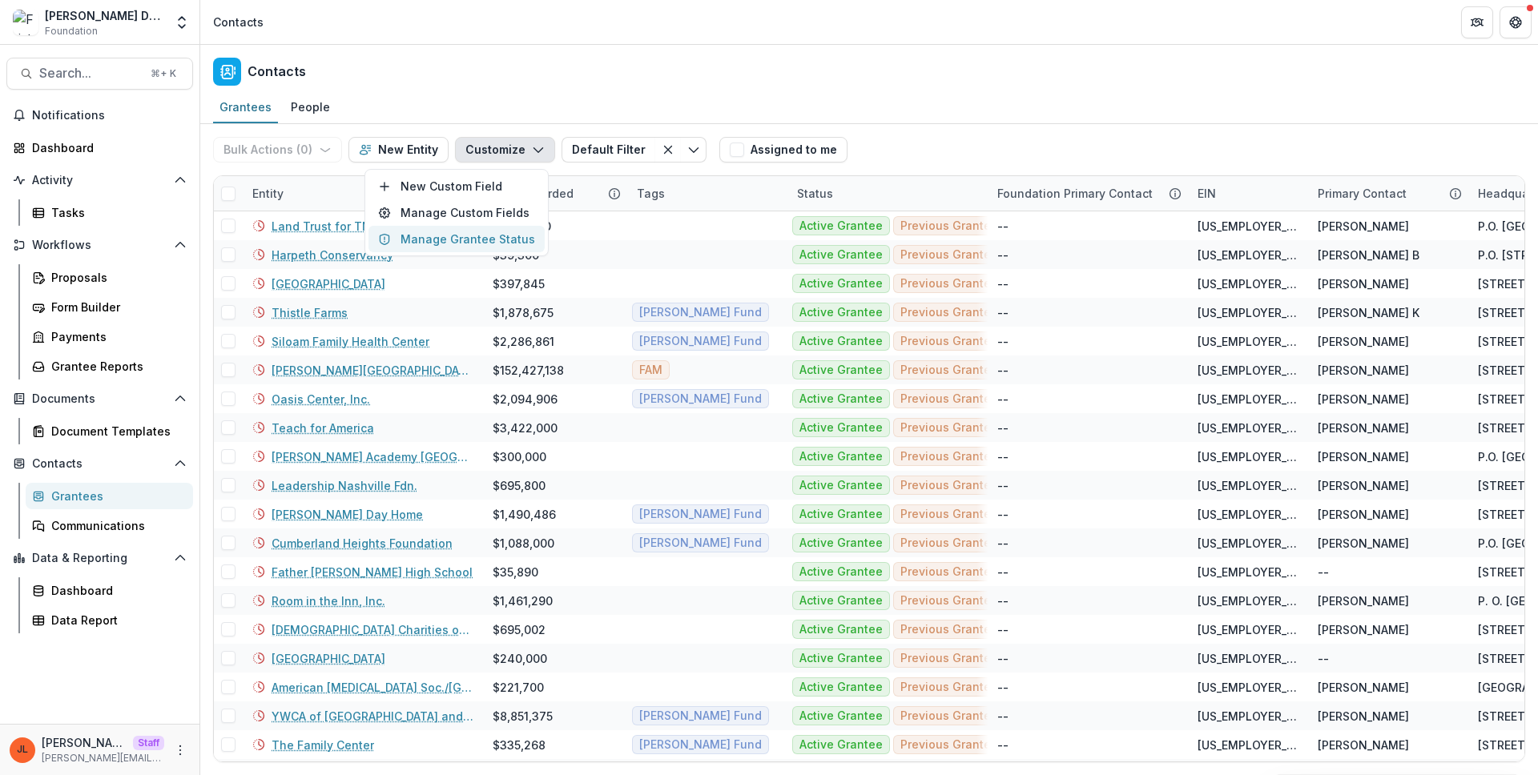
click at [489, 226] on button "Manage Grantee Status" at bounding box center [456, 239] width 176 height 26
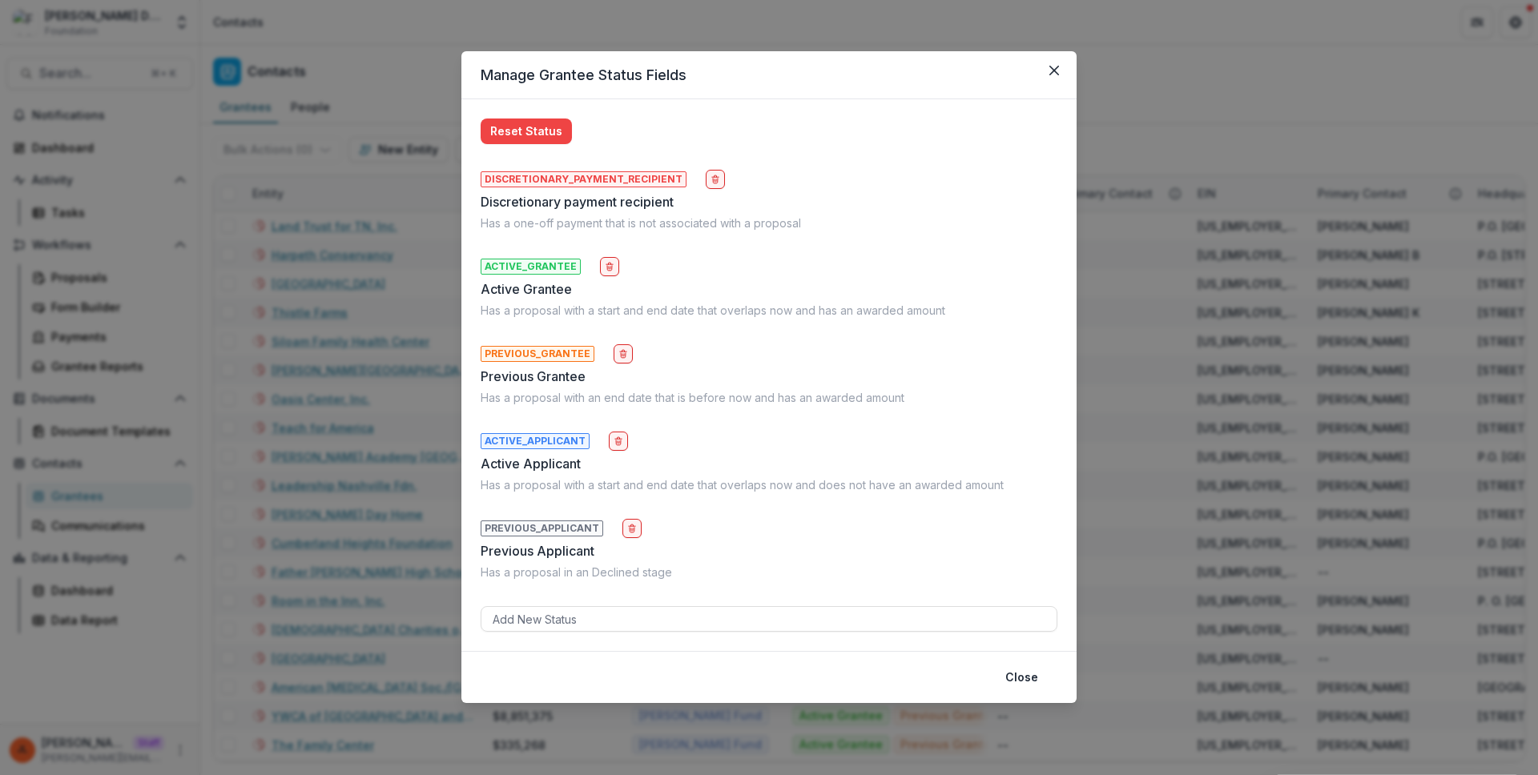
click at [428, 187] on div "Manage Grantee Status Fields Reset Status DISCRETIONARY_PAYMENT_RECIPIENT Discr…" at bounding box center [769, 387] width 1538 height 775
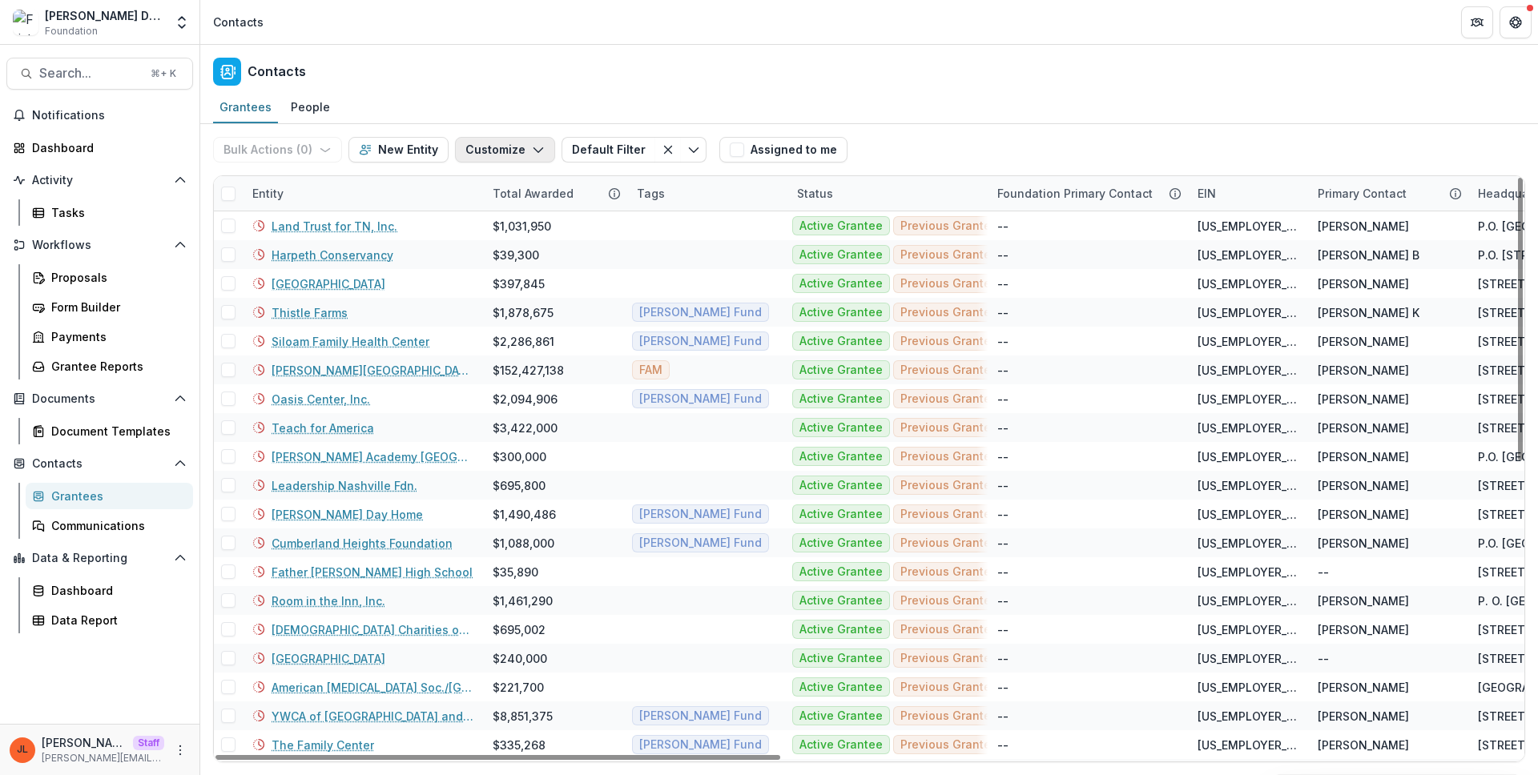
click at [503, 141] on button "Customize" at bounding box center [505, 150] width 100 height 26
click at [477, 220] on button "Manage Custom Fields" at bounding box center [456, 212] width 176 height 26
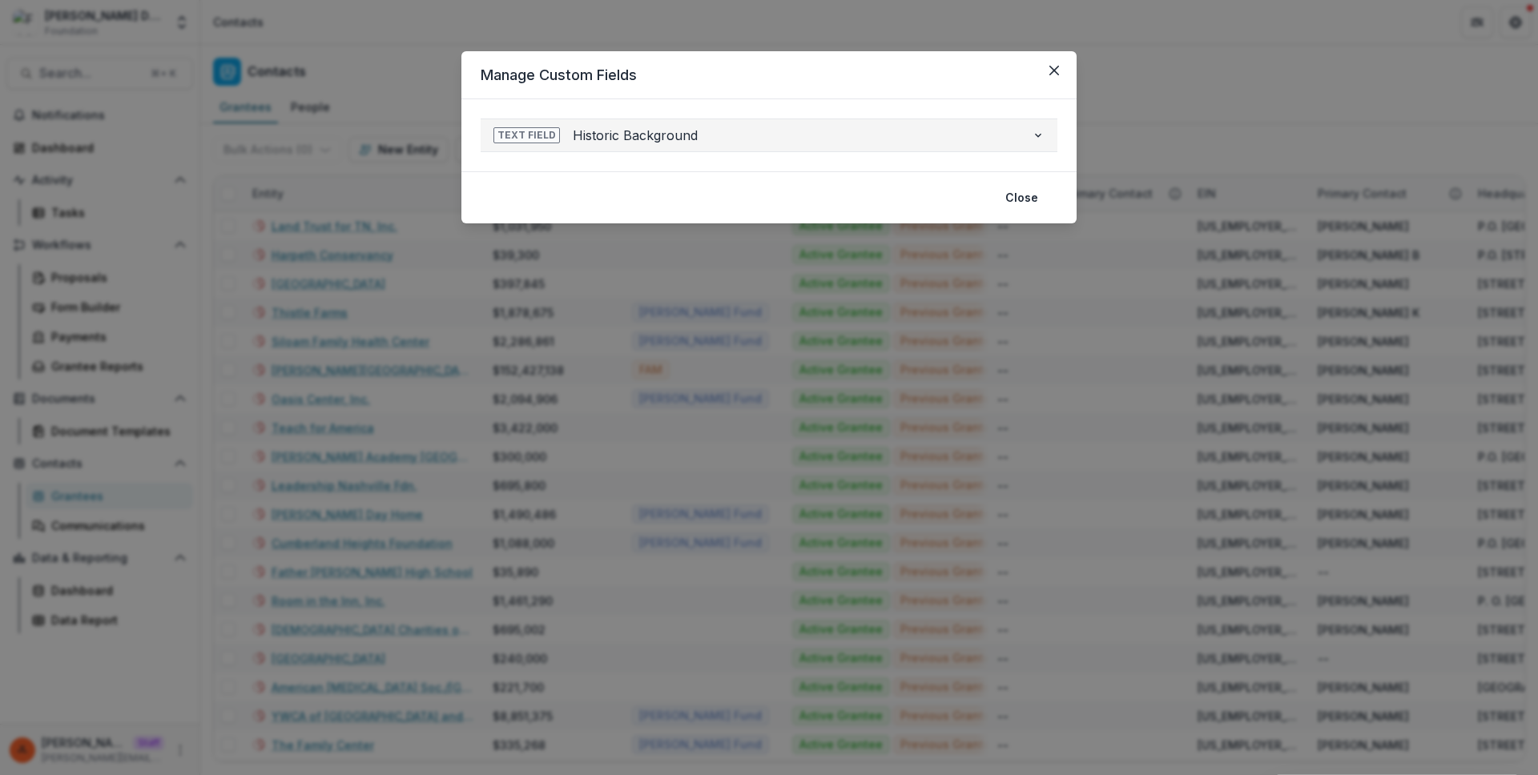
click at [1033, 129] on icon "button" at bounding box center [1038, 135] width 13 height 13
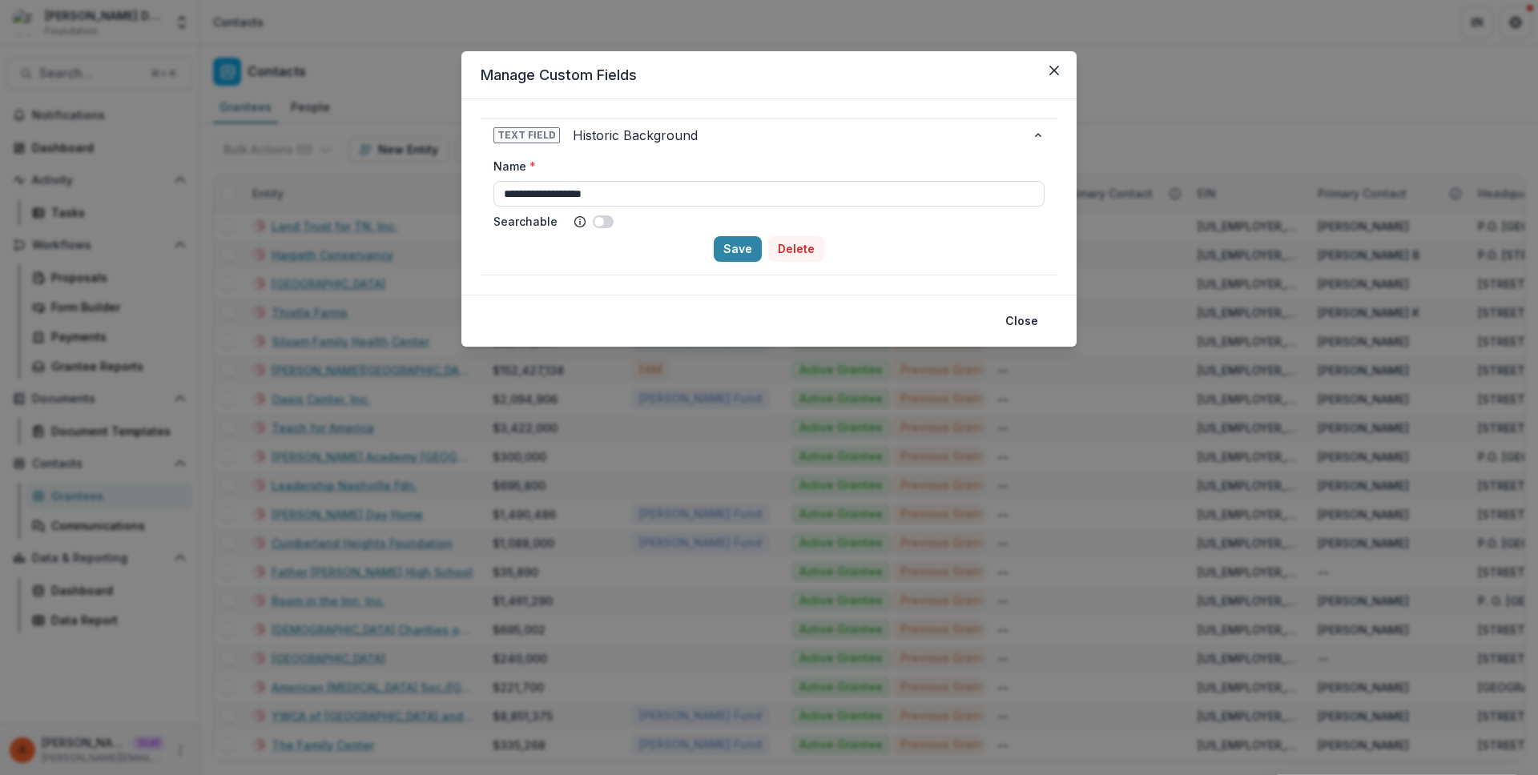
click at [792, 247] on button "Delete" at bounding box center [796, 249] width 56 height 26
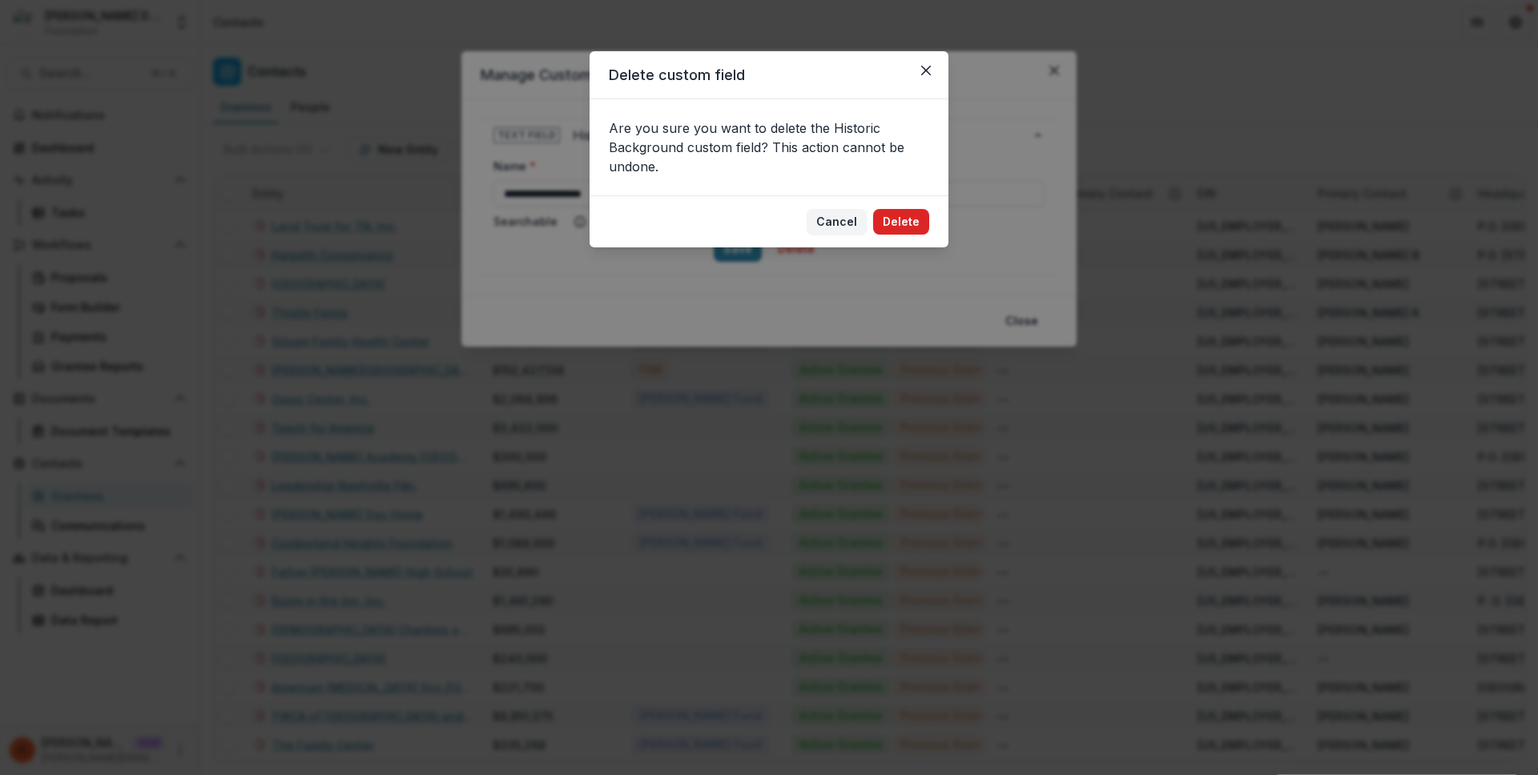
click at [915, 216] on button "Delete" at bounding box center [901, 222] width 56 height 26
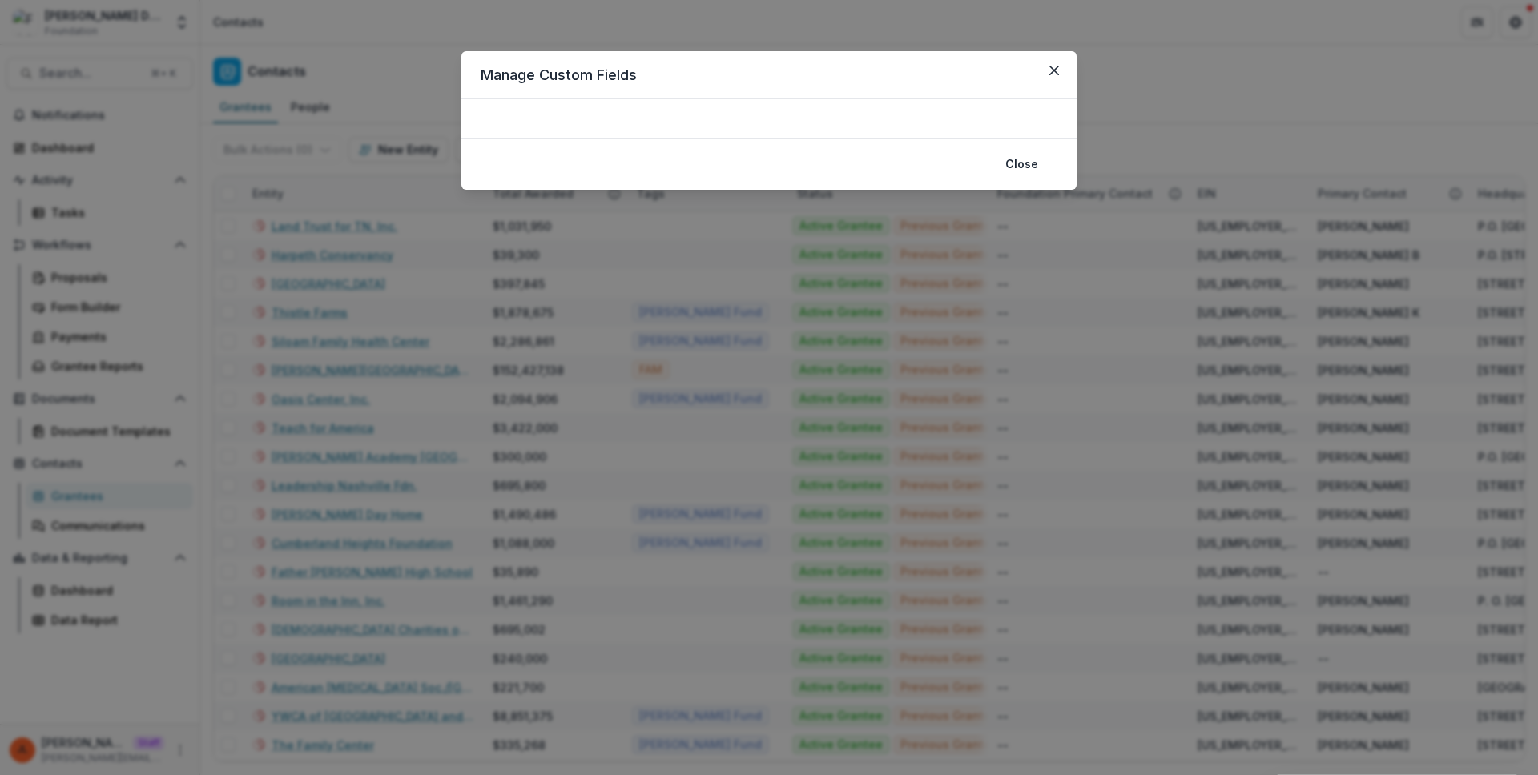
click at [624, 295] on div "Manage Custom Fields Close" at bounding box center [769, 387] width 1538 height 775
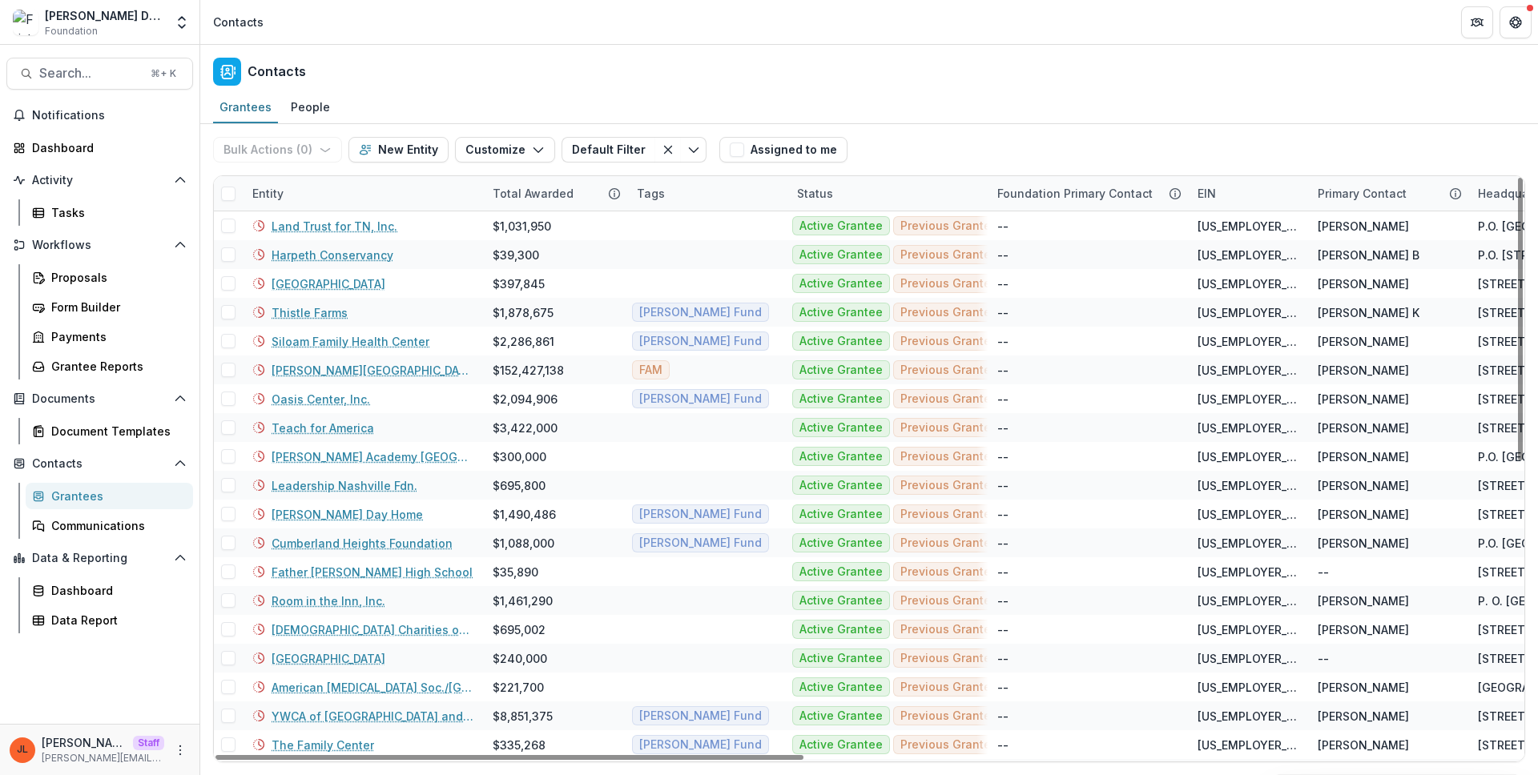
click at [490, 165] on div "Bulk Actions ( 0 ) Send Email Create Proposals Create Tasks New Entity Customiz…" at bounding box center [463, 149] width 500 height 51
click at [490, 155] on button "Customize" at bounding box center [505, 150] width 100 height 26
click at [481, 185] on button "New Custom Field" at bounding box center [456, 186] width 176 height 26
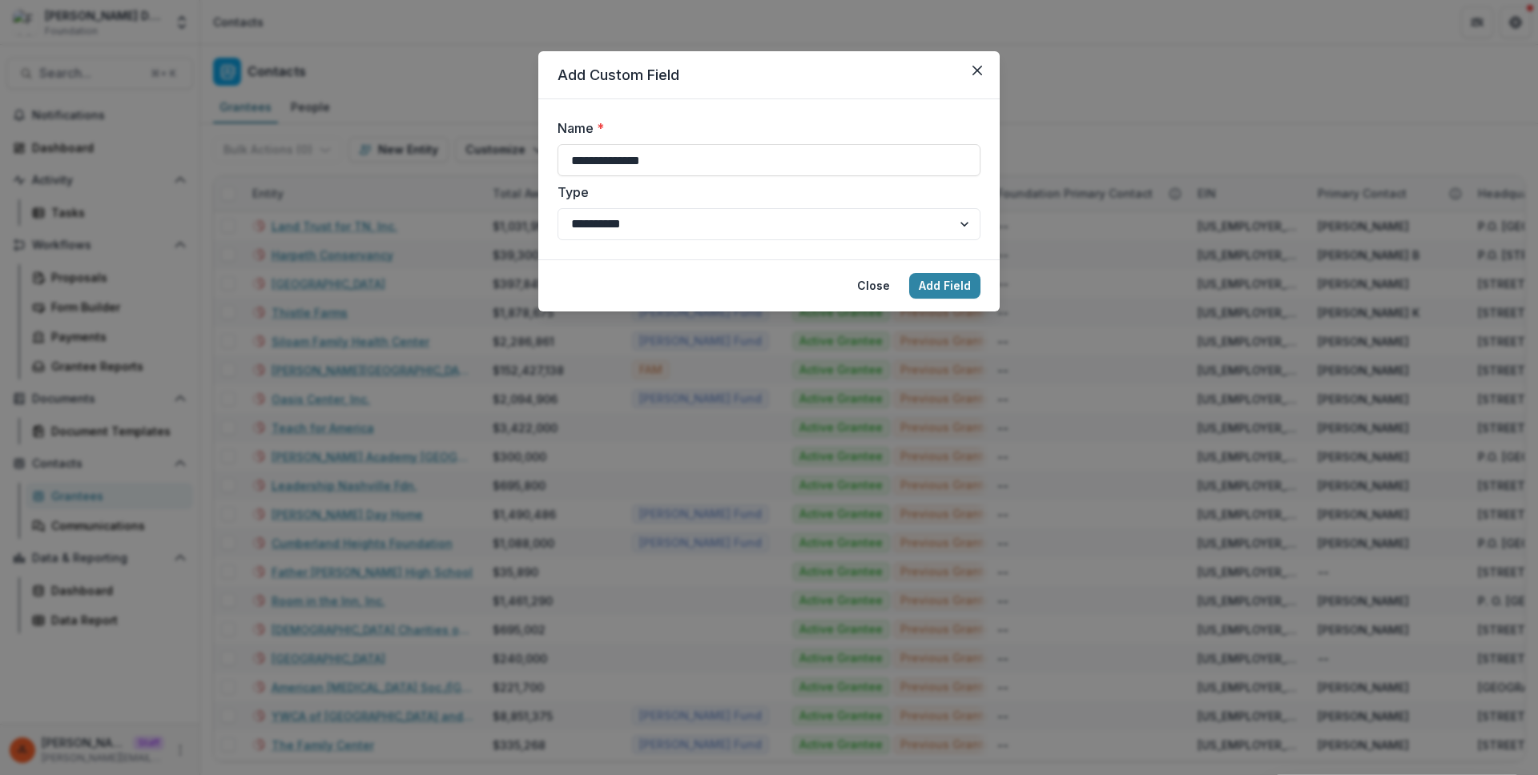
type input "**********"
click at [909, 273] on button "Add Field" at bounding box center [944, 286] width 71 height 26
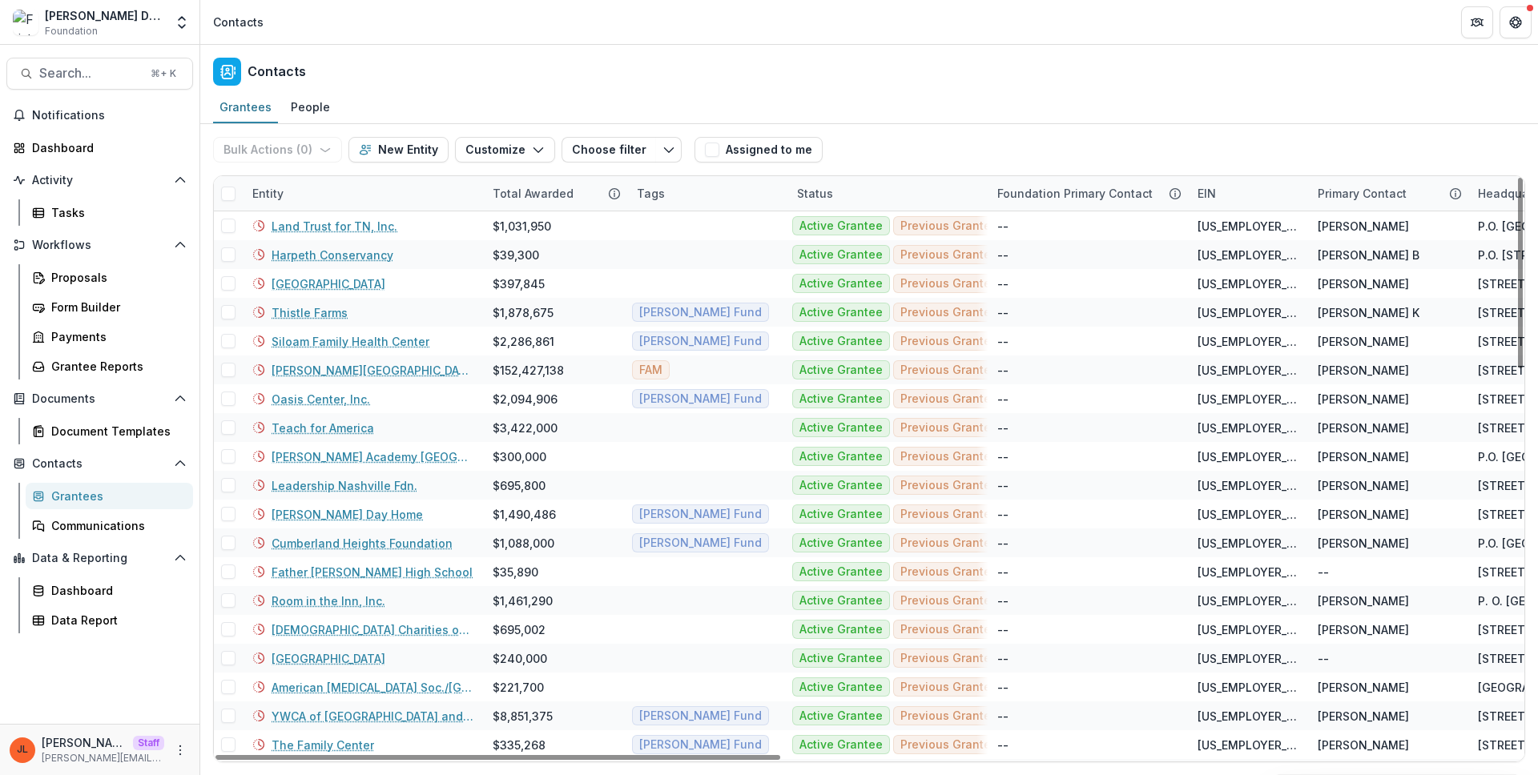
click at [536, 63] on div "Contacts" at bounding box center [869, 68] width 1338 height 47
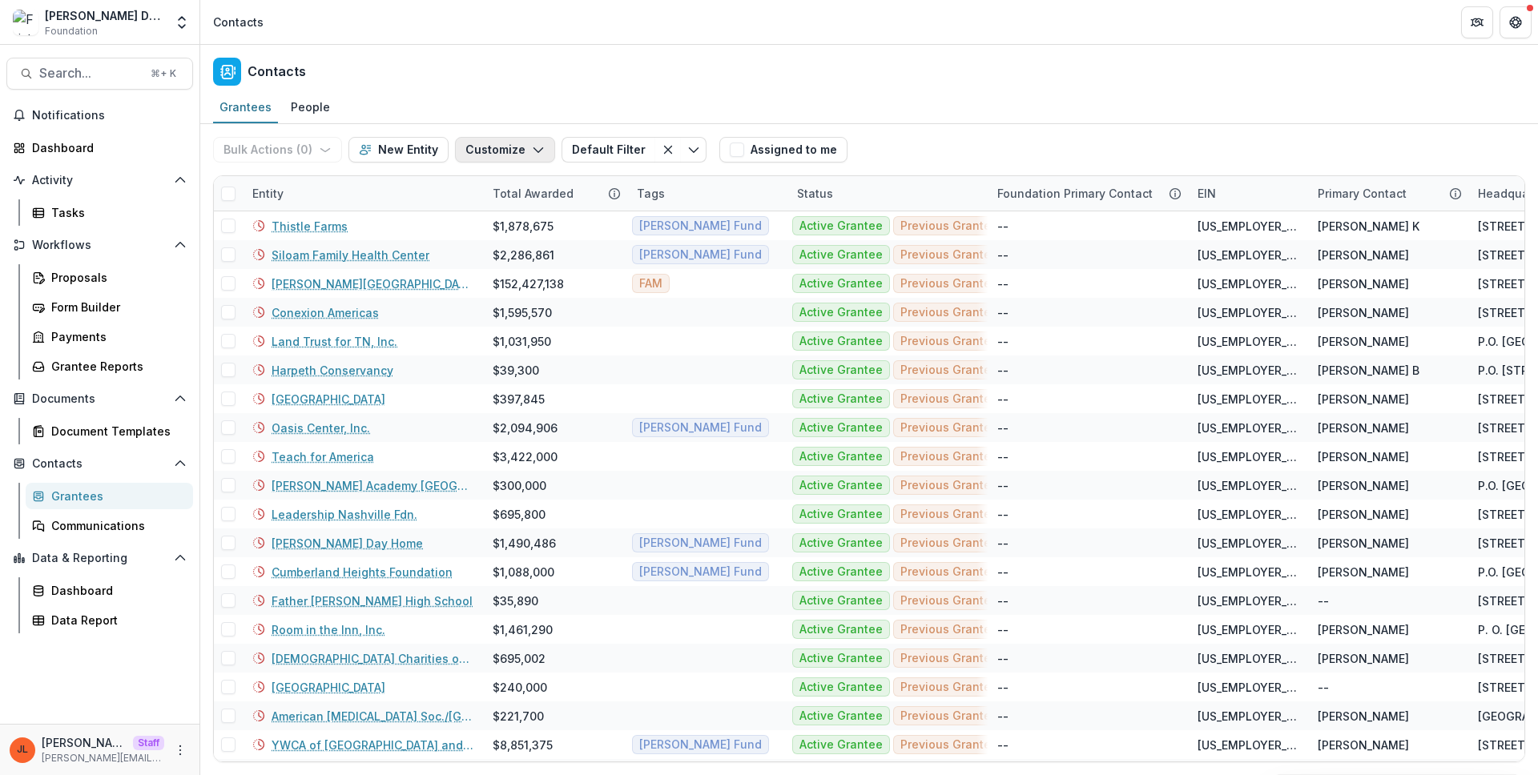
click at [509, 143] on button "Customize" at bounding box center [505, 150] width 100 height 26
click at [510, 219] on button "Manage Custom Fields" at bounding box center [456, 212] width 176 height 26
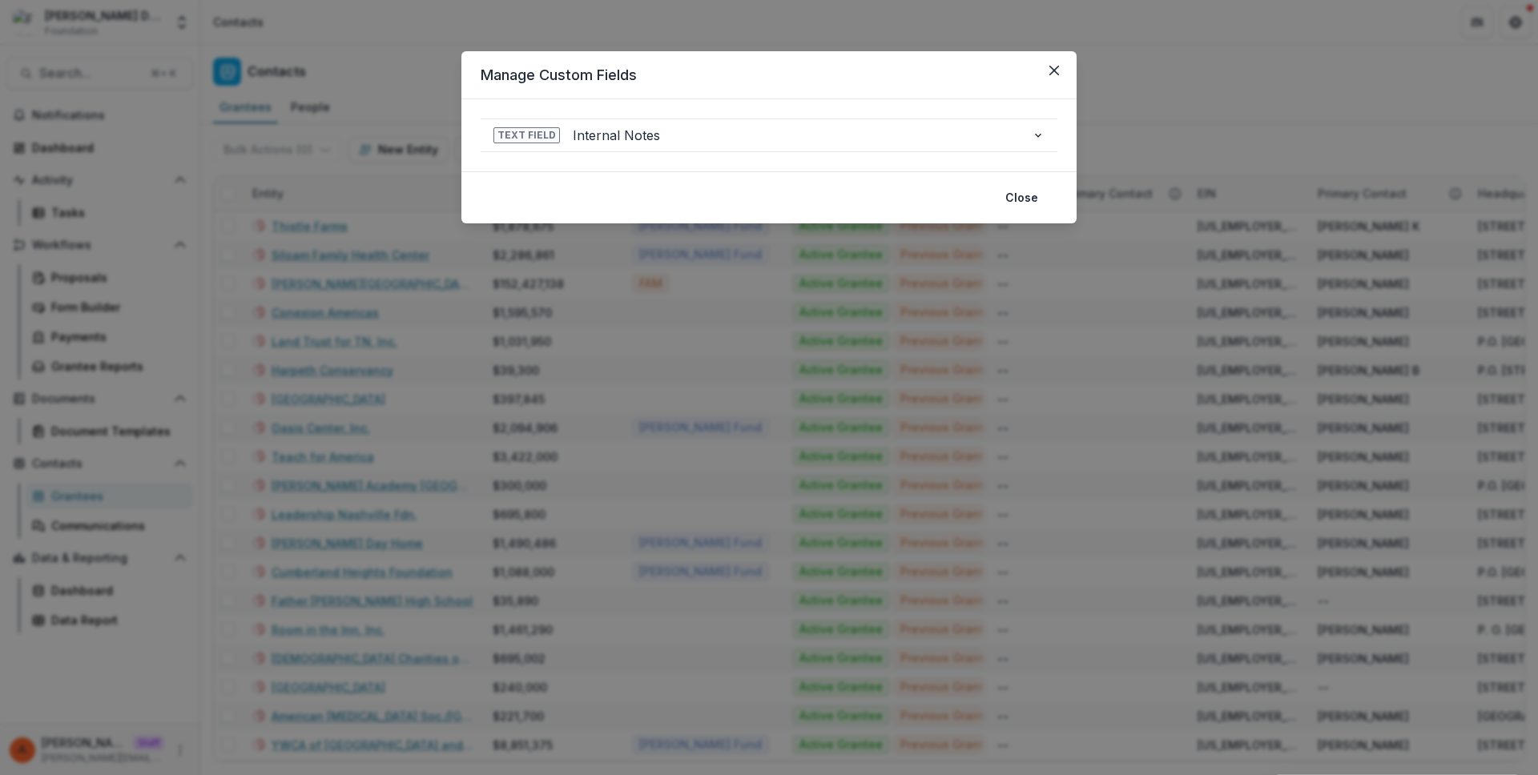
click at [694, 279] on div "**********" at bounding box center [769, 387] width 1538 height 775
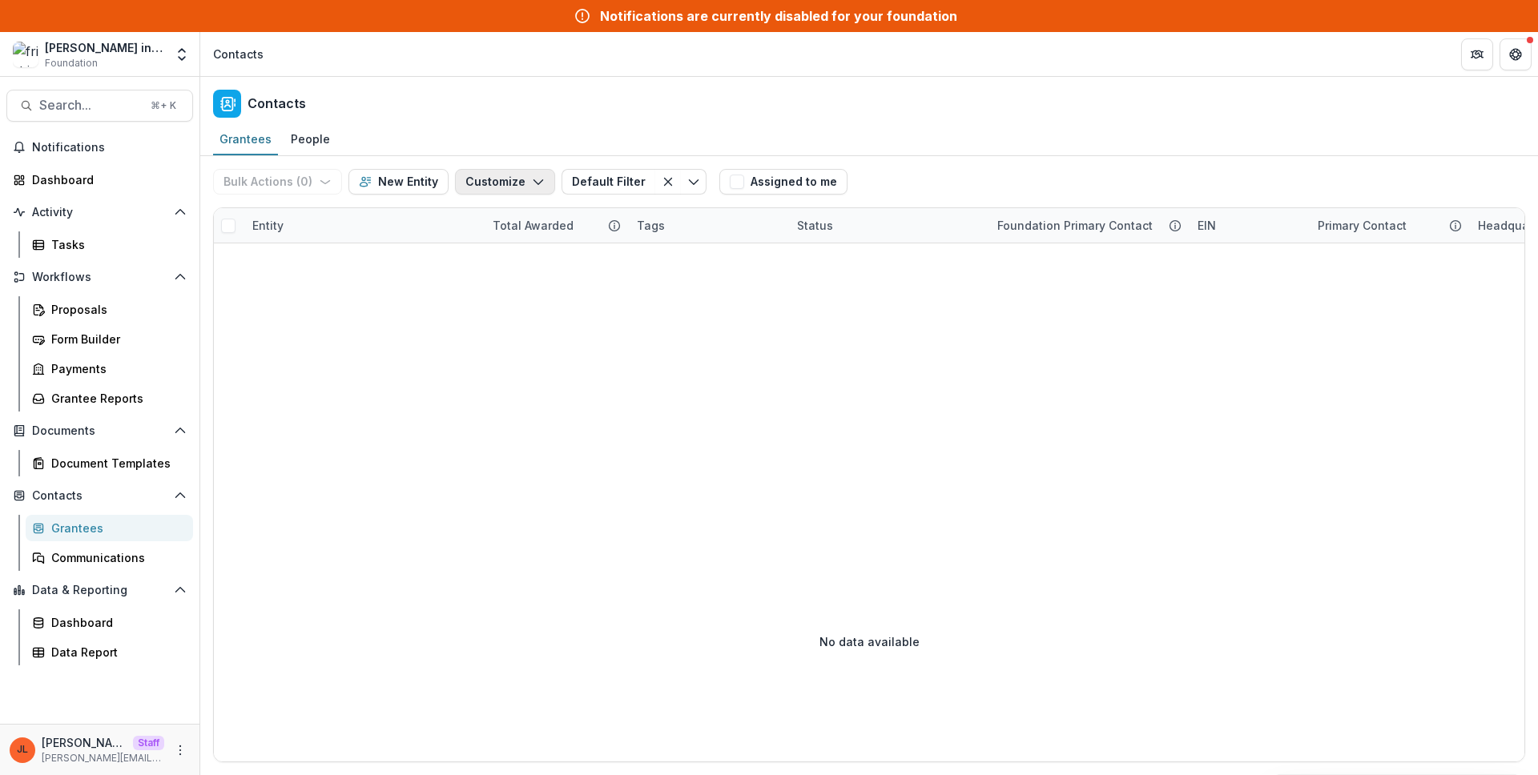
click at [520, 187] on button "Customize" at bounding box center [505, 182] width 100 height 26
click at [505, 235] on button "Manage Custom Fields" at bounding box center [456, 244] width 176 height 26
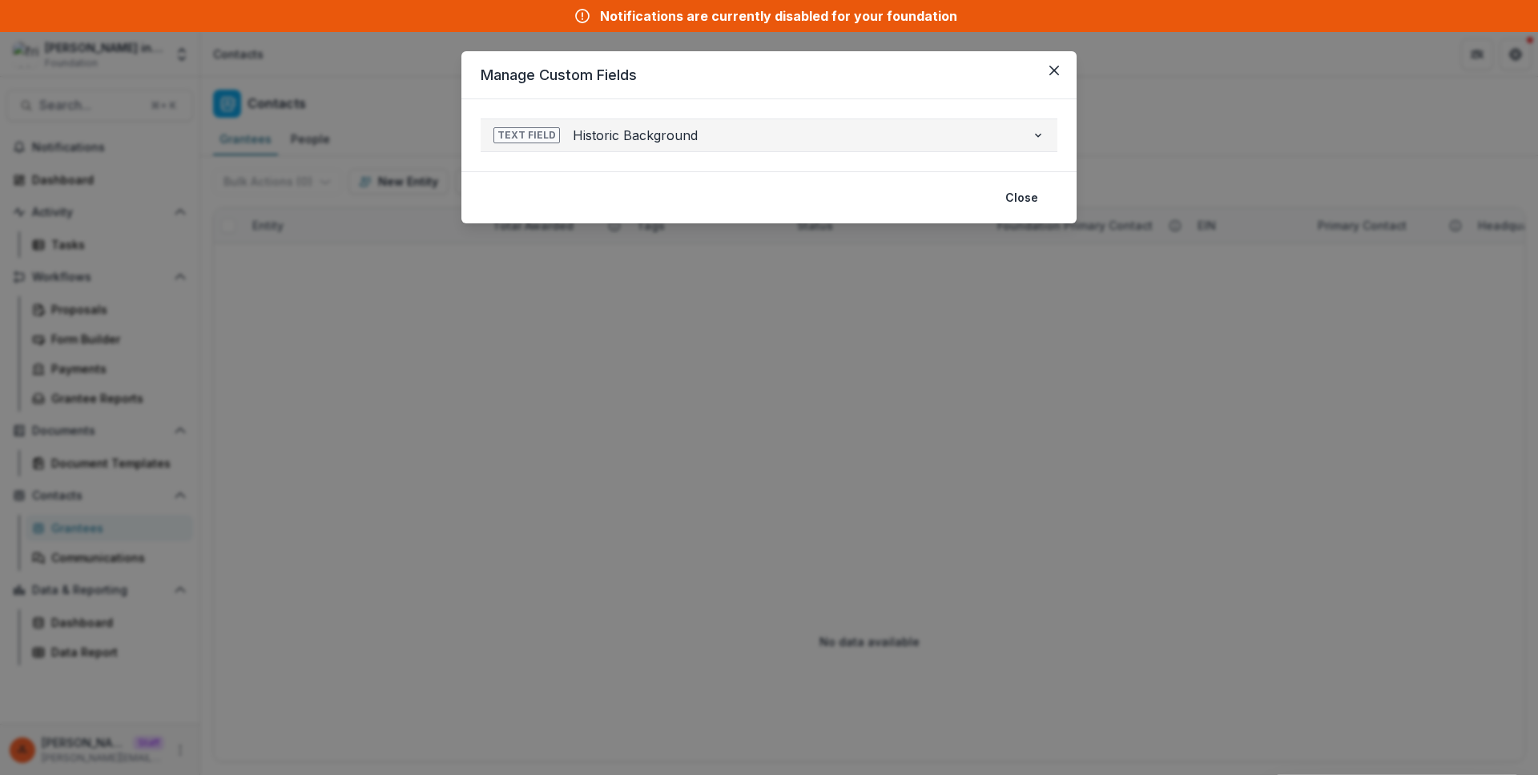
click at [1048, 131] on button "Text Field Historic Background" at bounding box center [769, 135] width 577 height 32
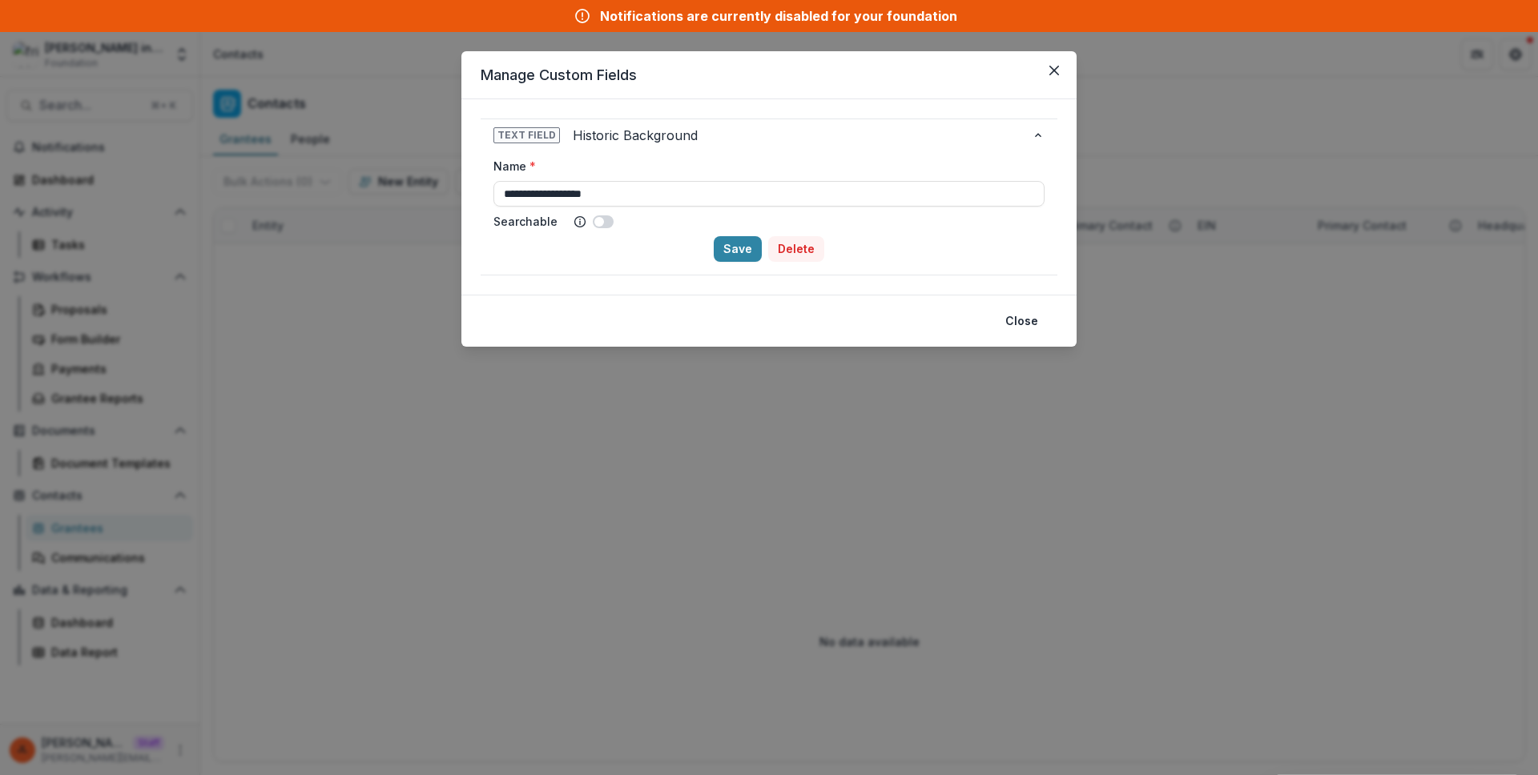
click at [779, 252] on button "Delete" at bounding box center [796, 249] width 56 height 26
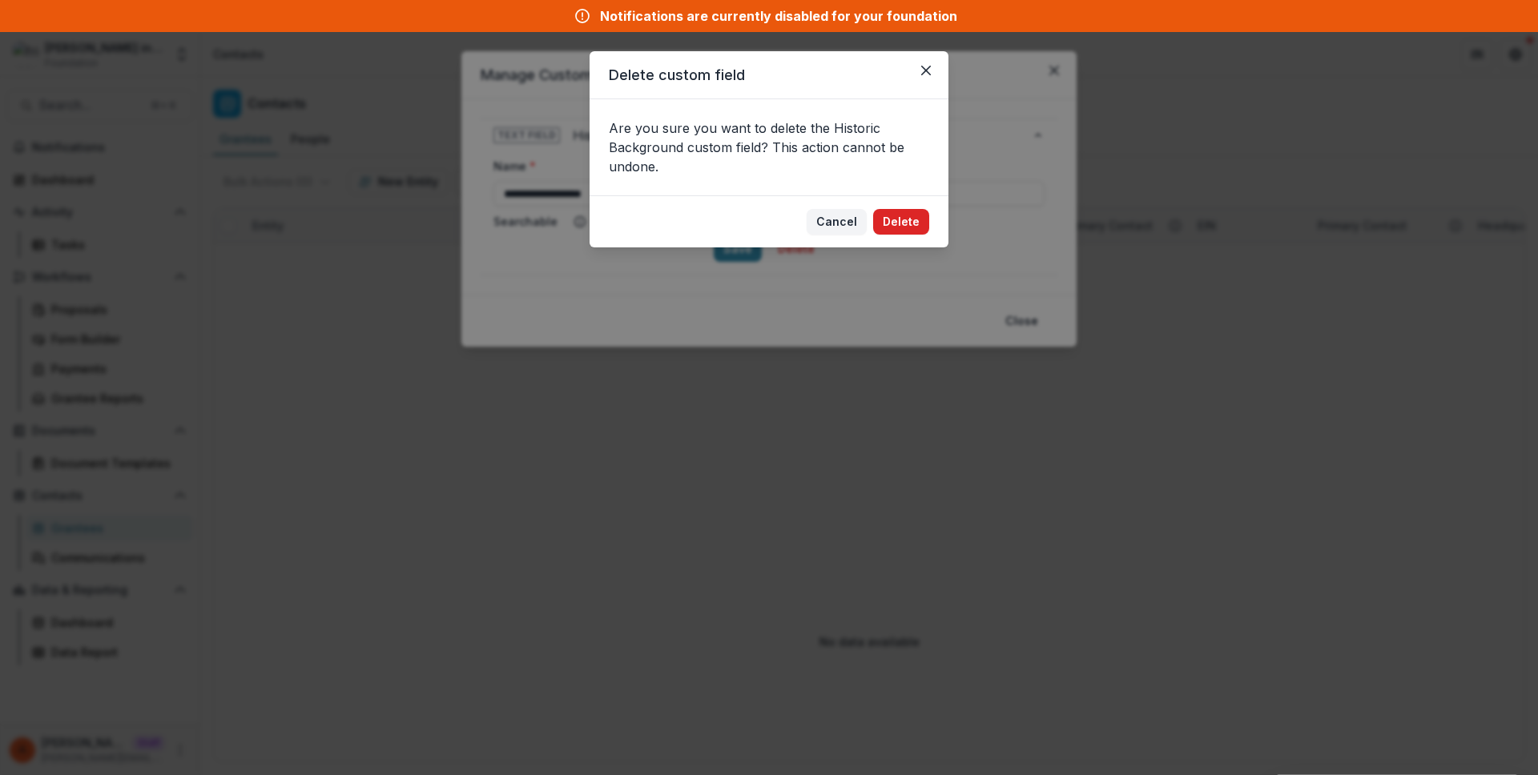
click at [910, 213] on button "Delete" at bounding box center [901, 222] width 56 height 26
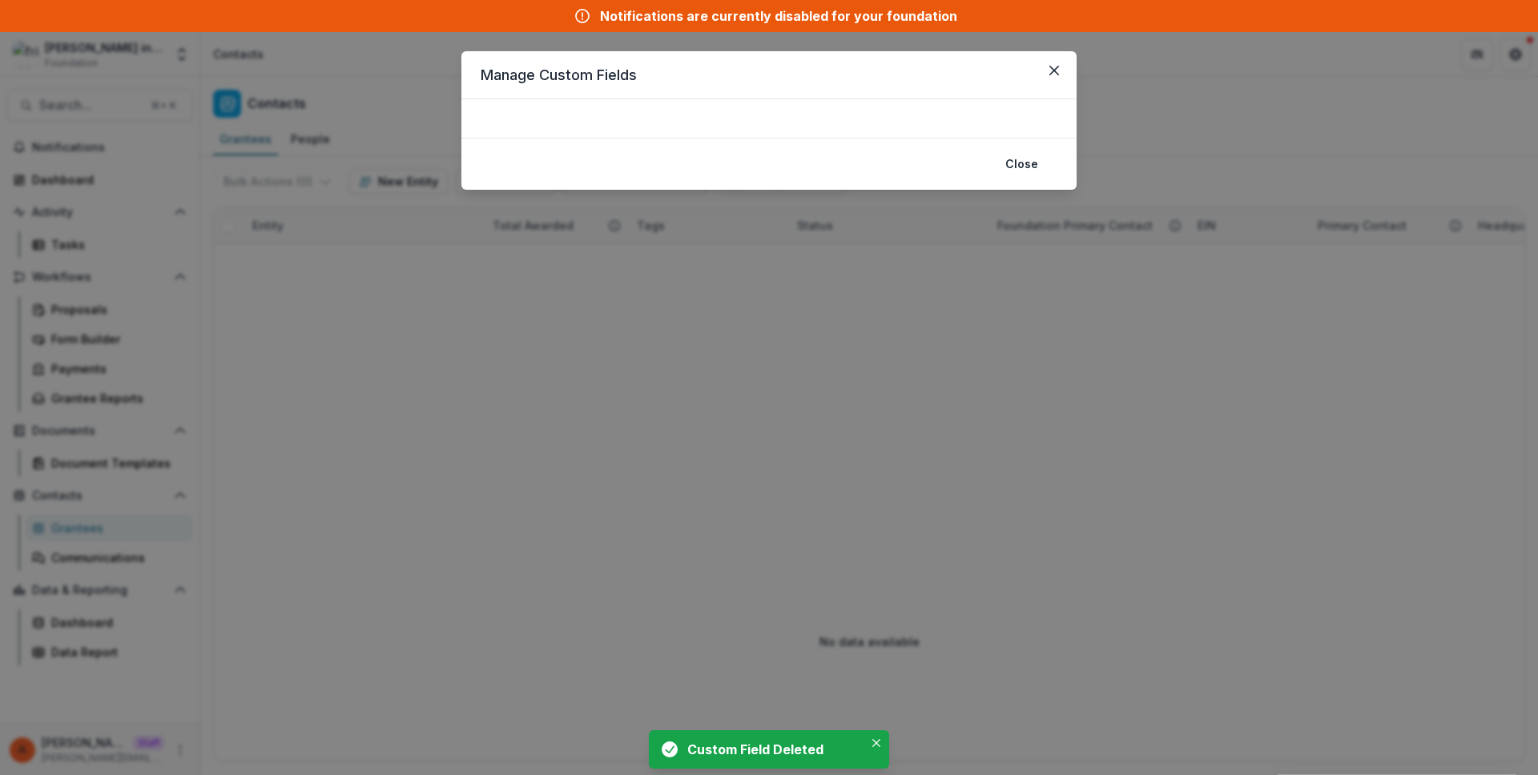
drag, startPoint x: 694, startPoint y: 337, endPoint x: 662, endPoint y: 308, distance: 43.1
click at [694, 336] on div "Manage Custom Fields Close" at bounding box center [769, 387] width 1538 height 775
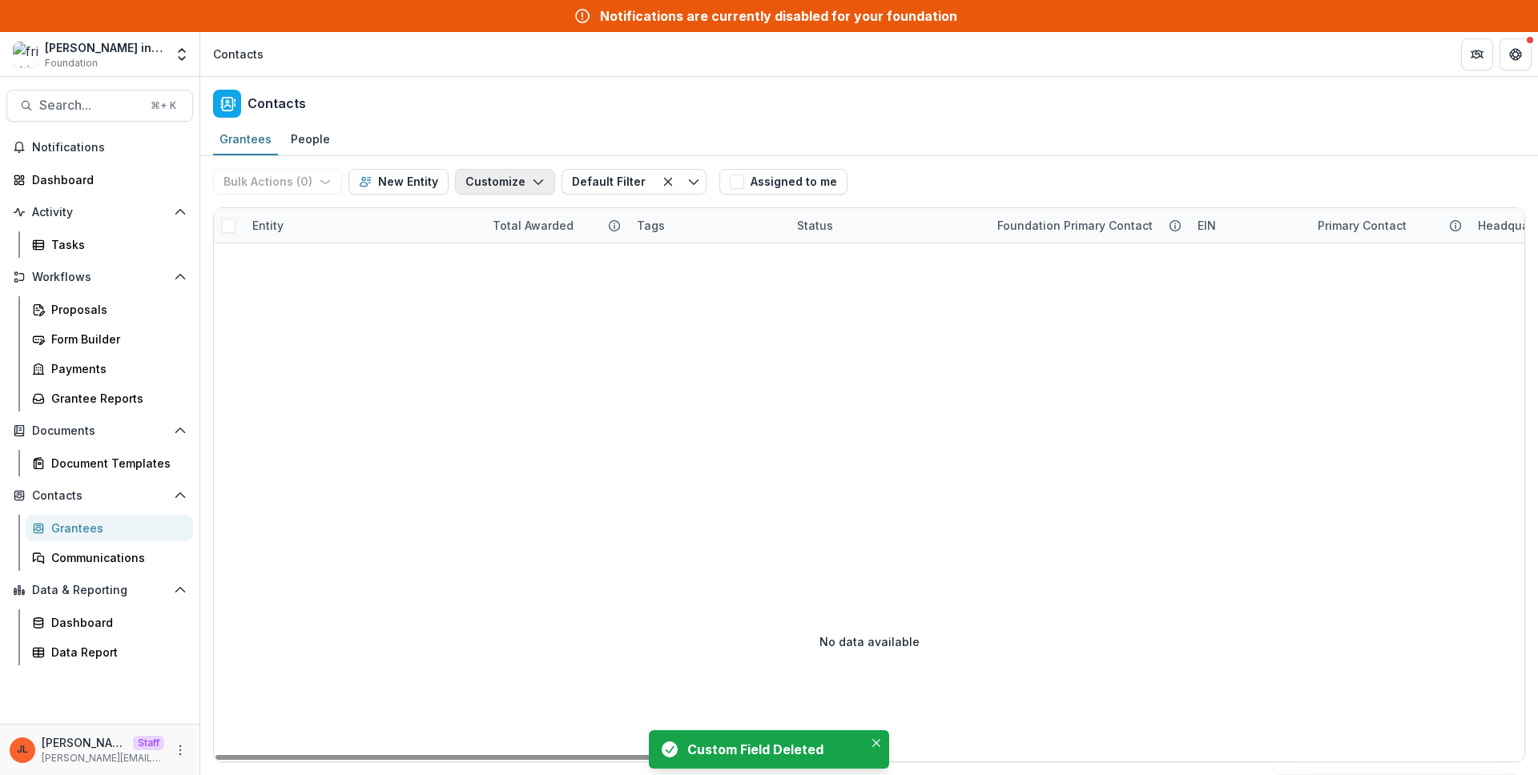
click at [473, 171] on button "Customize" at bounding box center [505, 182] width 100 height 26
click at [488, 216] on button "New Custom Field" at bounding box center [456, 218] width 176 height 26
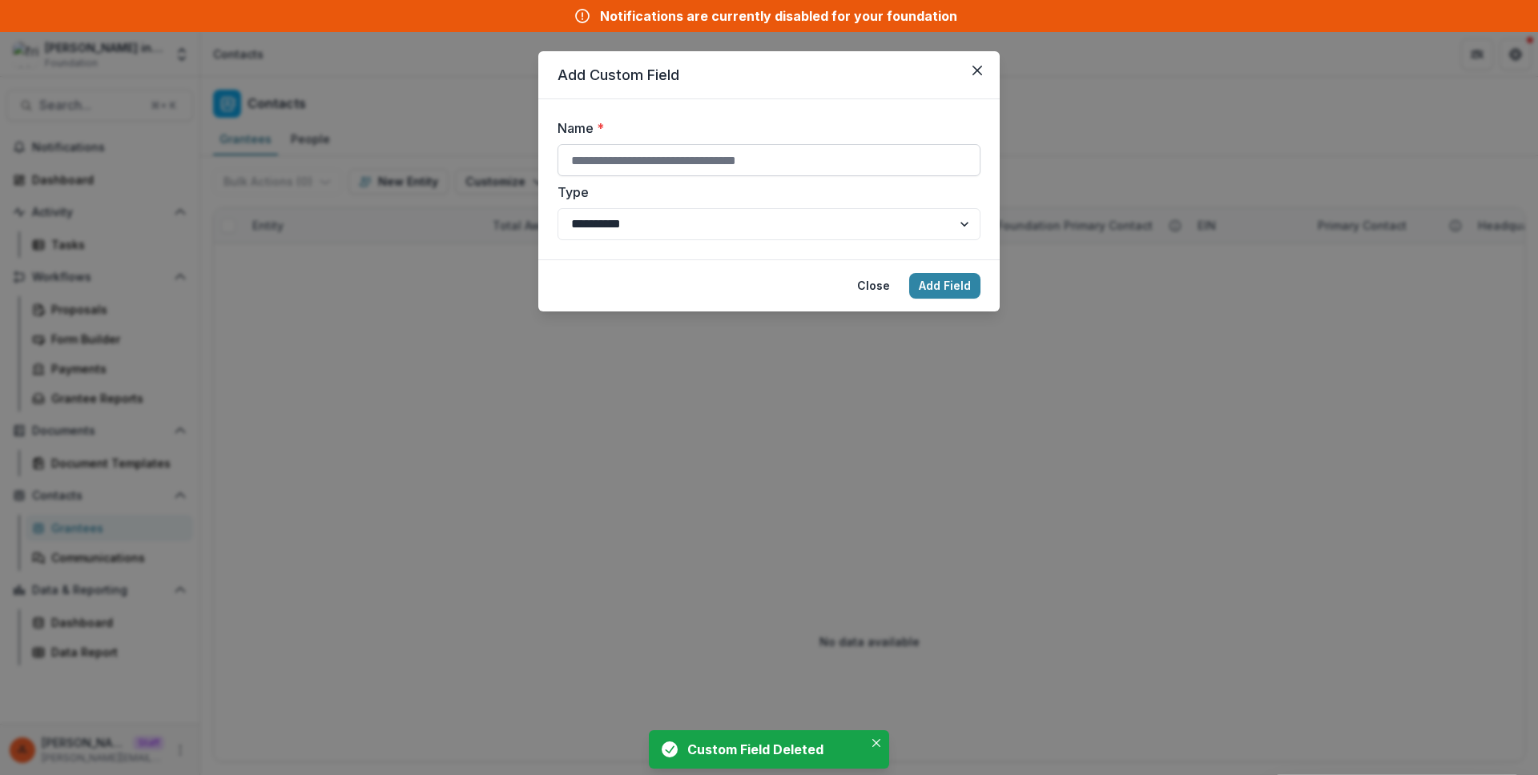
click at [725, 148] on input "Name *" at bounding box center [768, 160] width 423 height 32
type input "**********"
click at [909, 273] on button "Add Field" at bounding box center [944, 286] width 71 height 26
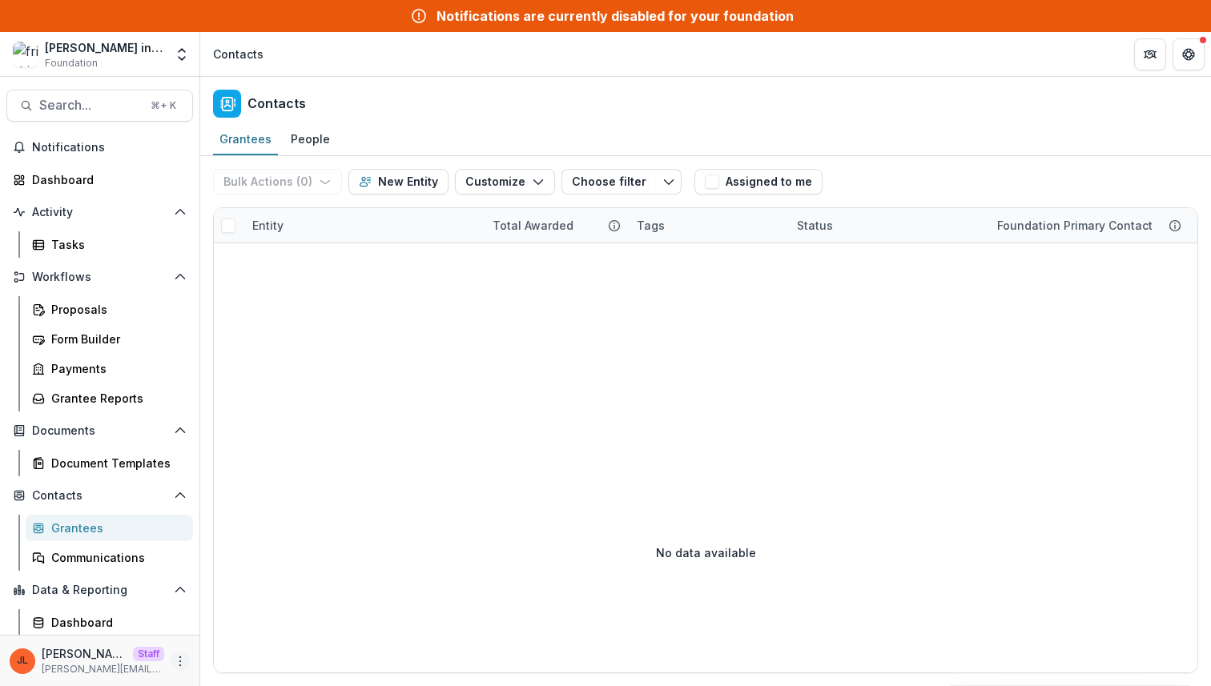
click at [175, 662] on icon "More" at bounding box center [180, 661] width 13 height 13
click at [254, 626] on link "User Settings" at bounding box center [280, 627] width 171 height 26
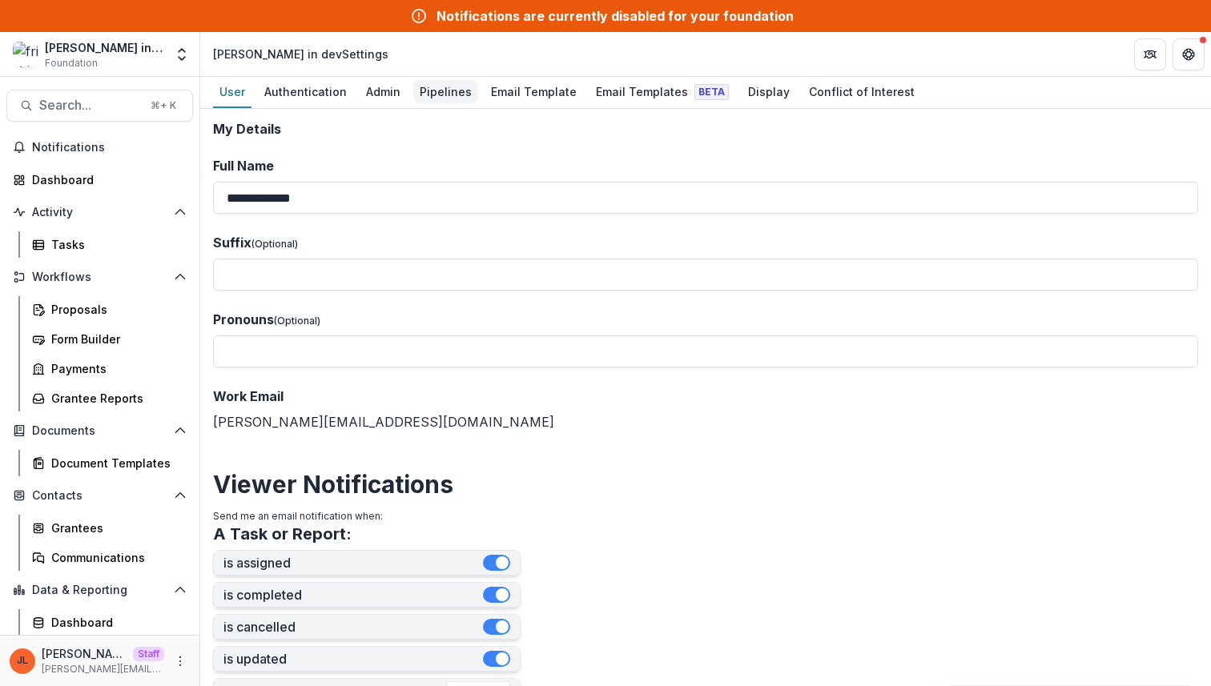
click at [455, 95] on div "Pipelines" at bounding box center [445, 91] width 65 height 23
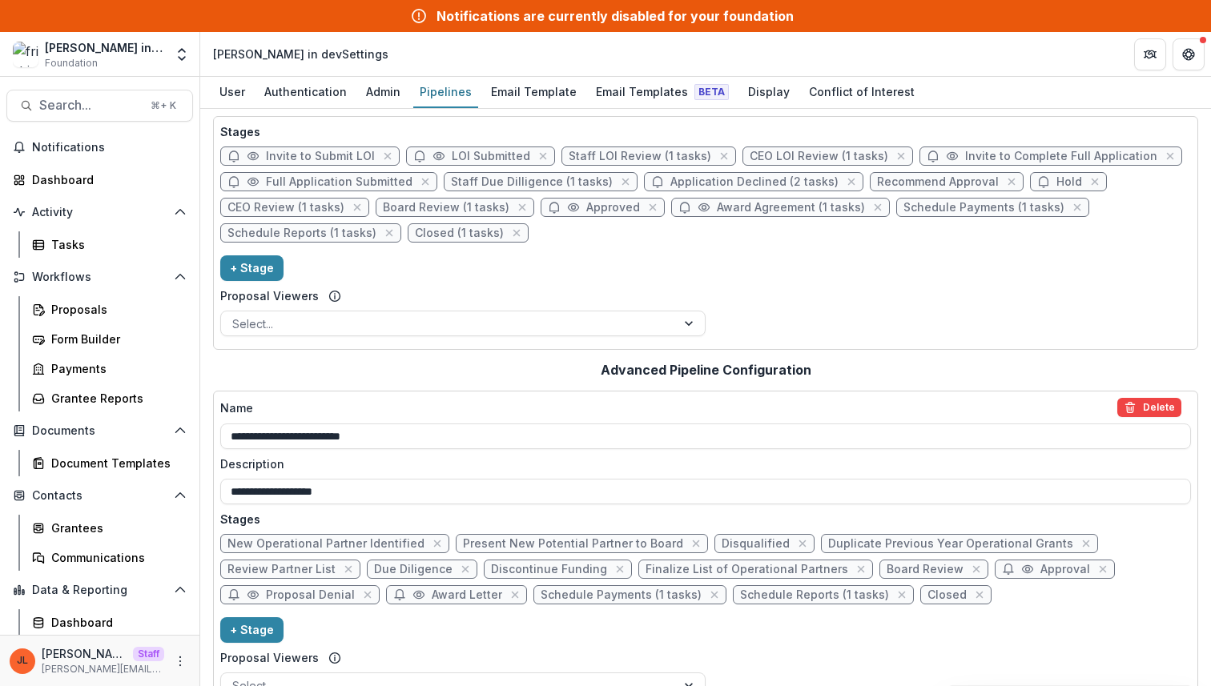
scroll to position [76, 0]
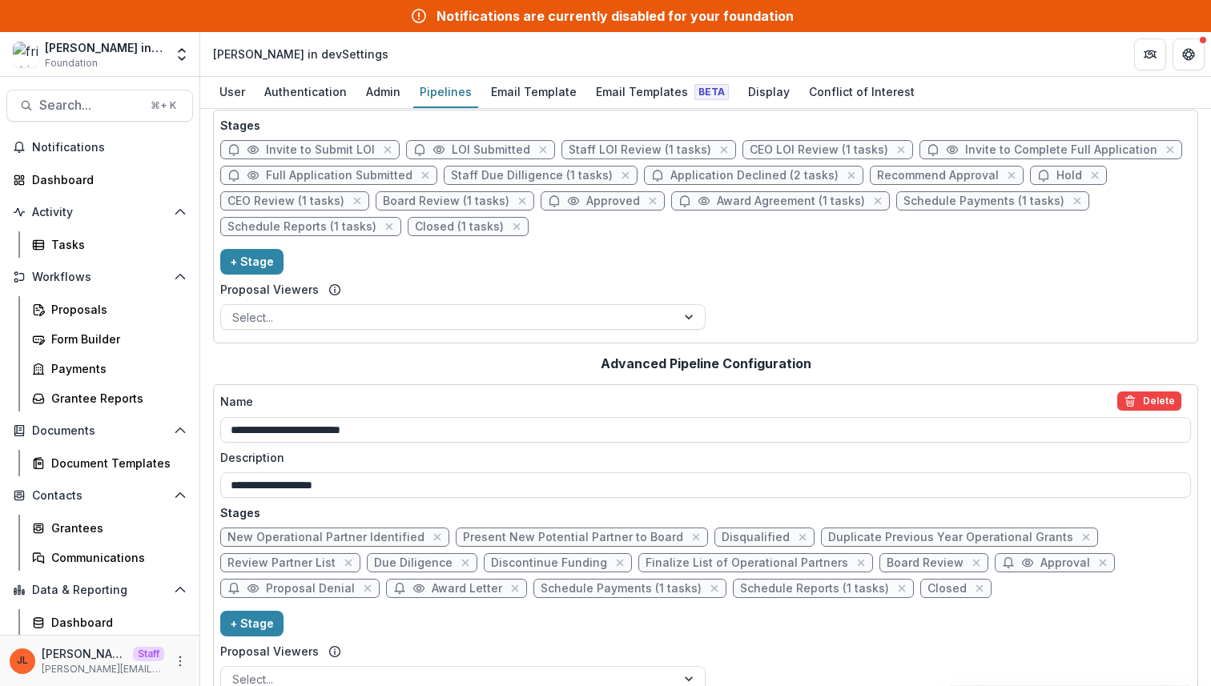
click at [734, 171] on span "Application Declined (2 tasks)" at bounding box center [754, 176] width 168 height 14
select select "******"
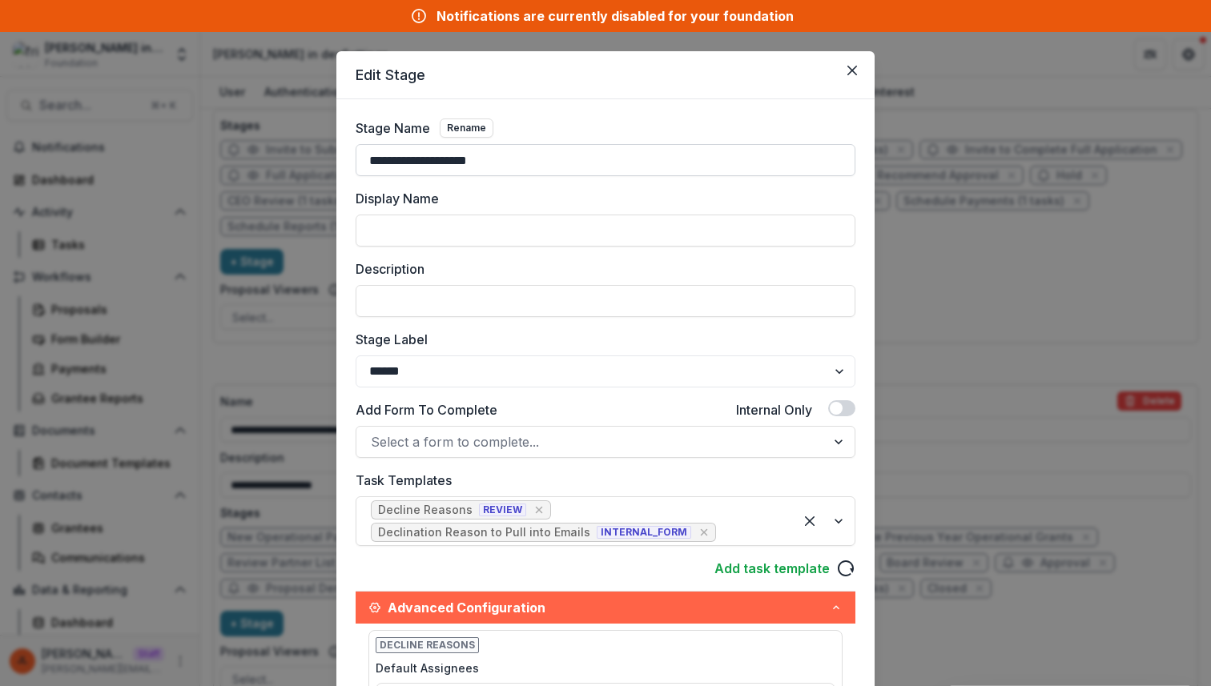
click at [557, 167] on input "**********" at bounding box center [606, 160] width 500 height 32
click at [368, 164] on input "**********" at bounding box center [606, 160] width 500 height 32
drag, startPoint x: 507, startPoint y: 163, endPoint x: 341, endPoint y: 163, distance: 165.8
click at [341, 163] on div "**********" at bounding box center [605, 665] width 538 height 1133
click at [283, 191] on div "**********" at bounding box center [605, 343] width 1211 height 686
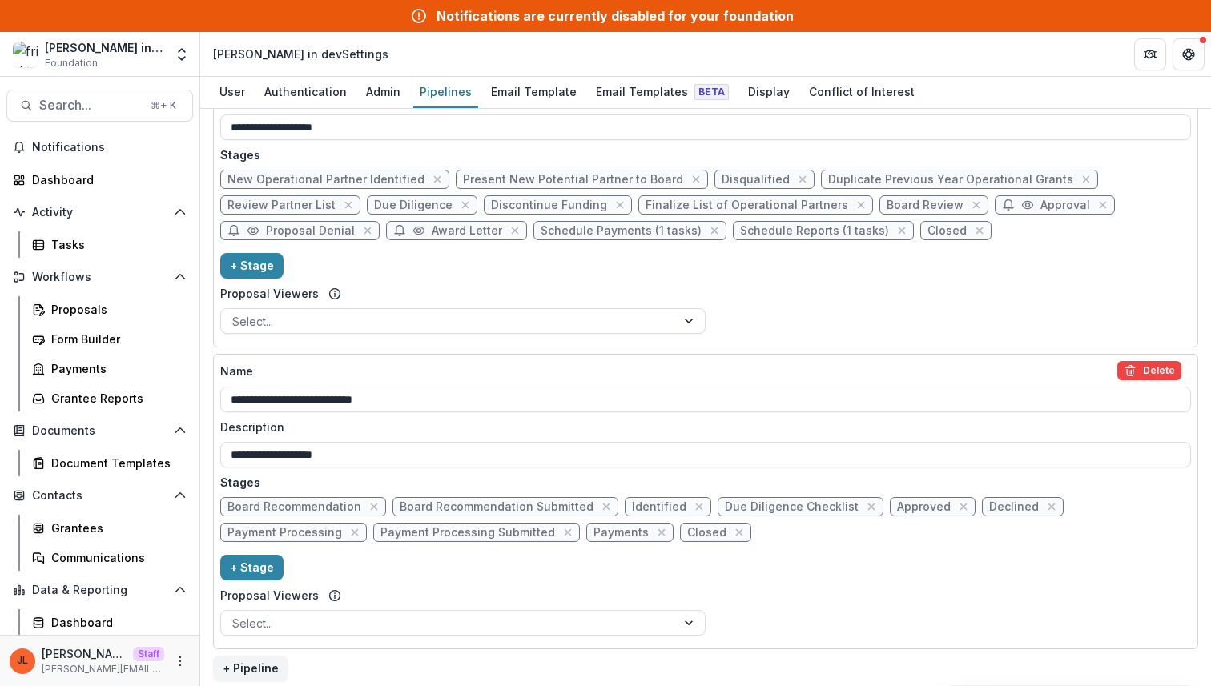
scroll to position [442, 0]
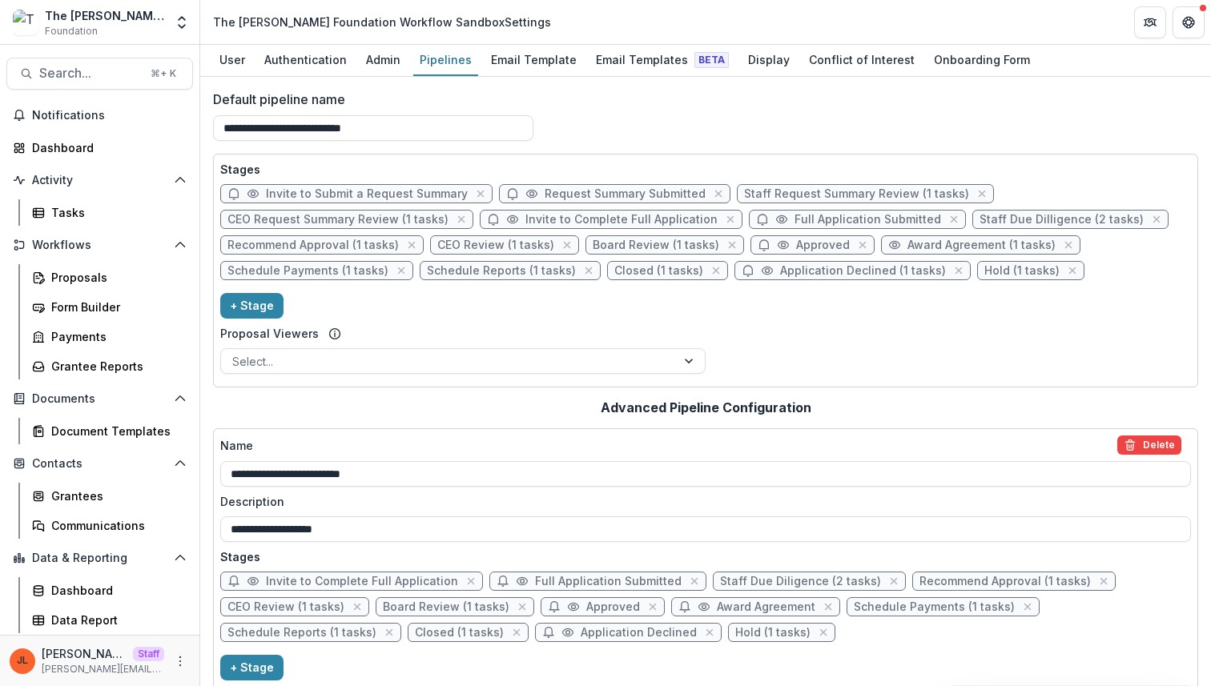
scroll to position [410, 0]
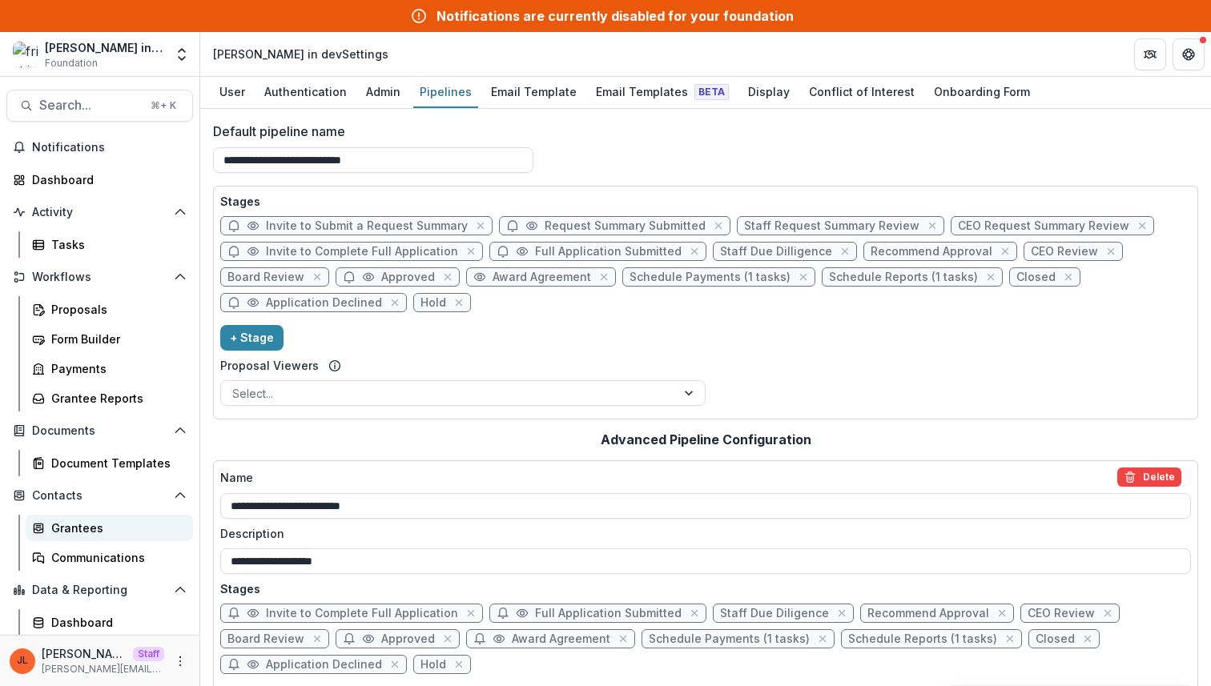
click at [79, 535] on div "Grantees" at bounding box center [115, 528] width 129 height 17
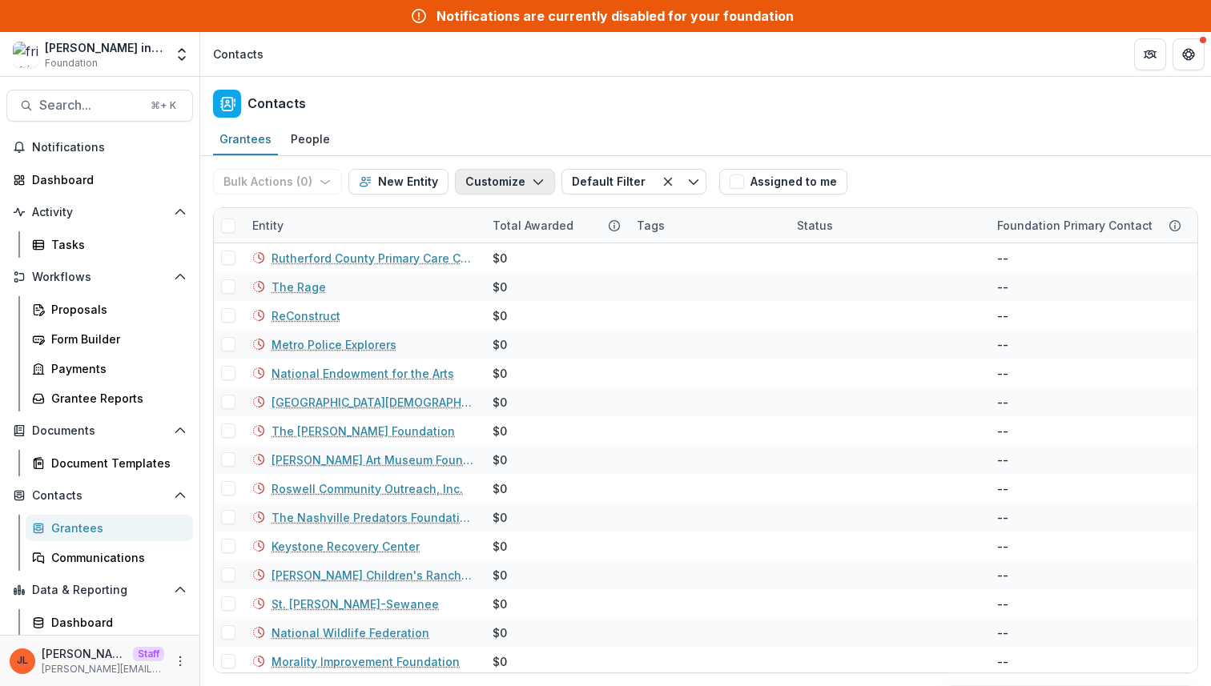
click at [517, 183] on button "Customize" at bounding box center [505, 182] width 100 height 26
click at [496, 235] on button "Manage Custom Fields" at bounding box center [456, 244] width 176 height 26
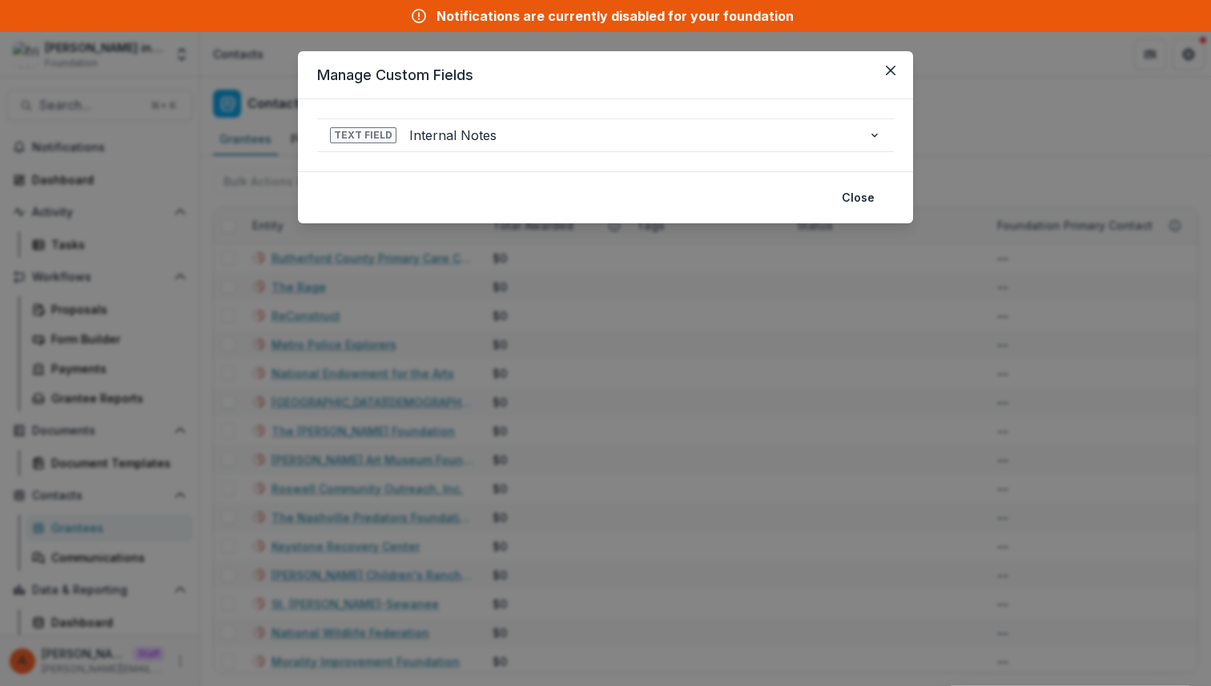
click at [562, 284] on div "**********" at bounding box center [605, 343] width 1211 height 686
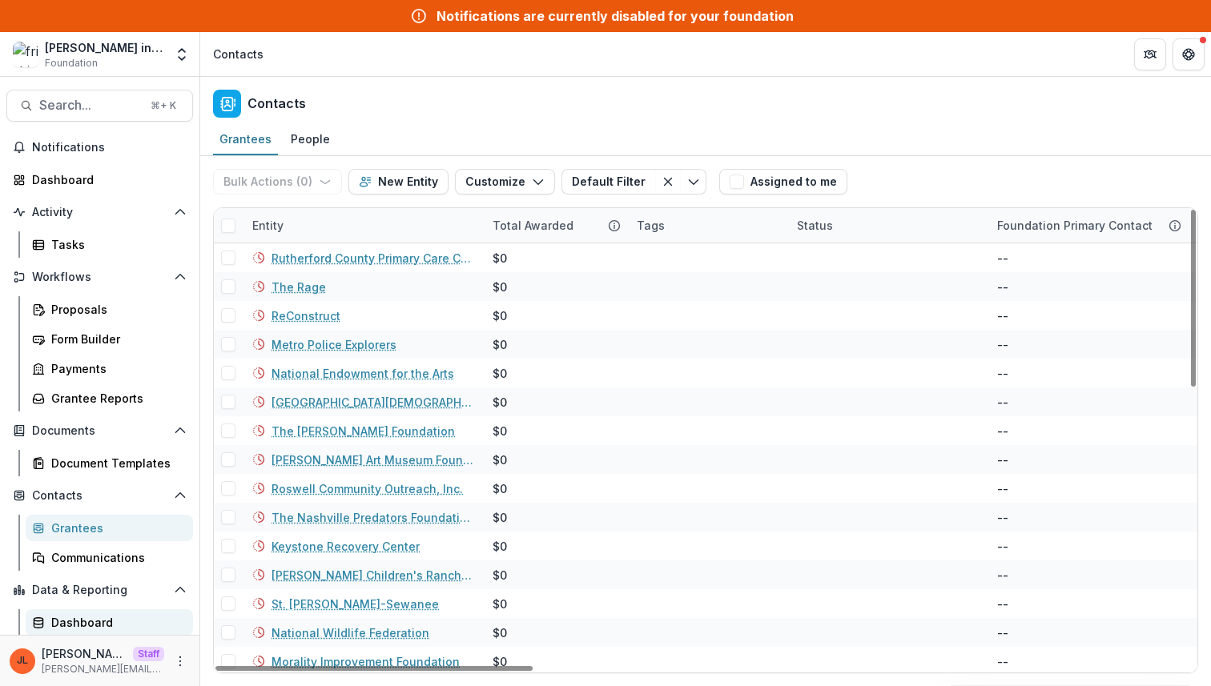
scroll to position [30, 0]
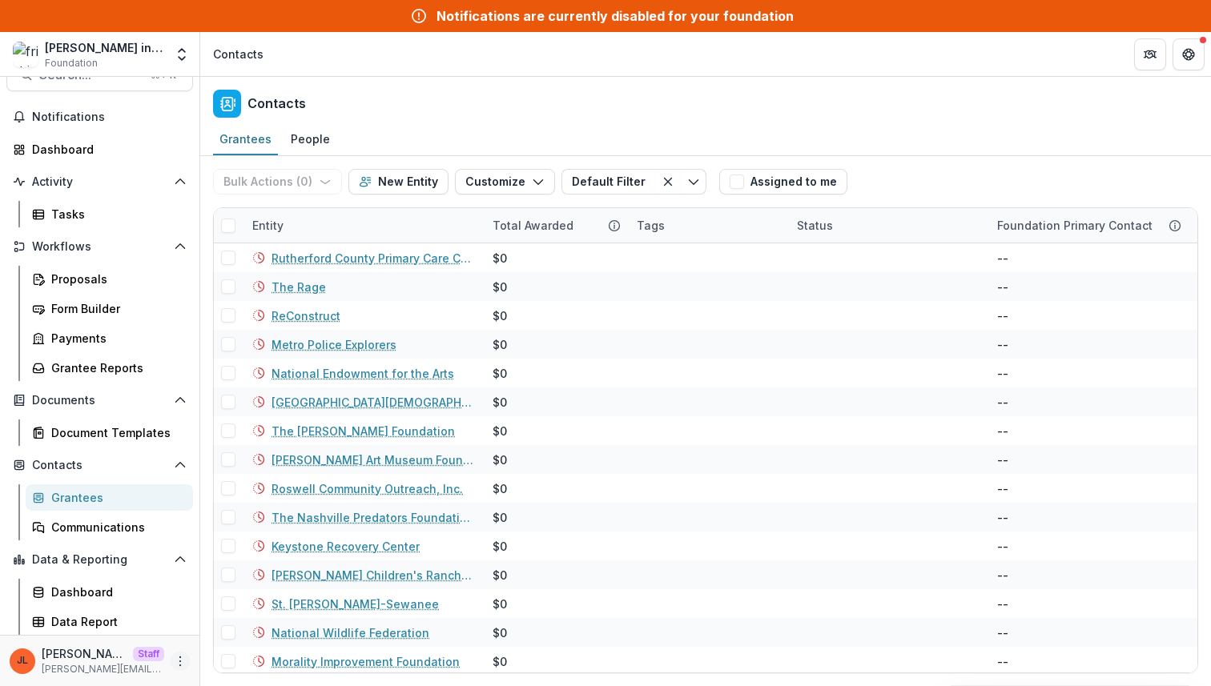
click at [174, 662] on icon "More" at bounding box center [180, 661] width 13 height 13
click at [241, 626] on link "User Settings" at bounding box center [280, 627] width 171 height 26
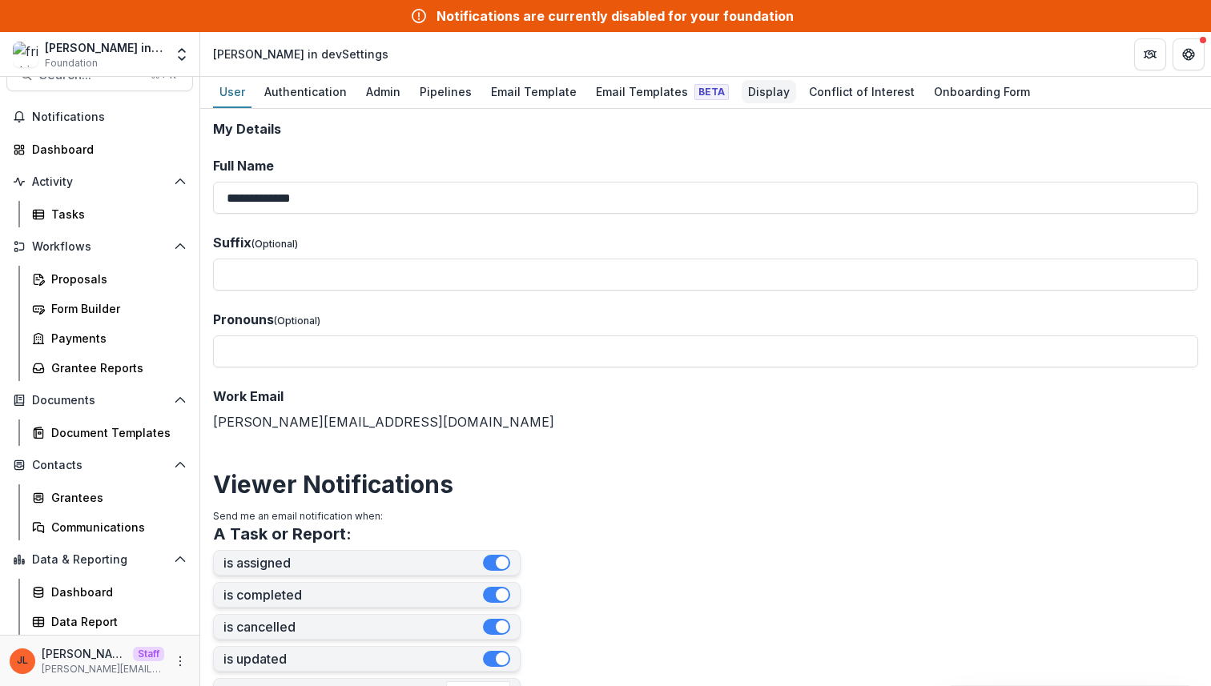
click at [747, 87] on div "Display" at bounding box center [769, 91] width 54 height 23
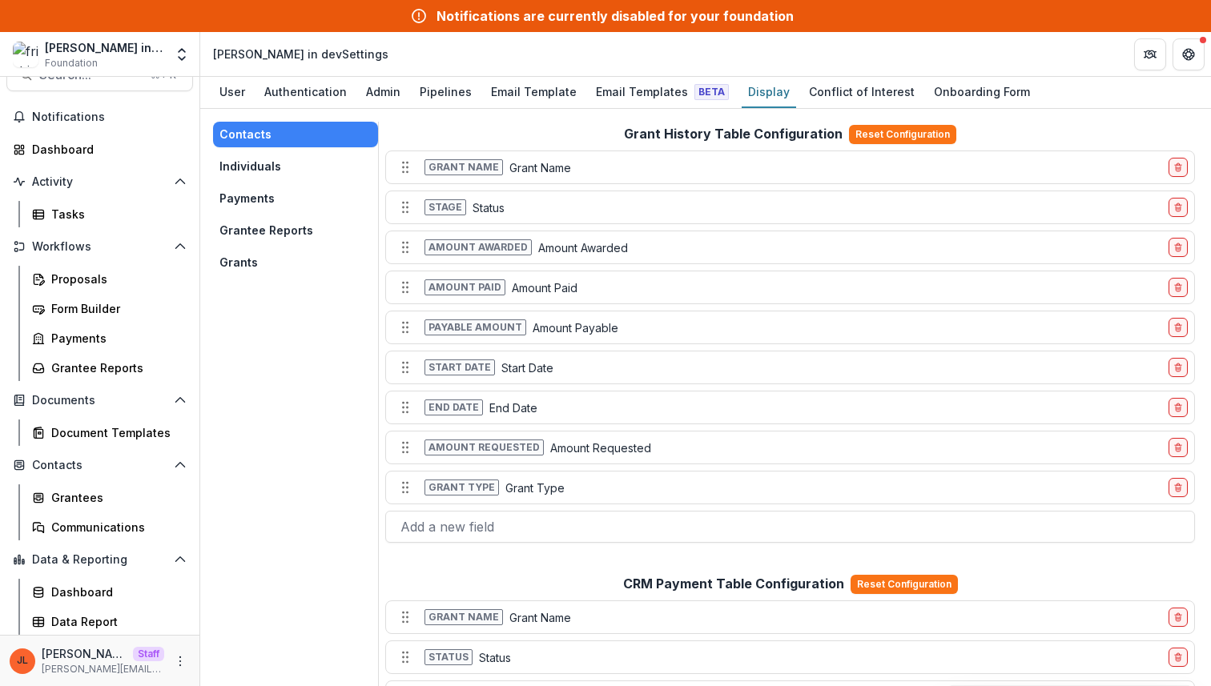
click at [255, 264] on button "Grants" at bounding box center [295, 263] width 165 height 26
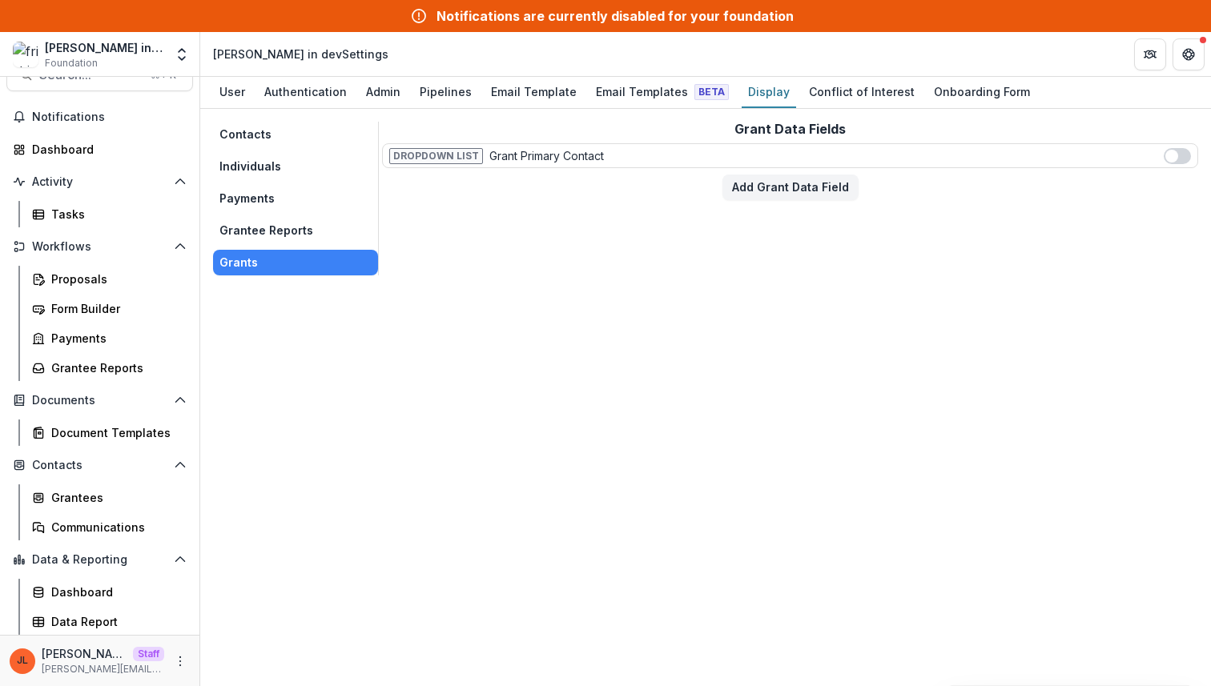
click at [242, 130] on button "Contacts" at bounding box center [295, 135] width 165 height 26
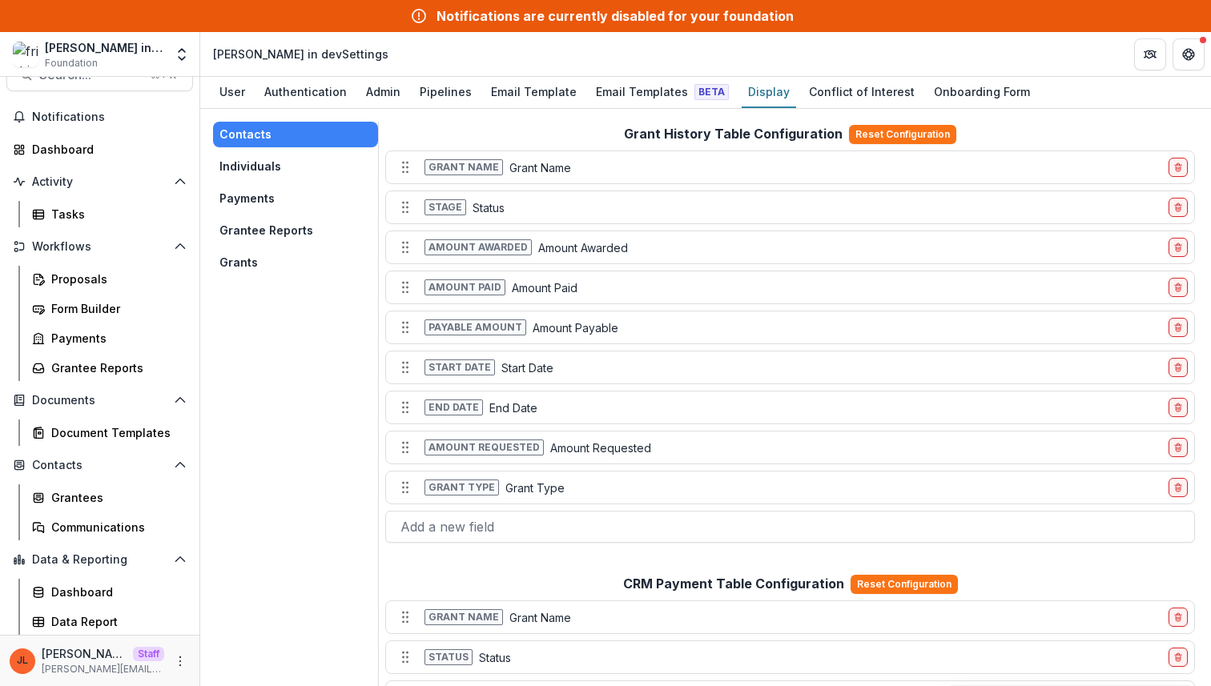
click at [266, 255] on button "Grants" at bounding box center [295, 263] width 165 height 26
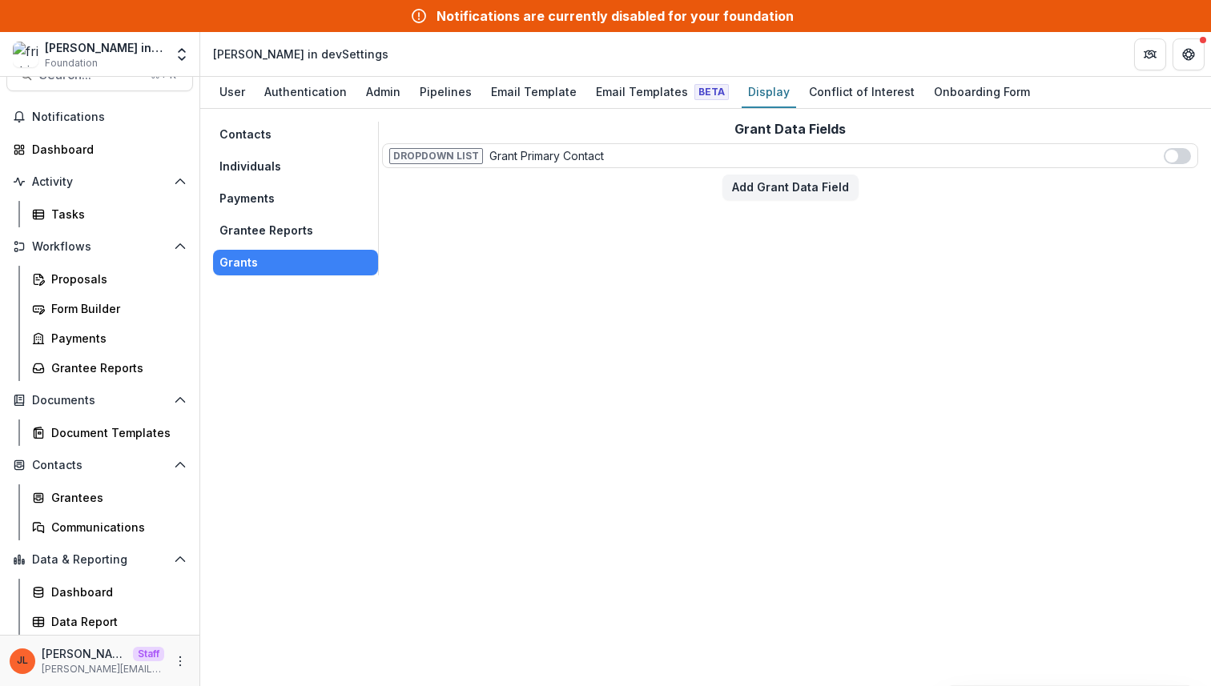
click at [487, 261] on div "Grant Data Fields Dropdown List Grant Primary Contact Add Grant Data Field" at bounding box center [790, 199] width 816 height 154
click at [433, 99] on div "Pipelines" at bounding box center [445, 91] width 65 height 23
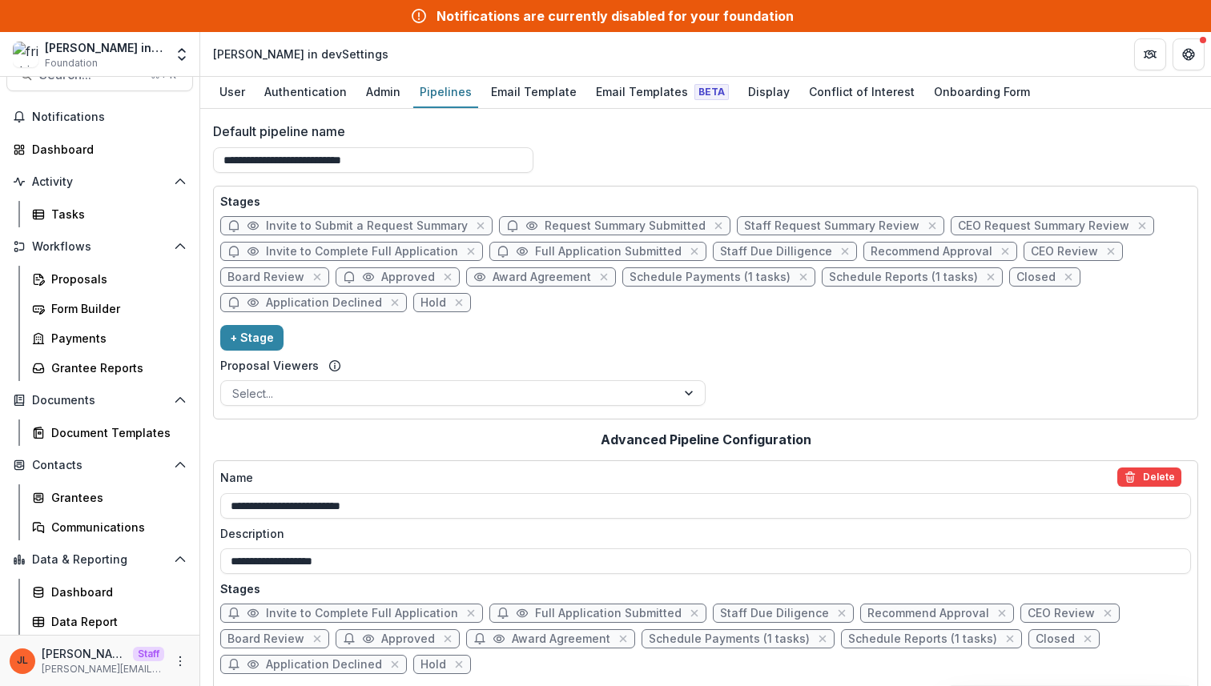
scroll to position [442, 0]
